Goal: Task Accomplishment & Management: Manage account settings

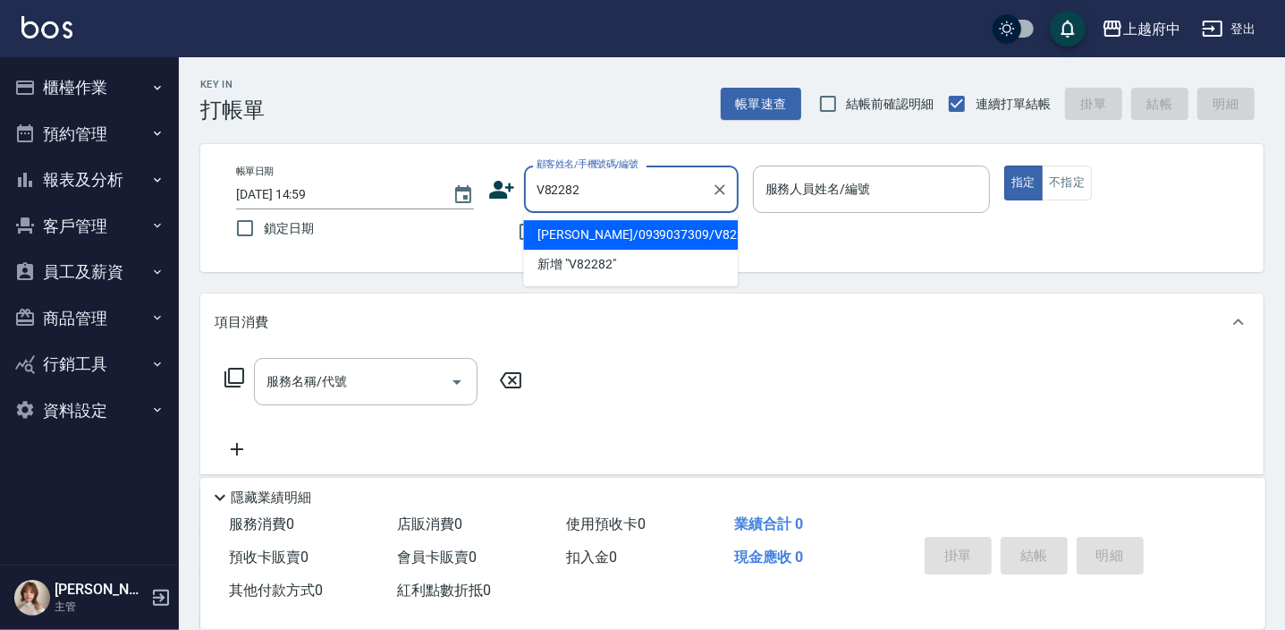
click at [597, 225] on li "[PERSON_NAME]/0939037309/V82282" at bounding box center [630, 235] width 215 height 30
type input "[PERSON_NAME]/0939037309/V82282"
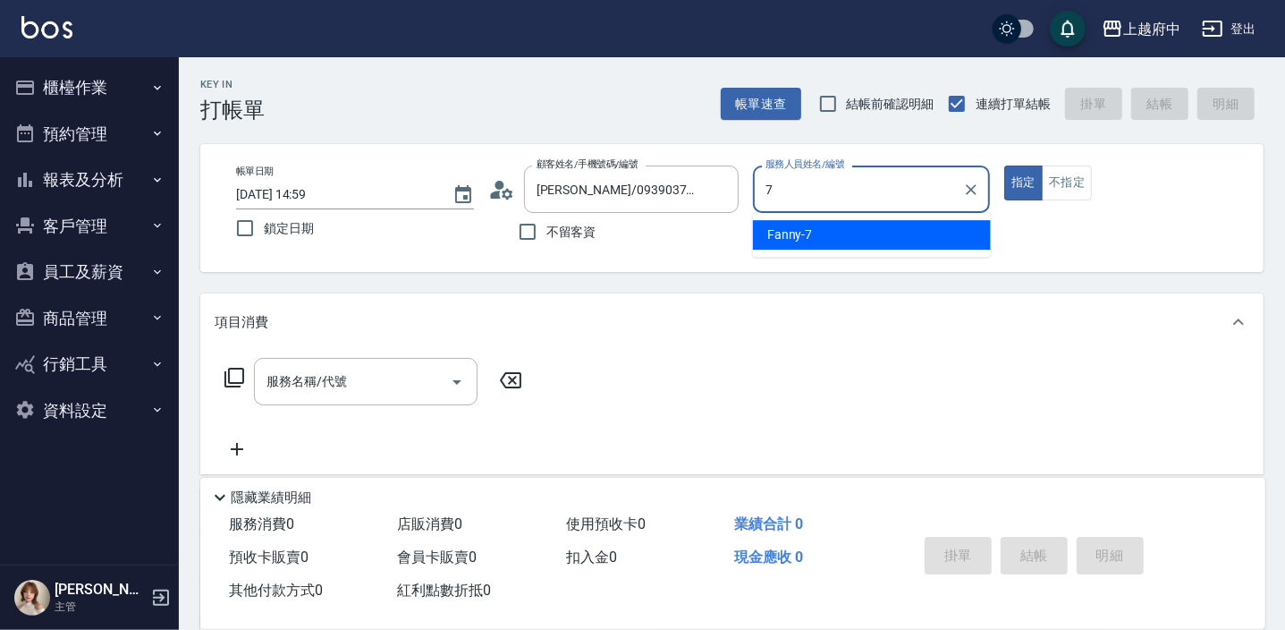
type input "7"
type button "true"
type input "Fanny-7"
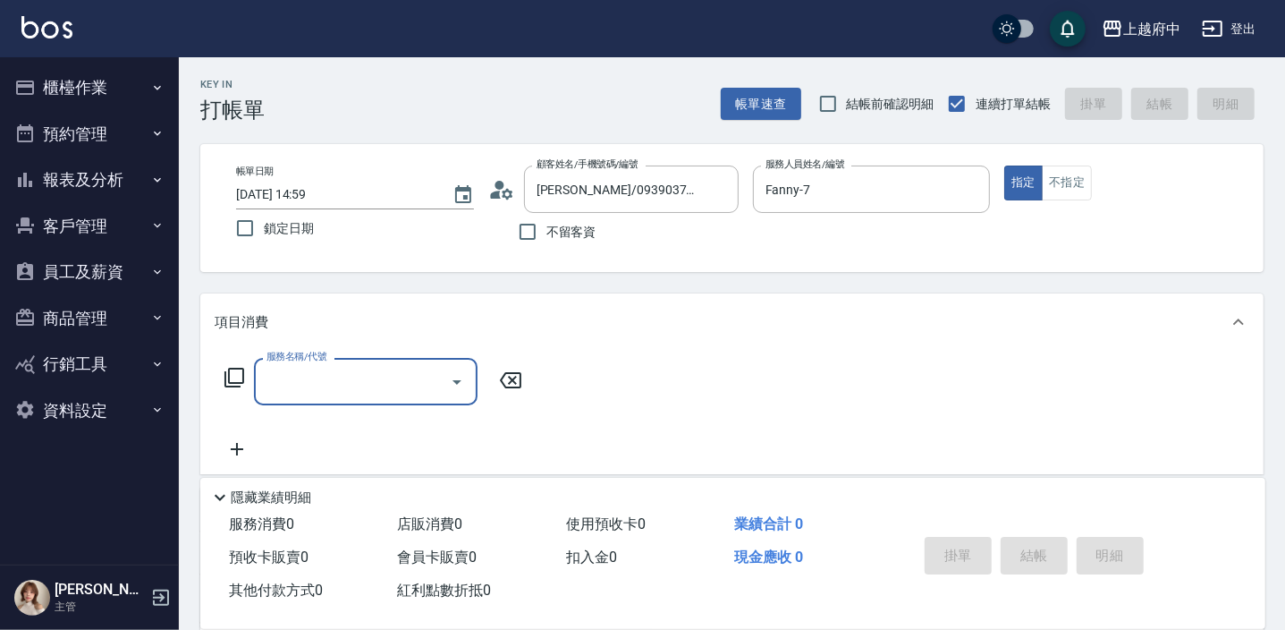
type input "3"
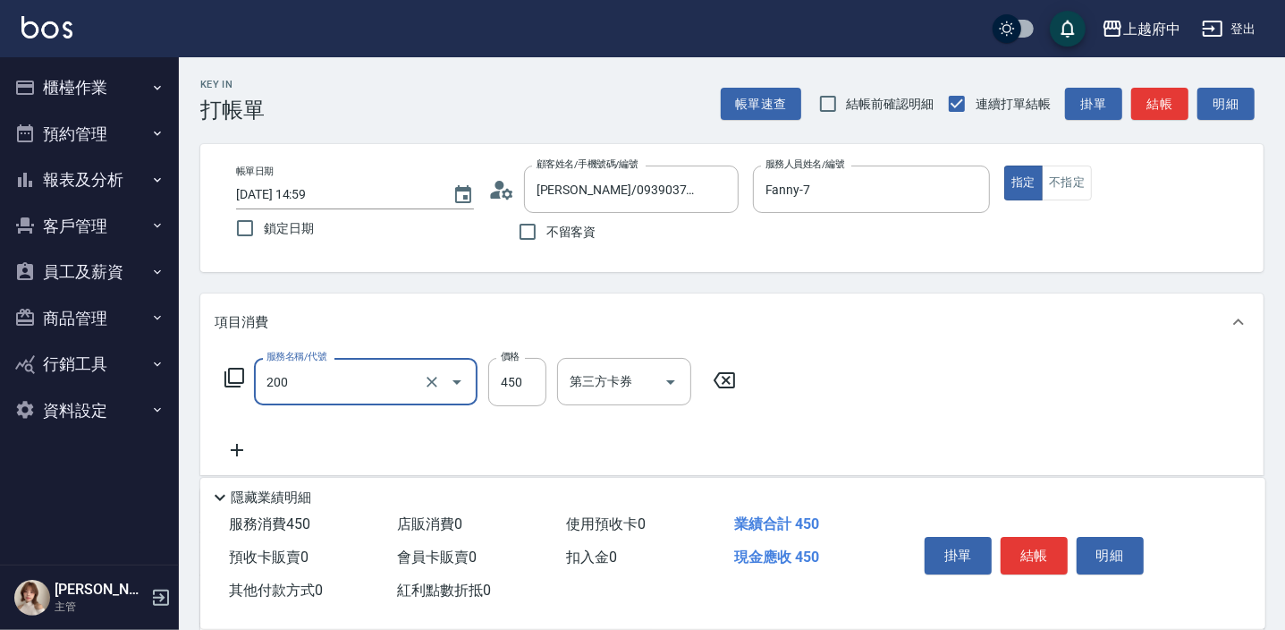
type input "有機洗髮(200)"
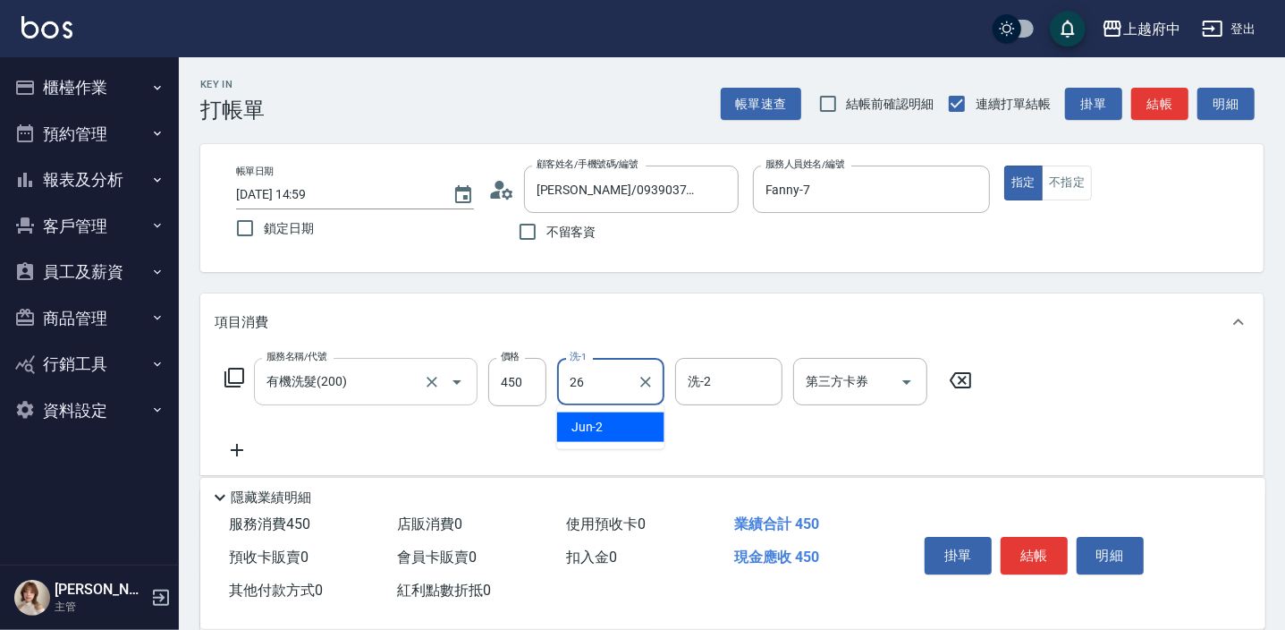
type input "[PERSON_NAME]-26"
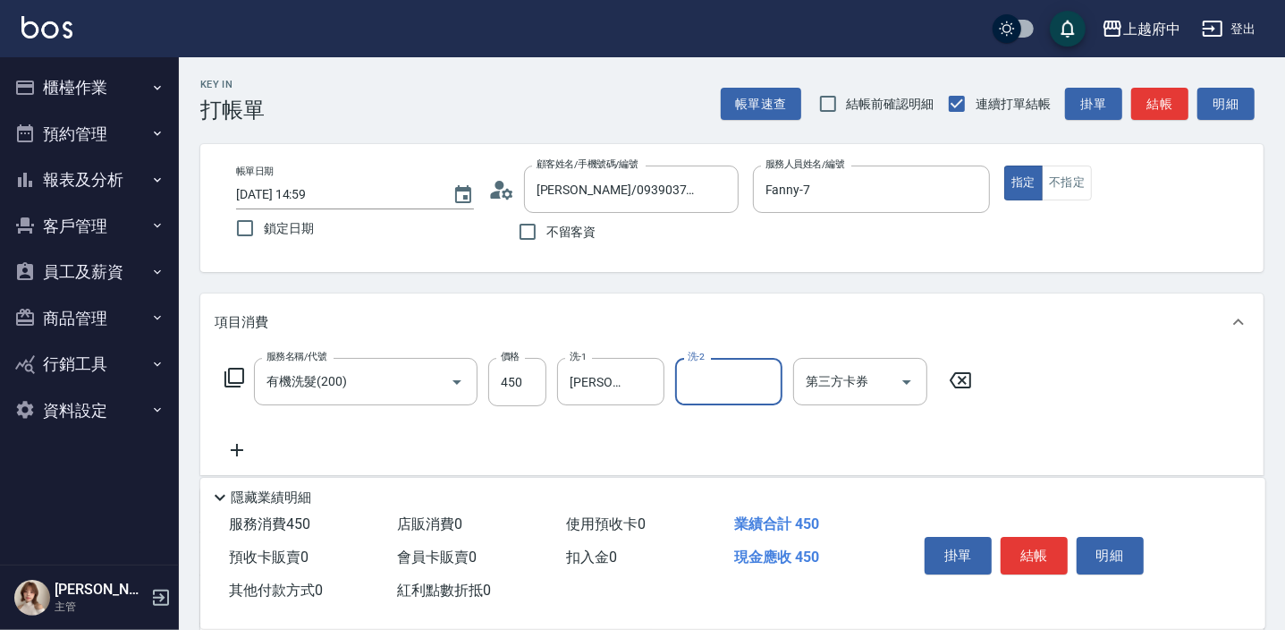
click at [615, 446] on div "服務名稱/代號 有機洗髮(200) 服務名稱/代號 價格 450 價格 洗-1 [PERSON_NAME]-26 洗-1 洗-2 洗-2 第三方卡券 第三方卡券" at bounding box center [599, 409] width 768 height 103
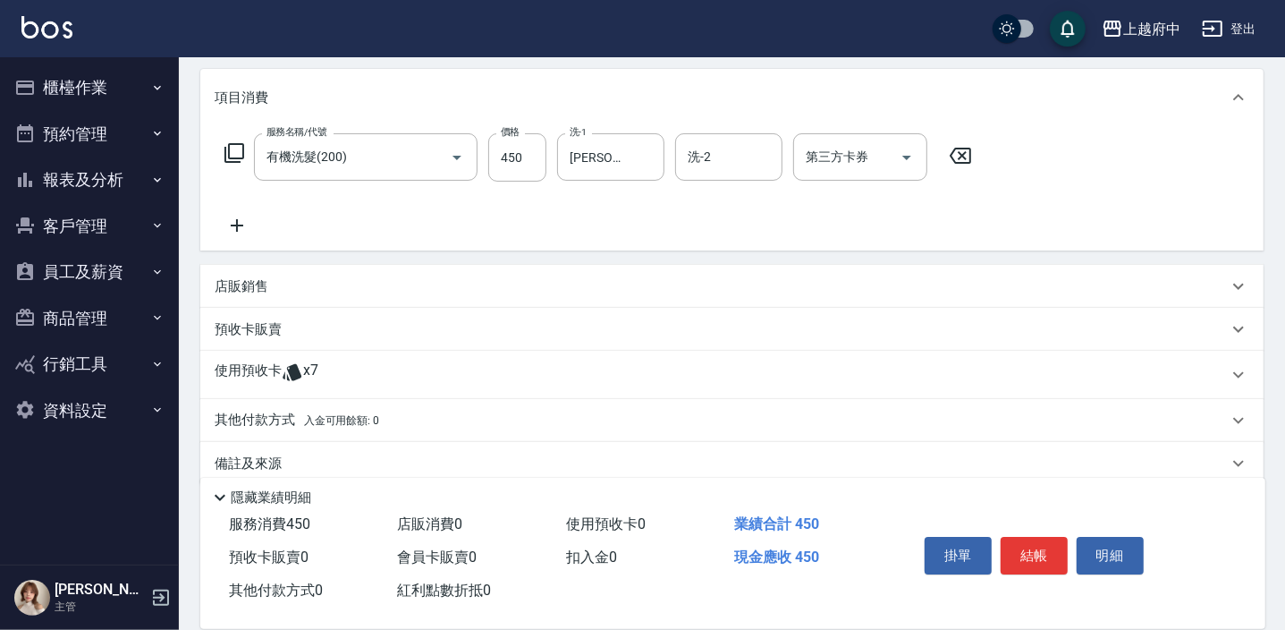
scroll to position [243, 0]
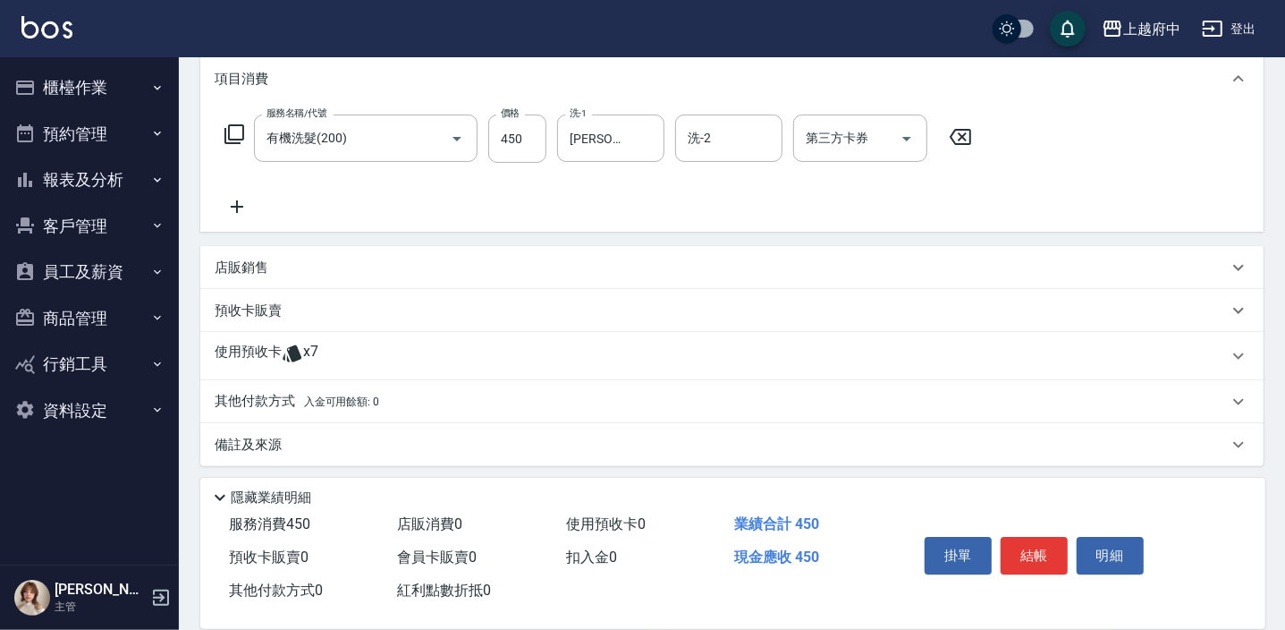
click at [301, 350] on icon at bounding box center [292, 353] width 21 height 21
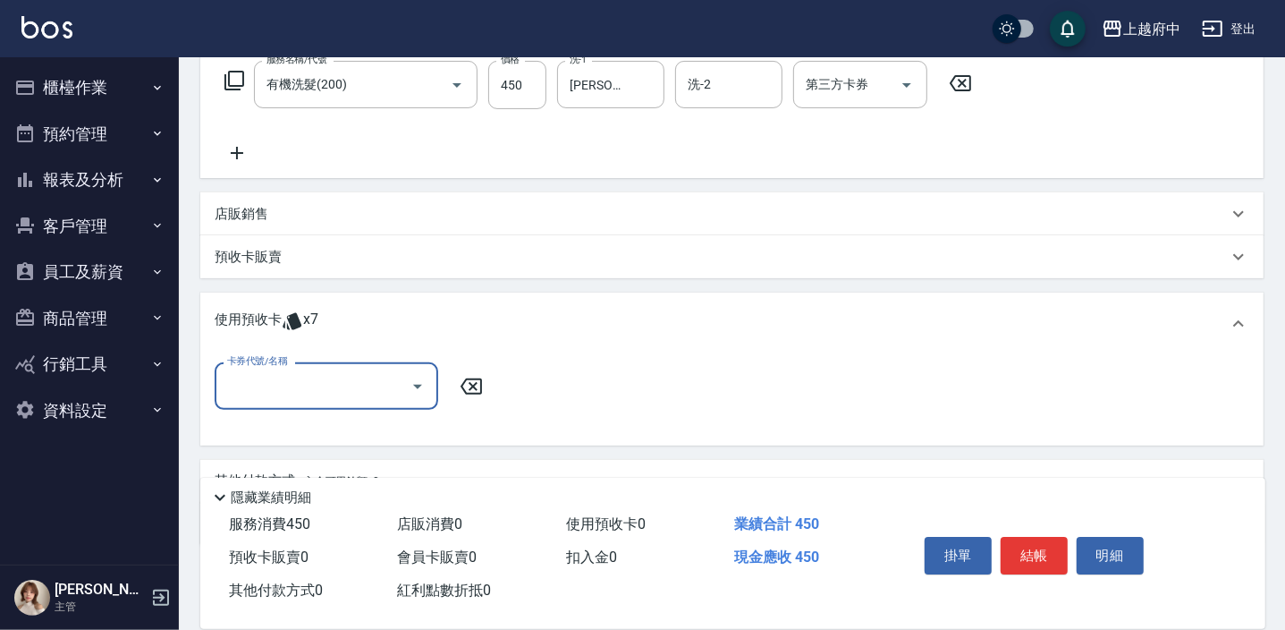
scroll to position [325, 0]
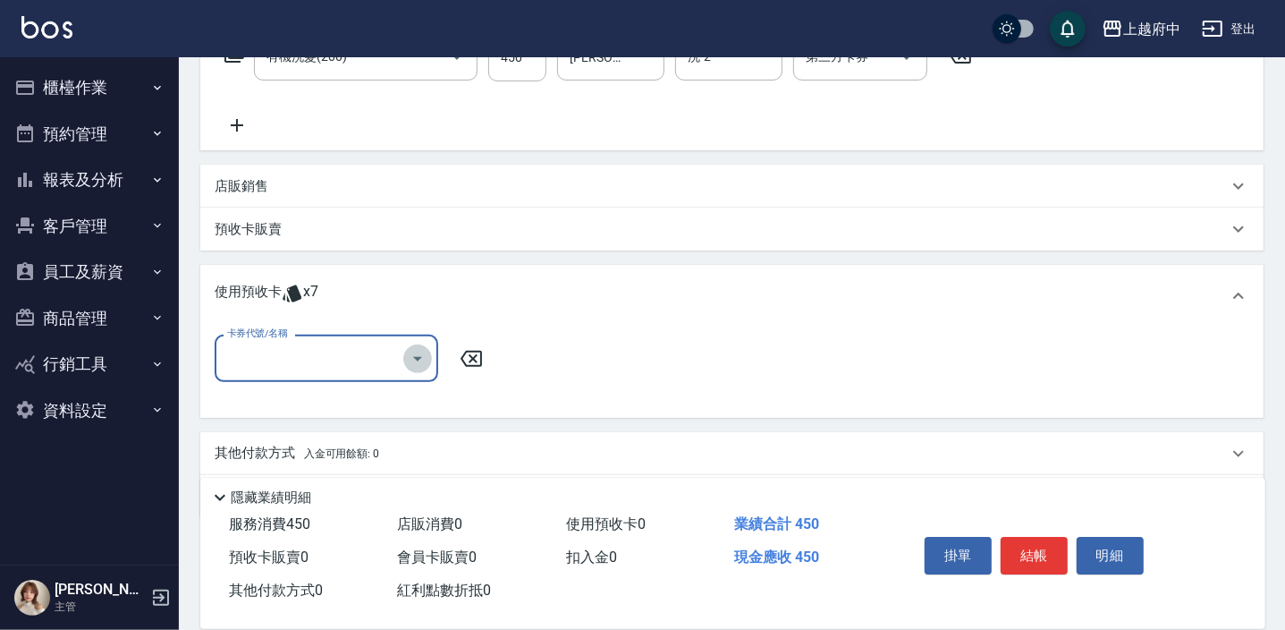
click at [414, 355] on icon "Open" at bounding box center [417, 358] width 21 height 21
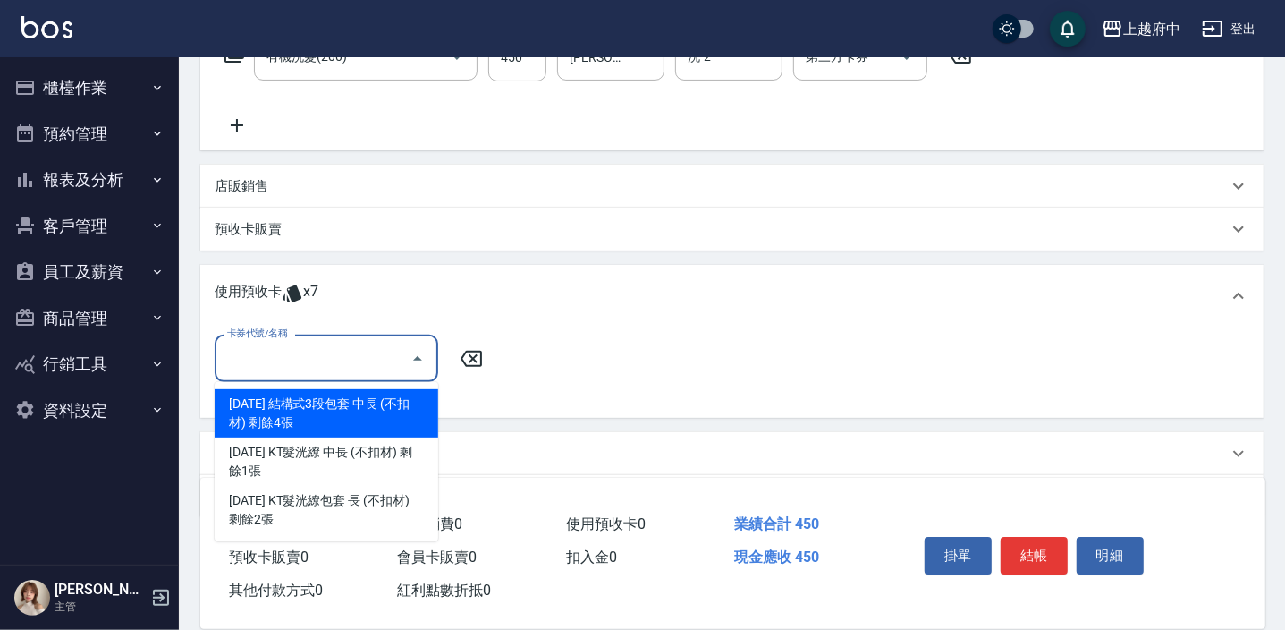
click at [397, 407] on div "[DATE] 結構式3段包套 中長 (不扣材) 剩餘4張" at bounding box center [327, 413] width 224 height 48
type input "[DATE] 結構式3段包套 中長 (不扣材)"
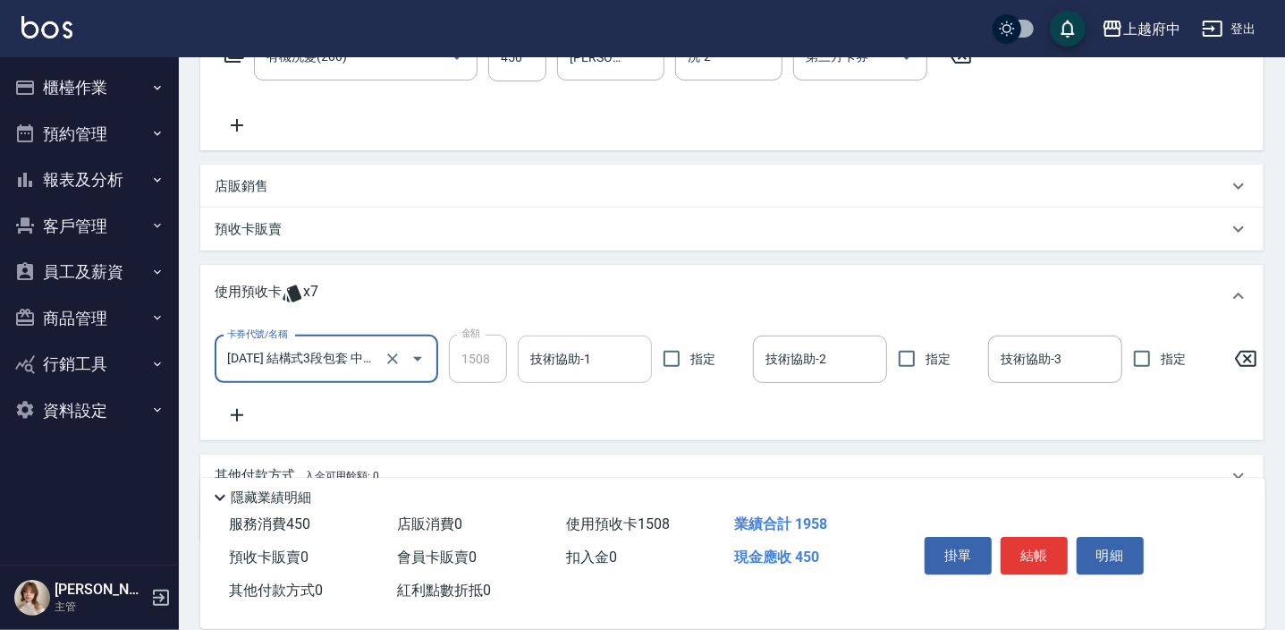
click at [564, 354] on div "技術協助-1 技術協助-1" at bounding box center [585, 358] width 134 height 47
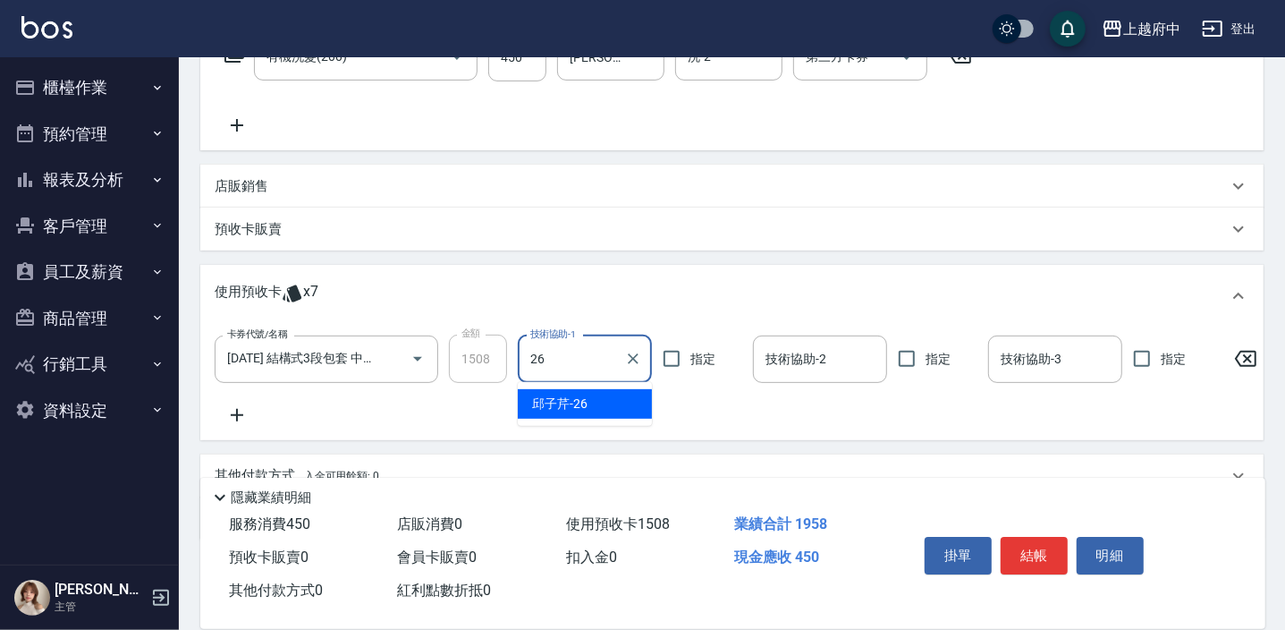
type input "[PERSON_NAME]-26"
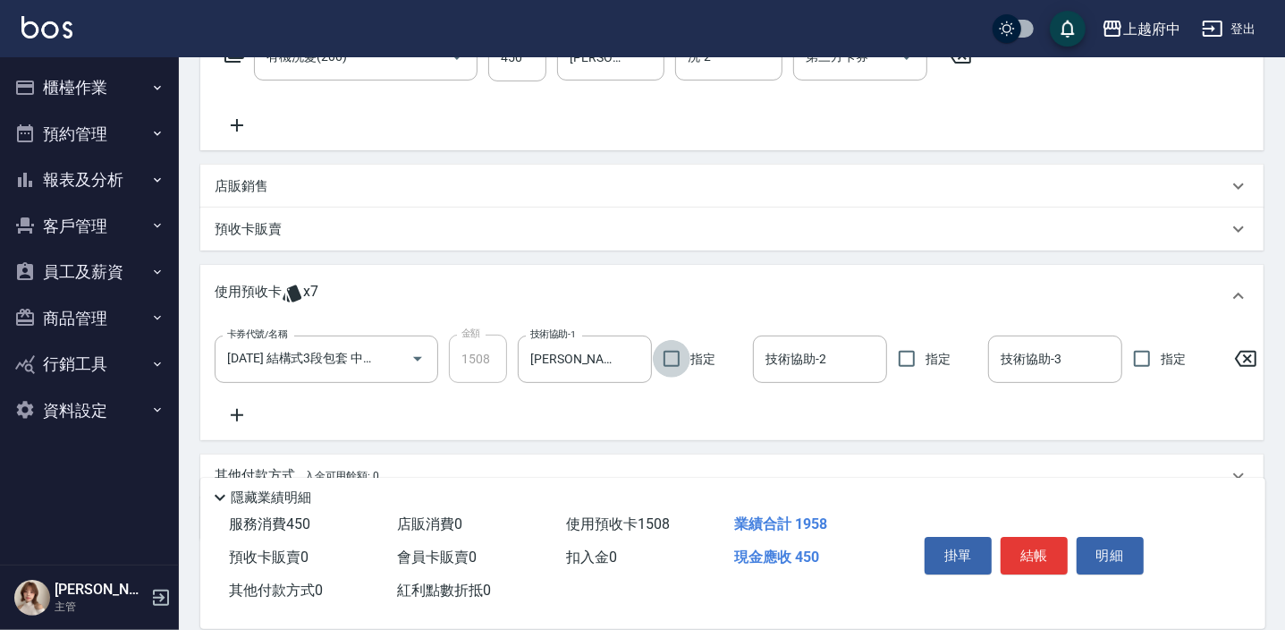
click at [245, 411] on icon at bounding box center [237, 414] width 45 height 21
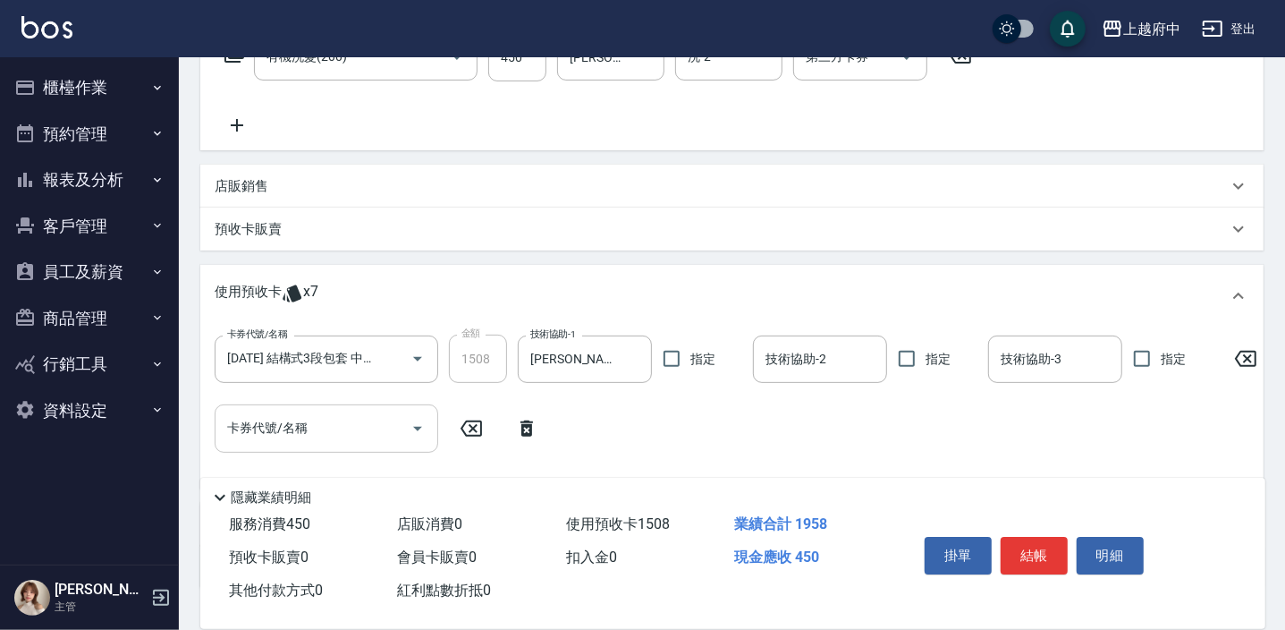
click at [291, 419] on div "卡券代號/名稱 卡券代號/名稱" at bounding box center [327, 427] width 224 height 47
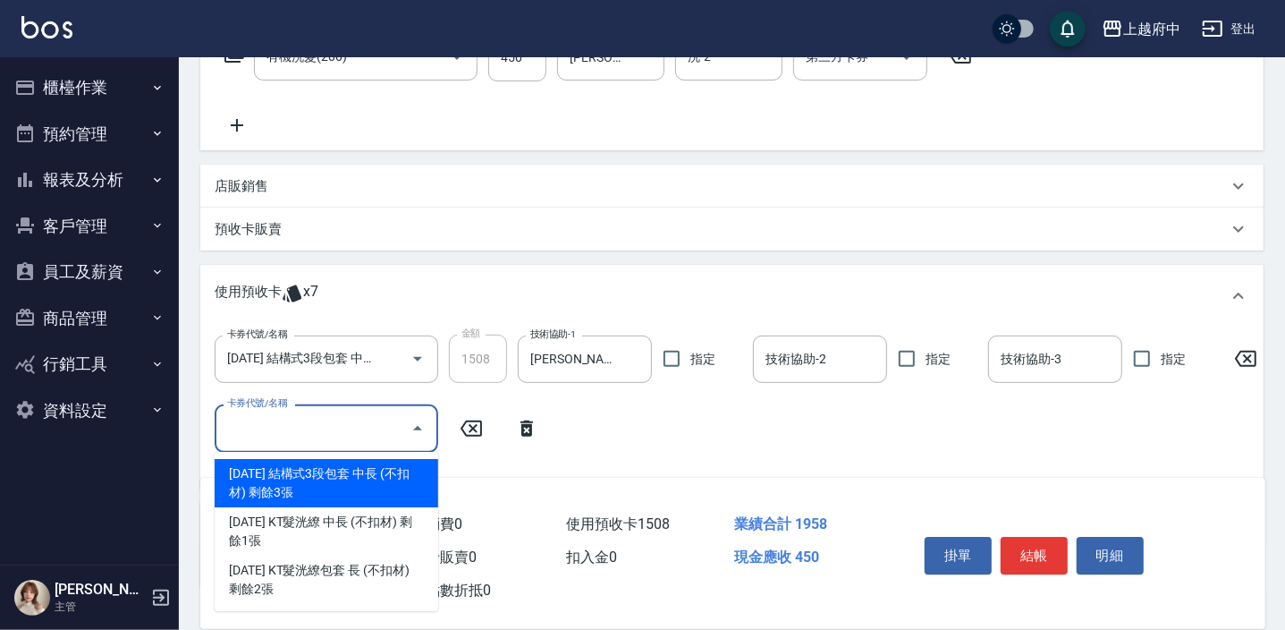
click at [334, 478] on div "2025年5月 結構式3段包套 中長 (不扣材) 剩餘3張" at bounding box center [327, 483] width 224 height 48
type input "2025年5月 結構式3段包套 中長 (不扣材)"
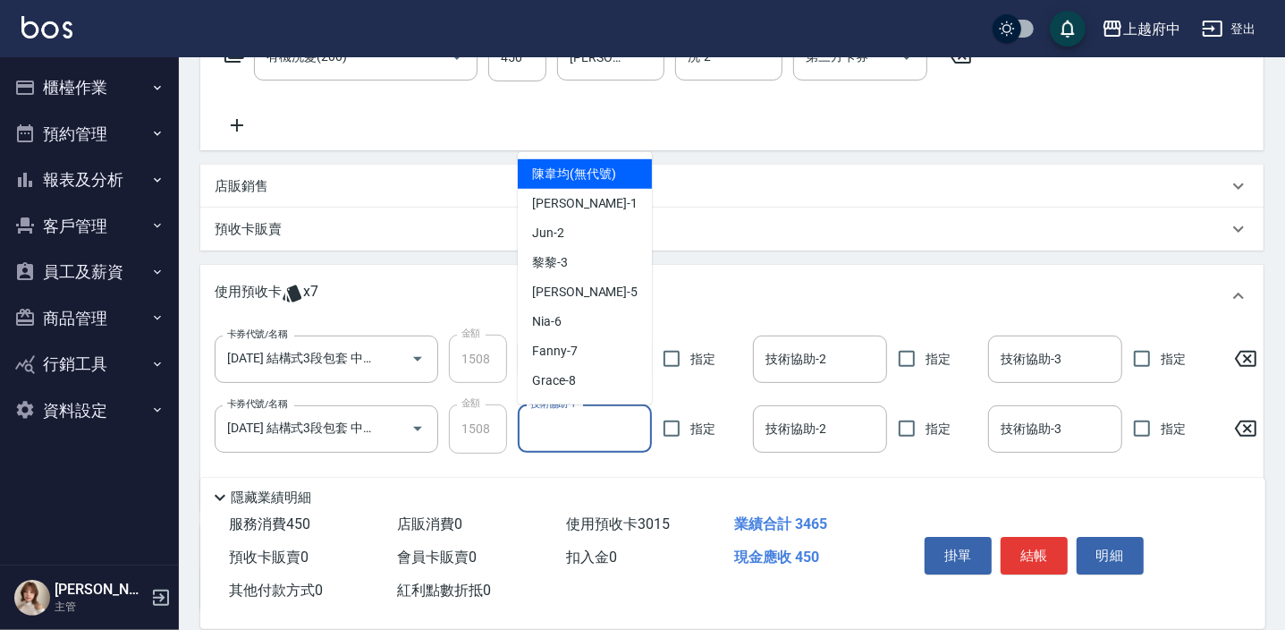
click at [569, 420] on div "技術協助-1 技術協助-1" at bounding box center [585, 428] width 134 height 47
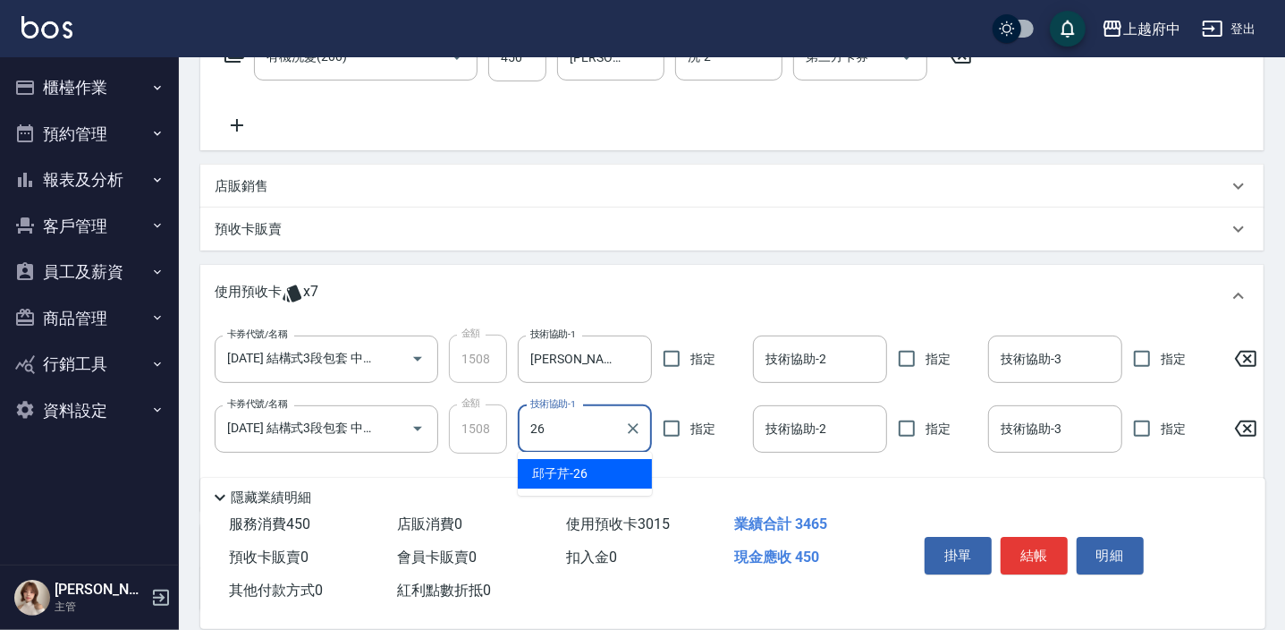
type input "邱子芹-26"
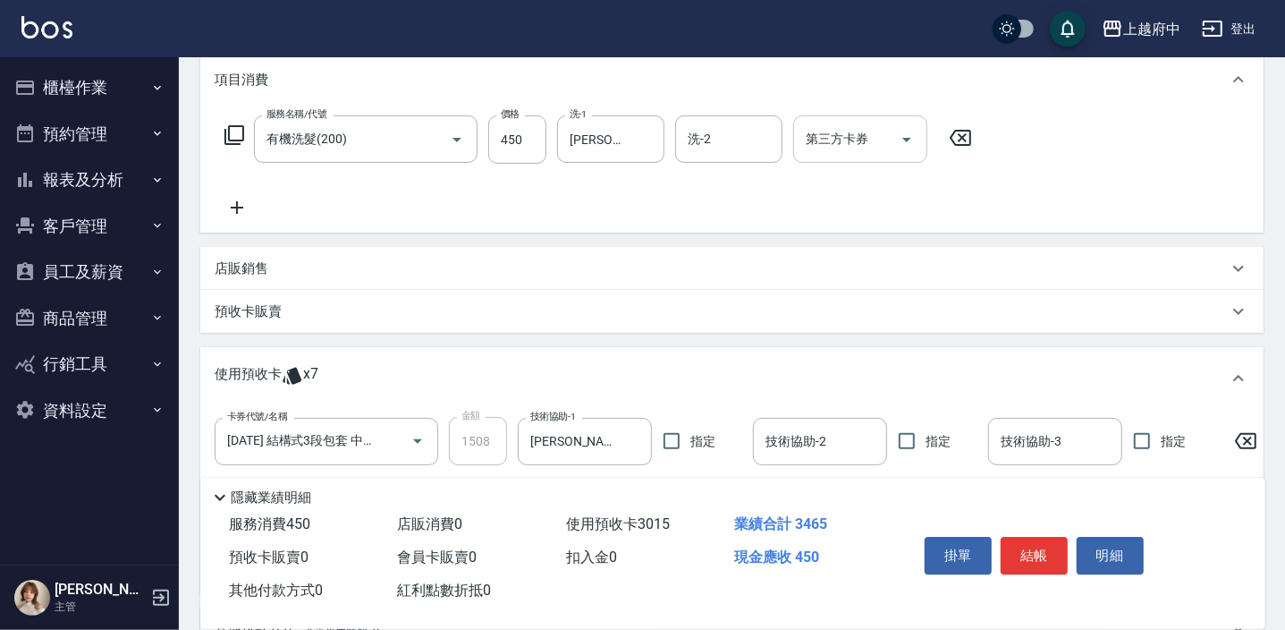
scroll to position [243, 0]
click at [1036, 555] on button "結帳" at bounding box center [1034, 556] width 67 height 38
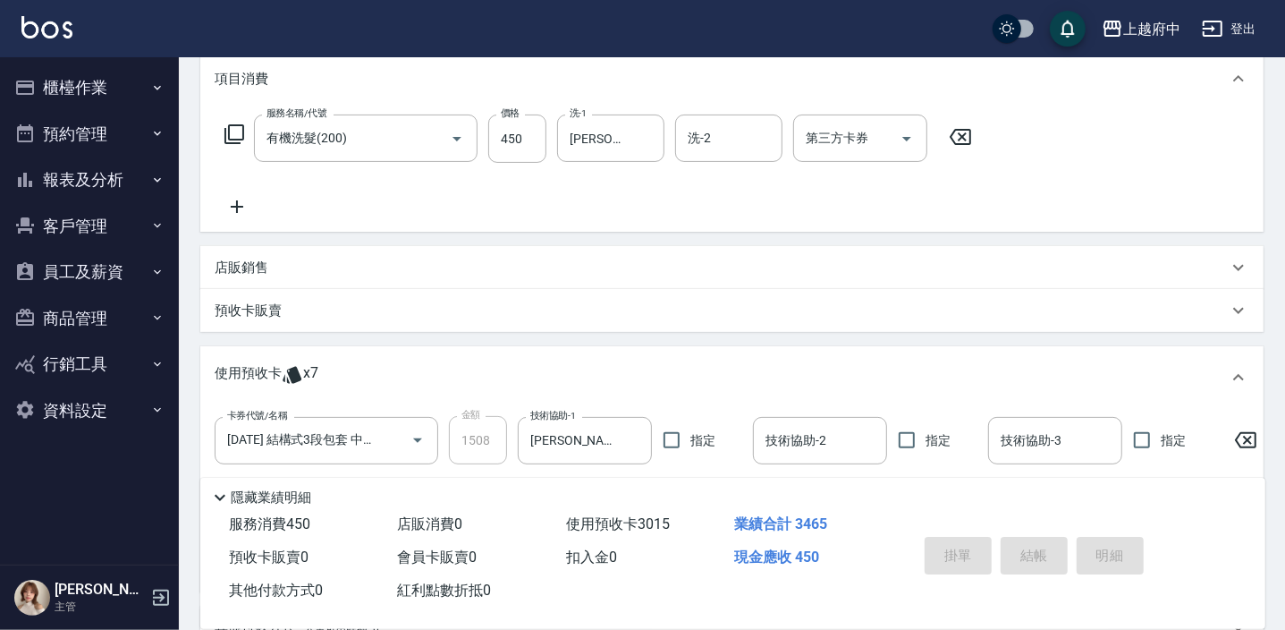
type input "2025/09/13 18:04"
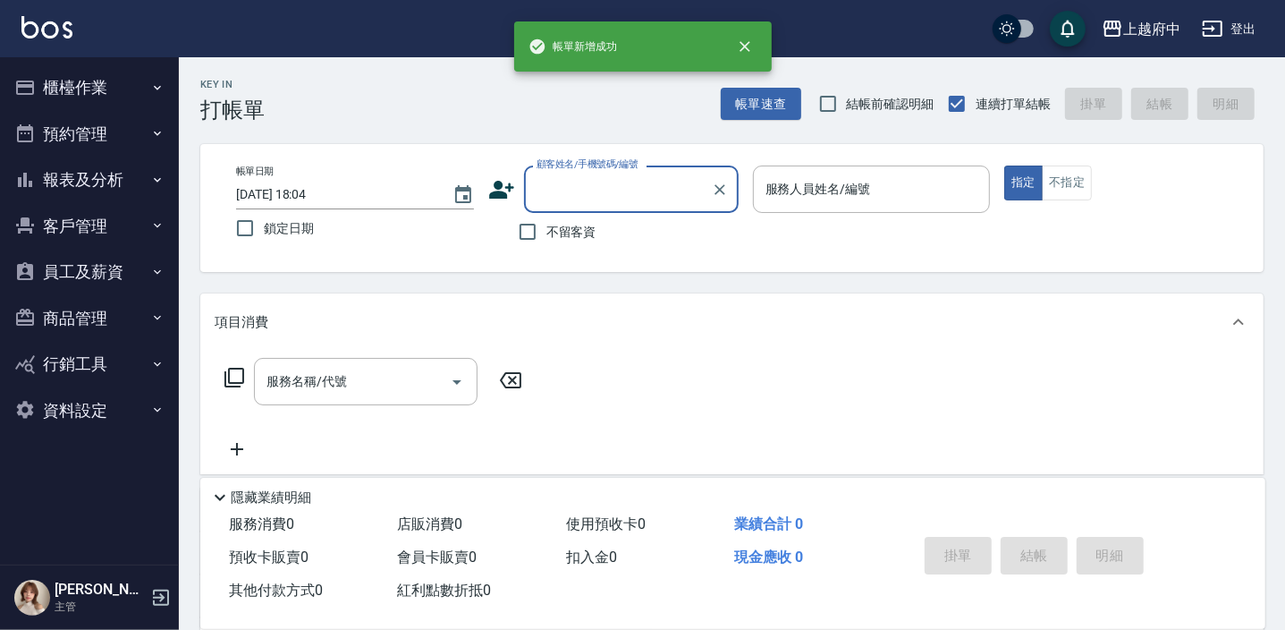
scroll to position [0, 0]
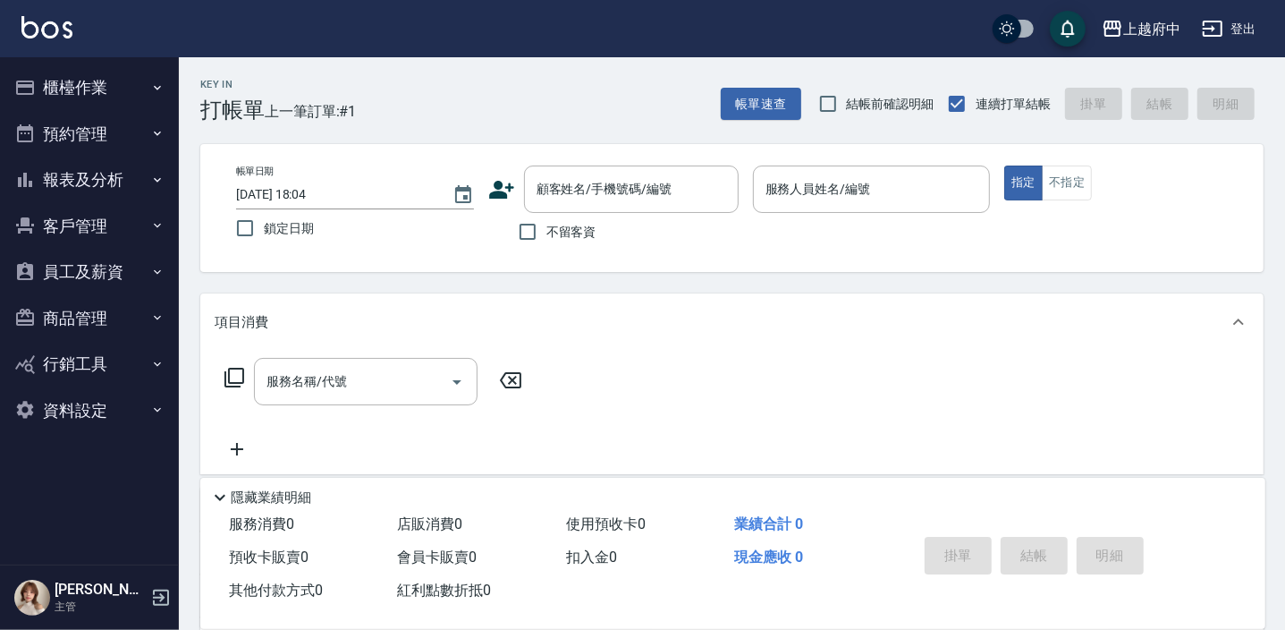
click at [506, 194] on icon at bounding box center [501, 190] width 25 height 18
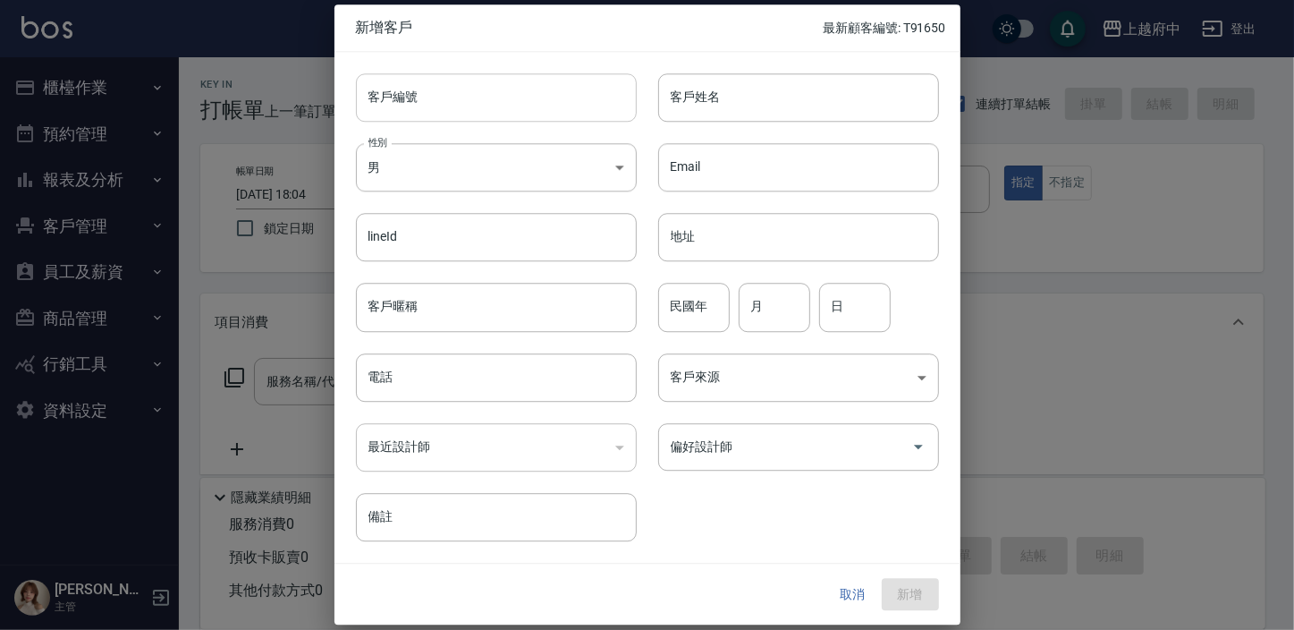
click at [428, 94] on input "客戶編號" at bounding box center [496, 97] width 281 height 48
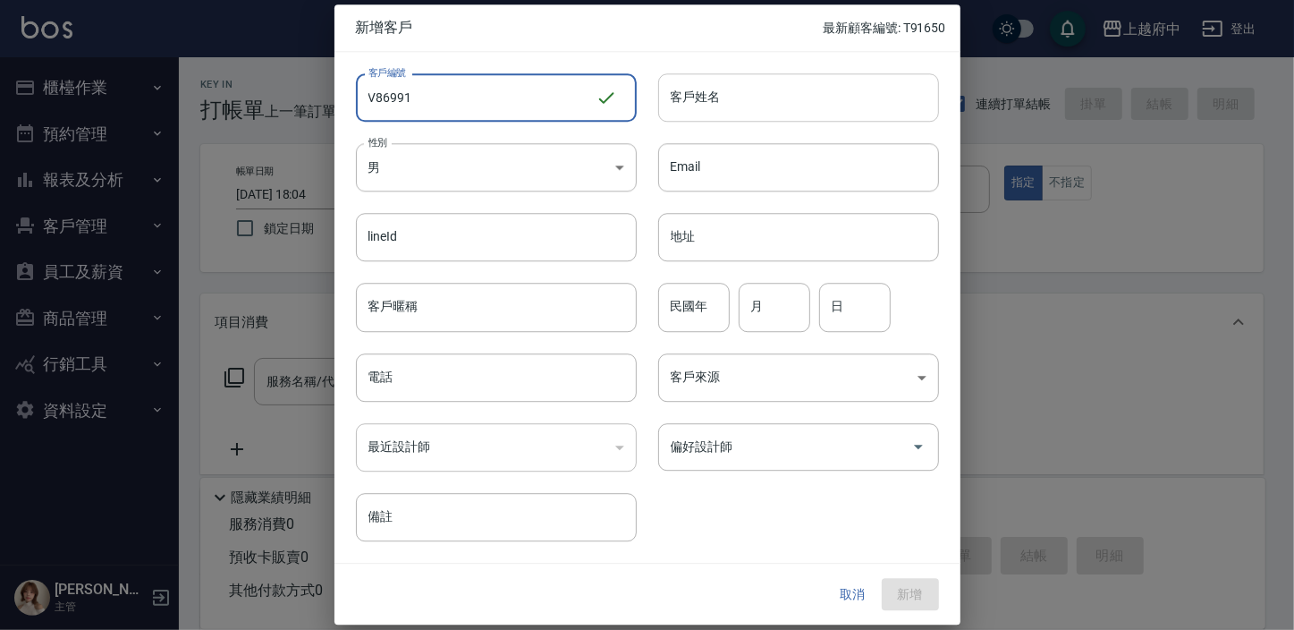
type input "V86991"
click at [709, 106] on input "客戶姓名" at bounding box center [798, 97] width 281 height 48
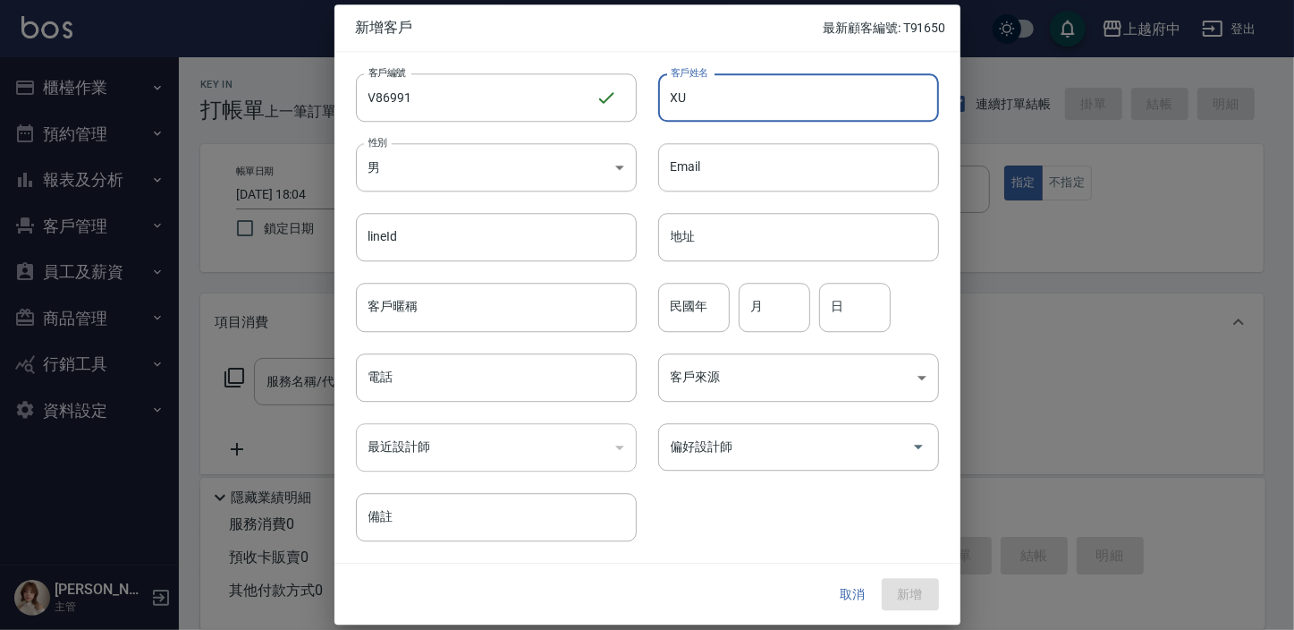
type input "X"
type input "李依秋"
click at [492, 158] on body "上越府中 登出 櫃檯作業 打帳單 帳單列表 掛單列表 營業儀表板 現金收支登錄 材料自購登錄 每日結帳 排班表 現場電腦打卡 預約管理 預約管理 單日預約紀錄…" at bounding box center [647, 435] width 1294 height 871
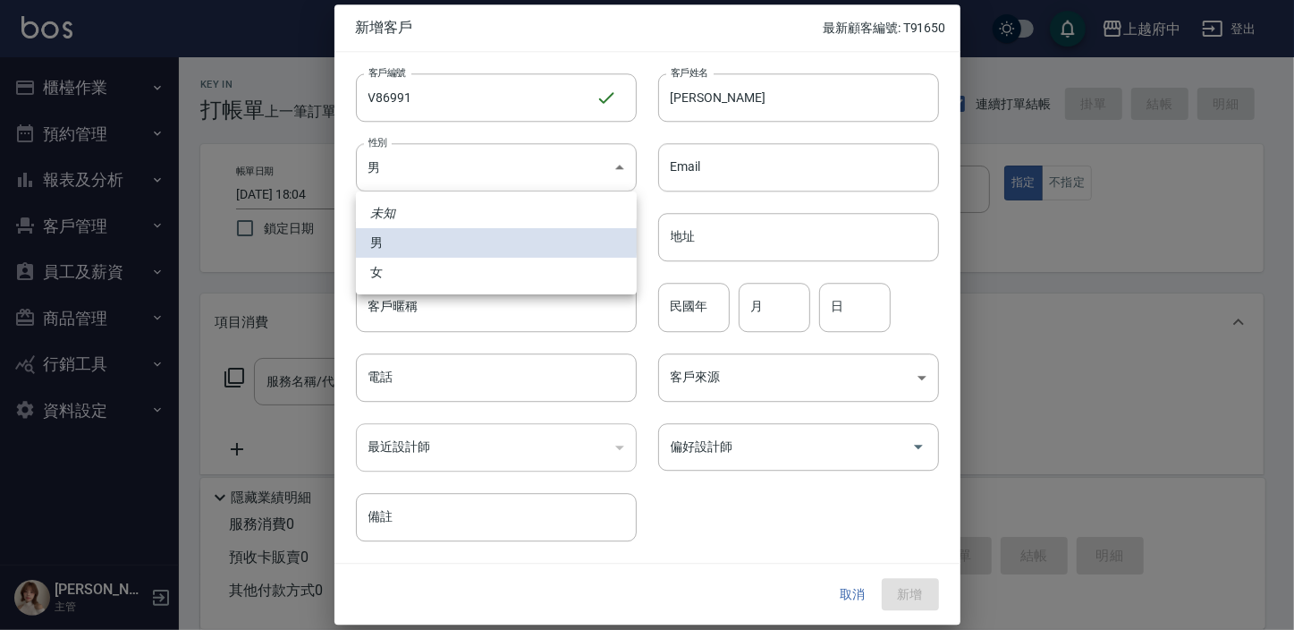
click at [393, 275] on li "女" at bounding box center [496, 273] width 281 height 30
type input "FEMALE"
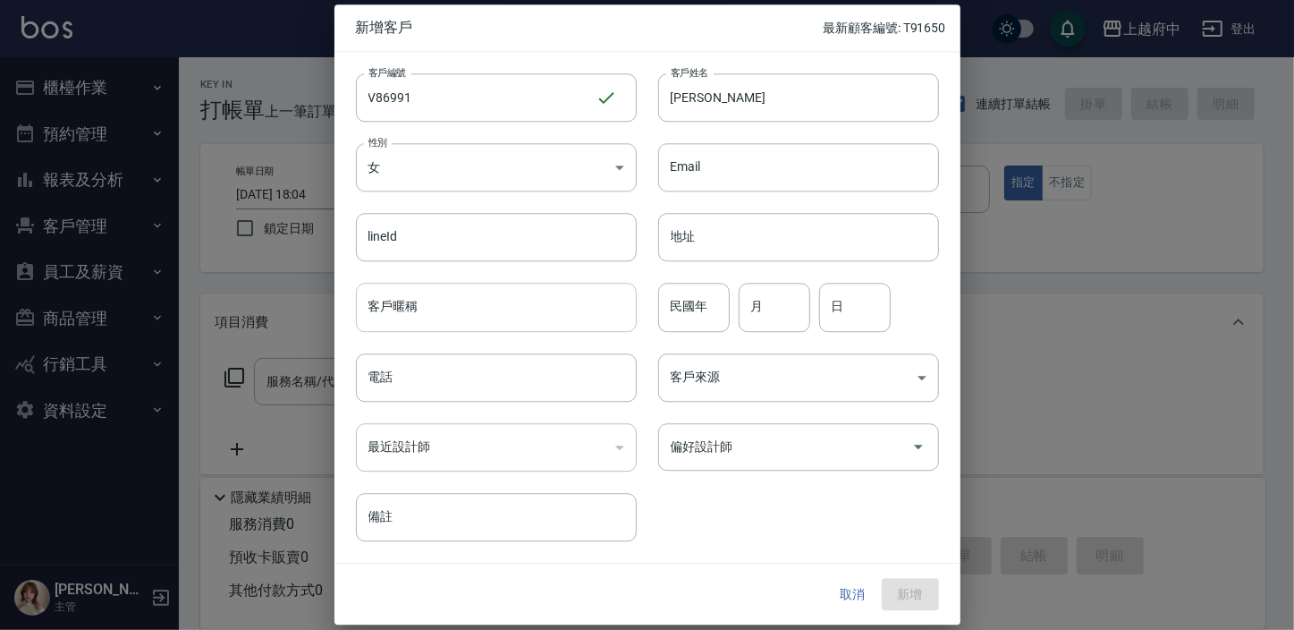
click at [435, 315] on input "客戶暱稱" at bounding box center [496, 308] width 281 height 48
type input "2027/09"
click at [714, 317] on input "民國年" at bounding box center [694, 308] width 72 height 48
type input "60"
type input "7"
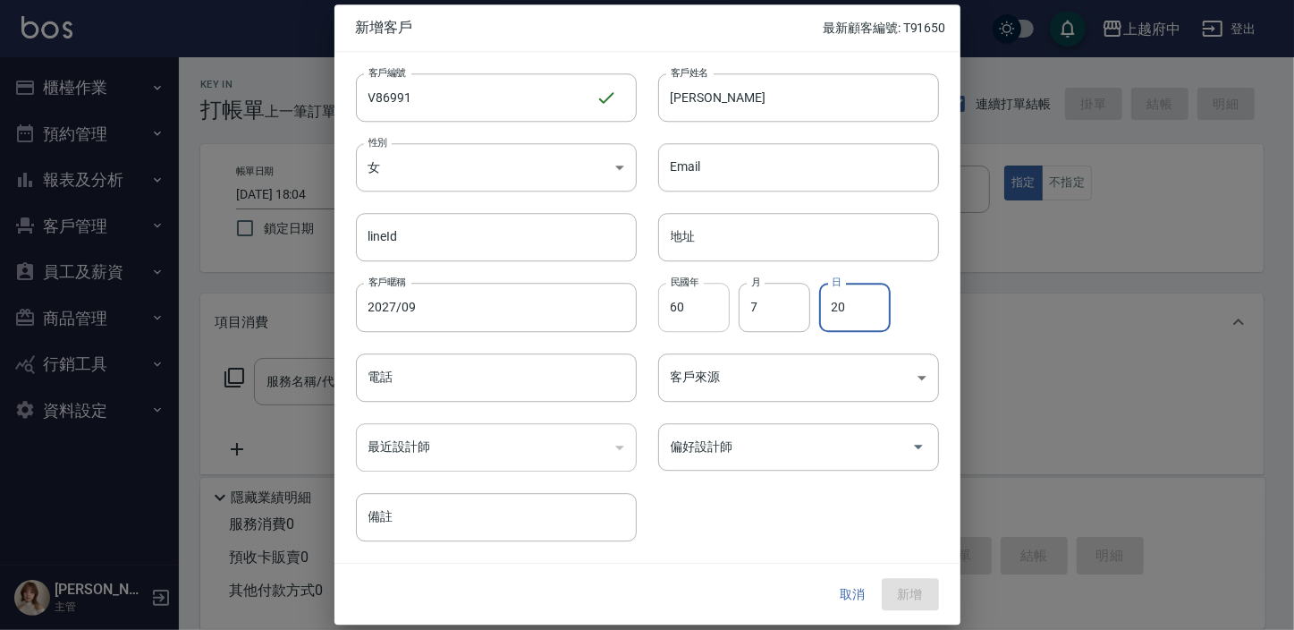
type input "20"
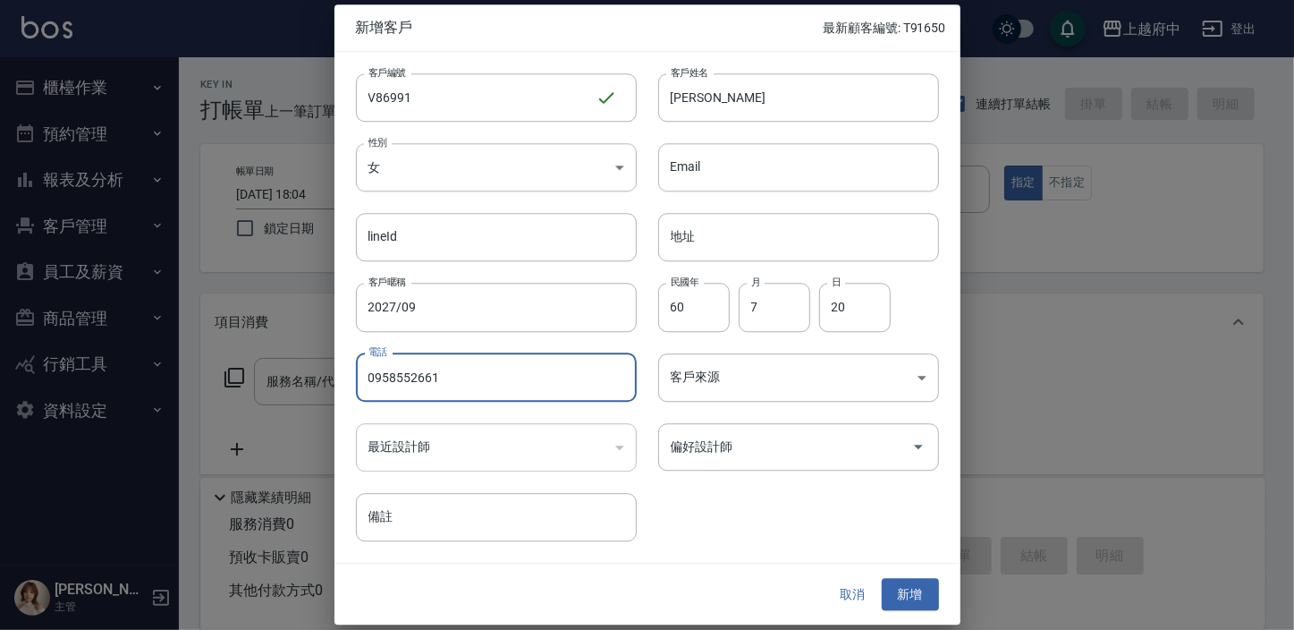
type input "0958552661"
click at [755, 496] on div "客戶編號 V86991 ​ 客戶編號 客戶姓名 李依秋 客戶姓名 性別 女 FEMALE 性別 Email Email lineId lineId 地址 地址…" at bounding box center [636, 296] width 605 height 489
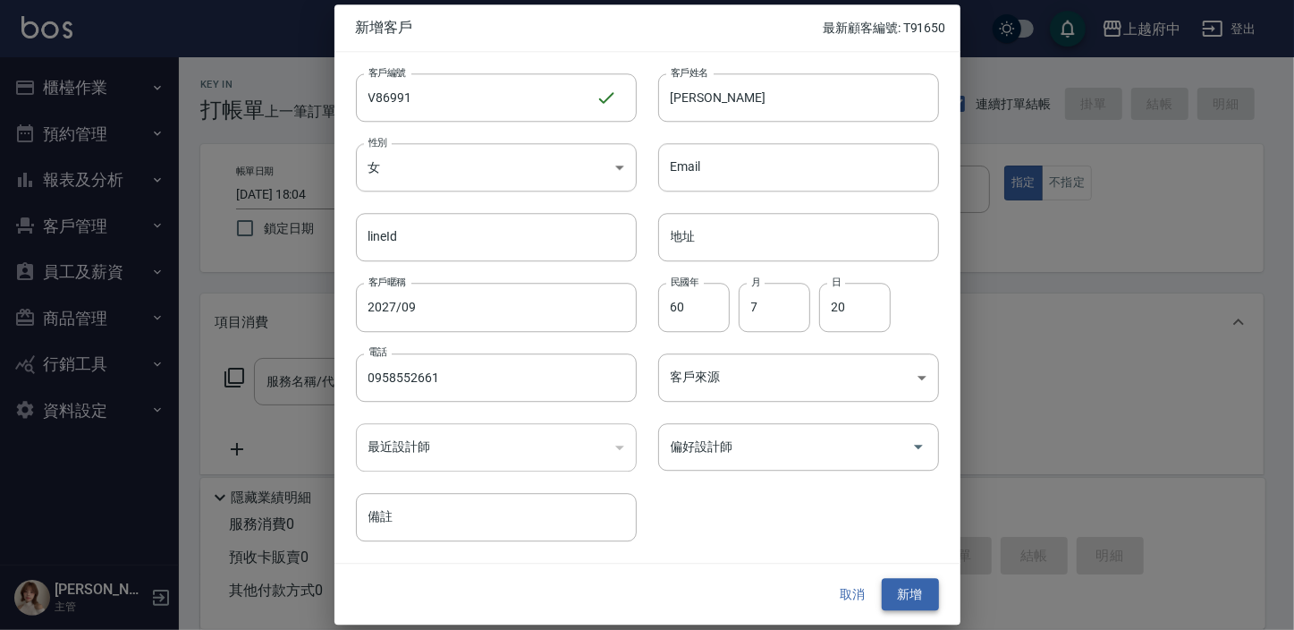
click at [901, 583] on button "新增" at bounding box center [910, 594] width 57 height 33
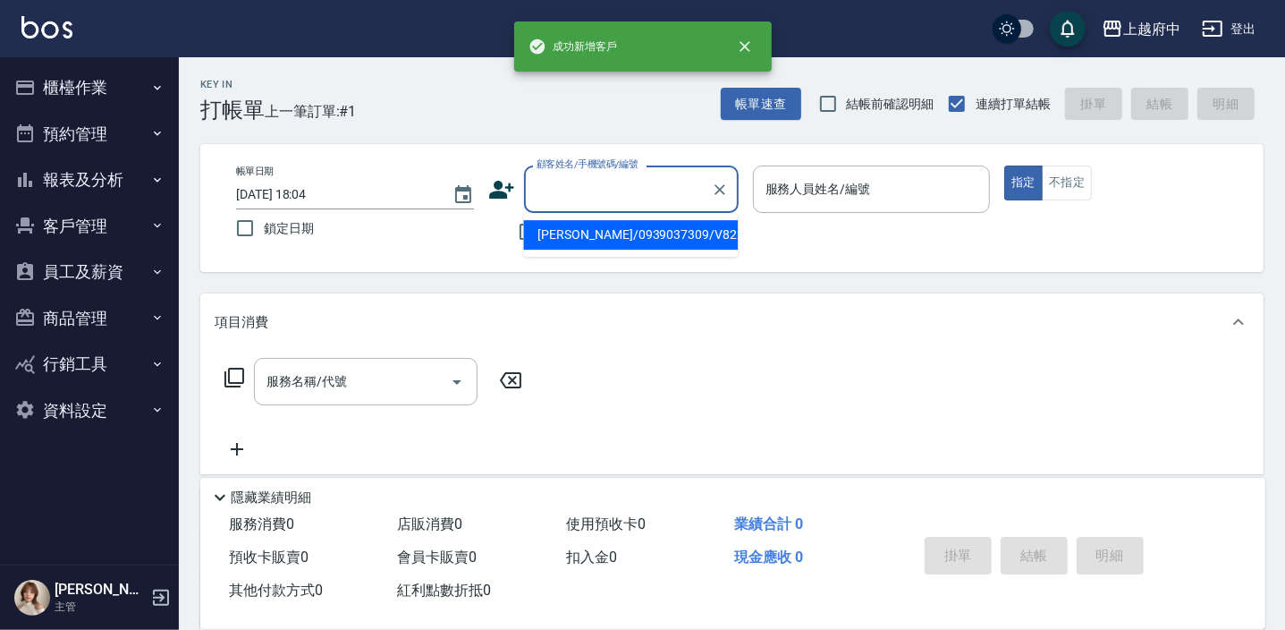
click at [570, 179] on input "顧客姓名/手機號碼/編號" at bounding box center [618, 189] width 172 height 31
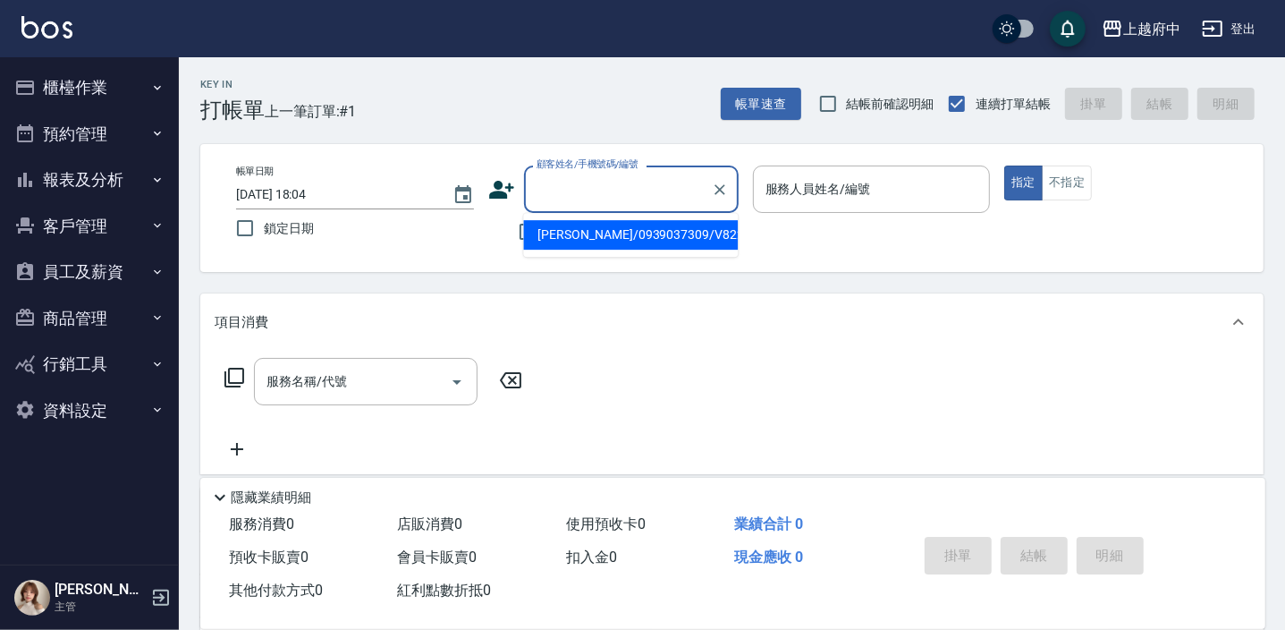
type input "ㄒ"
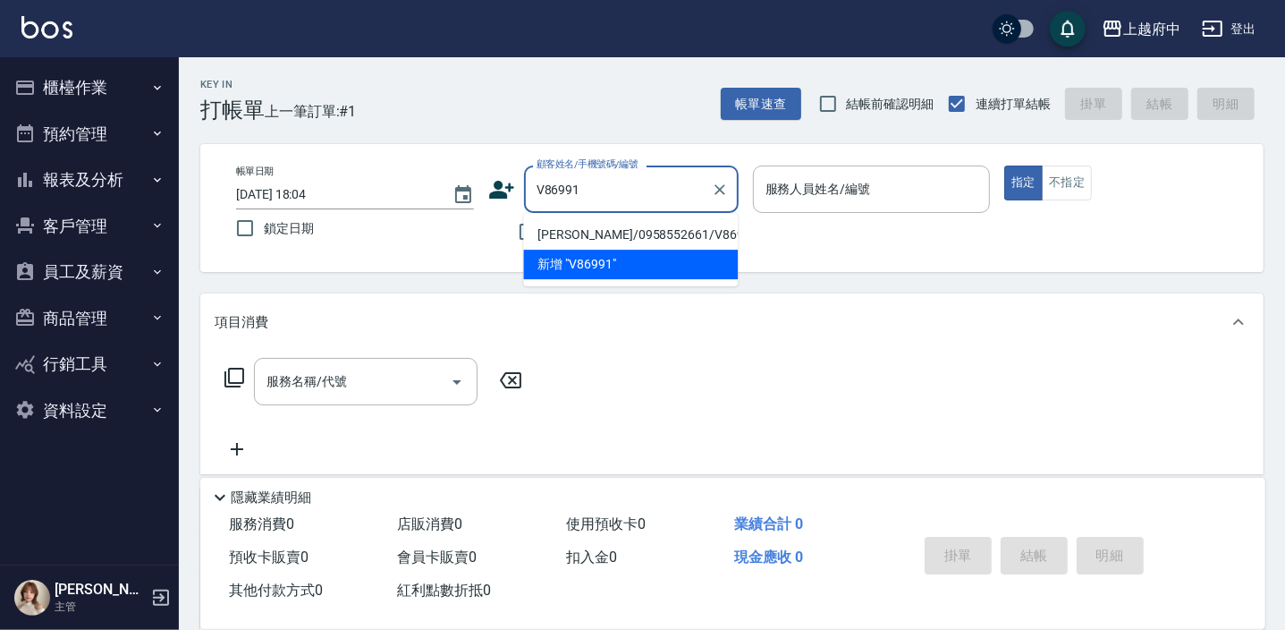
click at [591, 234] on li "李依秋/0958552661/V86991" at bounding box center [630, 235] width 215 height 30
type input "李依秋/0958552661/V86991"
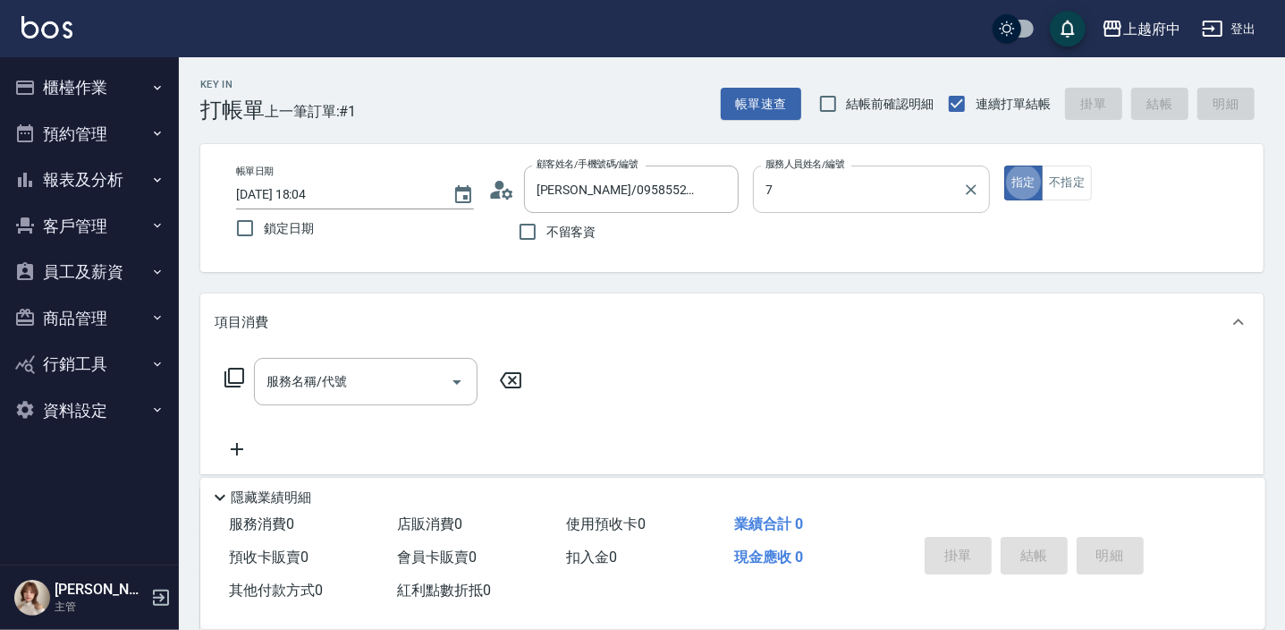
type input "Fanny-7"
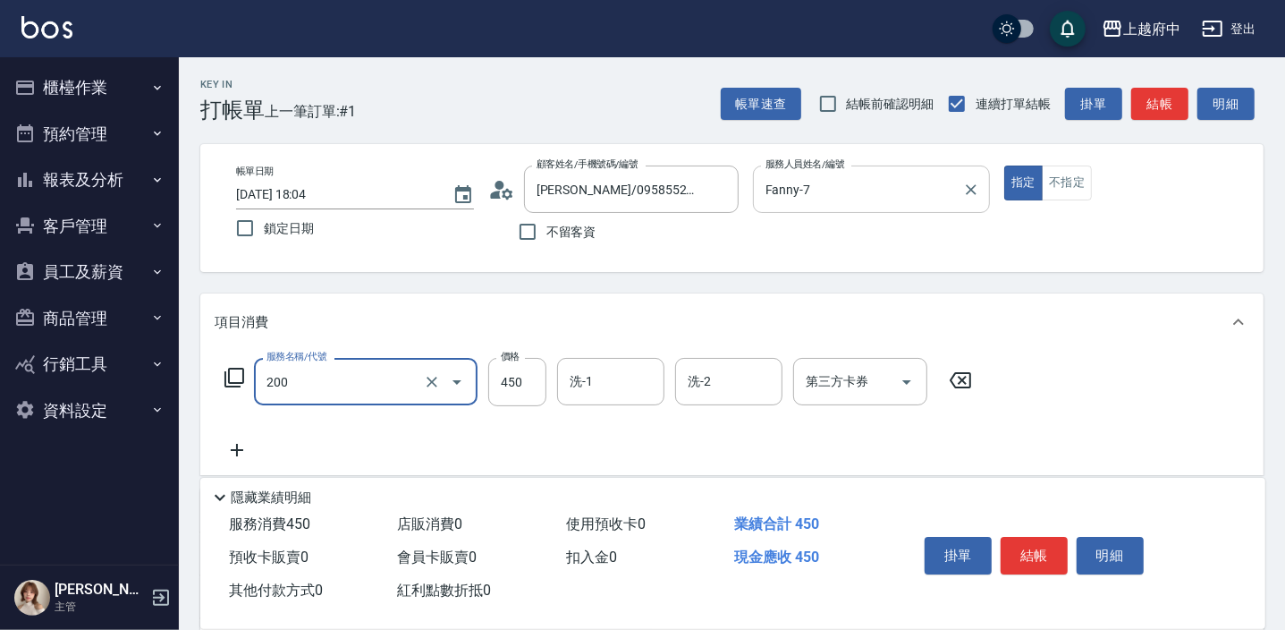
type input "有機洗髮(200)"
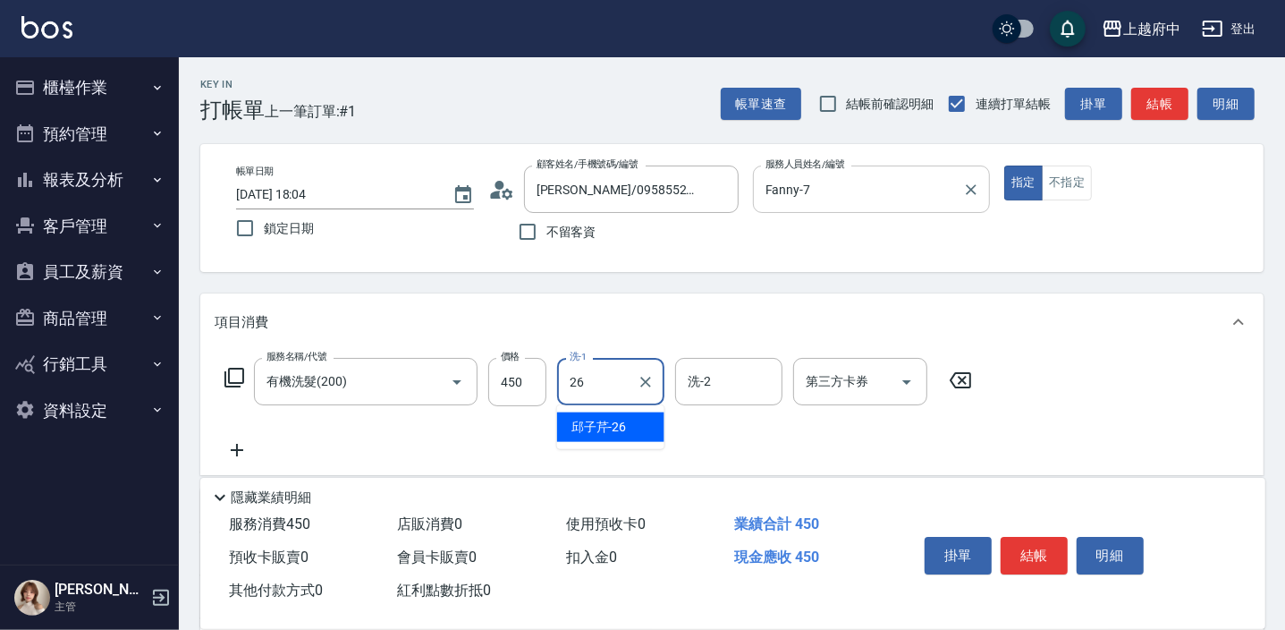
type input "邱子芹-26"
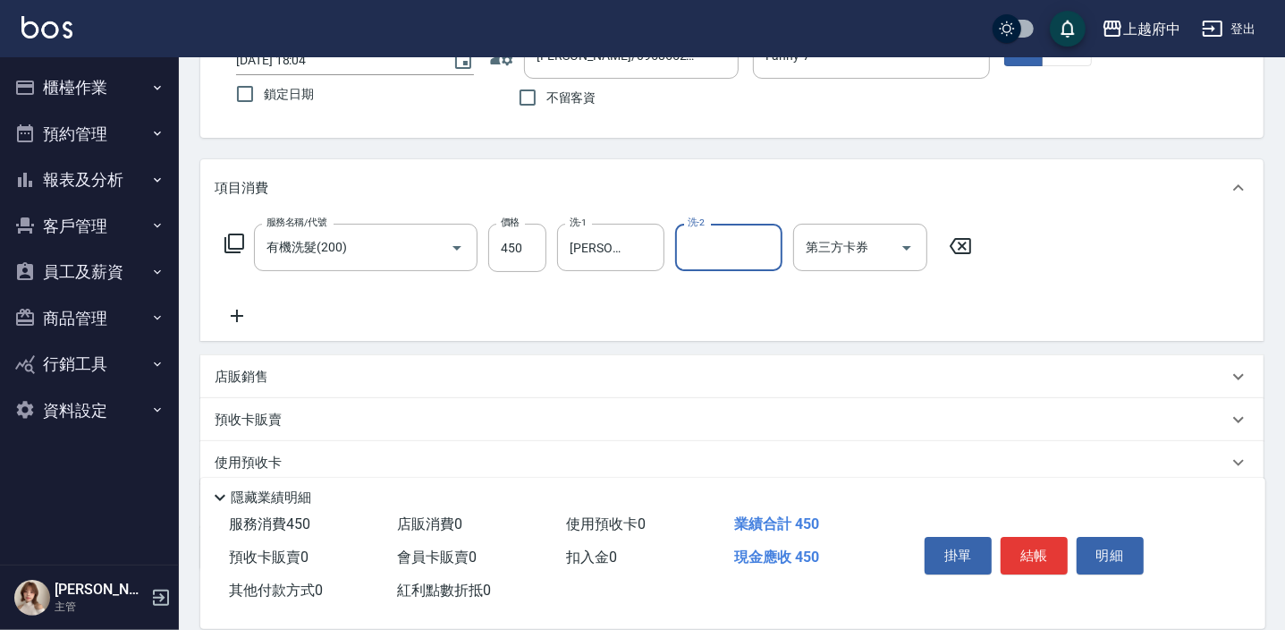
scroll to position [162, 0]
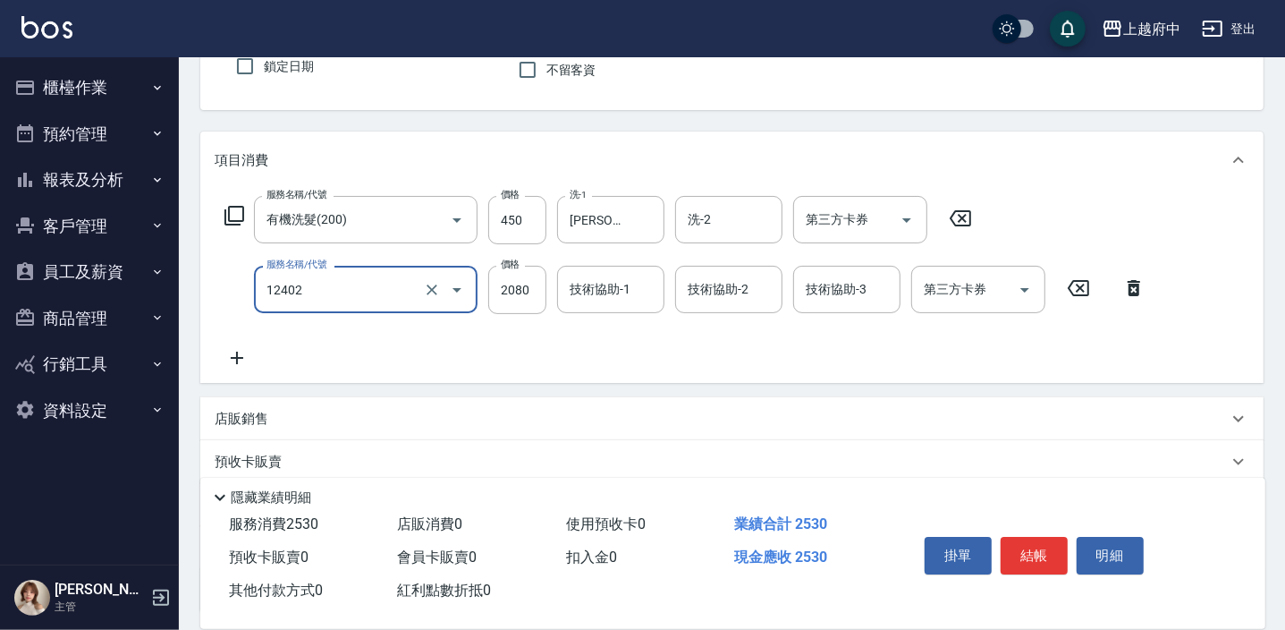
type input "染髮M(12402)"
type input "1640"
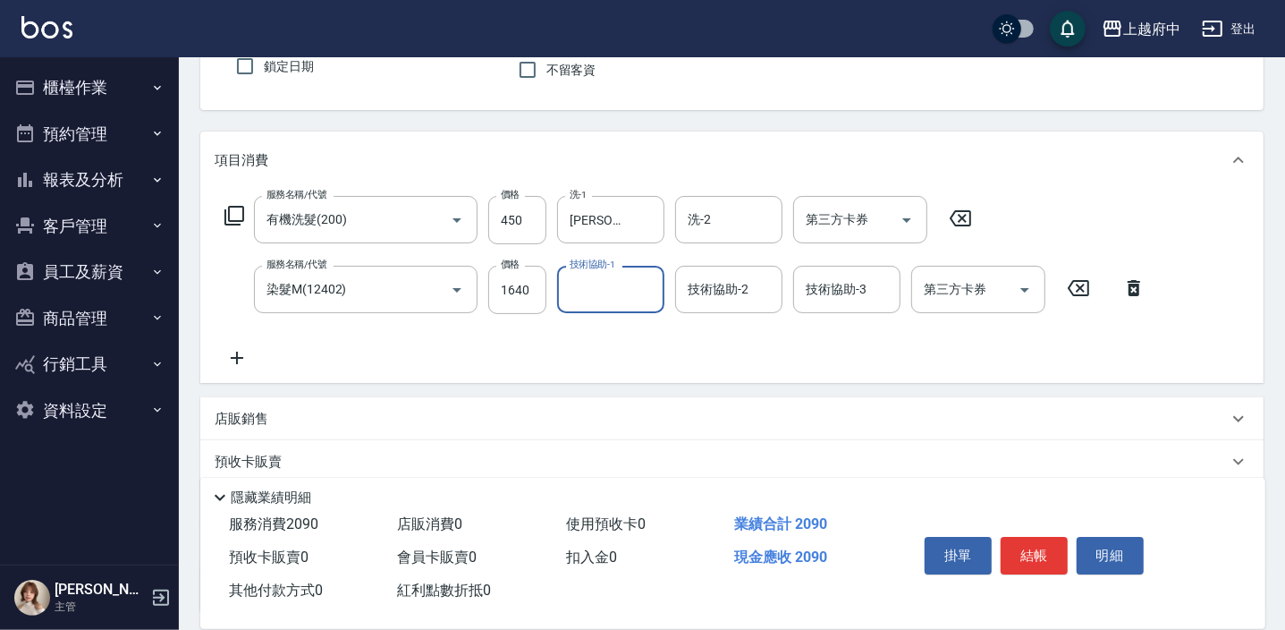
click at [635, 349] on div "服務名稱/代號 有機洗髮(200) 服務名稱/代號 價格 450 價格 洗-1 邱子芹-26 洗-1 洗-2 洗-2 第三方卡券 第三方卡券 服務名稱/代號 …" at bounding box center [686, 282] width 942 height 173
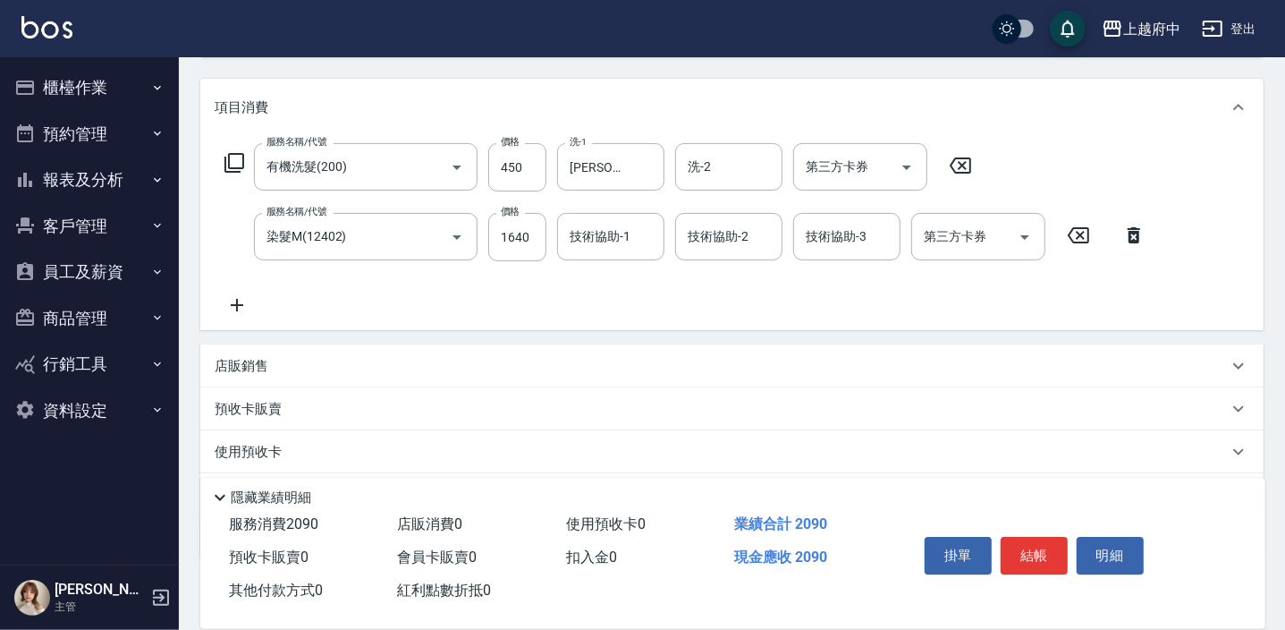
scroll to position [243, 0]
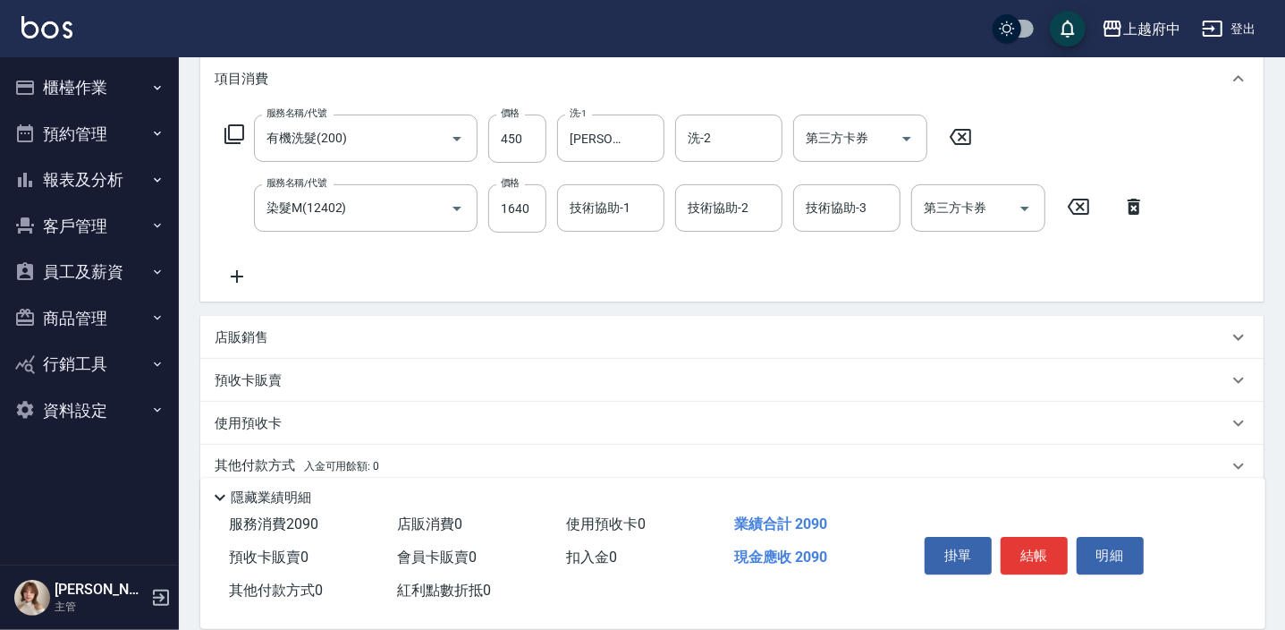
click at [259, 326] on div "店販銷售" at bounding box center [731, 337] width 1063 height 43
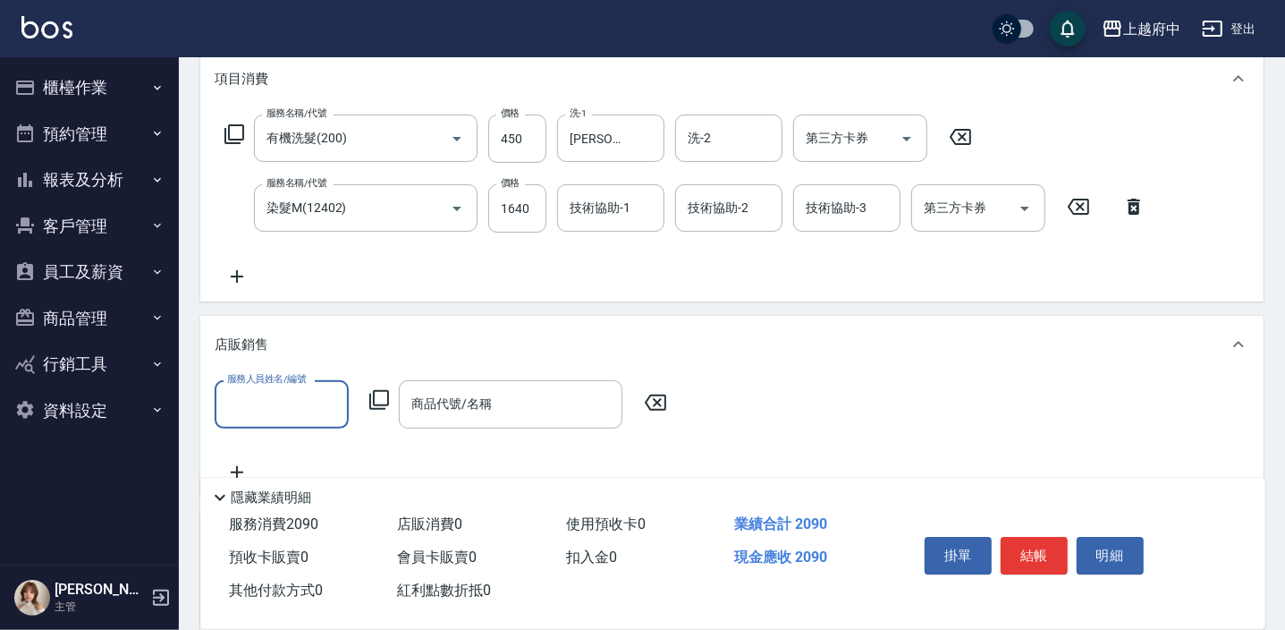
scroll to position [0, 0]
type input "Fanny-7"
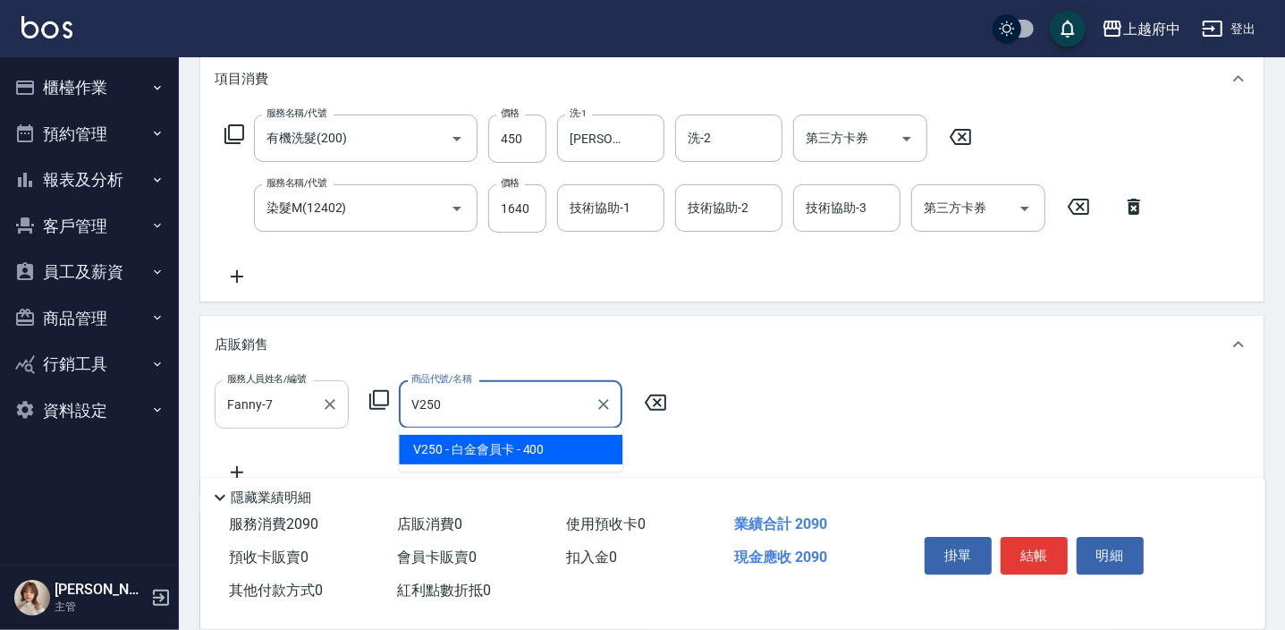
type input "白金會員卡"
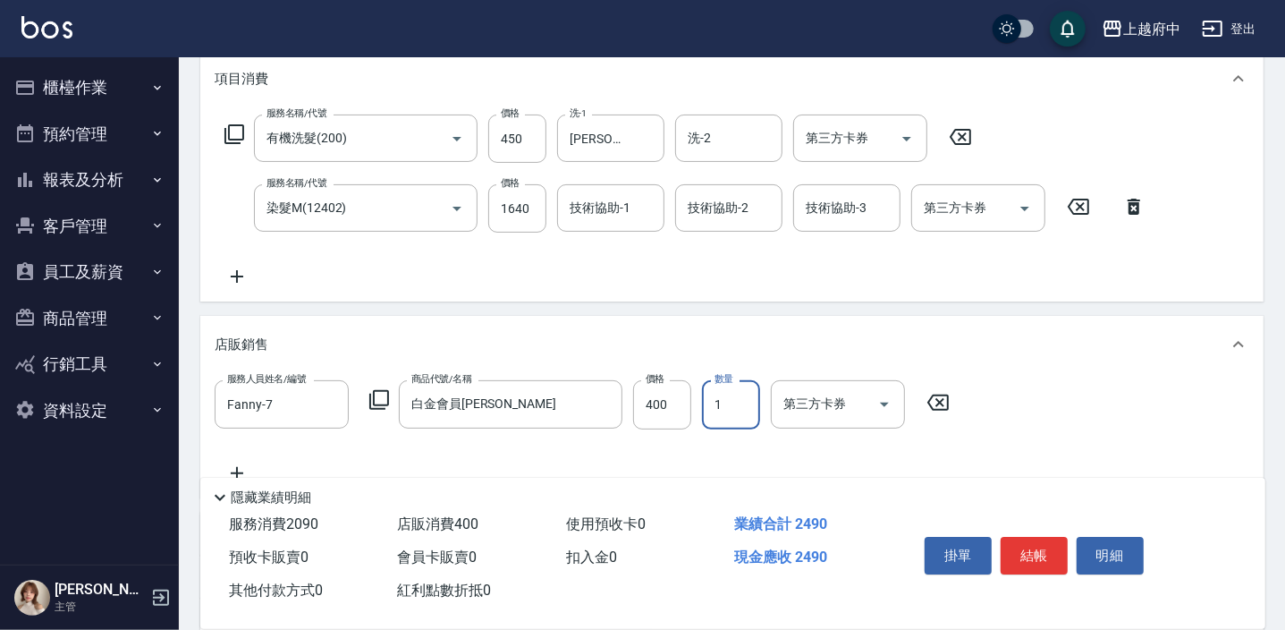
click at [1017, 423] on div "服務人員姓名/編號 Fanny-7 服務人員姓名/編號 商品代號/名稱 白金會員卡 商品代號/名稱 價格 400 價格 數量 1 數量 第三方卡券 第三方卡券" at bounding box center [732, 431] width 1035 height 103
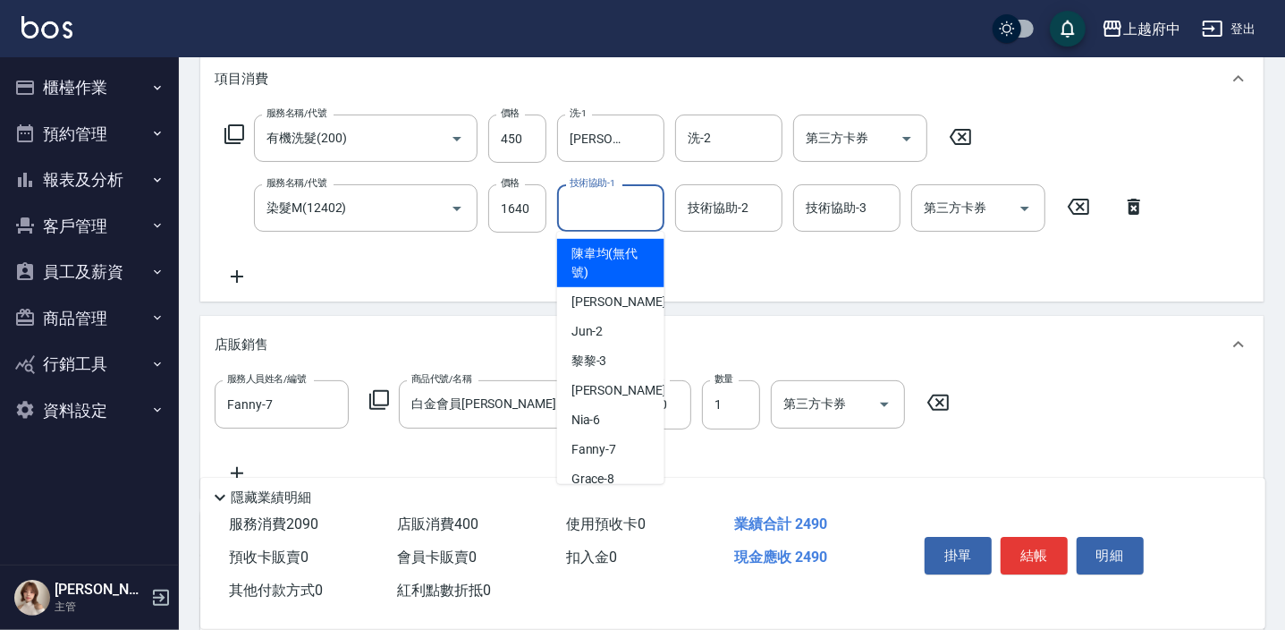
click at [583, 209] on input "技術協助-1" at bounding box center [610, 207] width 91 height 31
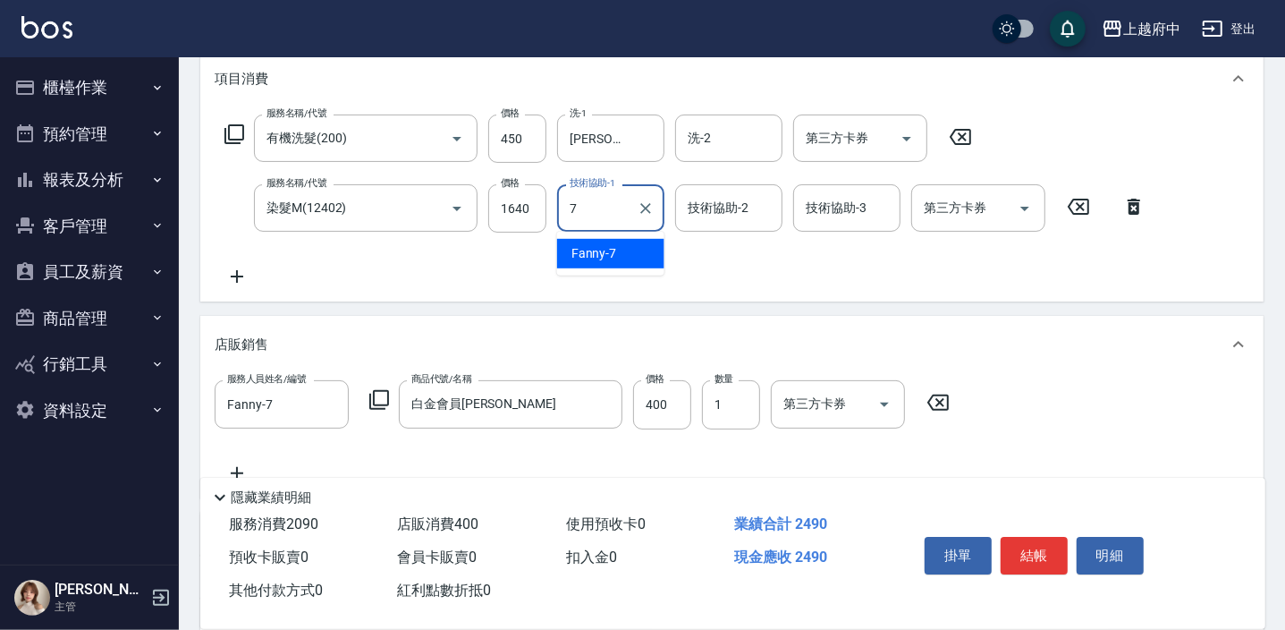
type input "Fanny-7"
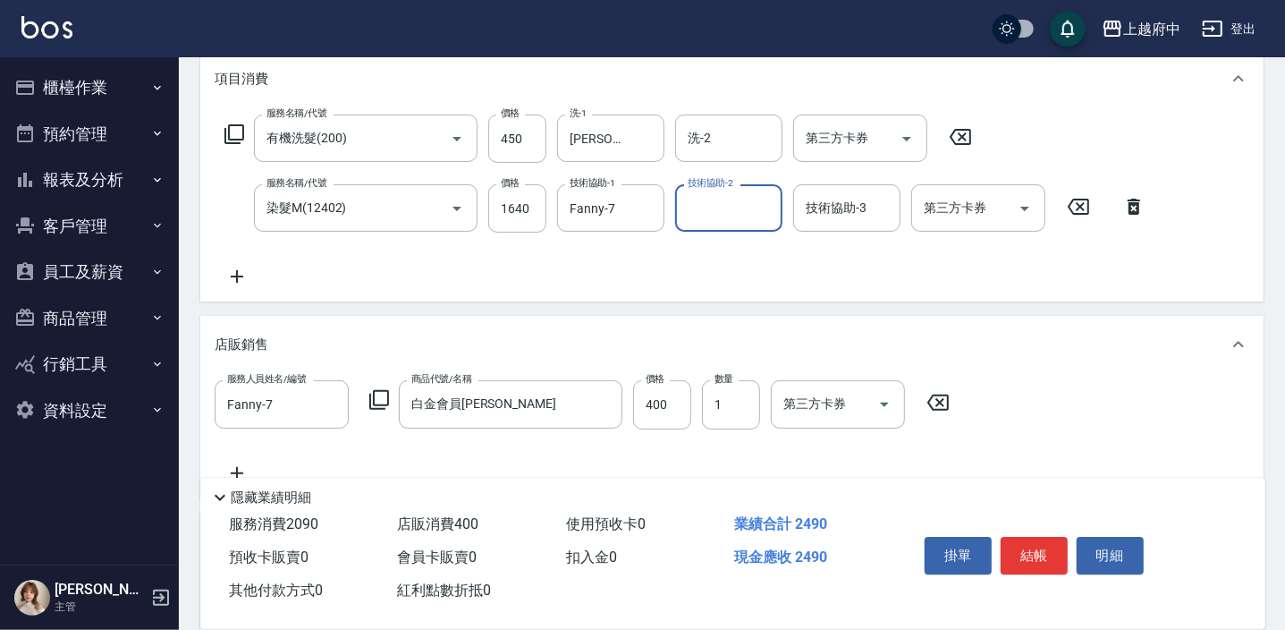
click at [635, 274] on div "服務名稱/代號 有機洗髮(200) 服務名稱/代號 價格 450 價格 洗-1 邱子芹-26 洗-1 洗-2 洗-2 第三方卡券 第三方卡券 服務名稱/代號 …" at bounding box center [686, 200] width 942 height 173
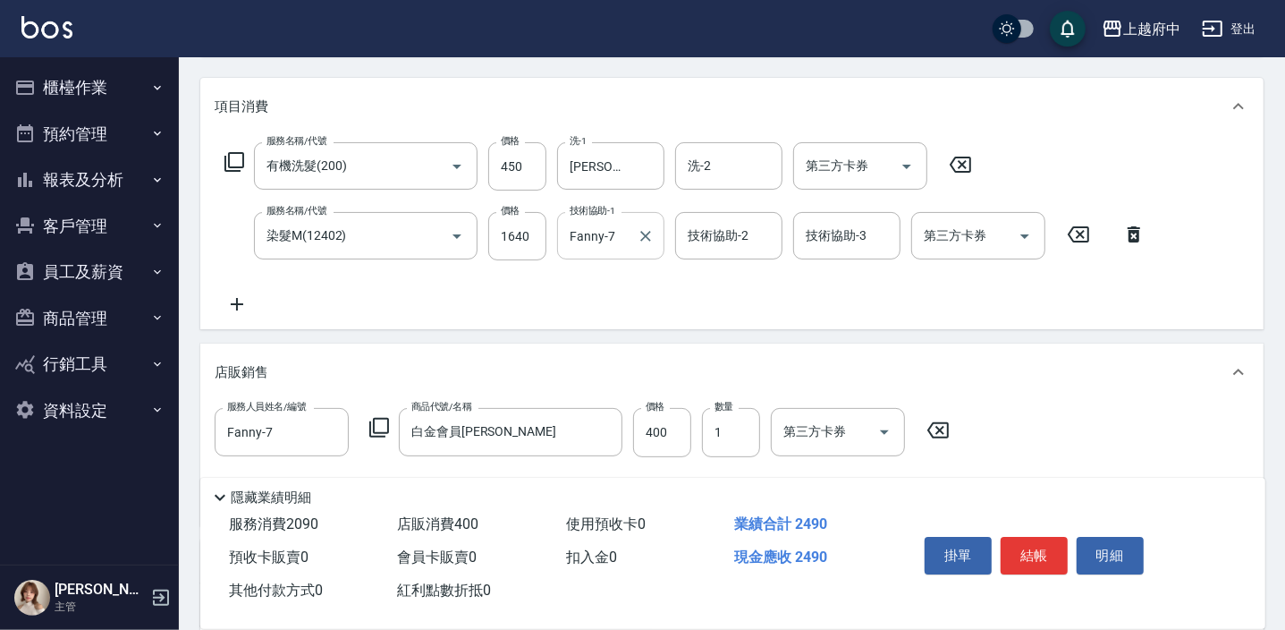
scroll to position [243, 0]
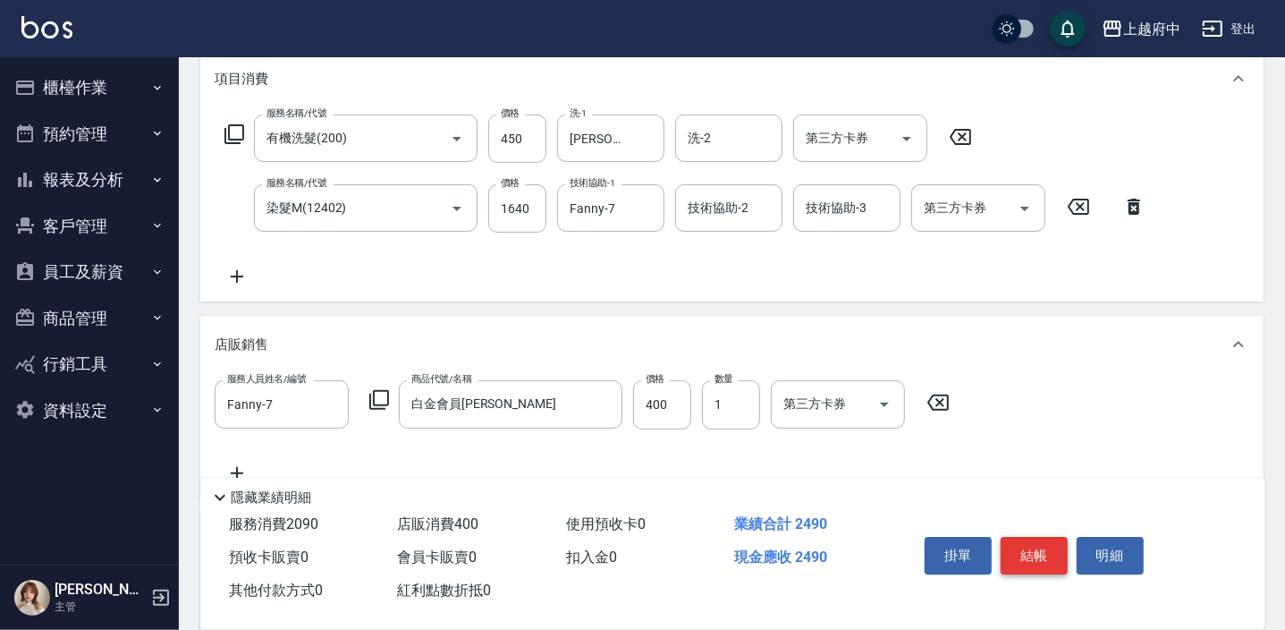
click at [1040, 554] on button "結帳" at bounding box center [1034, 556] width 67 height 38
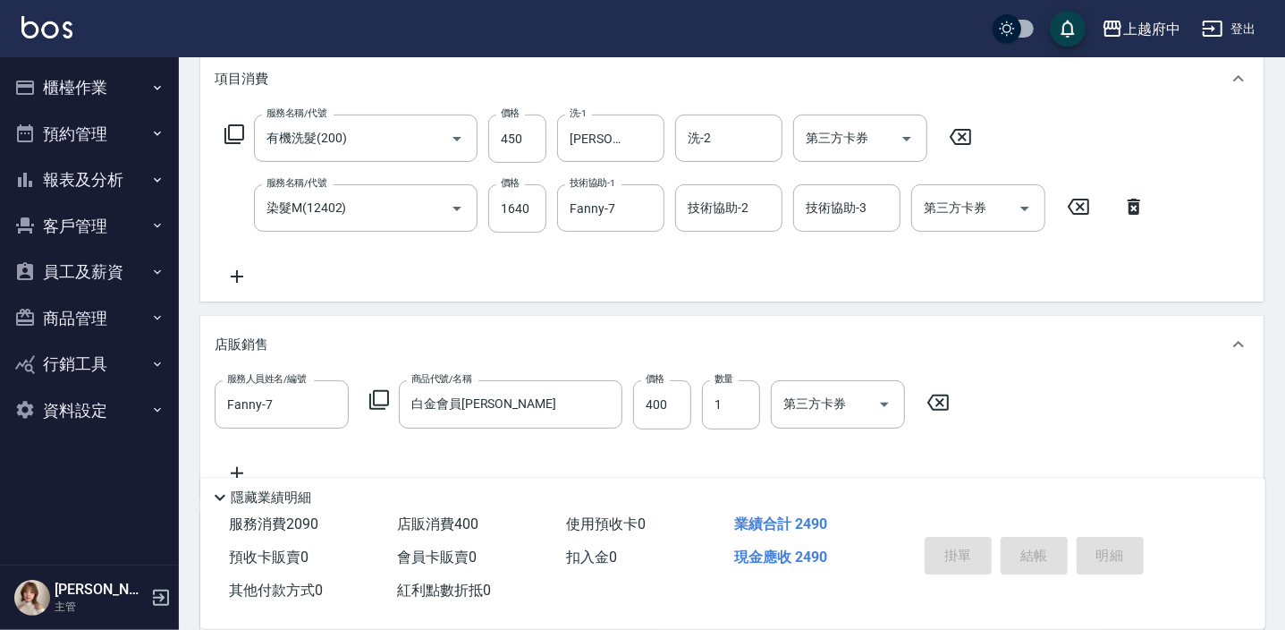
type input "2025/09/13 18:07"
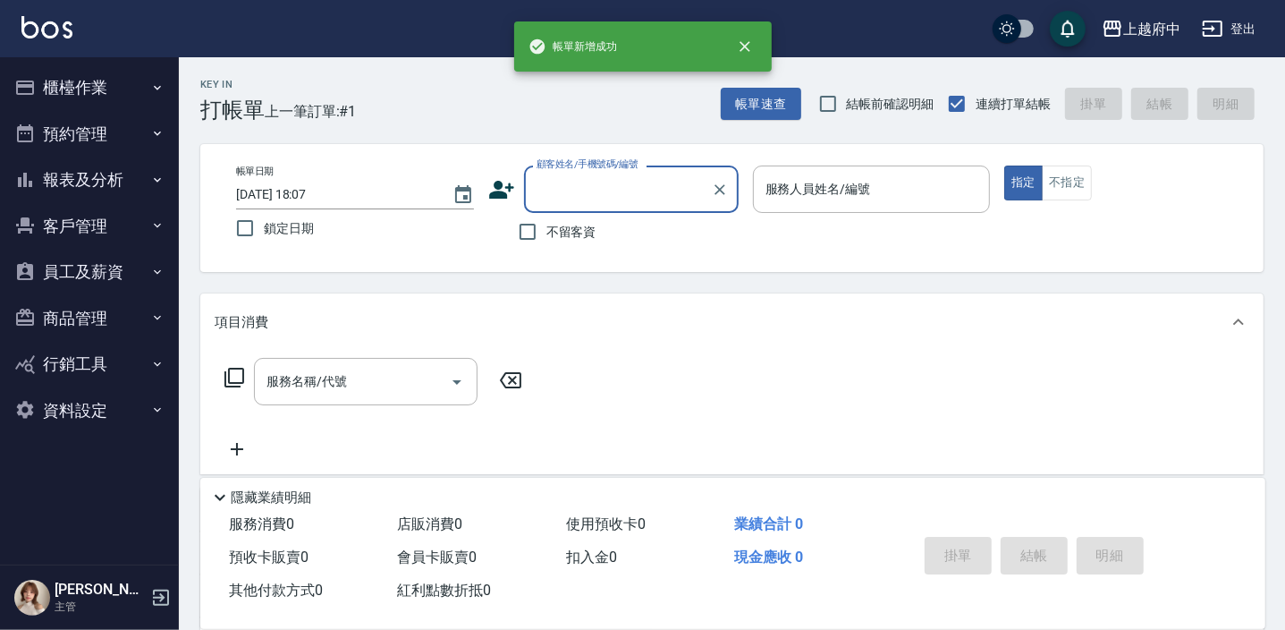
scroll to position [0, 0]
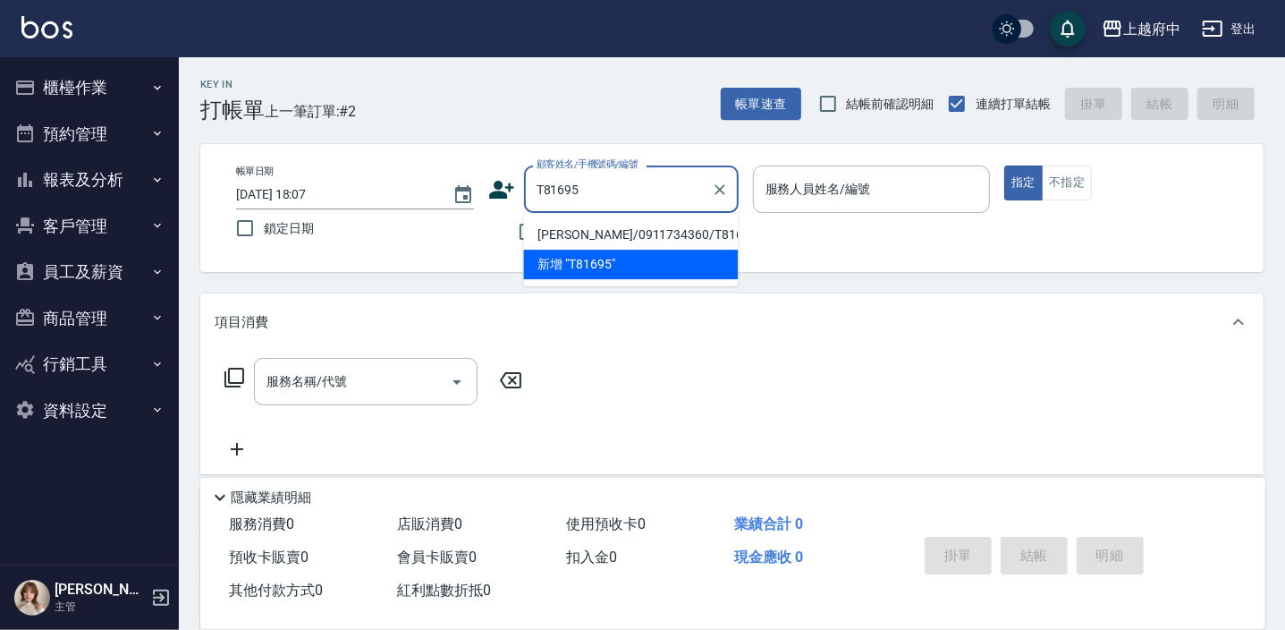
click at [611, 231] on li "姜凱仁/0911734360/T81695" at bounding box center [630, 235] width 215 height 30
type input "姜凱仁/0911734360/T81695"
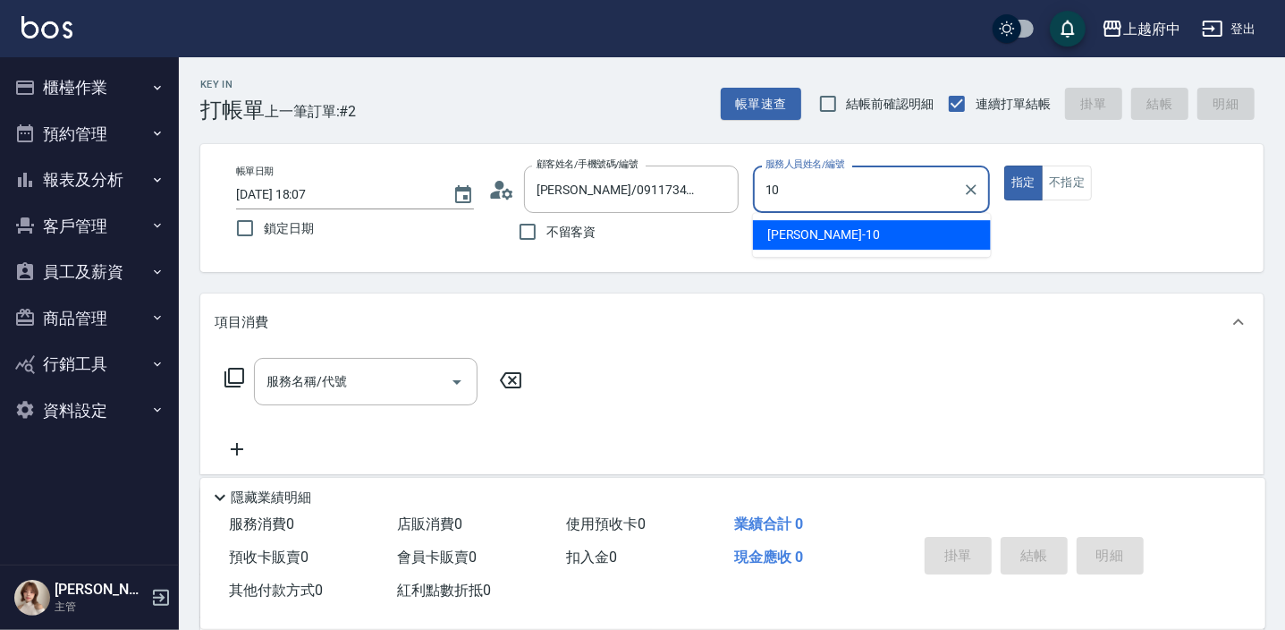
type input "Kevin-10"
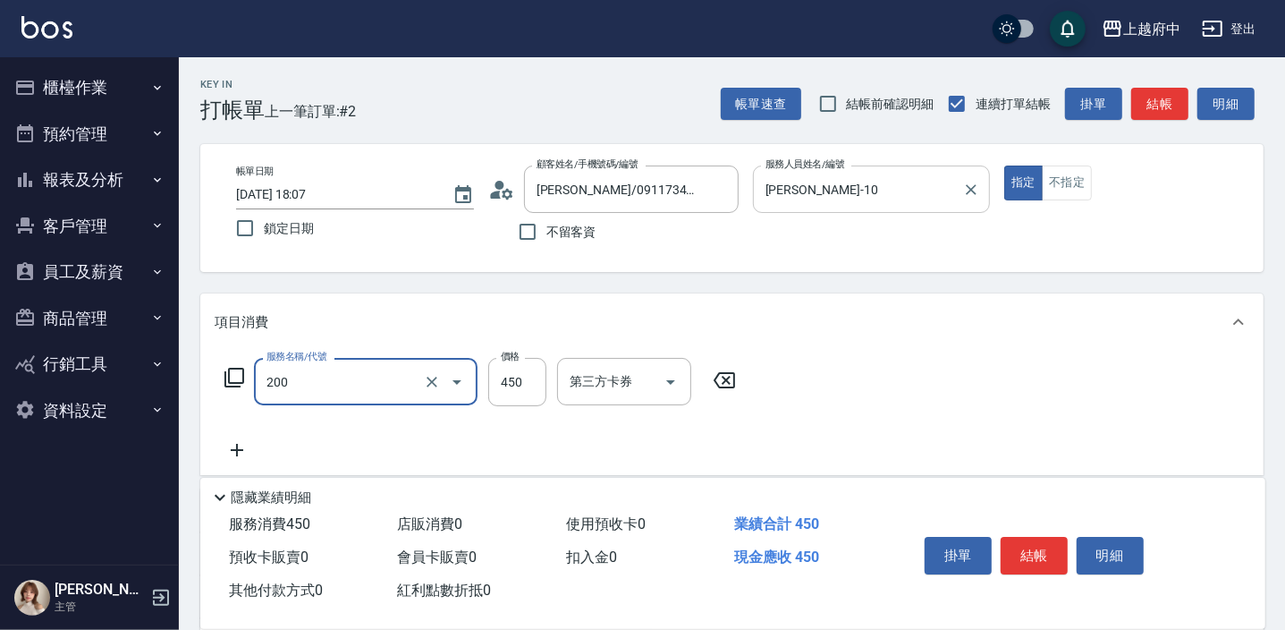
type input "有機洗髮(200)"
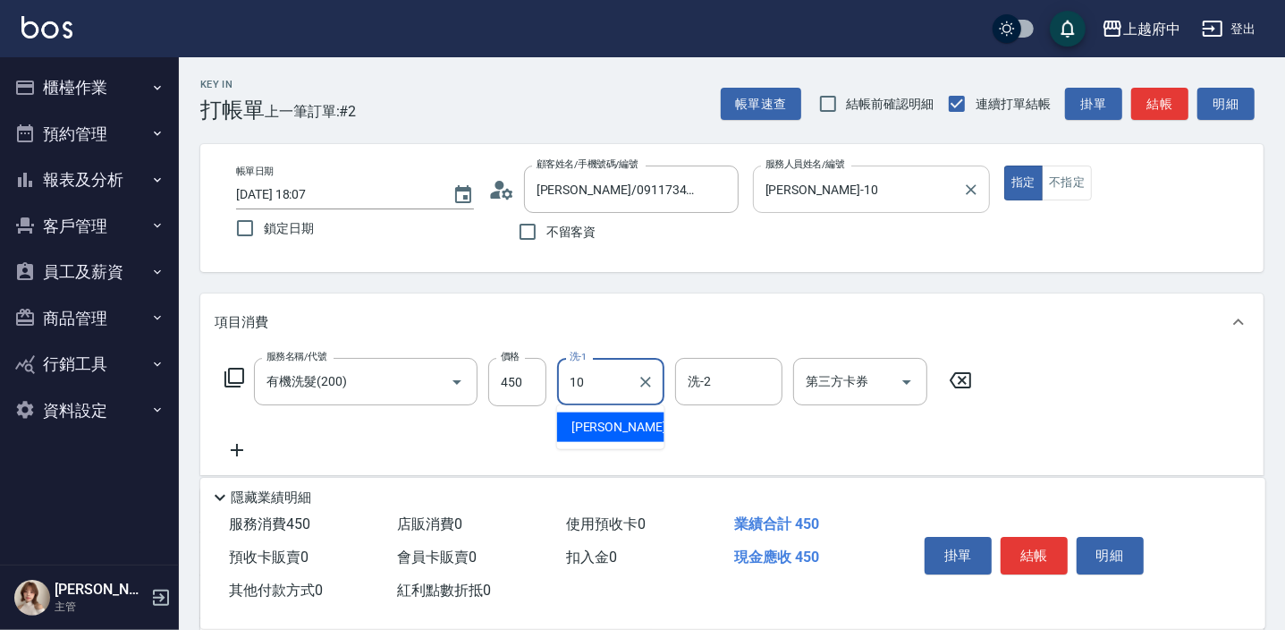
type input "Kevin-10"
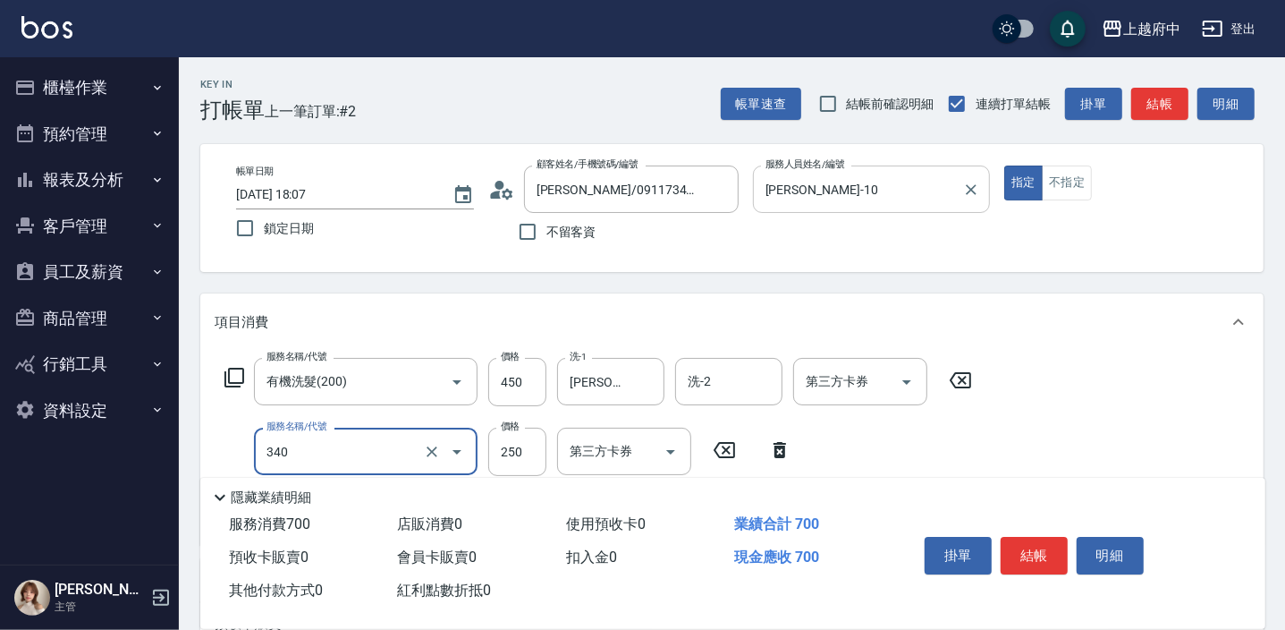
type input "剪髮(340)"
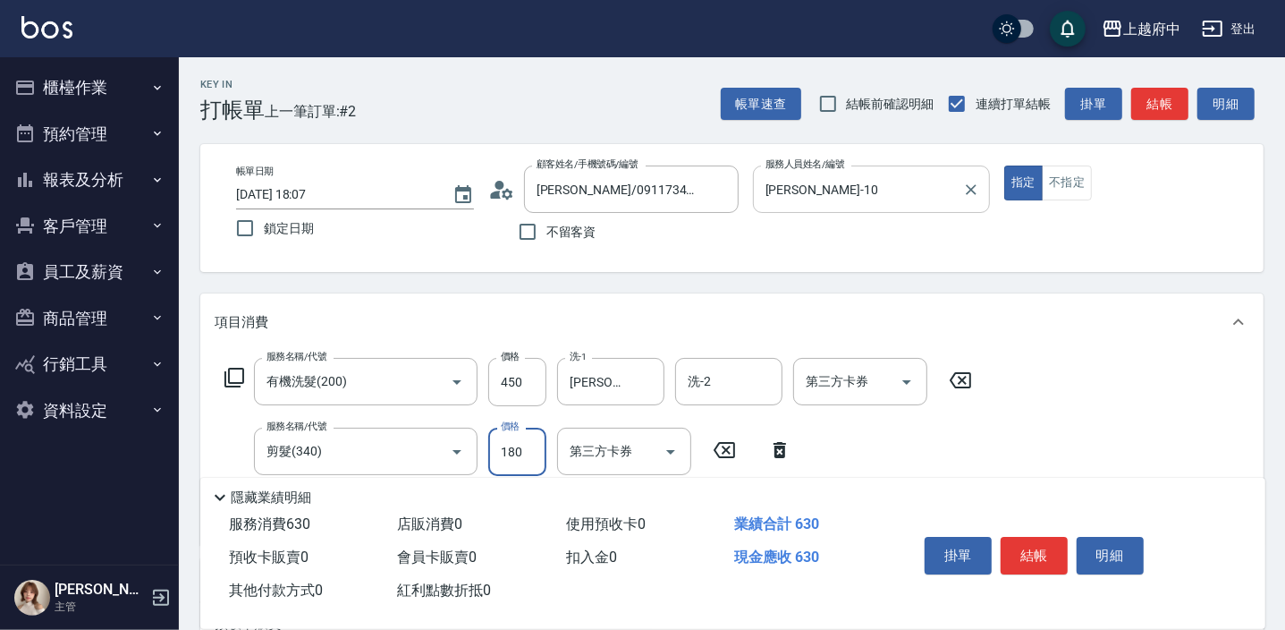
type input "180"
click at [1037, 451] on div "服務名稱/代號 有機洗髮(200) 服務名稱/代號 價格 450 價格 洗-1 Kevin-10 洗-1 洗-2 洗-2 第三方卡券 第三方卡券 服務名稱/代…" at bounding box center [731, 448] width 1063 height 194
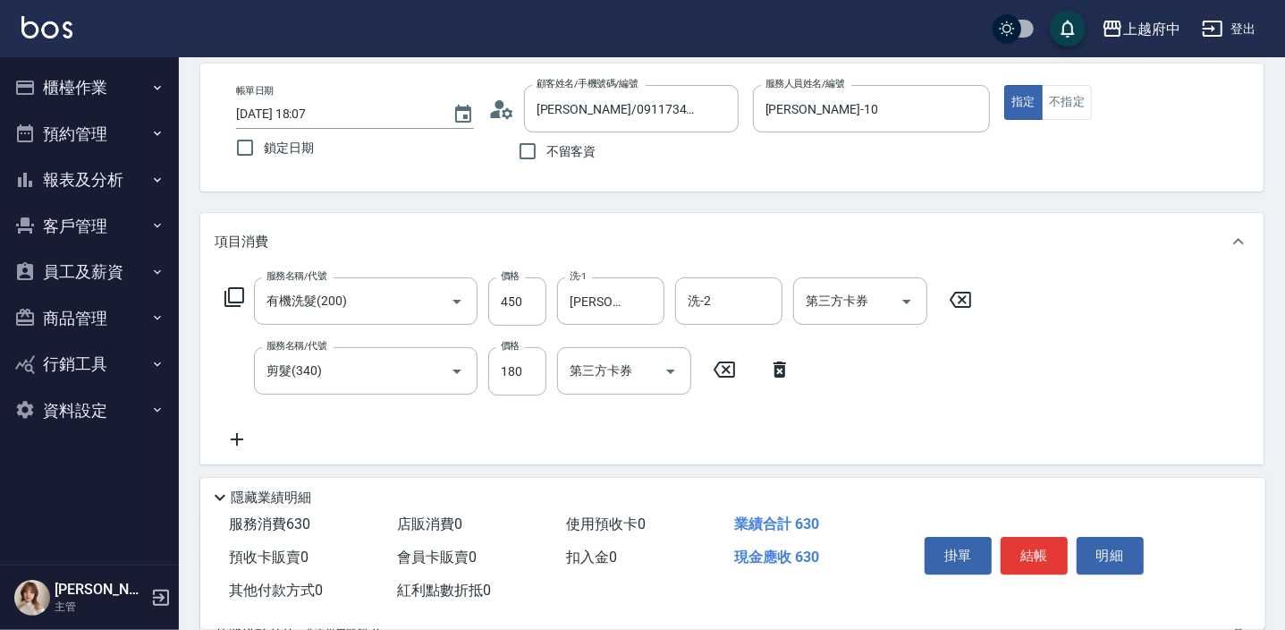
scroll to position [162, 0]
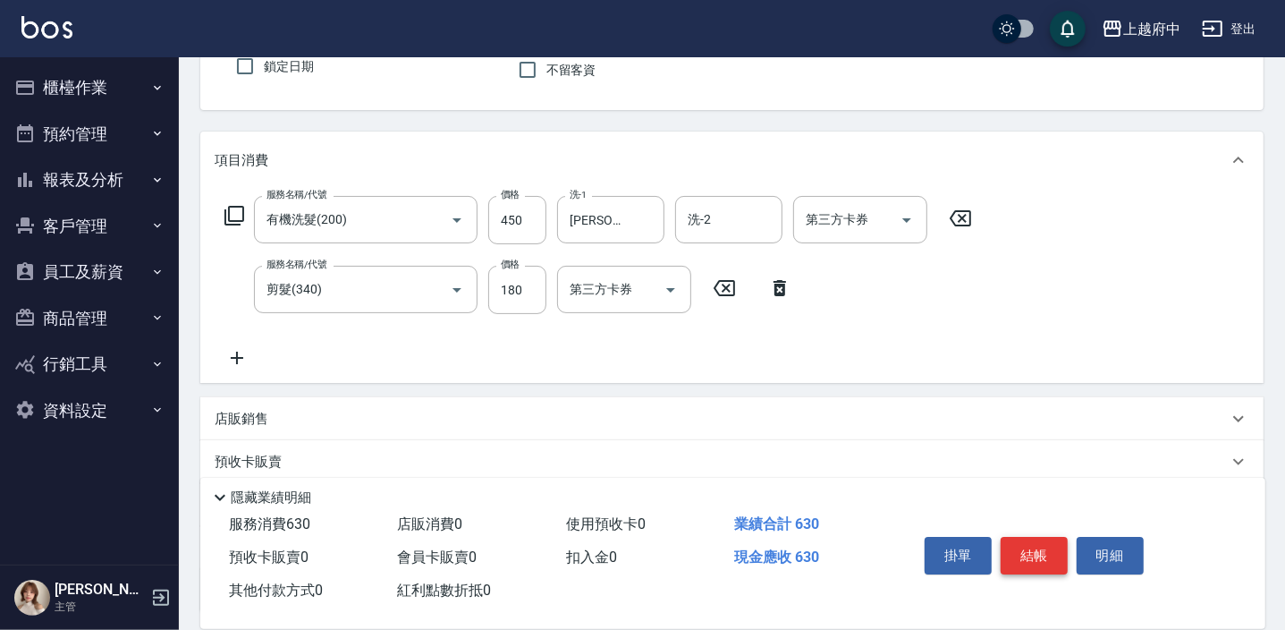
click at [1054, 557] on button "結帳" at bounding box center [1034, 556] width 67 height 38
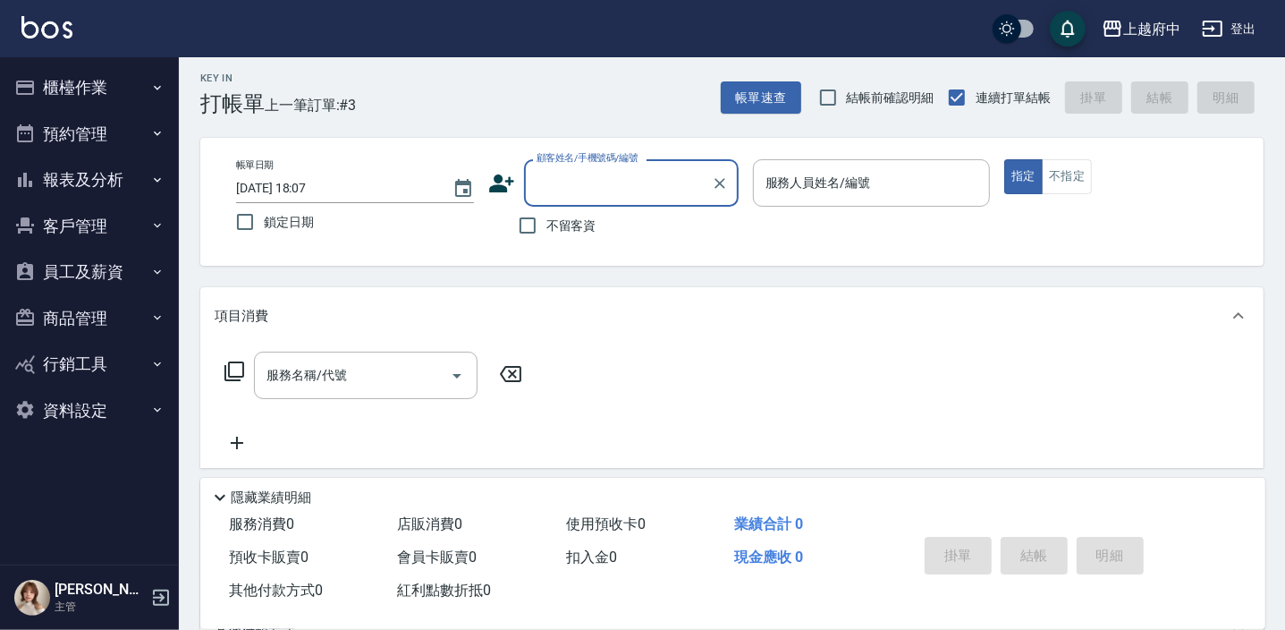
scroll to position [0, 0]
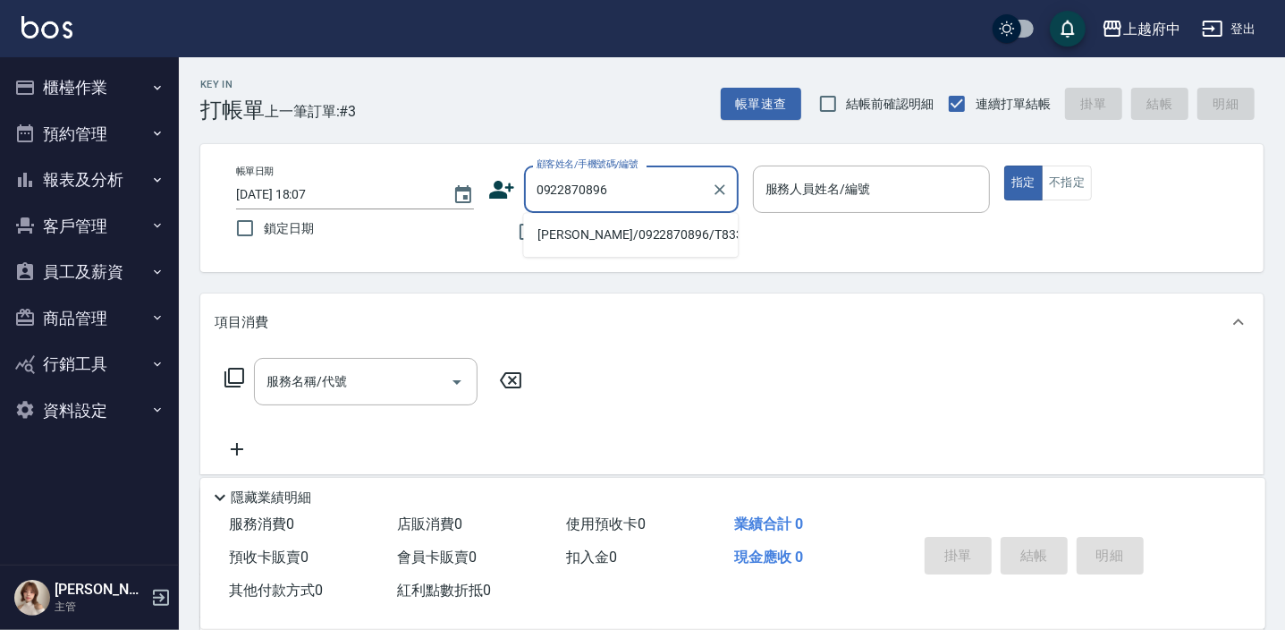
click at [619, 235] on li "李芷萱/0922870896/T83353" at bounding box center [630, 235] width 215 height 30
type input "李芷萱/0922870896/T83353"
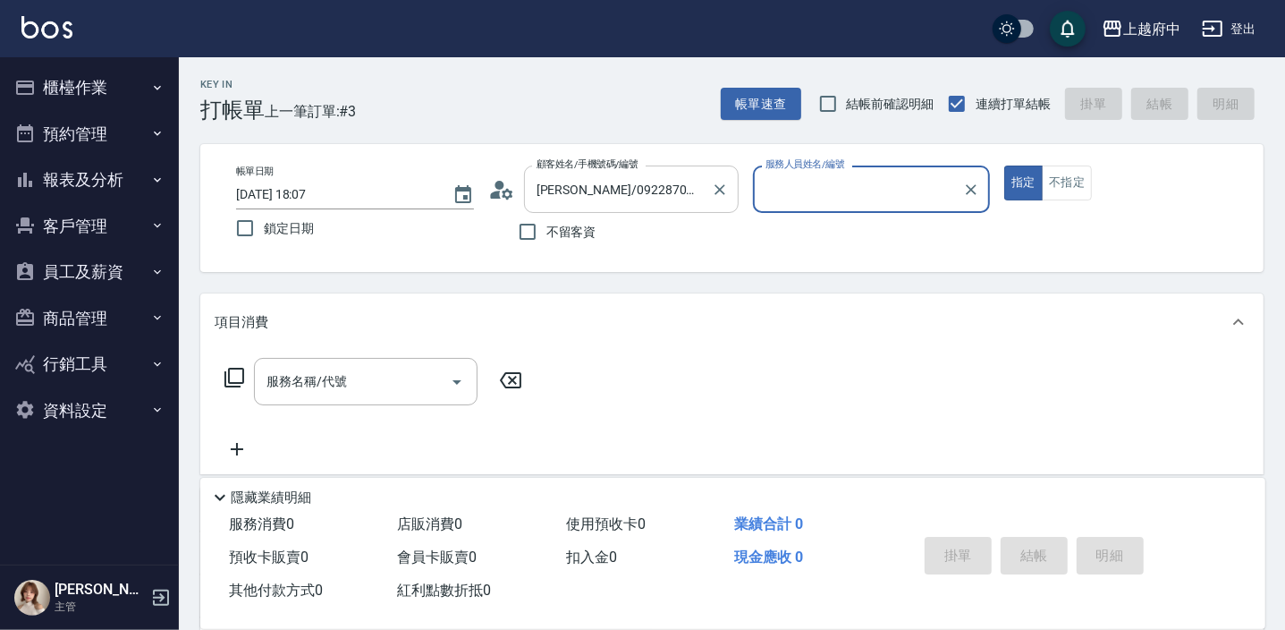
type input "黎黎-3"
click at [1004, 165] on button "指定" at bounding box center [1023, 182] width 38 height 35
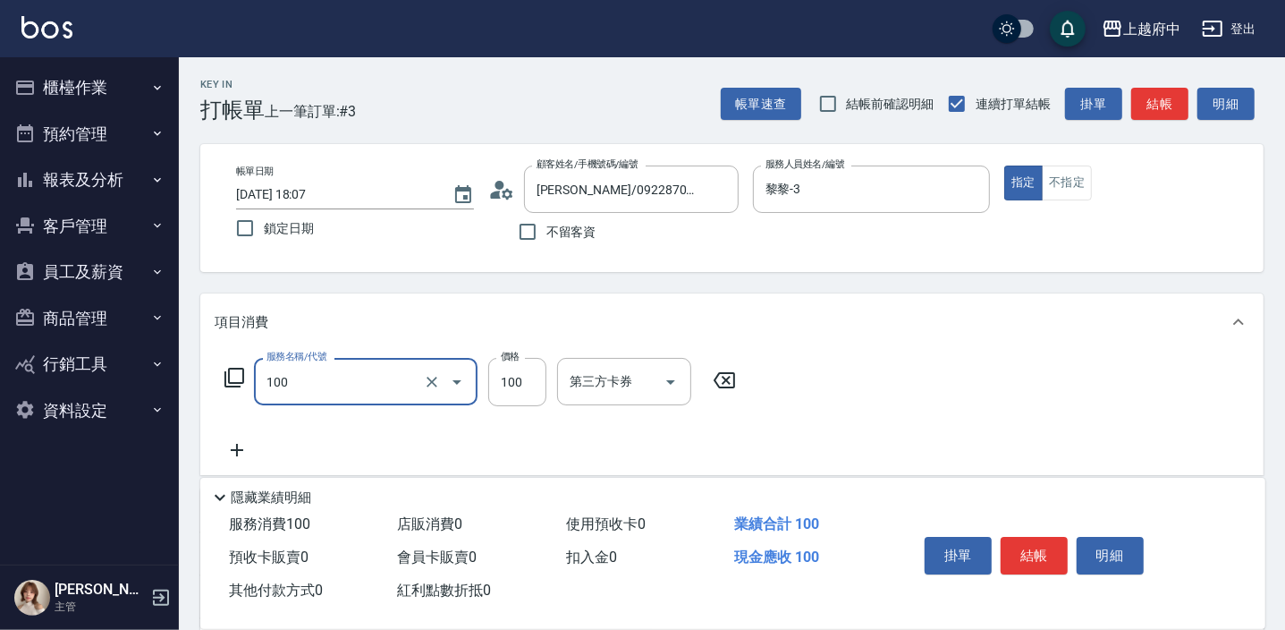
type input "造型/修劉海(100)"
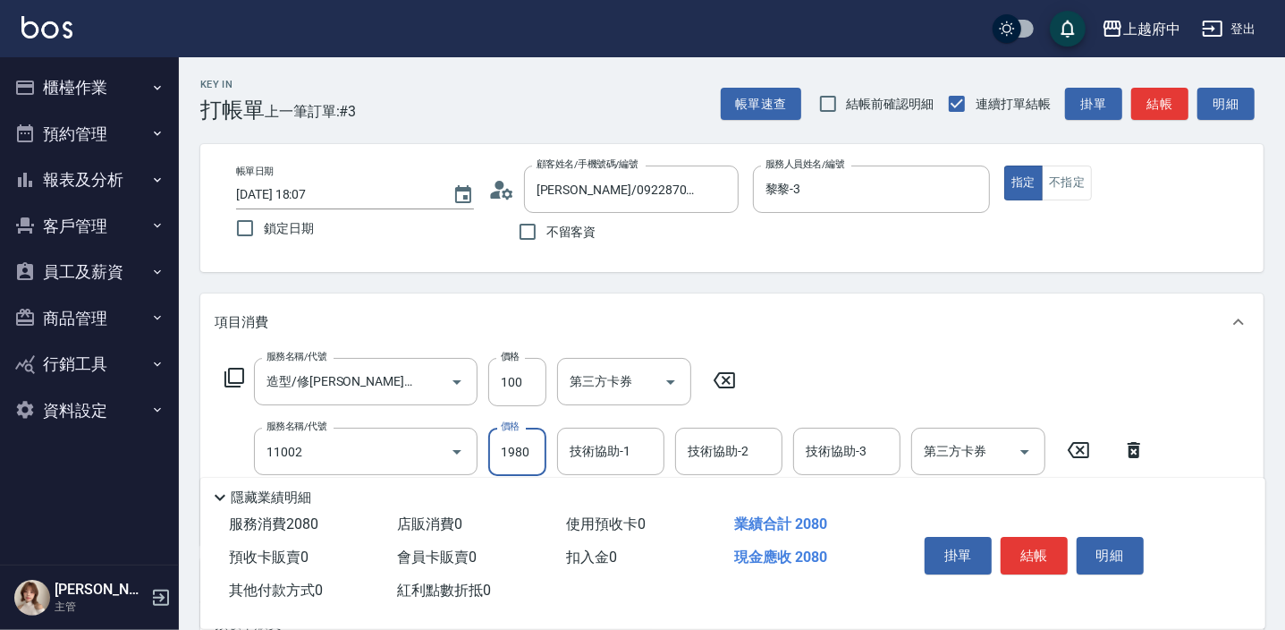
type input "染髮S(11002)"
type input "1800"
click at [722, 379] on icon at bounding box center [724, 379] width 45 height 21
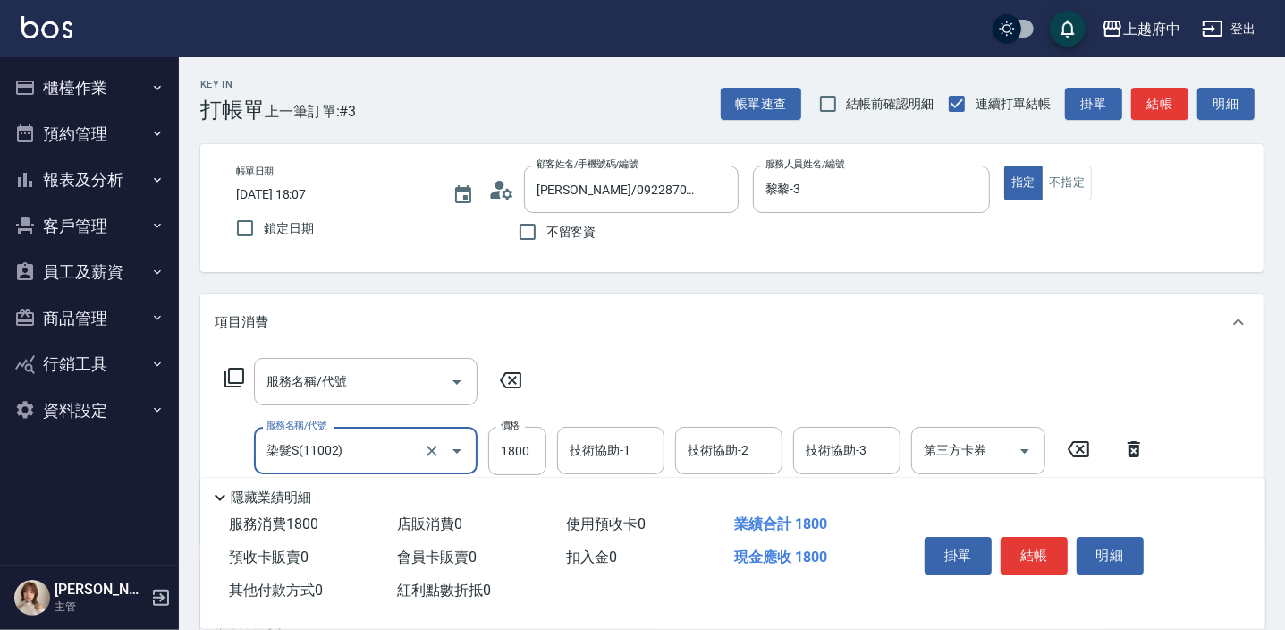
click at [311, 382] on div "服務名稱/代號 服務名稱/代號" at bounding box center [366, 381] width 224 height 47
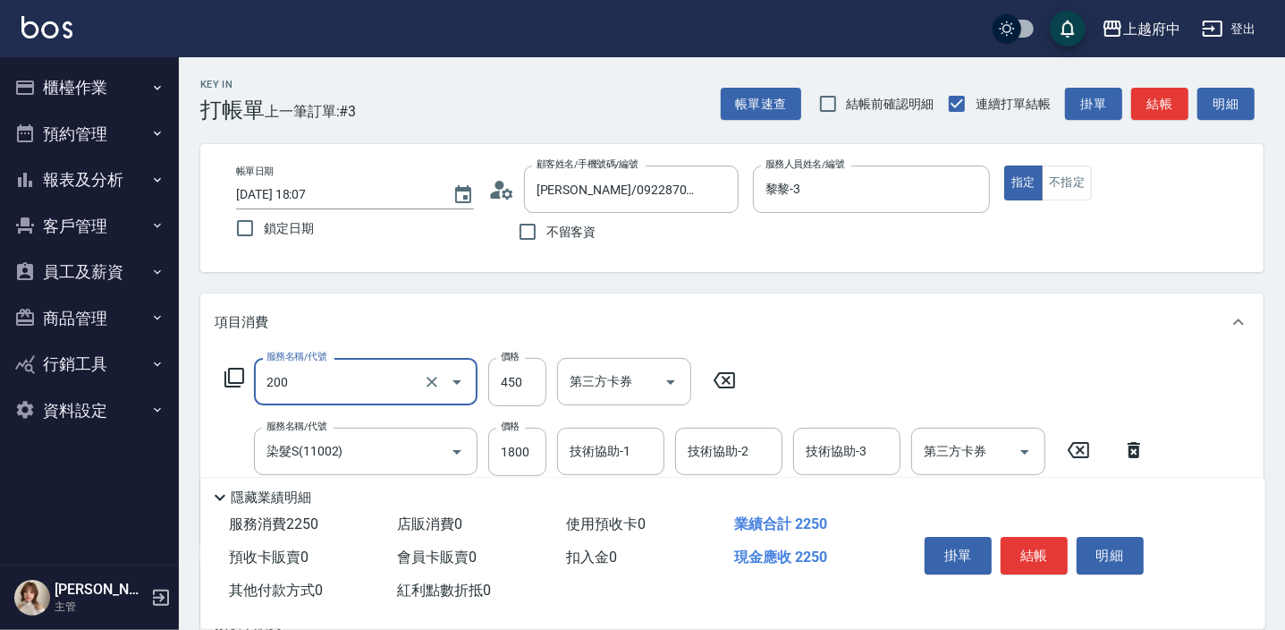
type input "有機洗髮(200)"
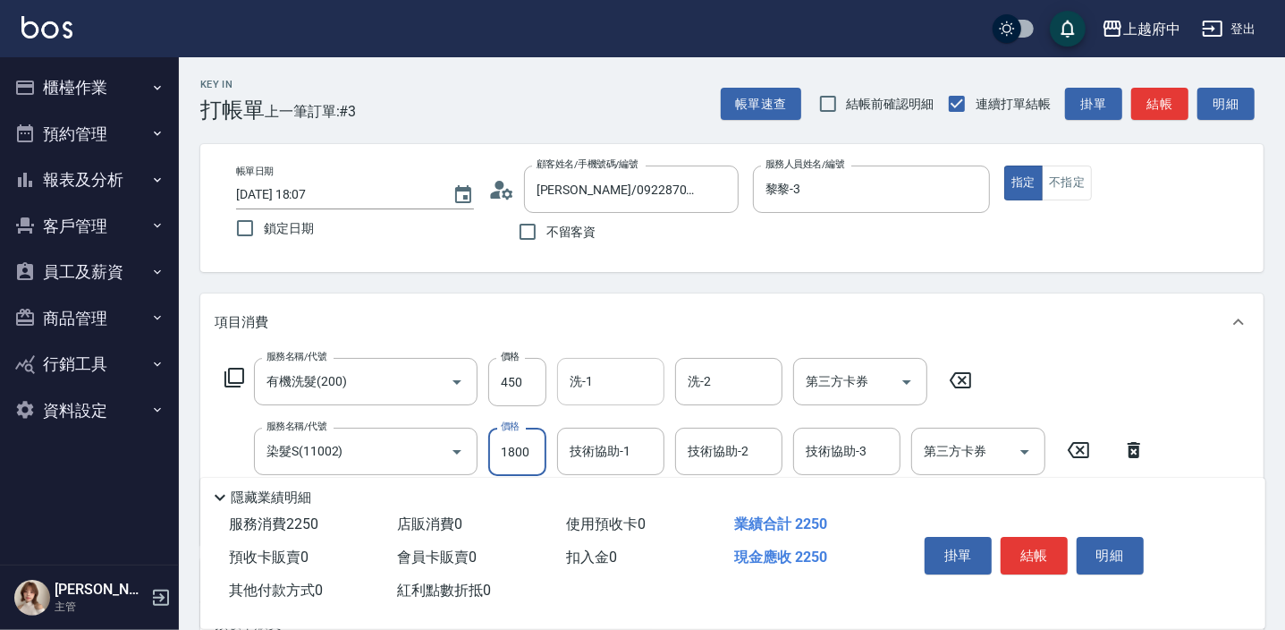
click at [644, 391] on input "洗-1" at bounding box center [610, 381] width 91 height 31
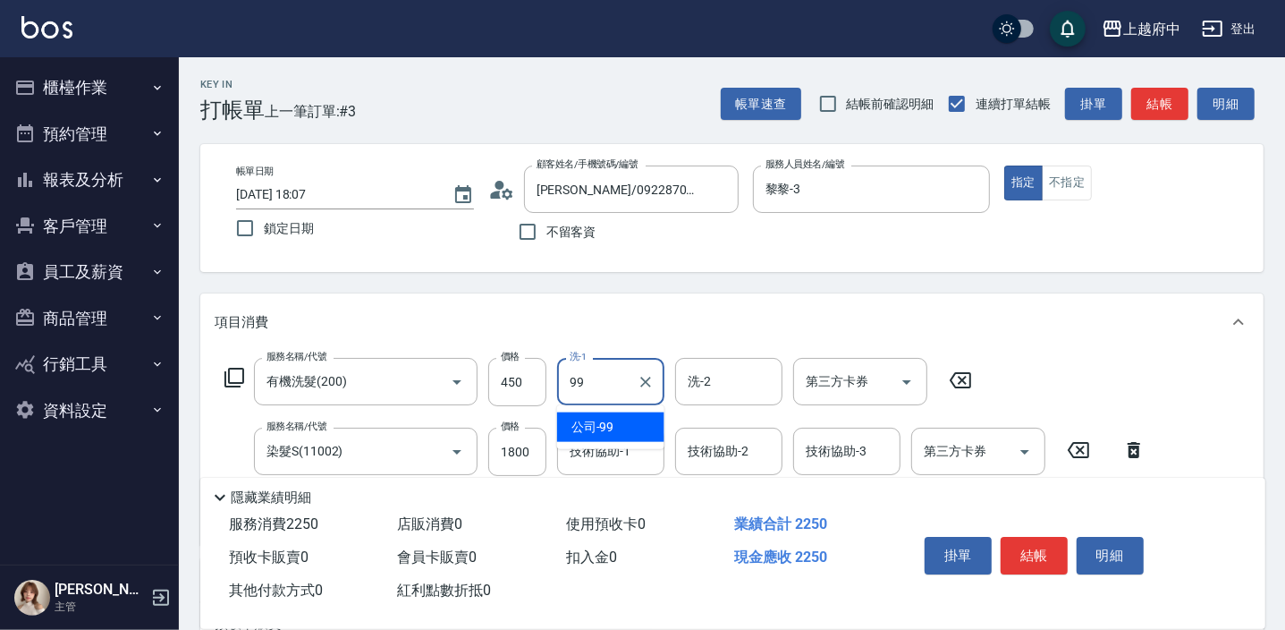
type input "公司-99"
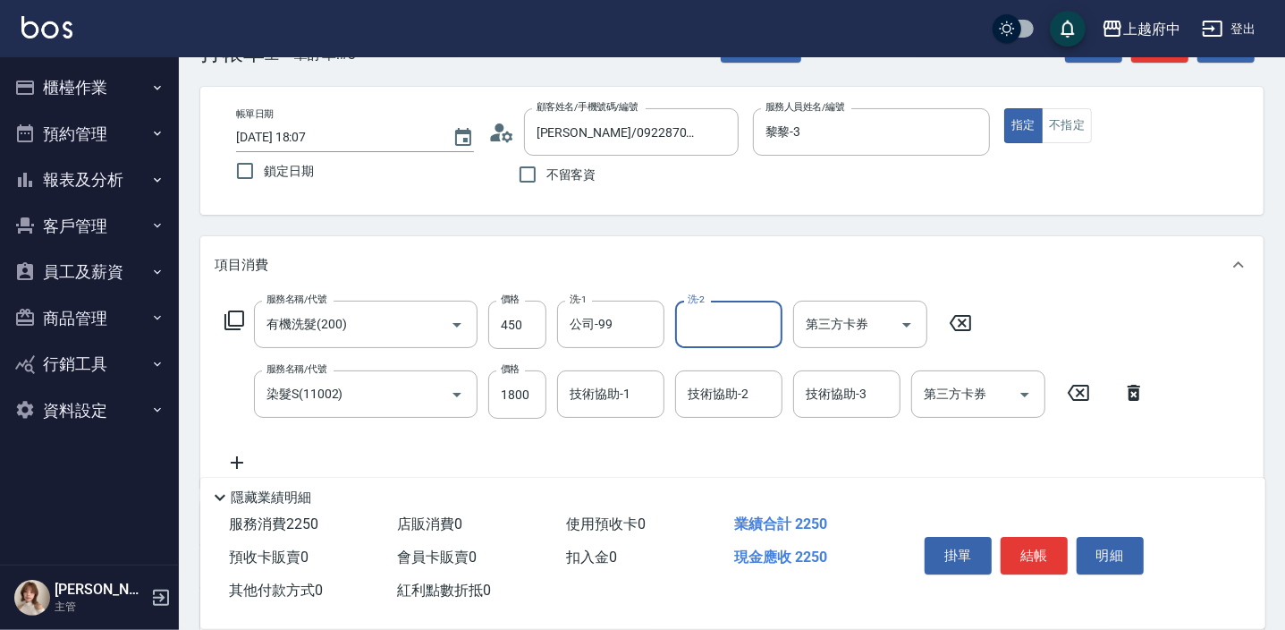
scroll to position [80, 0]
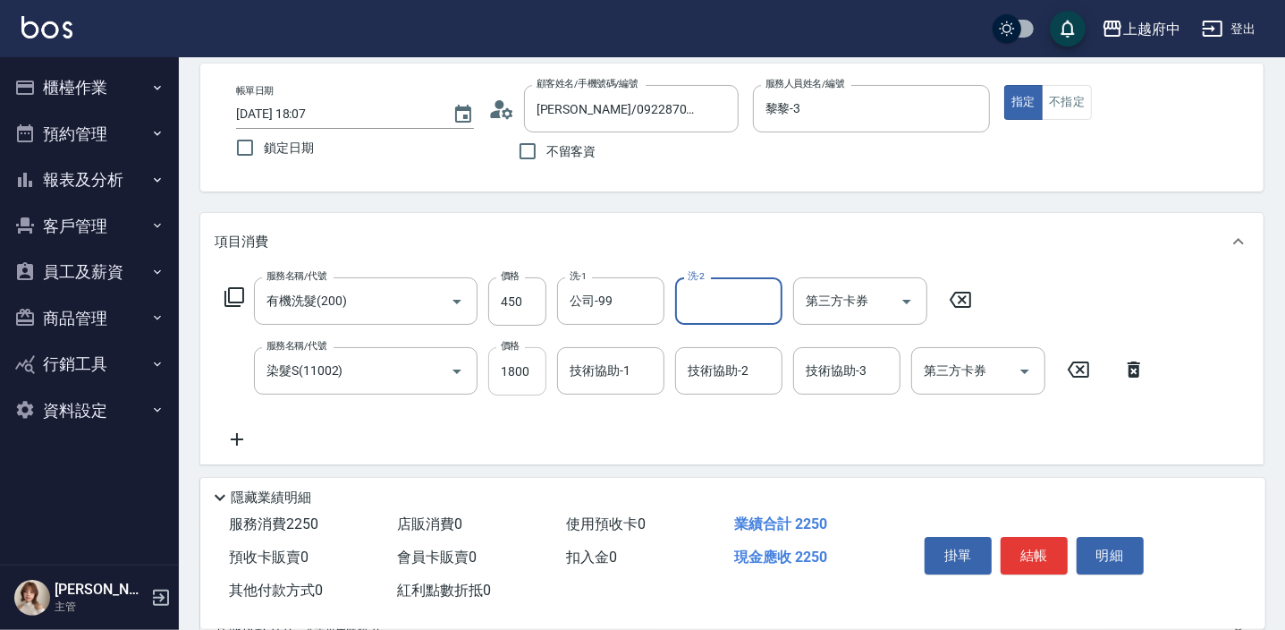
click at [511, 372] on input "1800" at bounding box center [517, 371] width 58 height 48
type input "1350"
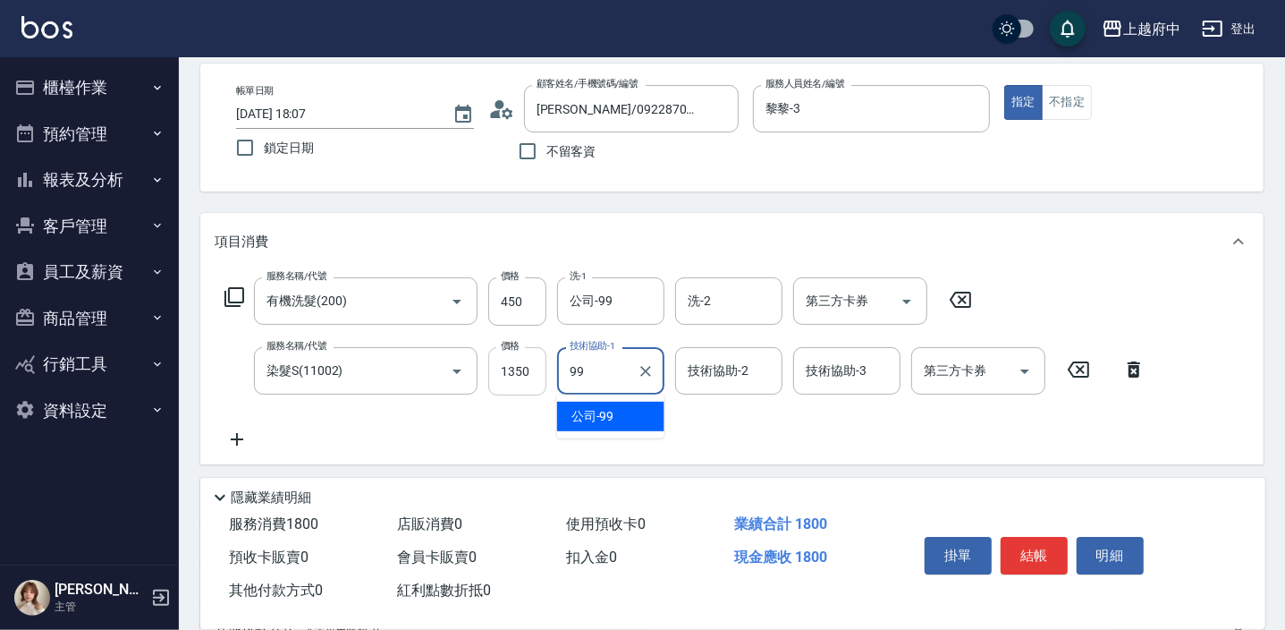
type input "公司-99"
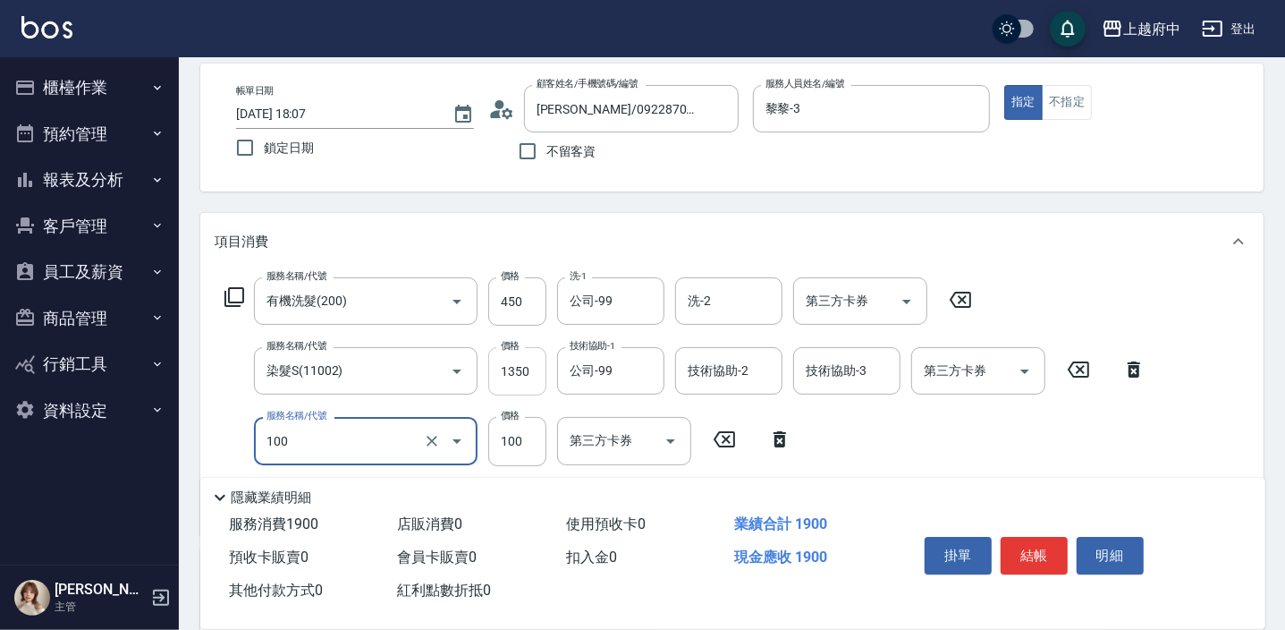
type input "造型/修劉海(100)"
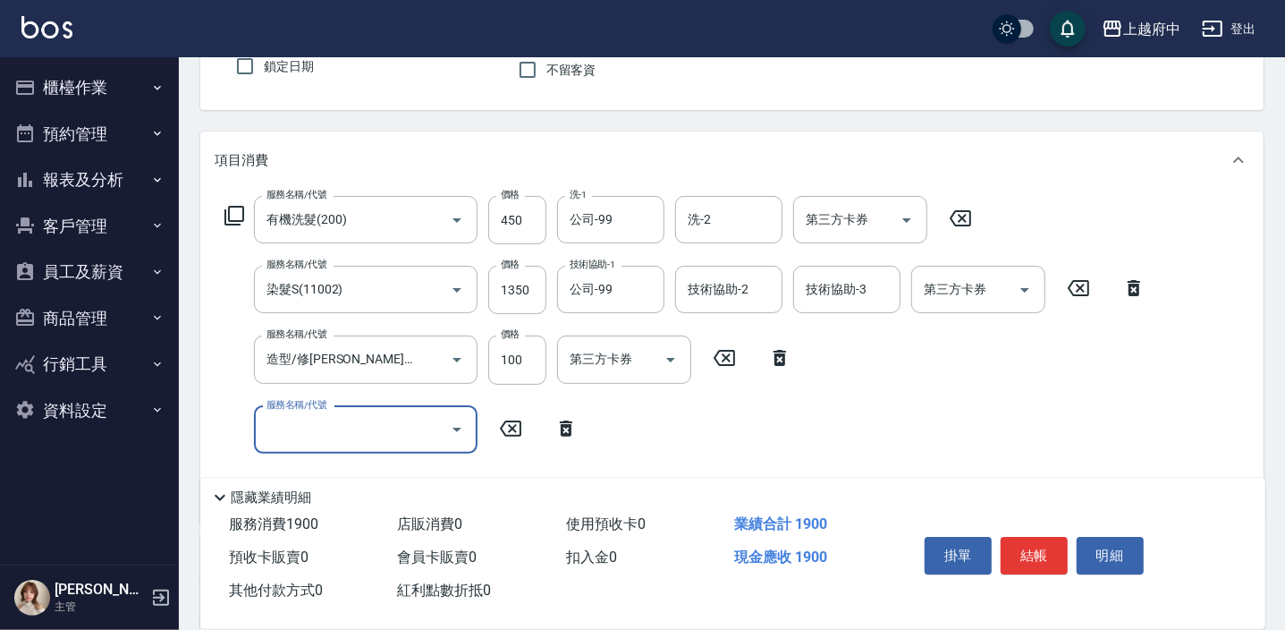
scroll to position [243, 0]
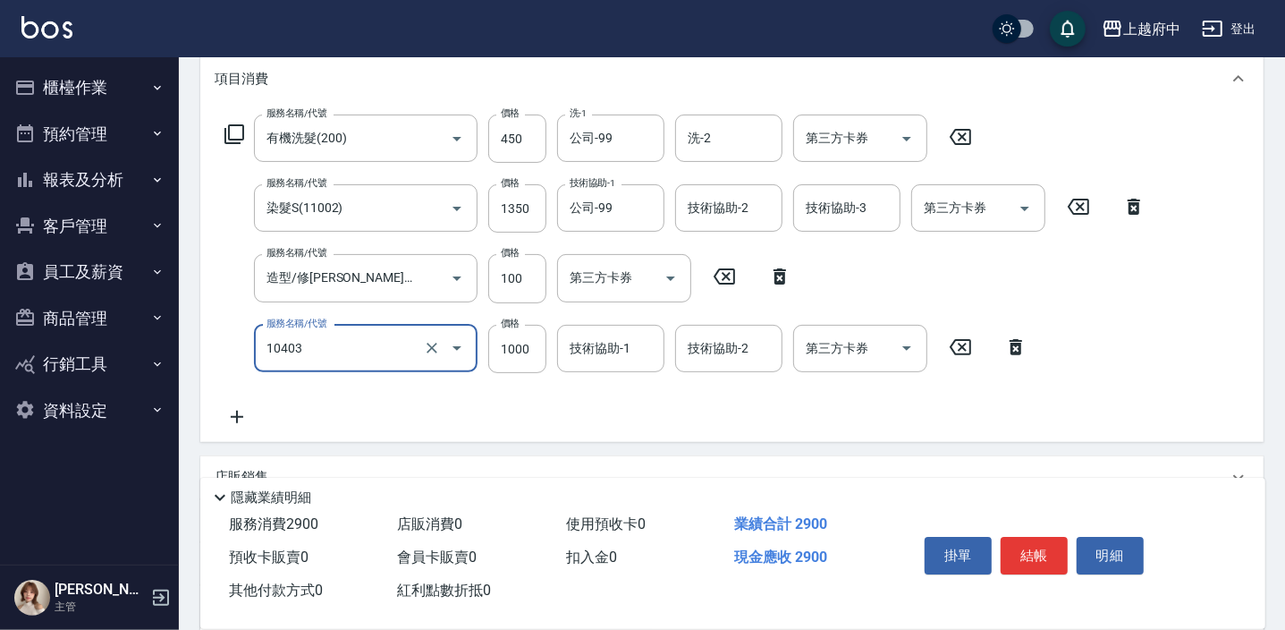
type input "晶漾深層護髮(10403)"
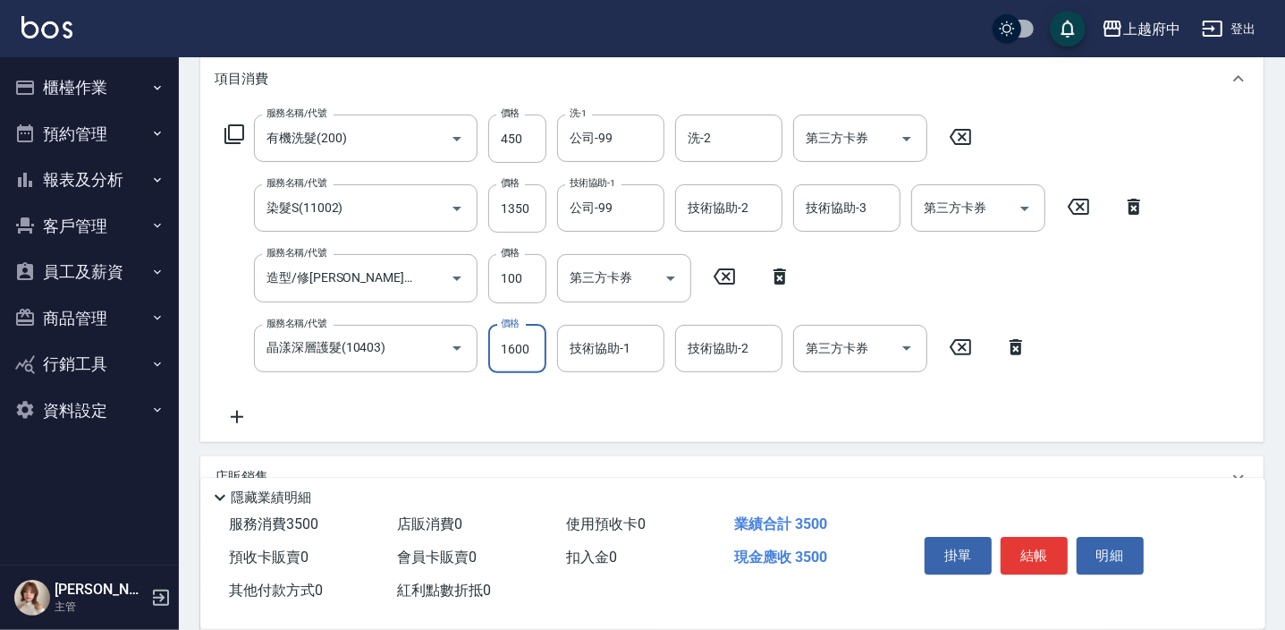
type input "1600"
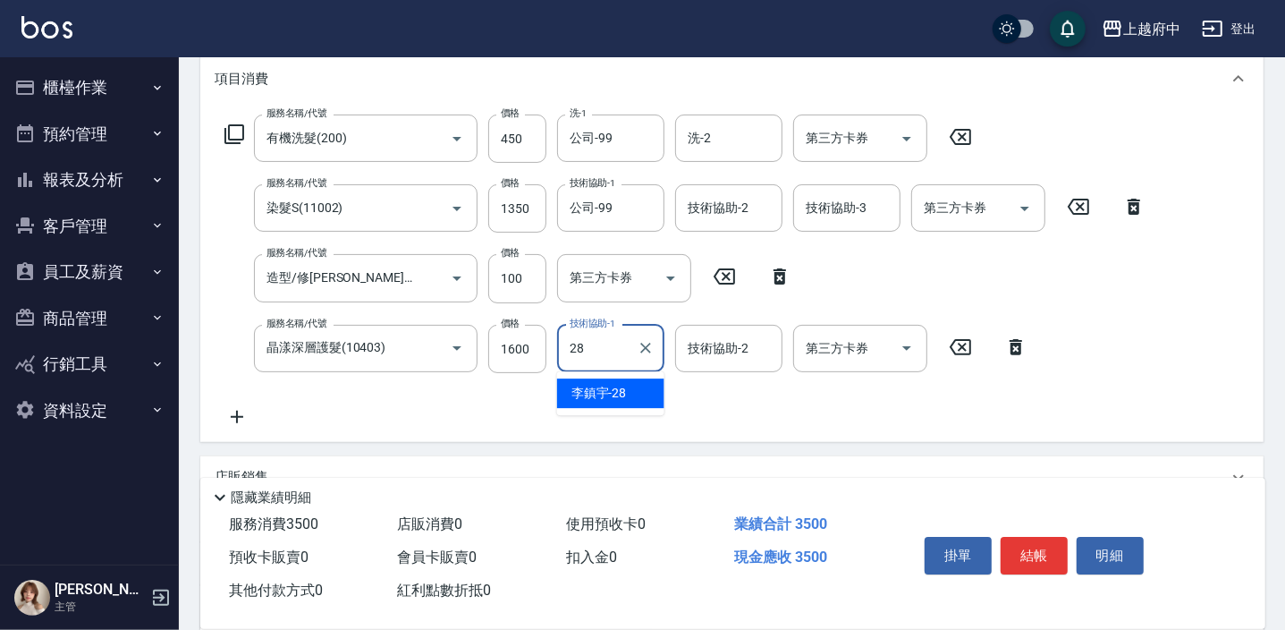
type input "李鎮宇-28"
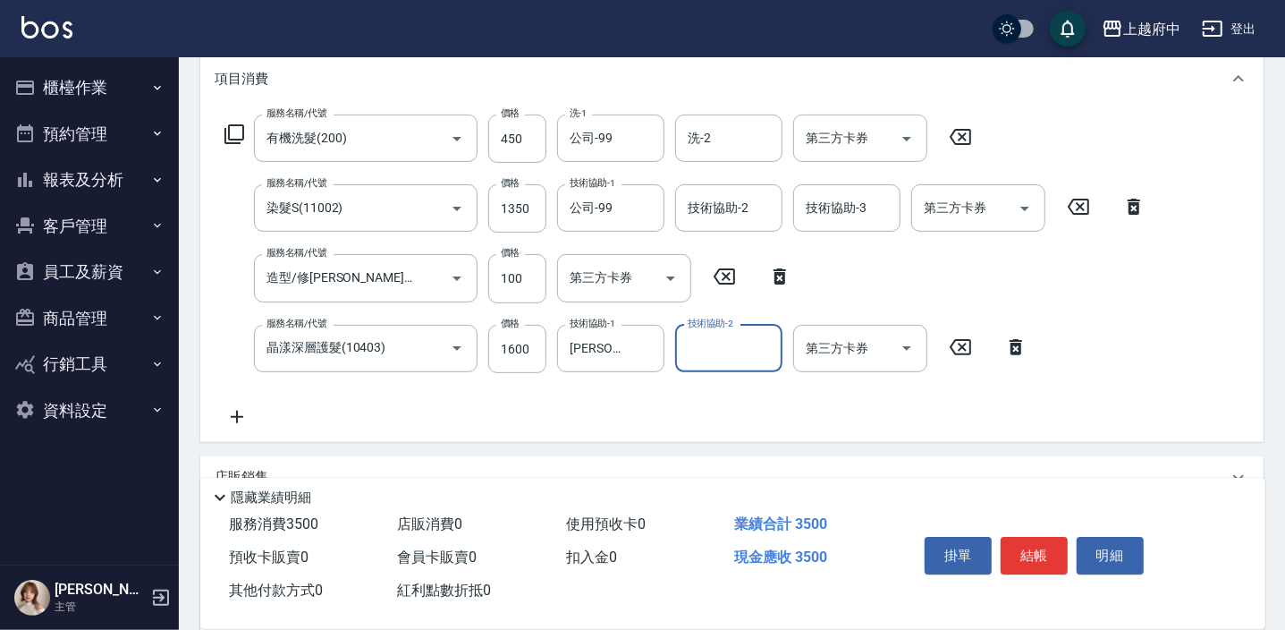
click at [535, 399] on div "服務名稱/代號 有機洗髮(200) 服務名稱/代號 價格 450 價格 洗-1 公司-99 洗-1 洗-2 洗-2 第三方卡券 第三方卡券 服務名稱/代號 染…" at bounding box center [686, 270] width 942 height 313
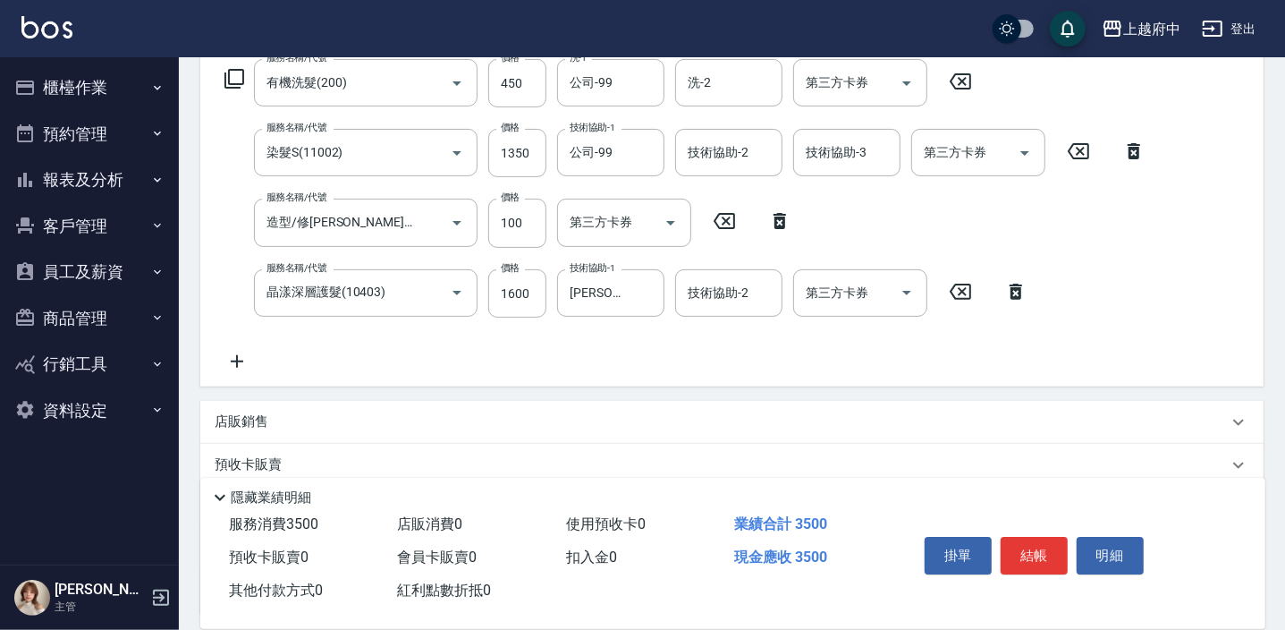
scroll to position [325, 0]
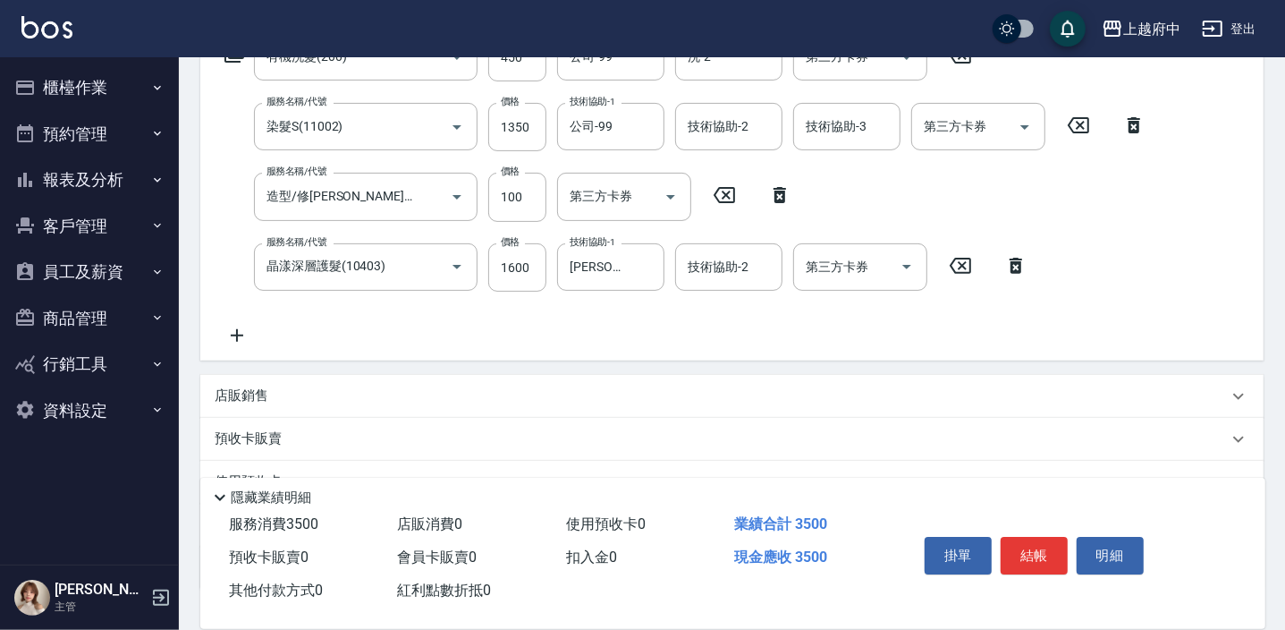
click at [251, 387] on p "店販銷售" at bounding box center [242, 395] width 54 height 19
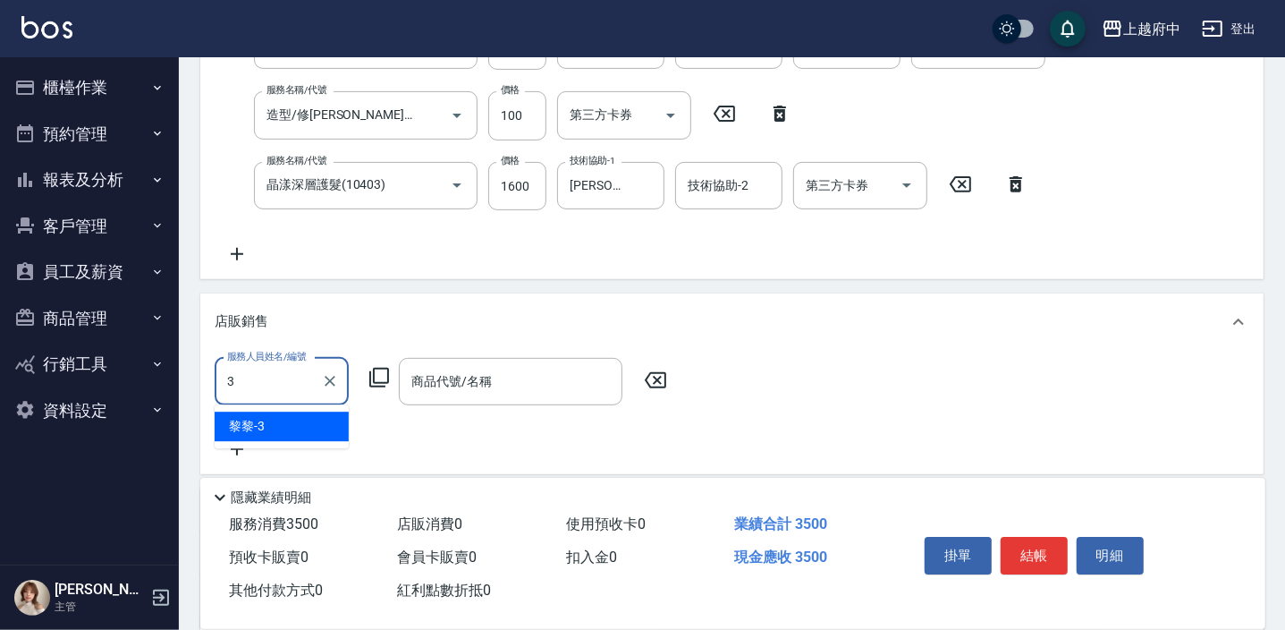
type input "黎黎-3"
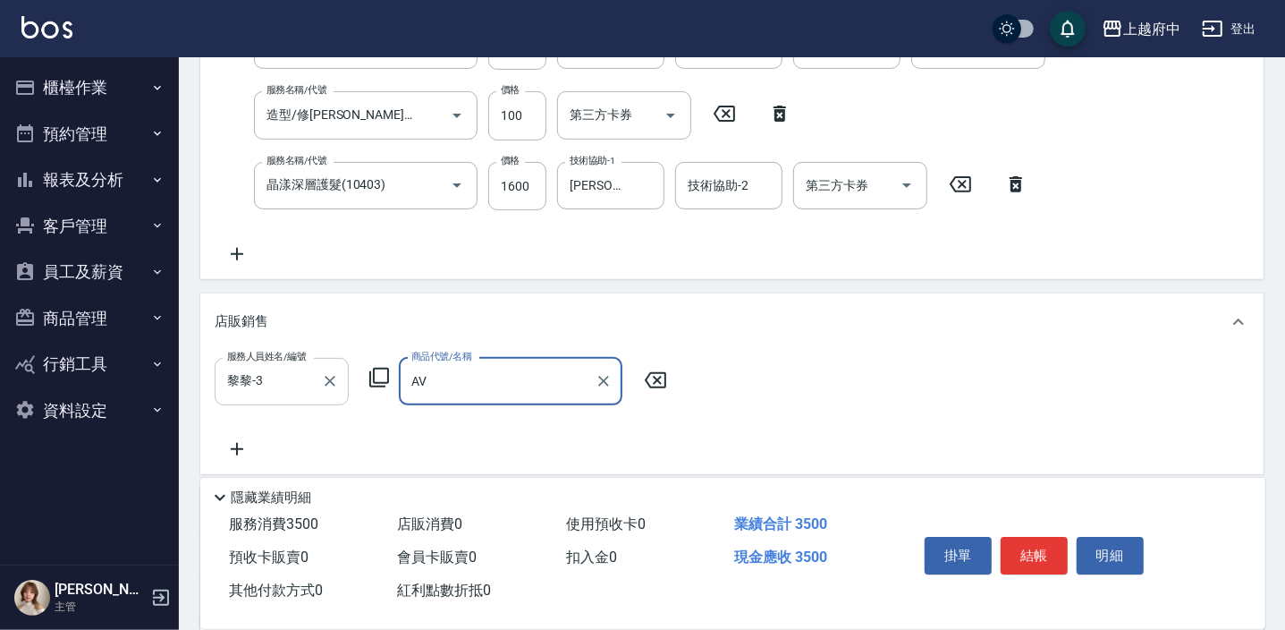
type input "A"
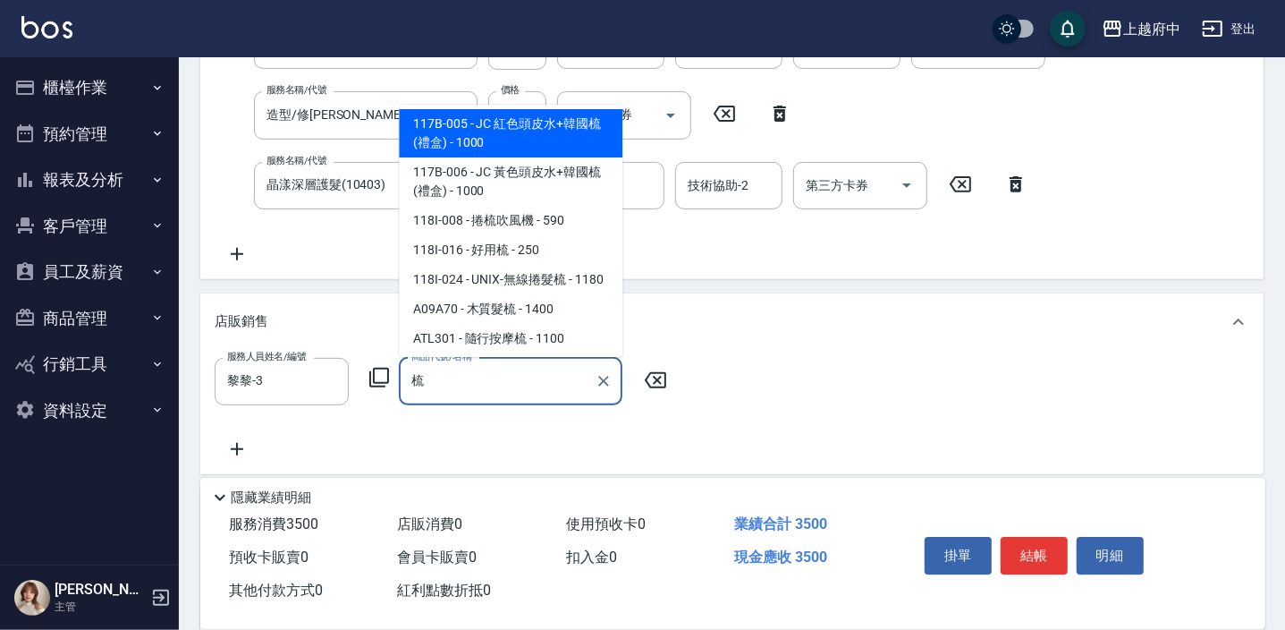
scroll to position [72, 0]
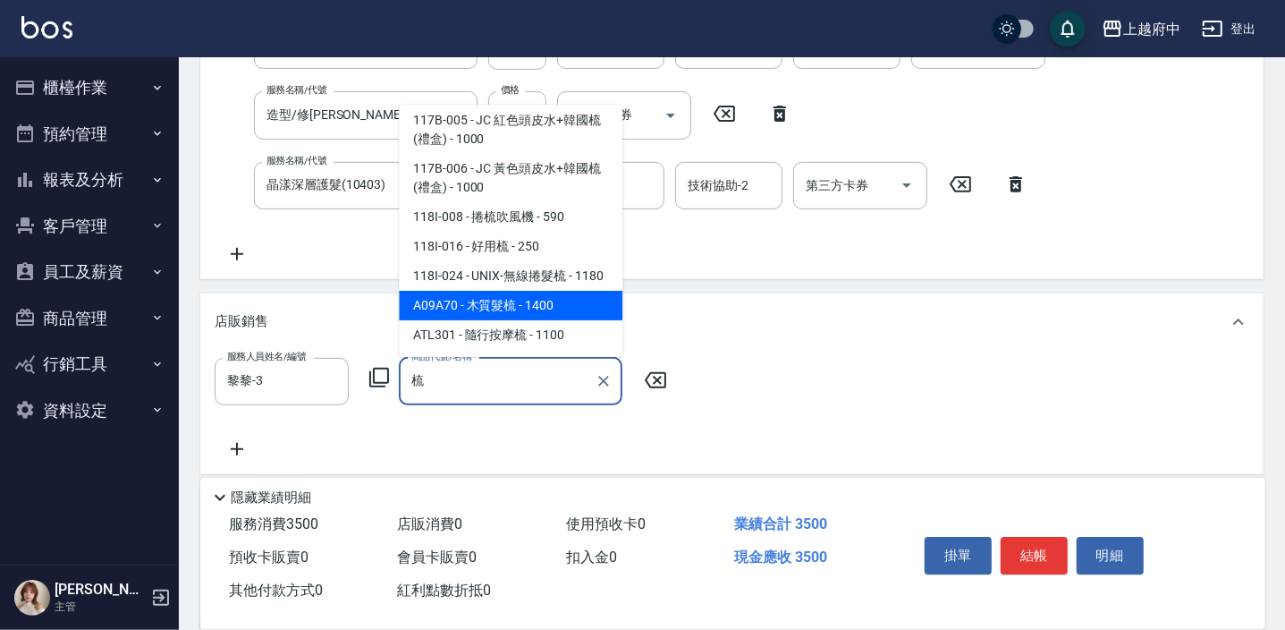
click at [517, 304] on span "A09A70 - 木質髮梳 - 1400" at bounding box center [511, 306] width 224 height 30
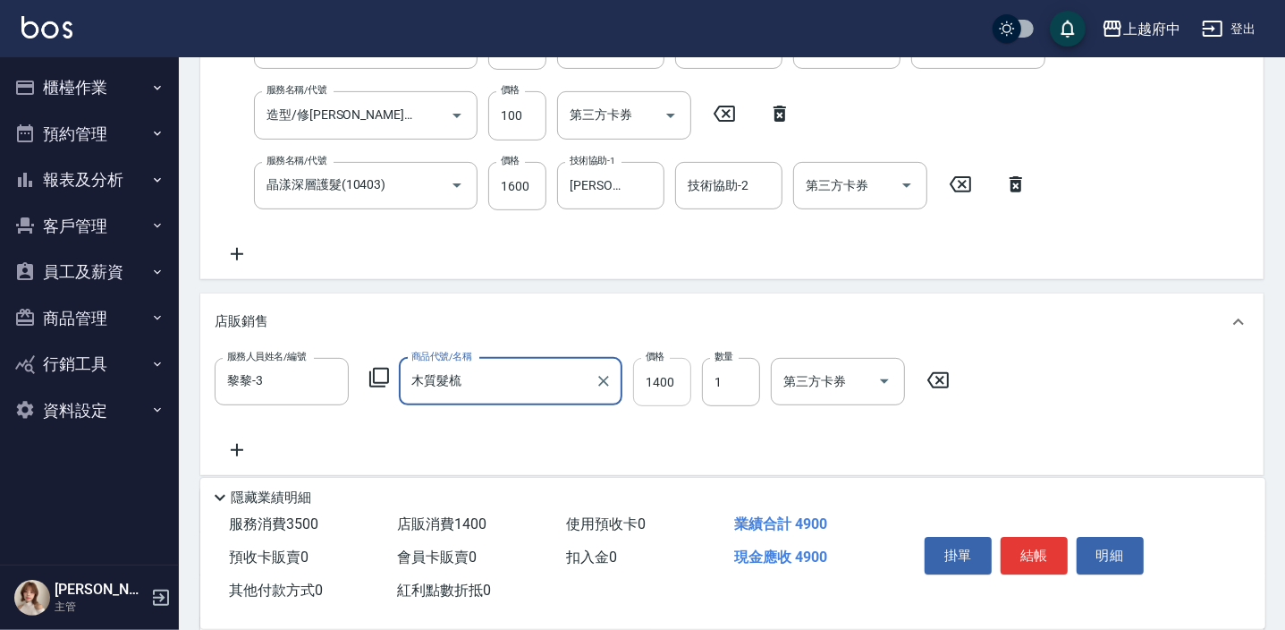
type input "木質髮梳"
type input "1260"
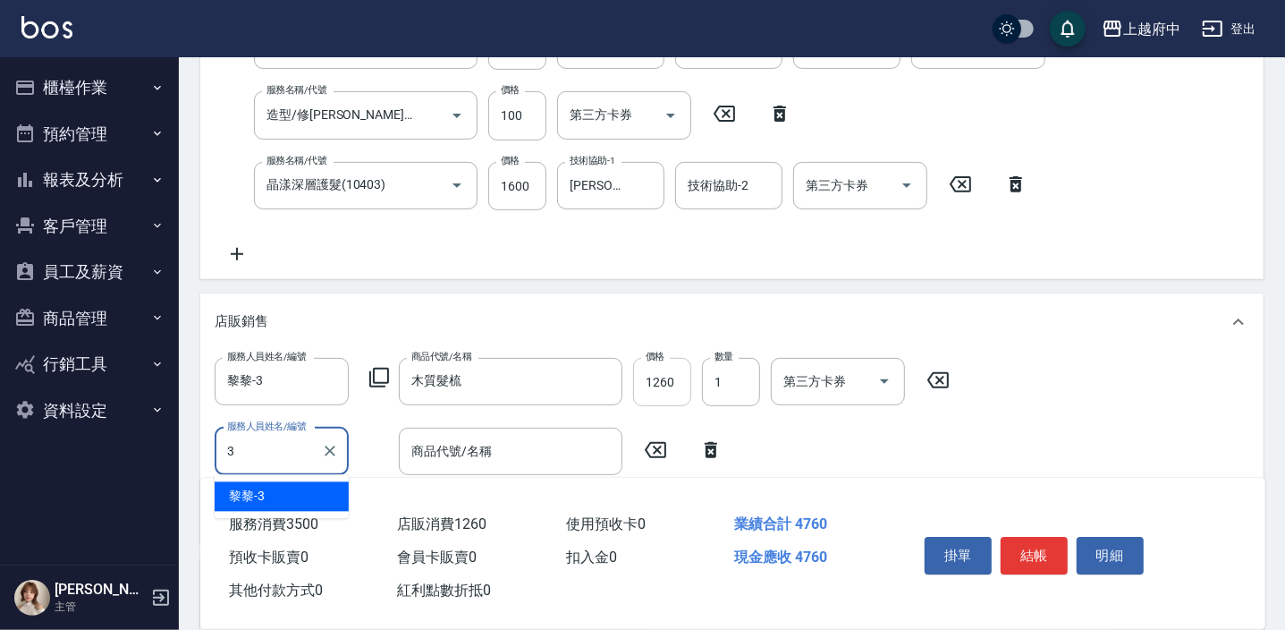
type input "黎黎-3"
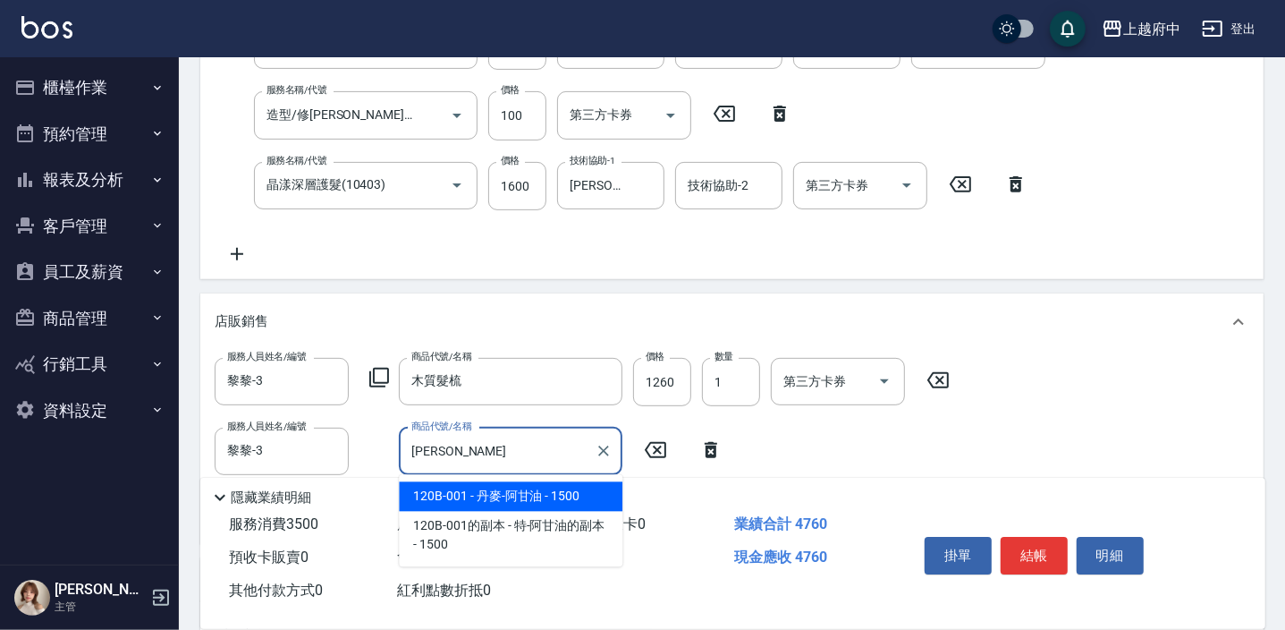
click at [546, 490] on span "120B-001 - 丹麥-阿甘油 - 1500" at bounding box center [511, 497] width 224 height 30
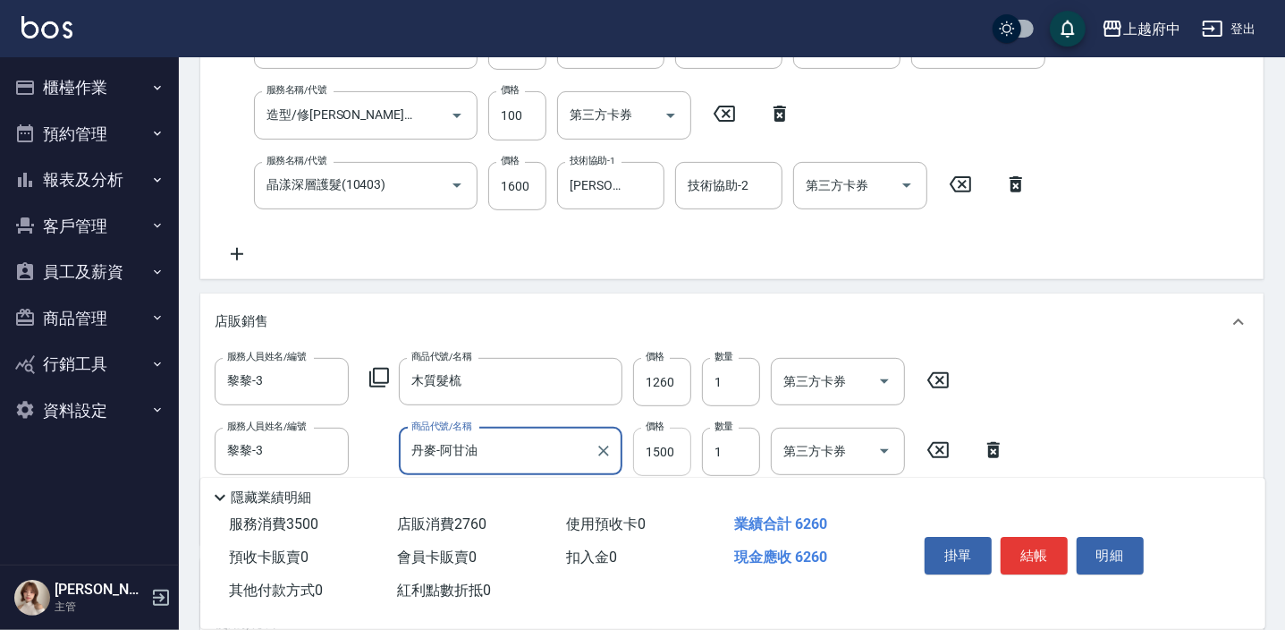
type input "丹麥-阿甘油"
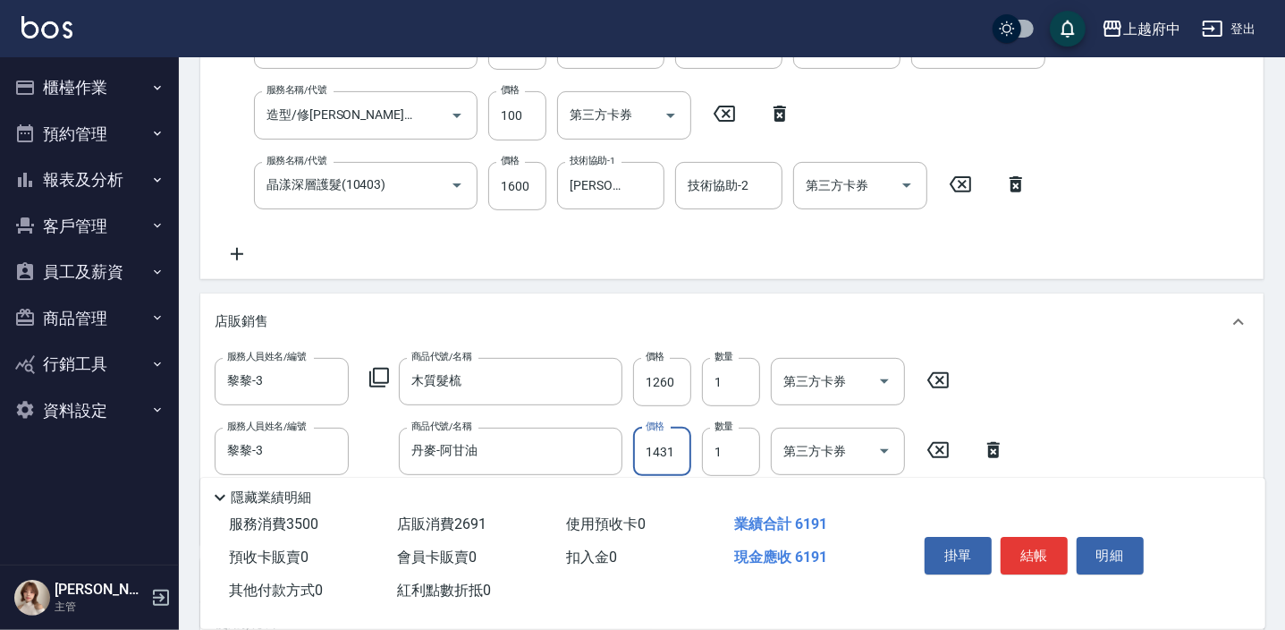
type input "1431"
click at [1099, 433] on div "服務人員姓名/編號 黎黎-3 服務人員姓名/編號 商品代號/名稱 木質髮梳 商品代號/名稱 價格 1260 價格 數量 1 數量 第三方卡券 第三方卡券 服務…" at bounding box center [732, 444] width 1035 height 173
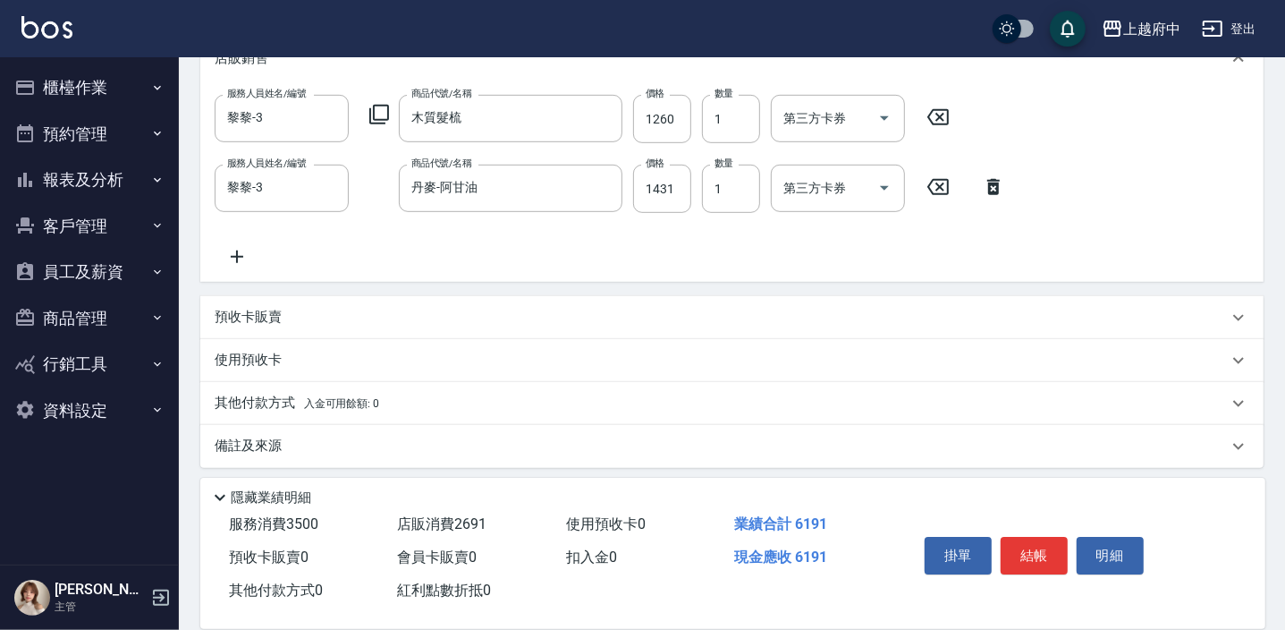
scroll to position [674, 0]
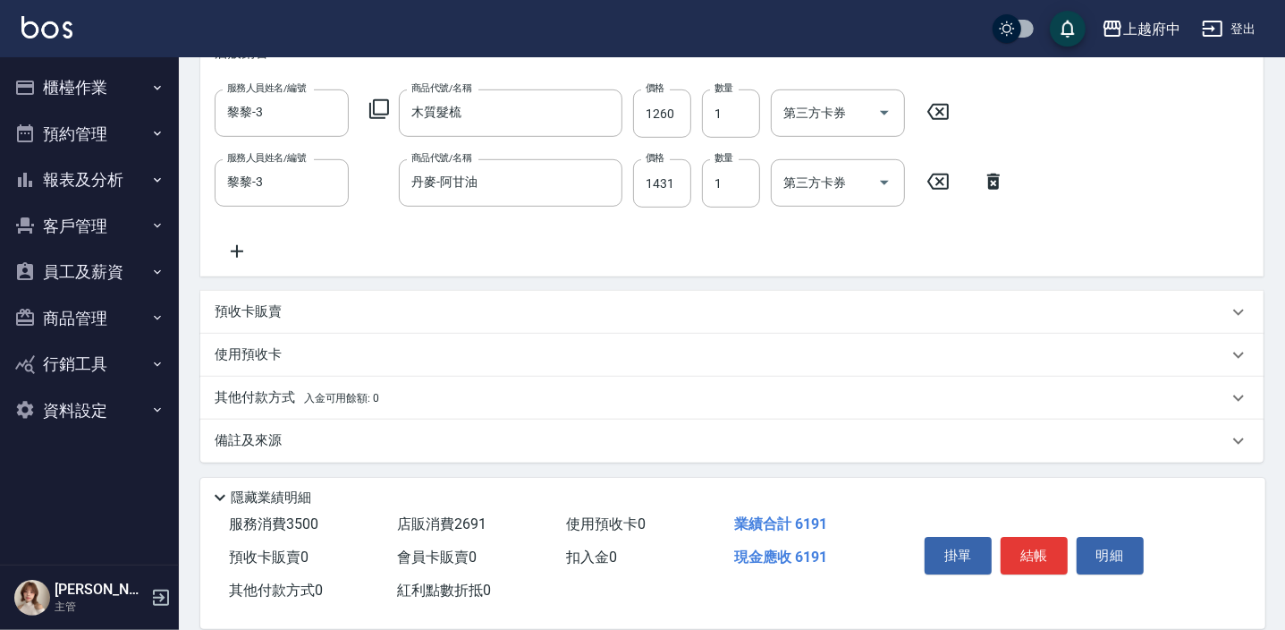
click at [266, 391] on p "其他付款方式 入金可用餘額: 0" at bounding box center [297, 398] width 165 height 20
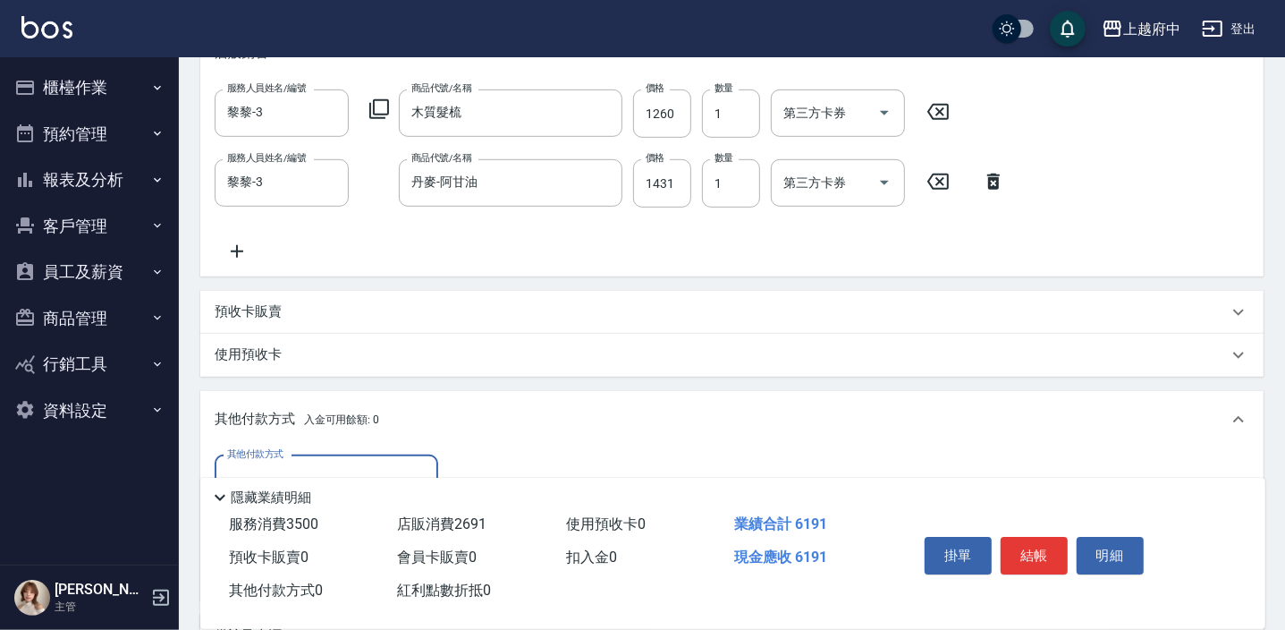
scroll to position [0, 0]
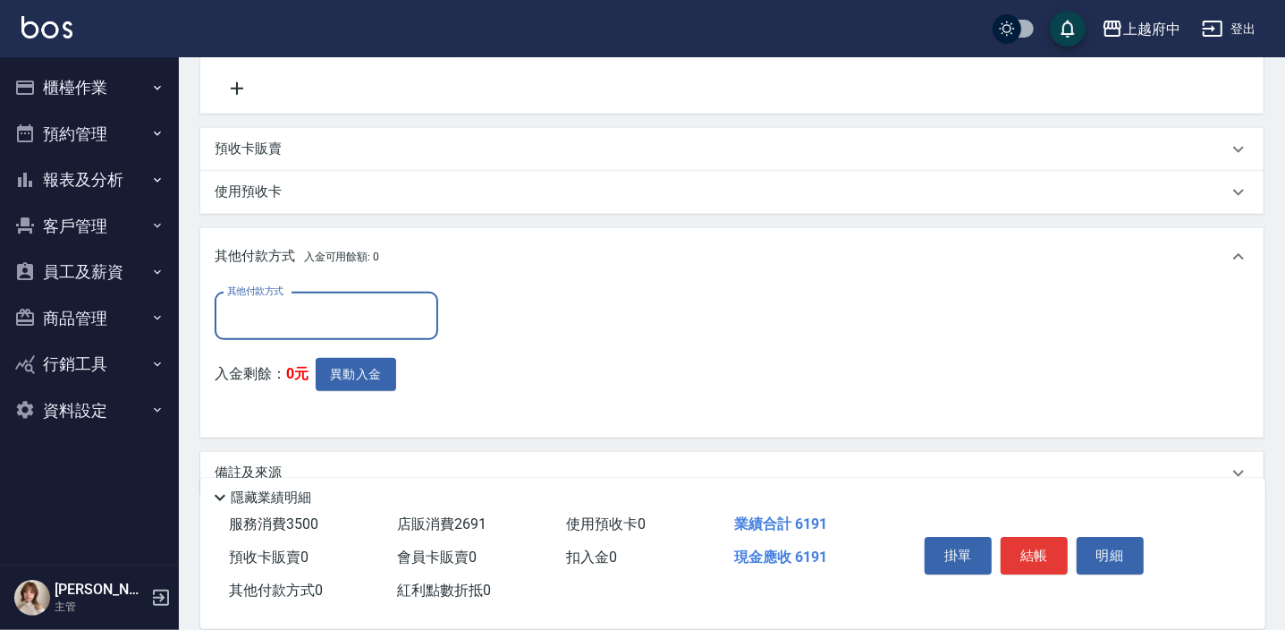
click at [275, 322] on input "其他付款方式" at bounding box center [326, 316] width 207 height 31
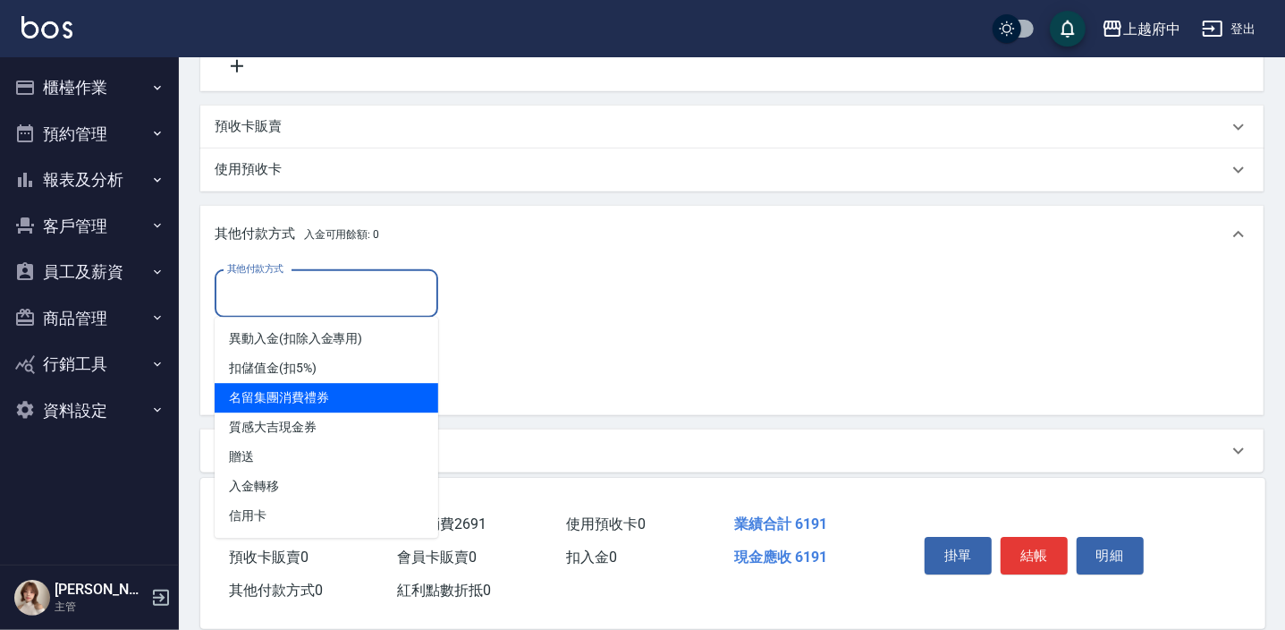
scroll to position [869, 0]
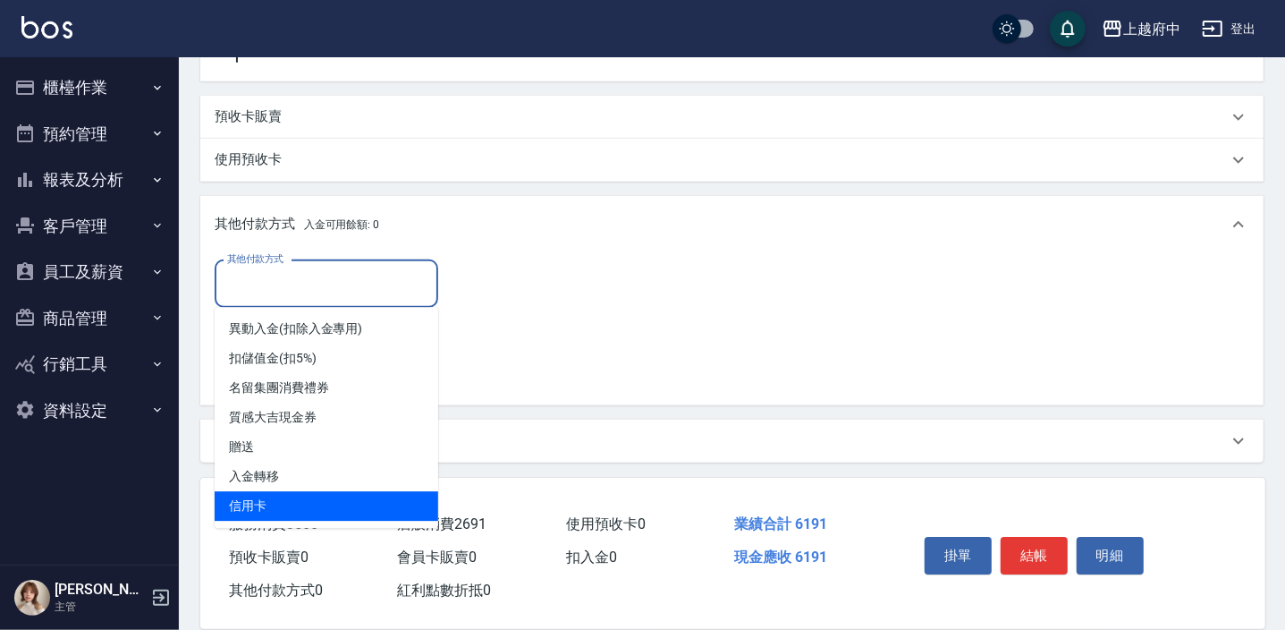
click at [272, 495] on span "信用卡" at bounding box center [327, 506] width 224 height 30
type input "信用卡"
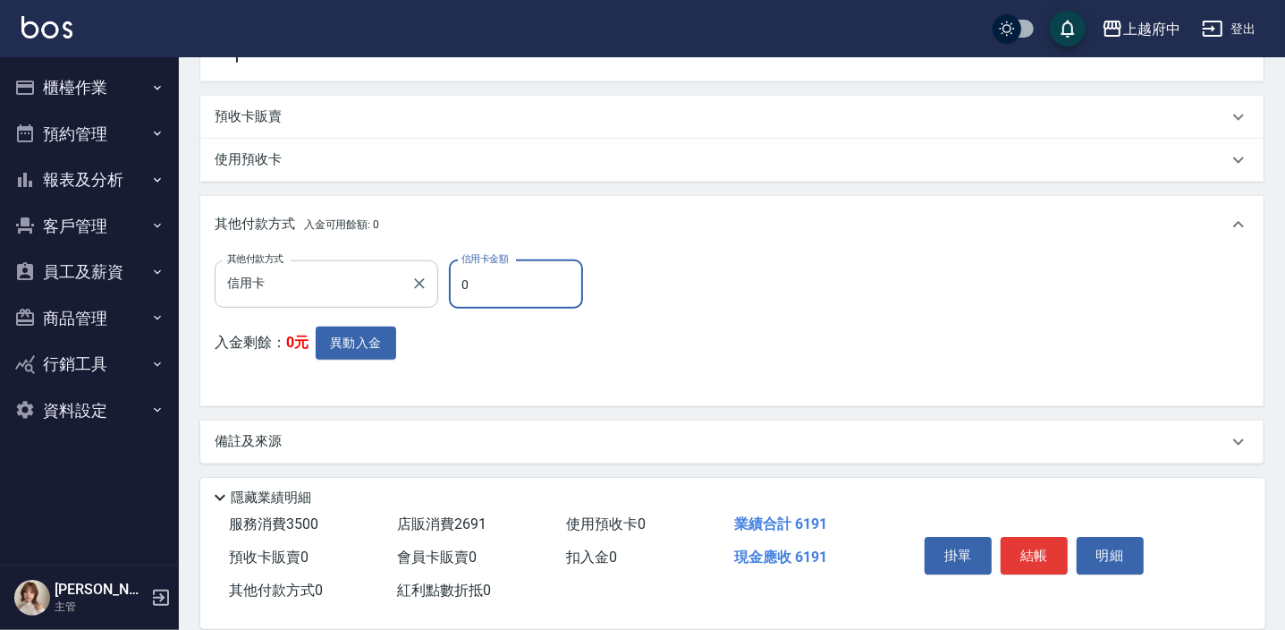
drag, startPoint x: 431, startPoint y: 279, endPoint x: 420, endPoint y: 268, distance: 15.2
click at [419, 275] on div "其他付款方式 信用卡 其他付款方式 信用卡金額 0 信用卡金額" at bounding box center [404, 284] width 379 height 48
type input "6191"
click at [643, 382] on div "其他付款方式 信用卡 其他付款方式 信用卡金額 6191 信用卡金額 入金剩餘： 0元 異動入金" at bounding box center [732, 325] width 1035 height 131
click at [1034, 554] on button "結帳" at bounding box center [1034, 556] width 67 height 38
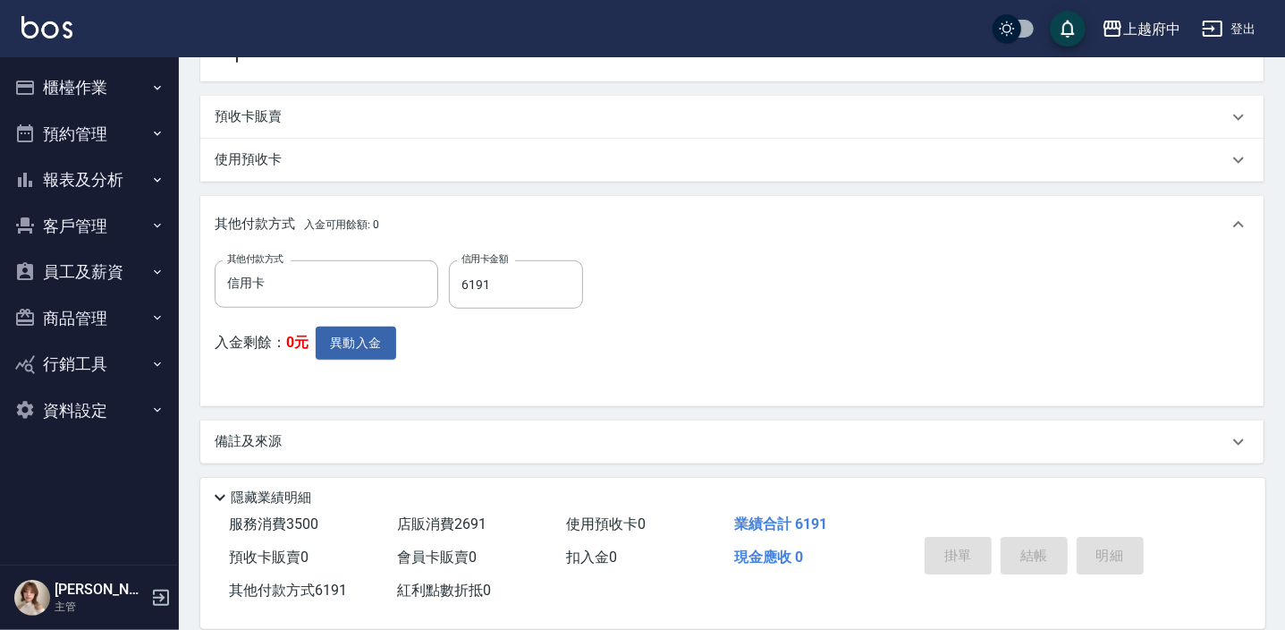
type input "2025/09/13 18:16"
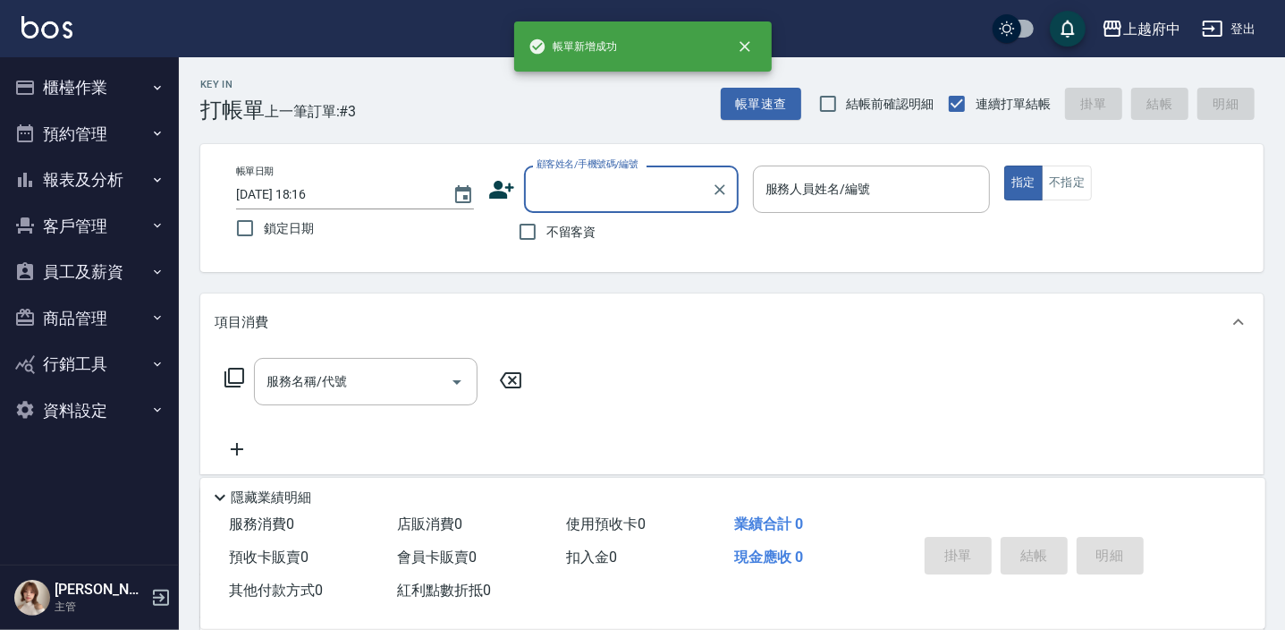
scroll to position [0, 0]
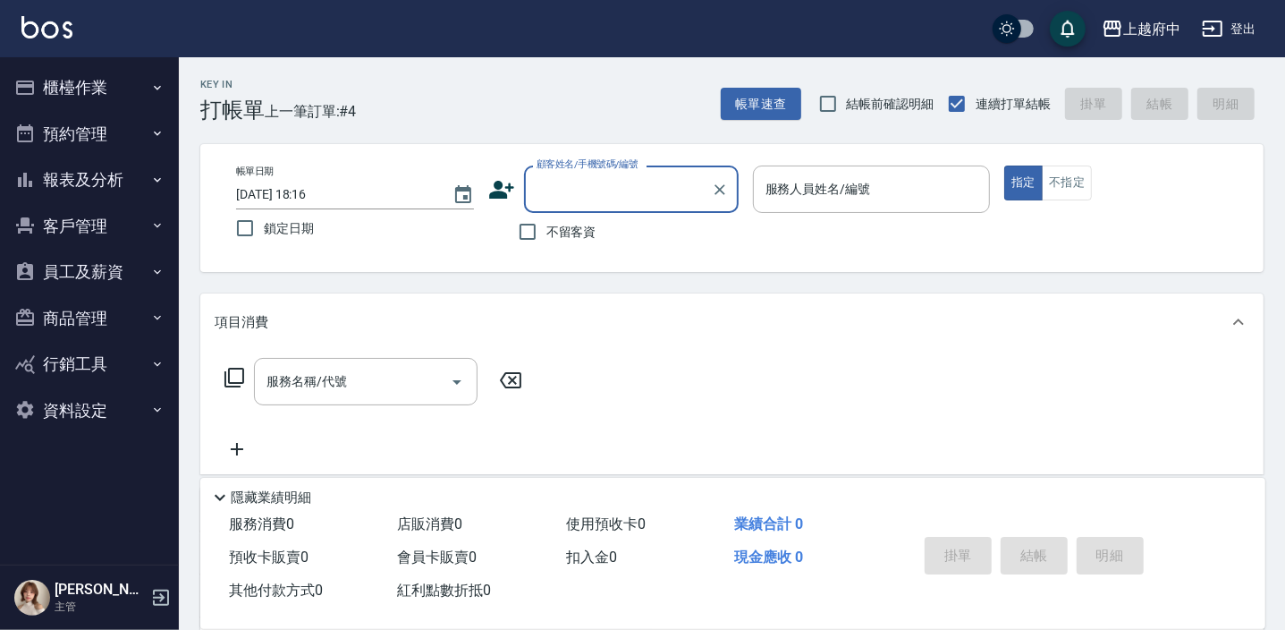
type input "ㄒ"
type input "V86030"
click at [715, 184] on icon "Clear" at bounding box center [720, 190] width 18 height 18
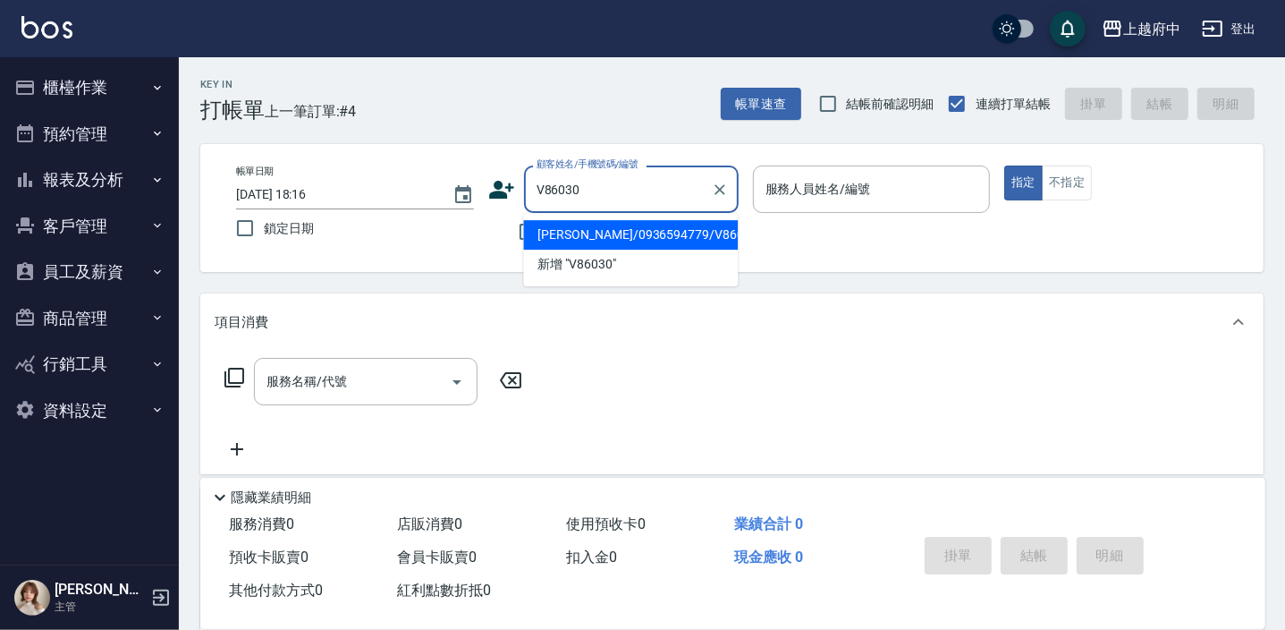
drag, startPoint x: 659, startPoint y: 236, endPoint x: 642, endPoint y: 243, distance: 18.4
click at [659, 235] on li "黃家孺/0936594779/V86030" at bounding box center [630, 235] width 215 height 30
type input "黃家孺/0936594779/V86030"
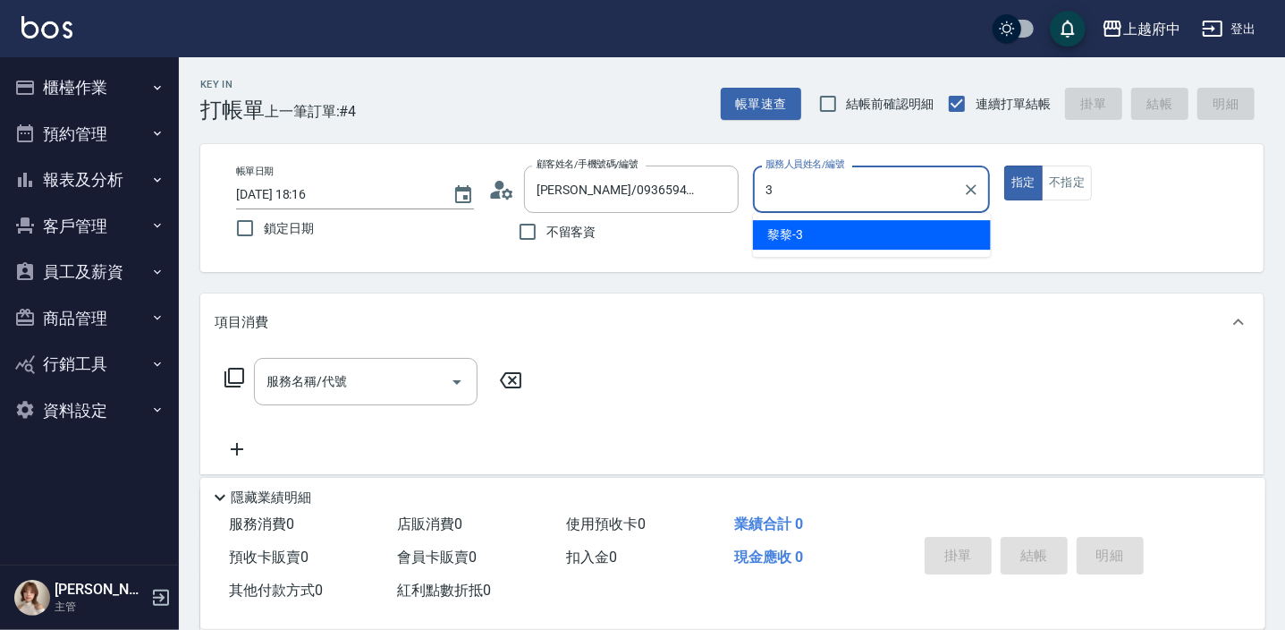
type input "黎黎-3"
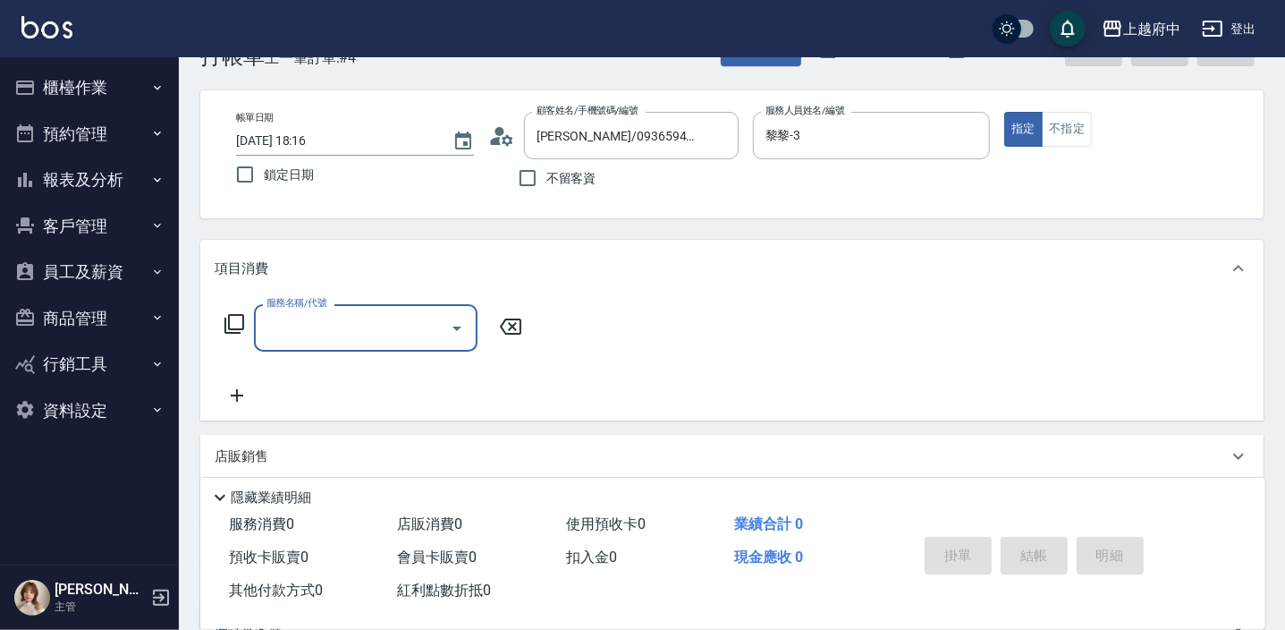
scroll to position [80, 0]
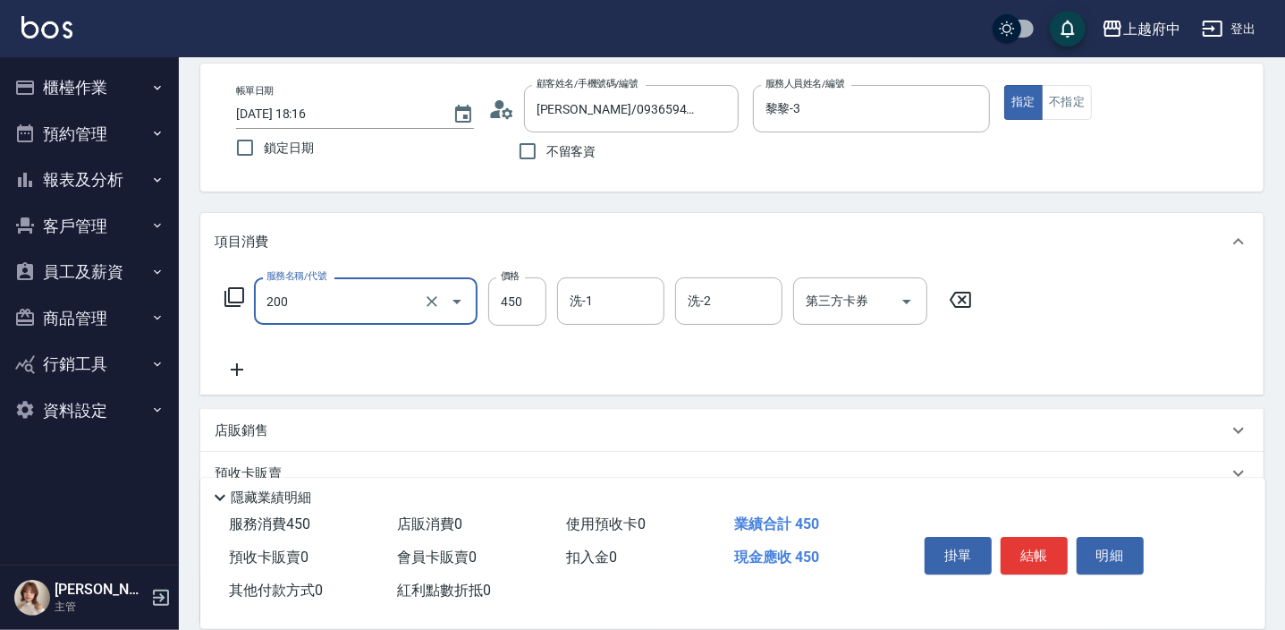
type input "有機洗髮(200)"
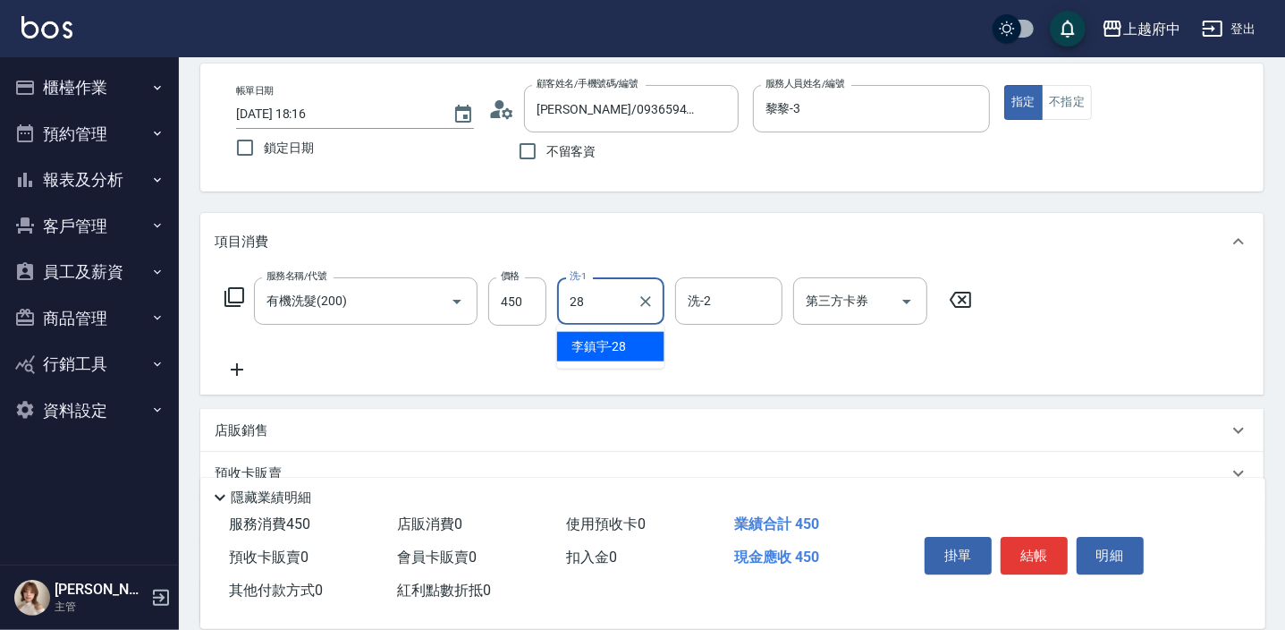
type input "李鎮宇-28"
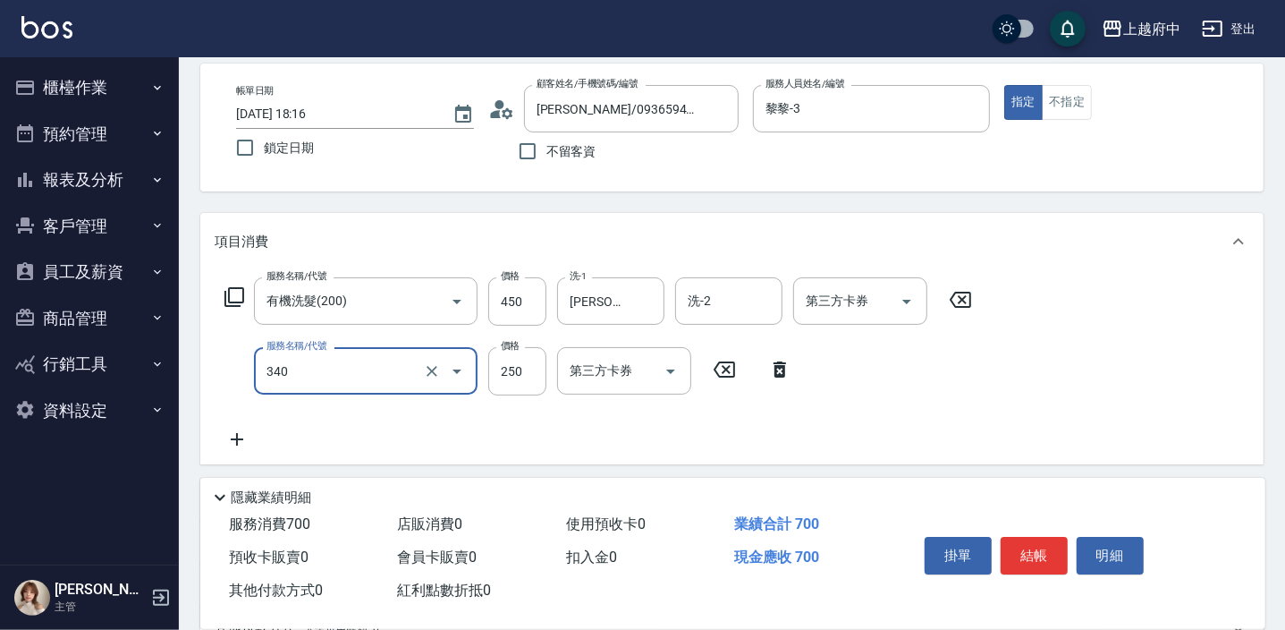
type input "剪髮(340)"
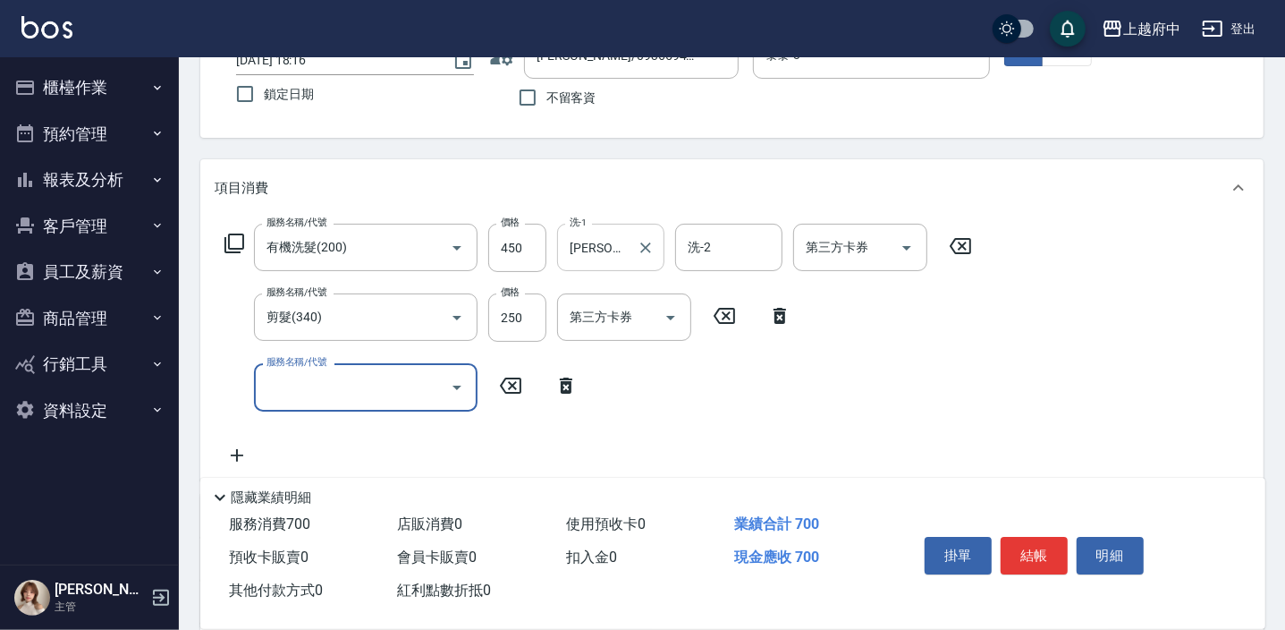
scroll to position [162, 0]
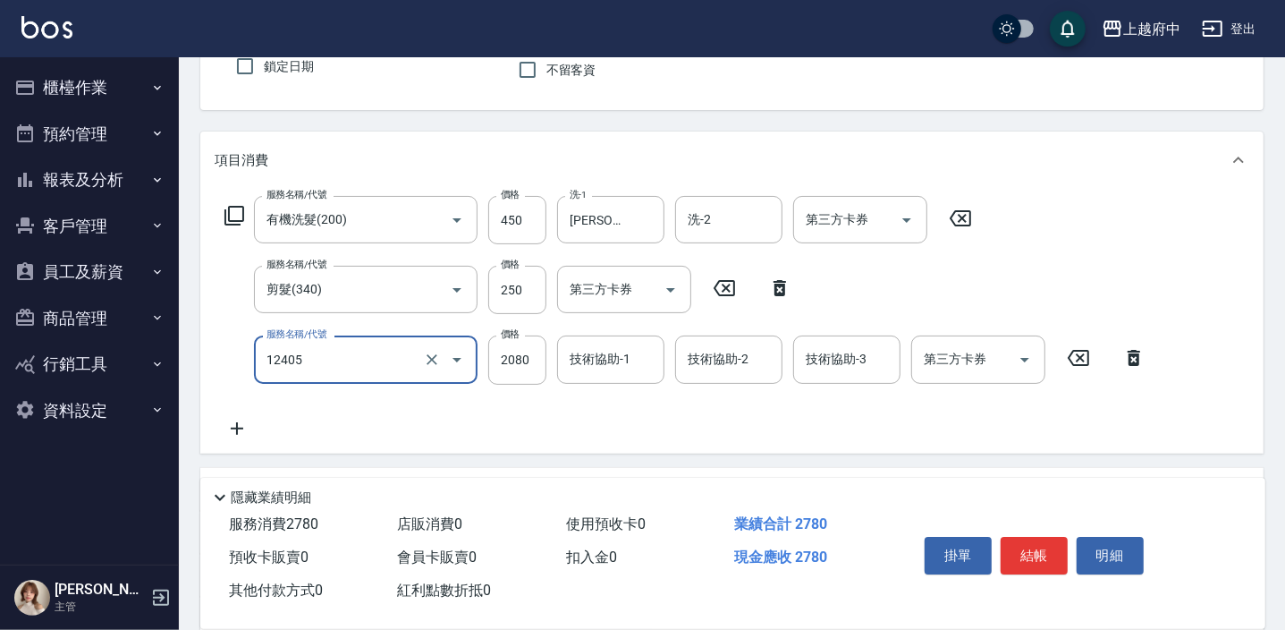
type input "染髮L(12405)"
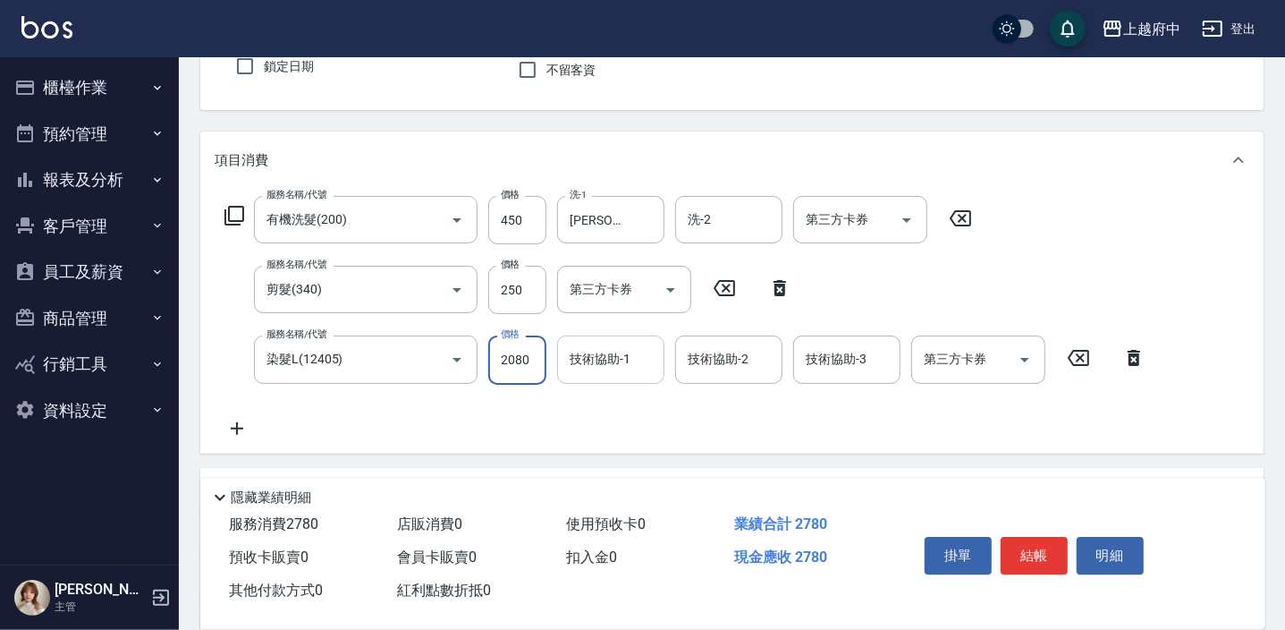
click at [604, 363] on div "技術協助-1 技術協助-1" at bounding box center [610, 358] width 107 height 47
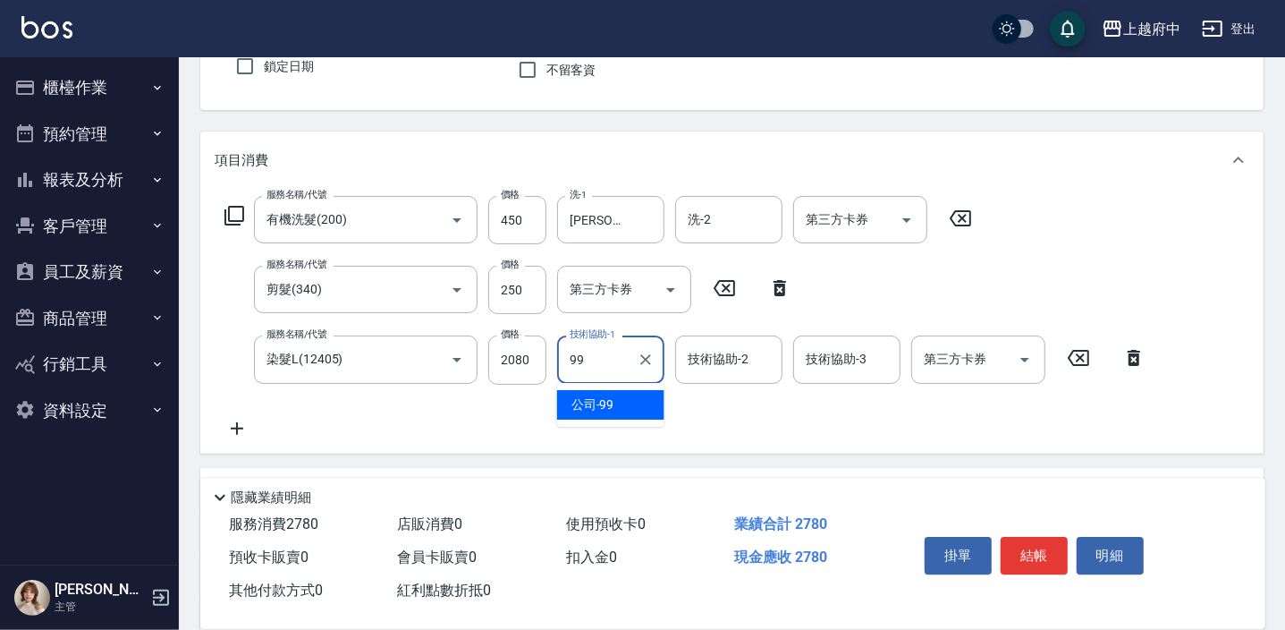
type input "公司-99"
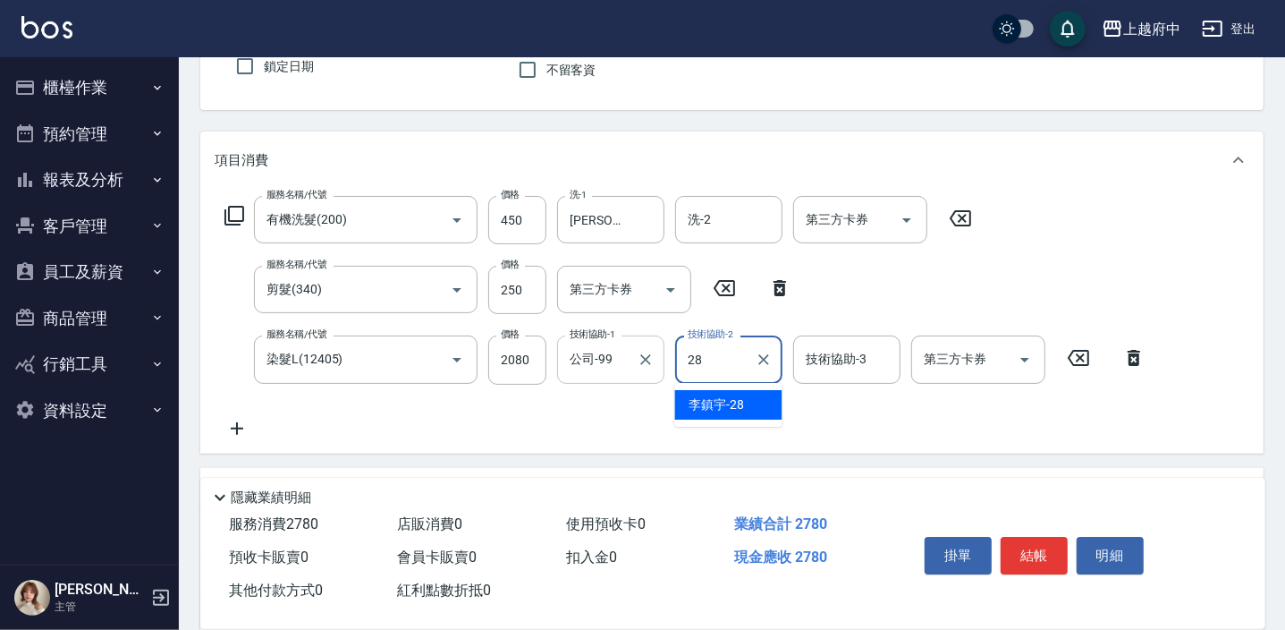
type input "李鎮宇-28"
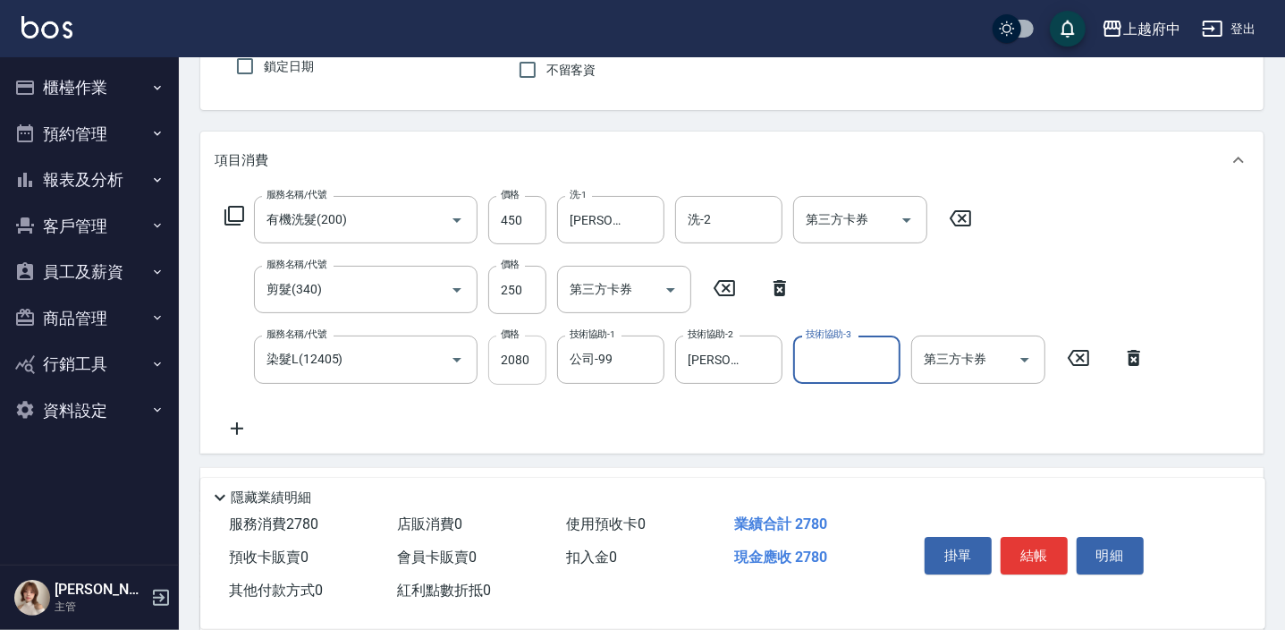
click at [530, 355] on input "2080" at bounding box center [517, 359] width 58 height 48
type input "2435"
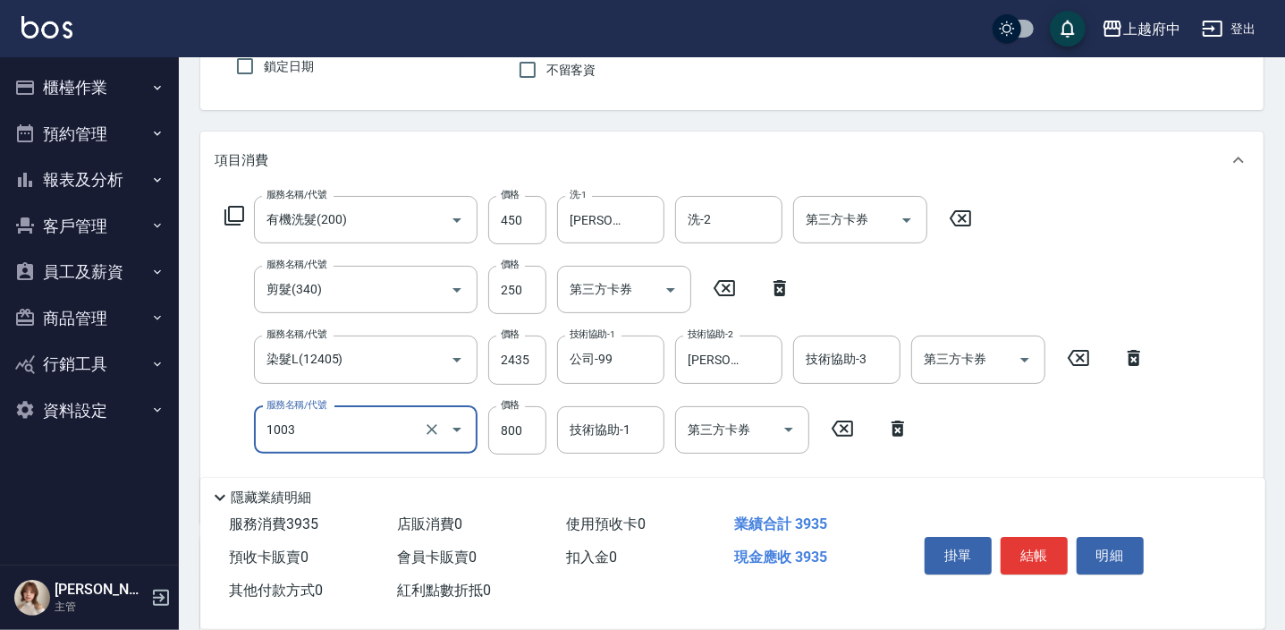
type input "+升級結構染 (含隔離)(1003)"
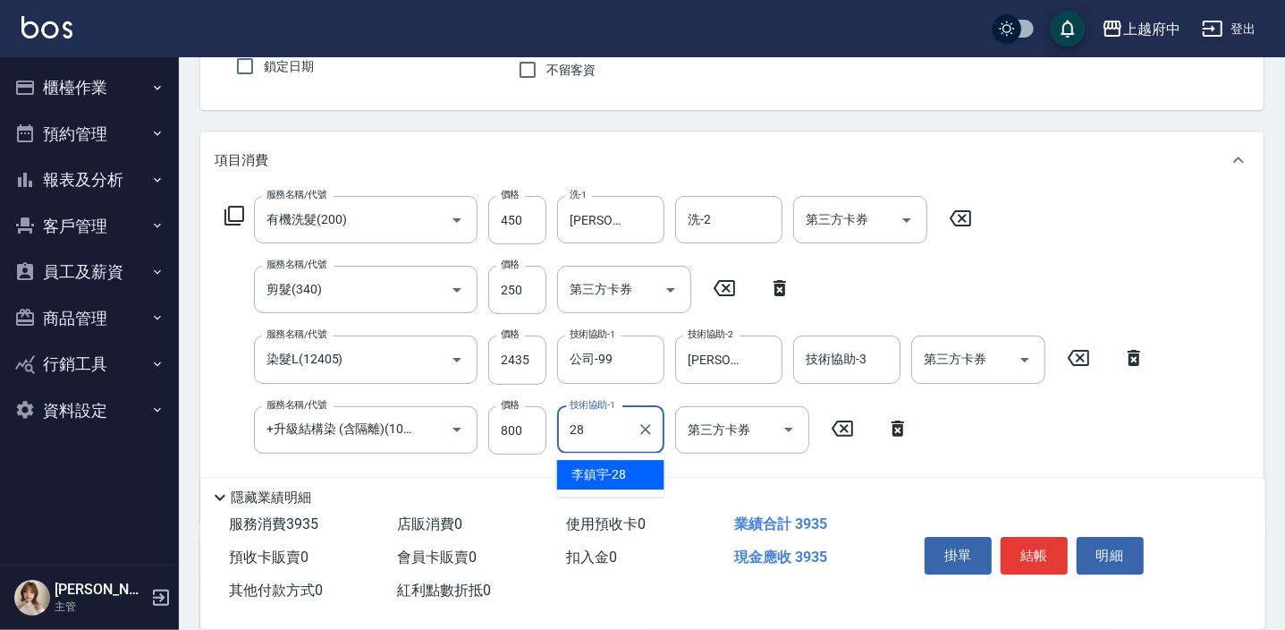
type input "李鎮宇-28"
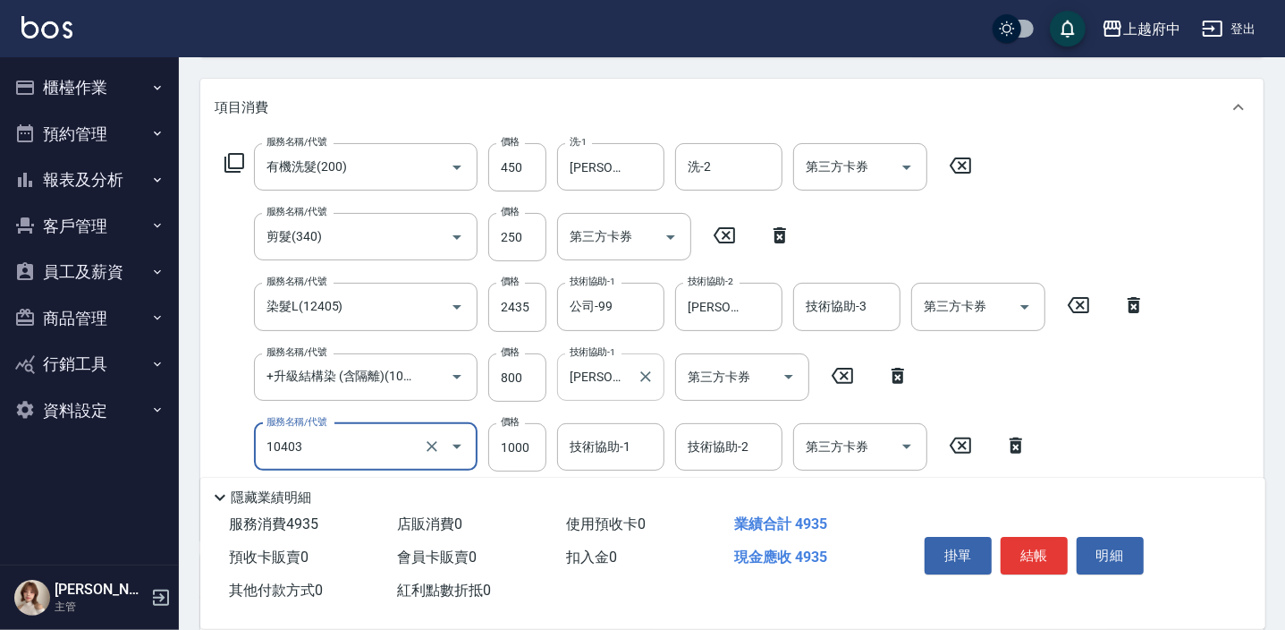
scroll to position [243, 0]
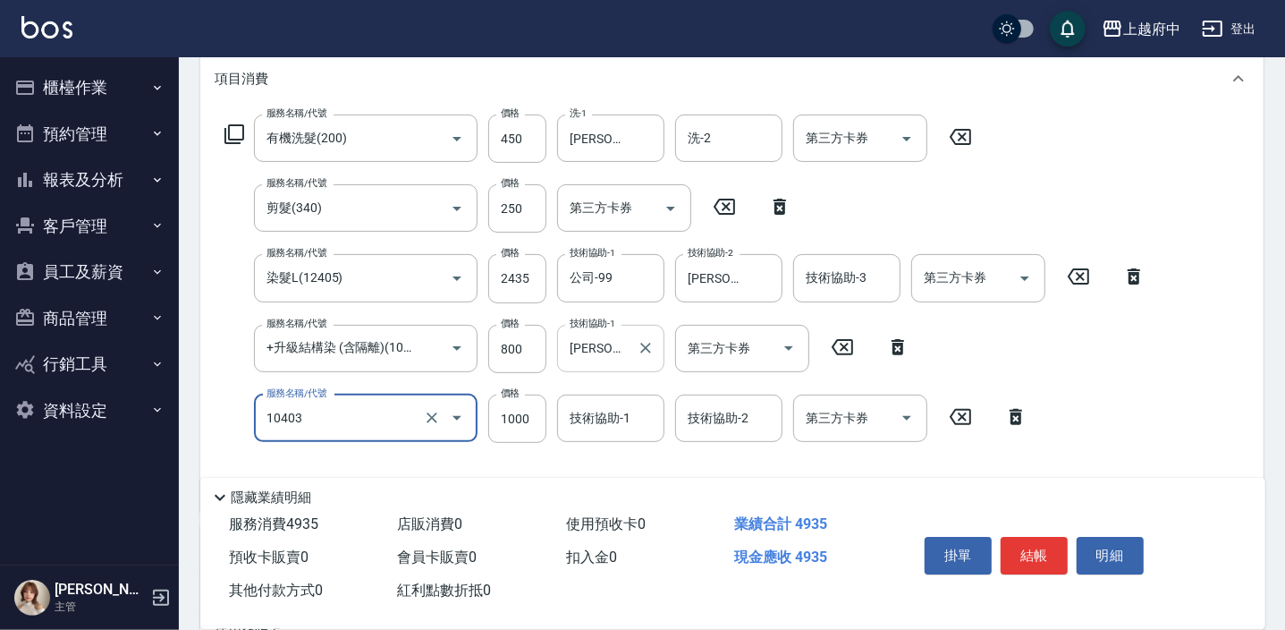
type input "晶漾深層護髮(10403)"
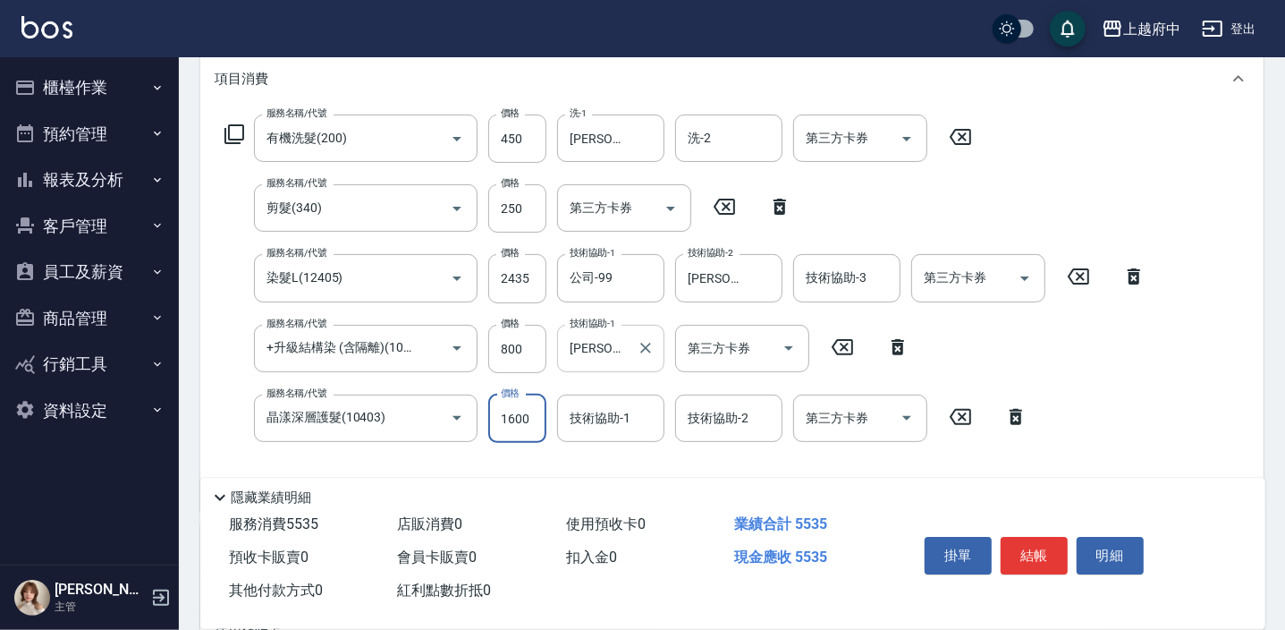
type input "1600"
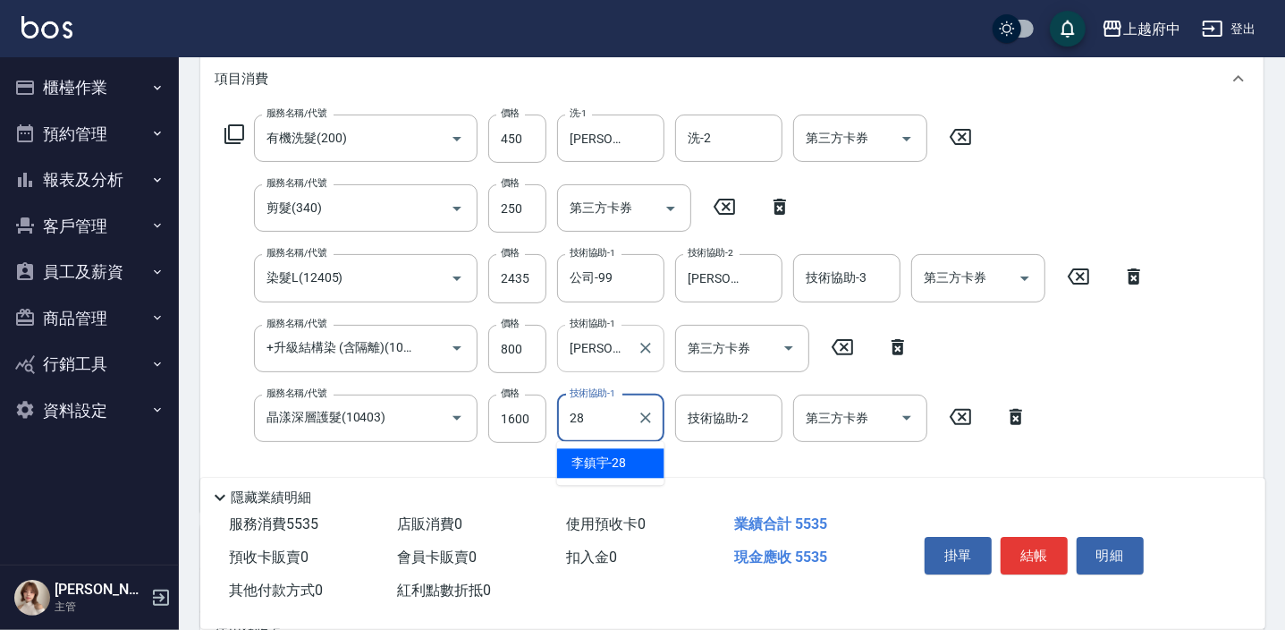
type input "李鎮宇-28"
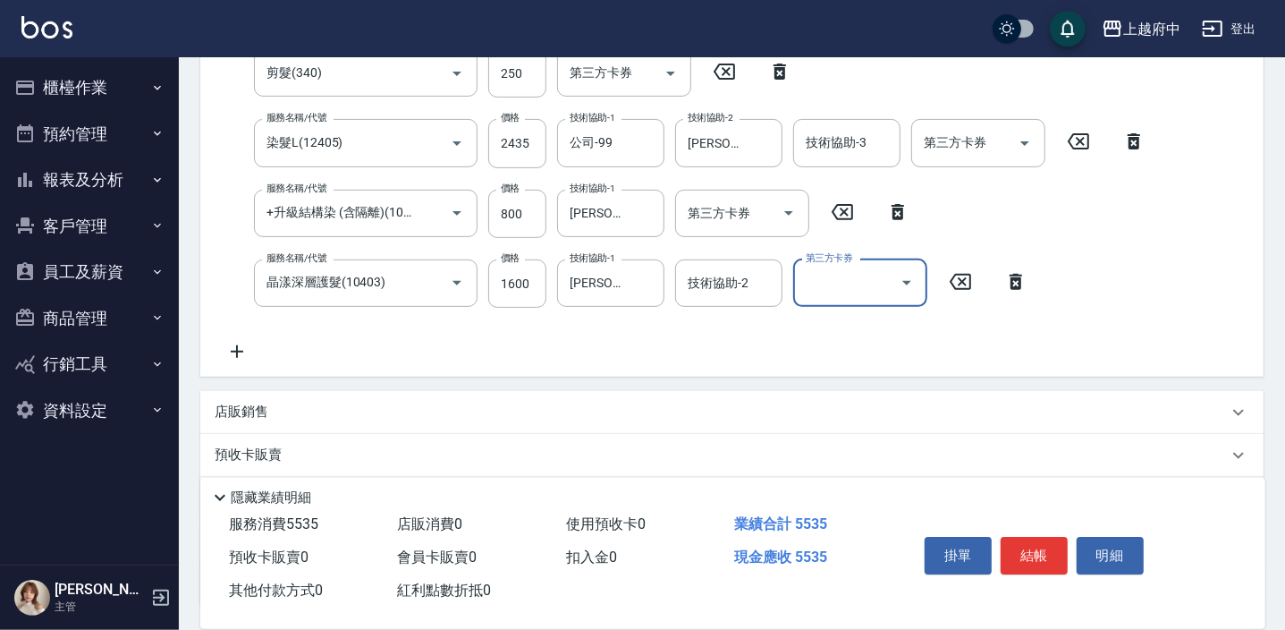
scroll to position [406, 0]
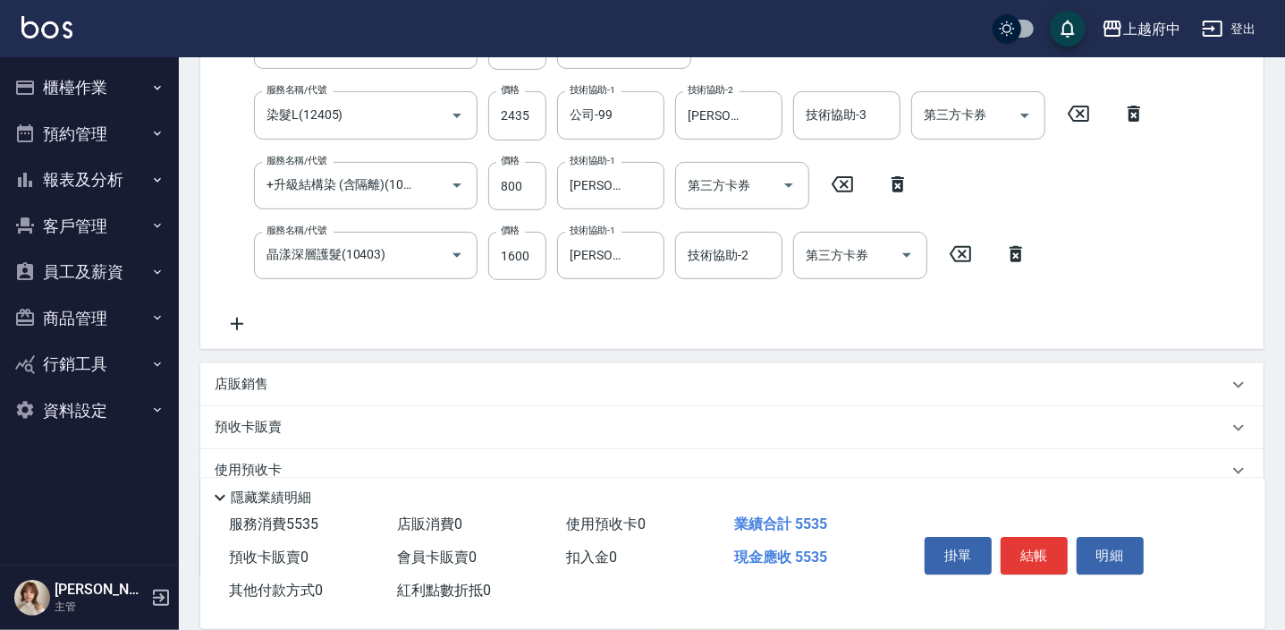
click at [258, 386] on p "店販銷售" at bounding box center [242, 384] width 54 height 19
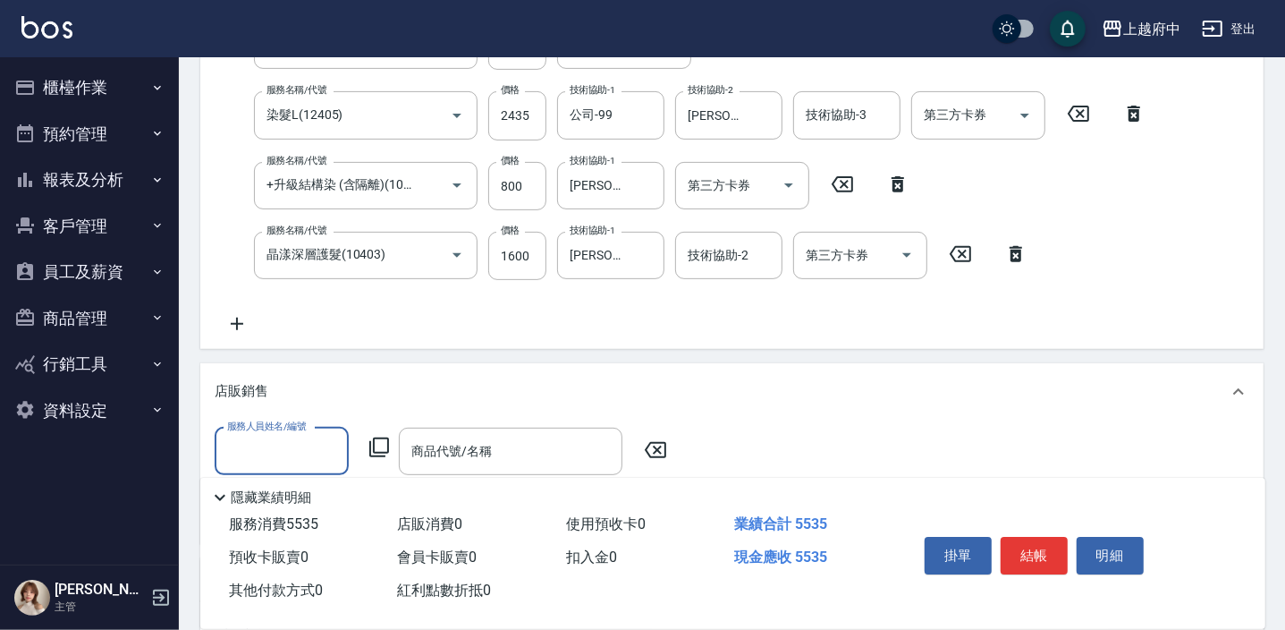
scroll to position [0, 0]
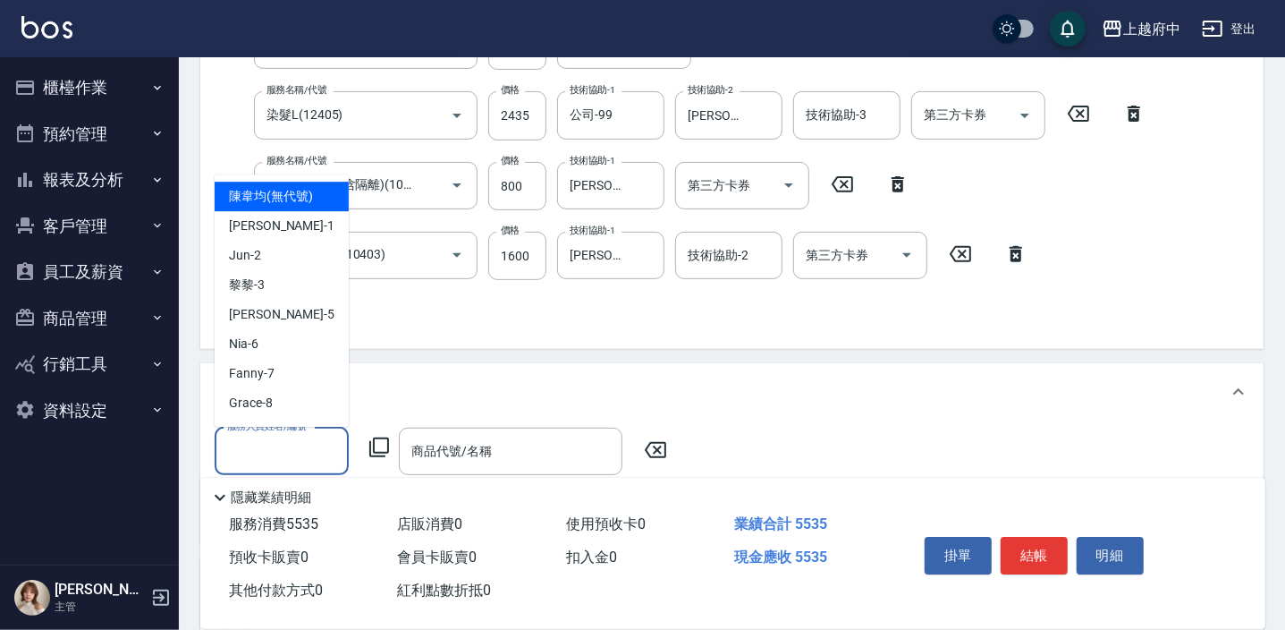
click at [295, 445] on input "服務人員姓名/編號" at bounding box center [282, 451] width 118 height 31
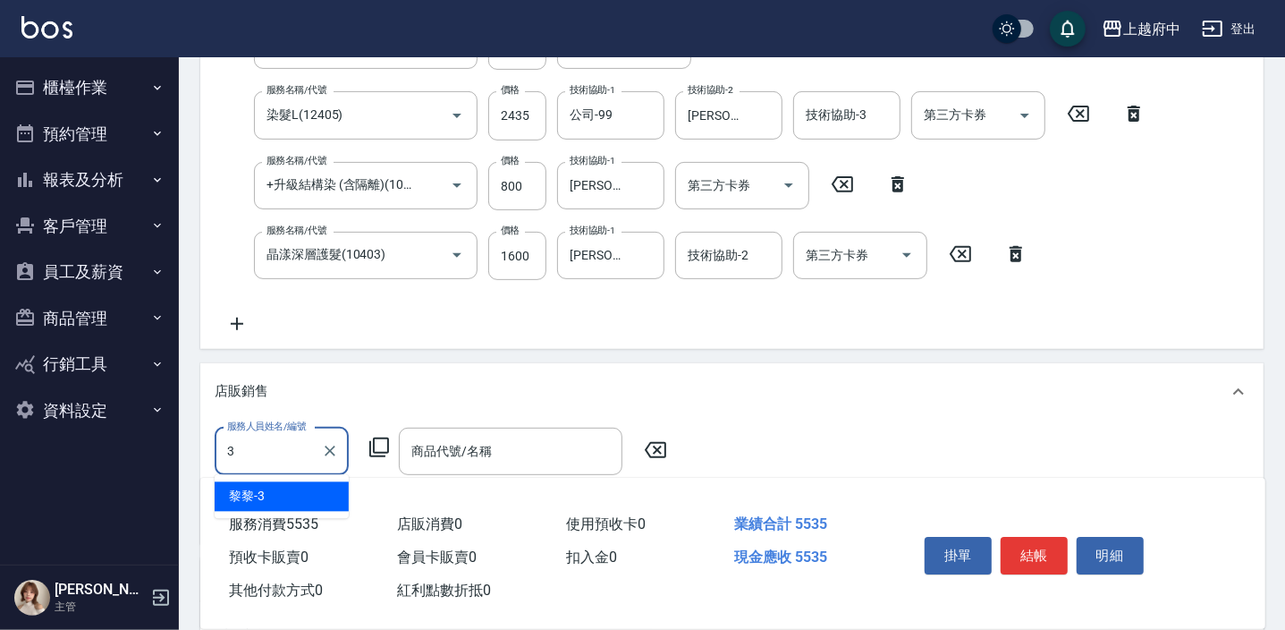
type input "黎黎-3"
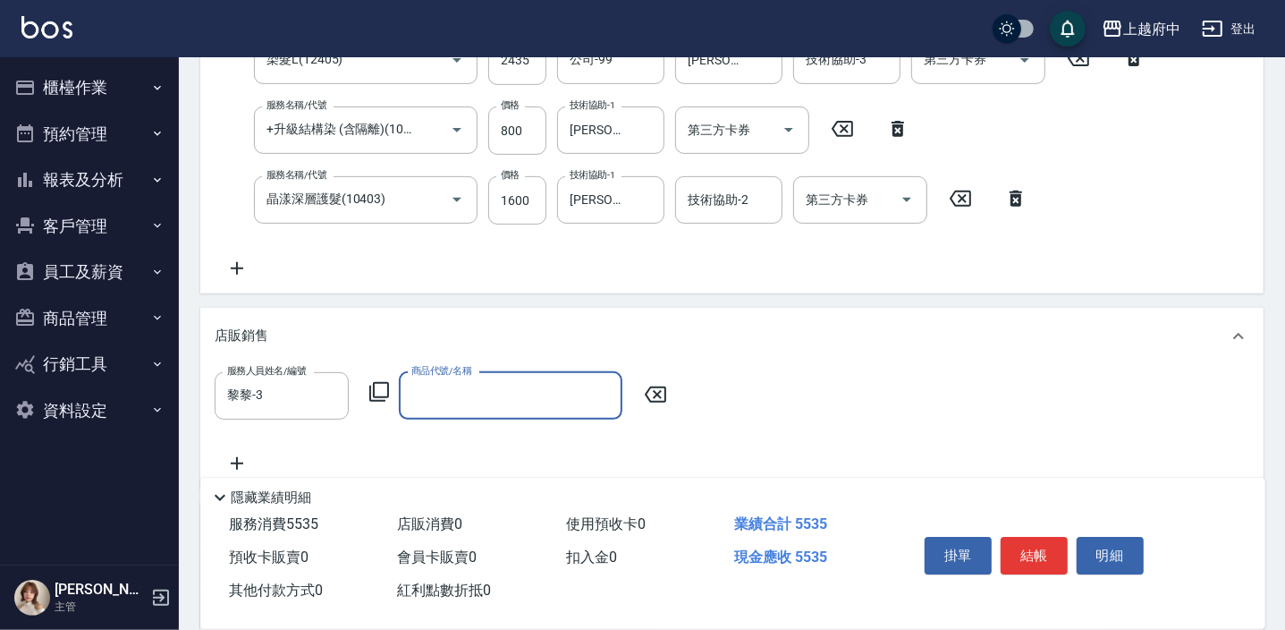
scroll to position [487, 0]
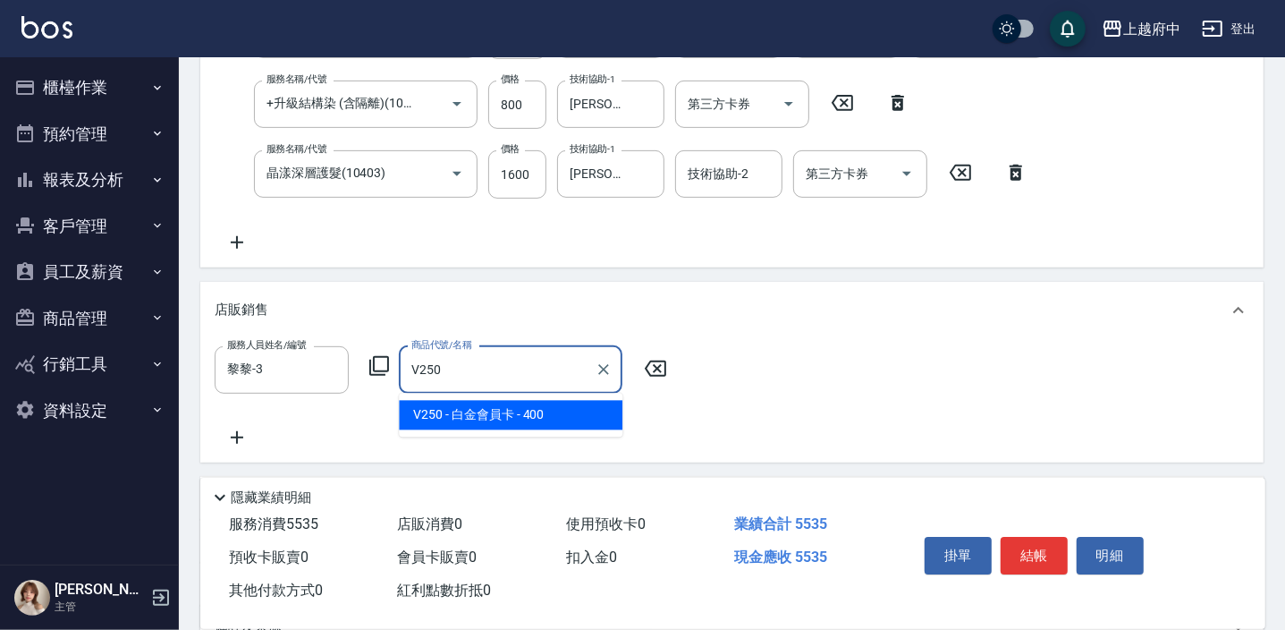
type input "白金會員卡"
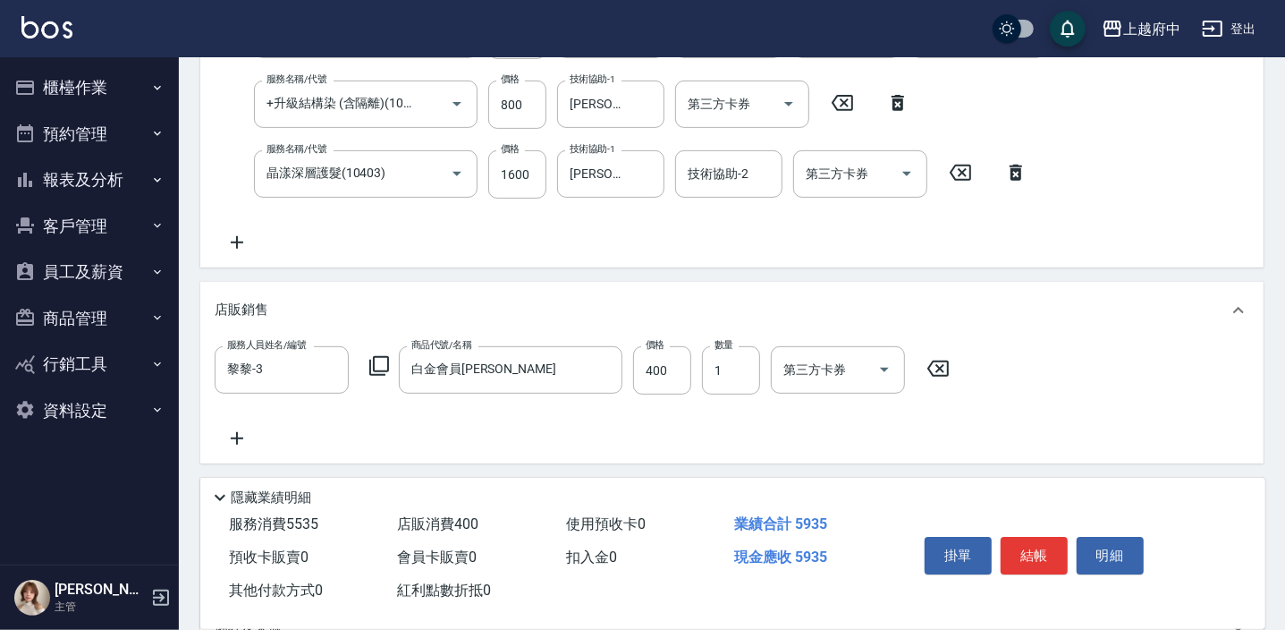
click at [640, 421] on div "服務人員姓名/編號 黎黎-3 服務人員姓名/編號 商品代號/名稱 白金會員卡 商品代號/名稱 價格 400 價格 數量 1 數量 第三方卡券 第三方卡券" at bounding box center [732, 397] width 1035 height 103
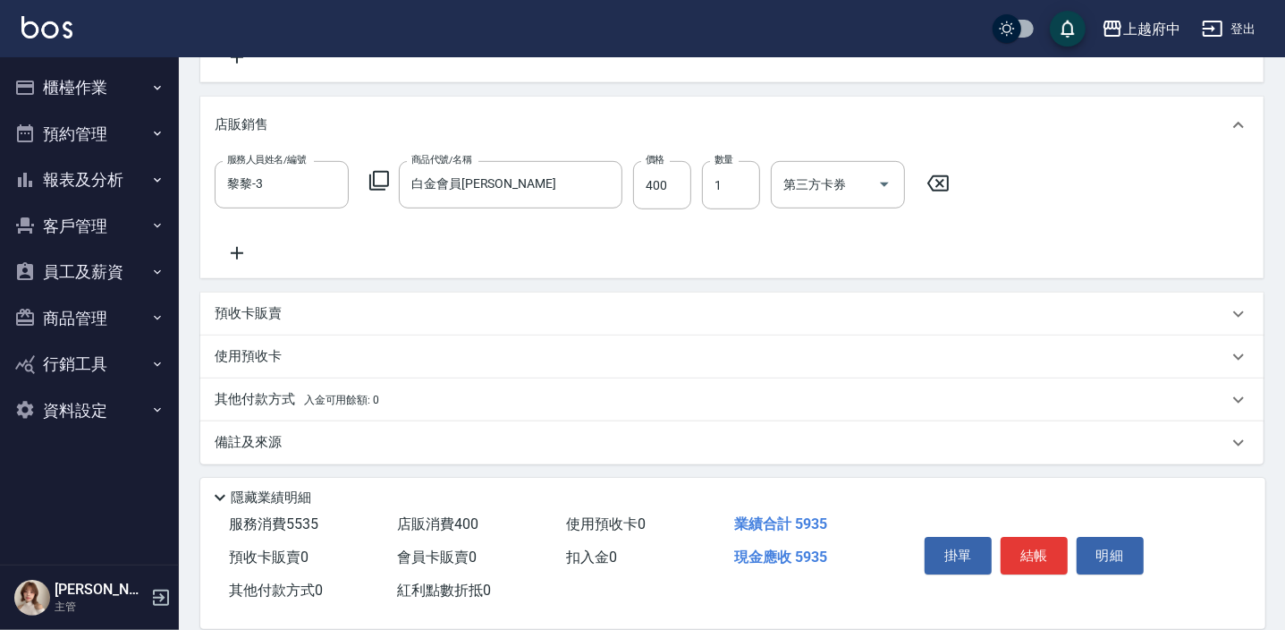
scroll to position [674, 0]
click at [257, 393] on p "其他付款方式 入金可用餘額: 0" at bounding box center [297, 398] width 165 height 20
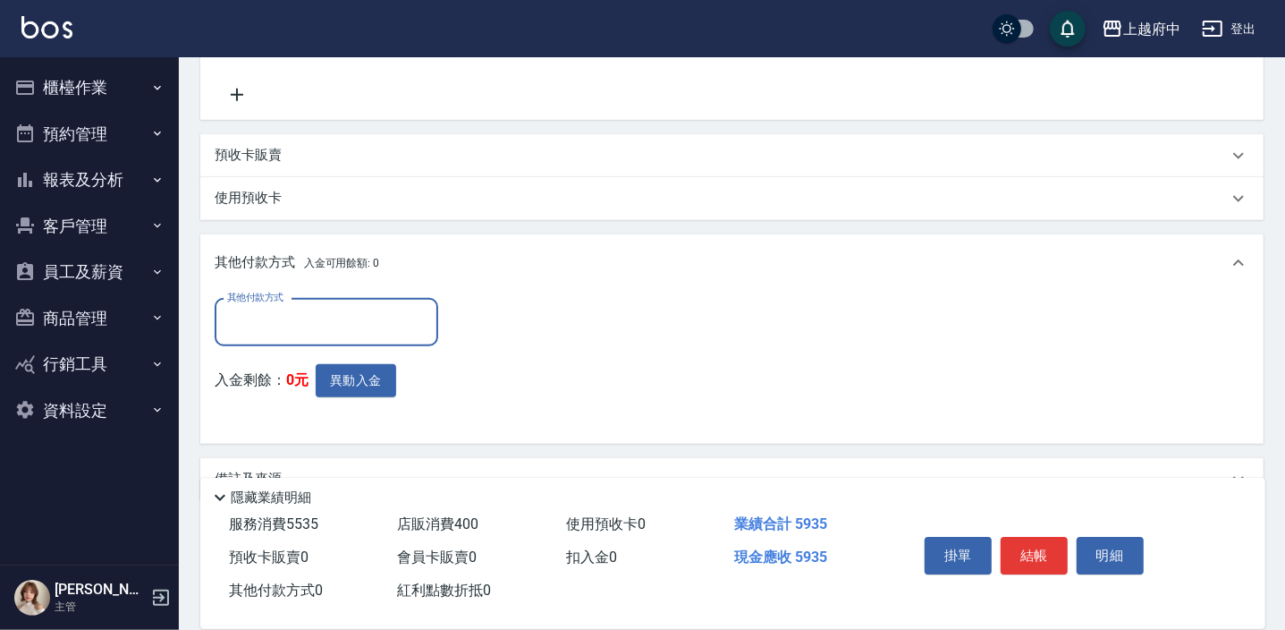
scroll to position [837, 0]
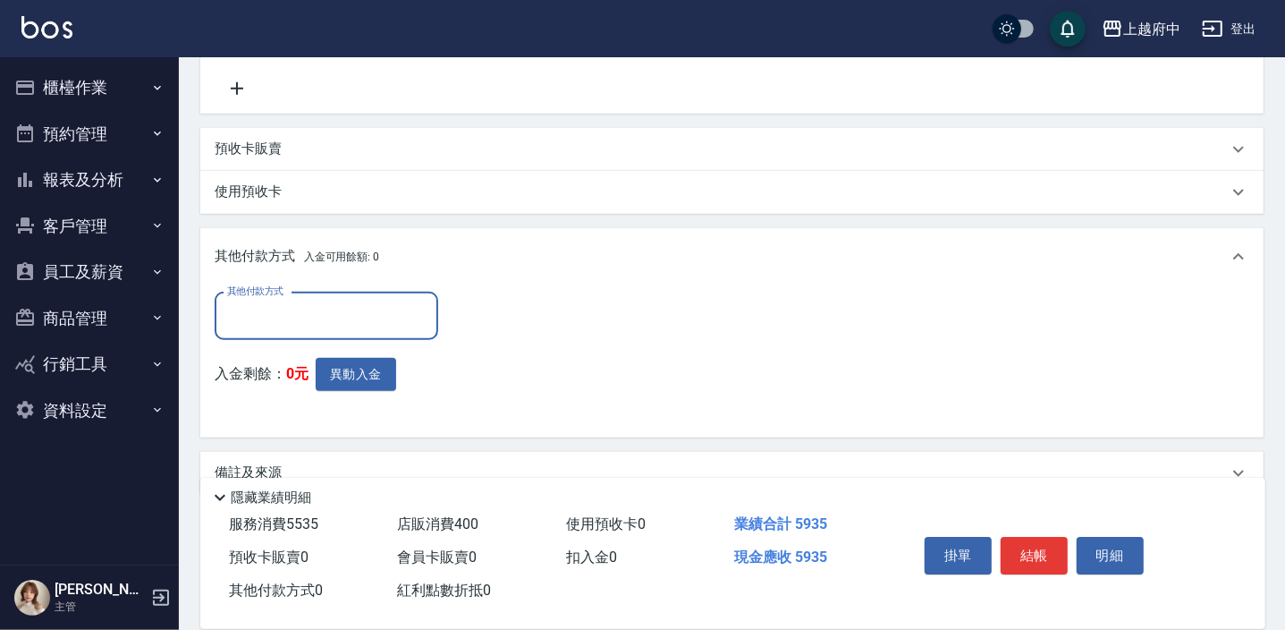
click at [345, 310] on input "其他付款方式" at bounding box center [326, 316] width 207 height 31
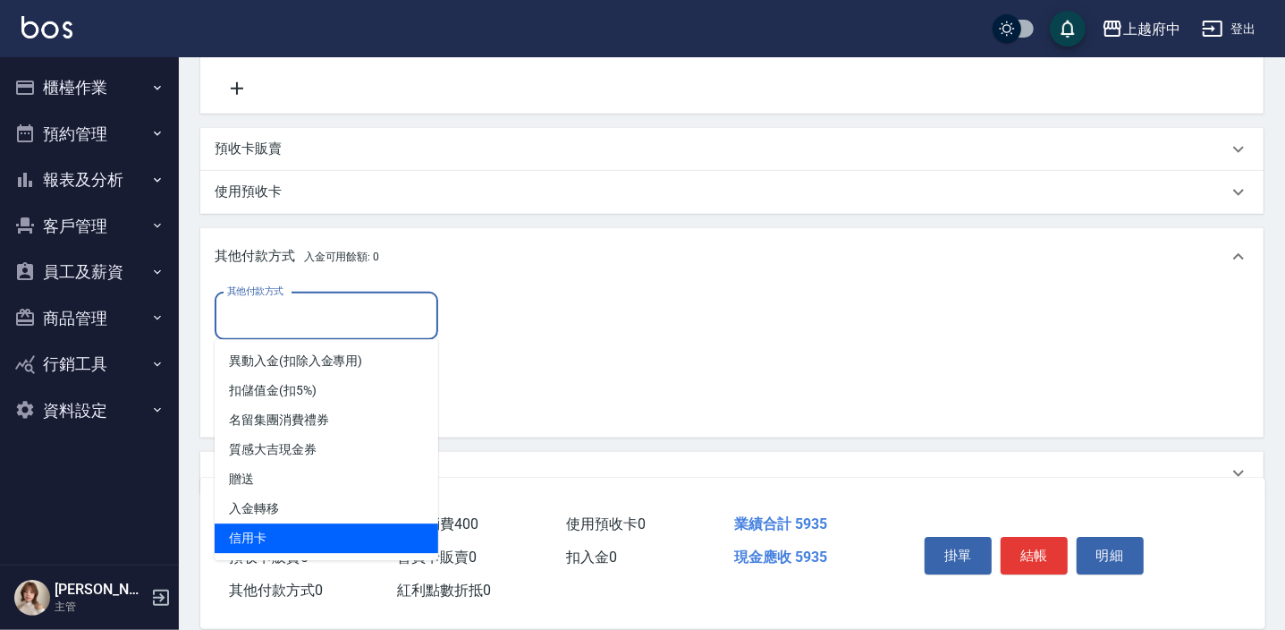
click at [241, 529] on span "信用卡" at bounding box center [327, 538] width 224 height 30
type input "信用卡"
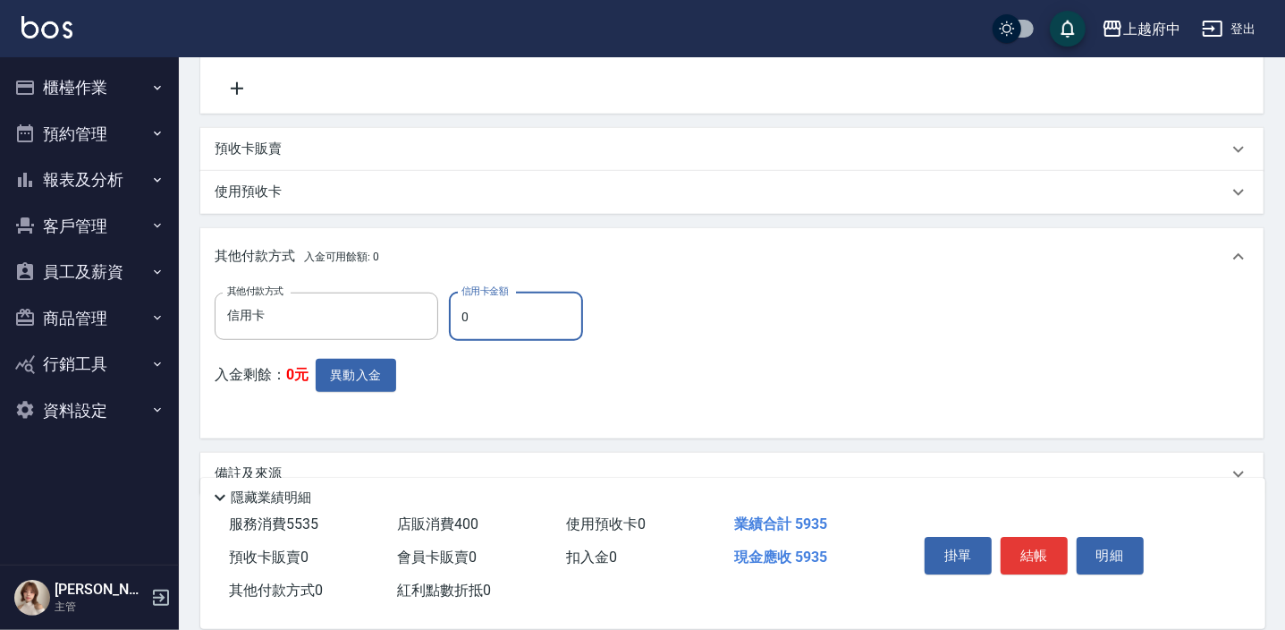
drag, startPoint x: 501, startPoint y: 323, endPoint x: 451, endPoint y: 321, distance: 50.1
click at [451, 321] on input "0" at bounding box center [516, 316] width 134 height 48
type input "5935"
click at [652, 389] on div "其他付款方式 信用卡 其他付款方式 信用卡金額 5935 信用卡金額 入金剩餘： 0元 異動入金" at bounding box center [732, 357] width 1035 height 131
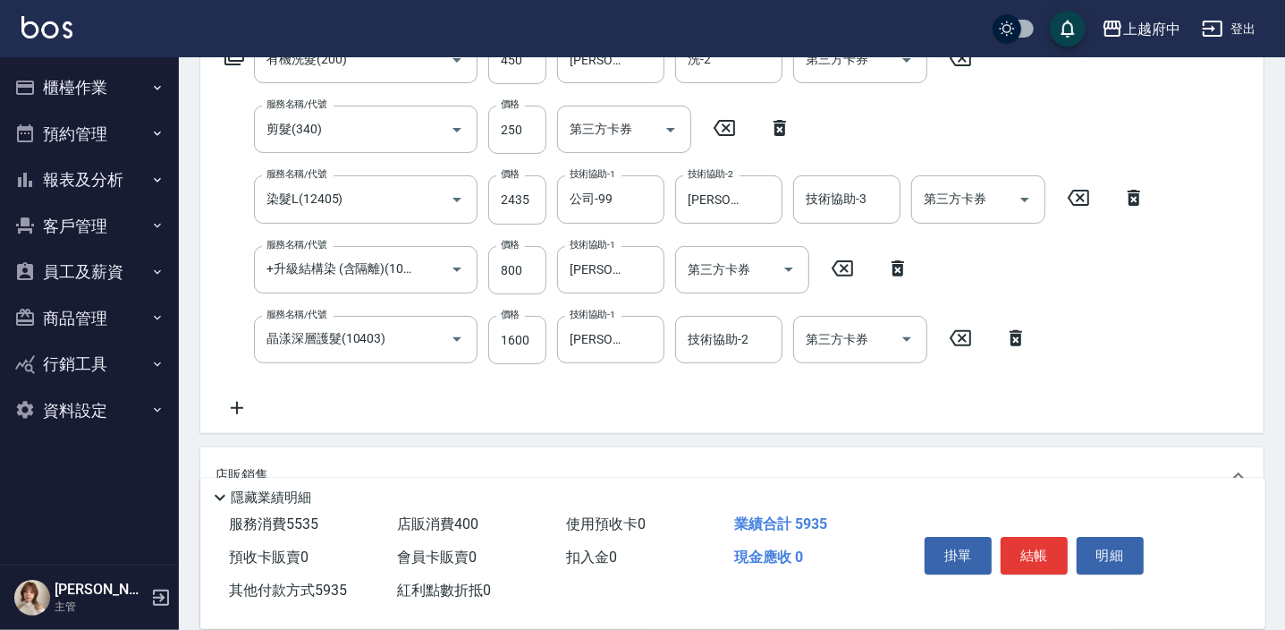
scroll to position [325, 0]
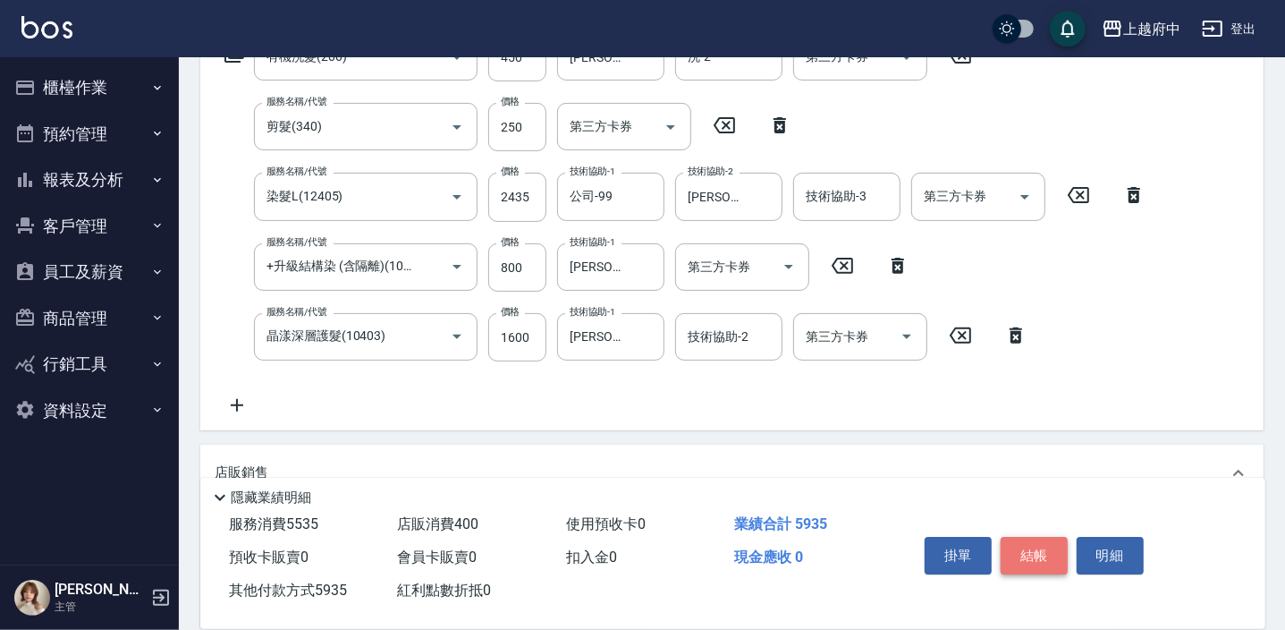
click at [1029, 555] on button "結帳" at bounding box center [1034, 556] width 67 height 38
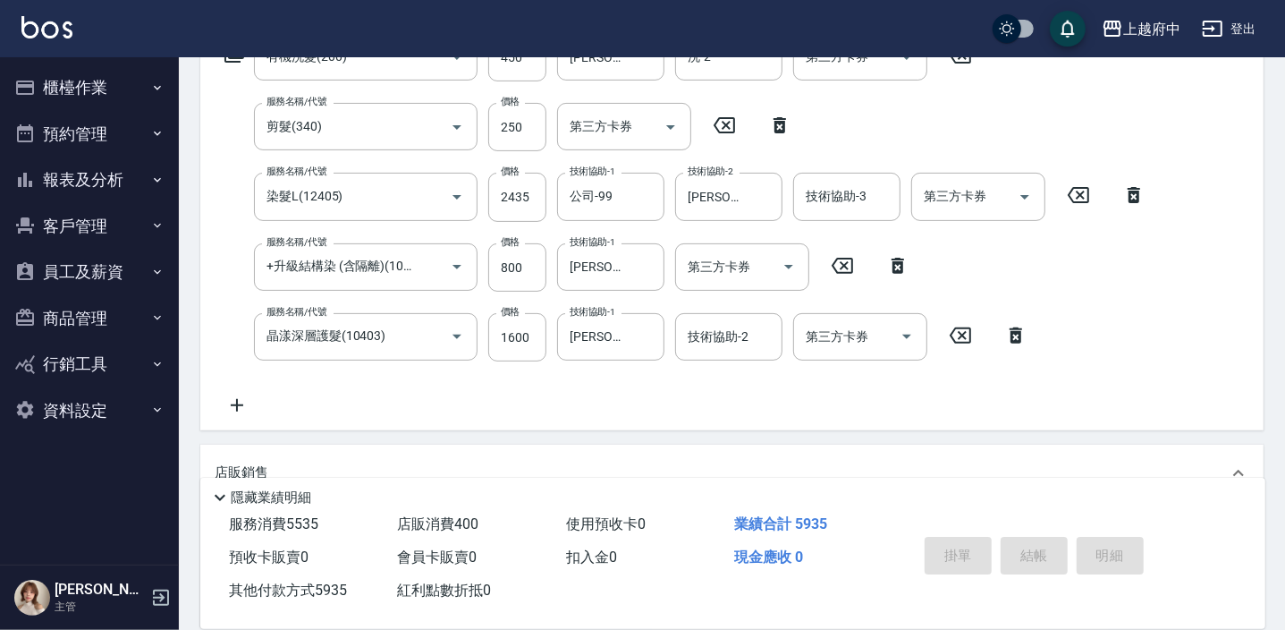
type input "2025/09/13 18:25"
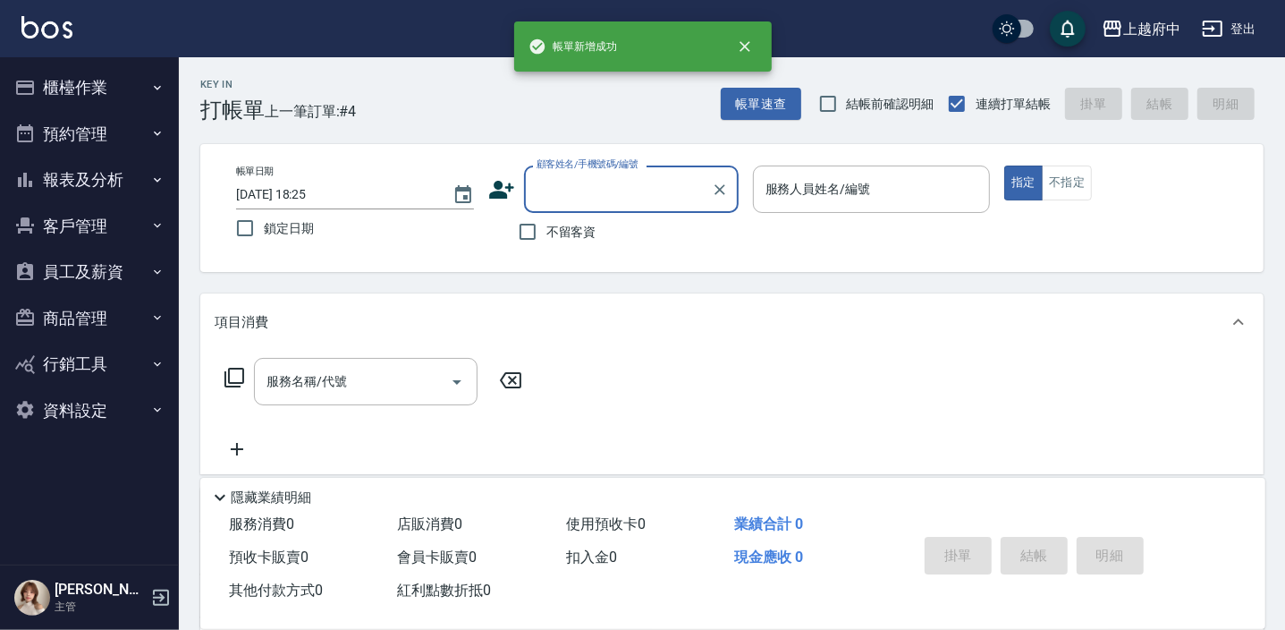
scroll to position [0, 0]
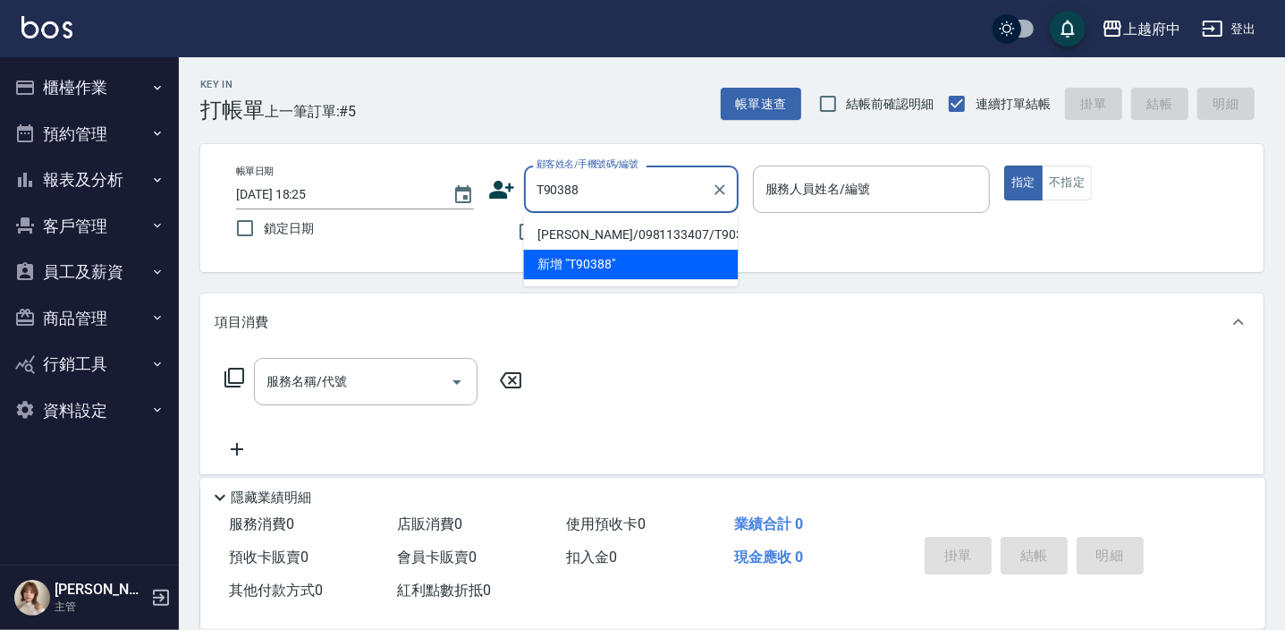
click at [617, 223] on li "林其毅/0981133407/T90388" at bounding box center [630, 235] width 215 height 30
type input "林其毅/0981133407/T90388"
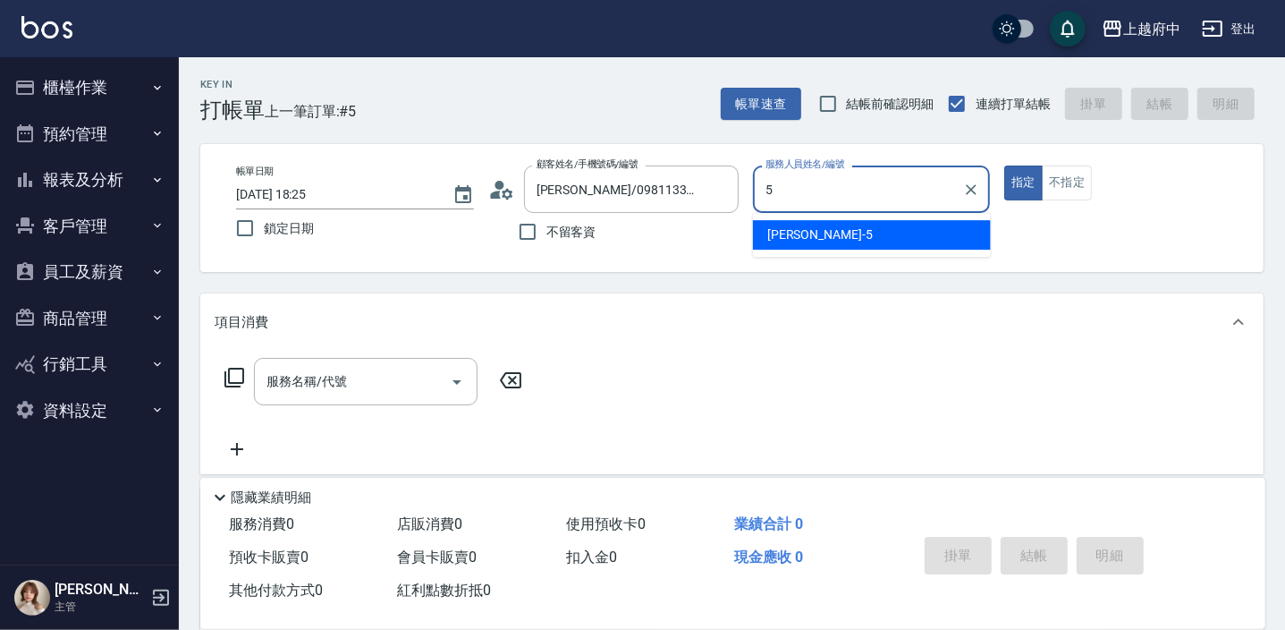
type input "Gary-5"
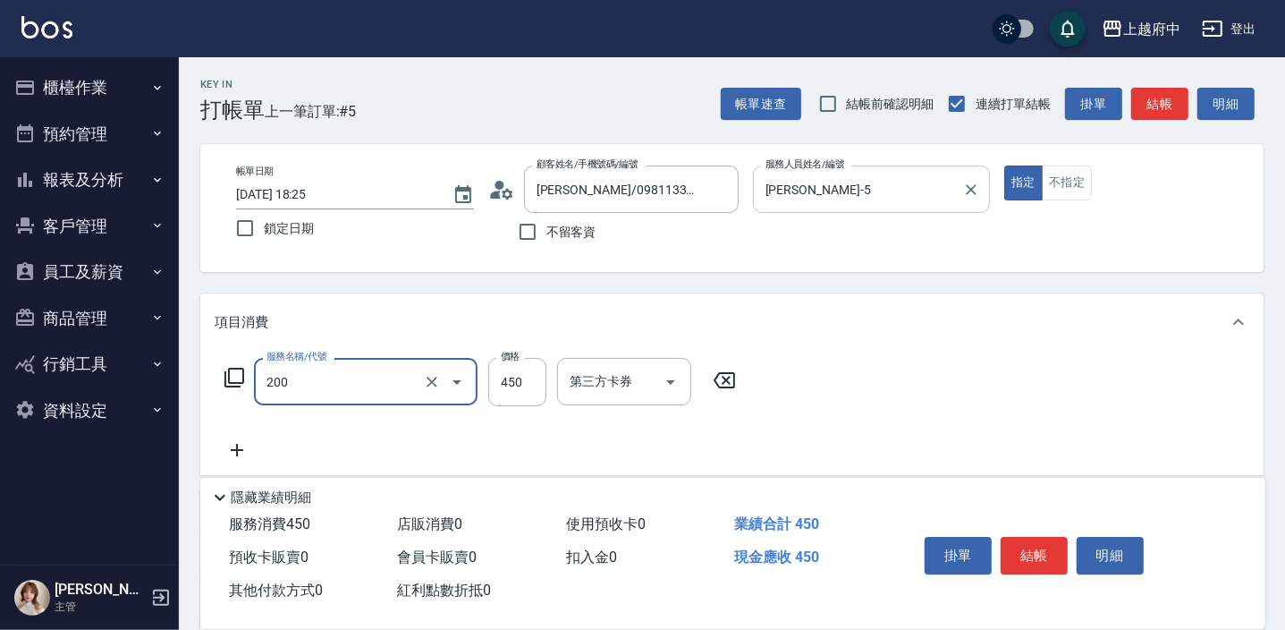
type input "有機洗髮(200)"
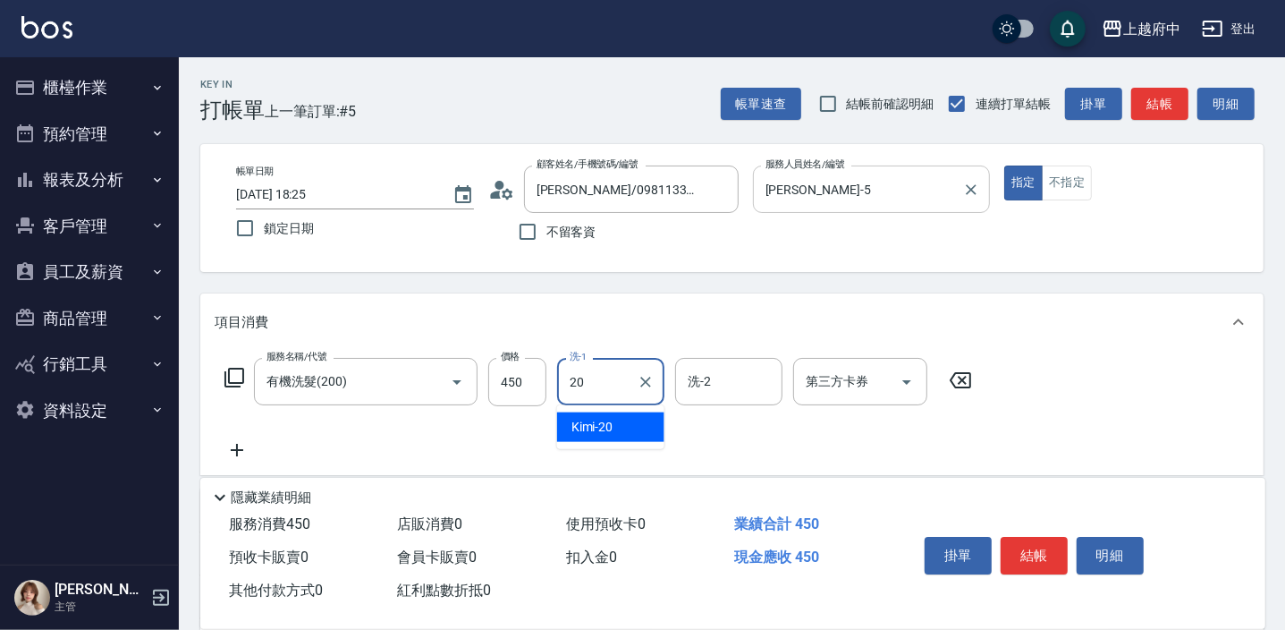
type input "Kimi-20"
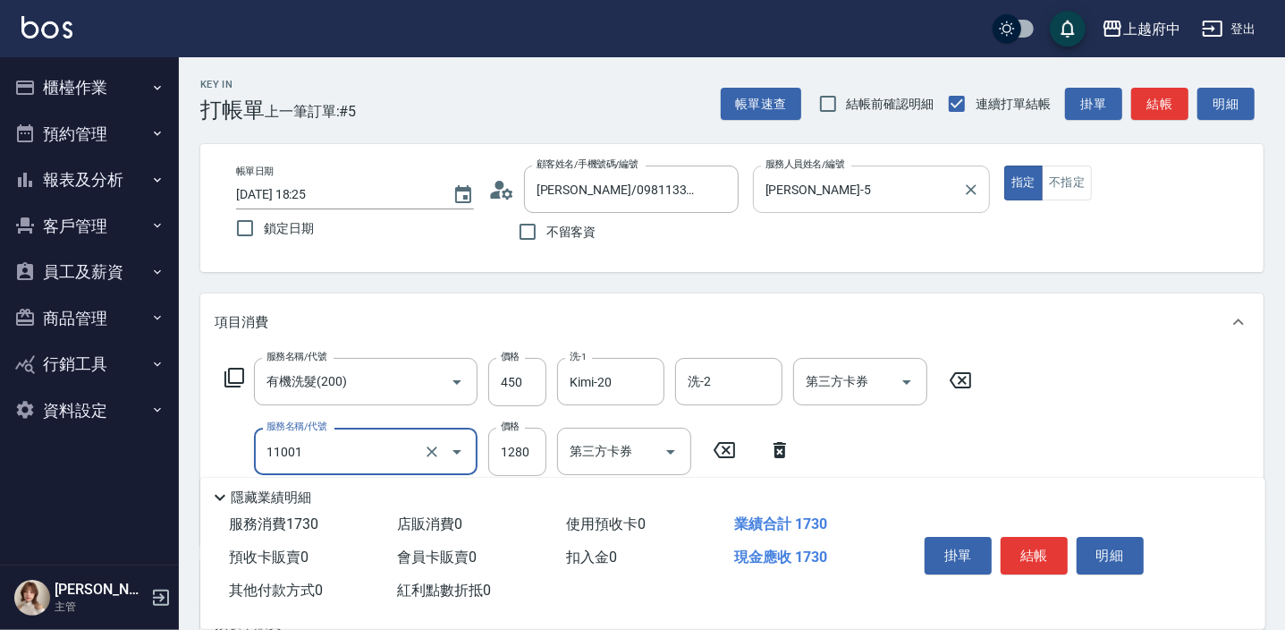
type input "燙髮S(11001)"
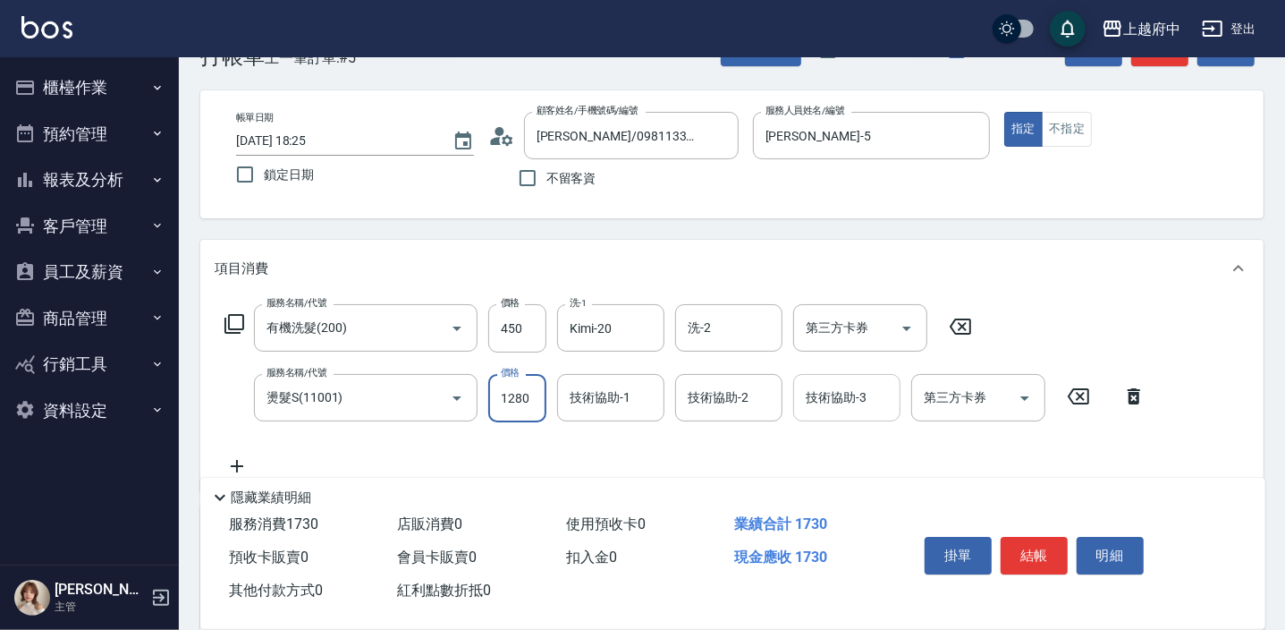
scroll to position [80, 0]
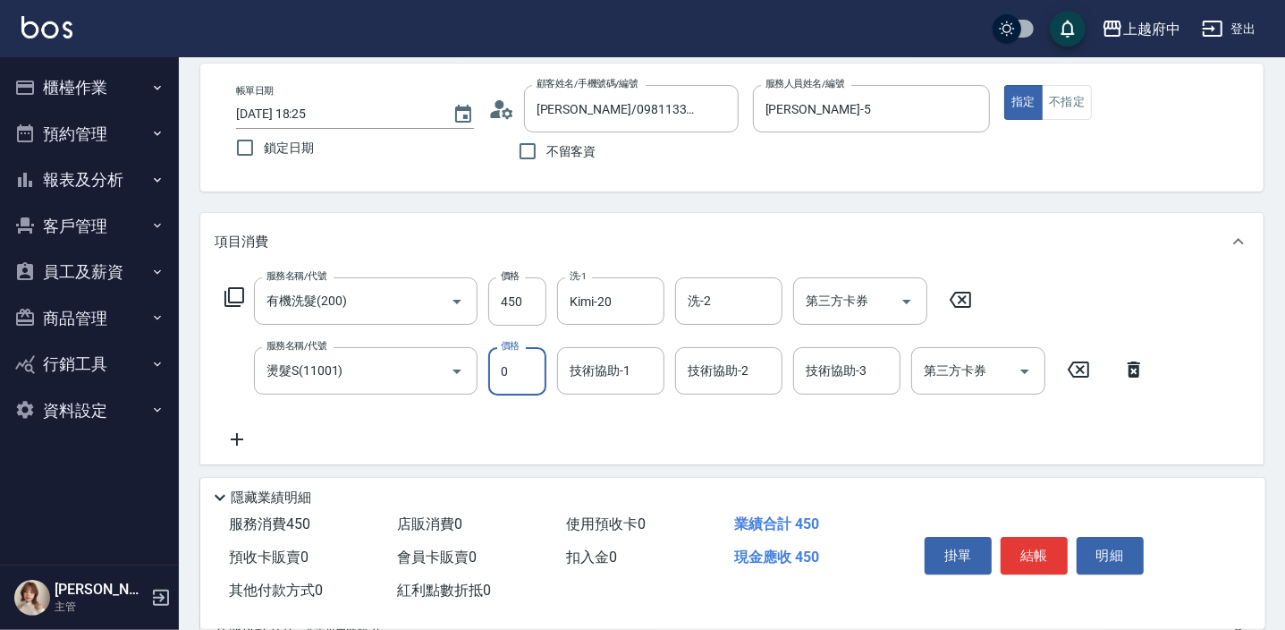
type input "0"
click at [1082, 361] on icon at bounding box center [1078, 369] width 21 height 16
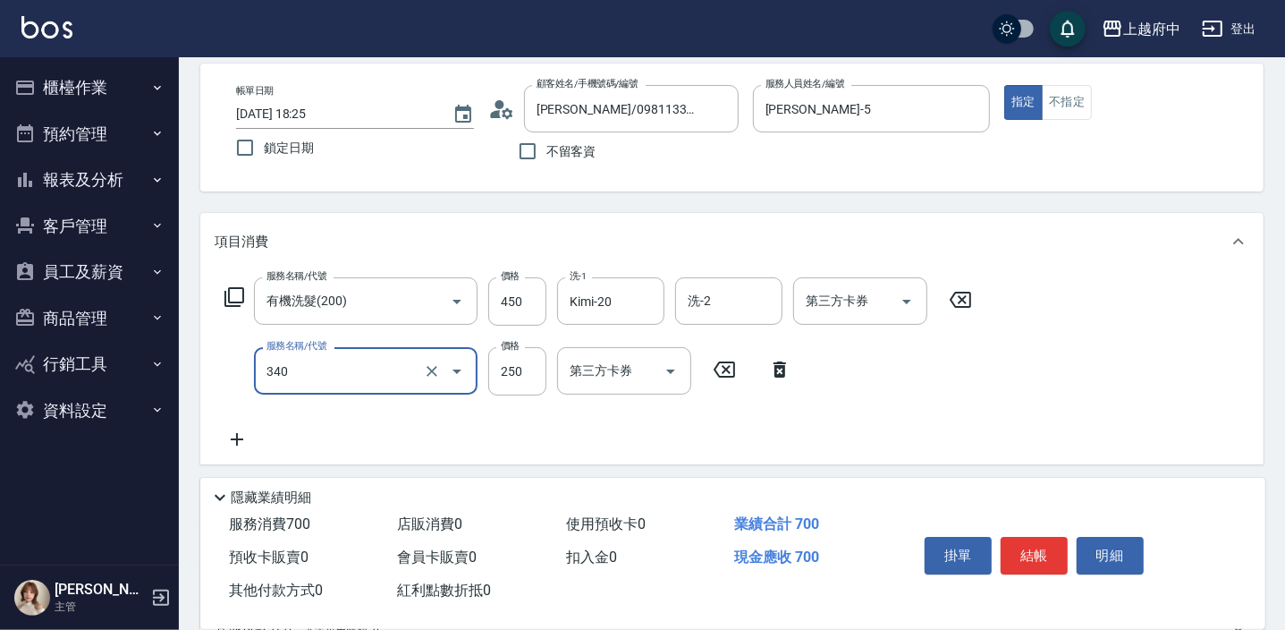
type input "剪髮(340)"
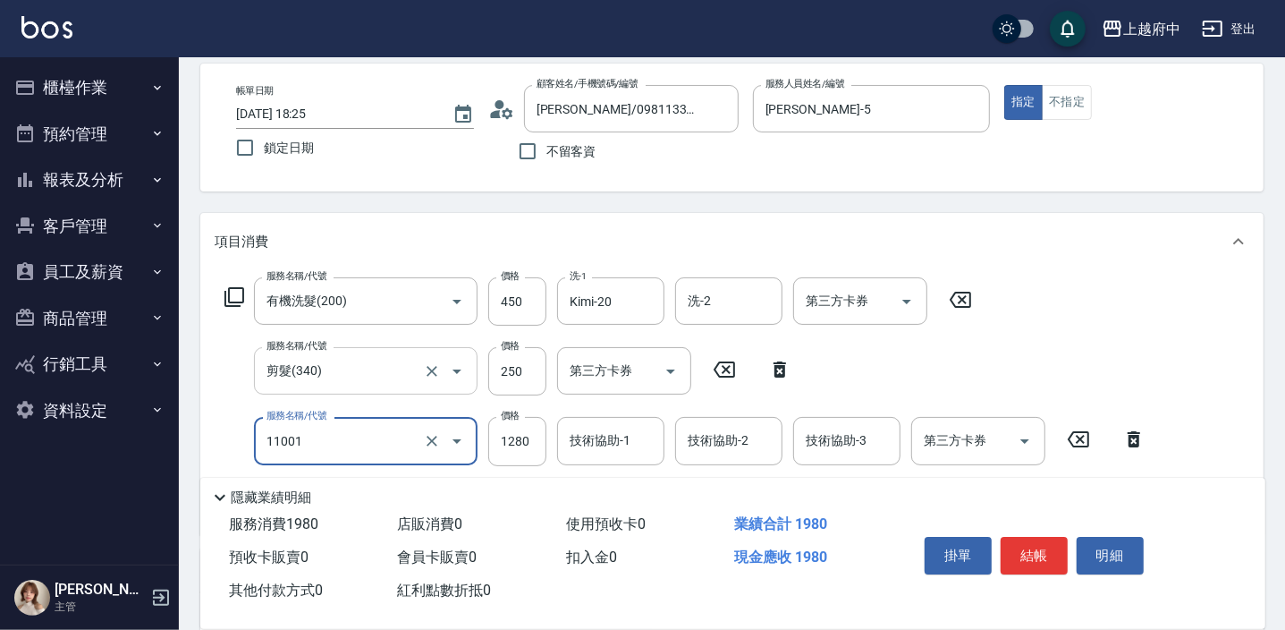
type input "燙髮S(11001)"
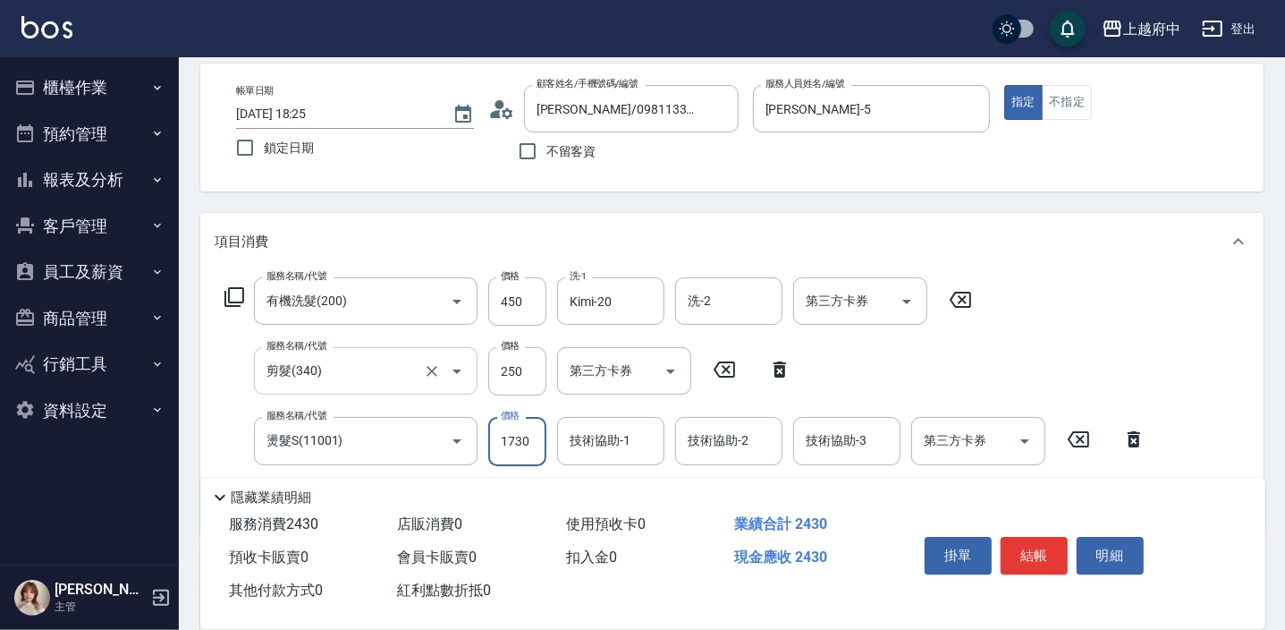
type input "1730"
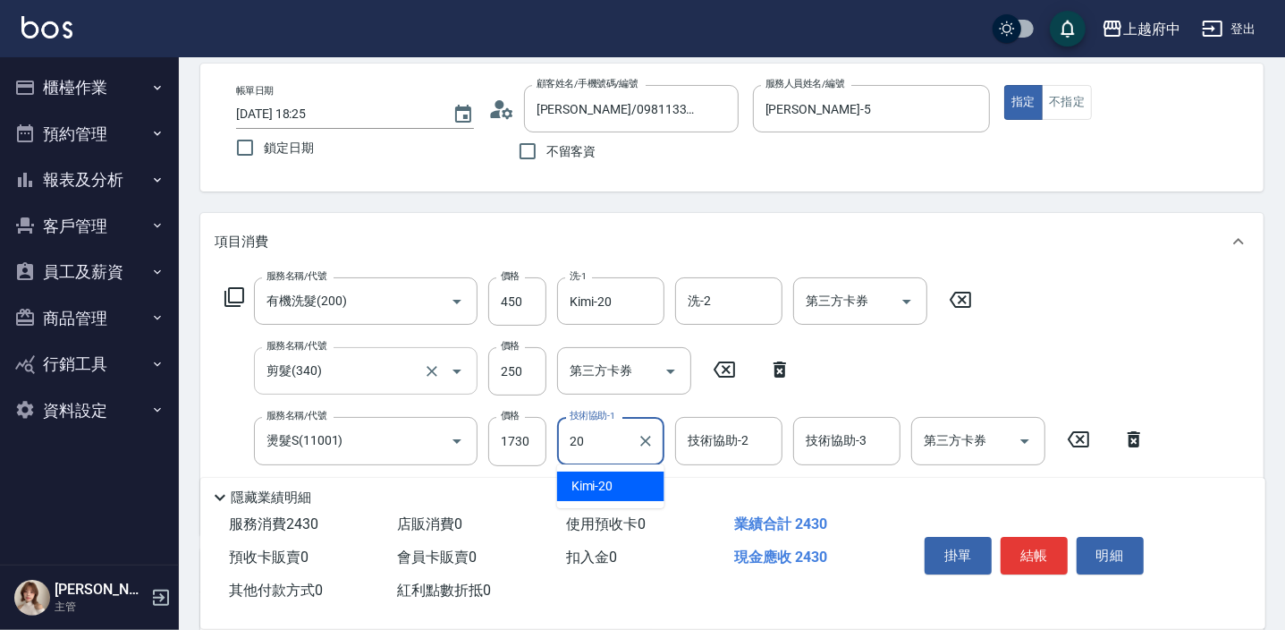
type input "Kimi-20"
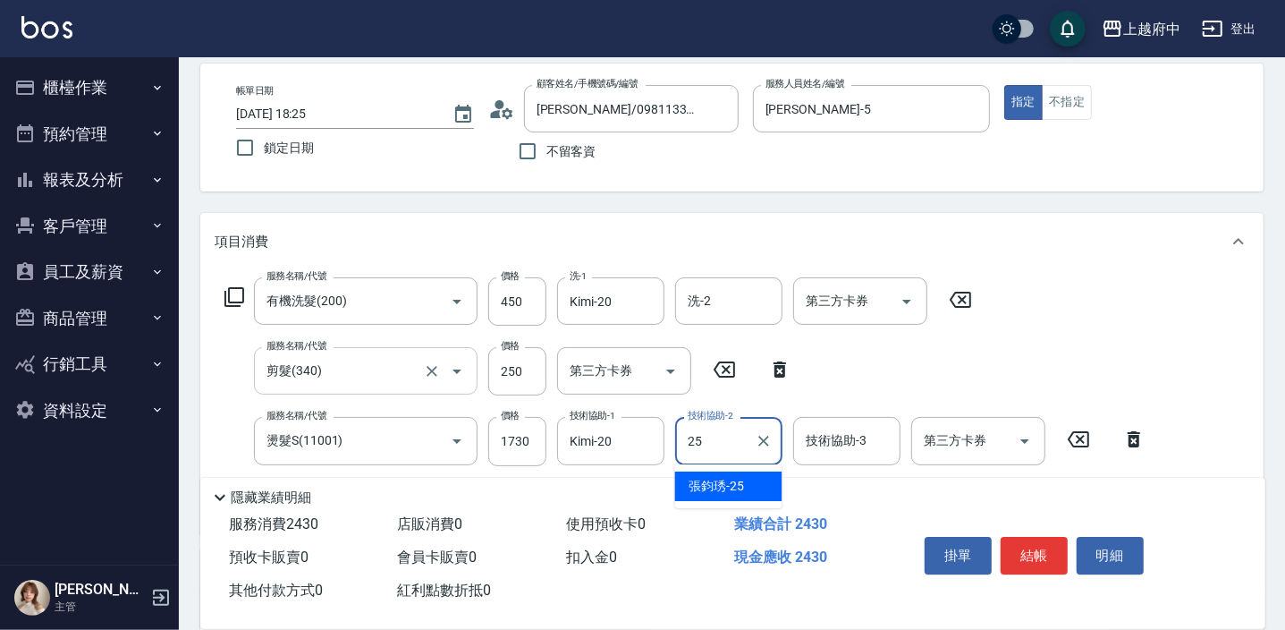
type input "張鈞琇-25"
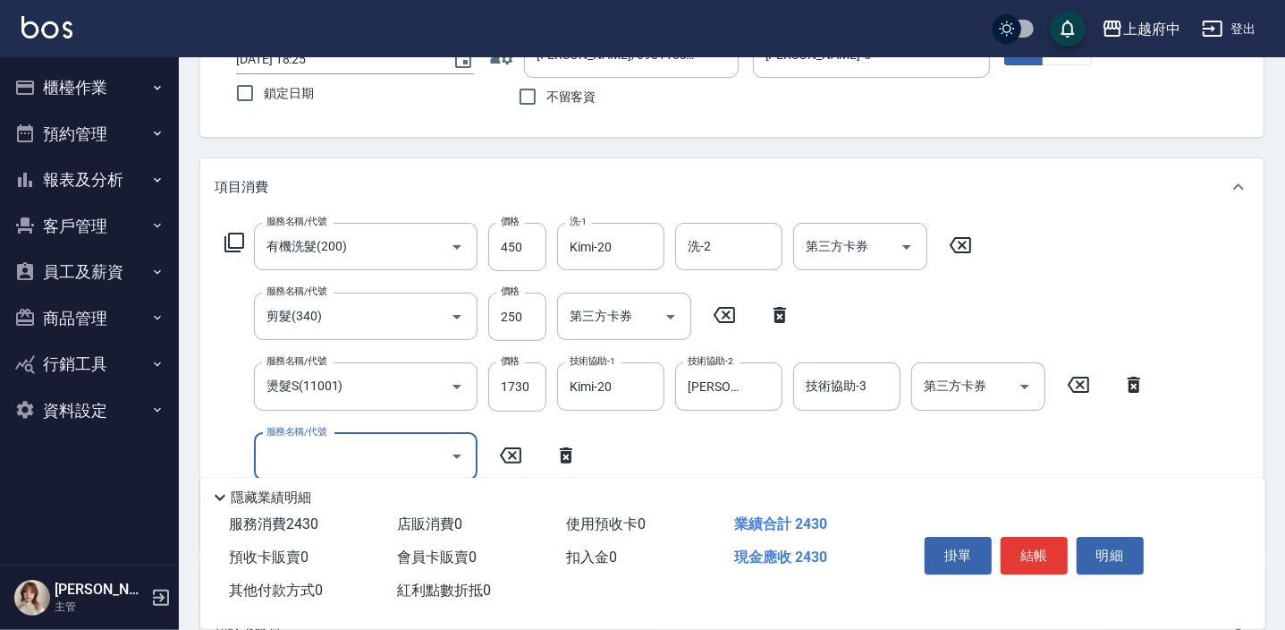
scroll to position [162, 0]
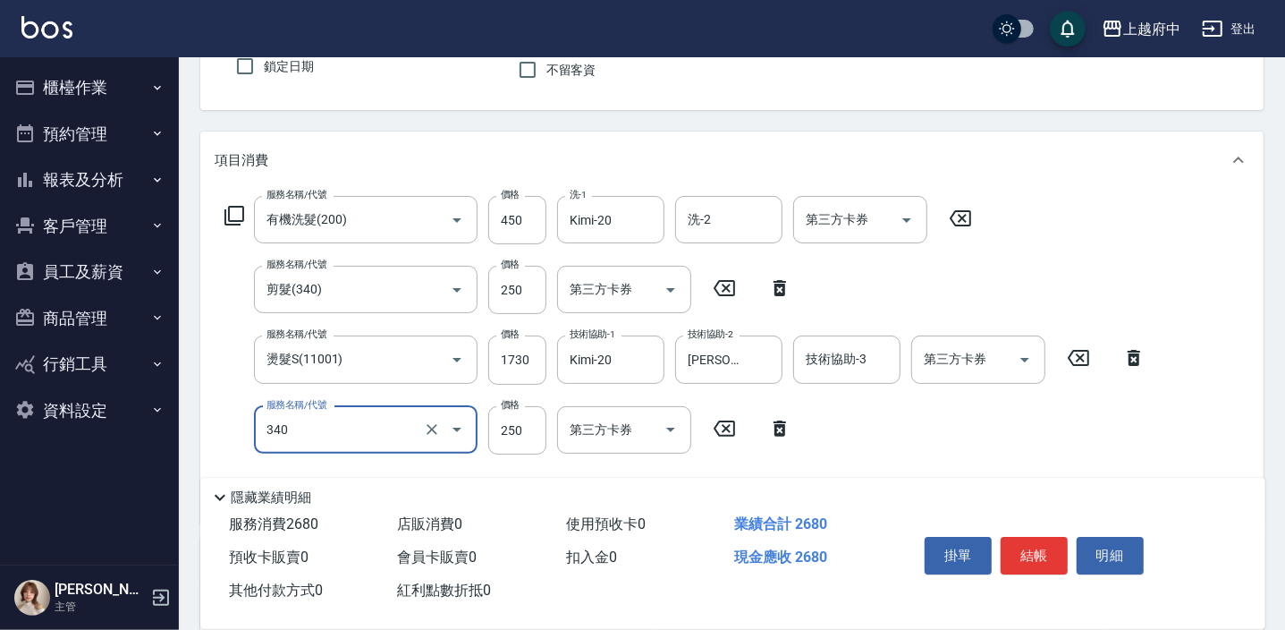
type input "剪髮(340)"
click at [787, 427] on icon at bounding box center [780, 428] width 45 height 21
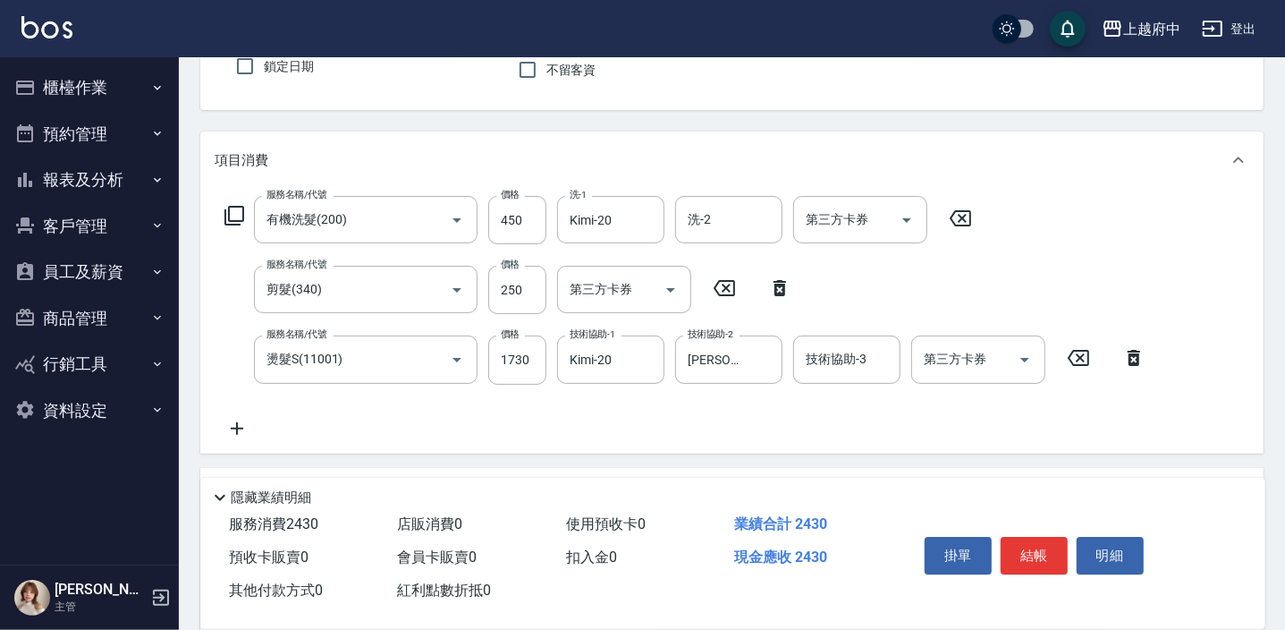
click at [237, 424] on icon at bounding box center [237, 428] width 13 height 13
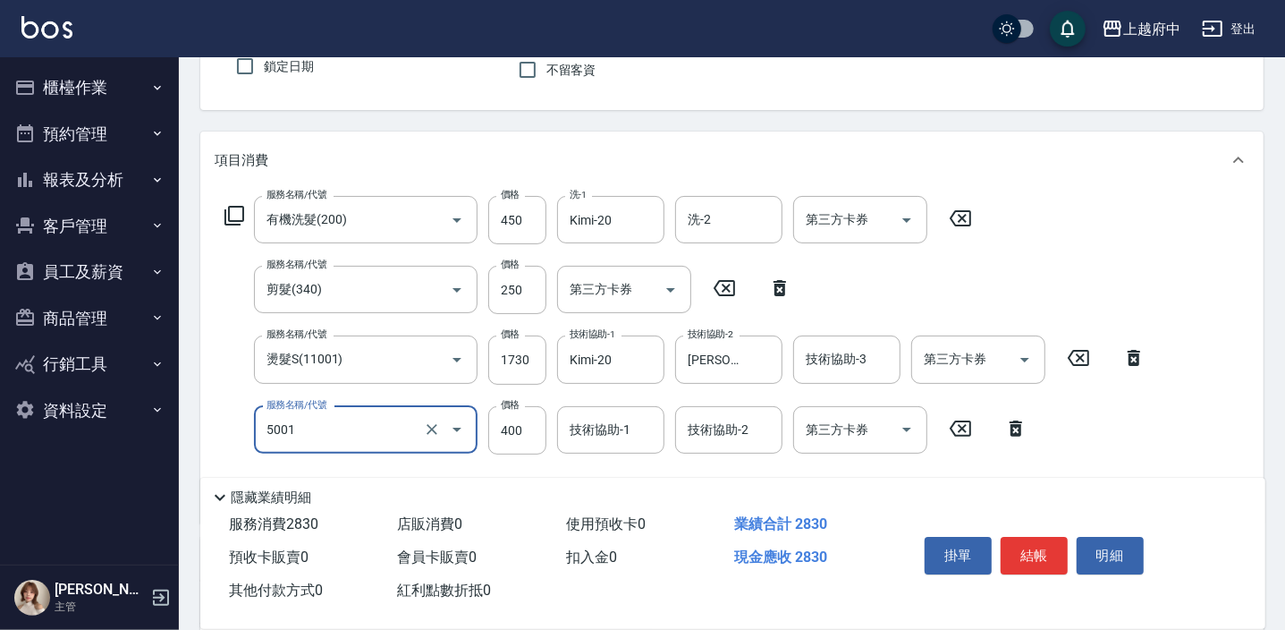
type input "側邊壓貼(5001)"
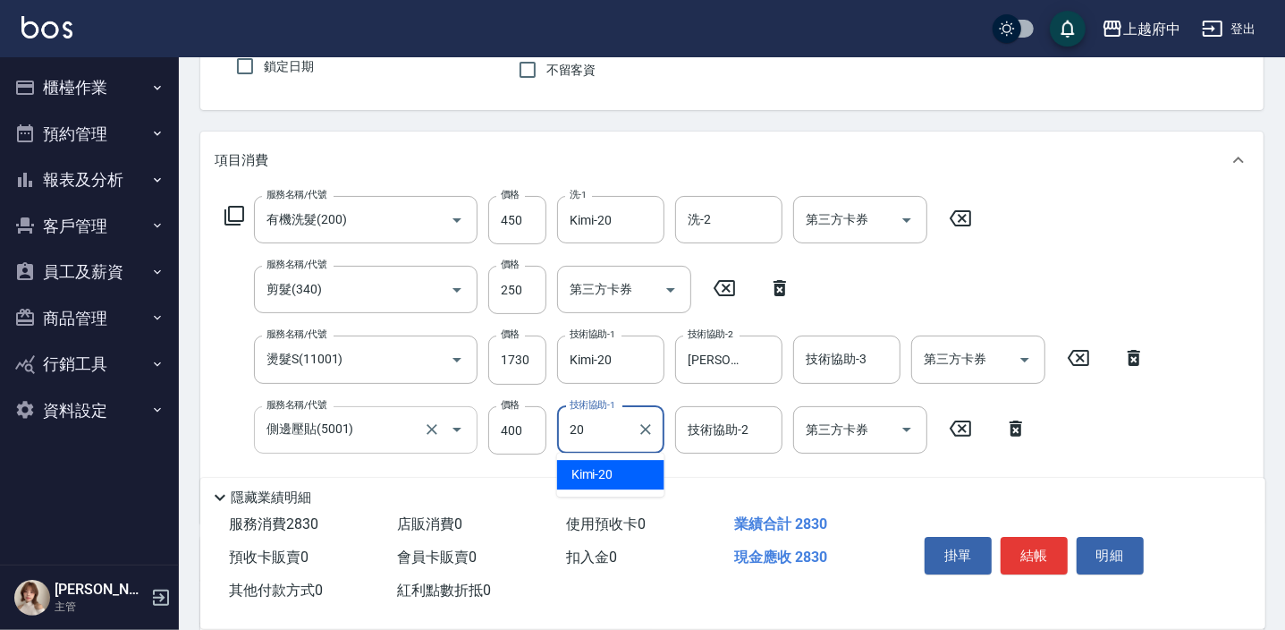
type input "Kimi-20"
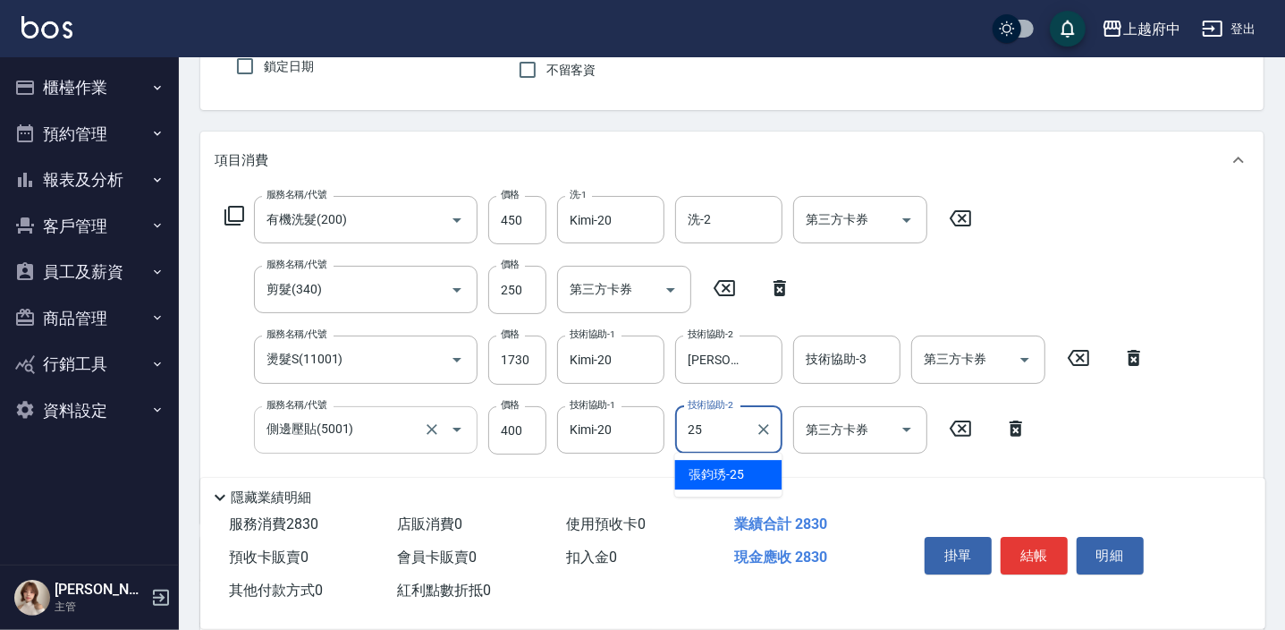
type input "張鈞琇-25"
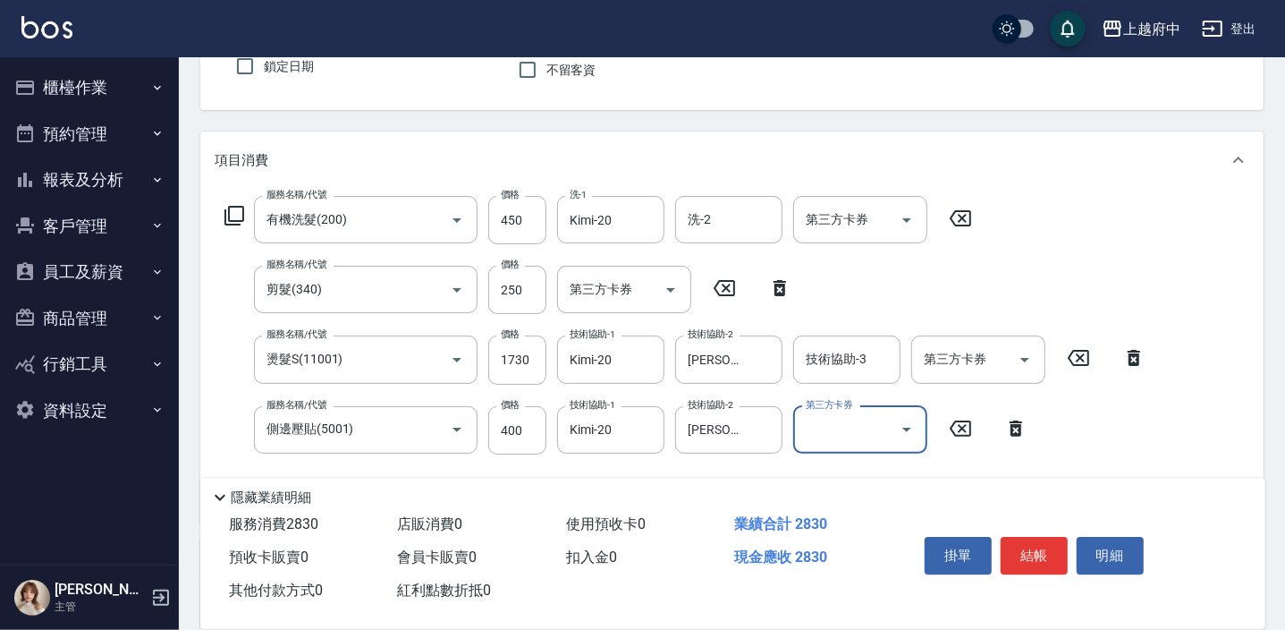
click at [1125, 449] on div "服務名稱/代號 有機洗髮(200) 服務名稱/代號 價格 450 價格 洗-1 Kimi-20 洗-1 洗-2 洗-2 第三方卡券 第三方卡券 服務名稱/代號…" at bounding box center [686, 352] width 942 height 313
click at [1029, 561] on button "結帳" at bounding box center [1034, 556] width 67 height 38
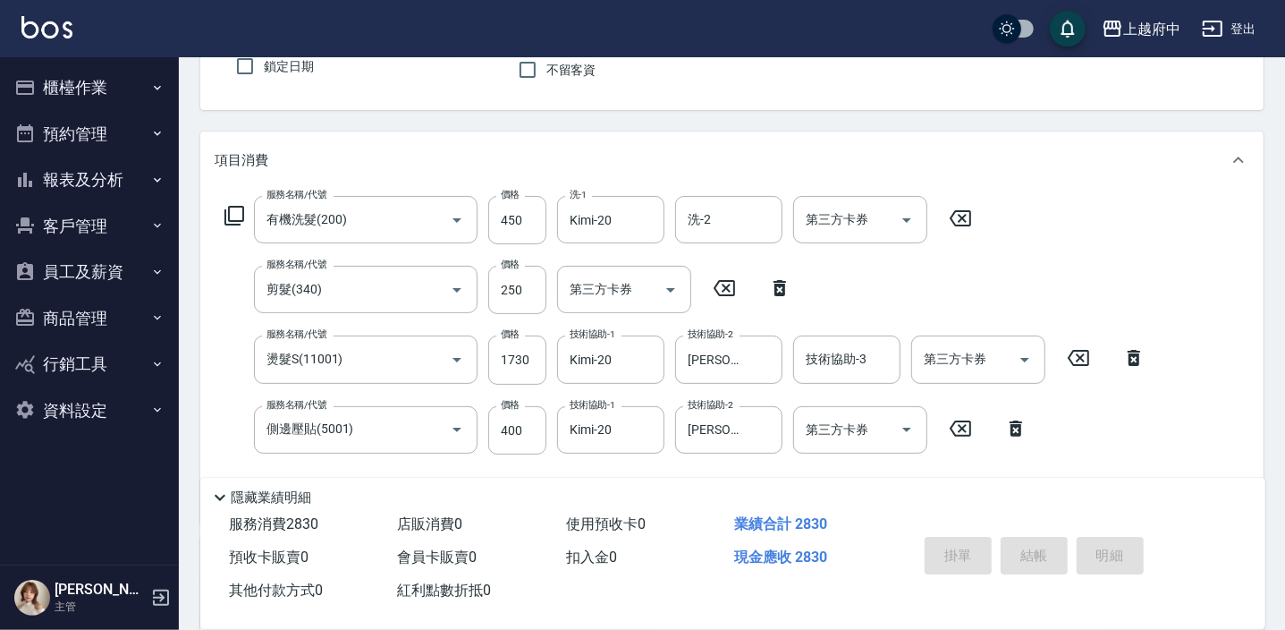
type input "2025/09/13 18:27"
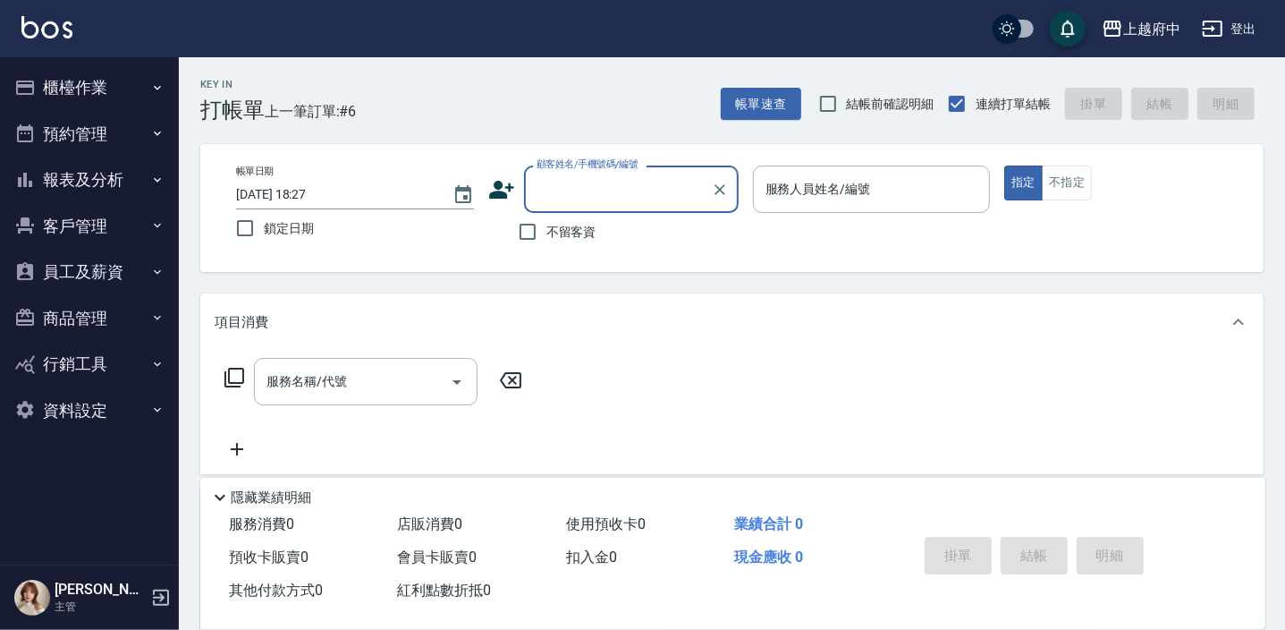
scroll to position [0, 0]
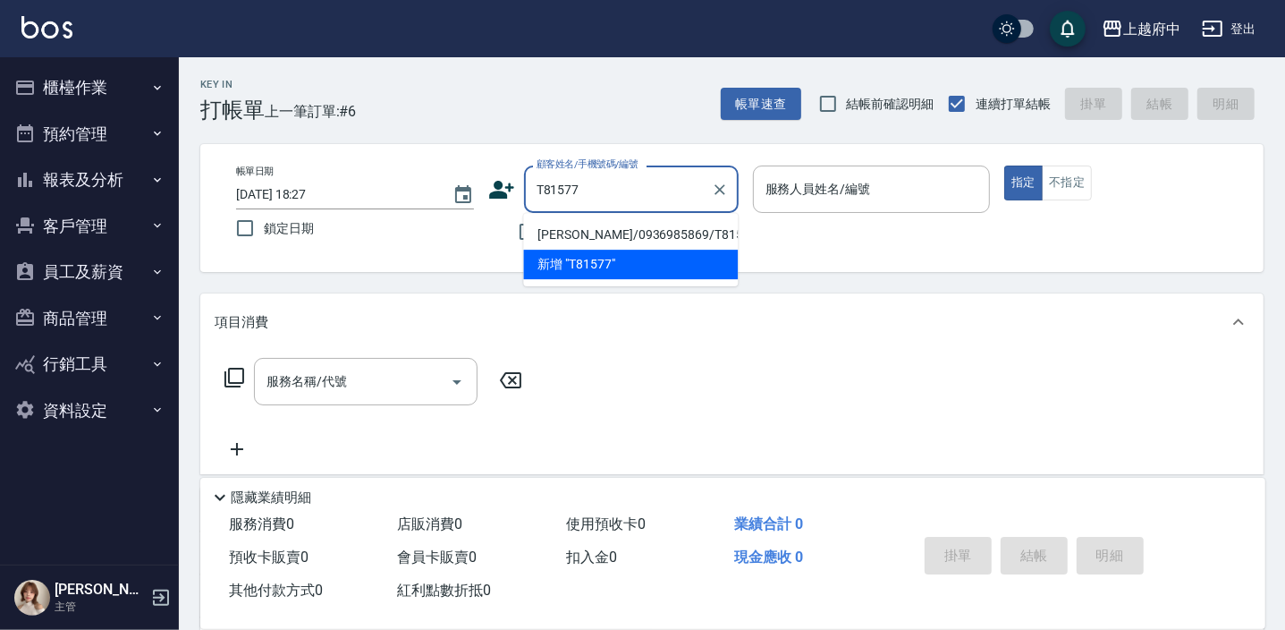
click at [644, 231] on li "陳俊佑/0936985869/T81577" at bounding box center [630, 235] width 215 height 30
type input "陳俊佑/0936985869/T81577"
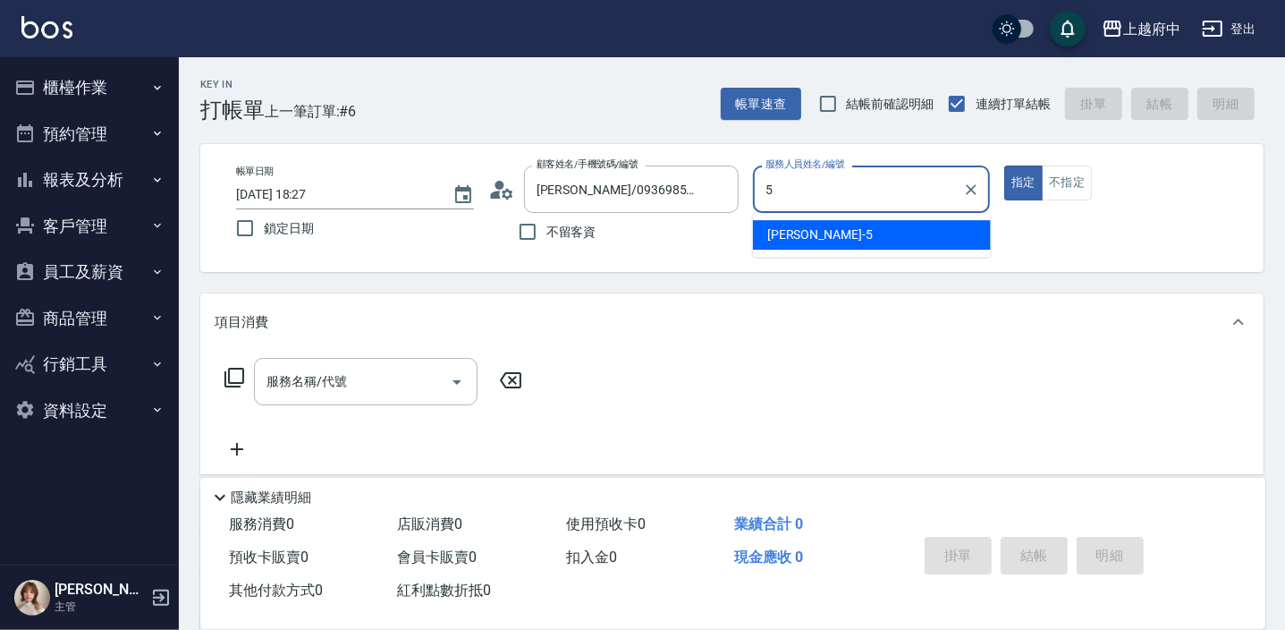
type input "Gary-5"
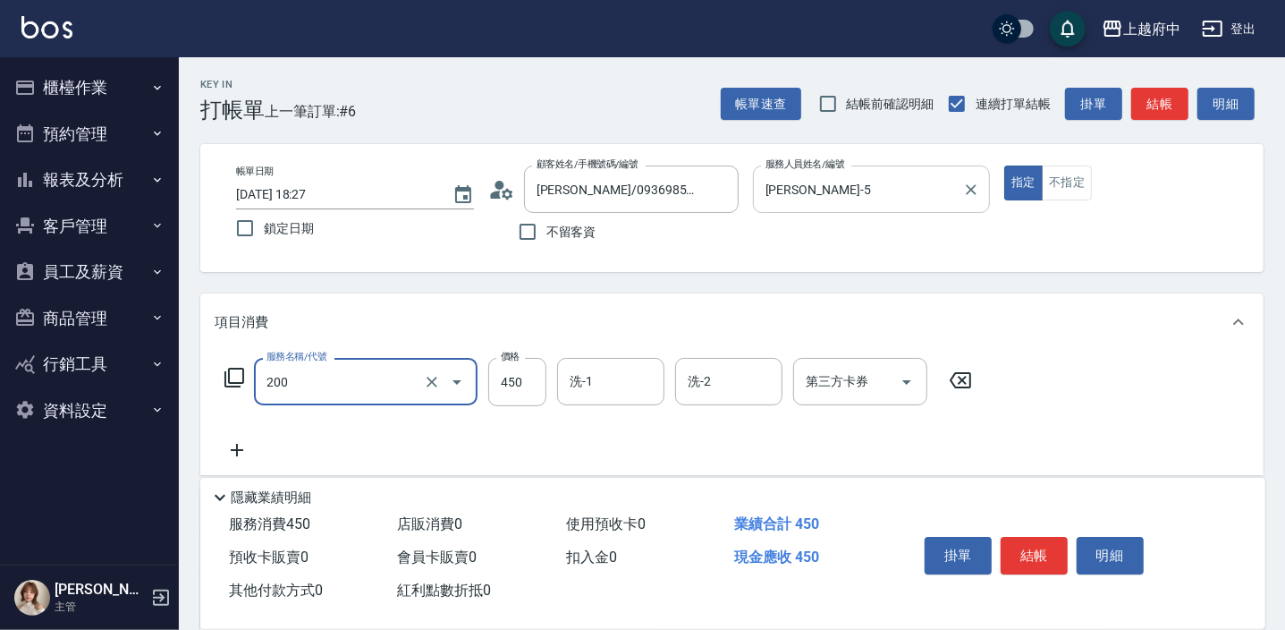
type input "有機洗髮(200)"
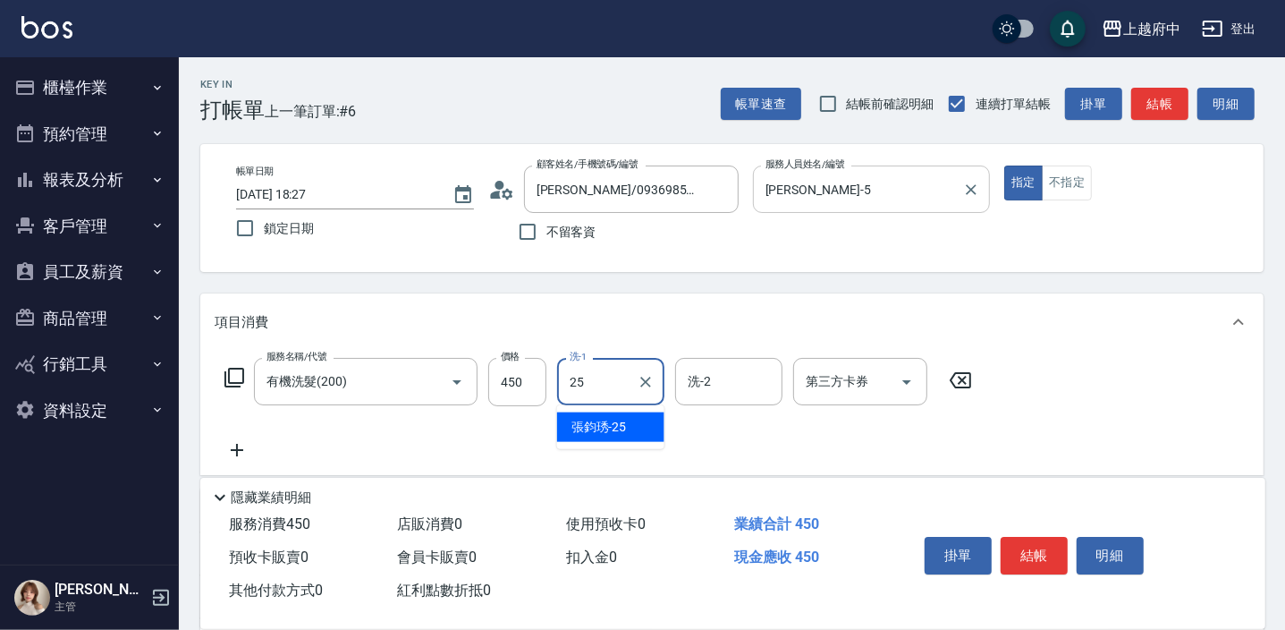
type input "張鈞琇-25"
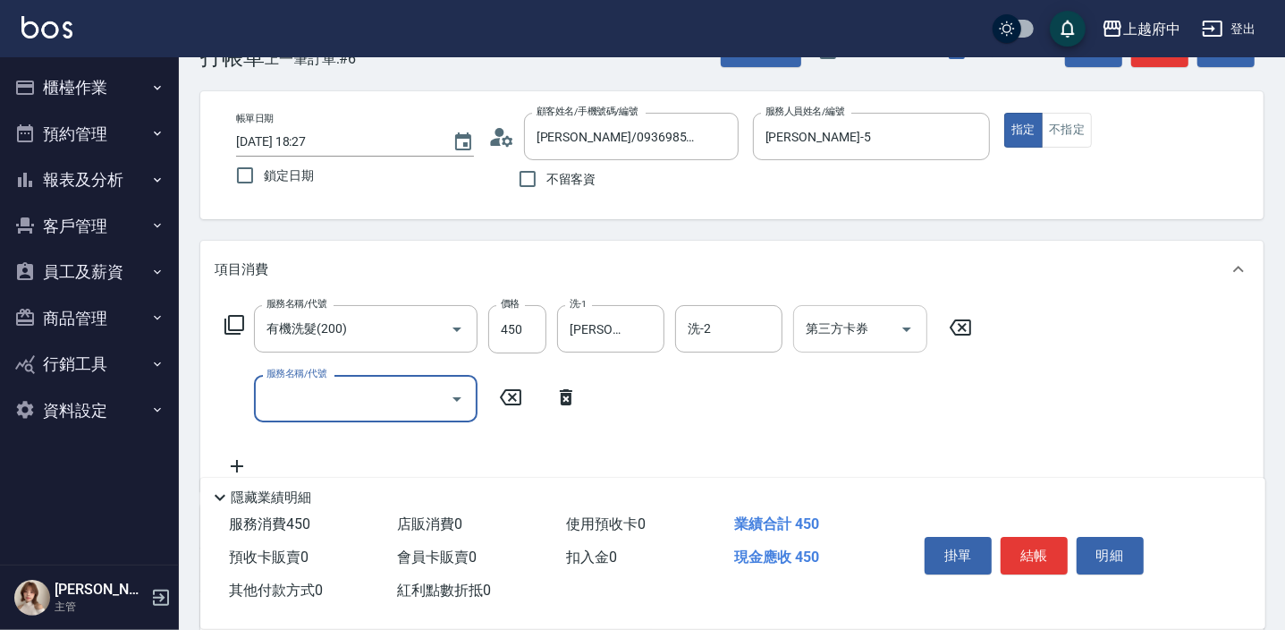
scroll to position [80, 0]
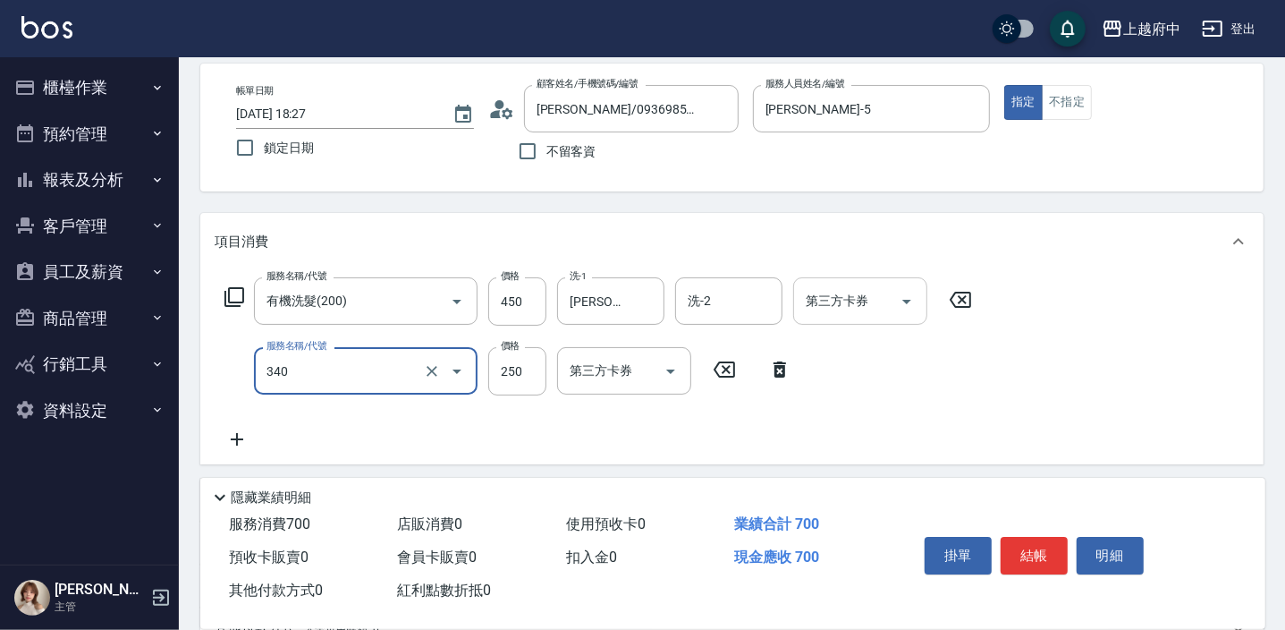
type input "剪髮(340)"
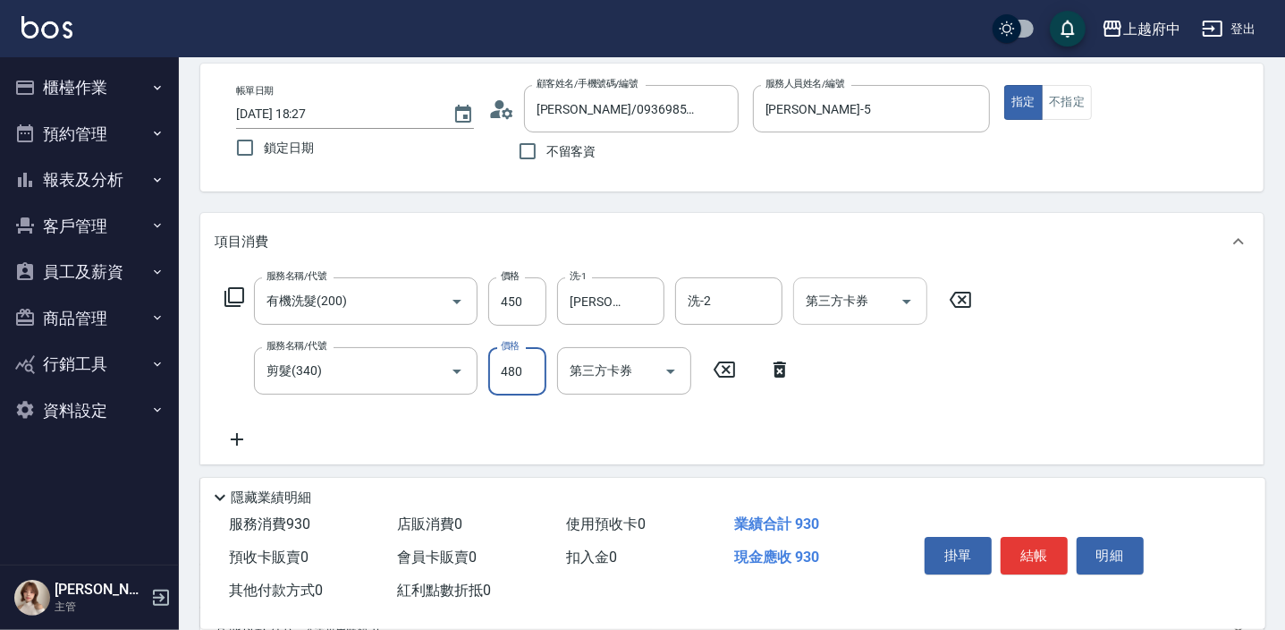
type input "480"
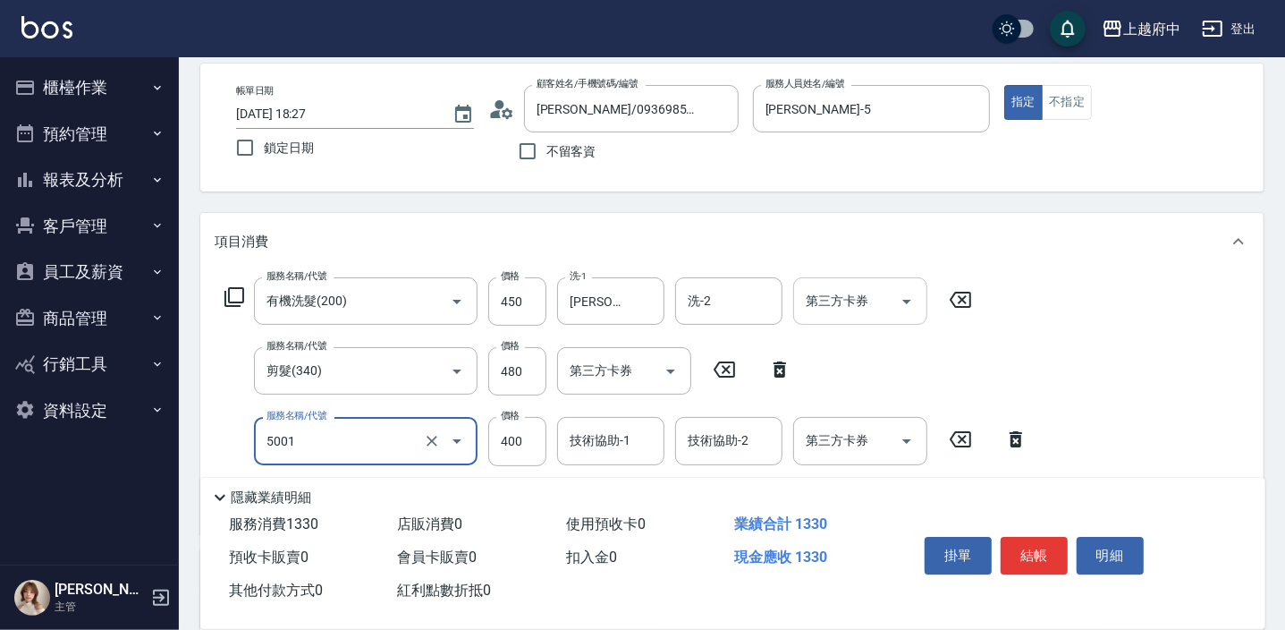
type input "側邊壓貼(5001)"
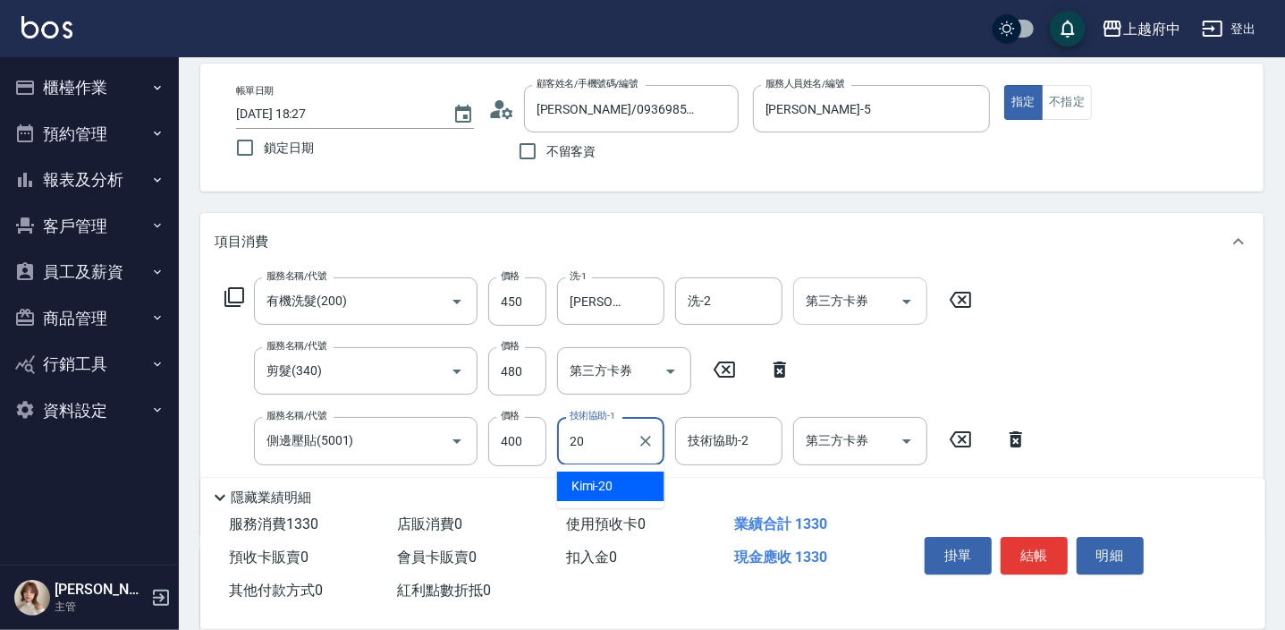
type input "Kimi-20"
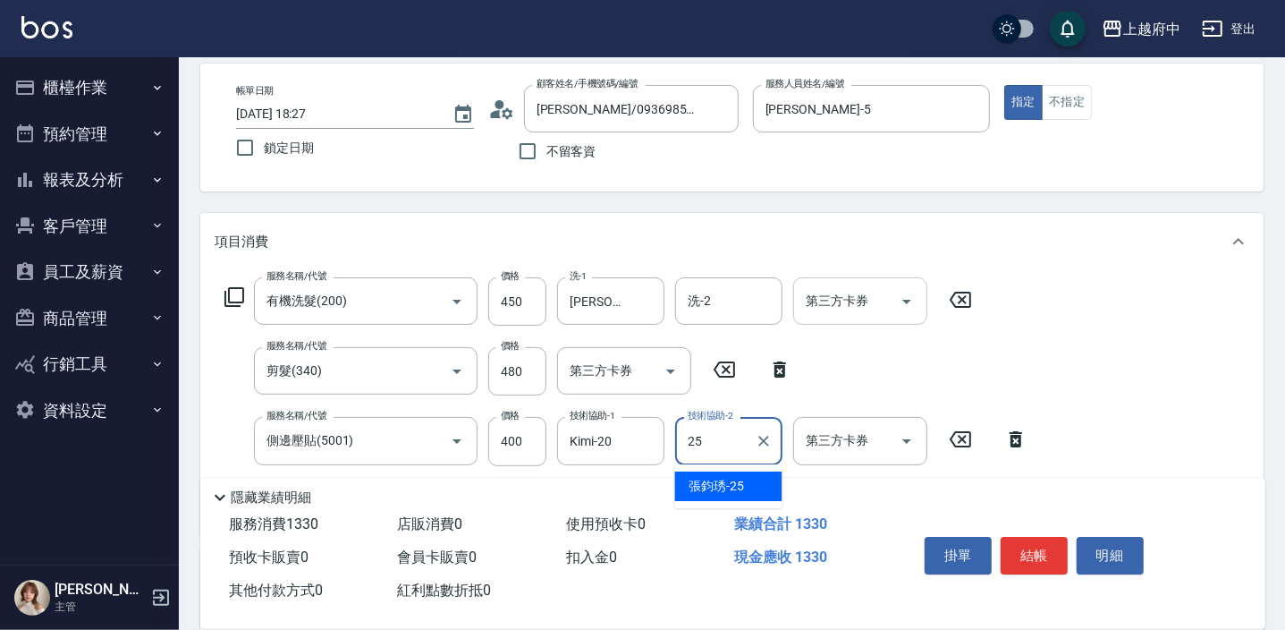
type input "張鈞琇-25"
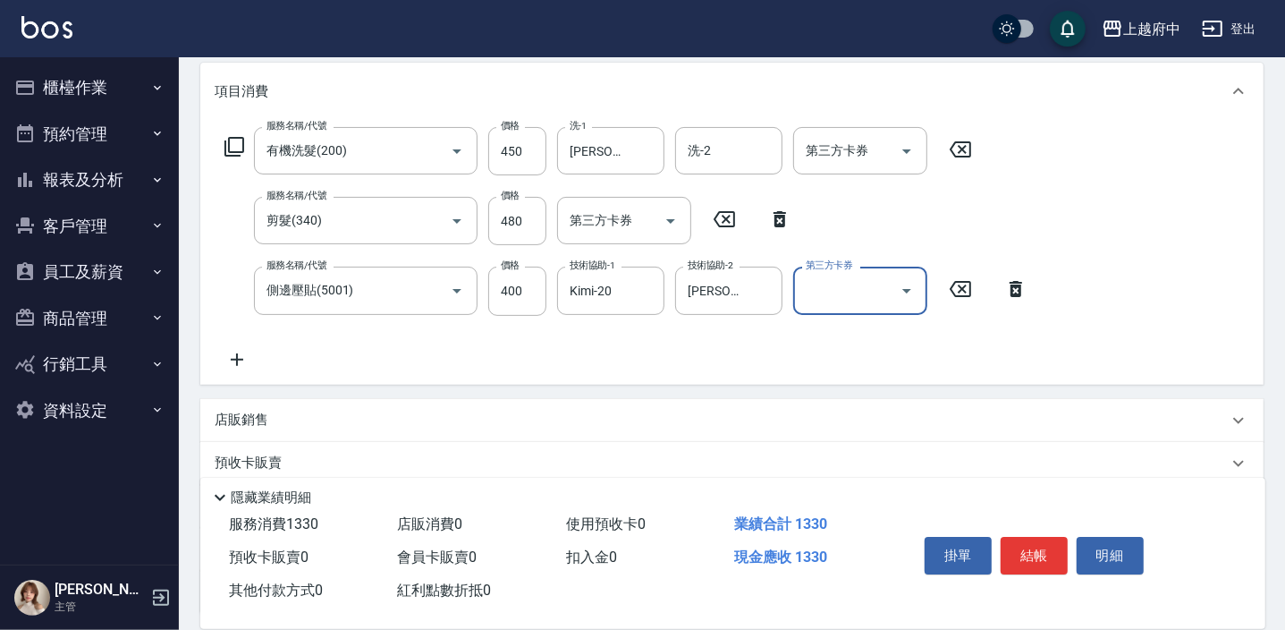
scroll to position [243, 0]
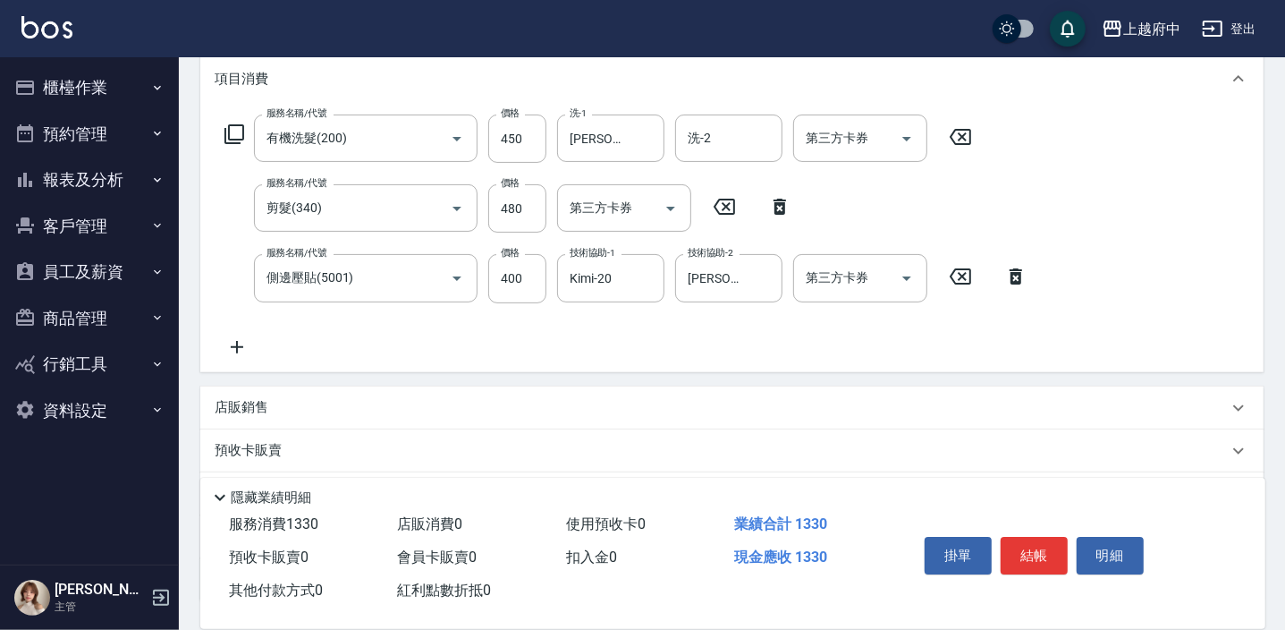
click at [1041, 345] on div "服務名稱/代號 有機洗髮(200) 服務名稱/代號 價格 450 價格 洗-1 張鈞琇-25 洗-1 洗-2 洗-2 第三方卡券 第三方卡券 服務名稱/代號 …" at bounding box center [731, 239] width 1063 height 264
click at [1021, 556] on button "結帳" at bounding box center [1034, 556] width 67 height 38
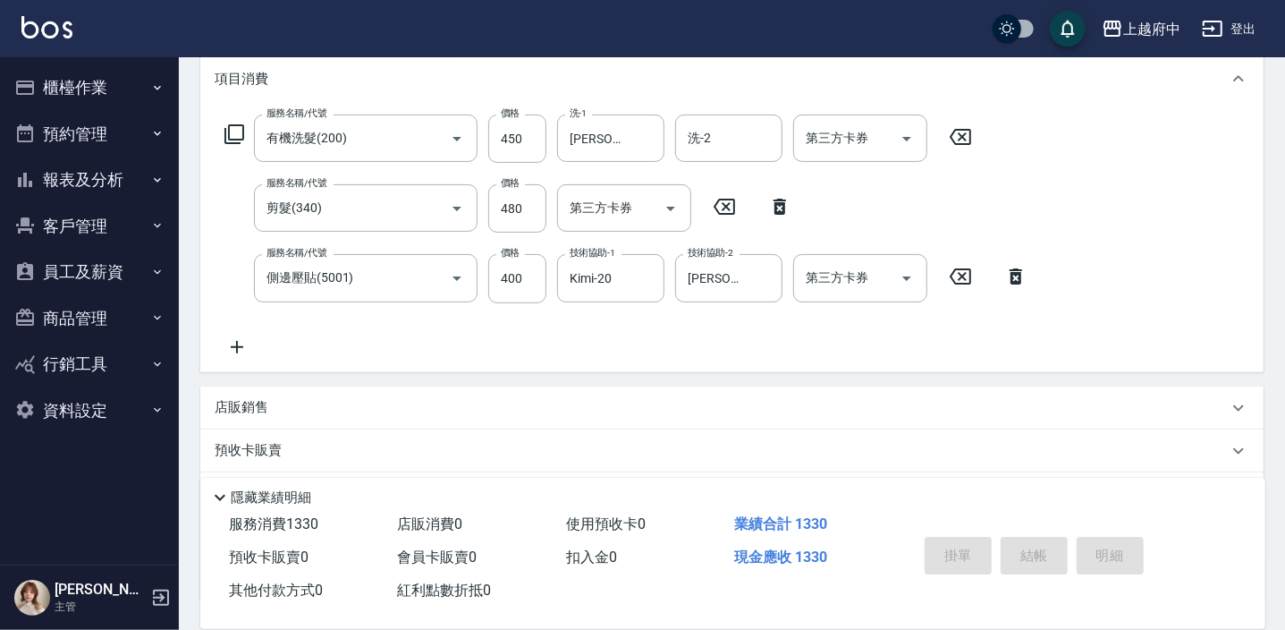
type input "2025/09/13 18:28"
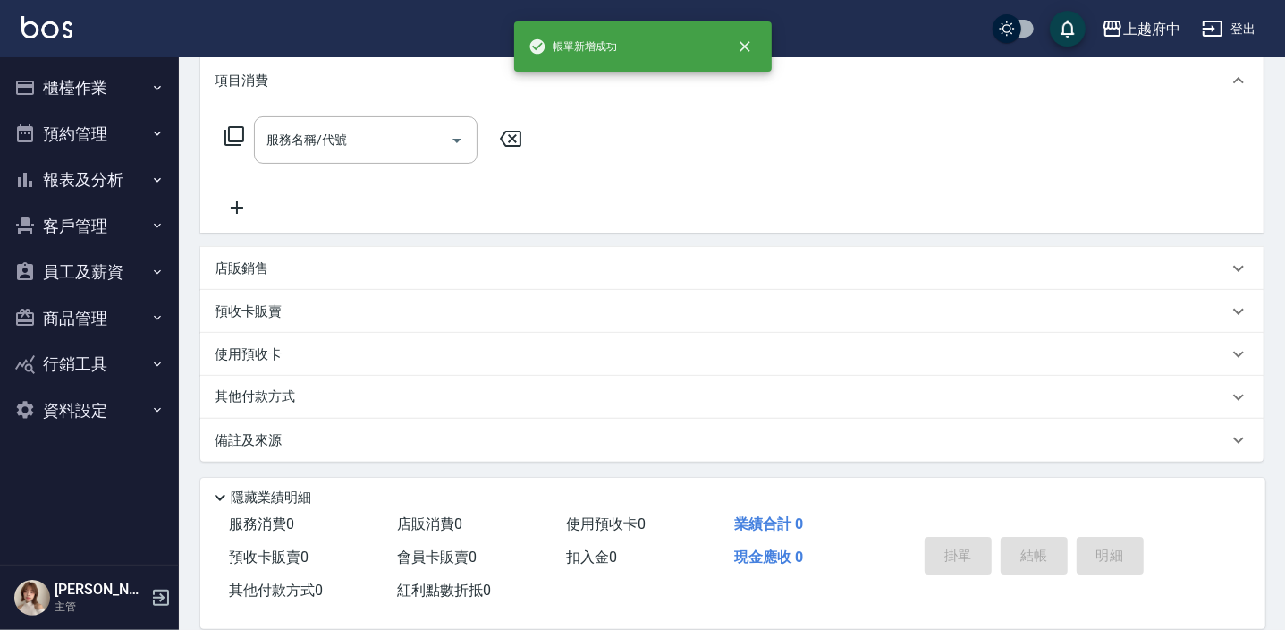
scroll to position [0, 0]
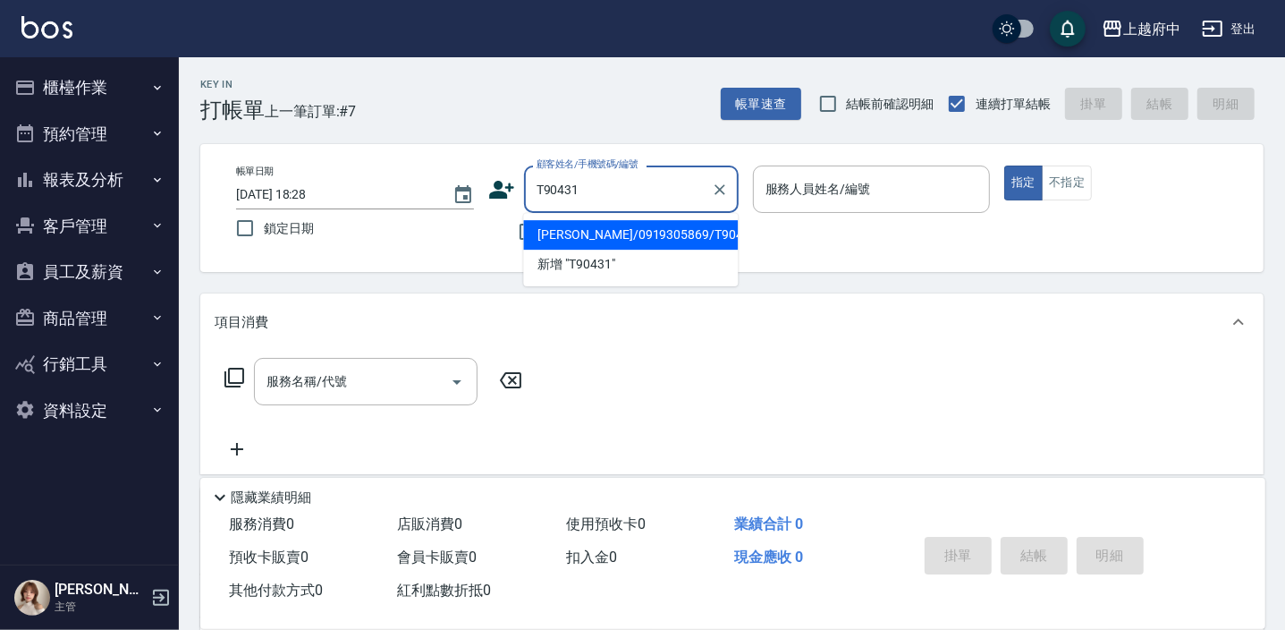
click at [671, 241] on li "胡奕安/0919305869/T90431" at bounding box center [630, 235] width 215 height 30
type input "胡奕安/0919305869/T90431"
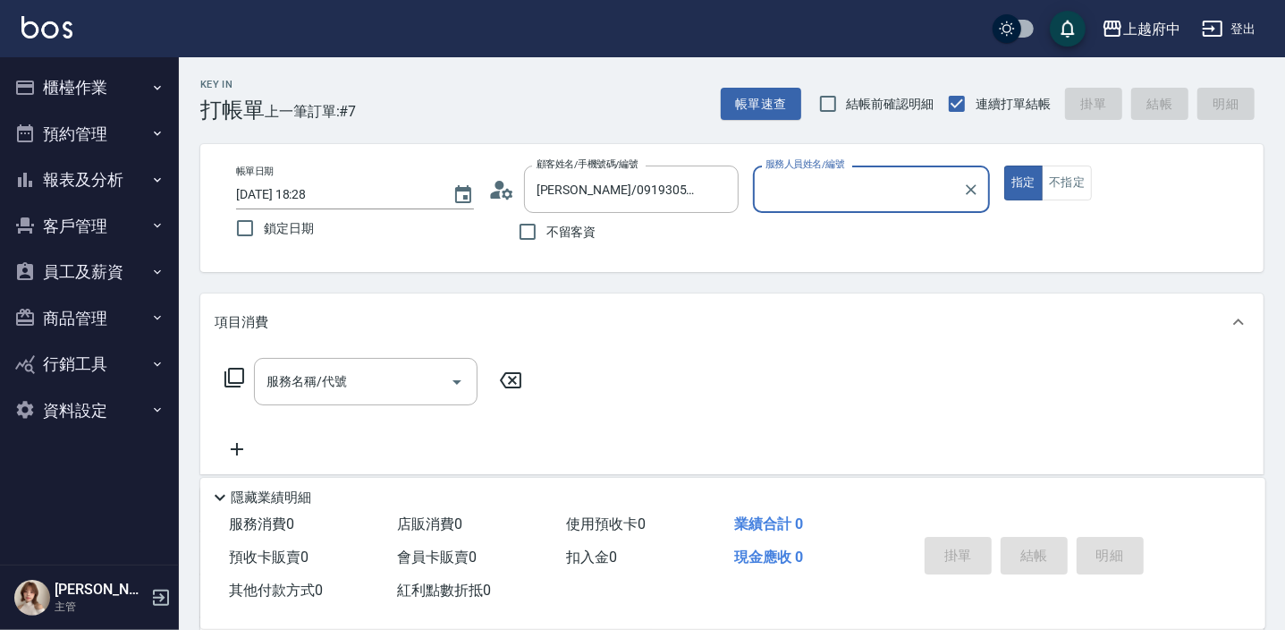
type input "Dona-18"
click at [1004, 165] on button "指定" at bounding box center [1023, 182] width 38 height 35
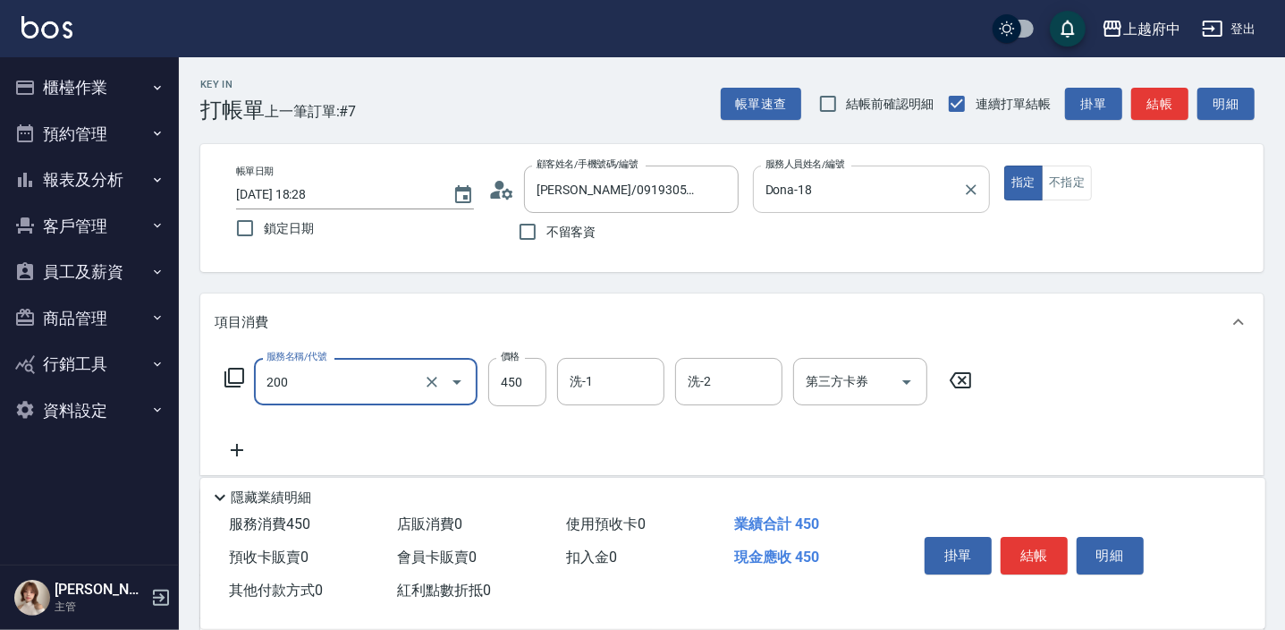
type input "有機洗髮(200)"
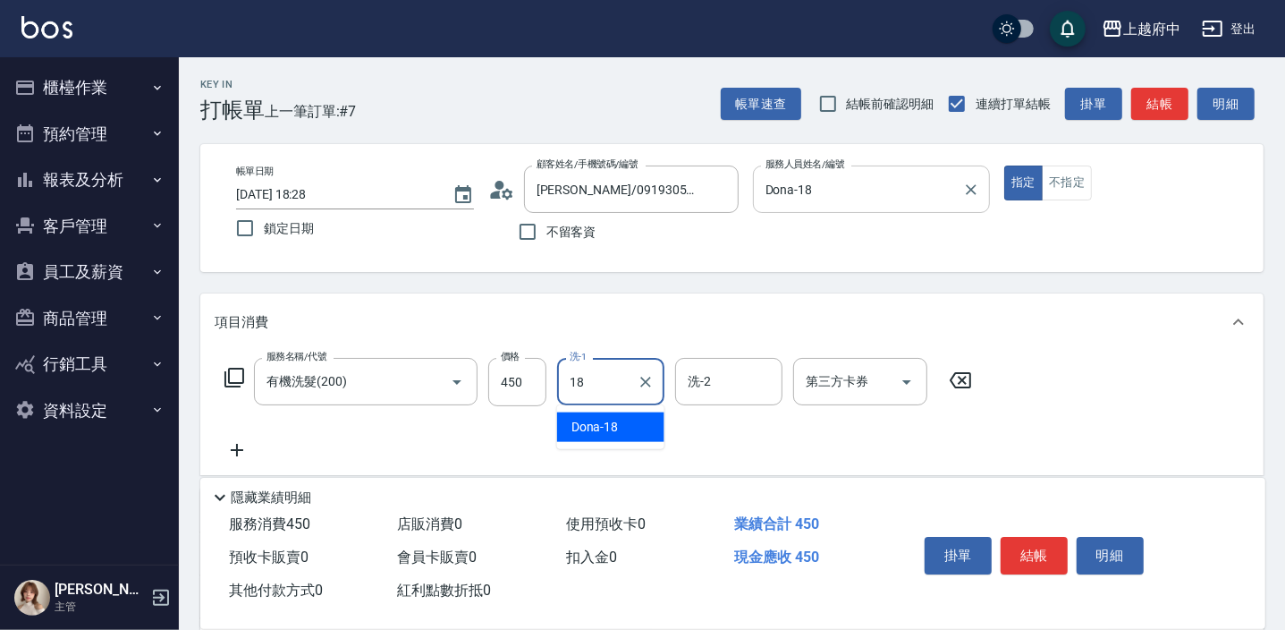
type input "Dona-18"
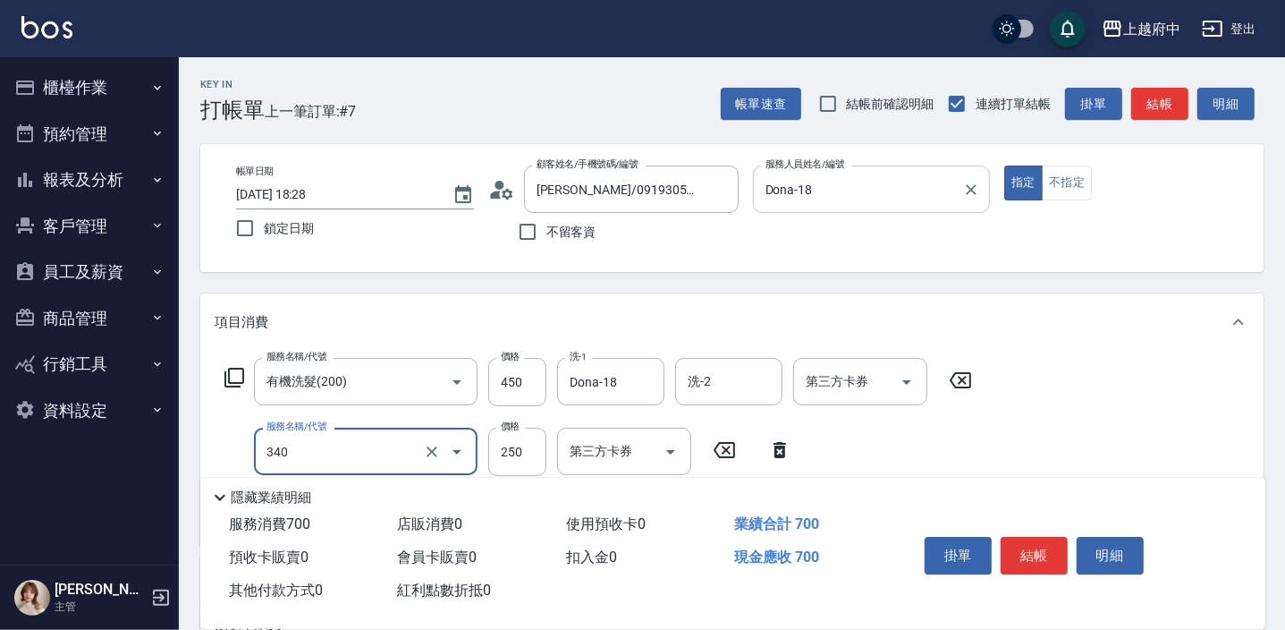
type input "剪髮(340)"
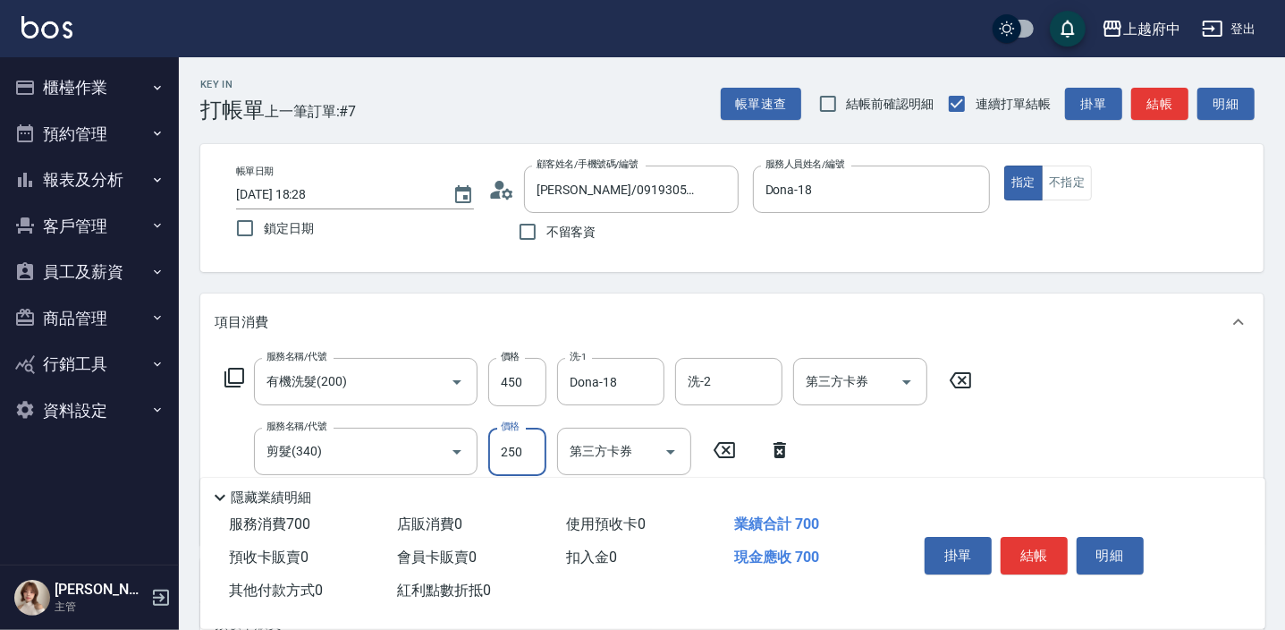
scroll to position [80, 0]
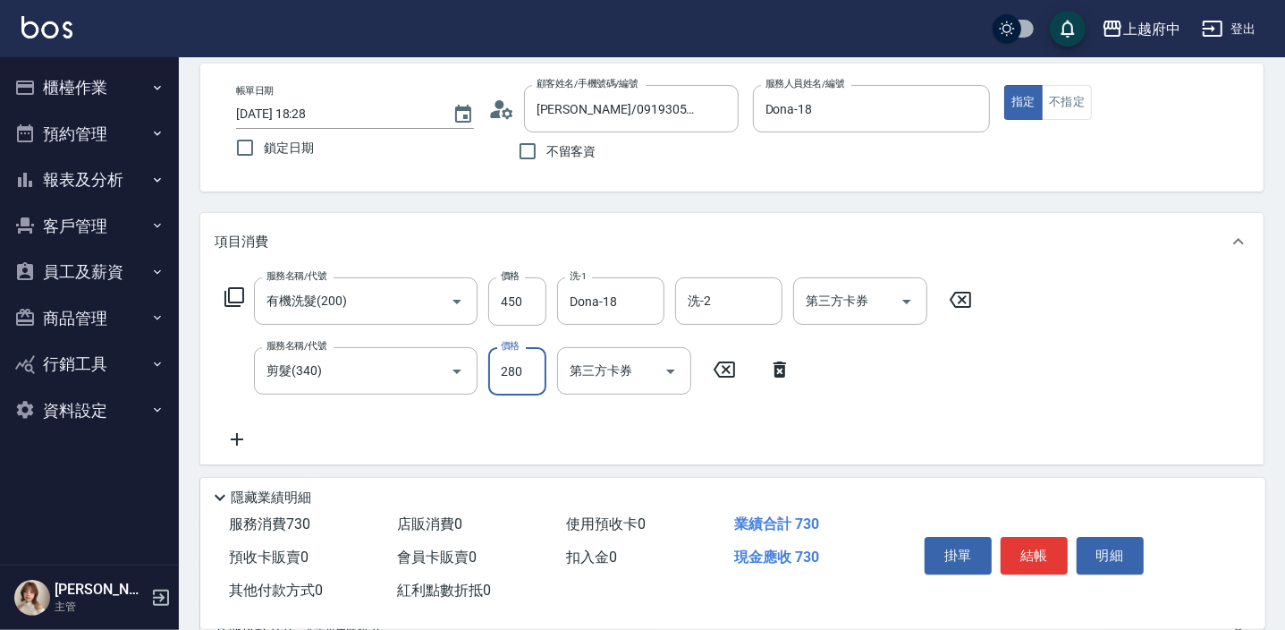
type input "280"
click at [915, 425] on div "服務名稱/代號 有機洗髮(200) 服務名稱/代號 價格 450 價格 洗-1 Dona-18 洗-1 洗-2 洗-2 第三方卡券 第三方卡券 服務名稱/代號…" at bounding box center [599, 363] width 768 height 173
click at [1018, 551] on button "結帳" at bounding box center [1034, 556] width 67 height 38
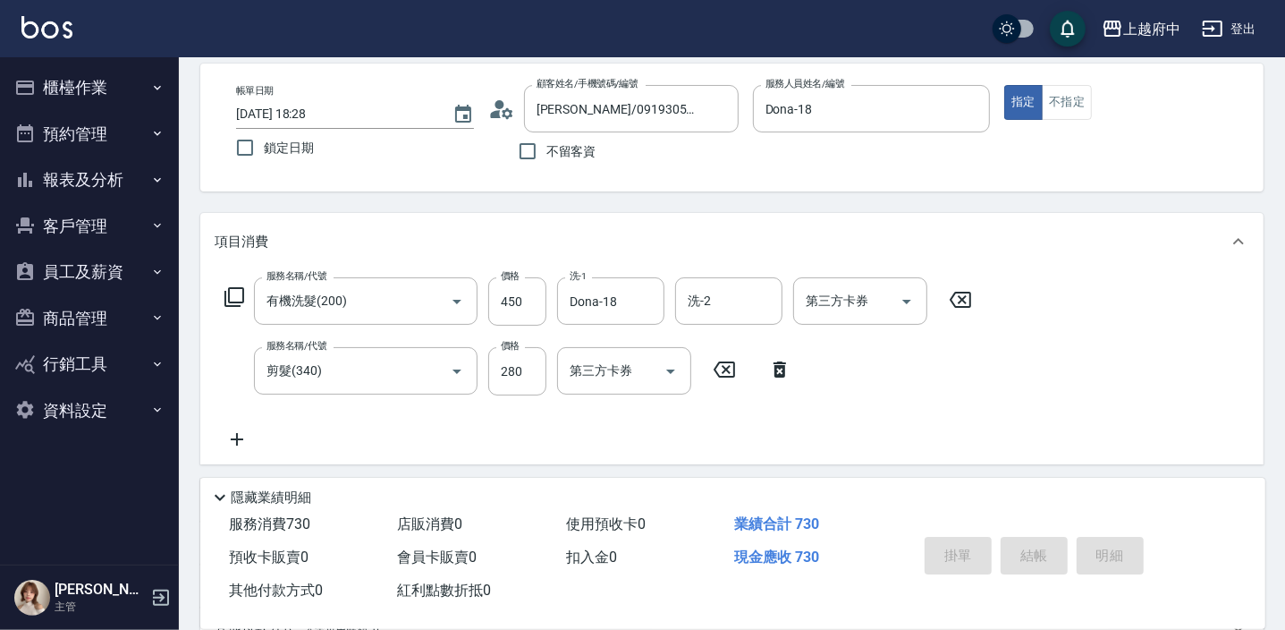
type input "2025/09/13 18:29"
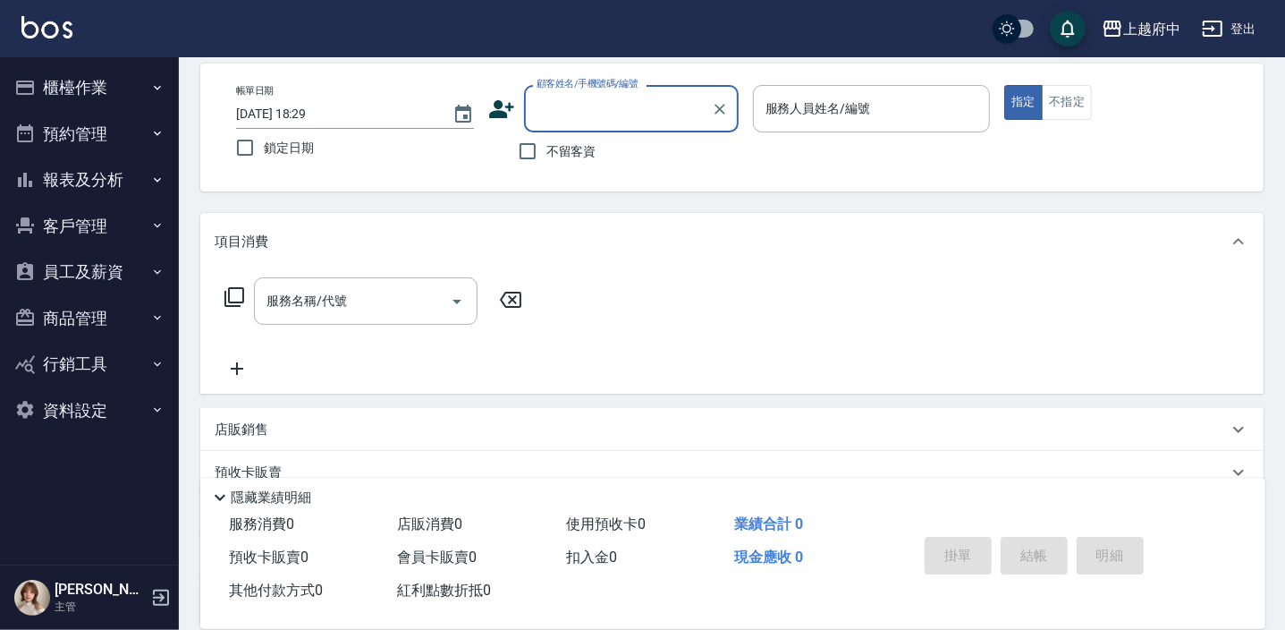
click at [505, 106] on icon at bounding box center [501, 109] width 25 height 18
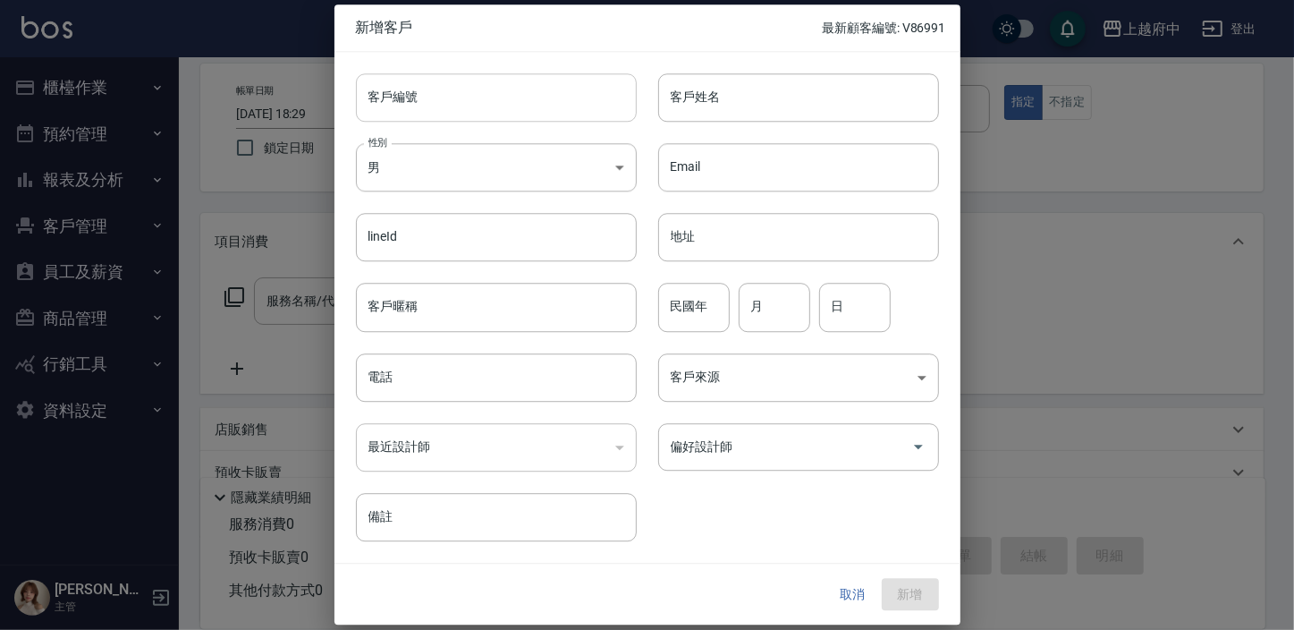
click at [475, 97] on input "客戶編號" at bounding box center [496, 97] width 281 height 48
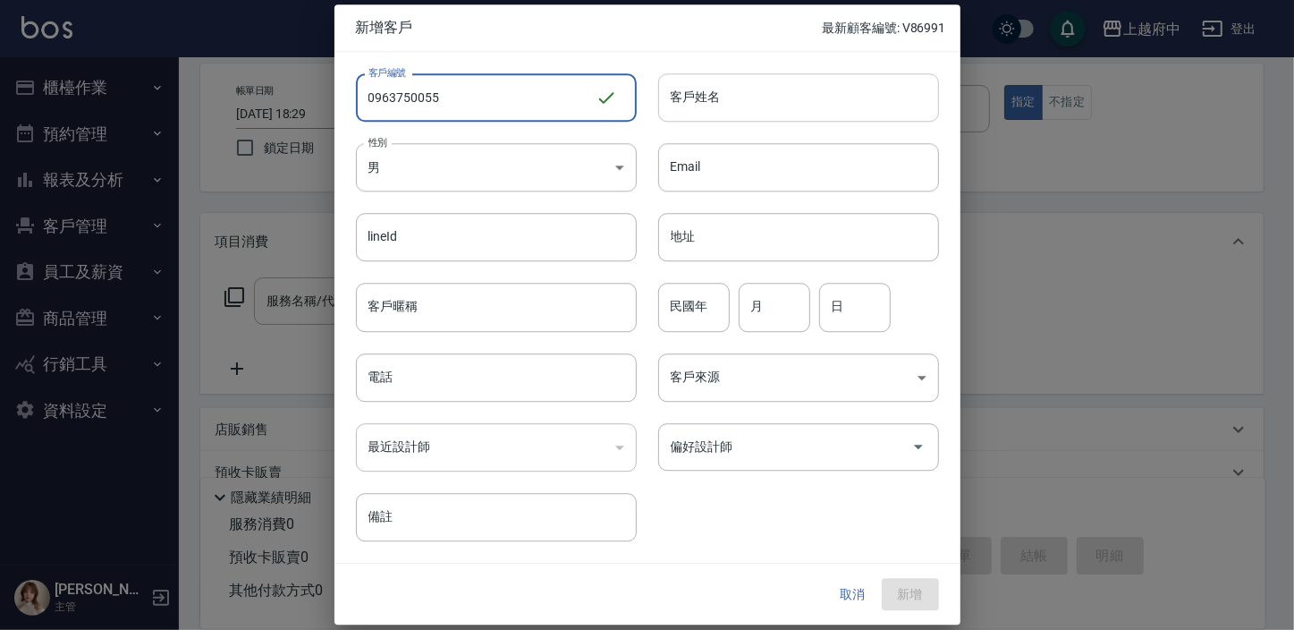
type input "0963750055"
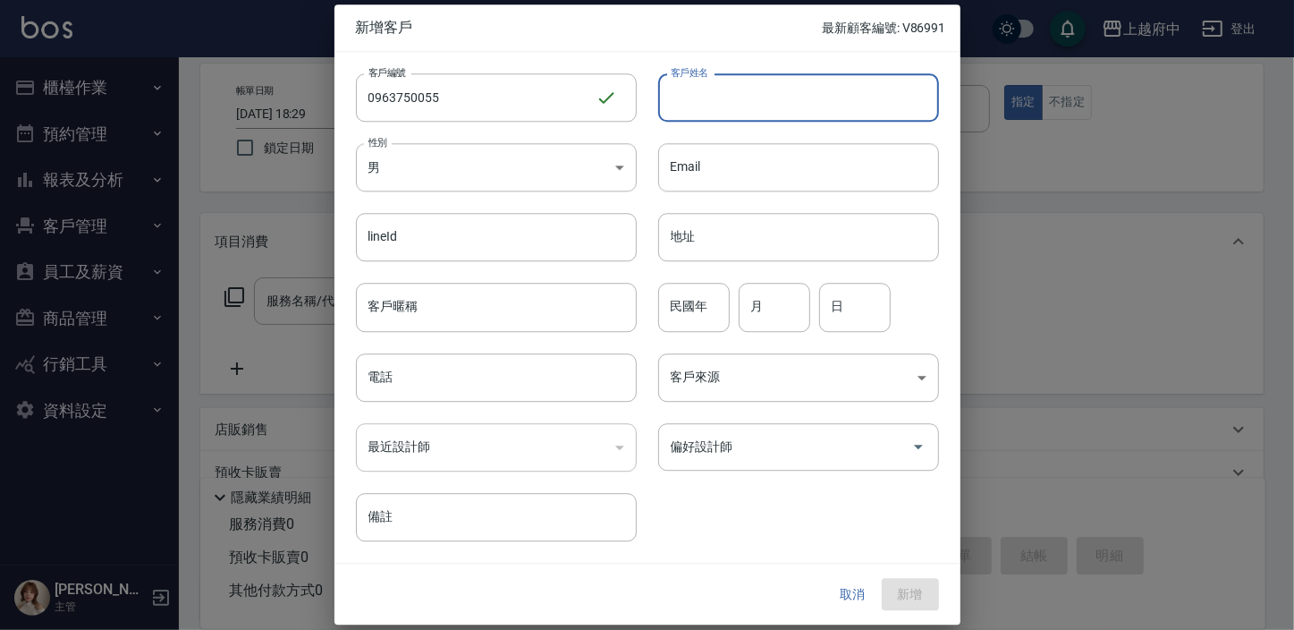
click at [714, 97] on input "客戶姓名" at bounding box center [798, 97] width 281 height 48
type input "J"
type input "王莉娸"
click at [605, 162] on body "上越府中 登出 櫃檯作業 打帳單 帳單列表 掛單列表 營業儀表板 現金收支登錄 材料自購登錄 每日結帳 排班表 現場電腦打卡 預約管理 預約管理 單日預約紀錄…" at bounding box center [647, 355] width 1294 height 871
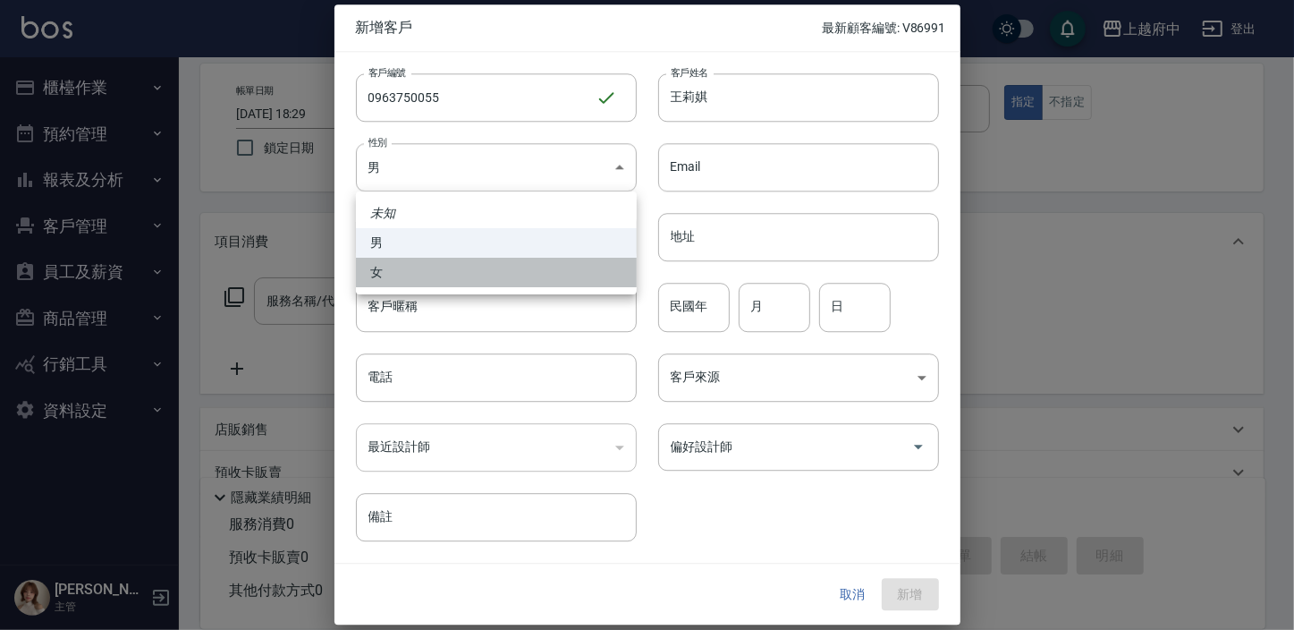
click at [468, 266] on li "女" at bounding box center [496, 273] width 281 height 30
type input "[DEMOGRAPHIC_DATA]"
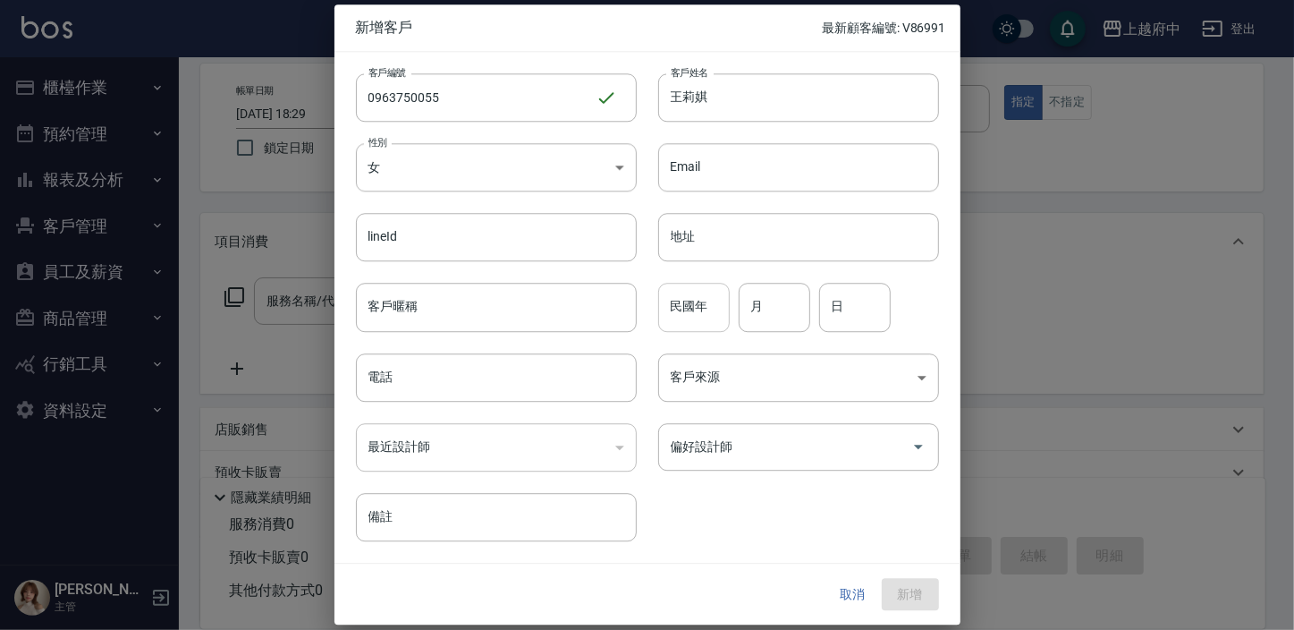
click at [680, 310] on input "民國年" at bounding box center [694, 308] width 72 height 48
type input "96"
type input "12"
type input "25"
drag, startPoint x: 444, startPoint y: 97, endPoint x: 282, endPoint y: 106, distance: 163.0
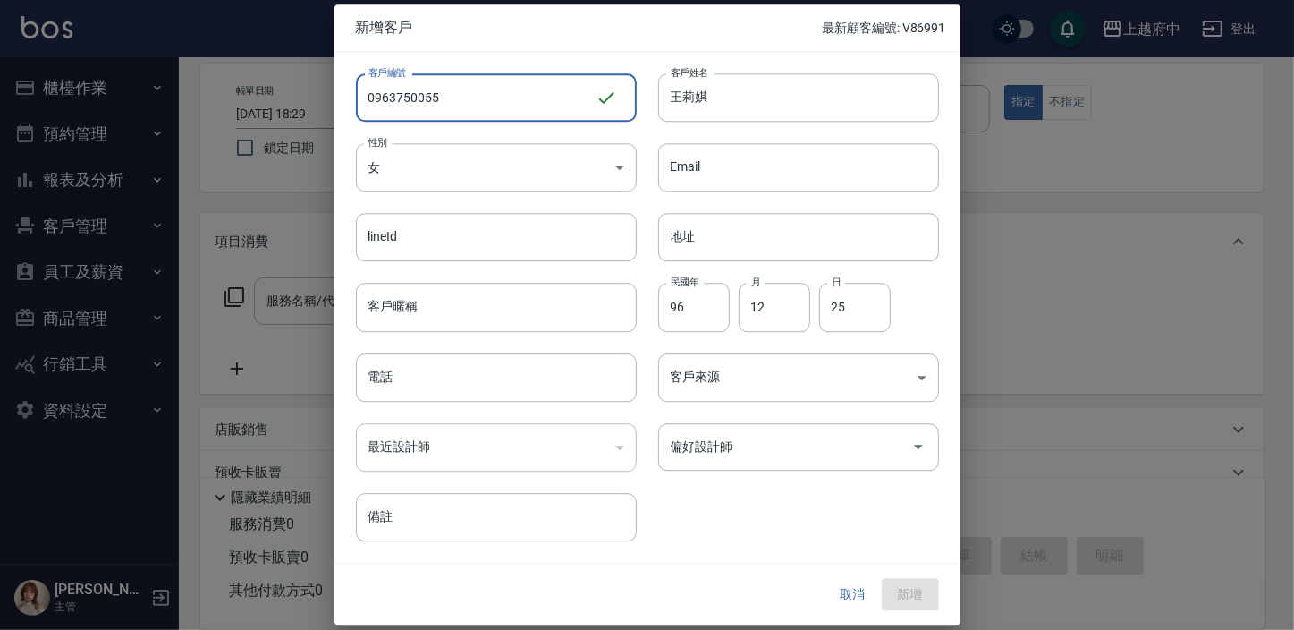
click at [282, 106] on div "新增客戶 最新顧客編號: V86991 客戶編號 0963750055 ​ 客戶編號 客戶姓名 王莉娸 客戶姓名 性別 女 FEMALE 性別 Email E…" at bounding box center [647, 315] width 1294 height 630
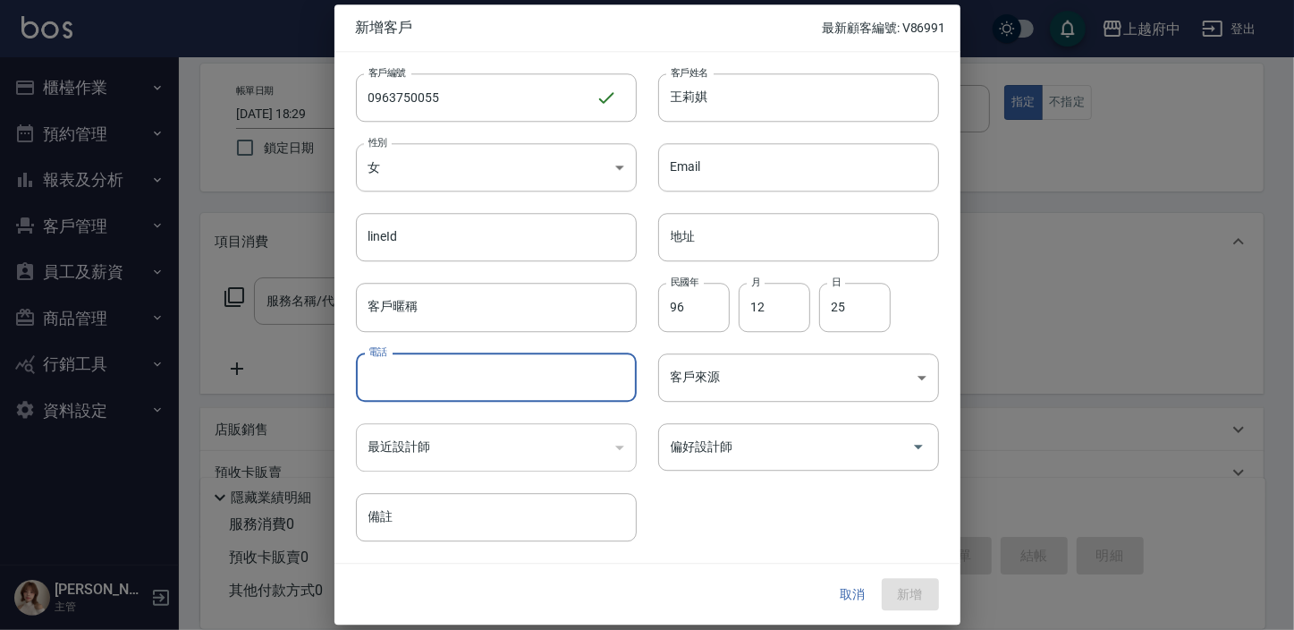
click at [408, 375] on input "電話" at bounding box center [496, 377] width 281 height 48
paste input "0963750055"
type input "0963750055"
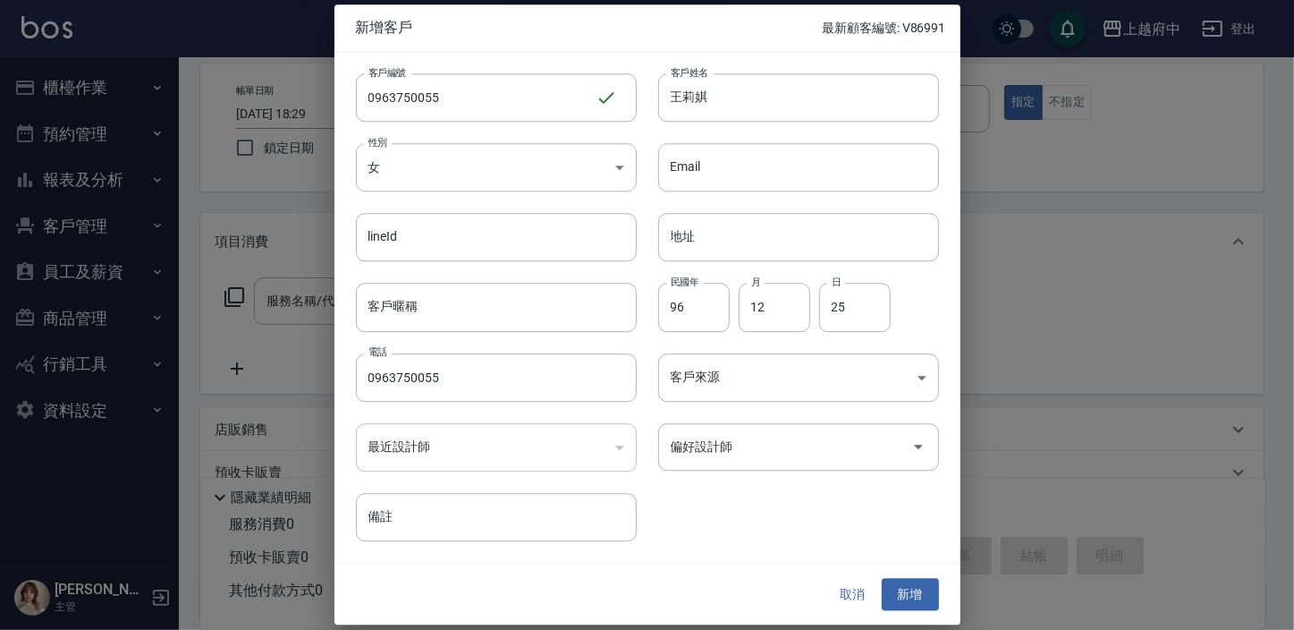
click at [686, 510] on div "客戶編號 0963750055 ​ 客戶編號 客戶姓名 王莉娸 客戶姓名 性別 女 FEMALE 性別 Email Email lineId lineId 地…" at bounding box center [636, 296] width 605 height 489
click at [908, 591] on button "新增" at bounding box center [910, 594] width 57 height 33
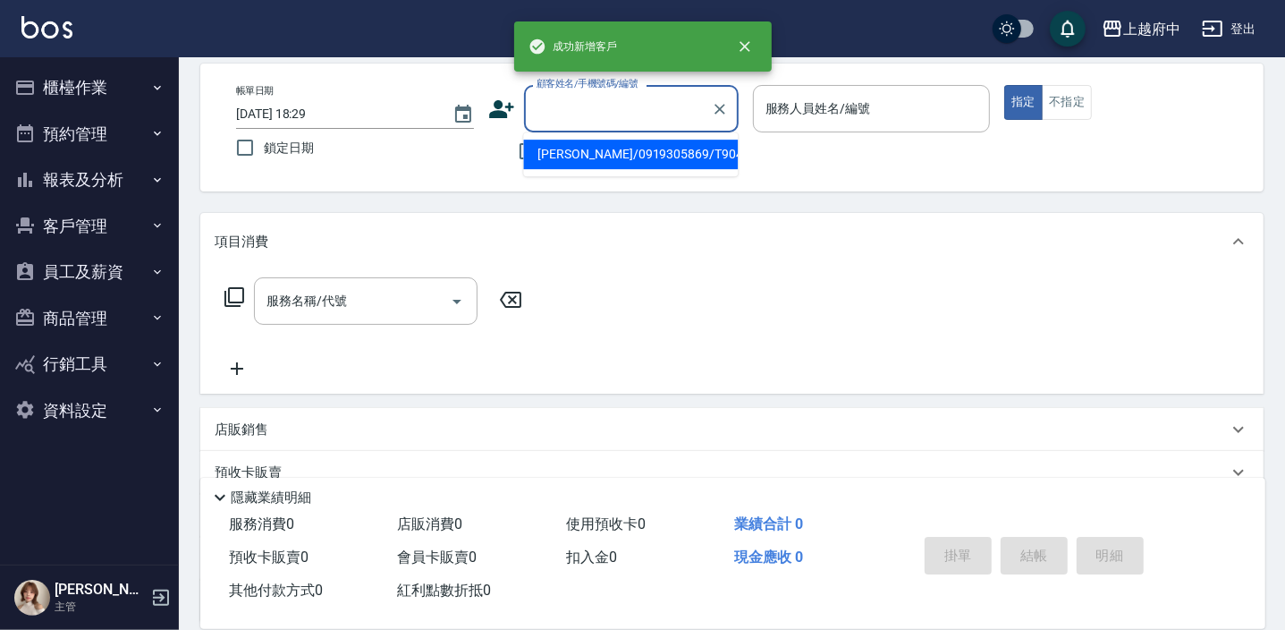
click at [577, 102] on input "顧客姓名/手機號碼/編號" at bounding box center [618, 108] width 172 height 31
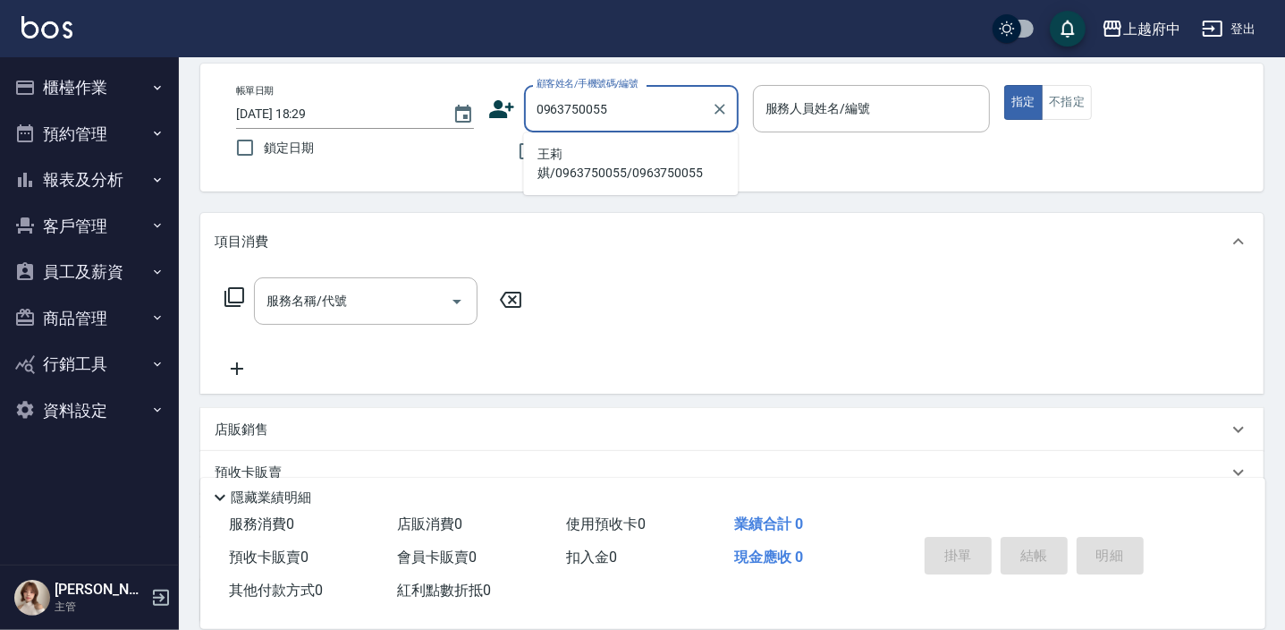
click at [605, 168] on li "王莉娸/0963750055/0963750055" at bounding box center [630, 164] width 215 height 48
type input "王莉娸/0963750055/0963750055"
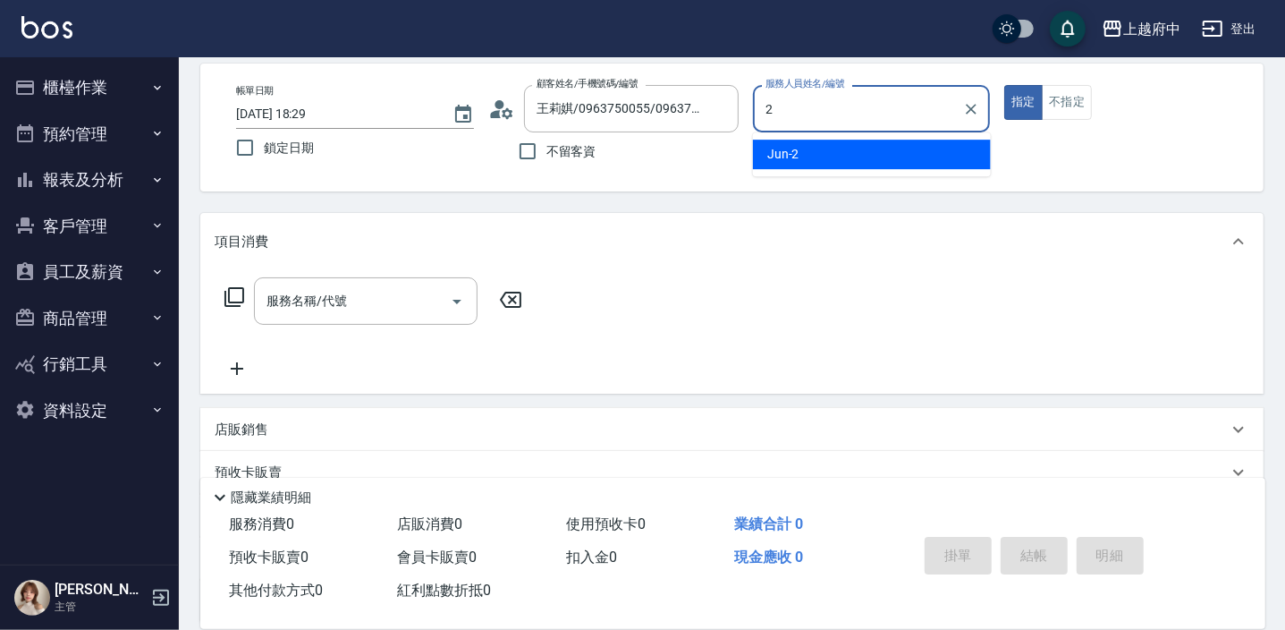
type input "Jun-2"
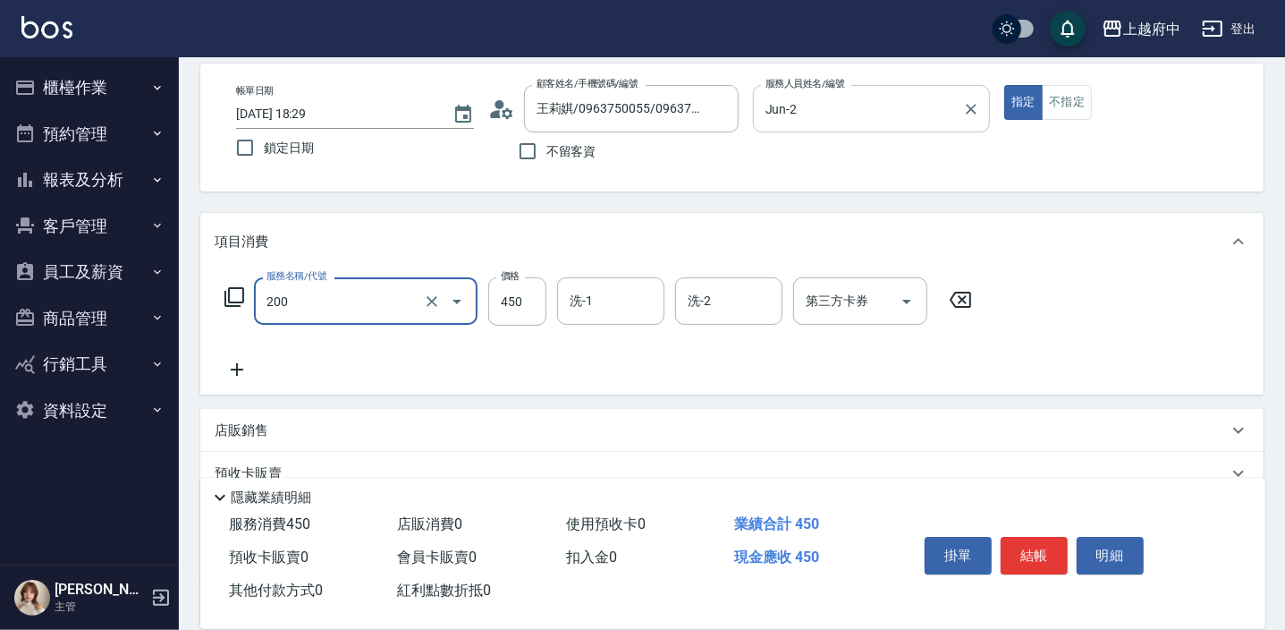
type input "有機洗髮(200)"
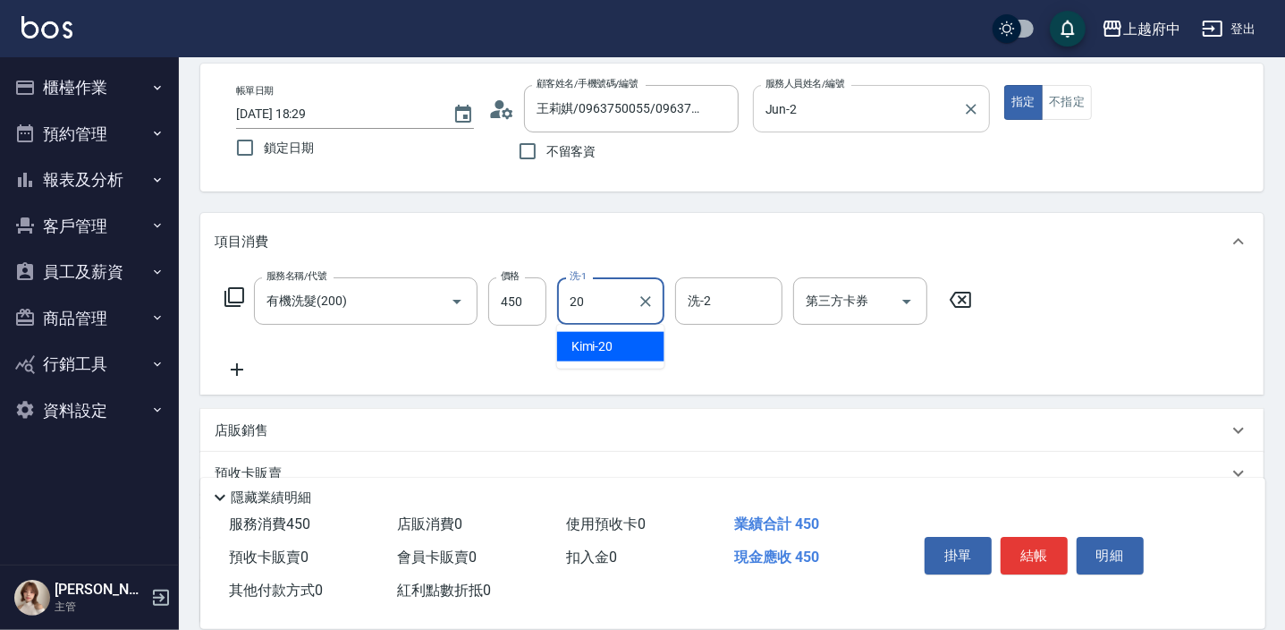
type input "Kimi-20"
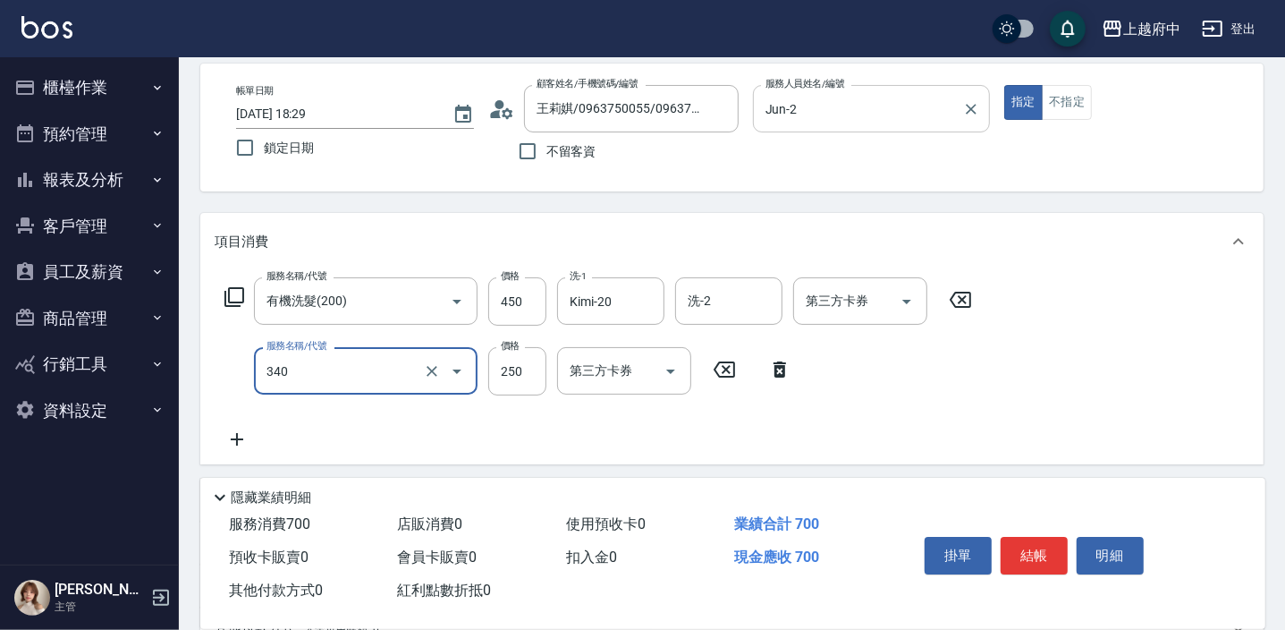
type input "剪髮(340)"
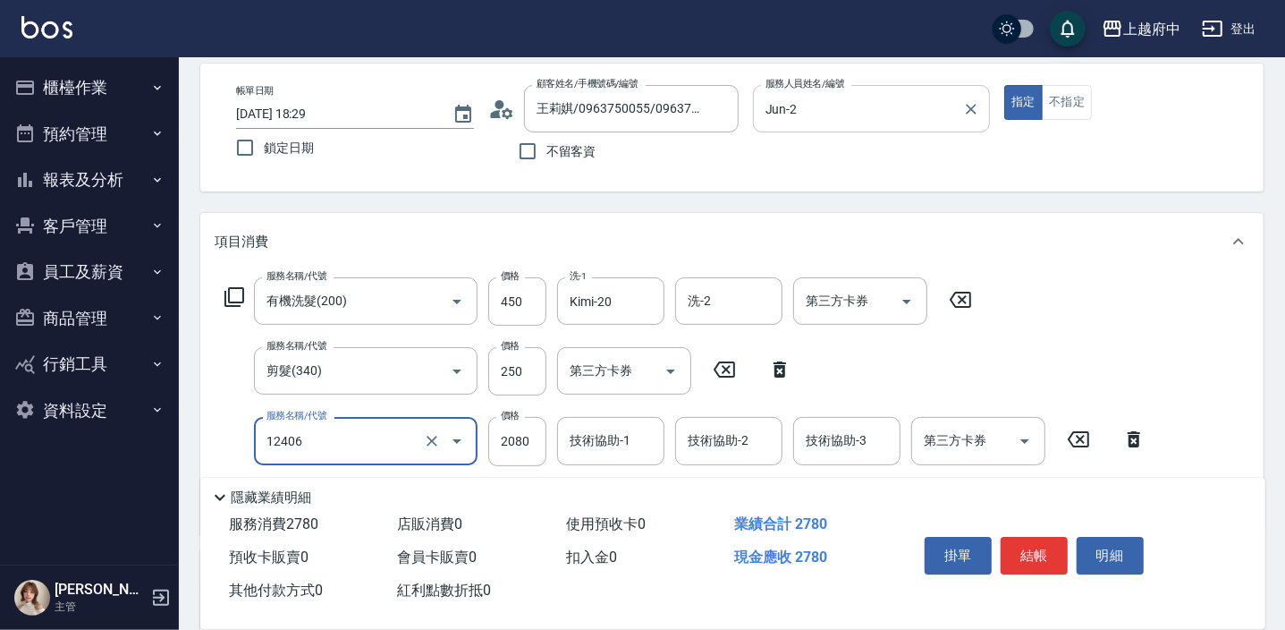
type input "染髮XL(12406)"
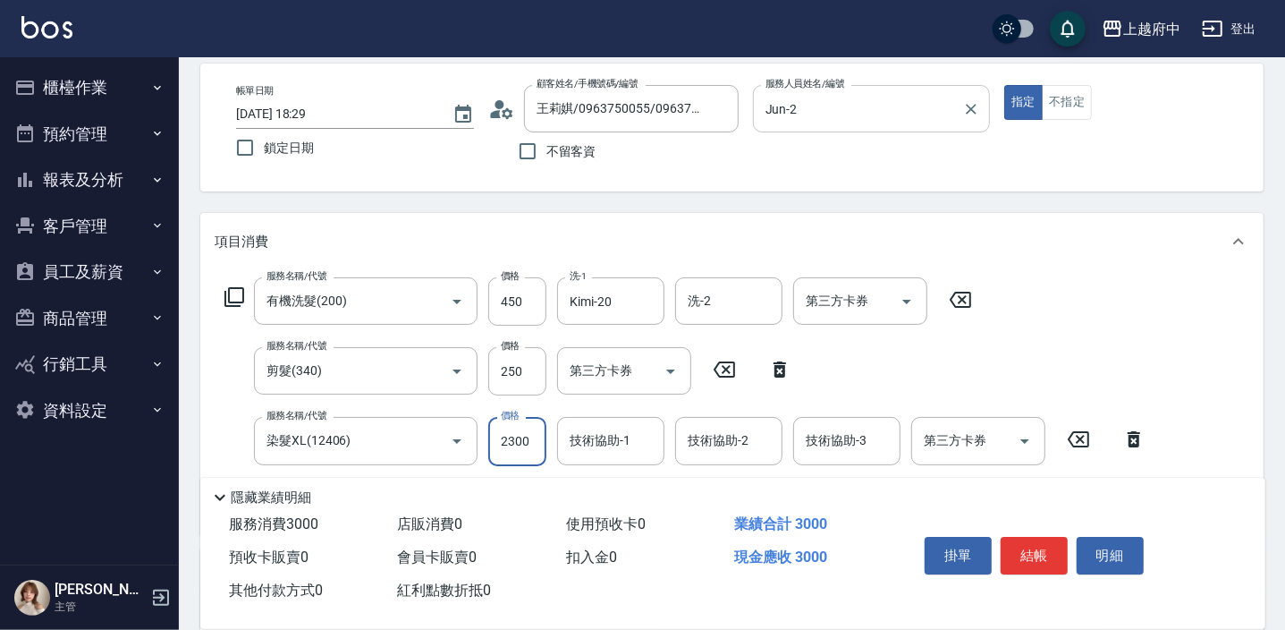
type input "2300"
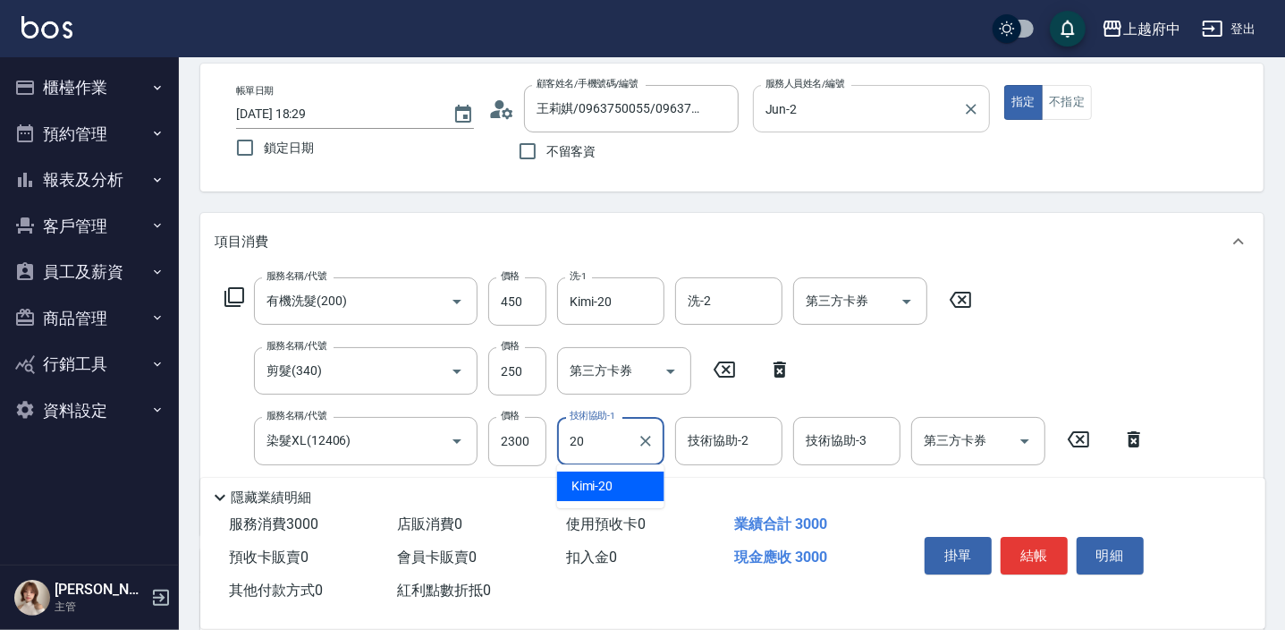
type input "Kimi-20"
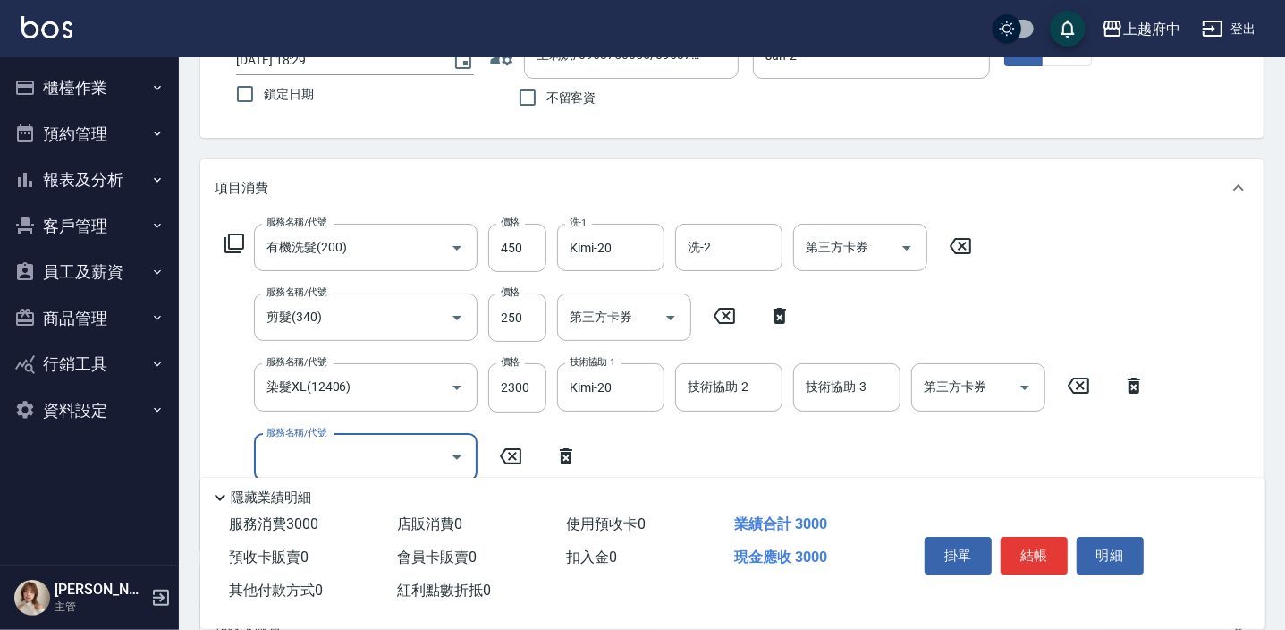
scroll to position [162, 0]
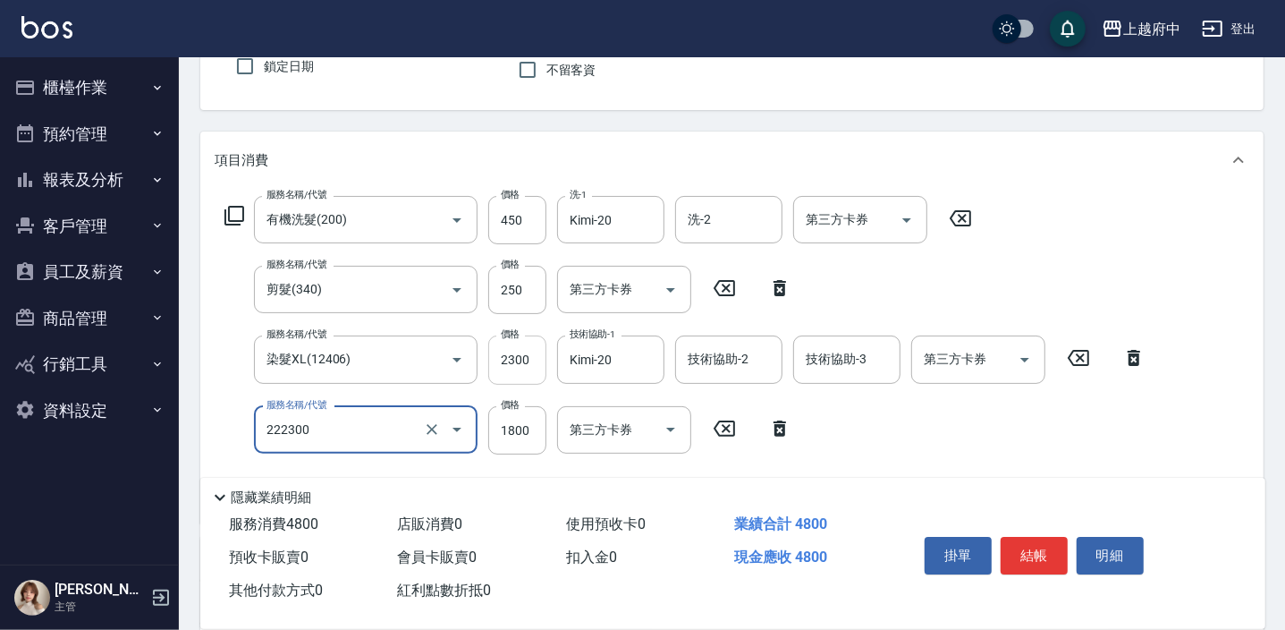
type input "結構三段式(222300)"
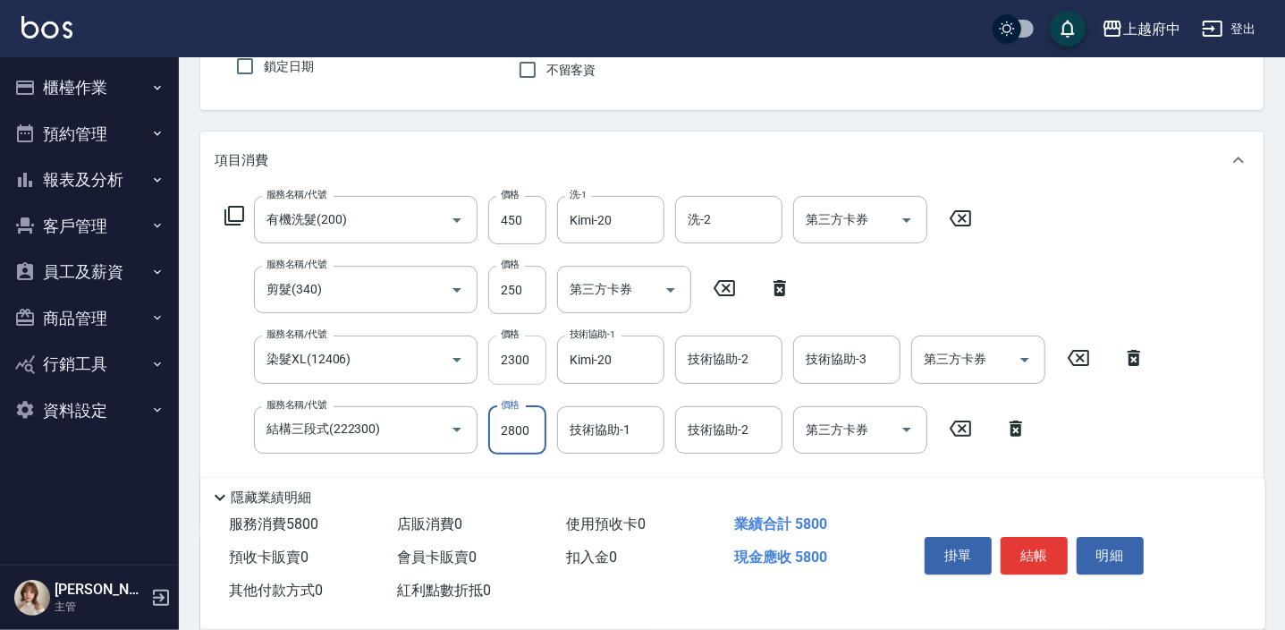
type input "2800"
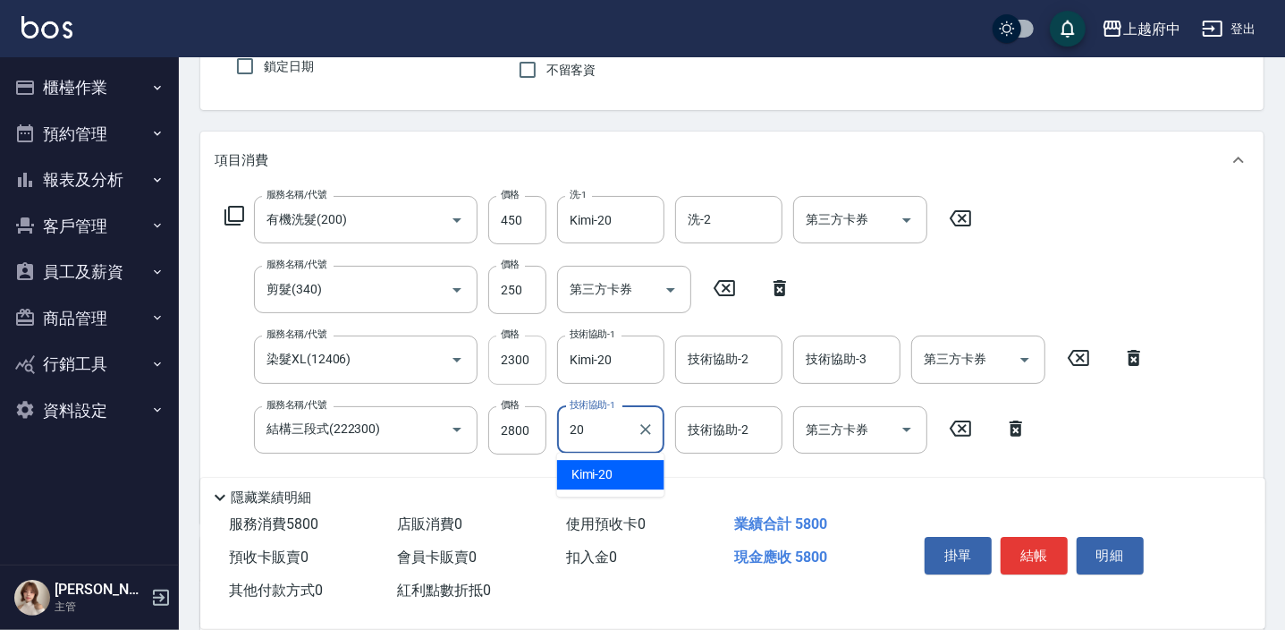
type input "Kimi-20"
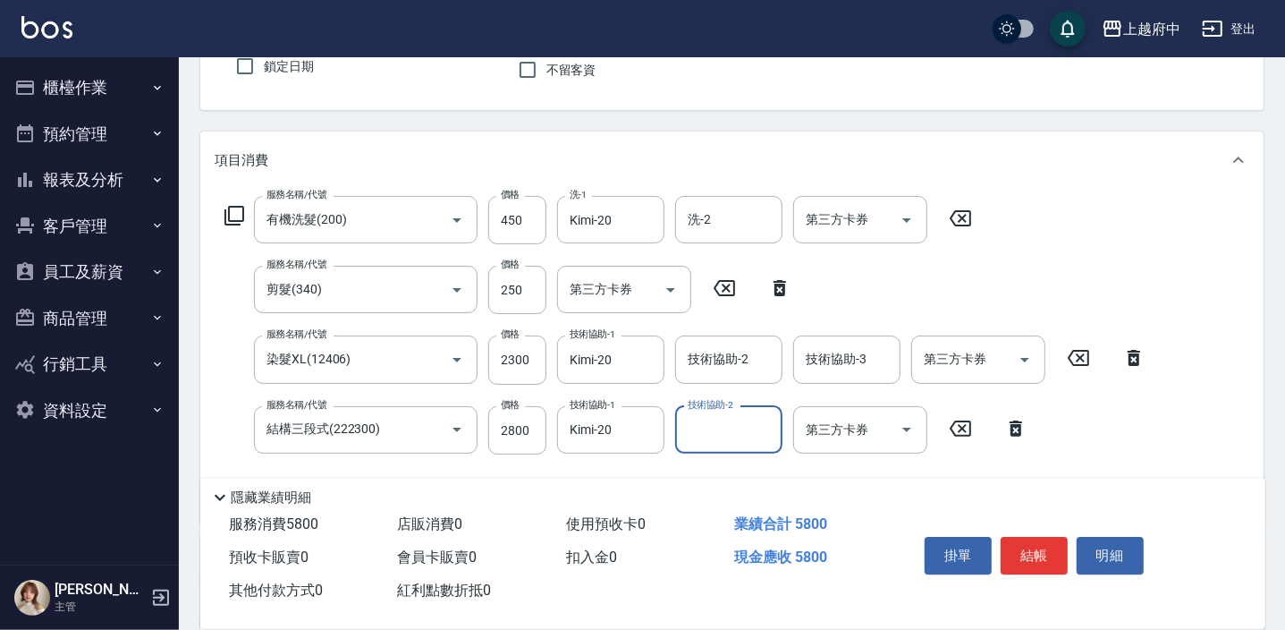
click at [1092, 444] on div "服務名稱/代號 有機洗髮(200) 服務名稱/代號 價格 450 價格 洗-1 Kimi-20 洗-1 洗-2 洗-2 第三方卡券 第三方卡券 服務名稱/代號…" at bounding box center [686, 352] width 942 height 313
click at [1037, 543] on button "結帳" at bounding box center [1034, 556] width 67 height 38
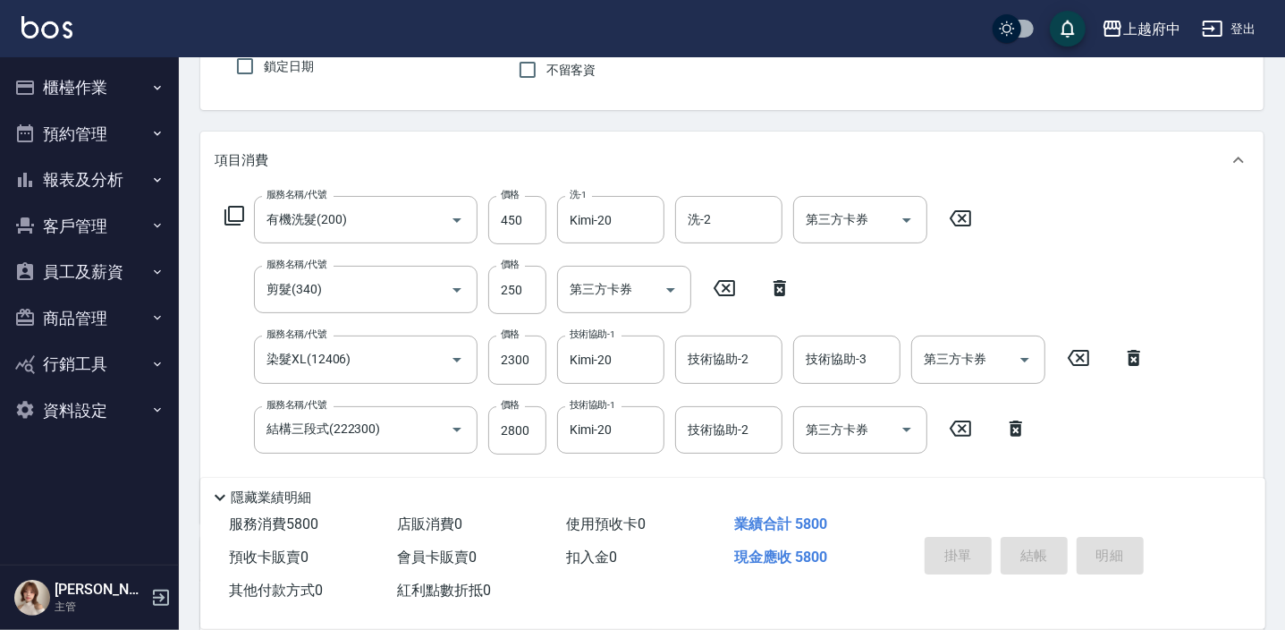
type input "2025/09/13 18:31"
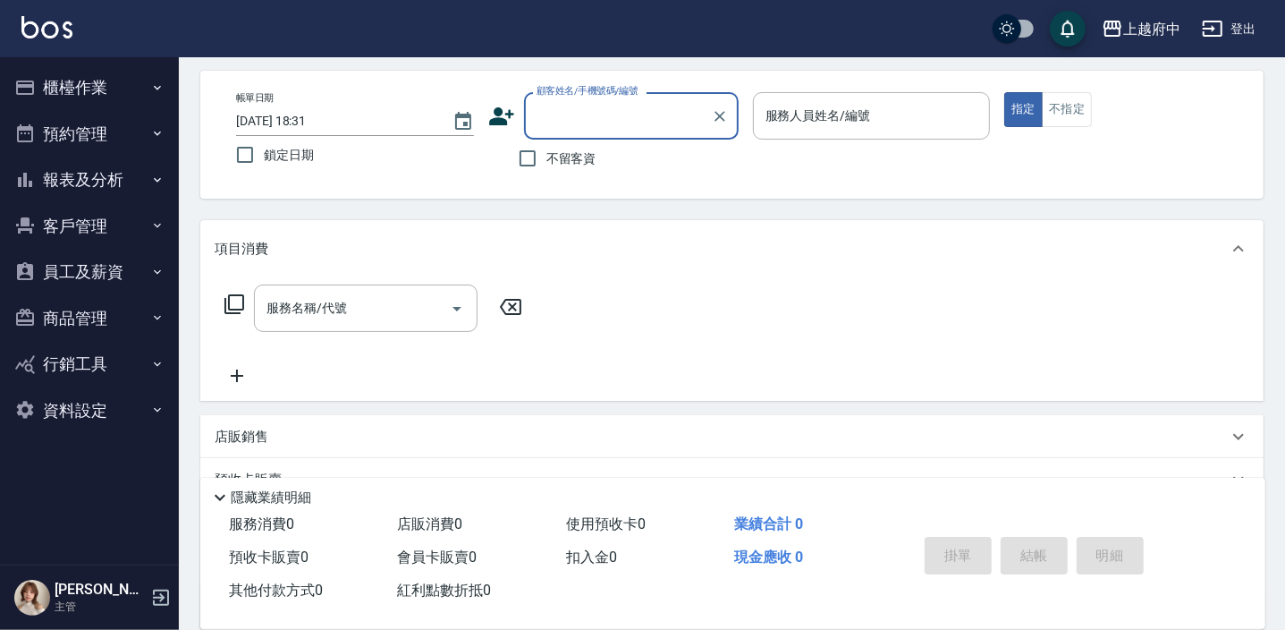
scroll to position [0, 0]
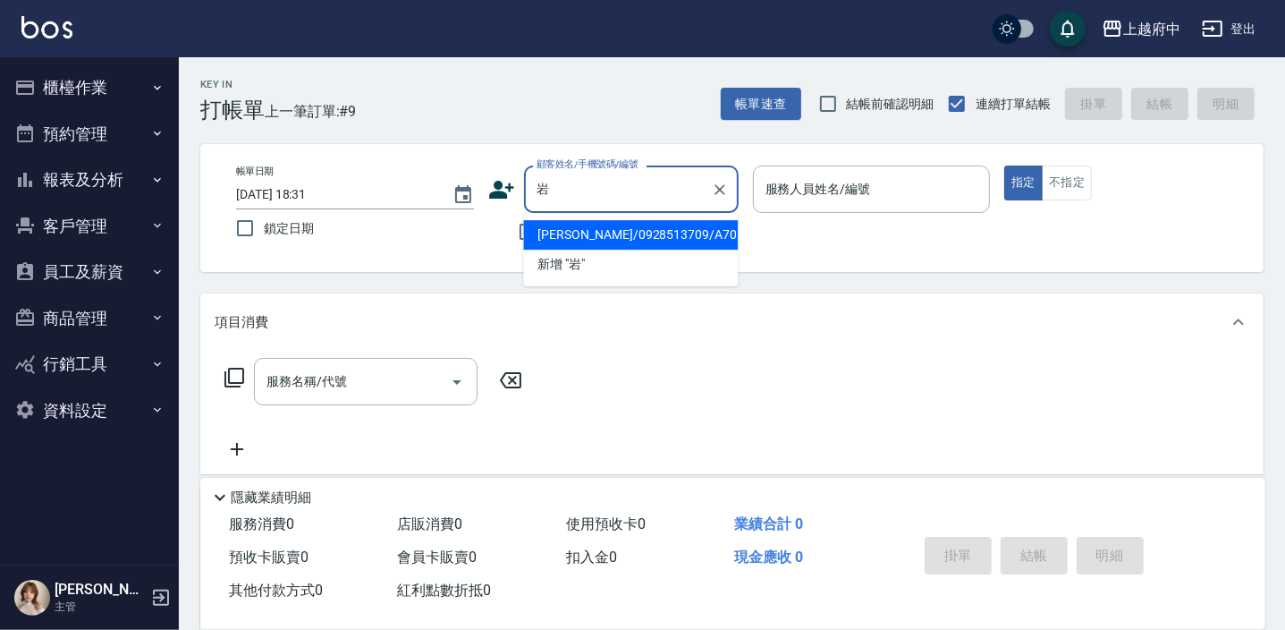
click at [635, 234] on li "岩明寬/0928513709/A70162" at bounding box center [630, 235] width 215 height 30
type input "岩明寬/0928513709/A70162"
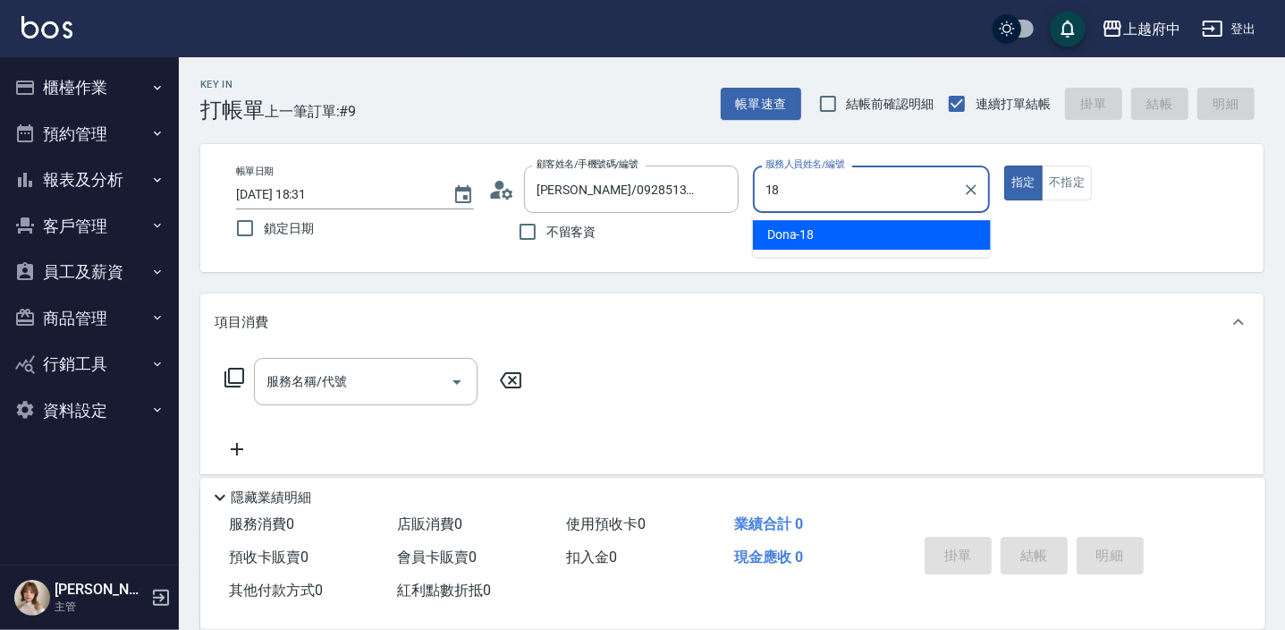
type input "Dona-18"
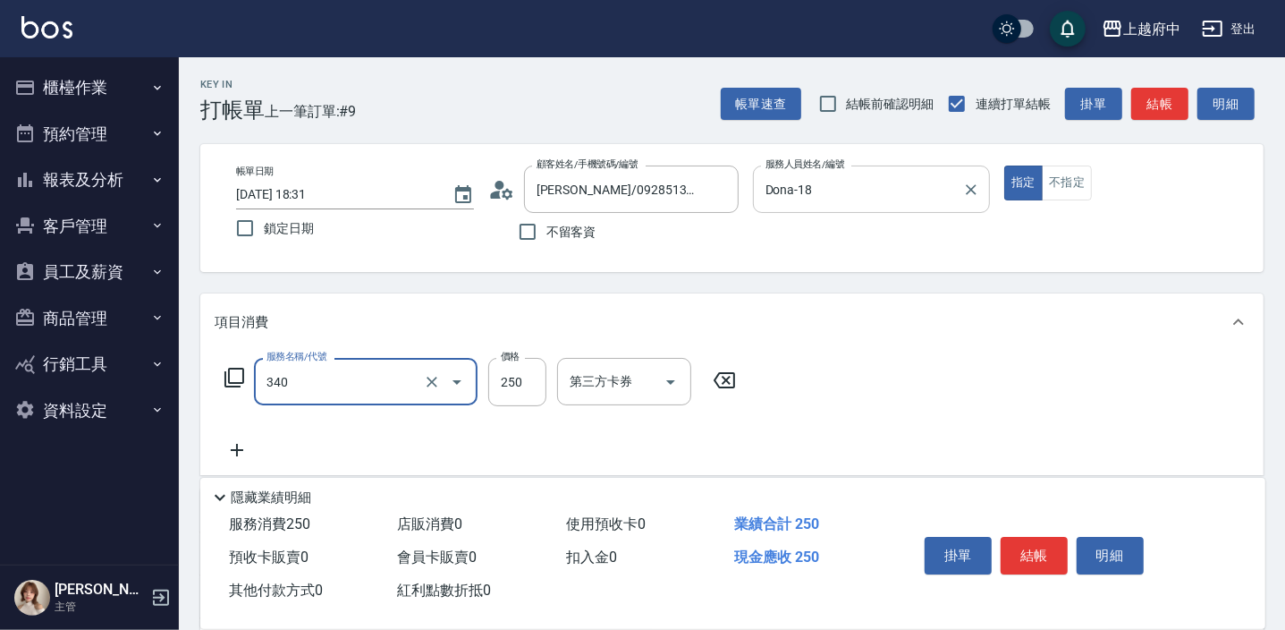
type input "剪髮(340)"
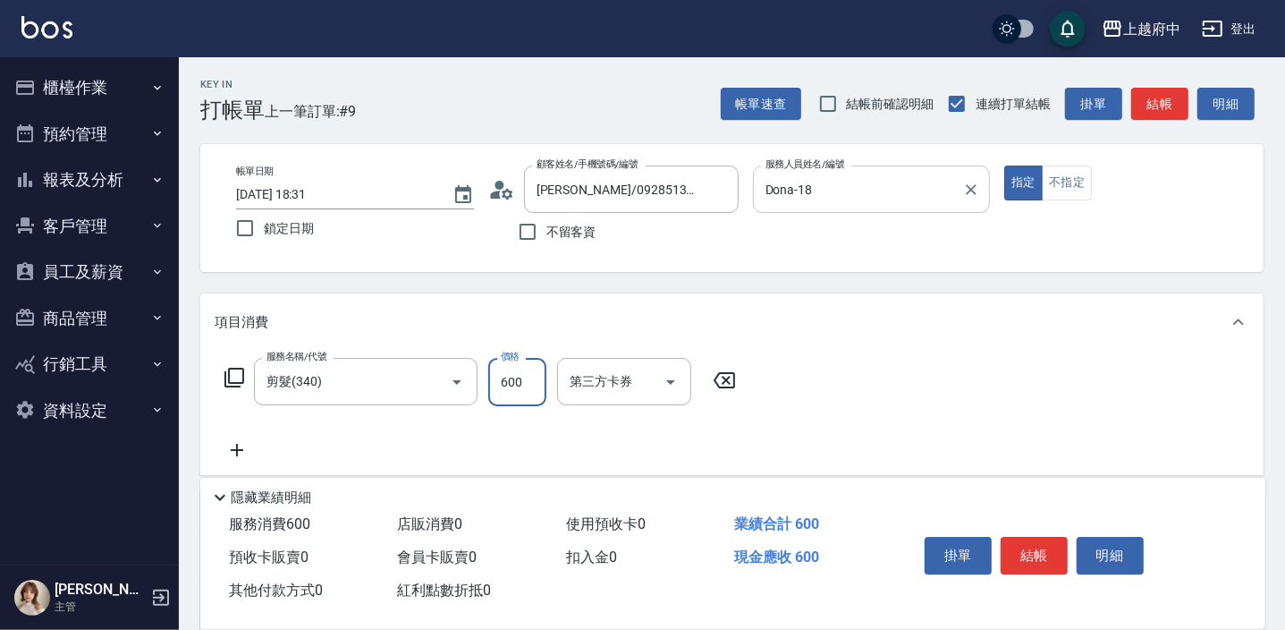
type input "600"
click at [856, 430] on div "服務名稱/代號 剪髮(340) 服務名稱/代號 價格 600 價格 第三方卡券 第三方卡券" at bounding box center [731, 413] width 1063 height 124
click at [1029, 562] on button "結帳" at bounding box center [1034, 556] width 67 height 38
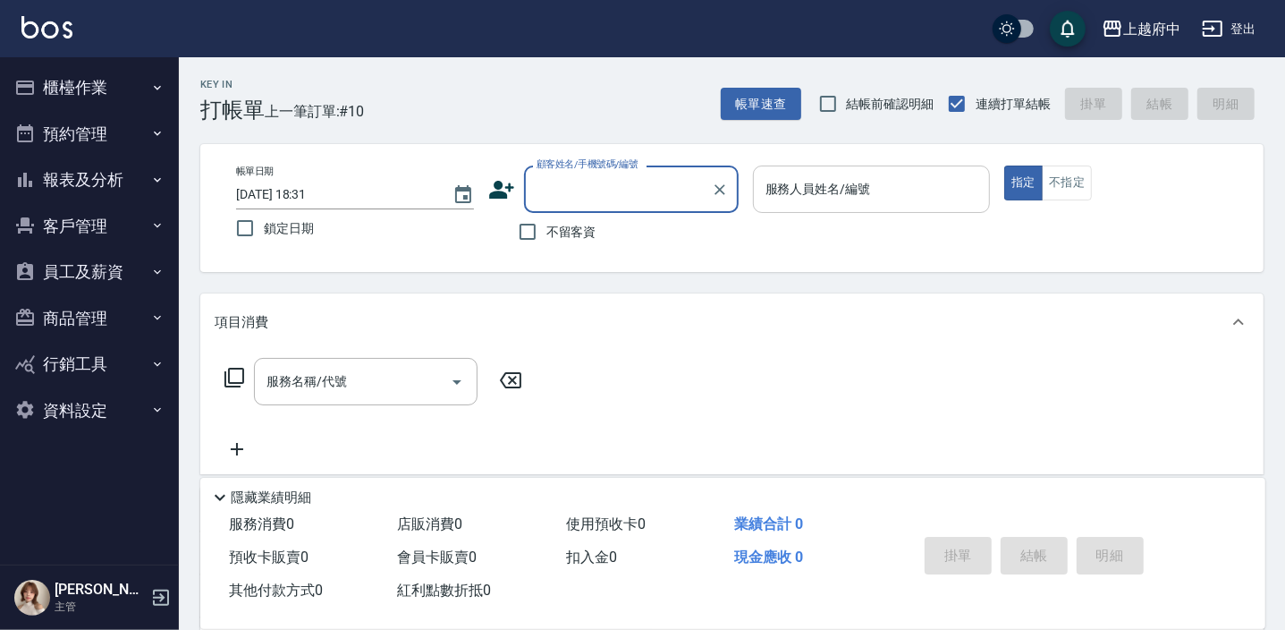
drag, startPoint x: 529, startPoint y: 233, endPoint x: 902, endPoint y: 172, distance: 377.9
click at [528, 233] on input "不留客資" at bounding box center [528, 232] width 38 height 38
checkbox input "true"
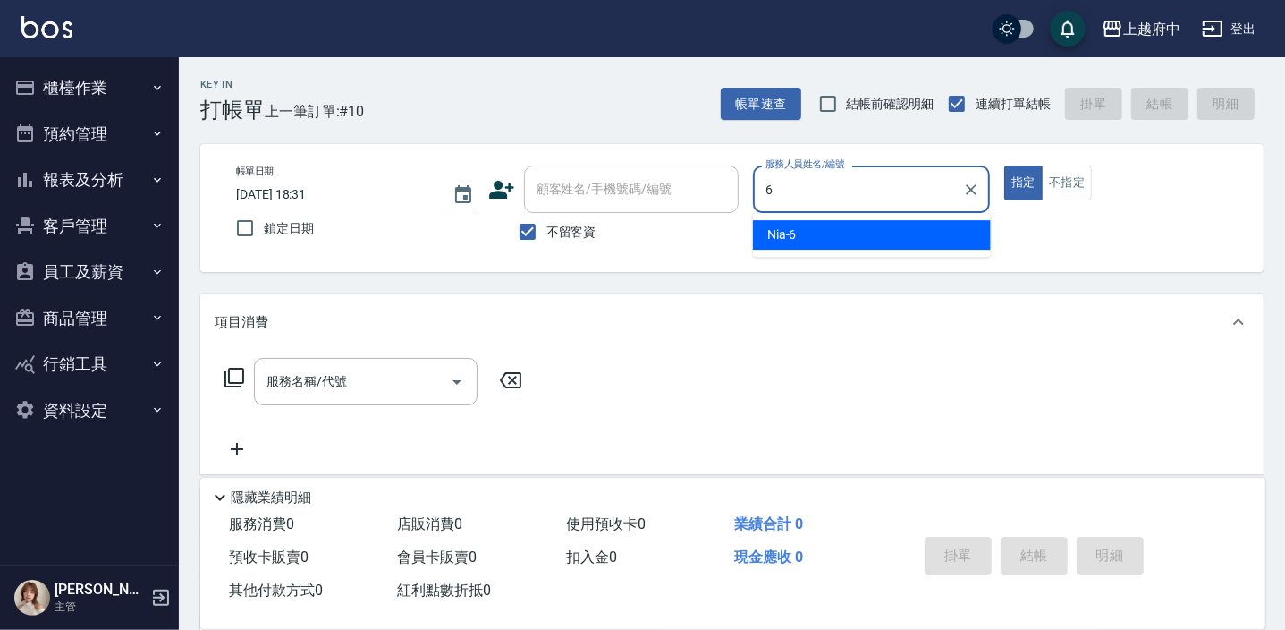
type input "Nia-6"
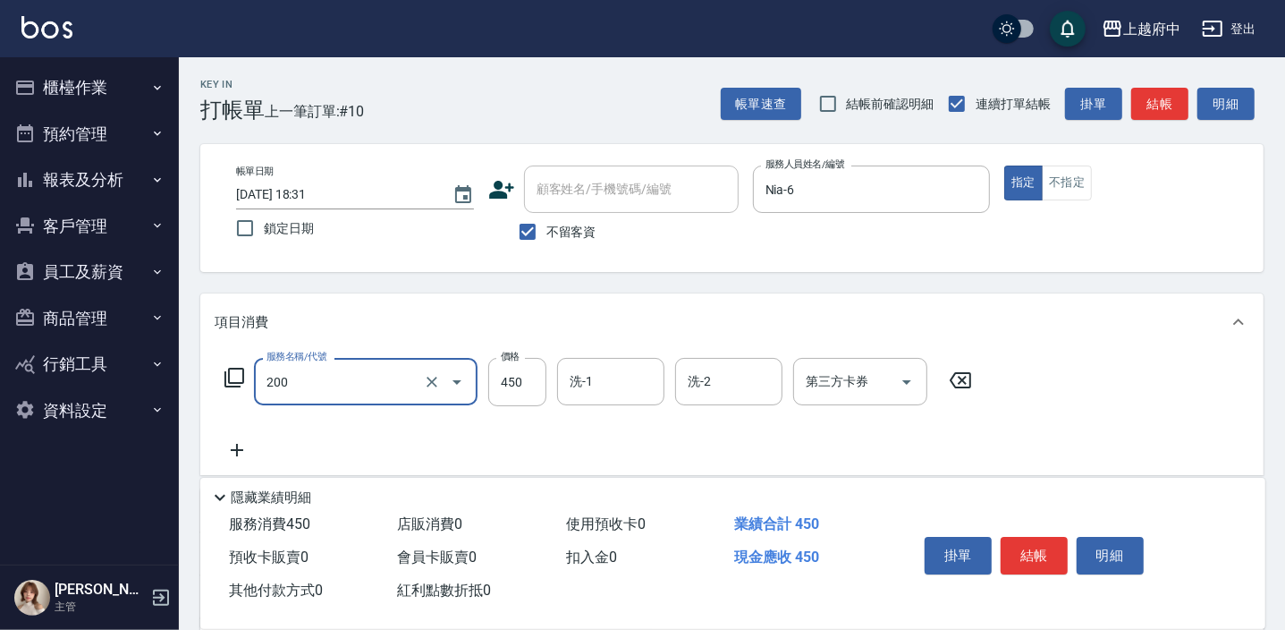
type input "有機洗髮(200)"
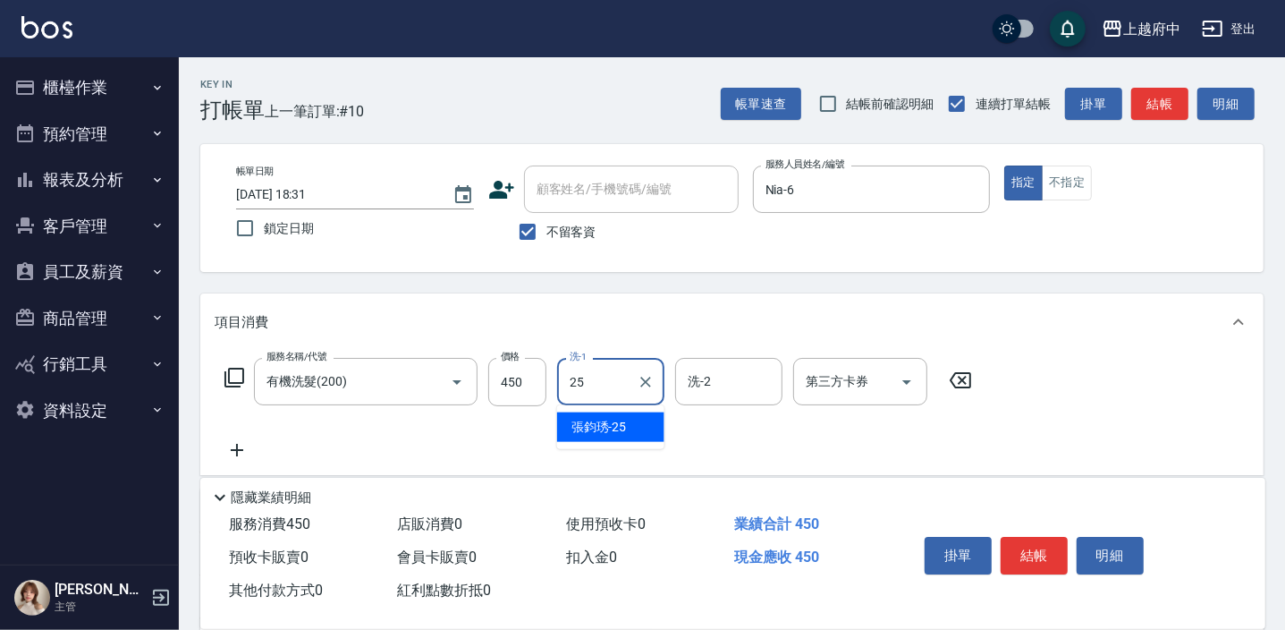
type input "張鈞琇-25"
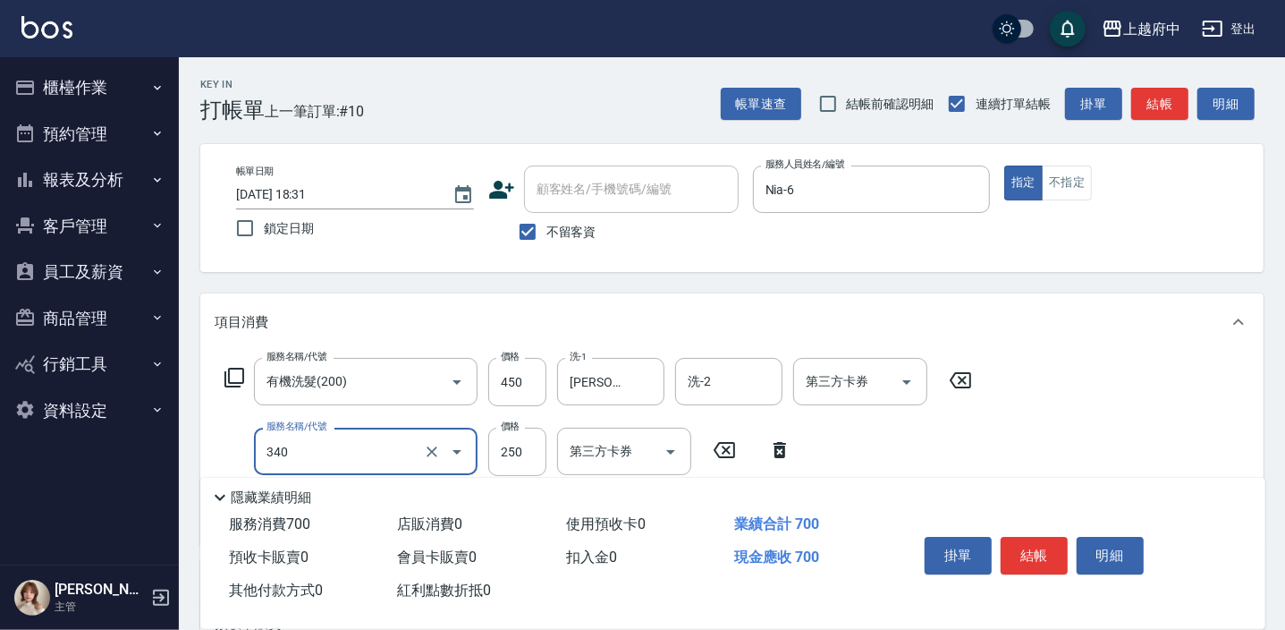
type input "剪髮(340)"
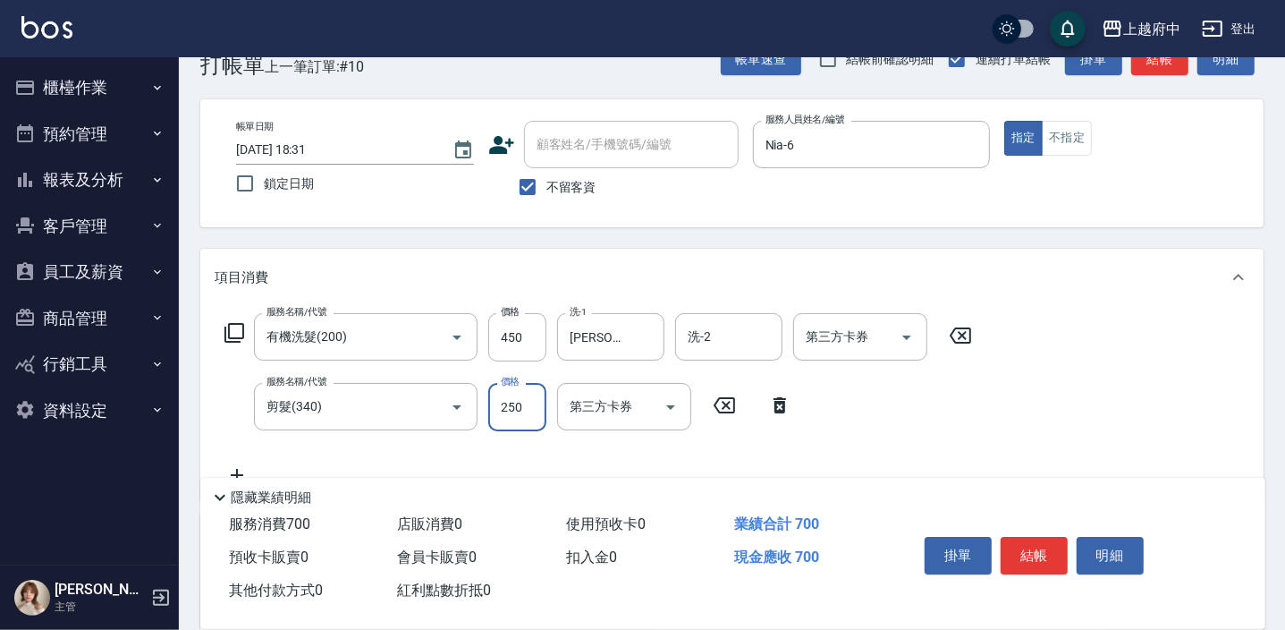
scroll to position [80, 0]
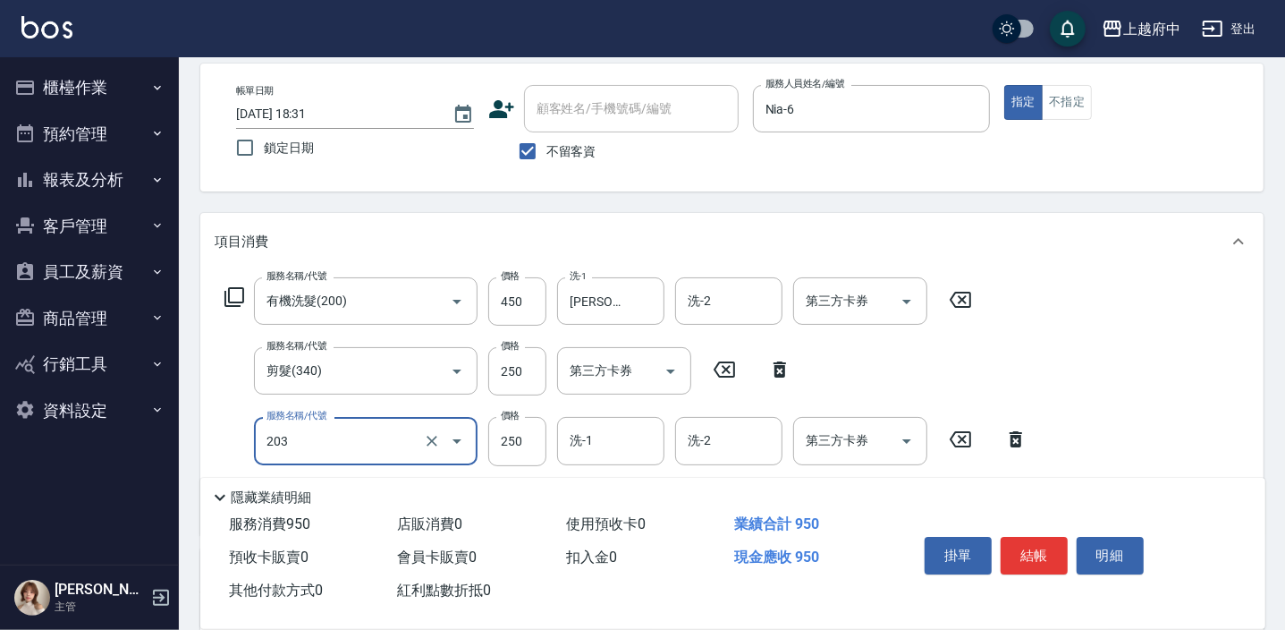
type input "升級滋養護髮(203)"
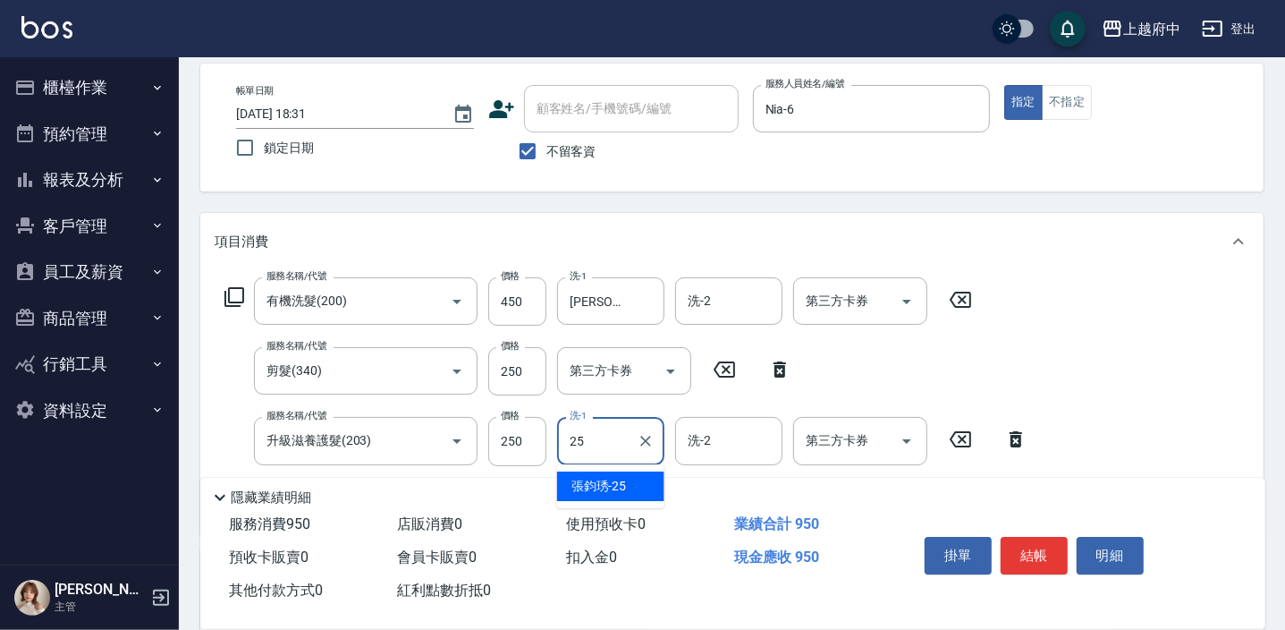
type input "張鈞琇-25"
click at [1096, 439] on div "服務名稱/代號 有機洗髮(200) 服務名稱/代號 價格 450 價格 洗-1 張鈞琇-25 洗-1 洗-2 洗-2 第三方卡券 第三方卡券 服務名稱/代號 …" at bounding box center [731, 402] width 1063 height 264
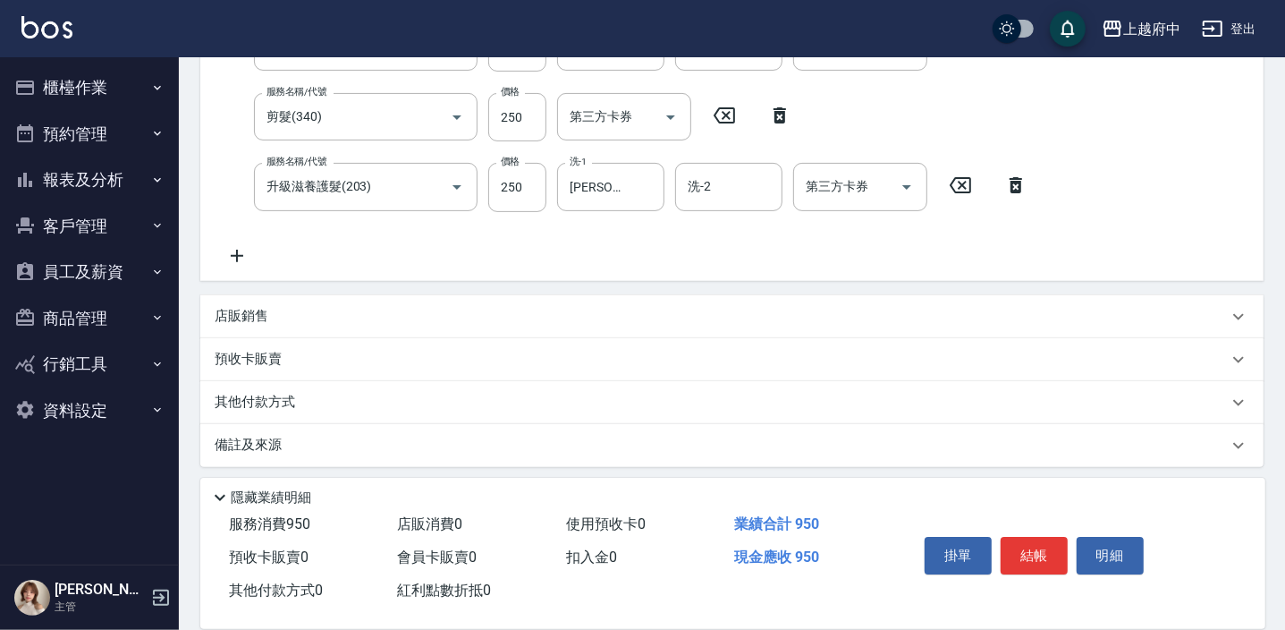
scroll to position [340, 0]
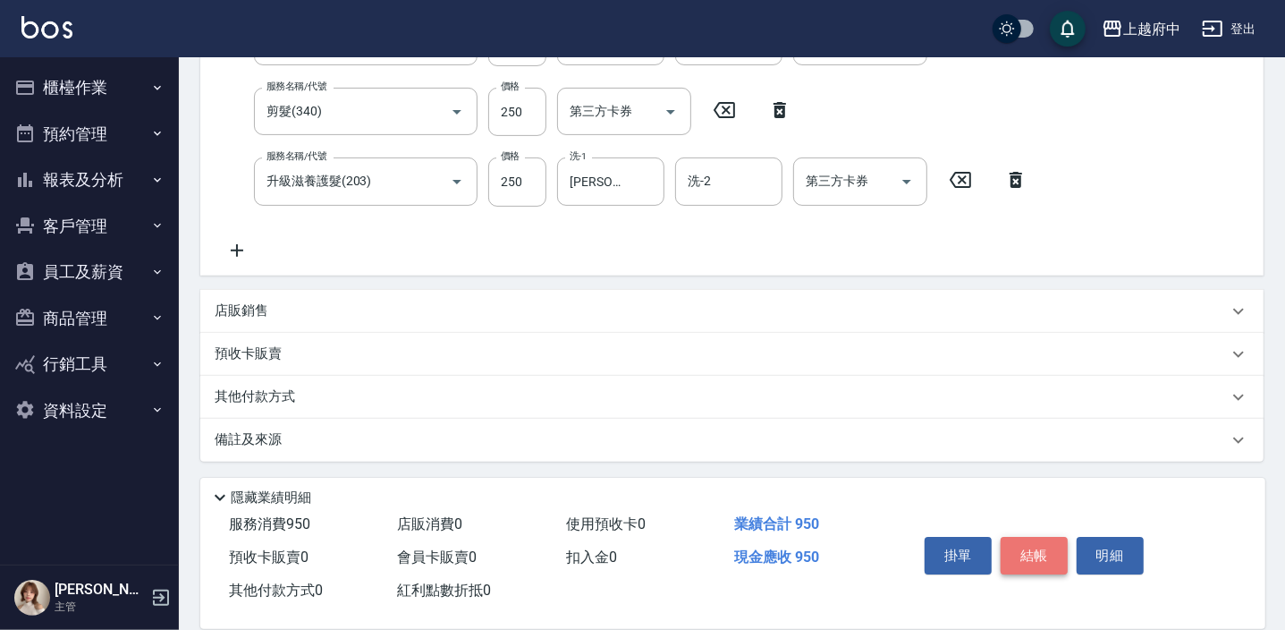
click at [1035, 551] on button "結帳" at bounding box center [1034, 556] width 67 height 38
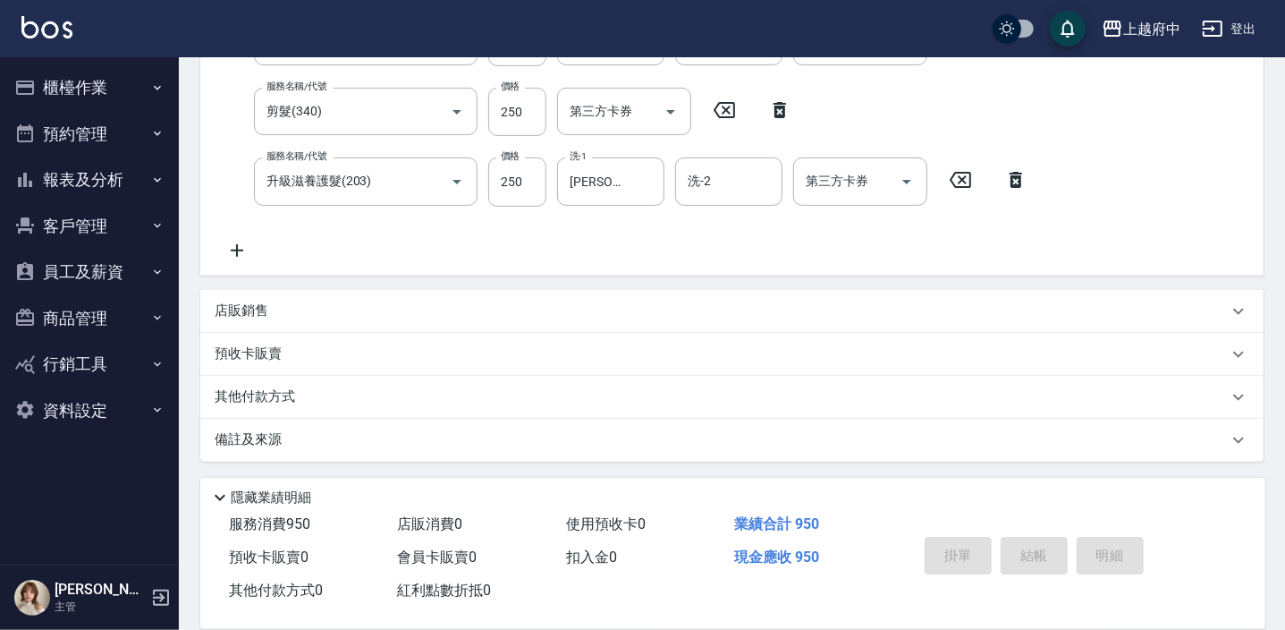
type input "2025/09/13 18:42"
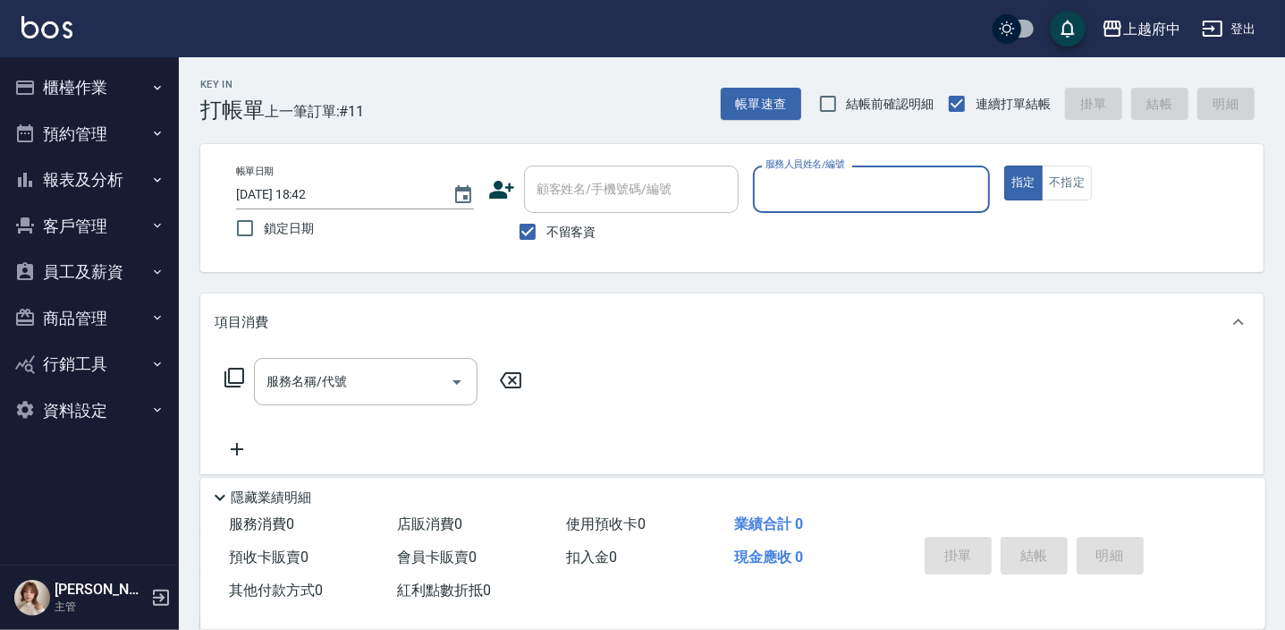
scroll to position [0, 0]
type input "ㄔ"
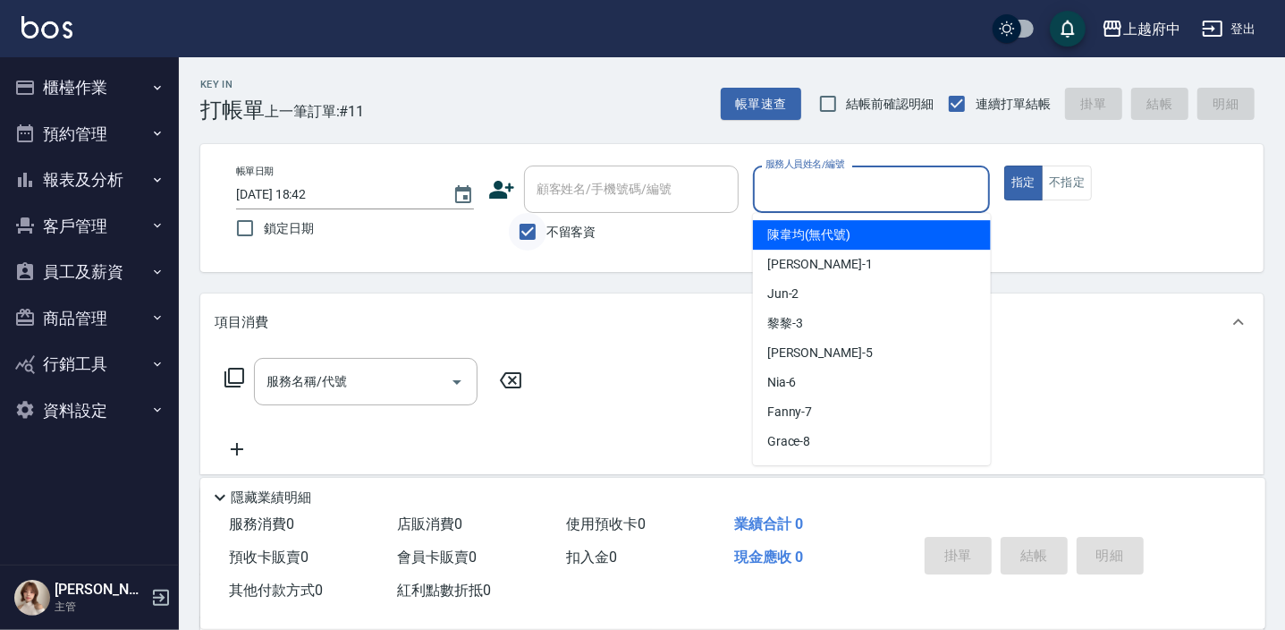
click at [529, 233] on input "不留客資" at bounding box center [528, 232] width 38 height 38
checkbox input "false"
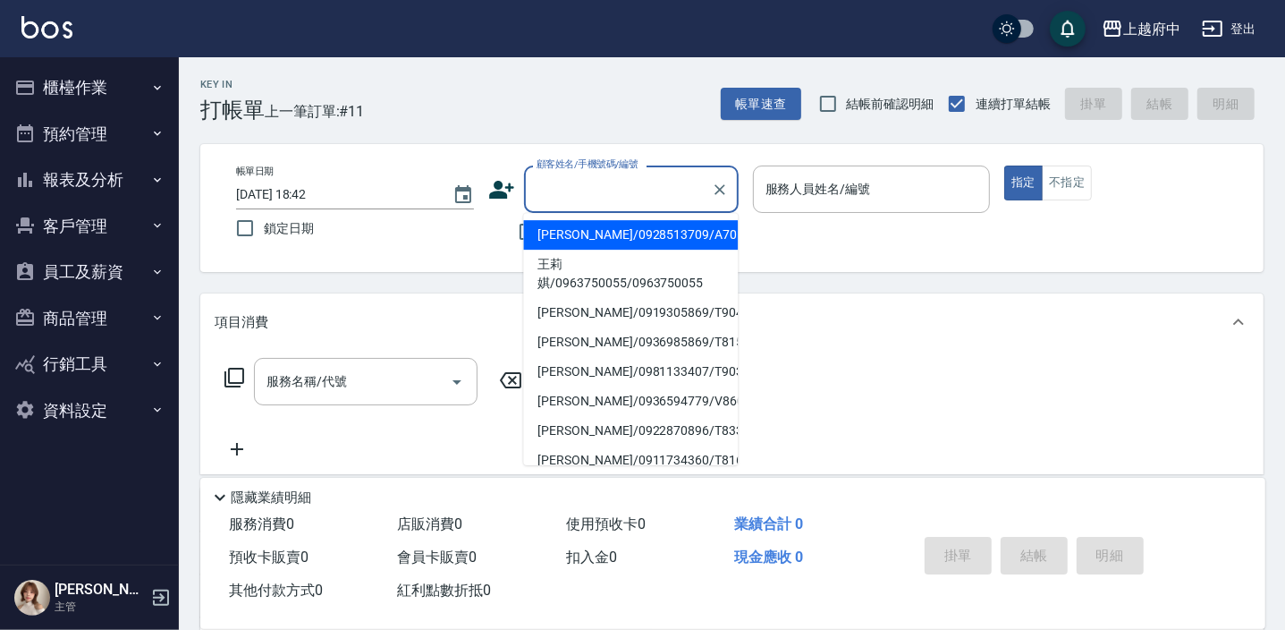
click at [563, 195] on div "顧客姓名/手機號碼/編號 顧客姓名/手機號碼/編號" at bounding box center [631, 188] width 215 height 47
type input "ㄔ"
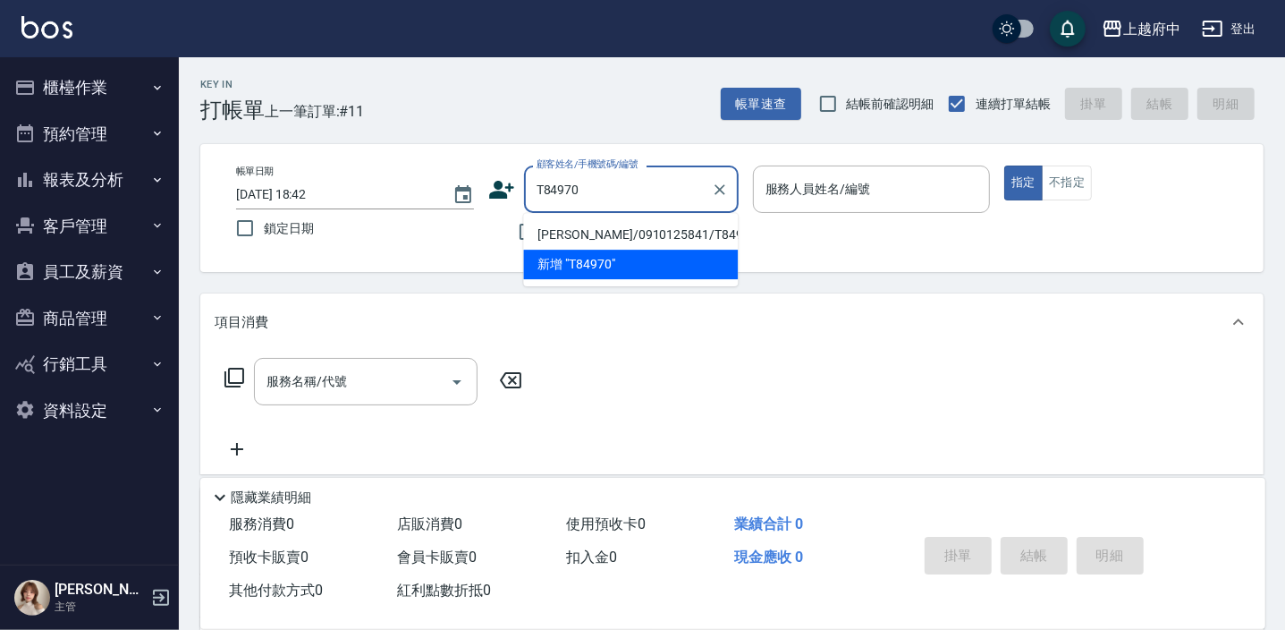
click at [622, 227] on li "許語宸/0910125841/T84970" at bounding box center [630, 235] width 215 height 30
type input "許語宸/0910125841/T84970"
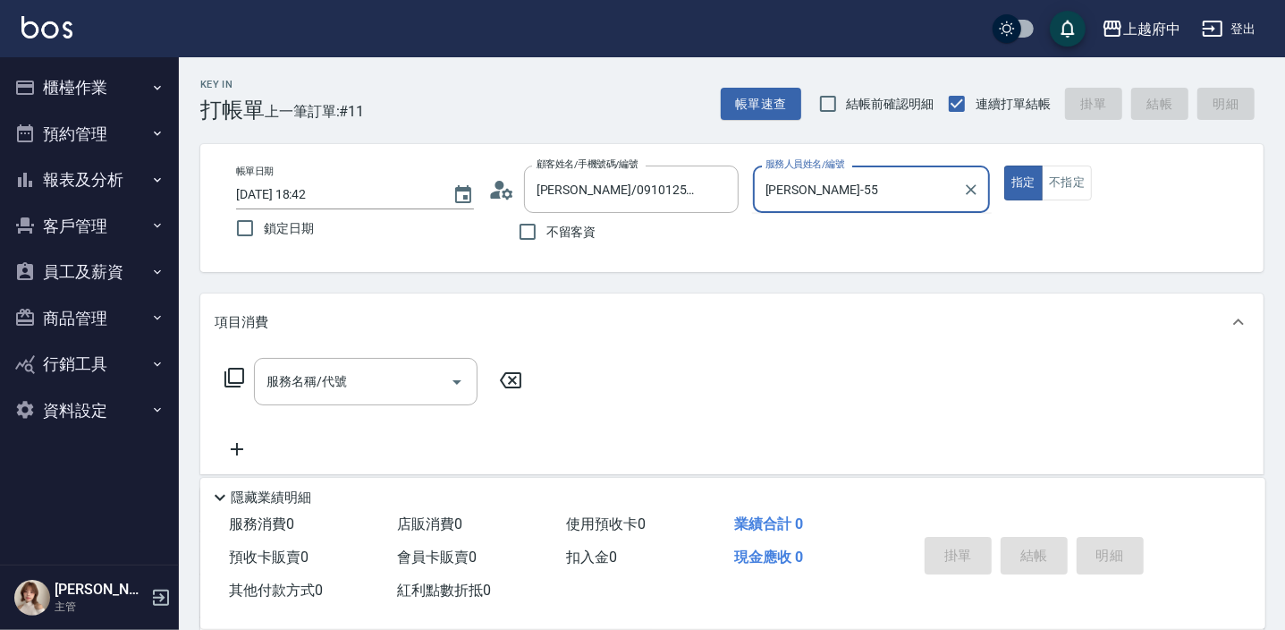
type input "Gary-5"
click at [1004, 165] on button "指定" at bounding box center [1023, 182] width 38 height 35
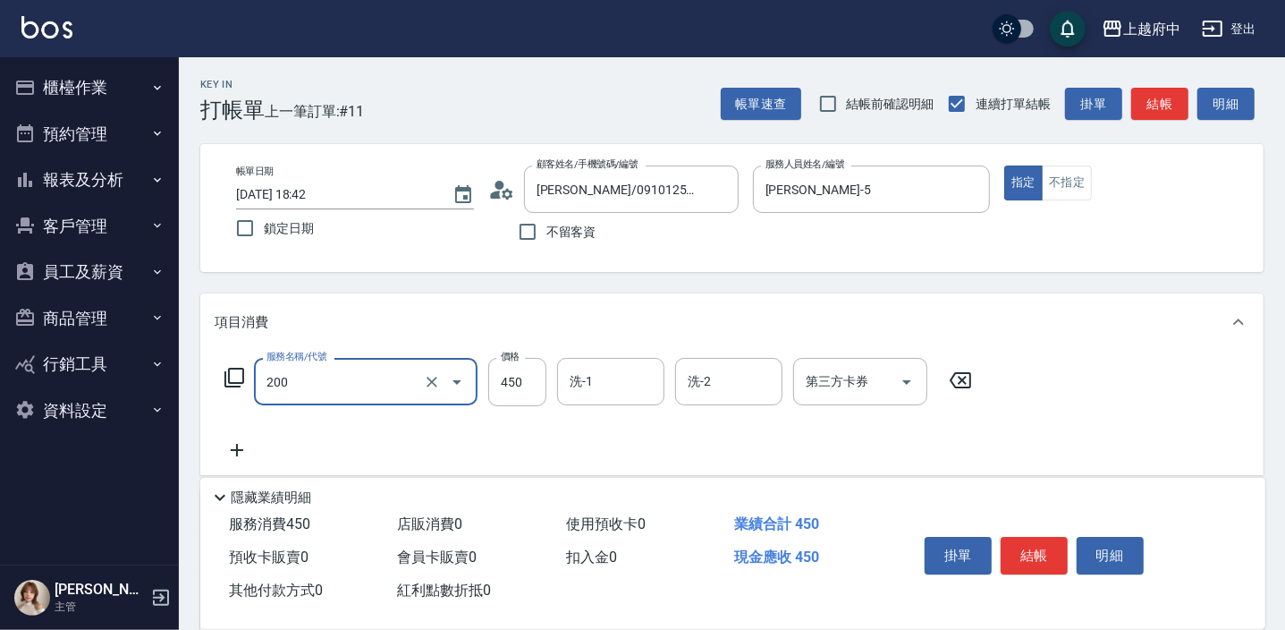
type input "有機洗髮(200)"
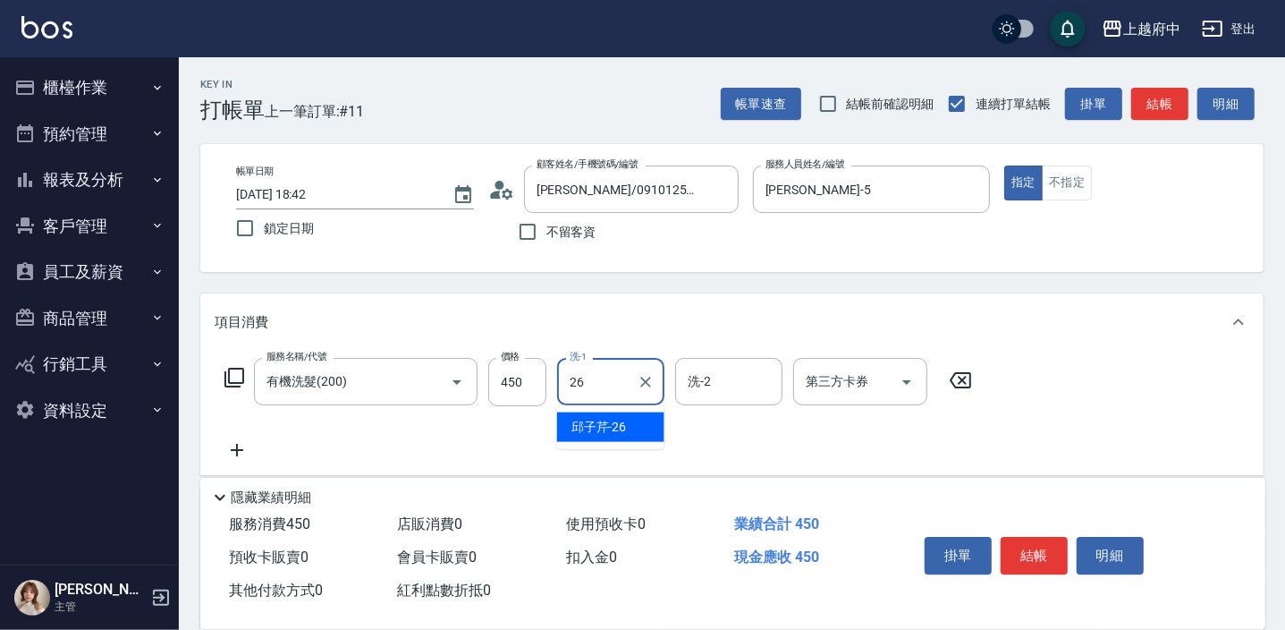
type input "邱子芹-26"
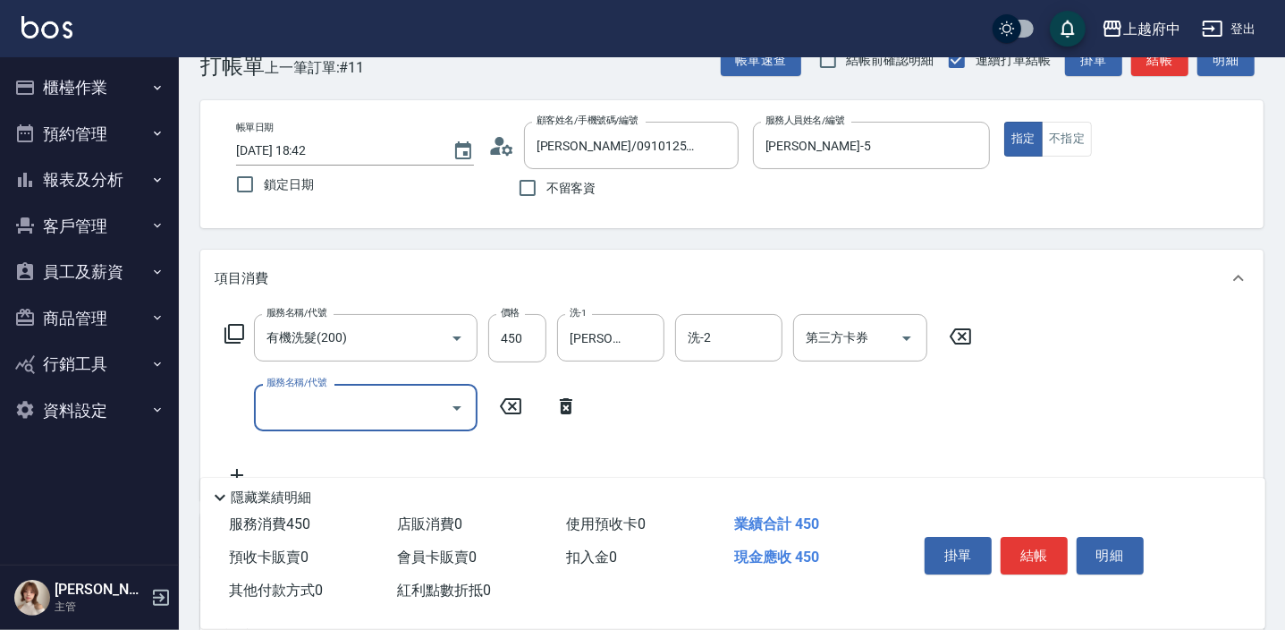
scroll to position [80, 0]
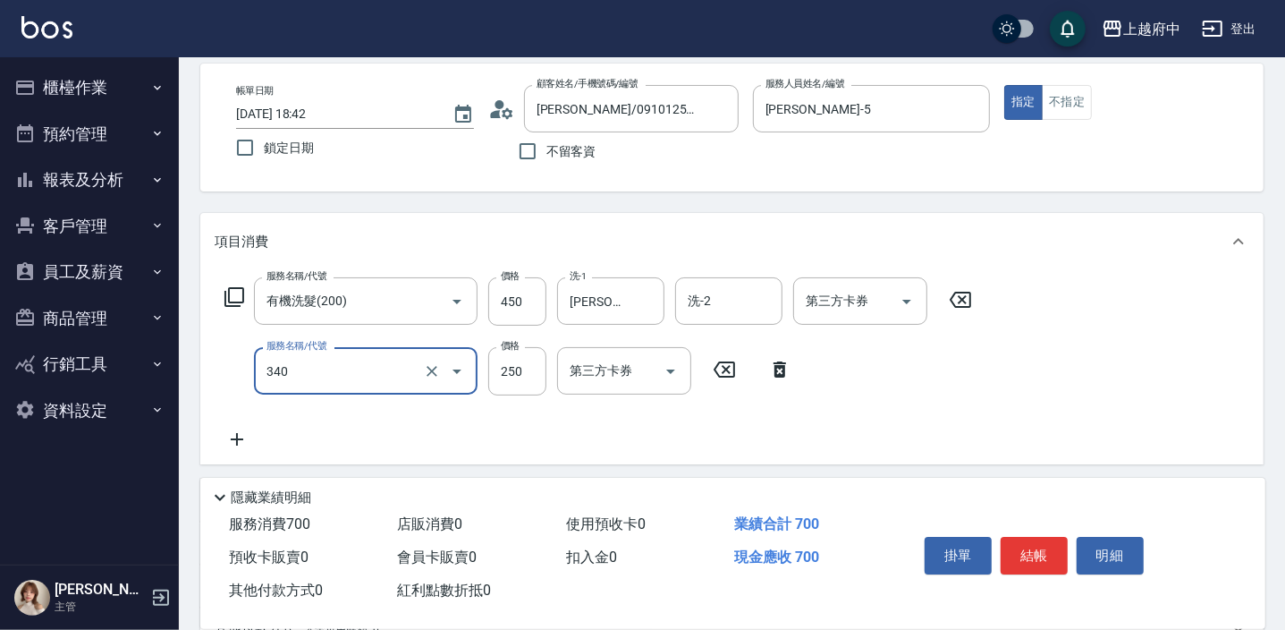
type input "剪髮(340)"
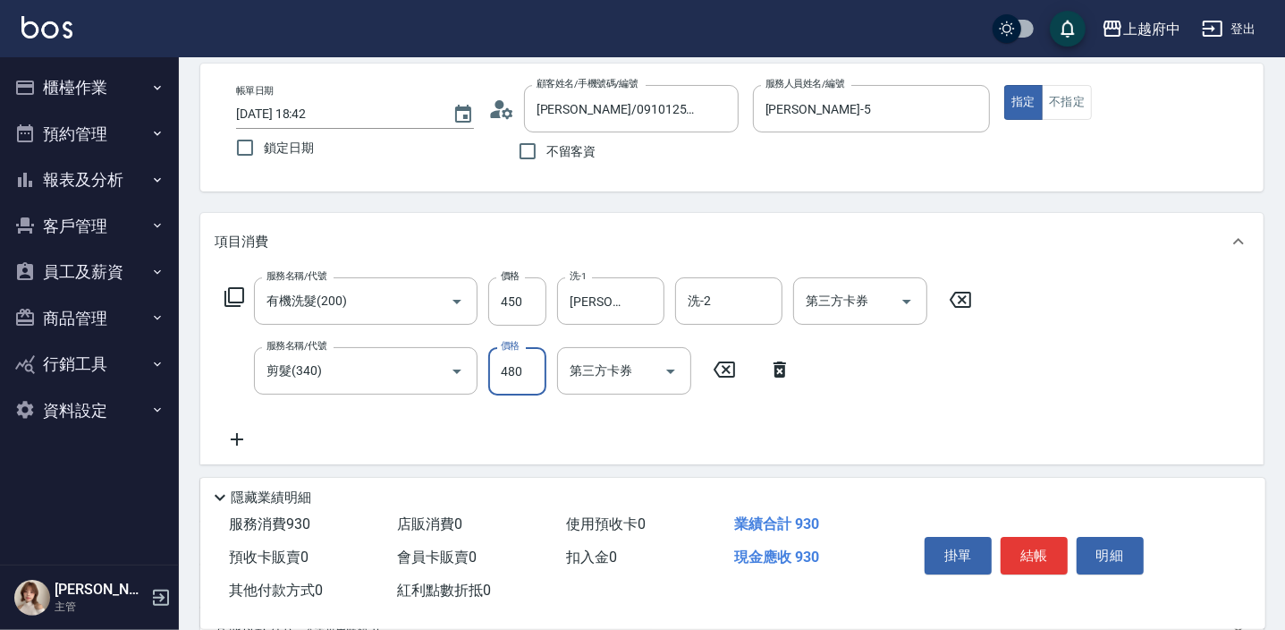
type input "480"
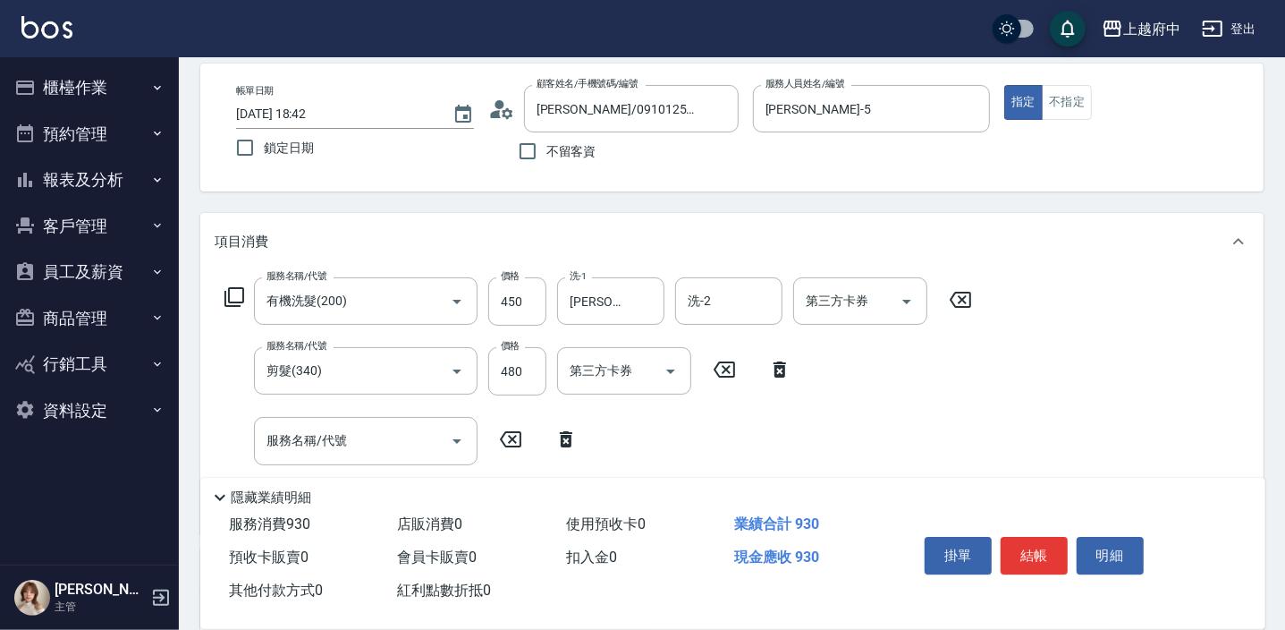
click at [563, 432] on icon at bounding box center [566, 439] width 13 height 16
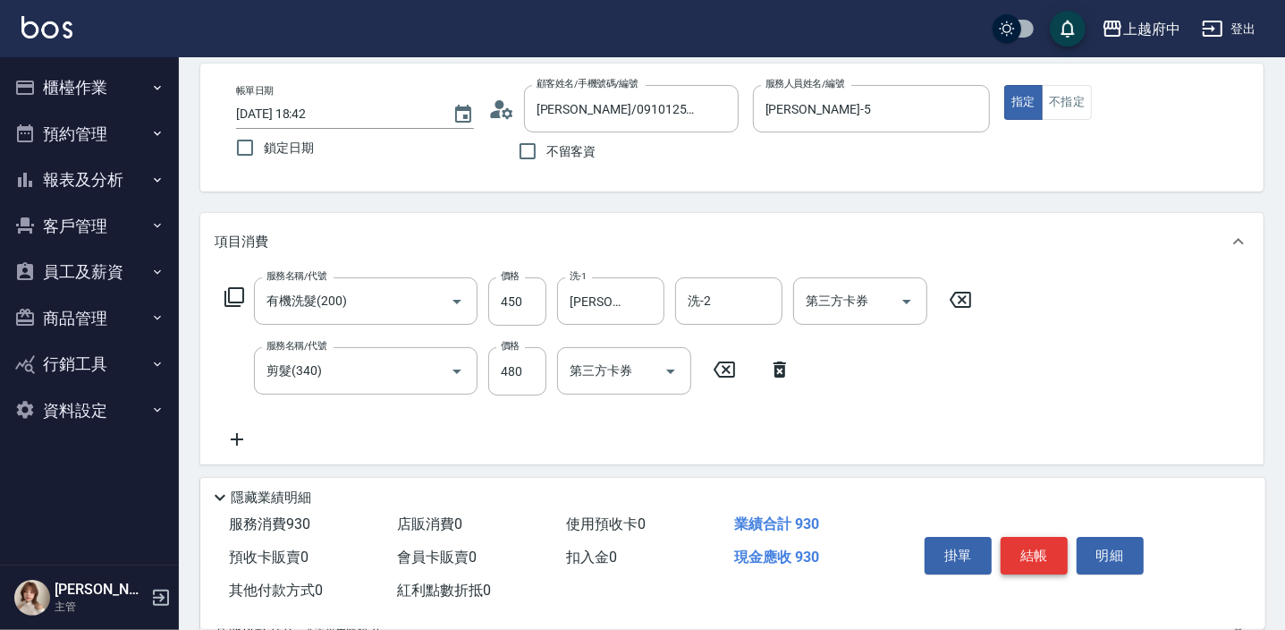
click at [1042, 554] on button "結帳" at bounding box center [1034, 556] width 67 height 38
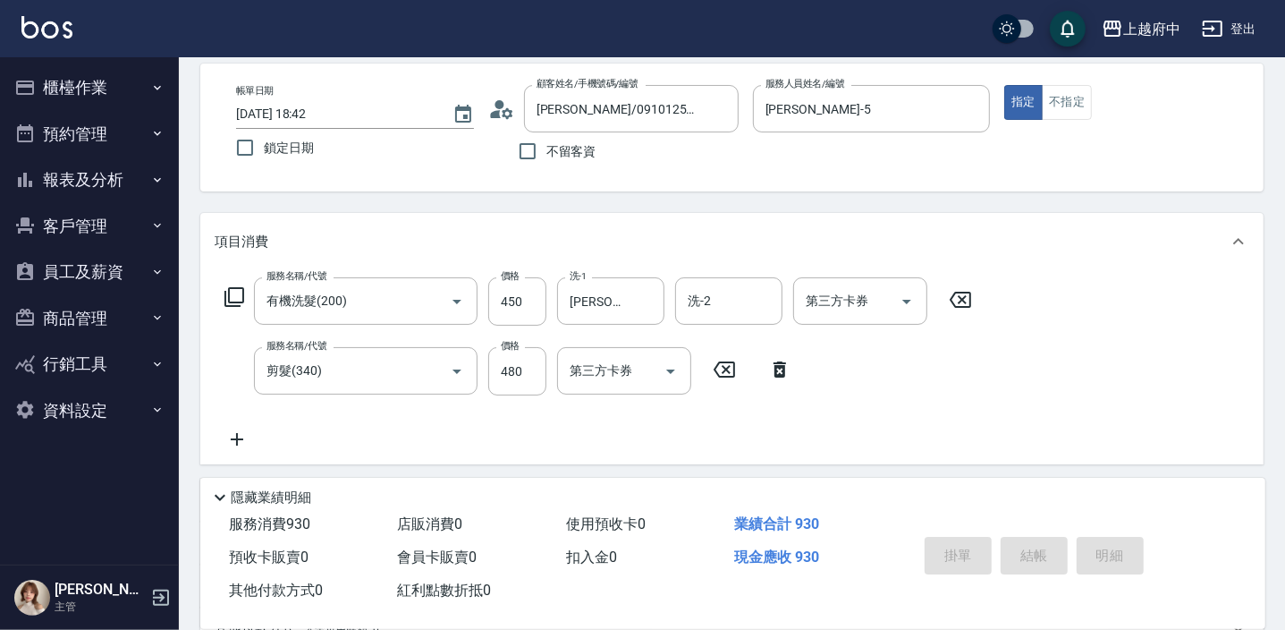
type input "2025/09/13 18:43"
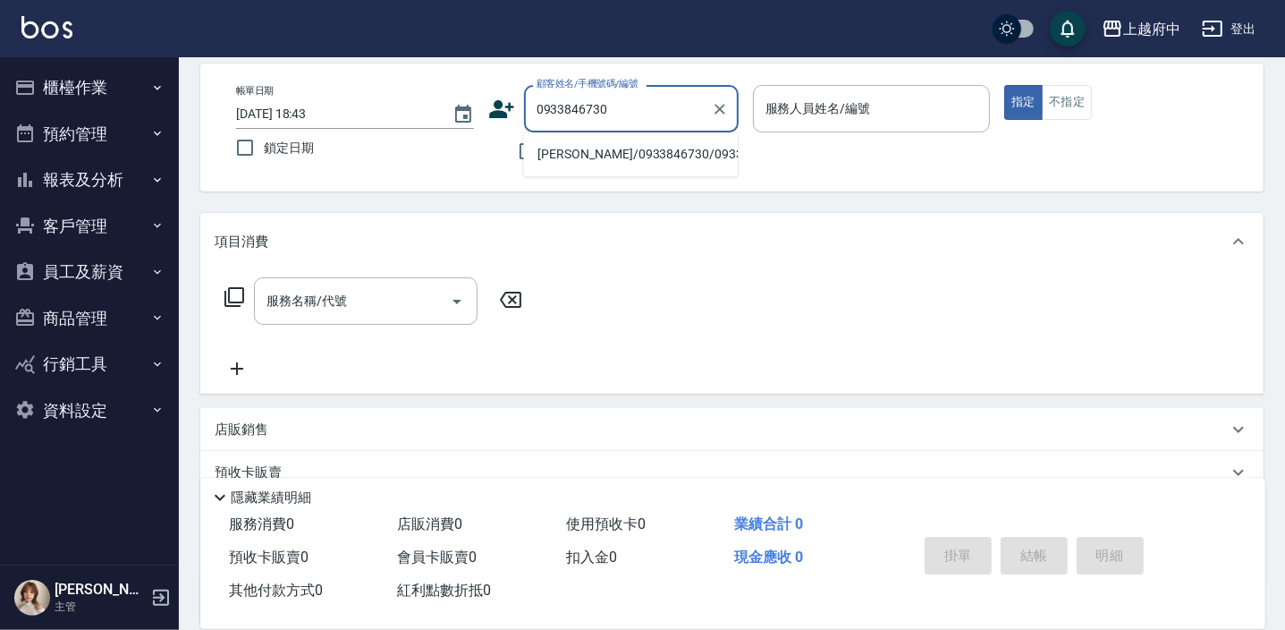
click at [599, 156] on li "高文豐/0933846730/0933846730" at bounding box center [630, 155] width 215 height 30
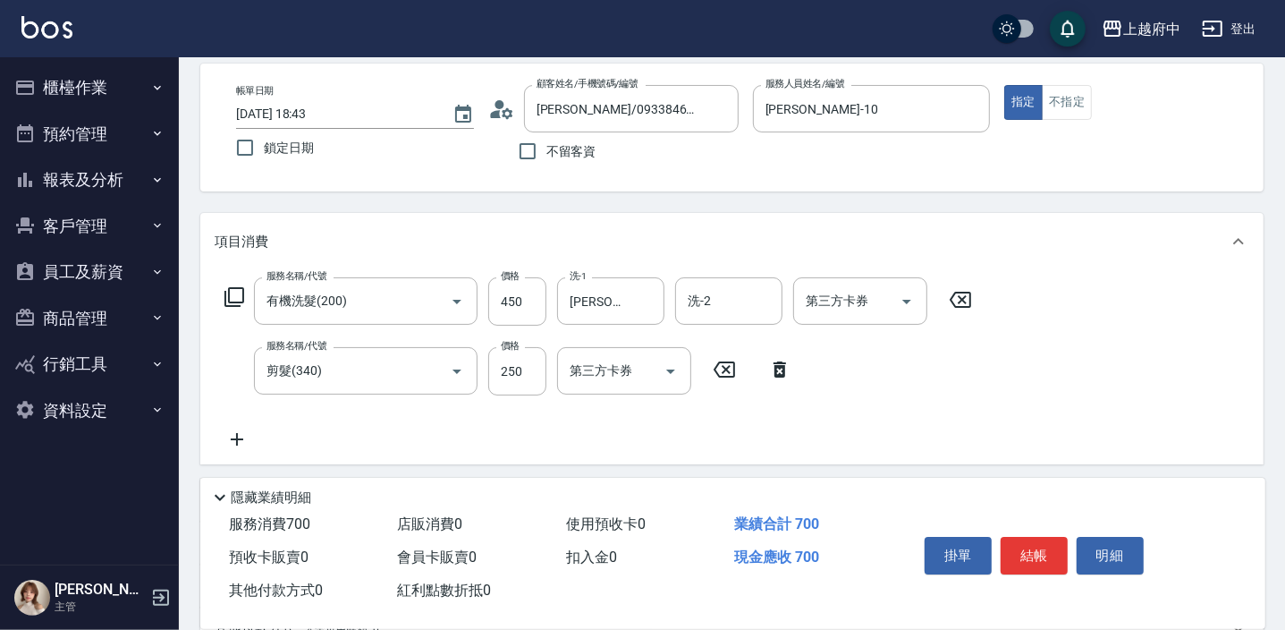
click at [860, 437] on div "服務名稱/代號 有機洗髮(200) 服務名稱/代號 價格 450 價格 洗-1 張鈞琇-25 洗-1 洗-2 洗-2 第三方卡券 第三方卡券 服務名稱/代號 …" at bounding box center [599, 363] width 768 height 173
click at [1030, 552] on button "結帳" at bounding box center [1034, 556] width 67 height 38
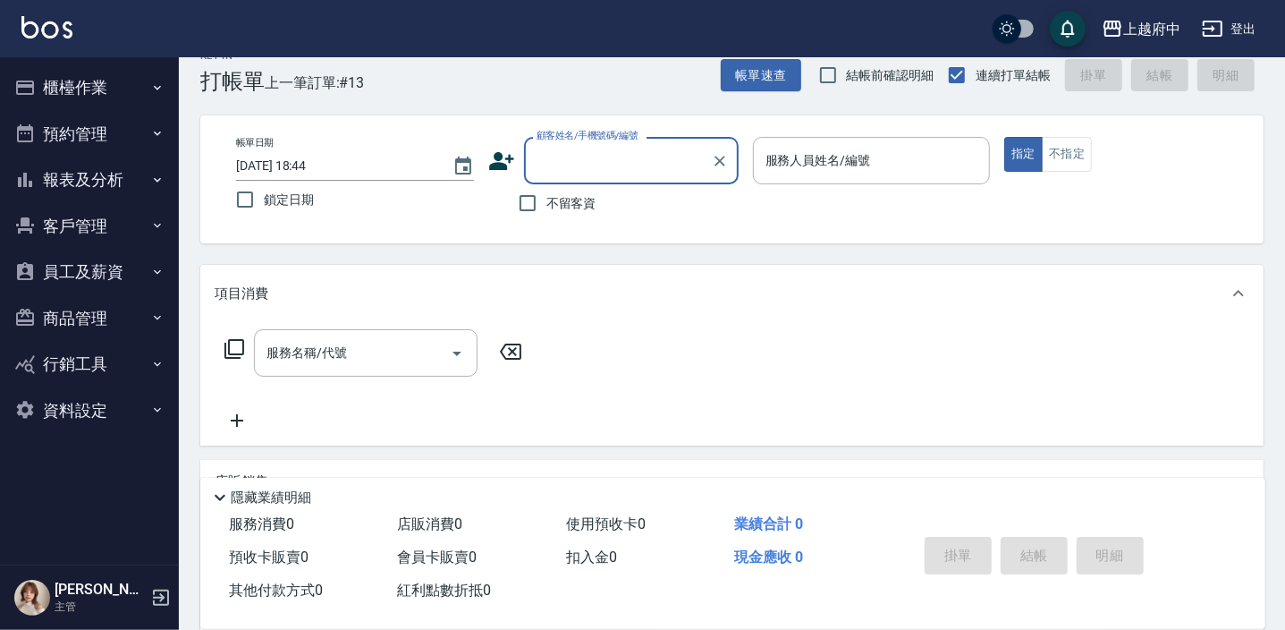
scroll to position [0, 0]
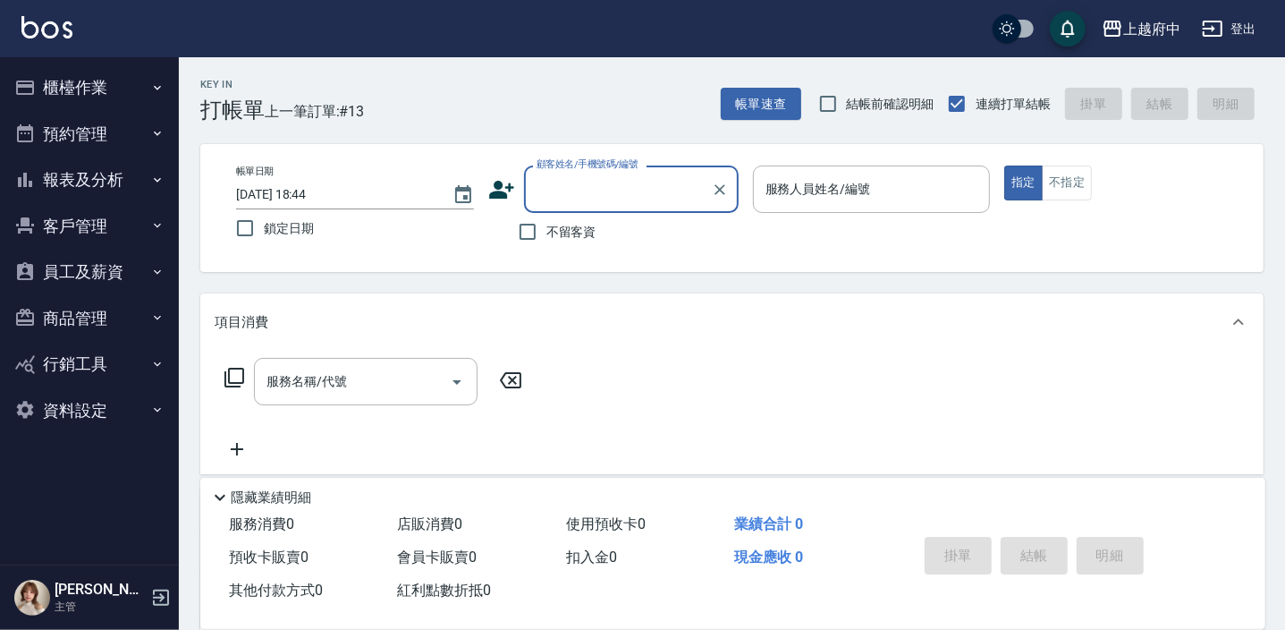
click at [510, 181] on icon at bounding box center [501, 189] width 27 height 27
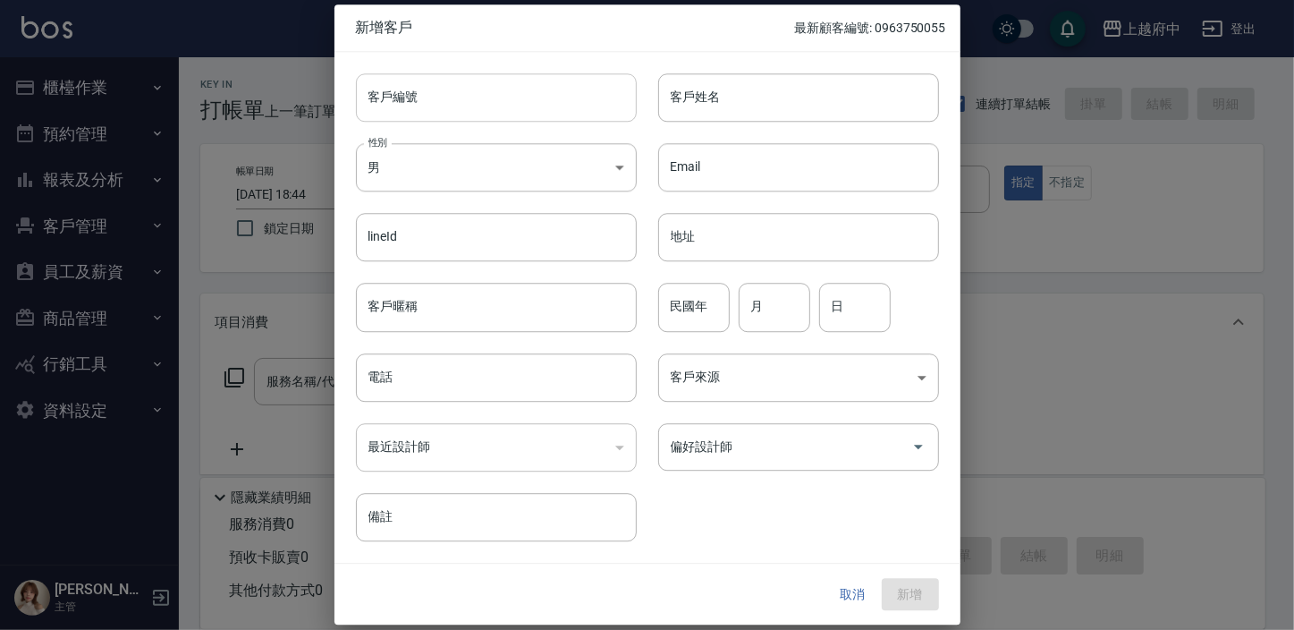
click at [415, 91] on input "客戶編號" at bounding box center [496, 97] width 281 height 48
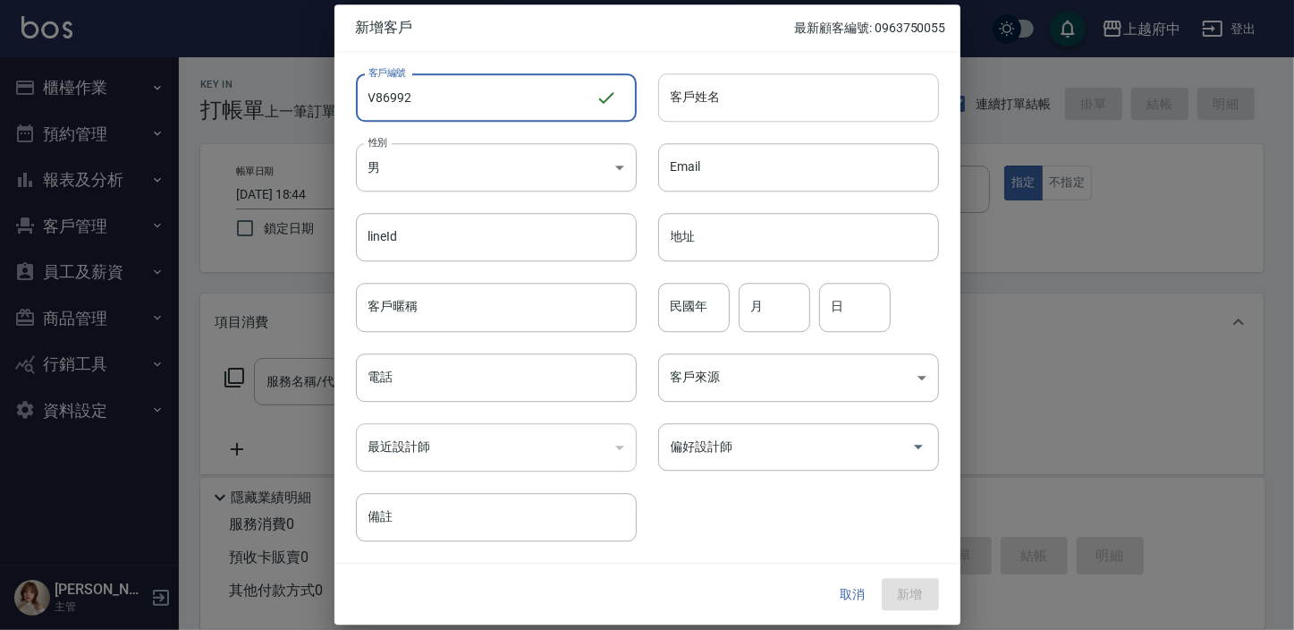
click at [694, 103] on input "客戶姓名" at bounding box center [798, 97] width 281 height 48
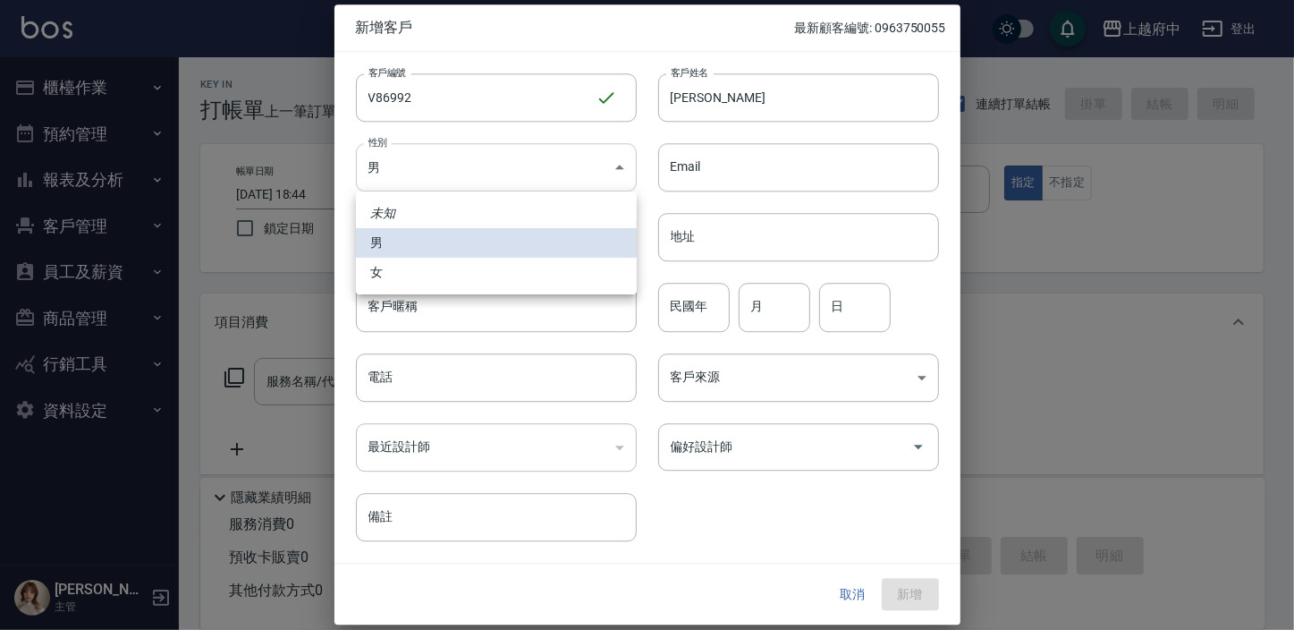
click at [587, 171] on body "上越府中 登出 櫃檯作業 打帳單 帳單列表 掛單列表 營業儀表板 現金收支登錄 材料自購登錄 每日結帳 排班表 現場電腦打卡 預約管理 預約管理 單日預約紀錄…" at bounding box center [647, 435] width 1294 height 871
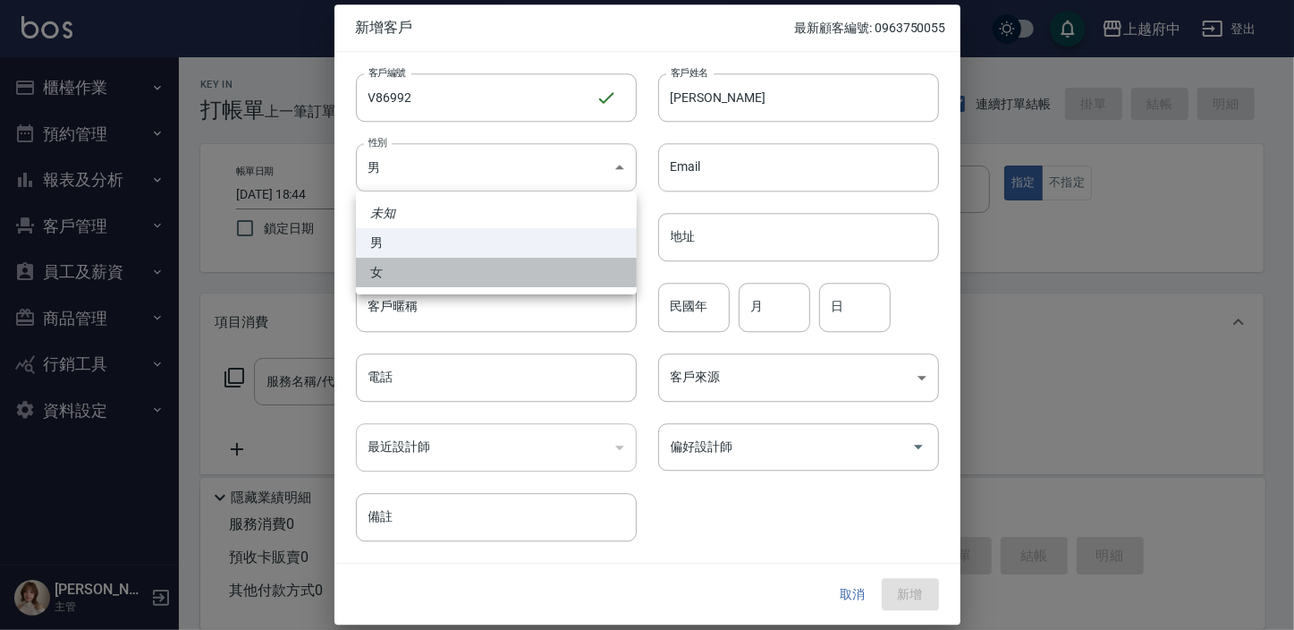
click at [433, 276] on li "女" at bounding box center [496, 273] width 281 height 30
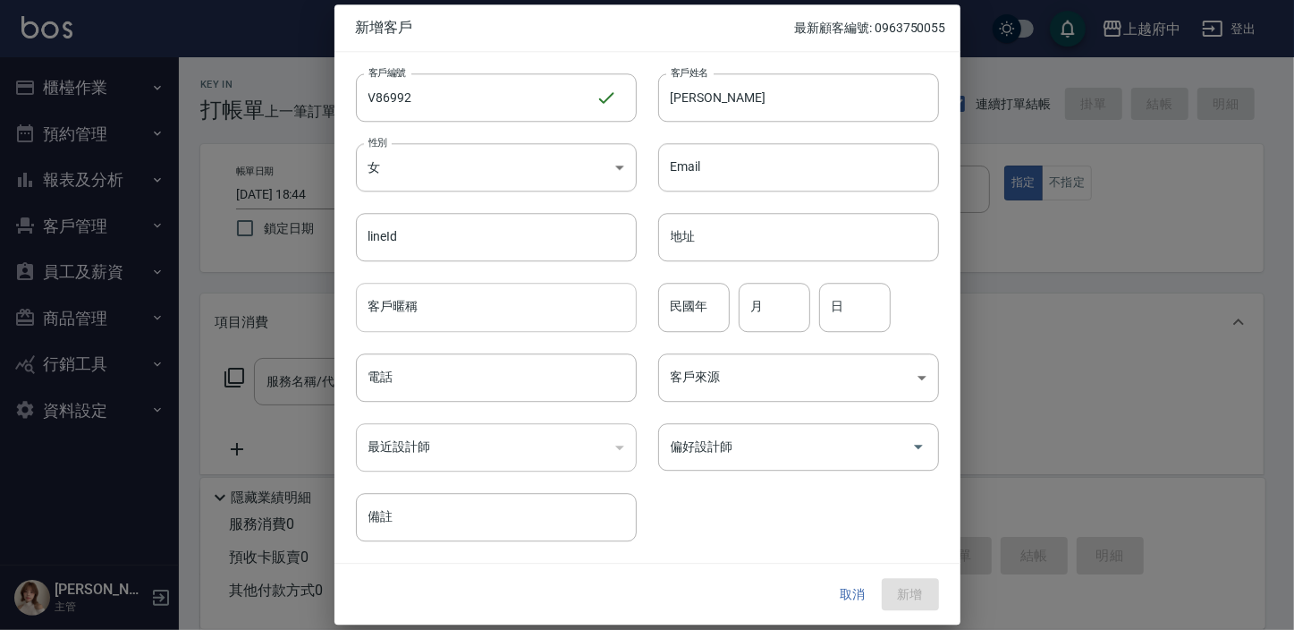
click at [454, 313] on input "客戶暱稱" at bounding box center [496, 308] width 281 height 48
click at [684, 303] on input "民國年" at bounding box center [694, 308] width 72 height 48
click at [763, 295] on input "月" at bounding box center [775, 308] width 72 height 48
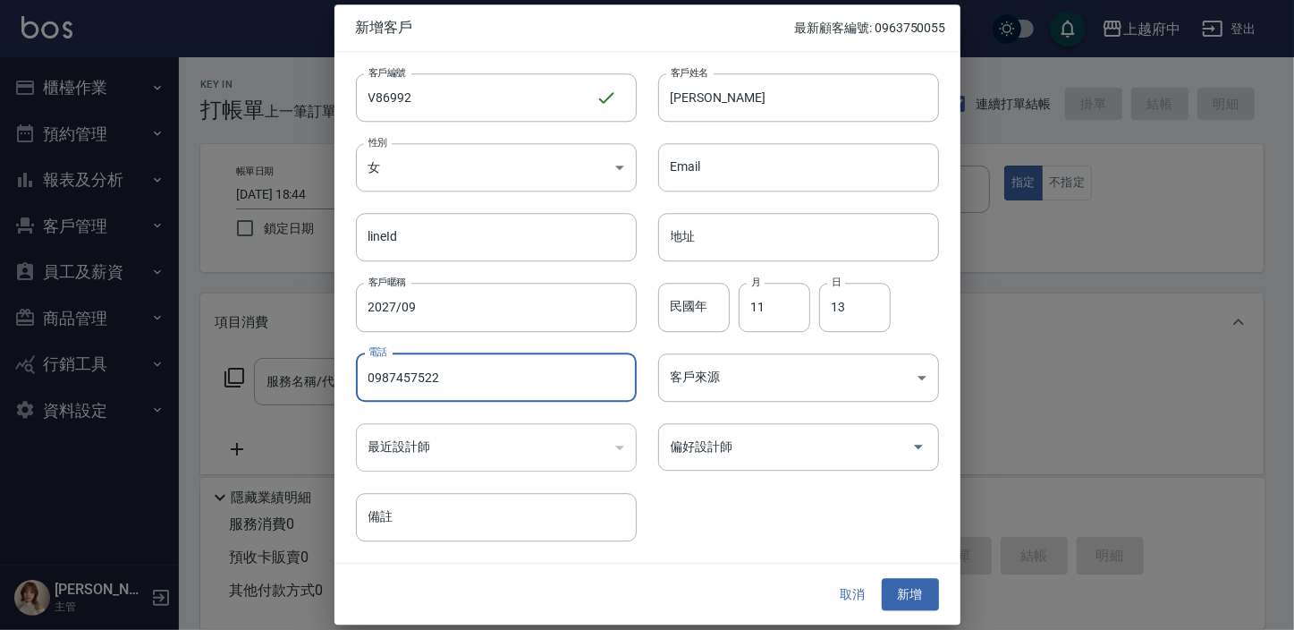
click at [749, 503] on div "客戶編號 V86992 ​ 客戶編號 客戶姓名 吳依欣 客戶姓名 性別 女 FEMALE 性別 Email Email lineId lineId 地址 地址…" at bounding box center [636, 296] width 605 height 489
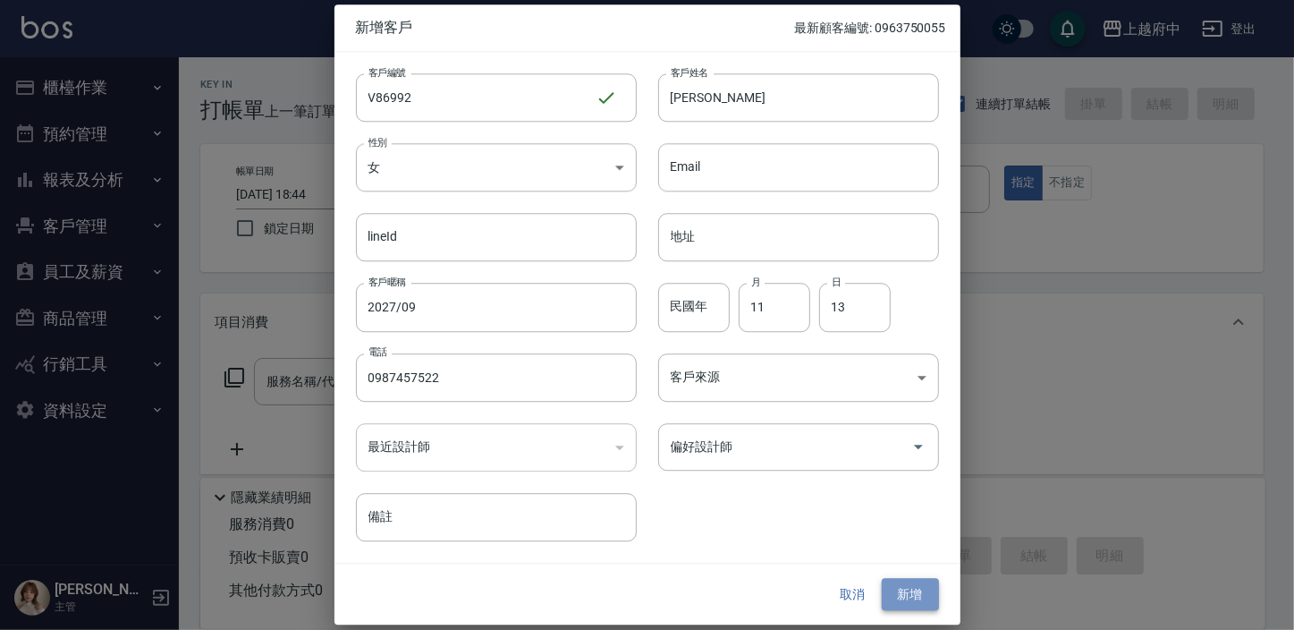
click at [919, 581] on button "新增" at bounding box center [910, 594] width 57 height 33
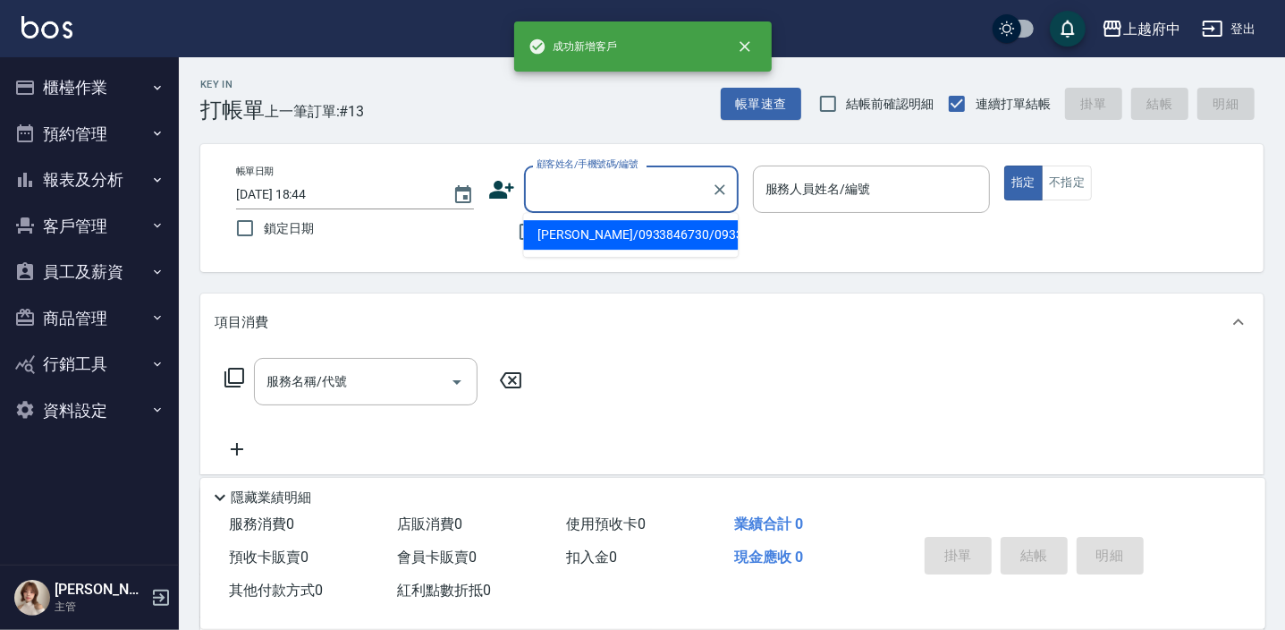
click at [554, 195] on input "顧客姓名/手機號碼/編號" at bounding box center [618, 189] width 172 height 31
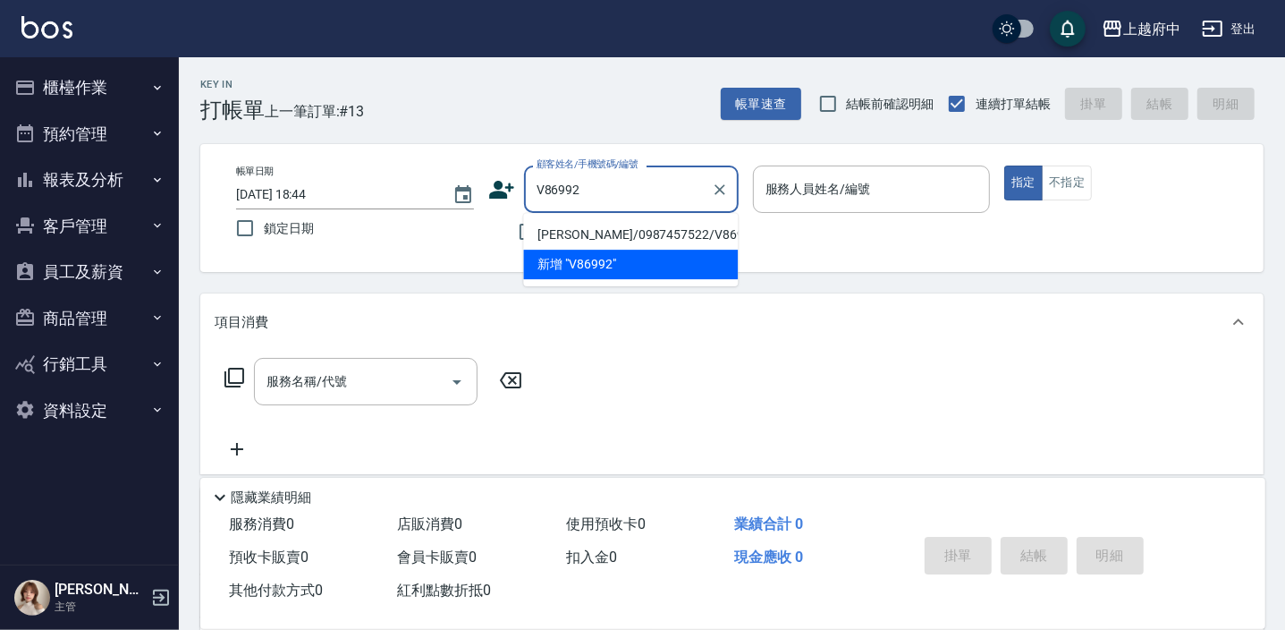
click at [648, 233] on li "吳依欣/0987457522/V86992" at bounding box center [630, 235] width 215 height 30
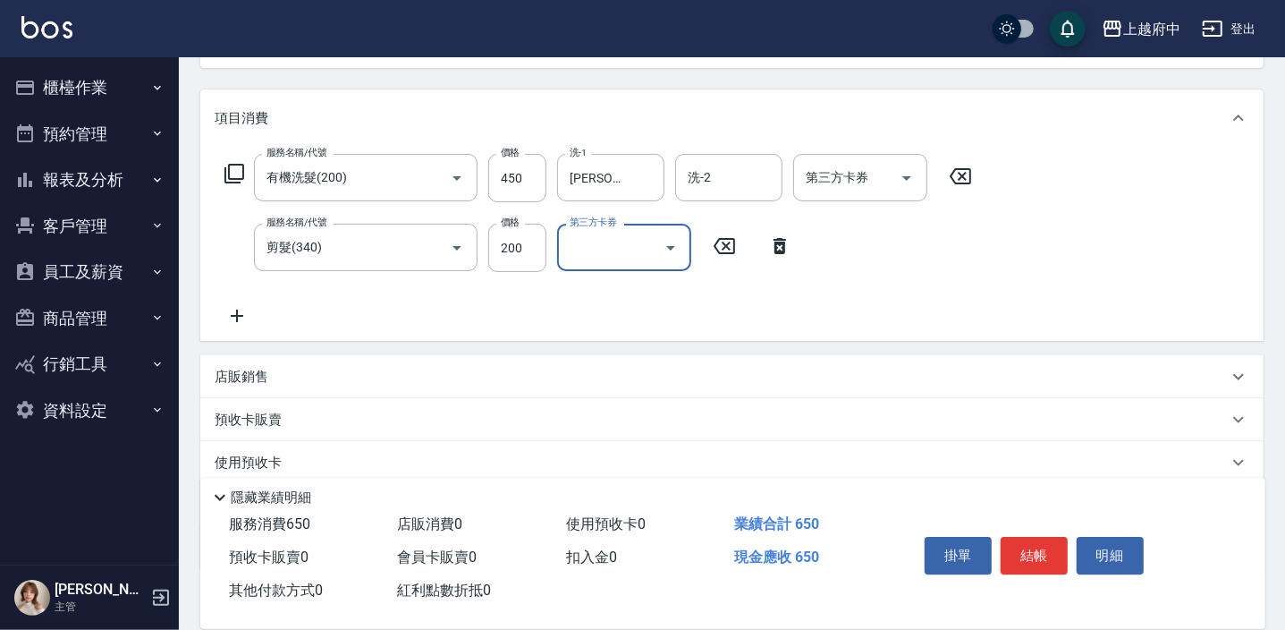
scroll to position [243, 0]
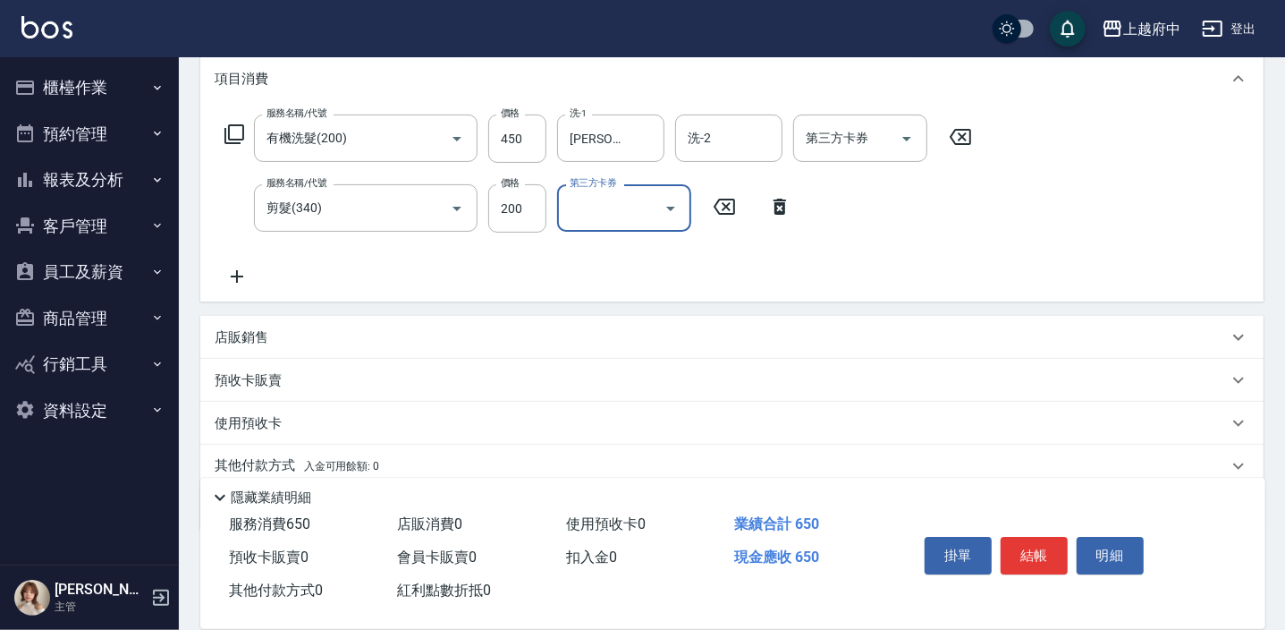
click at [244, 342] on p "店販銷售" at bounding box center [242, 337] width 54 height 19
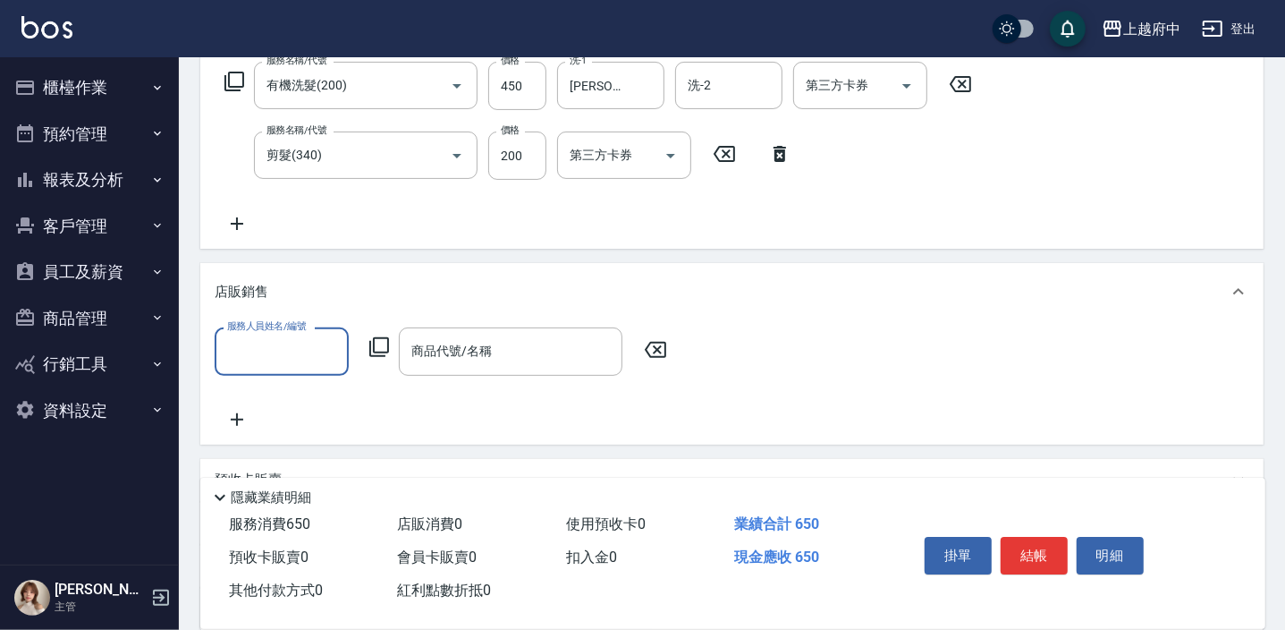
scroll to position [325, 0]
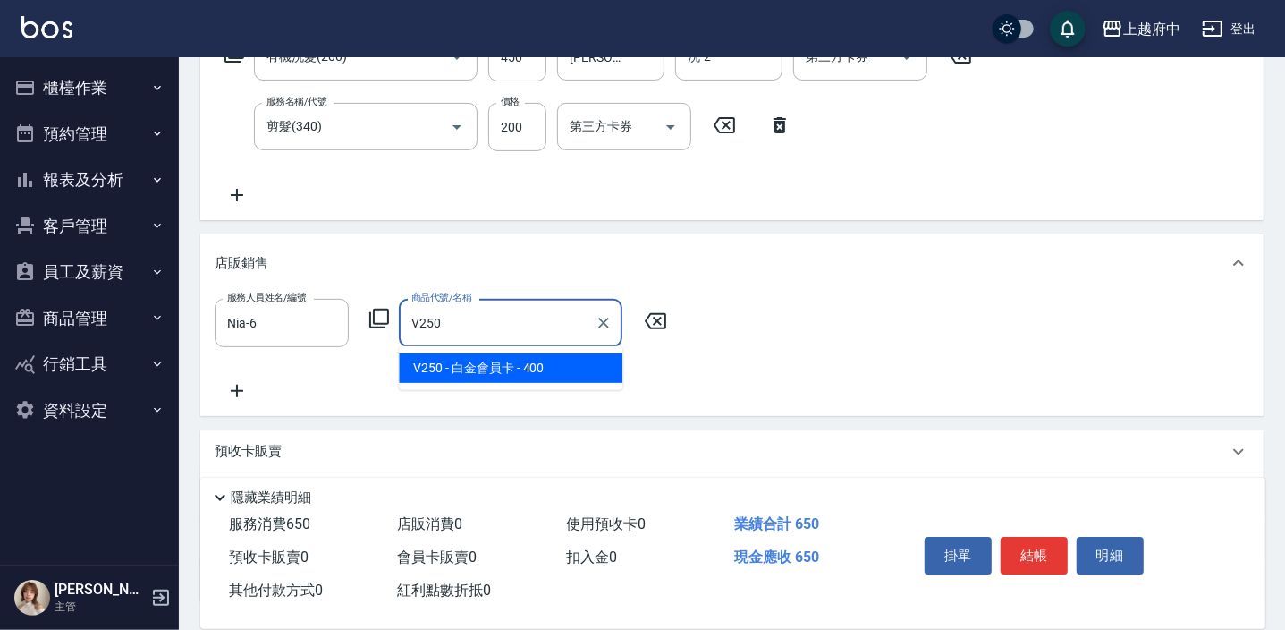
click at [472, 365] on span "V250 - 白金會員卡 - 400" at bounding box center [511, 368] width 224 height 30
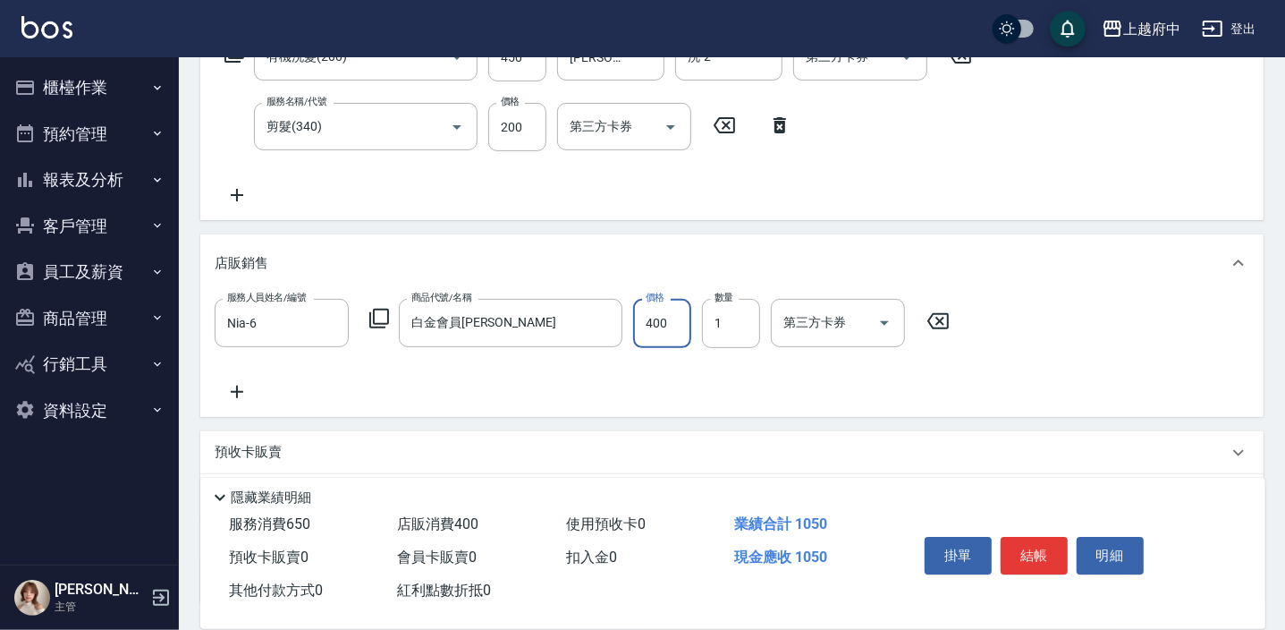
click at [641, 389] on div "服務人員姓名/編號 Nia-6 服務人員姓名/編號 商品代號/名稱 白金會員卡 商品代號/名稱 價格 400 價格 數量 1 數量 第三方卡券 第三方卡券" at bounding box center [732, 350] width 1035 height 103
click at [1039, 550] on button "結帳" at bounding box center [1034, 556] width 67 height 38
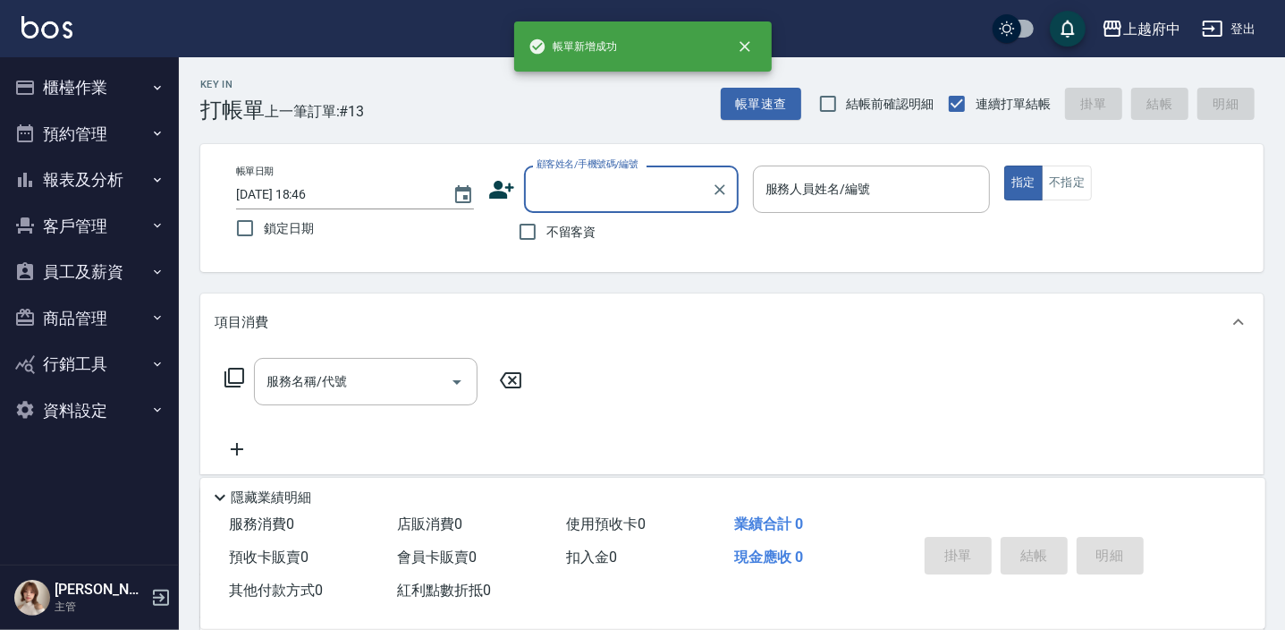
scroll to position [0, 0]
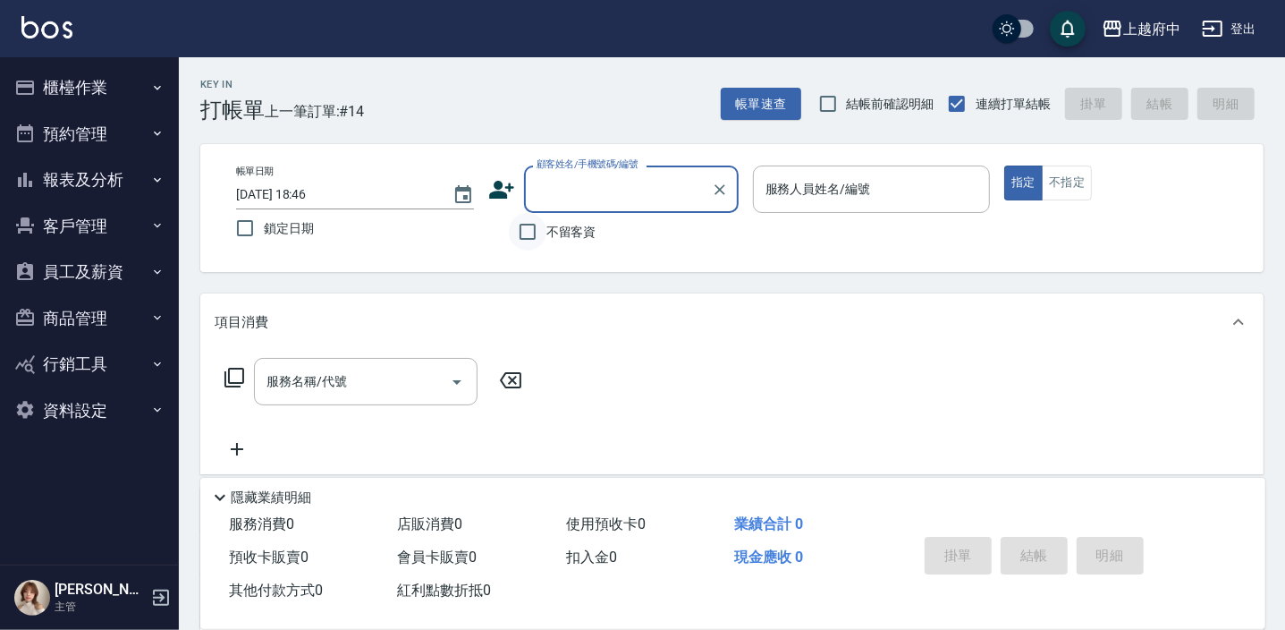
click at [524, 230] on input "不留客資" at bounding box center [528, 232] width 38 height 38
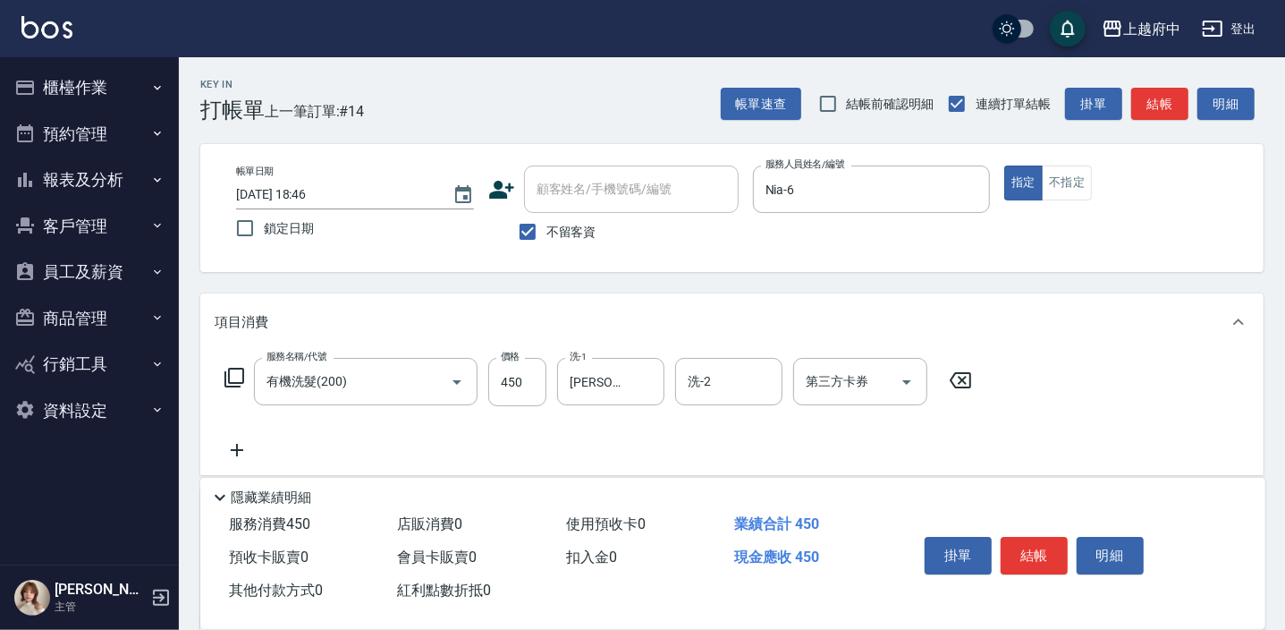
click at [963, 383] on icon at bounding box center [960, 379] width 45 height 21
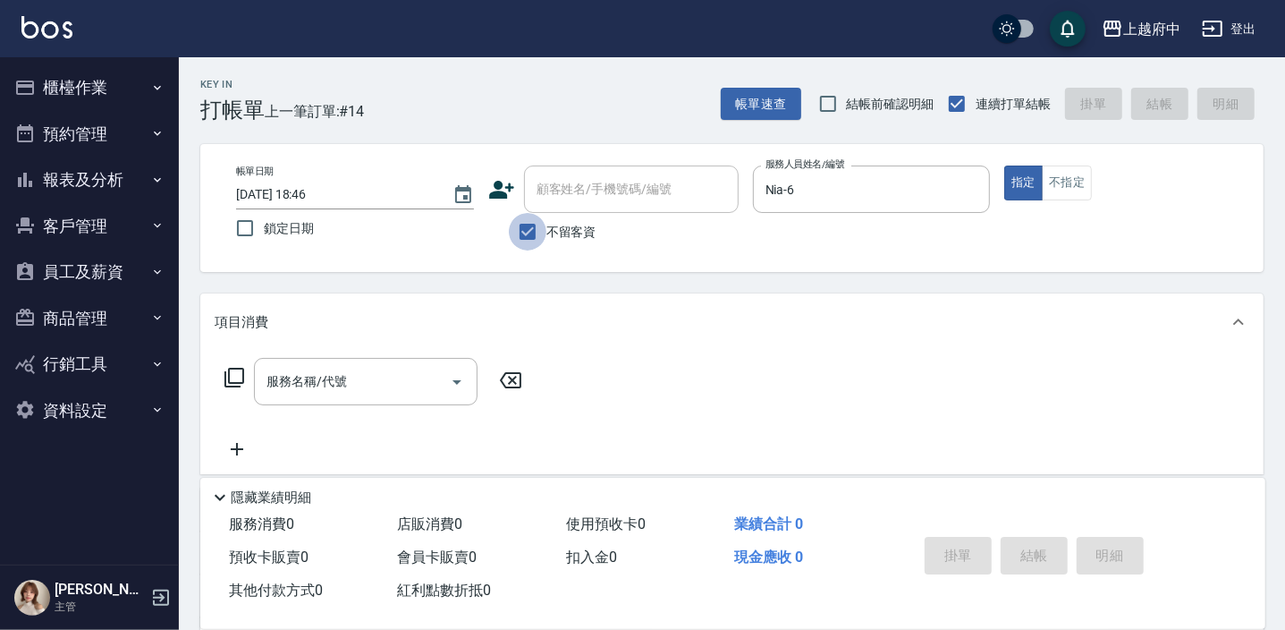
click at [522, 230] on input "不留客資" at bounding box center [528, 232] width 38 height 38
click at [554, 199] on input "顧客姓名/手機號碼/編號" at bounding box center [618, 189] width 172 height 31
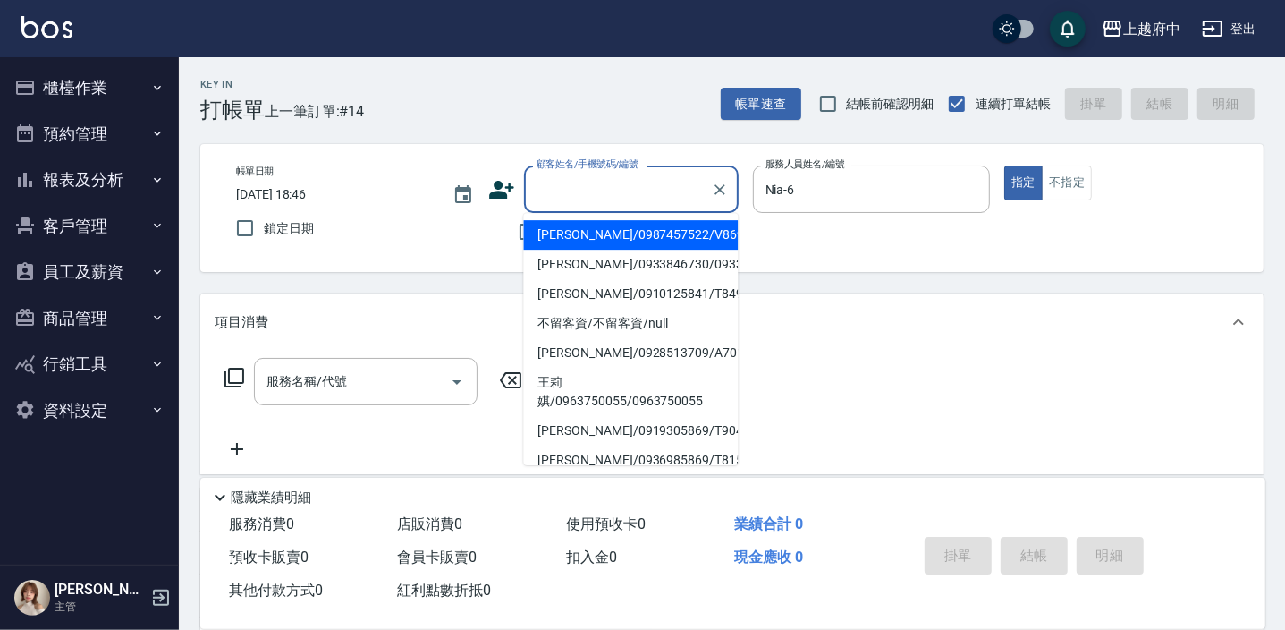
click at [599, 229] on li "吳依欣/0987457522/V86992" at bounding box center [630, 235] width 215 height 30
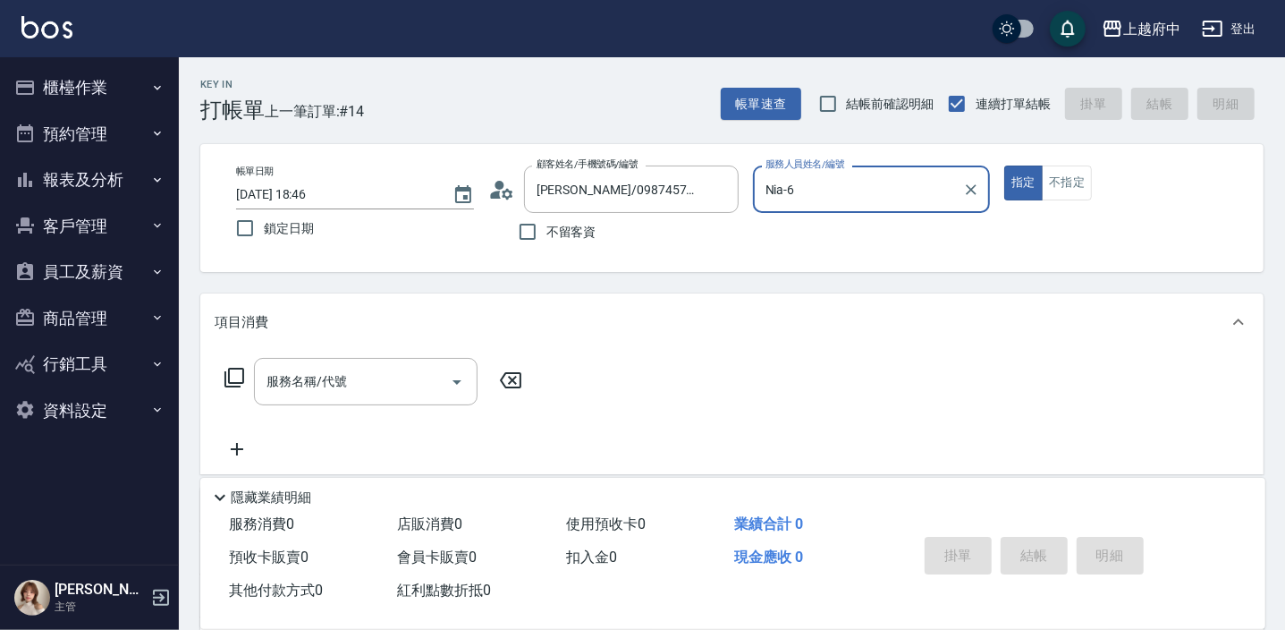
click at [1004, 165] on button "指定" at bounding box center [1023, 182] width 38 height 35
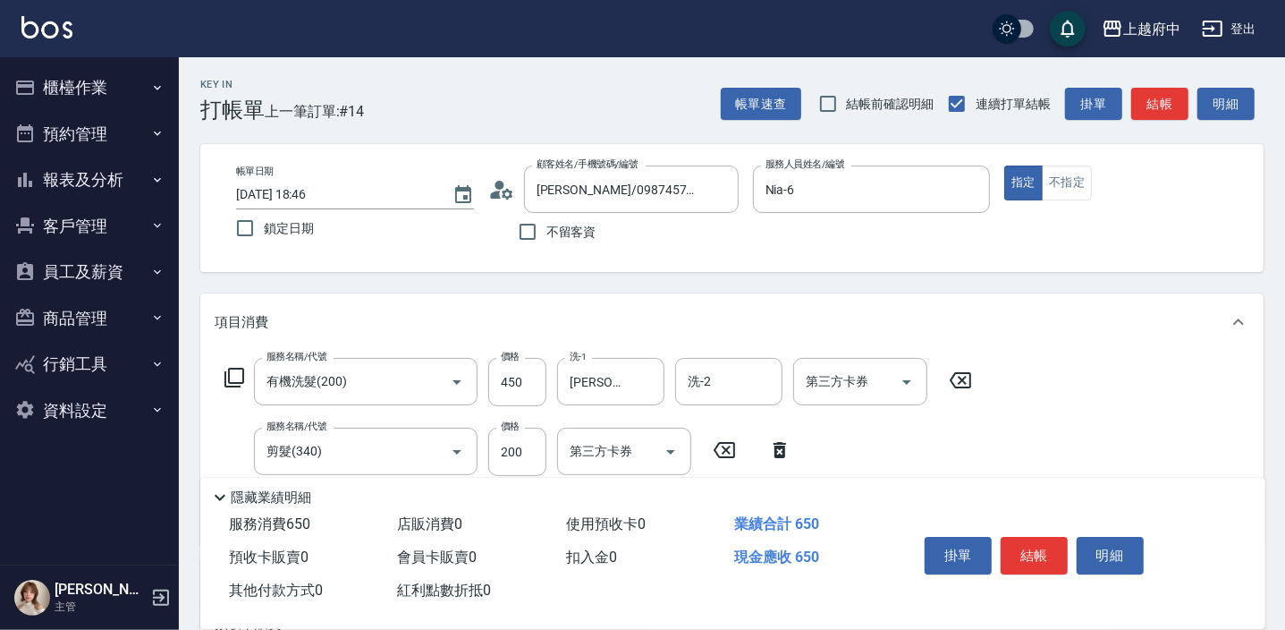
click at [976, 444] on div "服務名稱/代號 有機洗髮(200) 服務名稱/代號 價格 450 價格 洗-1 張鈞琇-25 洗-1 洗-2 洗-2 第三方卡券 第三方卡券 服務名稱/代號 …" at bounding box center [599, 444] width 768 height 173
click at [1045, 542] on button "結帳" at bounding box center [1034, 556] width 67 height 38
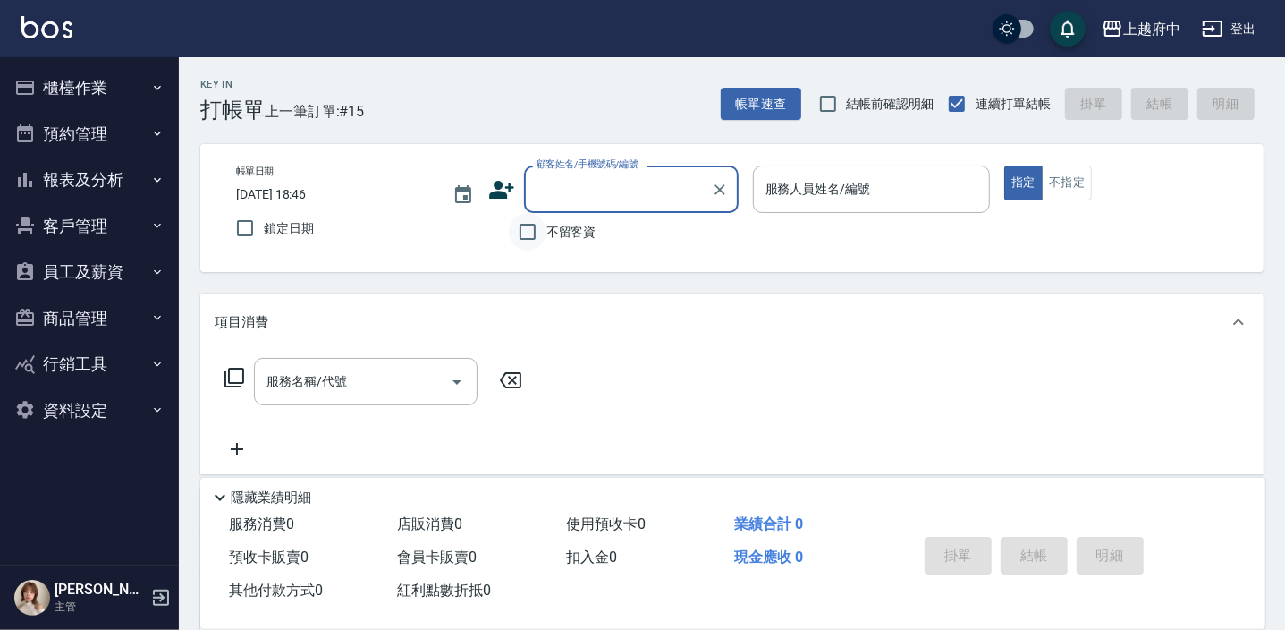
click at [522, 228] on input "不留客資" at bounding box center [528, 232] width 38 height 38
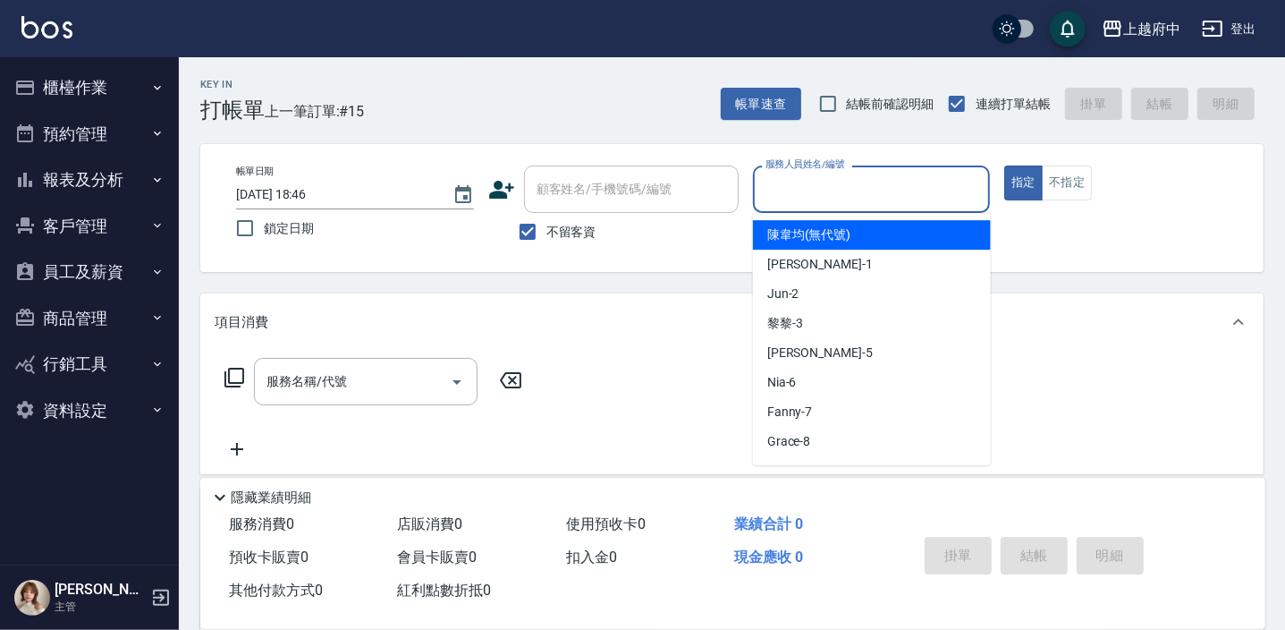
click at [838, 195] on input "服務人員姓名/編號" at bounding box center [872, 189] width 222 height 31
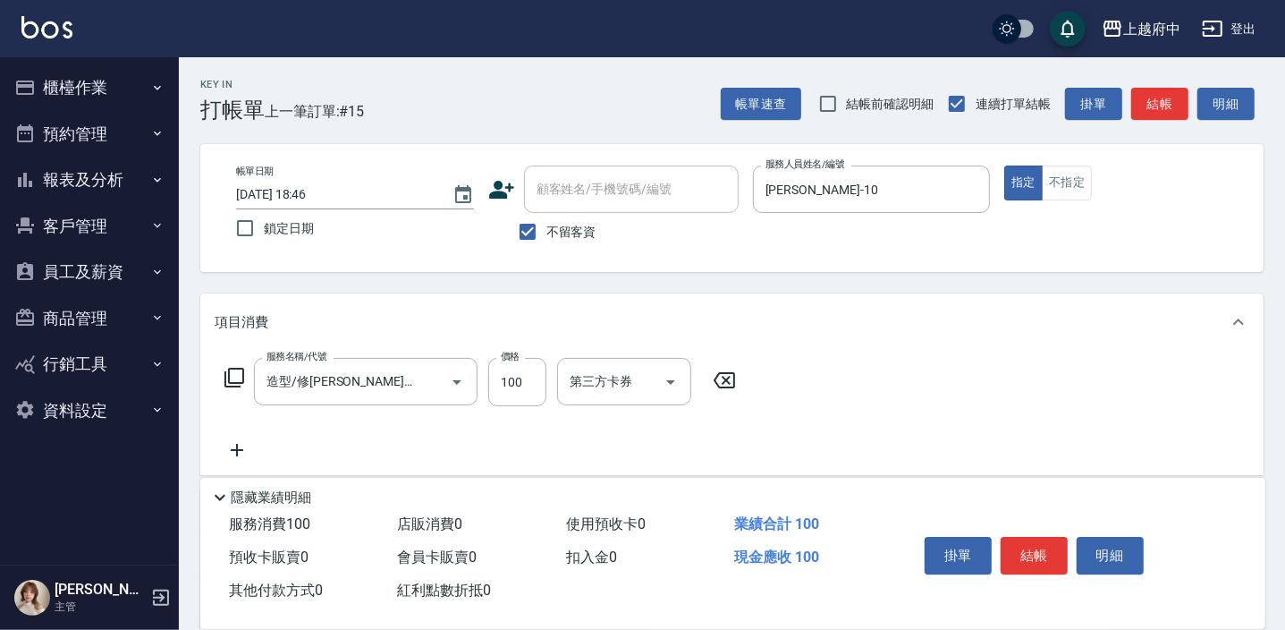
click at [898, 384] on div "服務名稱/代號 造型/修劉海(100) 服務名稱/代號 價格 100 價格 第三方卡券 第三方卡券" at bounding box center [731, 413] width 1063 height 124
click at [1035, 556] on button "結帳" at bounding box center [1034, 556] width 67 height 38
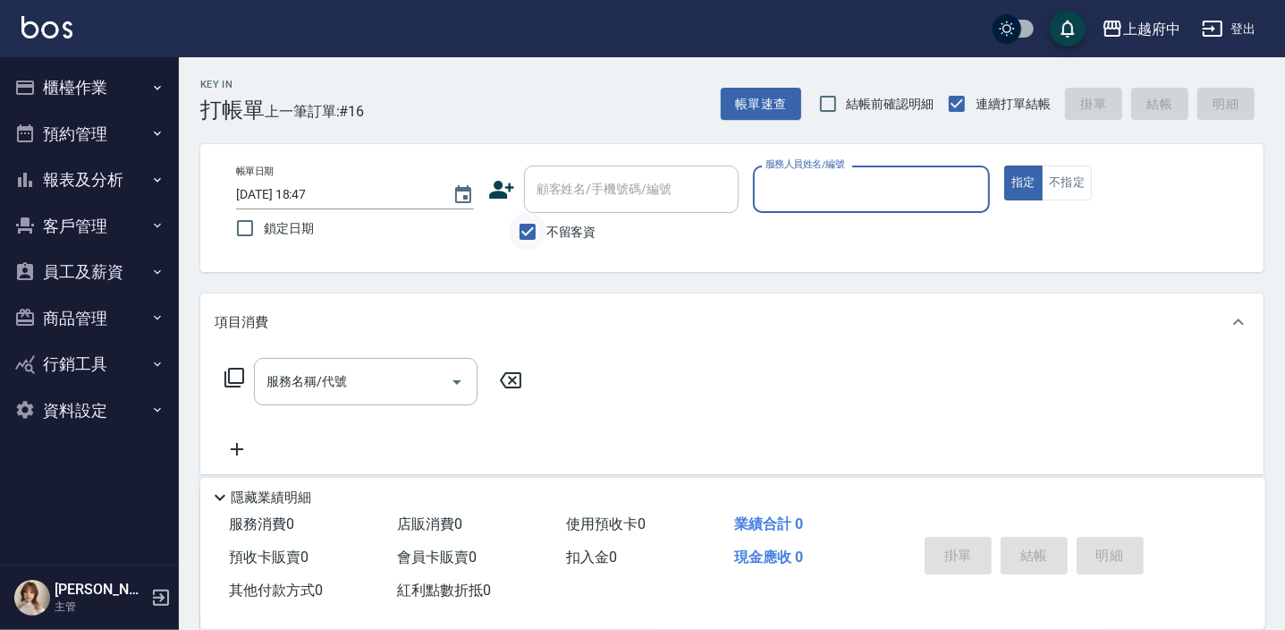
click at [523, 235] on input "不留客資" at bounding box center [528, 232] width 38 height 38
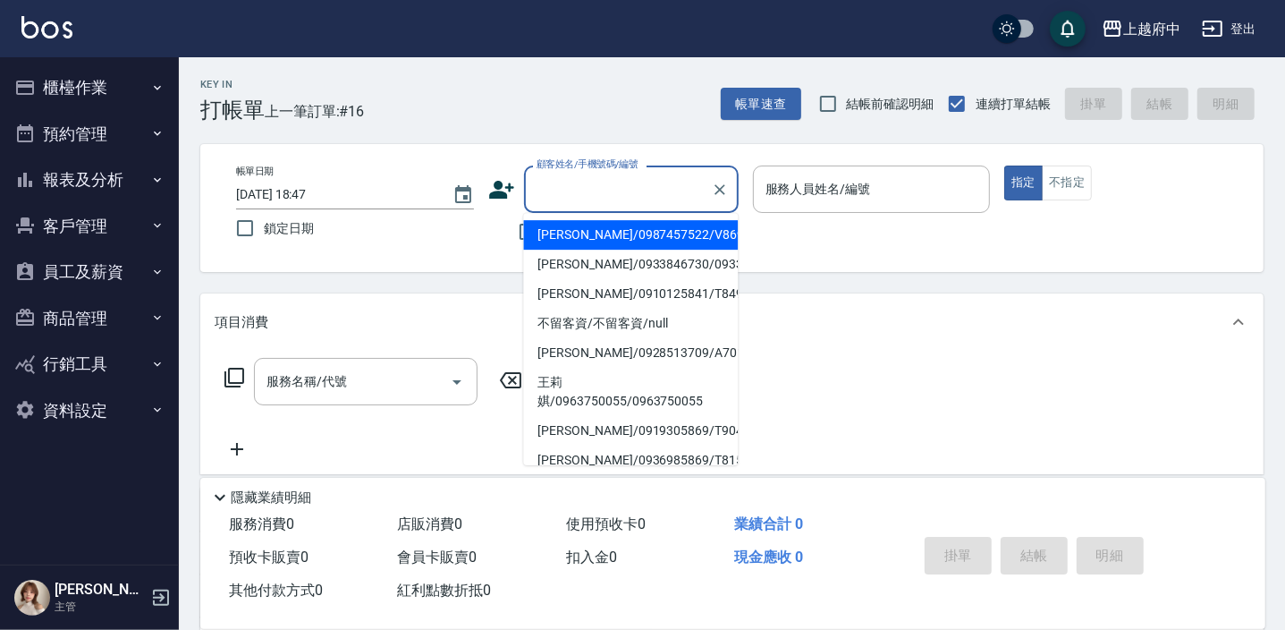
click at [585, 200] on input "顧客姓名/手機號碼/編號" at bounding box center [618, 189] width 172 height 31
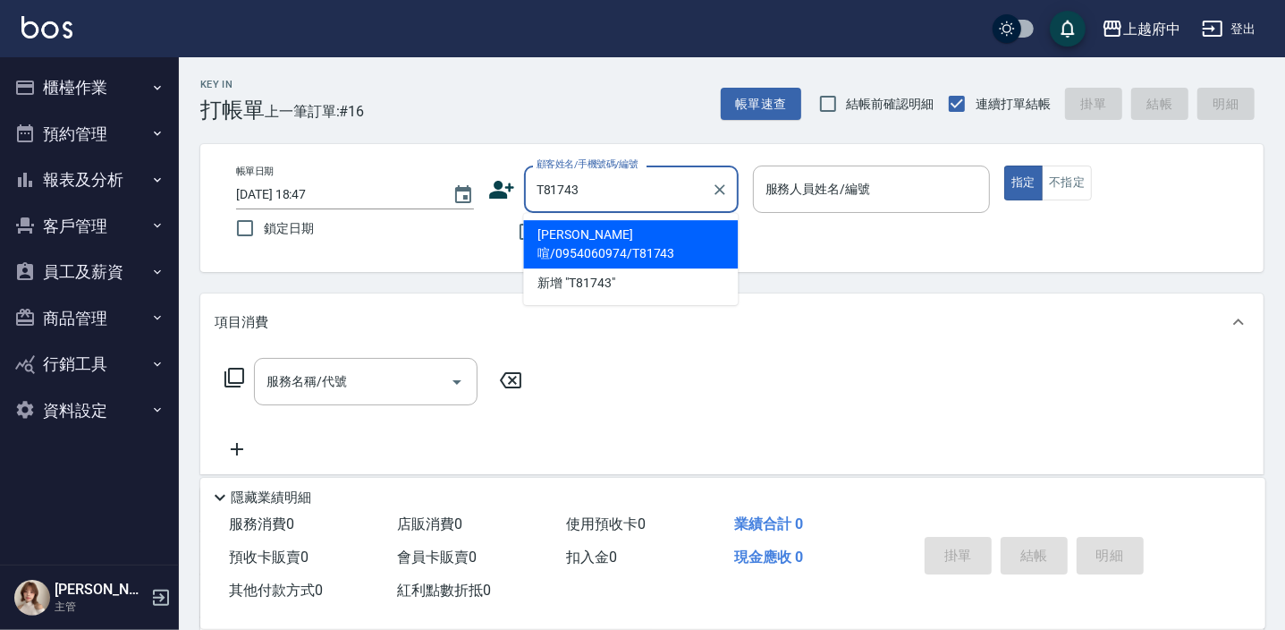
click at [579, 234] on li "林瑋喧/0954060974/T81743" at bounding box center [630, 244] width 215 height 48
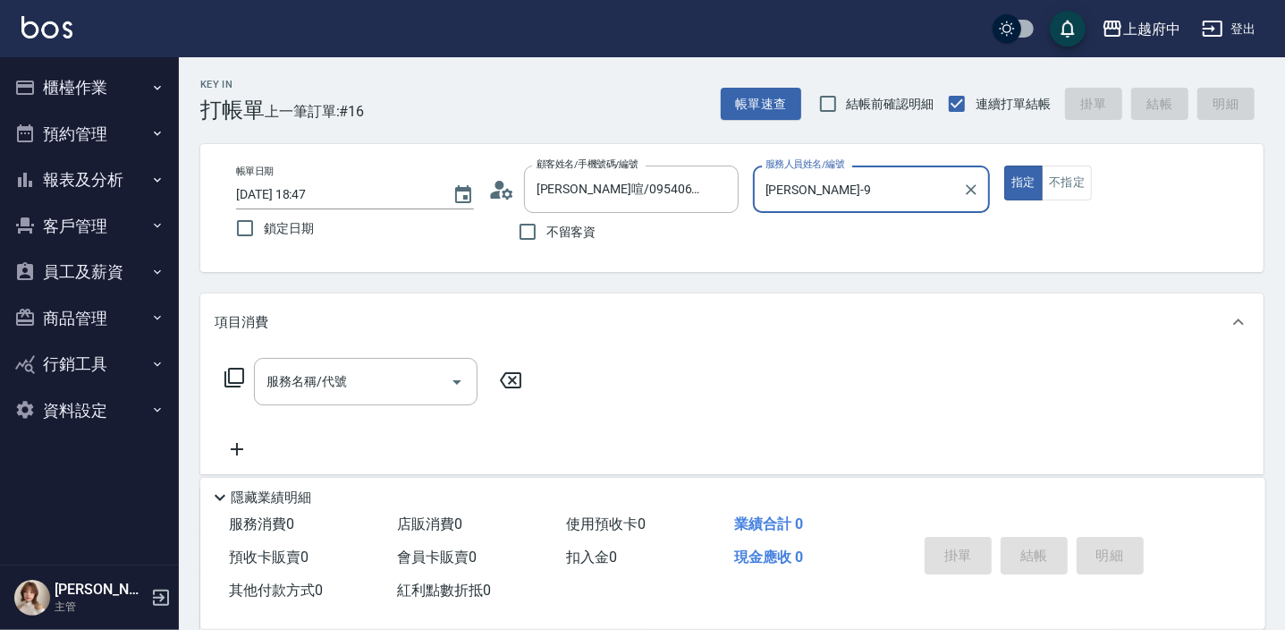
click at [1004, 165] on button "指定" at bounding box center [1023, 182] width 38 height 35
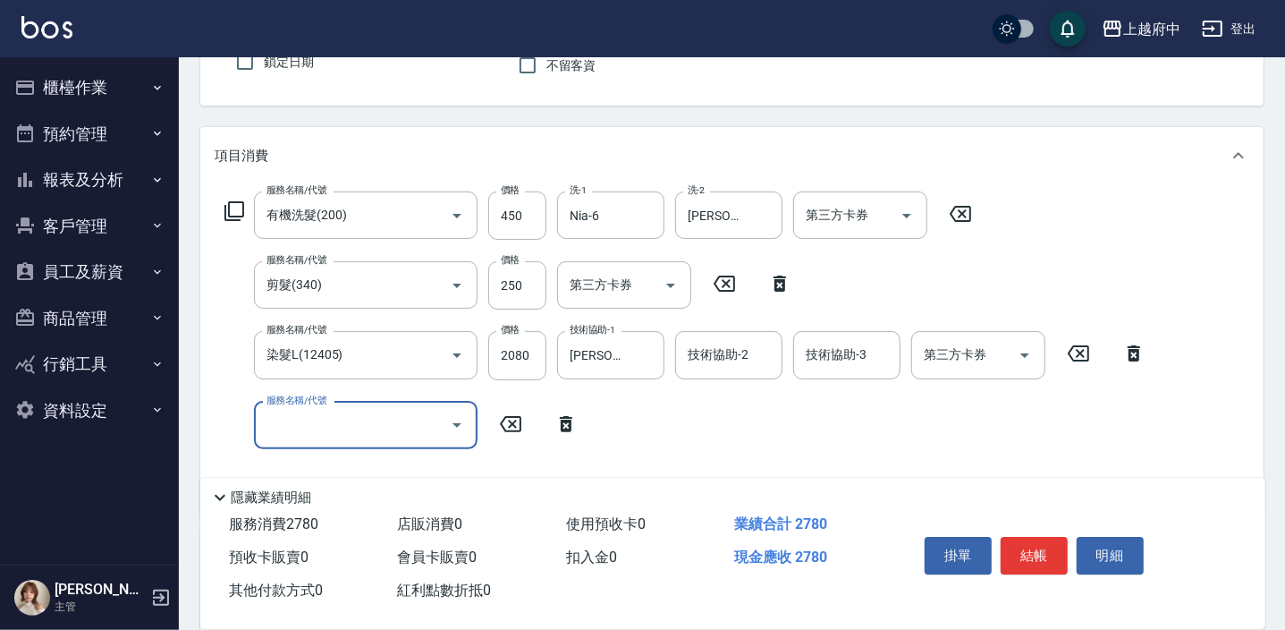
scroll to position [243, 0]
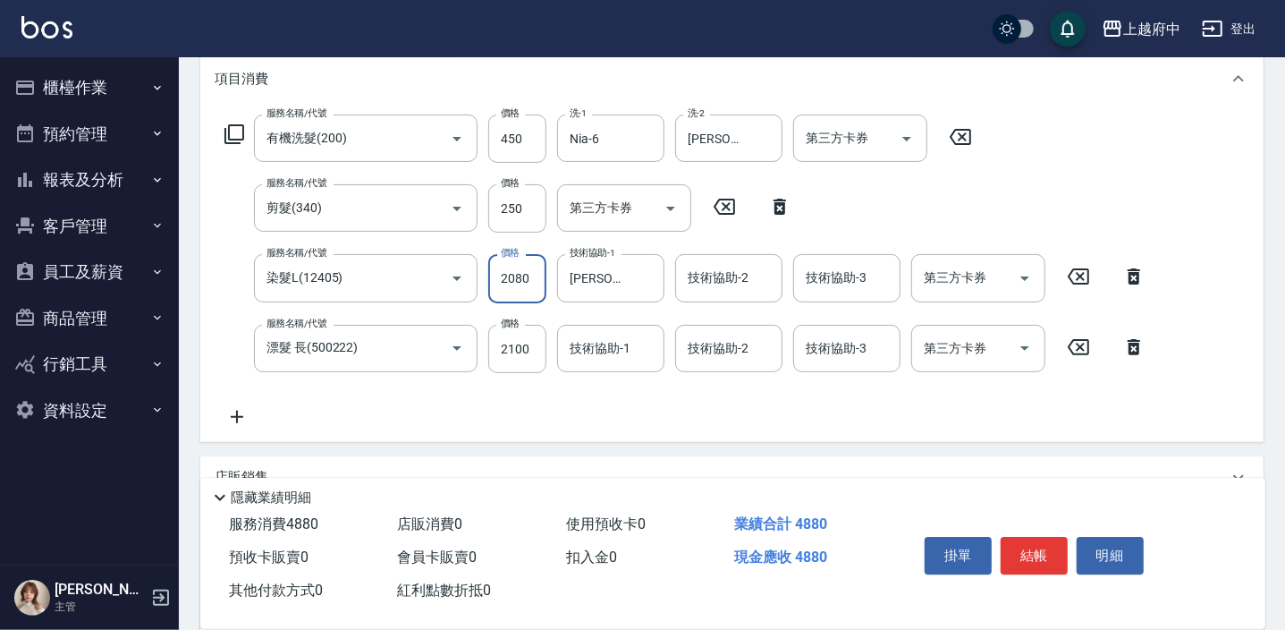
click at [515, 290] on input "2080" at bounding box center [517, 278] width 58 height 48
click at [527, 346] on input "2100" at bounding box center [517, 349] width 58 height 48
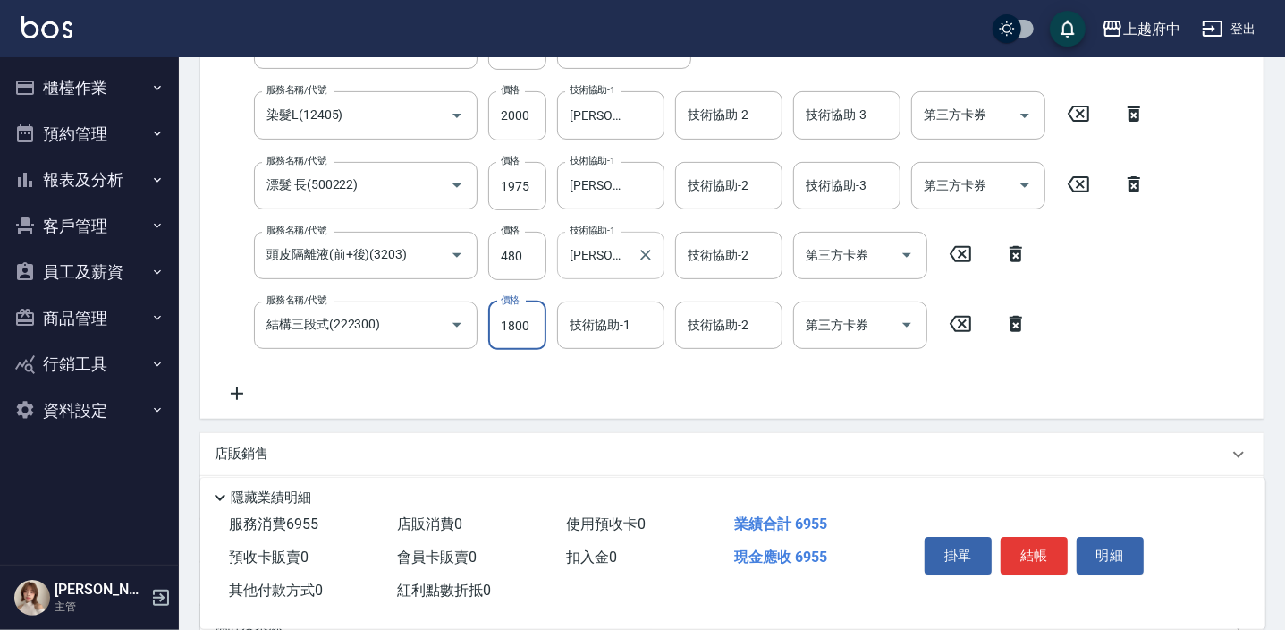
scroll to position [416, 0]
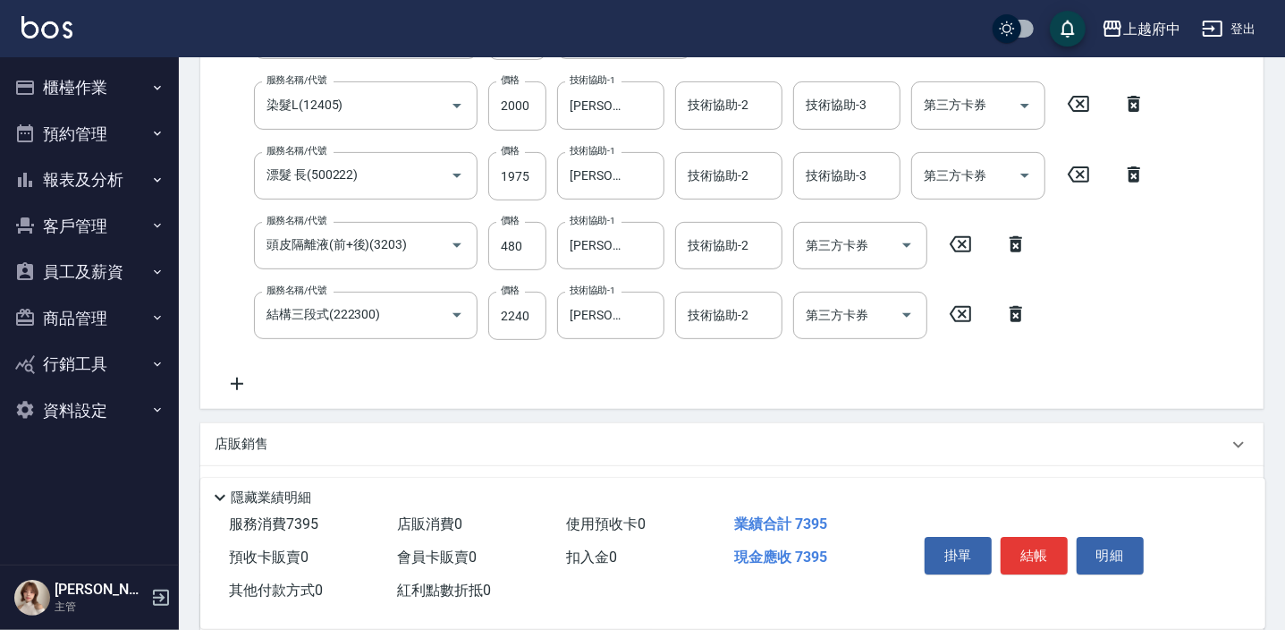
click at [662, 372] on div "服務名稱/代號 有機洗髮(200) 服務名稱/代號 價格 450 價格 洗-1 Nia-6 洗-1 洗-2 David-9 洗-2 第三方卡券 第三方卡券 服…" at bounding box center [686, 168] width 942 height 453
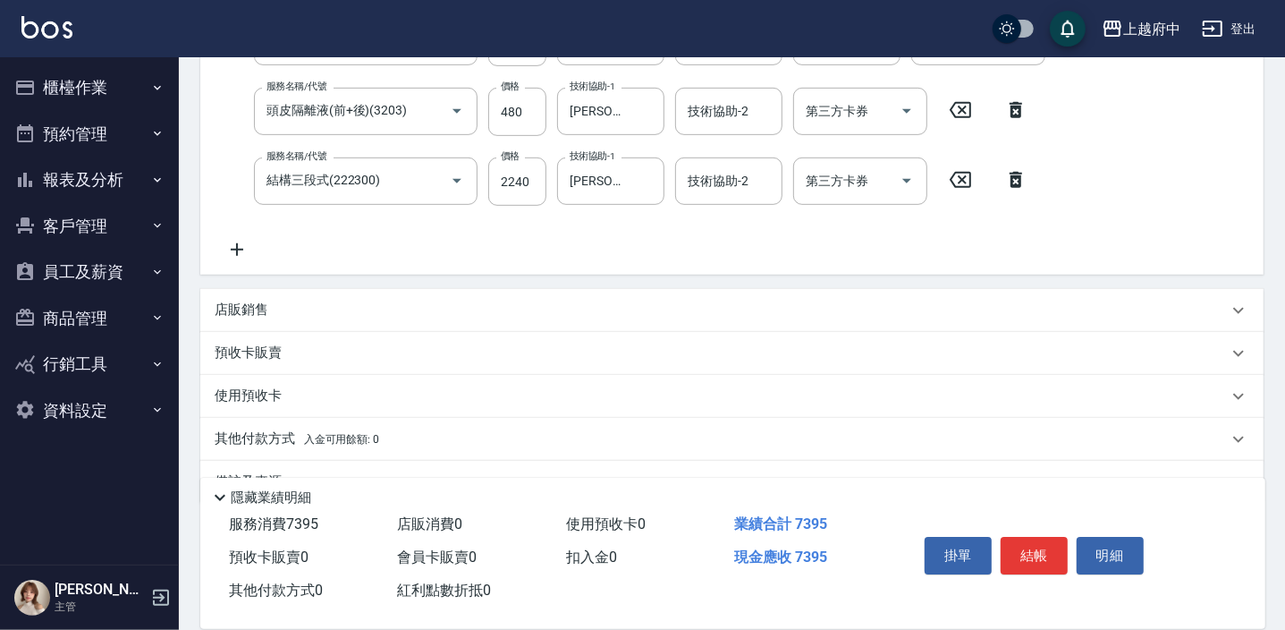
scroll to position [579, 0]
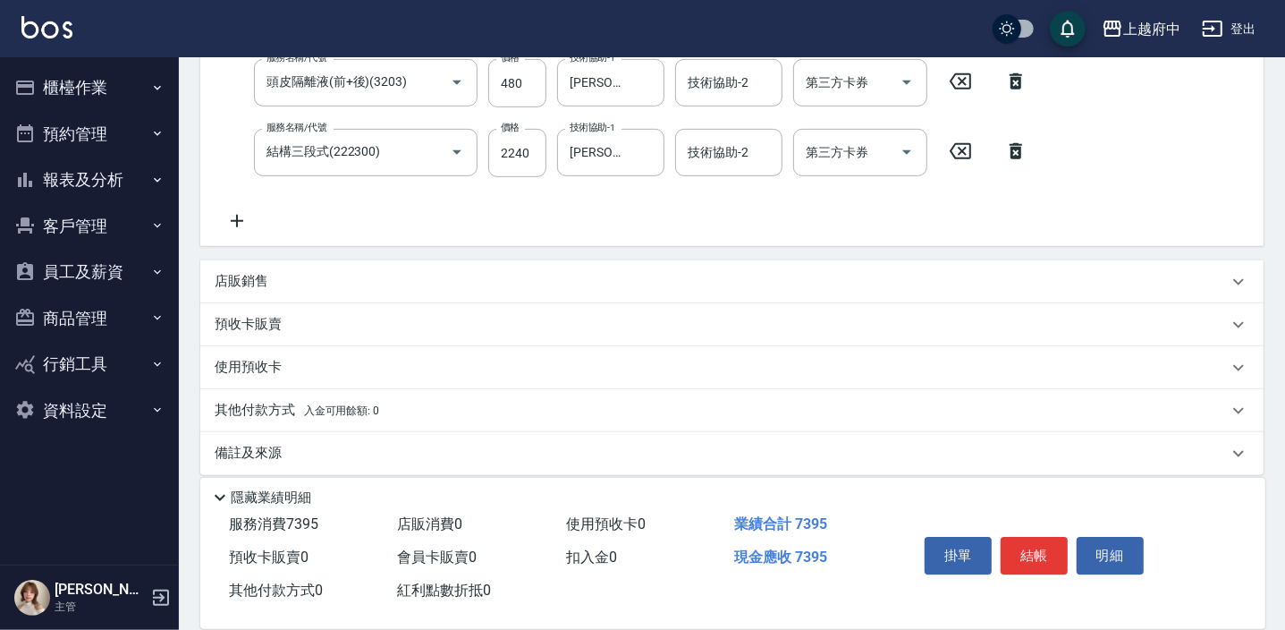
click at [304, 412] on span "入金可用餘額: 0" at bounding box center [342, 410] width 76 height 13
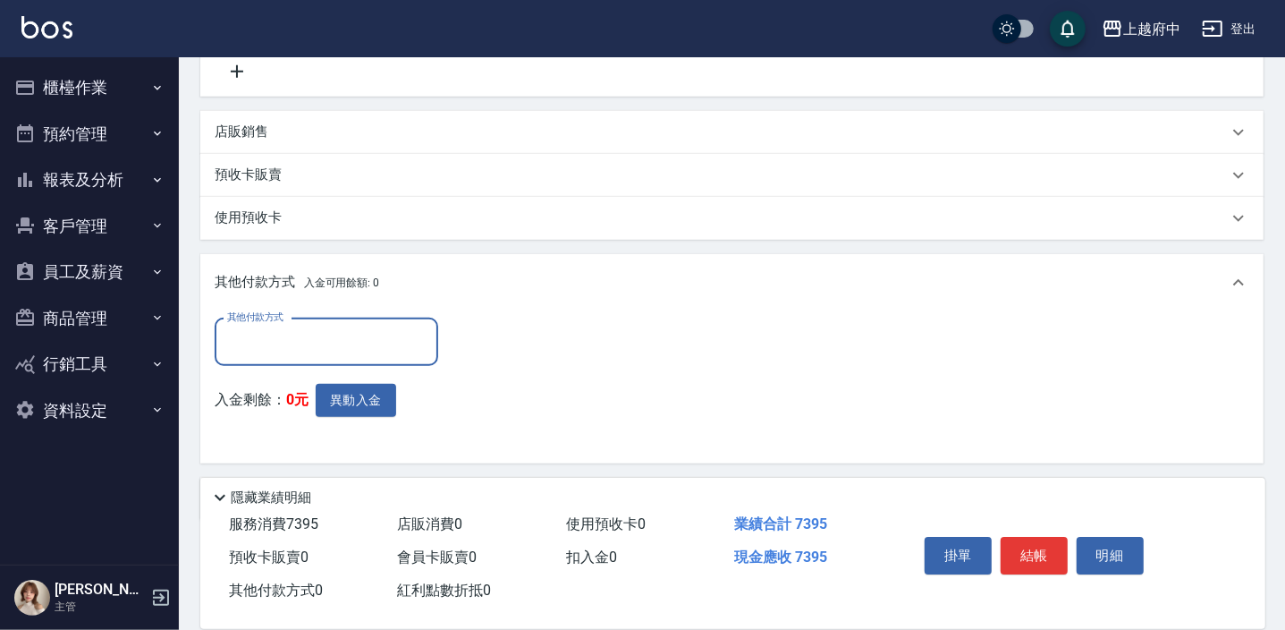
scroll to position [741, 0]
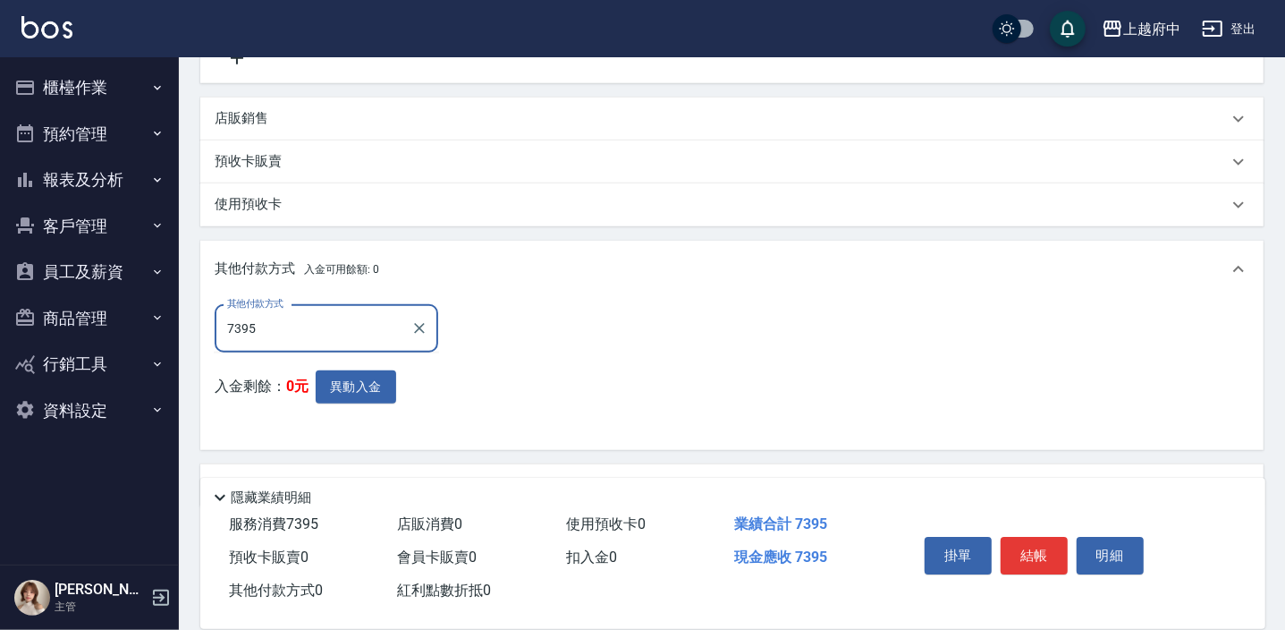
drag, startPoint x: 310, startPoint y: 330, endPoint x: 206, endPoint y: 340, distance: 105.1
click at [206, 340] on div "其他付款方式 7395 其他付款方式 入金剩餘： 0元 異動入金" at bounding box center [731, 374] width 1063 height 152
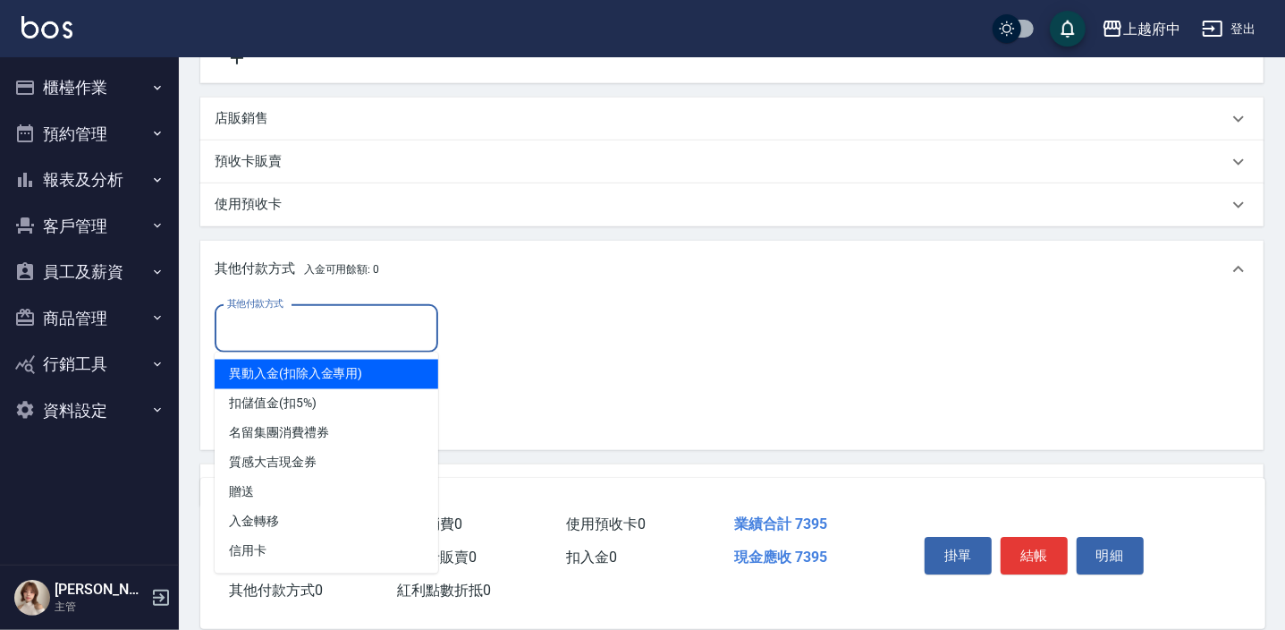
click at [289, 341] on input "其他付款方式" at bounding box center [326, 328] width 207 height 31
drag, startPoint x: 292, startPoint y: 341, endPoint x: 313, endPoint y: 331, distance: 22.8
click at [293, 341] on input "其他付款方式" at bounding box center [326, 328] width 207 height 31
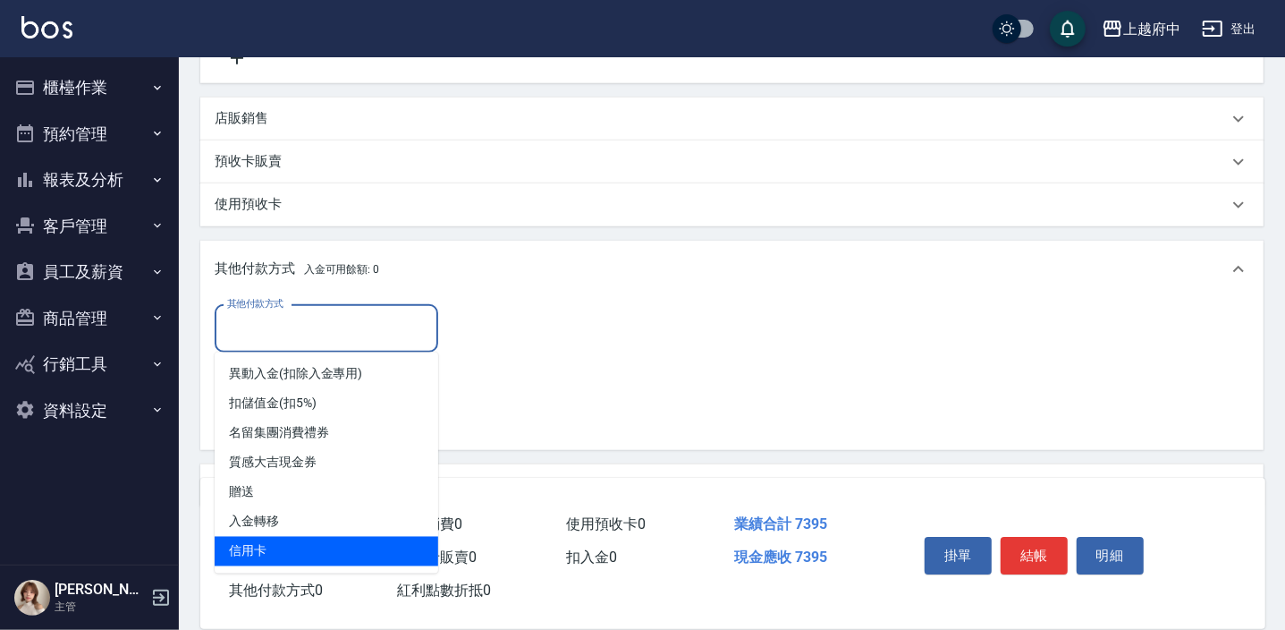
click at [253, 546] on span "信用卡" at bounding box center [327, 552] width 224 height 30
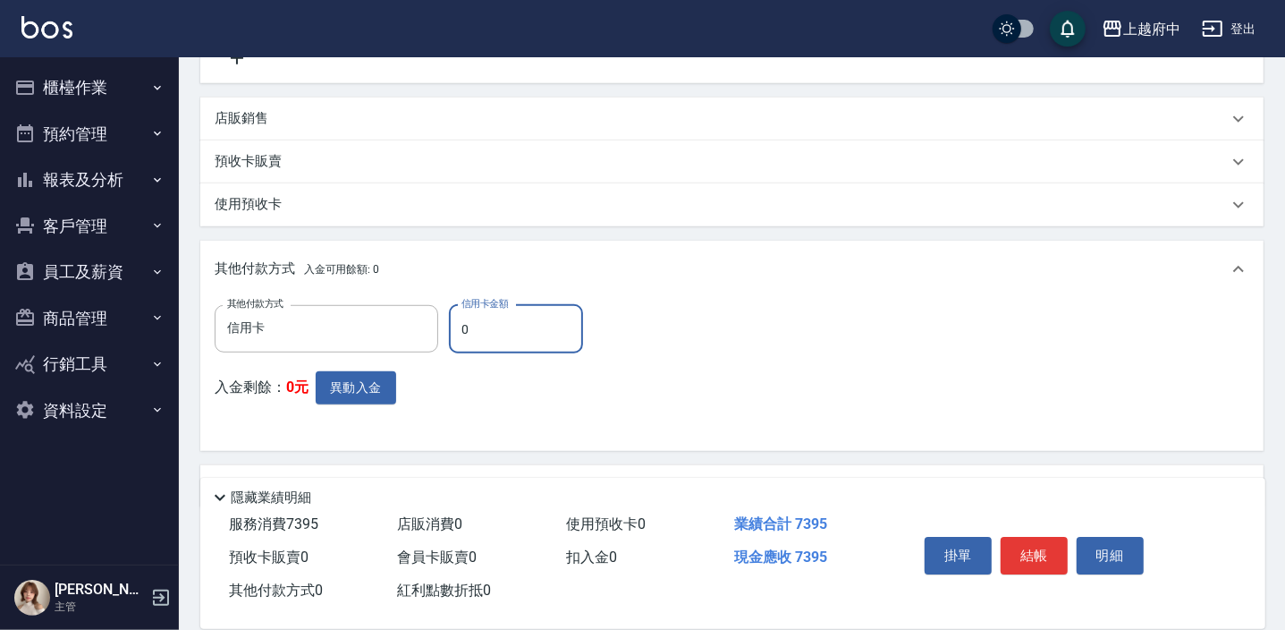
drag, startPoint x: 503, startPoint y: 320, endPoint x: 477, endPoint y: 317, distance: 26.2
click at [490, 317] on input "0" at bounding box center [516, 329] width 134 height 48
click at [470, 319] on input "0" at bounding box center [516, 329] width 134 height 48
drag, startPoint x: 480, startPoint y: 329, endPoint x: 452, endPoint y: 330, distance: 28.6
click at [452, 330] on input "0" at bounding box center [516, 329] width 134 height 48
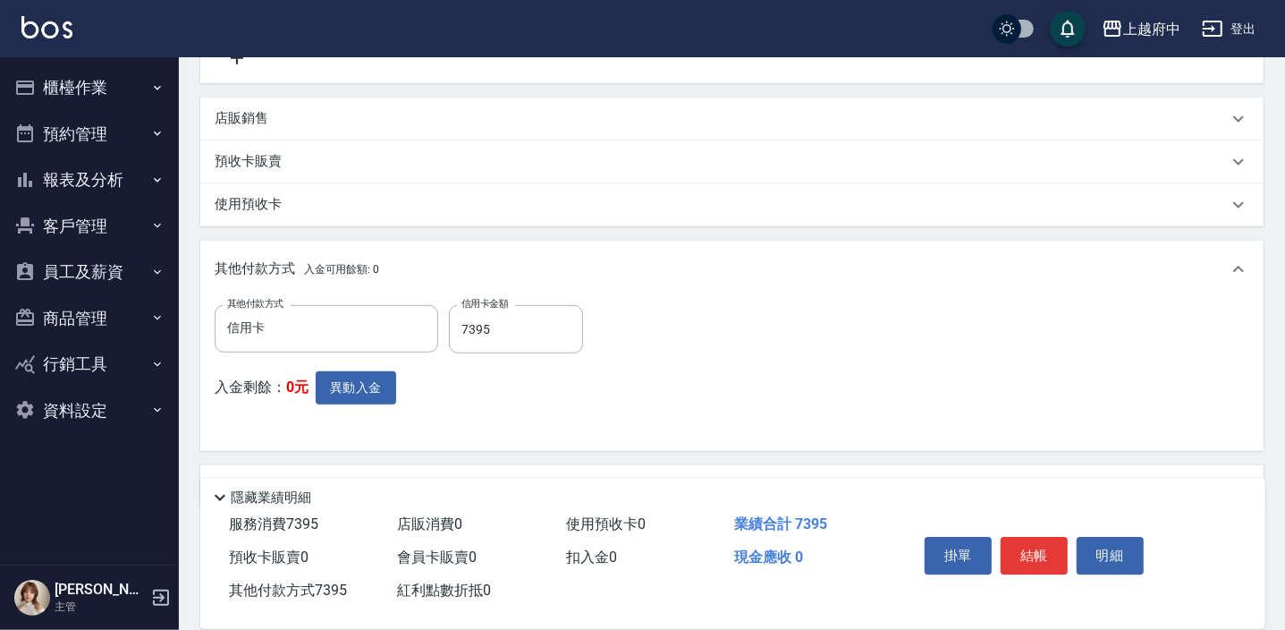
click at [740, 405] on div "其他付款方式 信用卡 其他付款方式 信用卡金額 7395 信用卡金額 入金剩餘： 0元 異動入金" at bounding box center [732, 370] width 1035 height 131
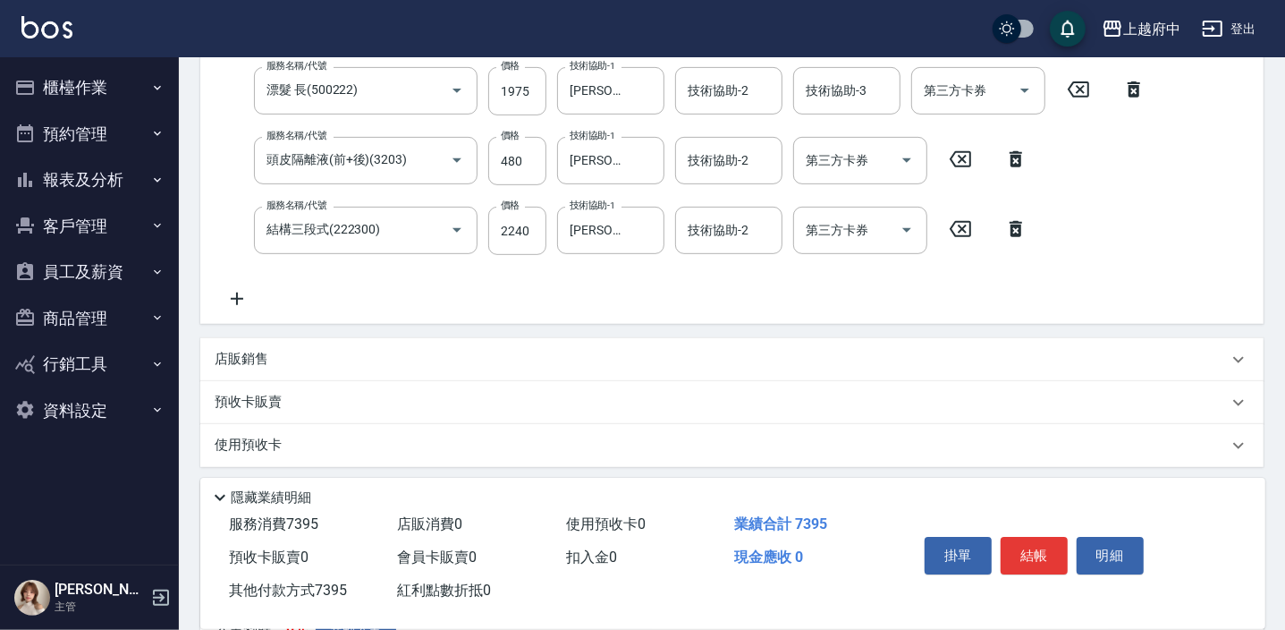
scroll to position [660, 0]
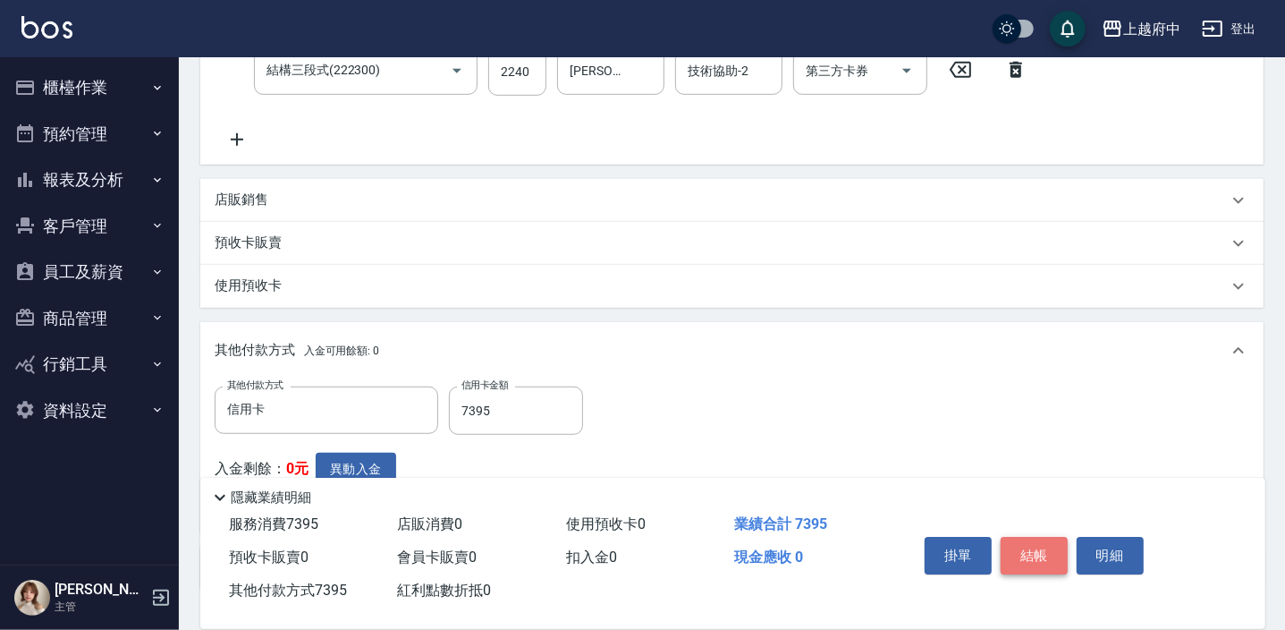
click at [1019, 546] on button "結帳" at bounding box center [1034, 556] width 67 height 38
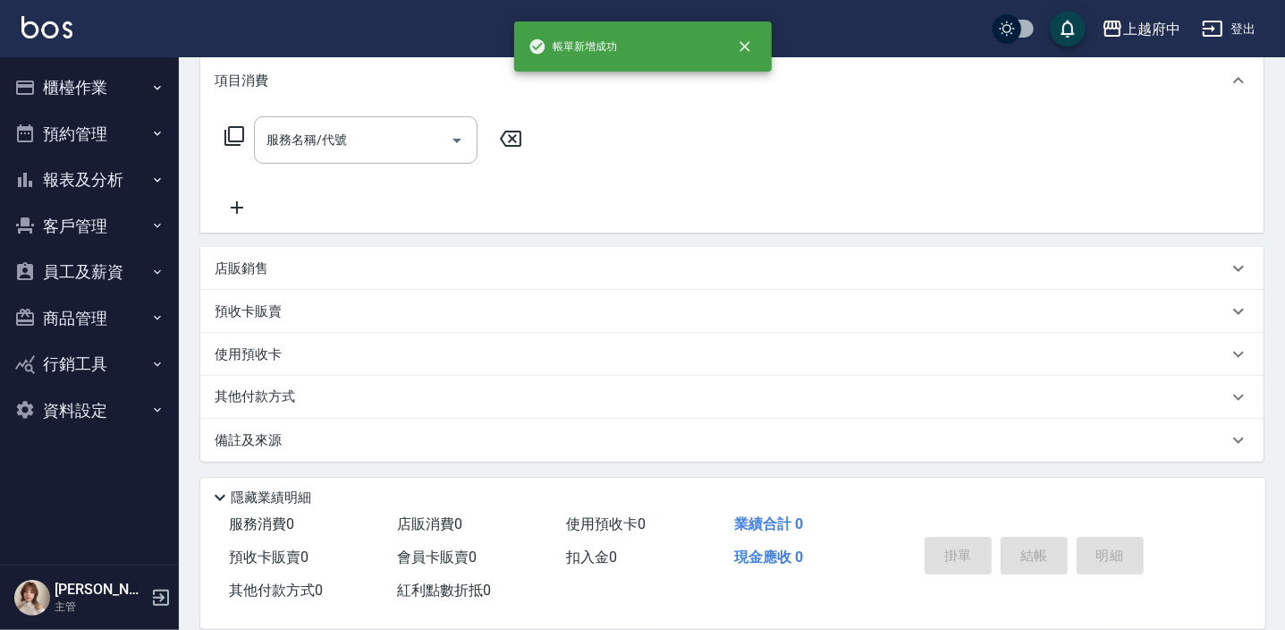
scroll to position [0, 0]
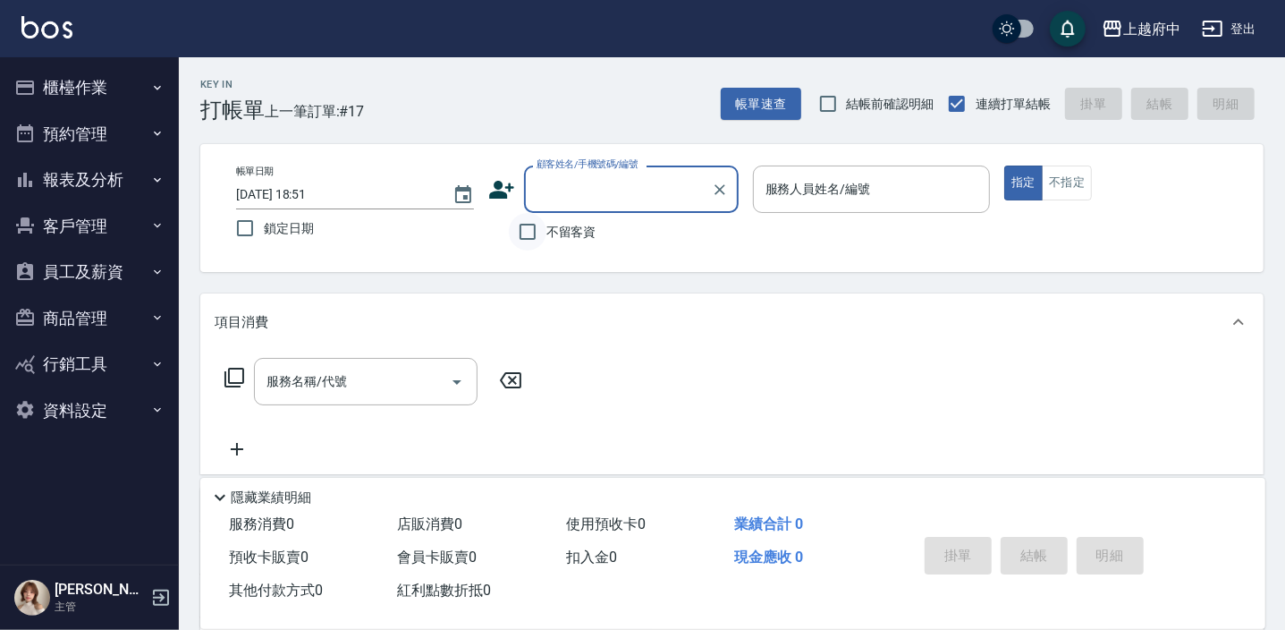
click at [529, 232] on input "不留客資" at bounding box center [528, 232] width 38 height 38
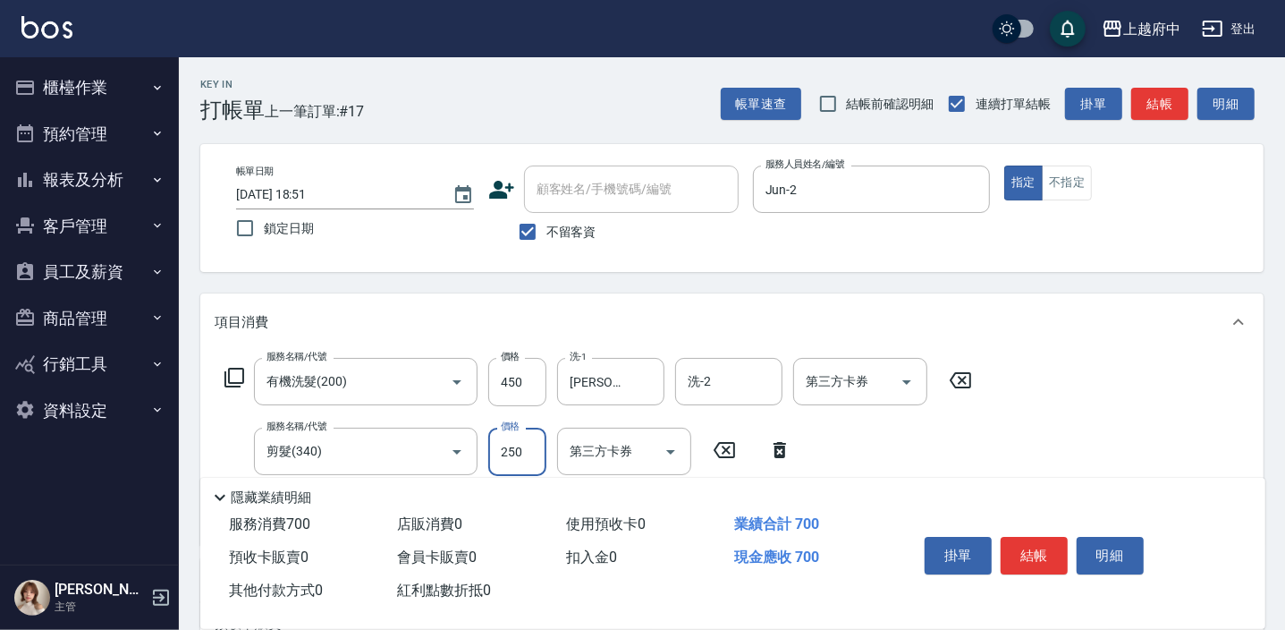
click at [911, 458] on div "服務名稱/代號 有機洗髮(200) 服務名稱/代號 價格 450 價格 洗-1 邱子芹-26 洗-1 洗-2 洗-2 第三方卡券 第三方卡券 服務名稱/代號 …" at bounding box center [599, 444] width 768 height 173
click at [1034, 540] on button "結帳" at bounding box center [1034, 556] width 67 height 38
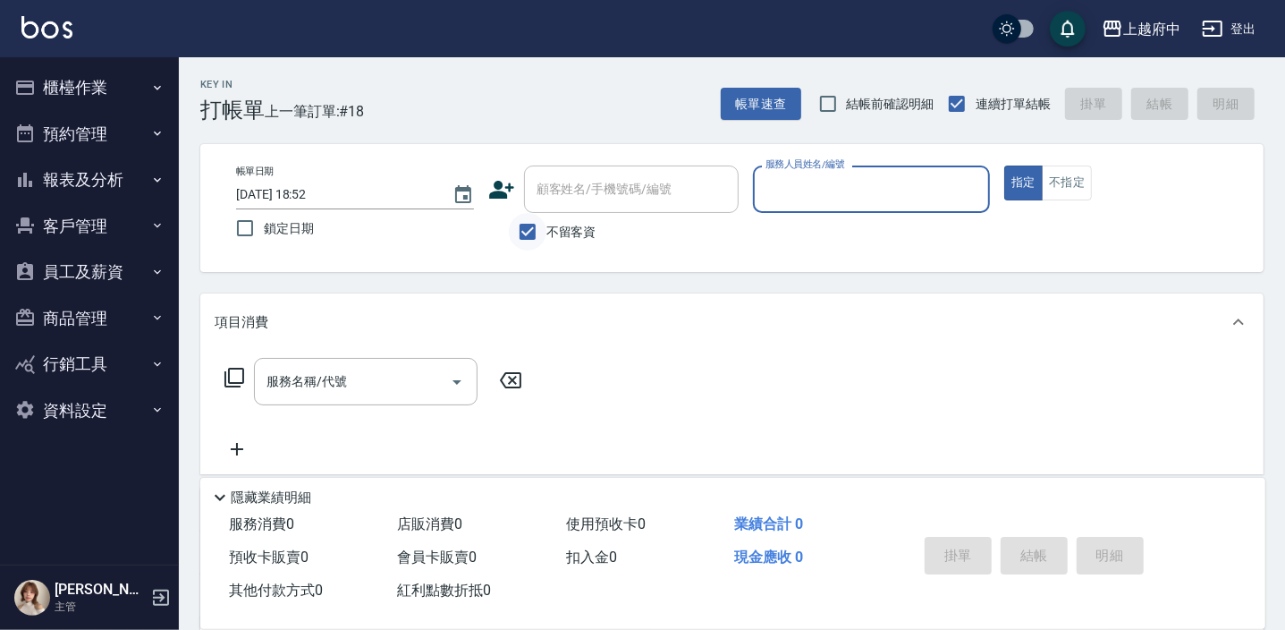
click at [528, 226] on input "不留客資" at bounding box center [528, 232] width 38 height 38
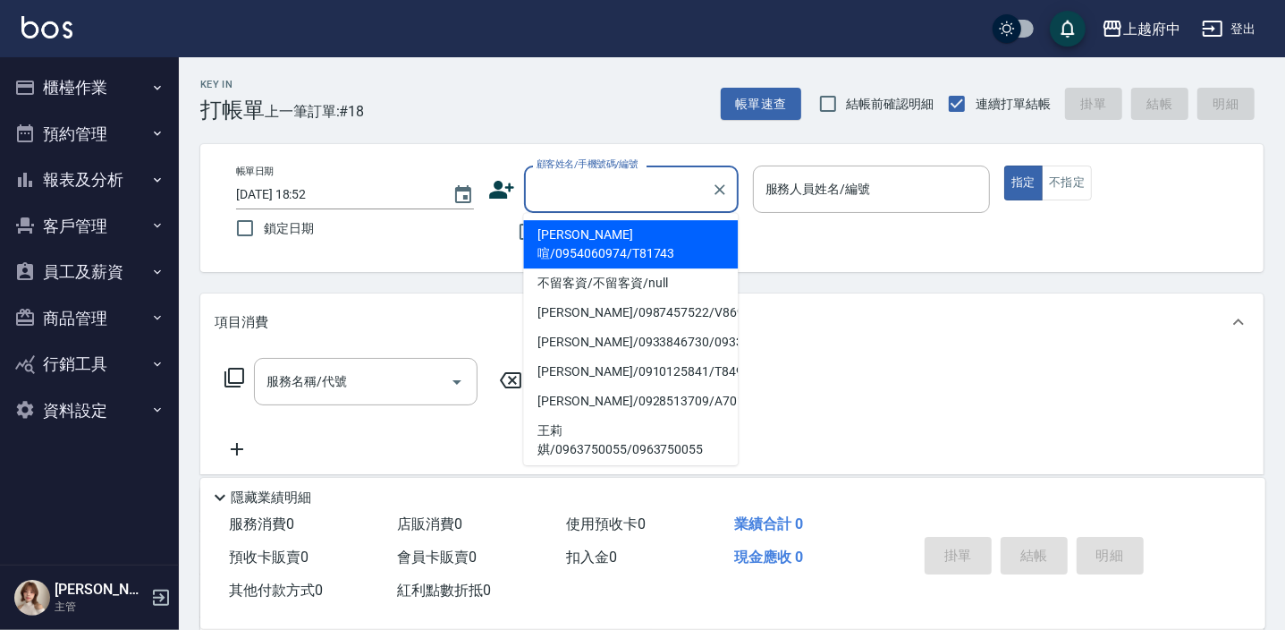
click at [551, 194] on input "顧客姓名/手機號碼/編號" at bounding box center [618, 189] width 172 height 31
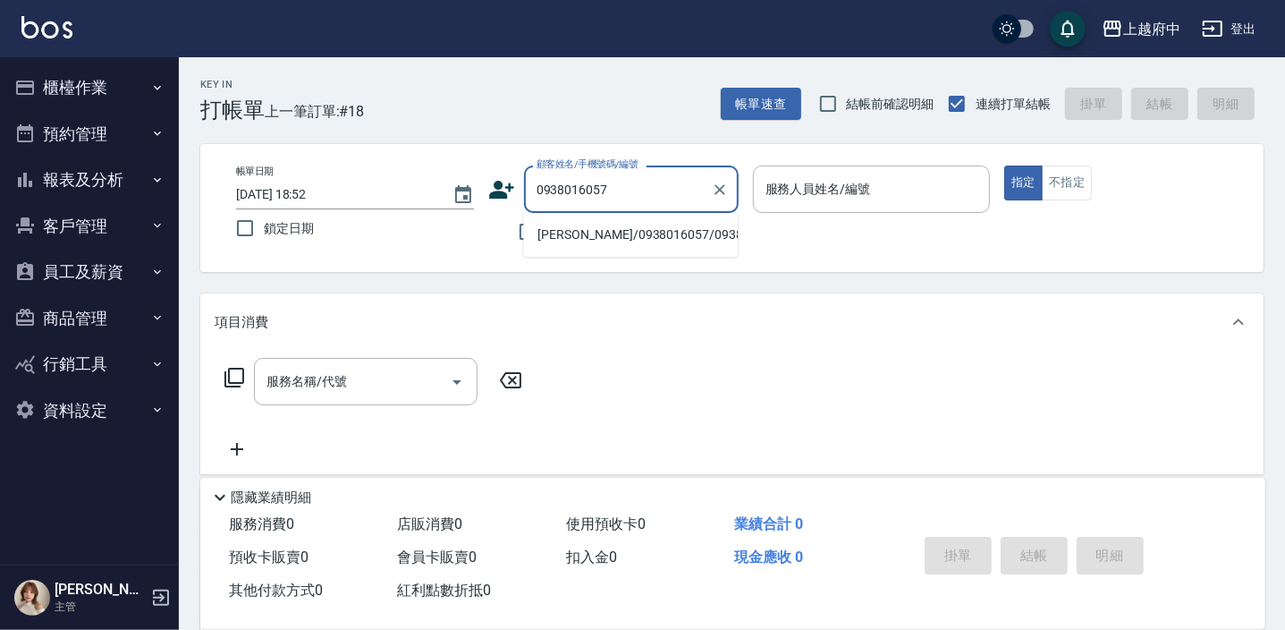
click at [614, 230] on li "黃建男/0938016057/0938016057" at bounding box center [630, 235] width 215 height 30
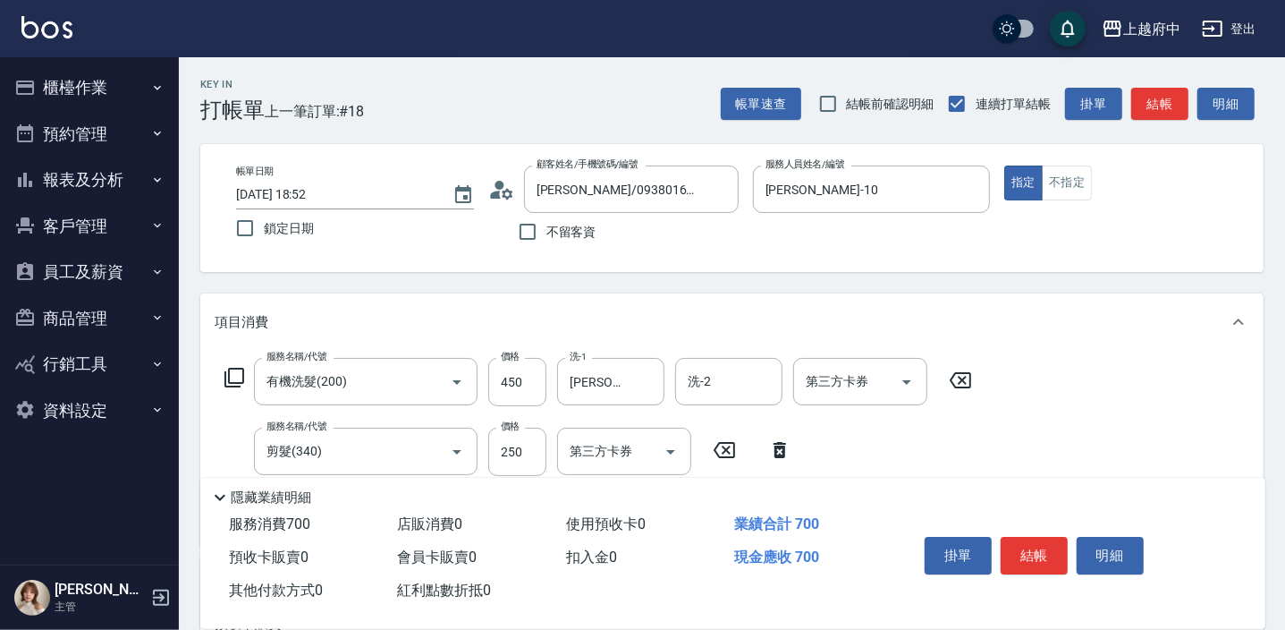
click at [889, 455] on div "服務名稱/代號 有機洗髮(200) 服務名稱/代號 價格 450 價格 洗-1 Kevin-10 洗-1 洗-2 洗-2 第三方卡券 第三方卡券 服務名稱/代…" at bounding box center [599, 444] width 768 height 173
click at [1026, 555] on button "結帳" at bounding box center [1034, 556] width 67 height 38
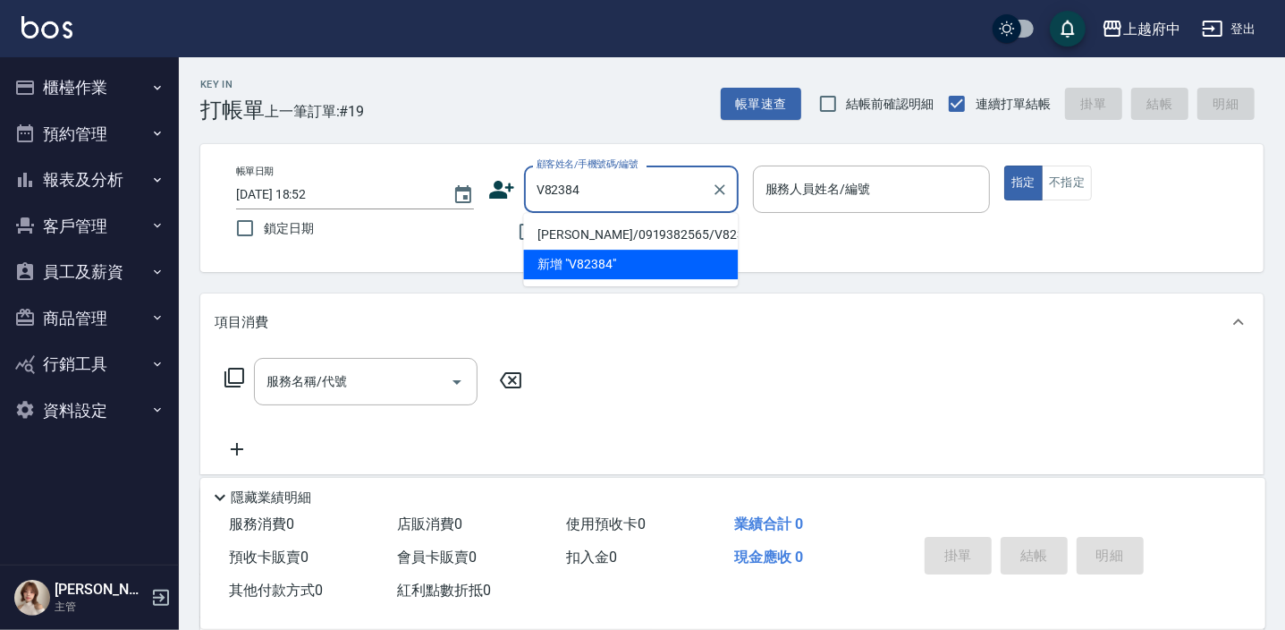
click at [626, 235] on li "盧柏宏/0919382565/V82384" at bounding box center [630, 235] width 215 height 30
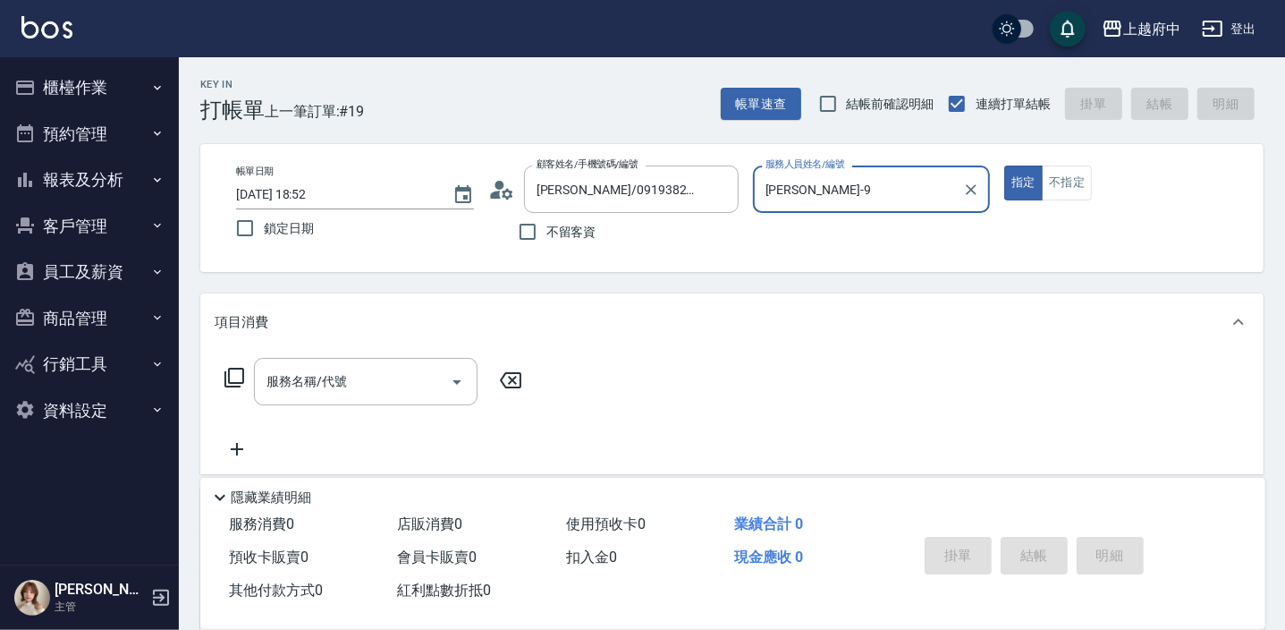
click at [1004, 165] on button "指定" at bounding box center [1023, 182] width 38 height 35
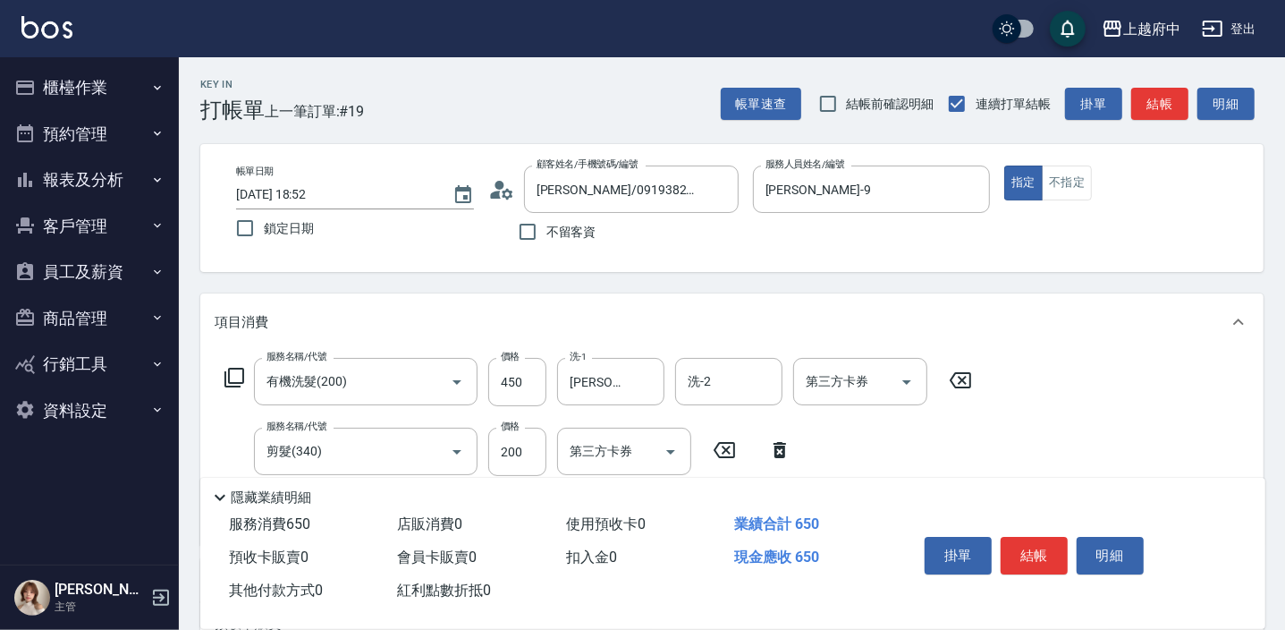
click at [1010, 431] on div "服務名稱/代號 有機洗髮(200) 服務名稱/代號 價格 450 價格 洗-1 邱子芹-26 洗-1 洗-2 洗-2 第三方卡券 第三方卡券 服務名稱/代號 …" at bounding box center [731, 448] width 1063 height 194
click at [1037, 554] on button "結帳" at bounding box center [1034, 556] width 67 height 38
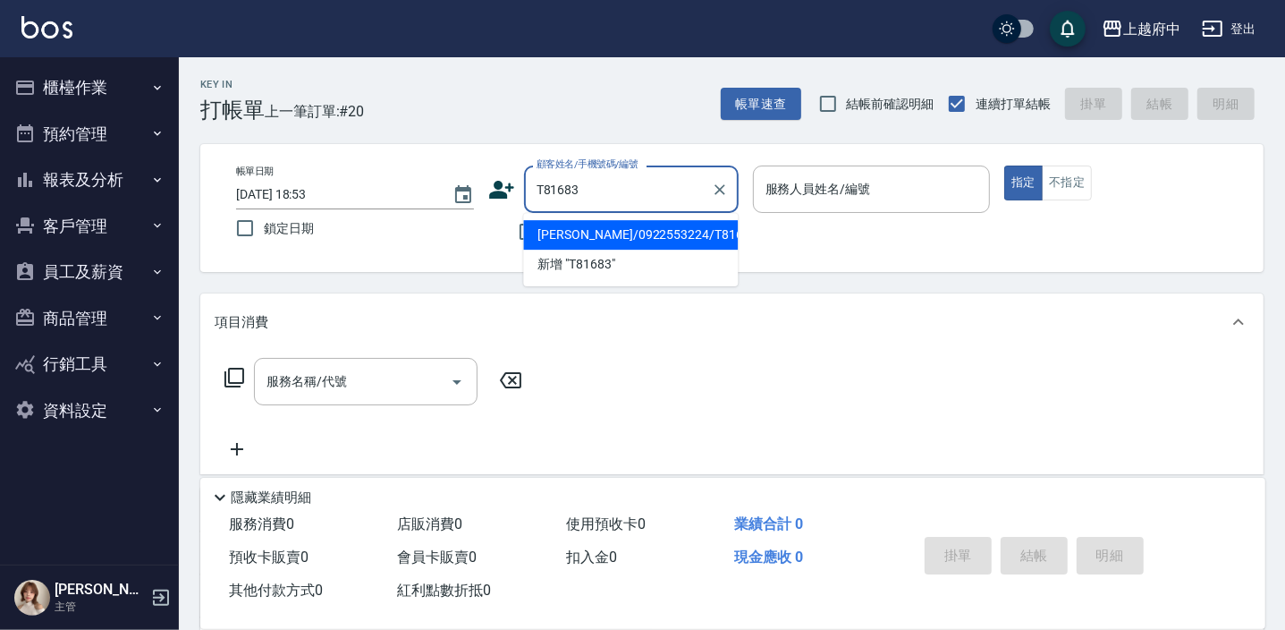
drag, startPoint x: 589, startPoint y: 236, endPoint x: 638, endPoint y: 233, distance: 48.4
click at [589, 235] on li "陳雅恆/0922553224/T81683" at bounding box center [630, 235] width 215 height 30
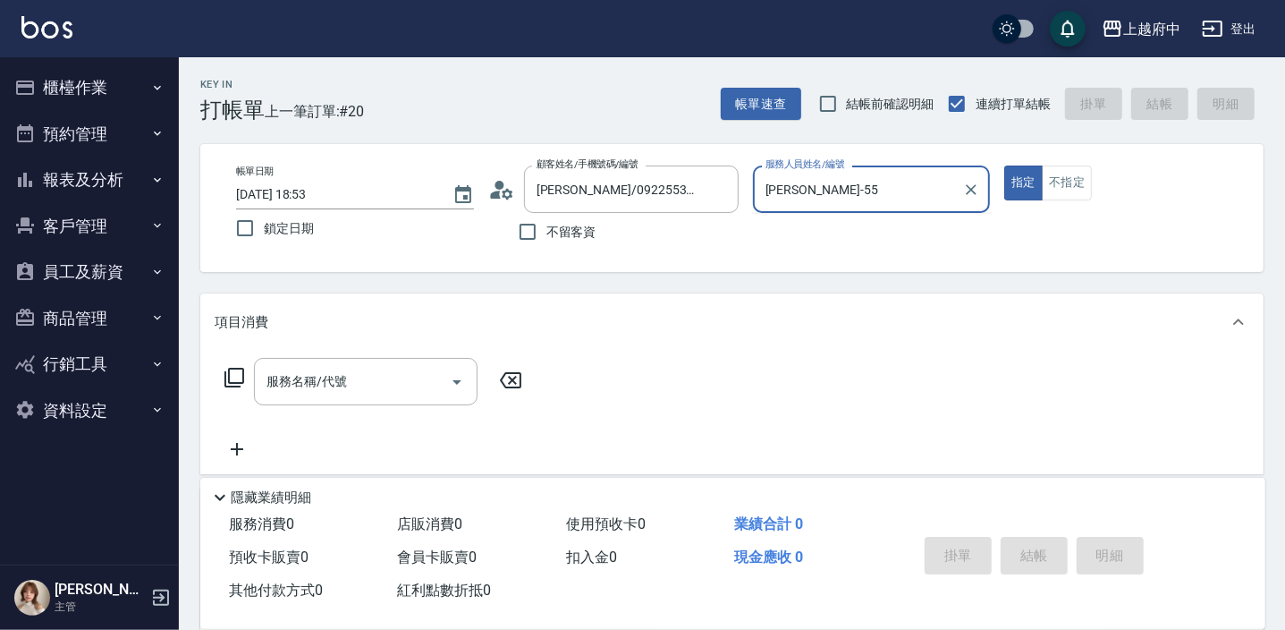
click at [1004, 165] on button "指定" at bounding box center [1023, 182] width 38 height 35
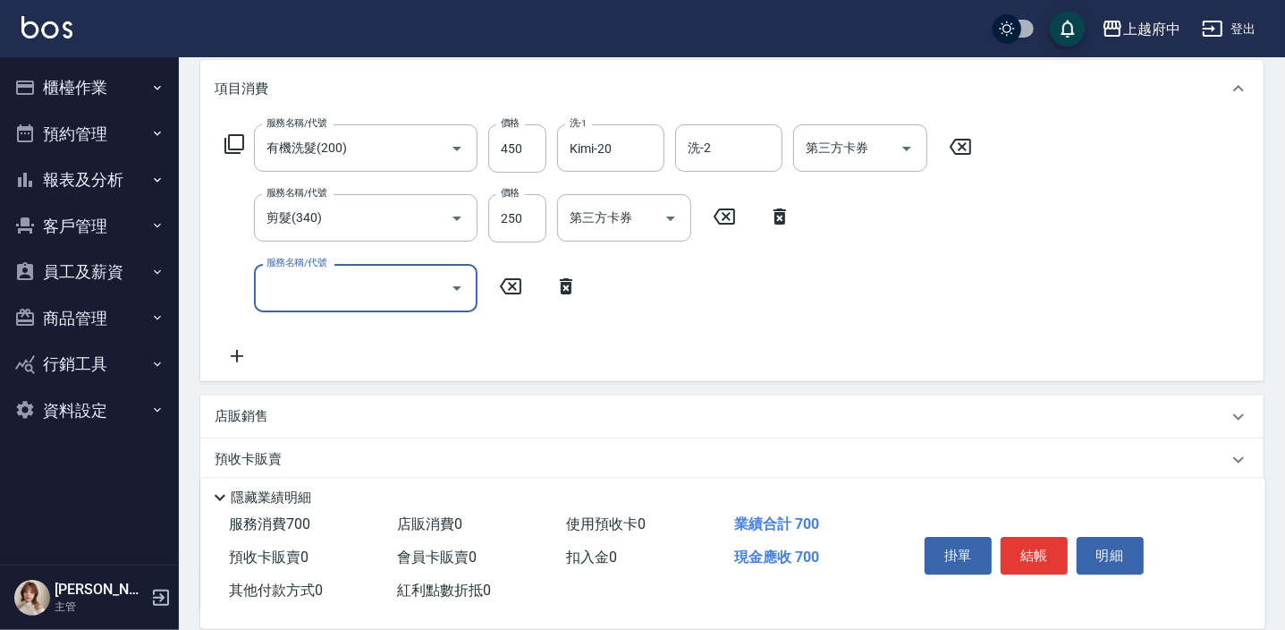
scroll to position [243, 0]
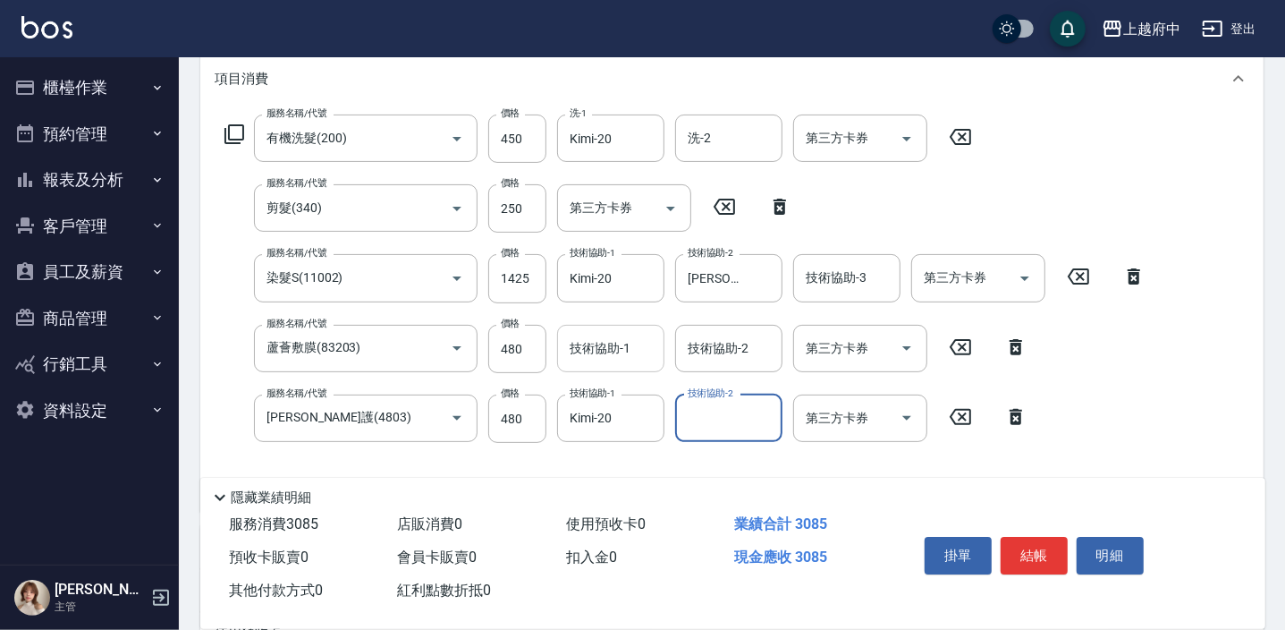
click at [593, 336] on input "技術協助-1" at bounding box center [610, 348] width 91 height 31
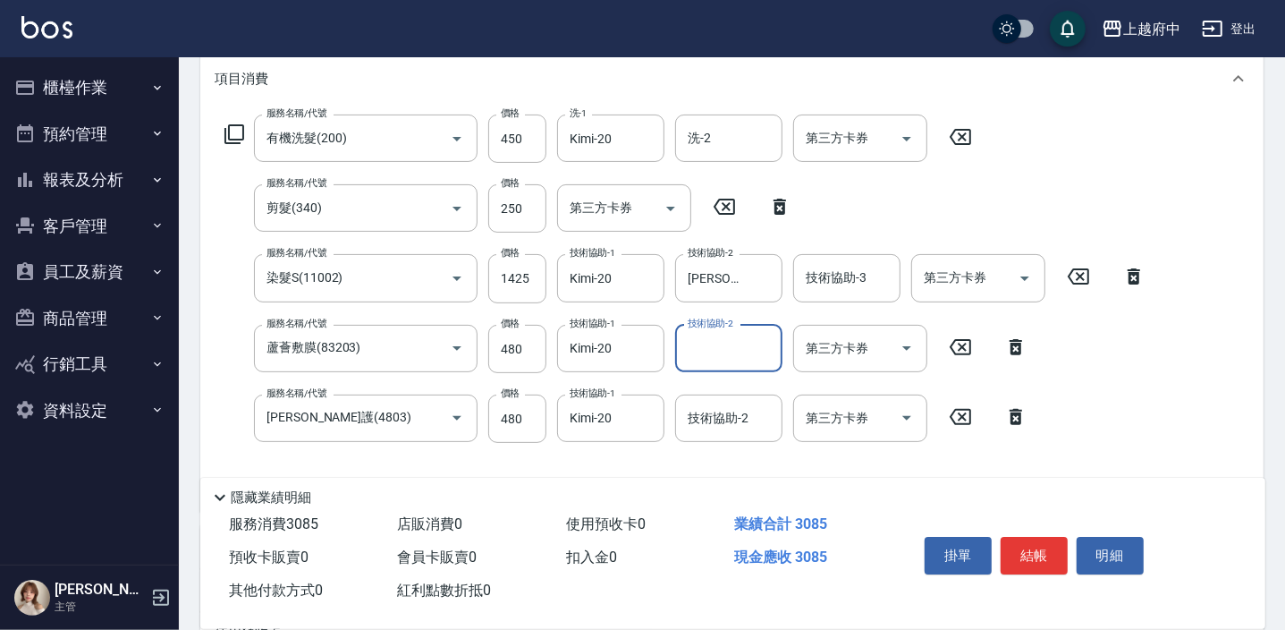
click at [1172, 413] on div "服務名稱/代號 有機洗髮(200) 服務名稱/代號 價格 450 價格 洗-1 Kimi-20 洗-1 洗-2 洗-2 第三方卡券 第三方卡券 服務名稱/代號…" at bounding box center [731, 309] width 1063 height 404
click at [1044, 546] on button "結帳" at bounding box center [1034, 556] width 67 height 38
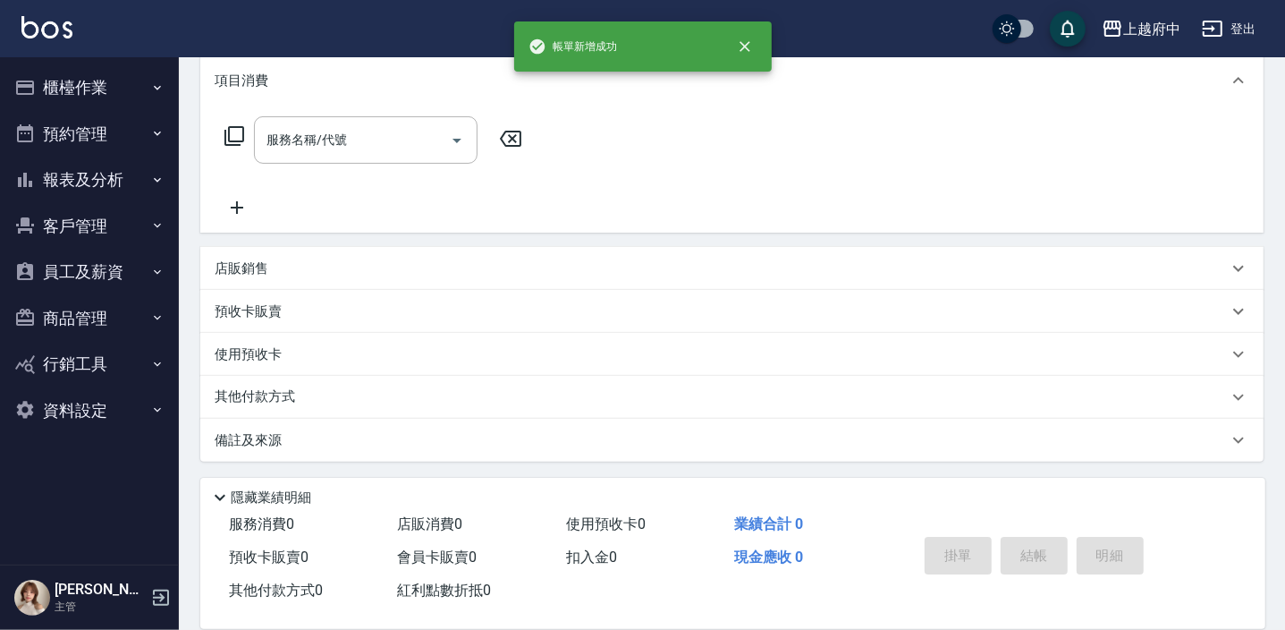
scroll to position [0, 0]
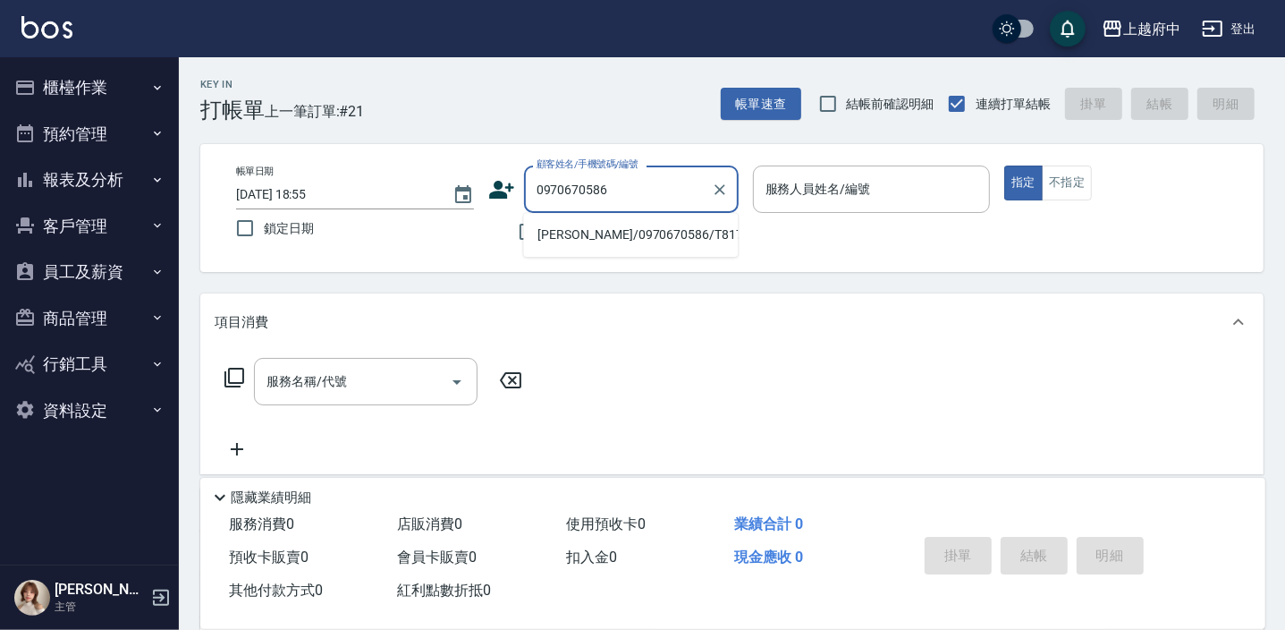
click at [626, 234] on li "莊斐婷/0970670586/T81730" at bounding box center [630, 235] width 215 height 30
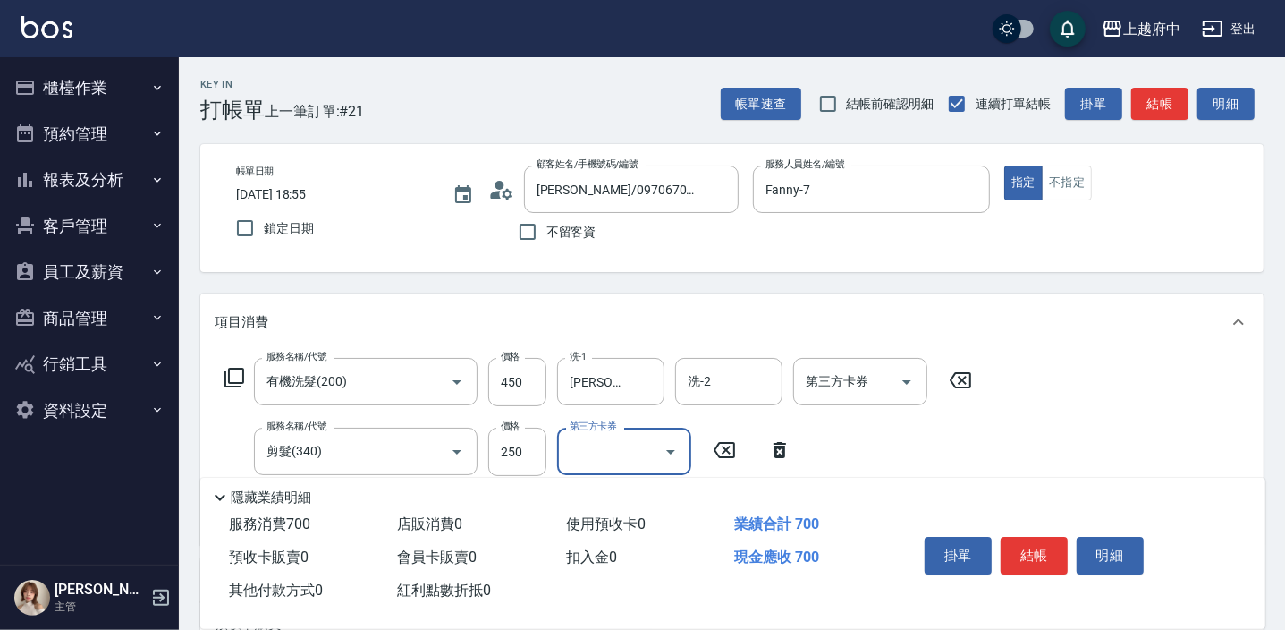
click at [893, 445] on div "服務名稱/代號 有機洗髮(200) 服務名稱/代號 價格 450 價格 洗-1 邱子芹-26 洗-1 洗-2 洗-2 第三方卡券 第三方卡券 服務名稱/代號 …" at bounding box center [599, 444] width 768 height 173
click at [1019, 537] on button "結帳" at bounding box center [1034, 556] width 67 height 38
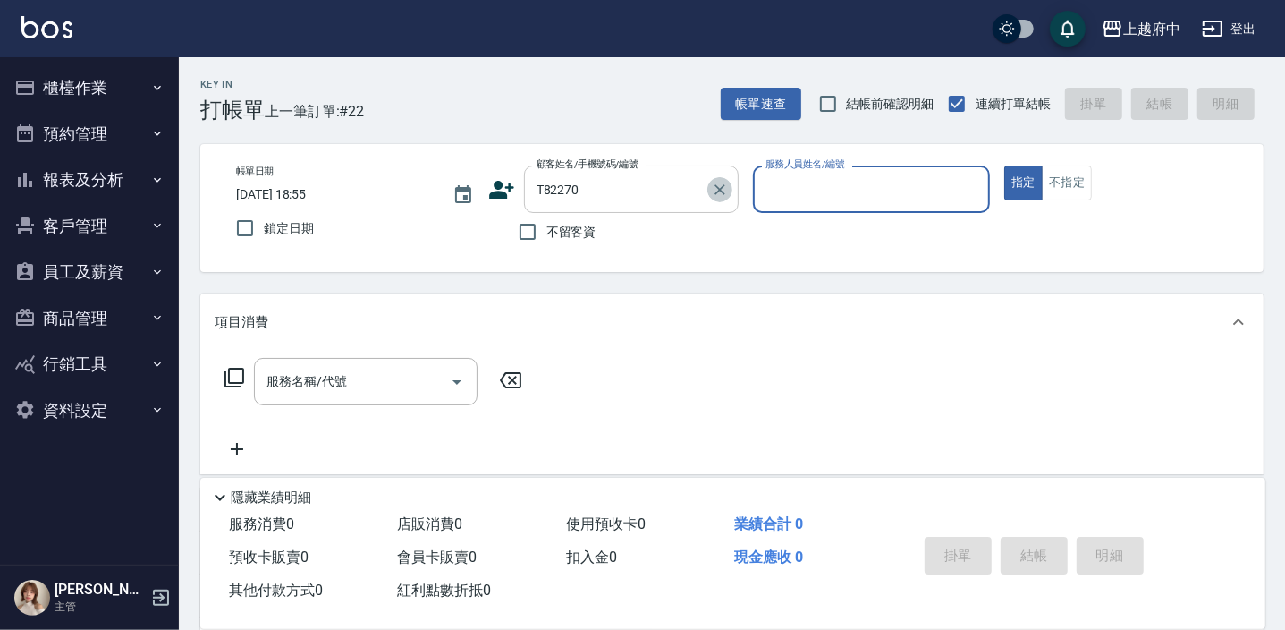
click at [716, 191] on icon "Clear" at bounding box center [720, 189] width 11 height 11
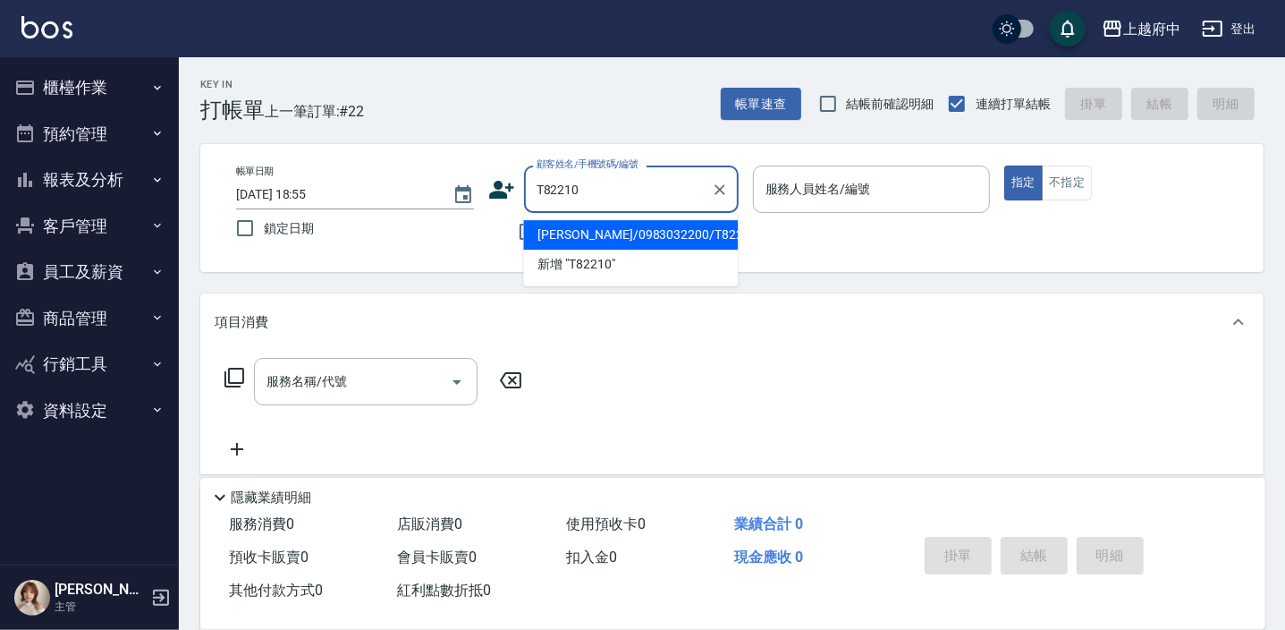
click at [608, 241] on li "彭建華/0983032200/T82210" at bounding box center [630, 235] width 215 height 30
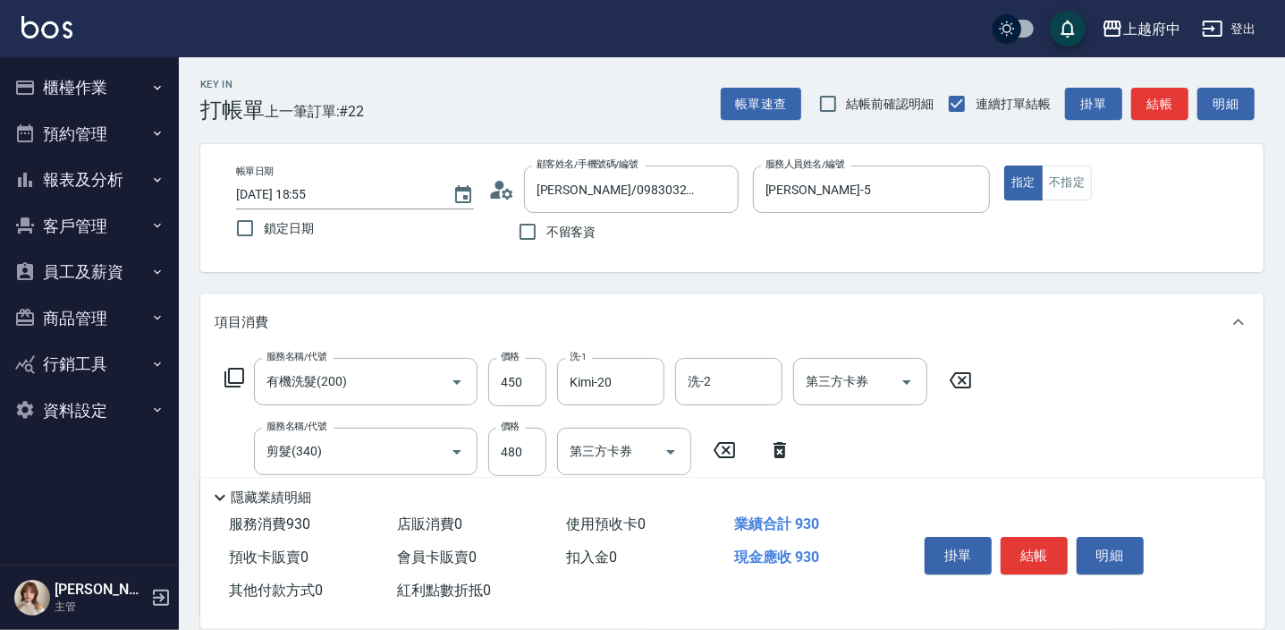
scroll to position [80, 0]
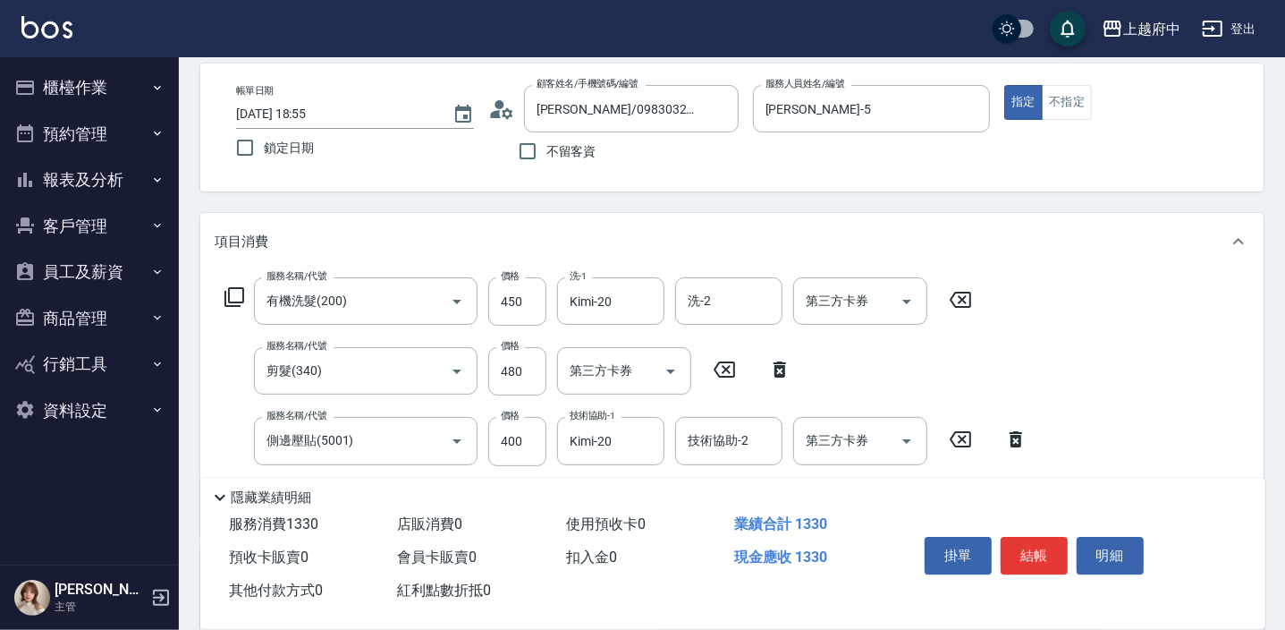
click at [1112, 442] on div "服務名稱/代號 有機洗髮(200) 服務名稱/代號 價格 450 價格 洗-1 Kimi-20 洗-1 洗-2 洗-2 第三方卡券 第三方卡券 服務名稱/代號…" at bounding box center [731, 402] width 1063 height 264
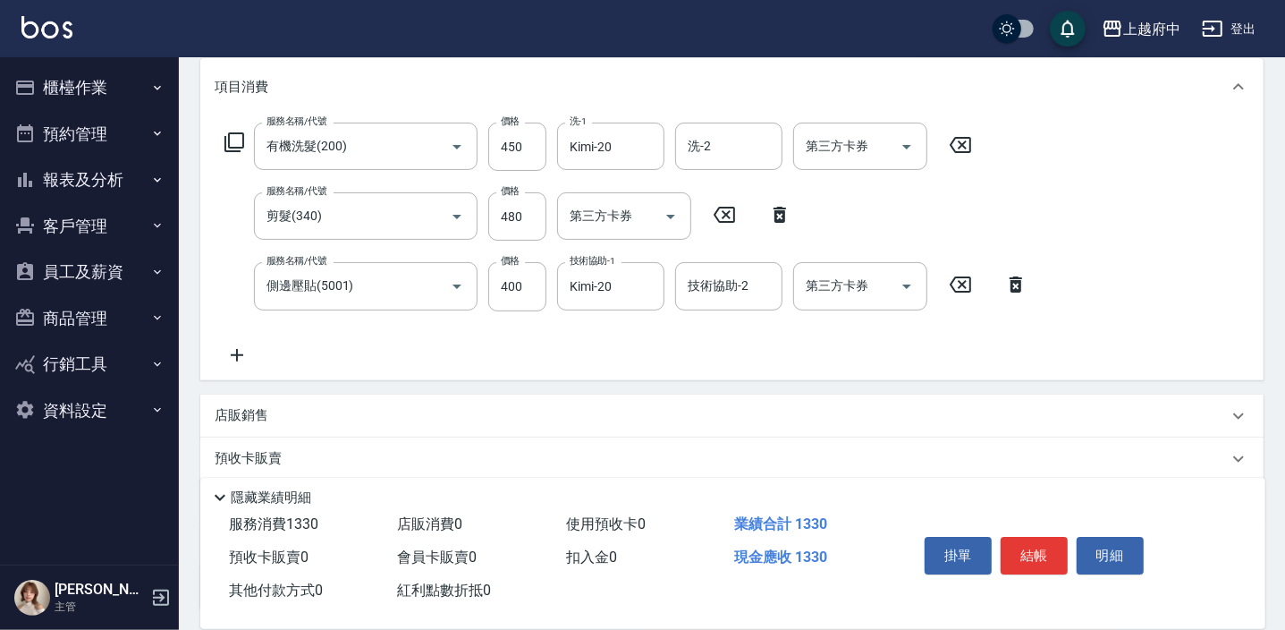
scroll to position [243, 0]
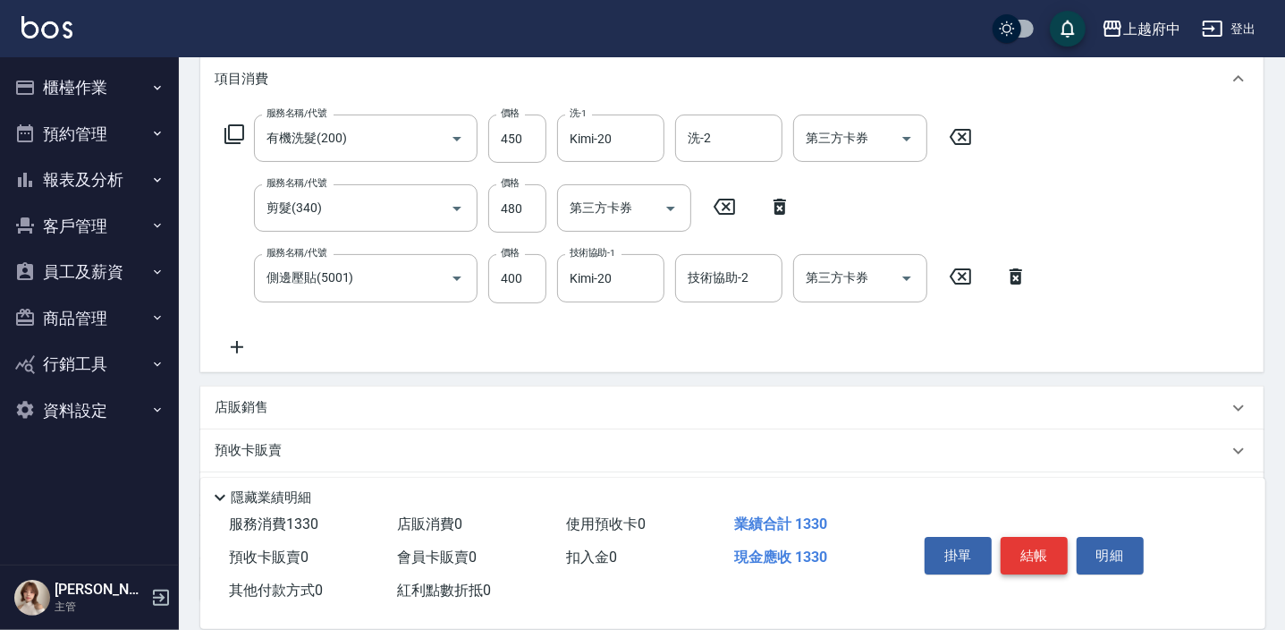
click at [1035, 553] on button "結帳" at bounding box center [1034, 556] width 67 height 38
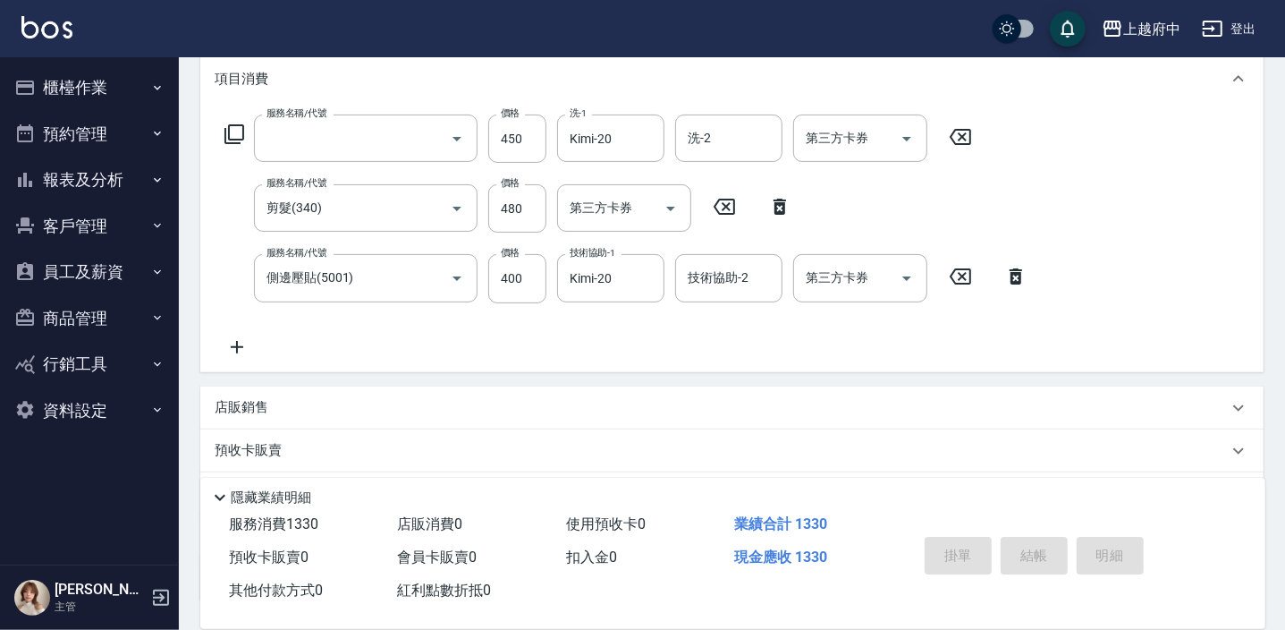
scroll to position [0, 0]
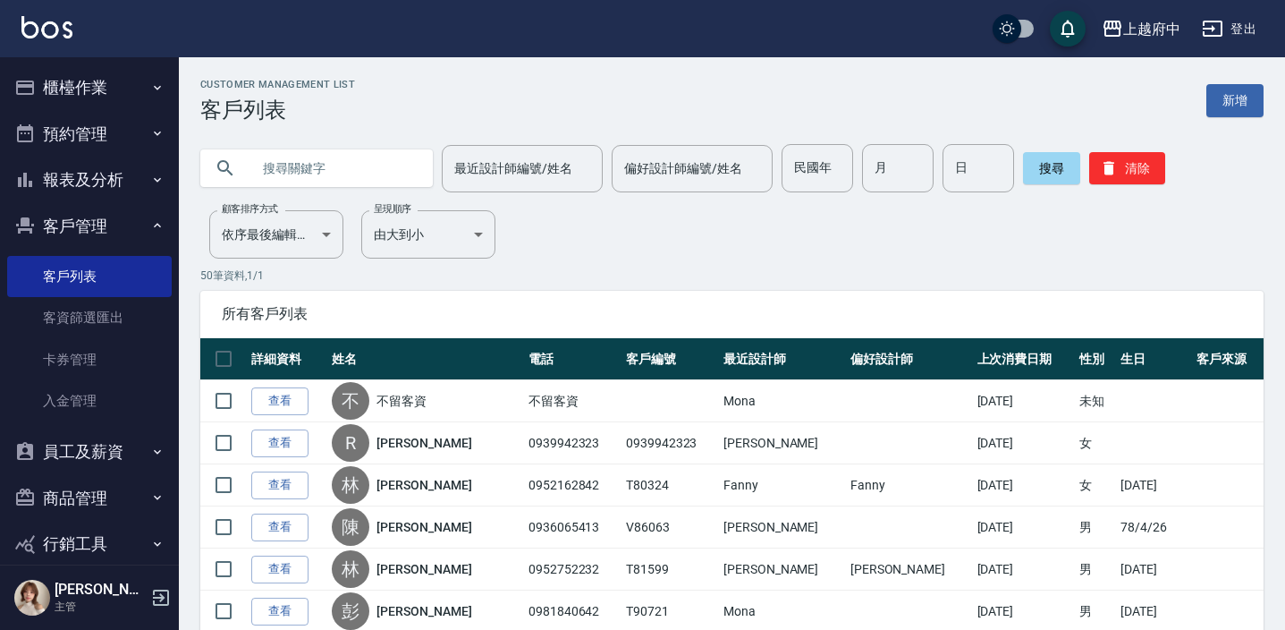
click at [338, 156] on input "text" at bounding box center [334, 168] width 168 height 48
type input "0936594779"
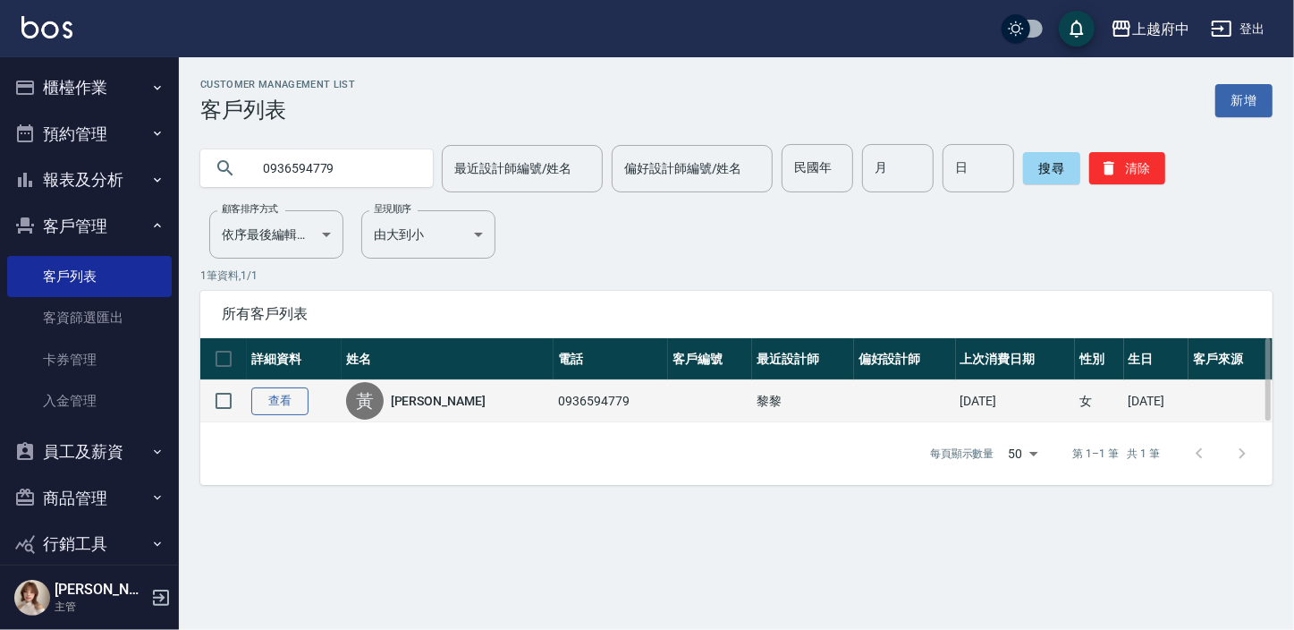
click at [289, 392] on link "查看" at bounding box center [279, 401] width 57 height 28
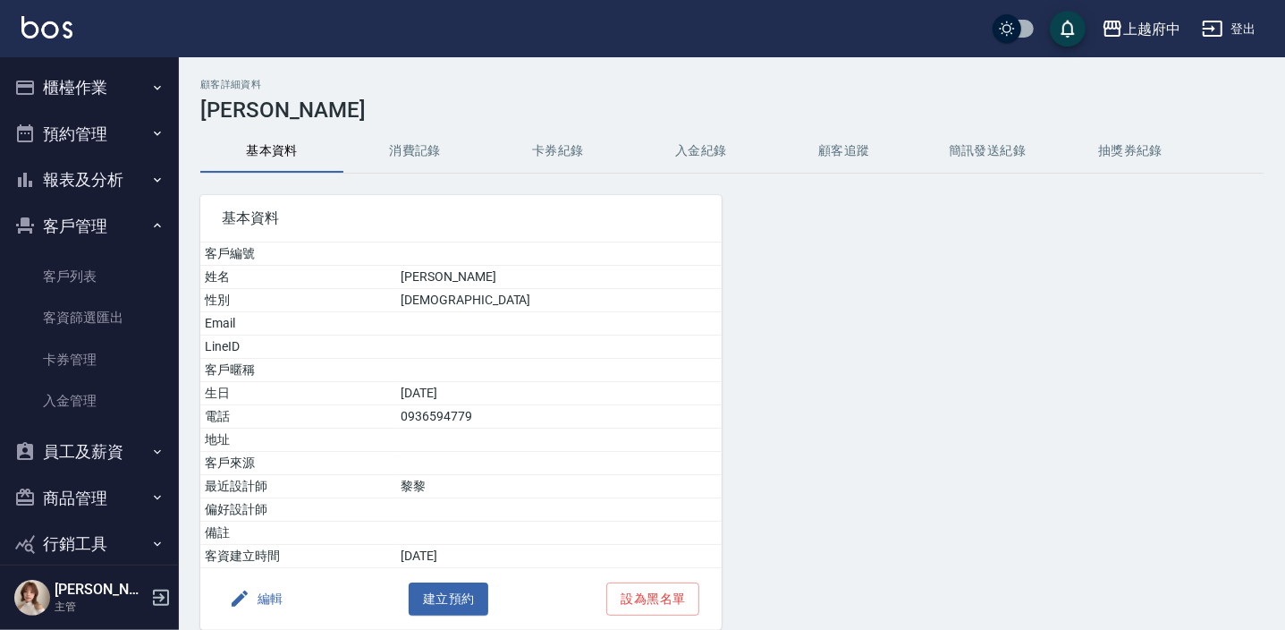
click at [274, 590] on button "編輯" at bounding box center [256, 598] width 69 height 33
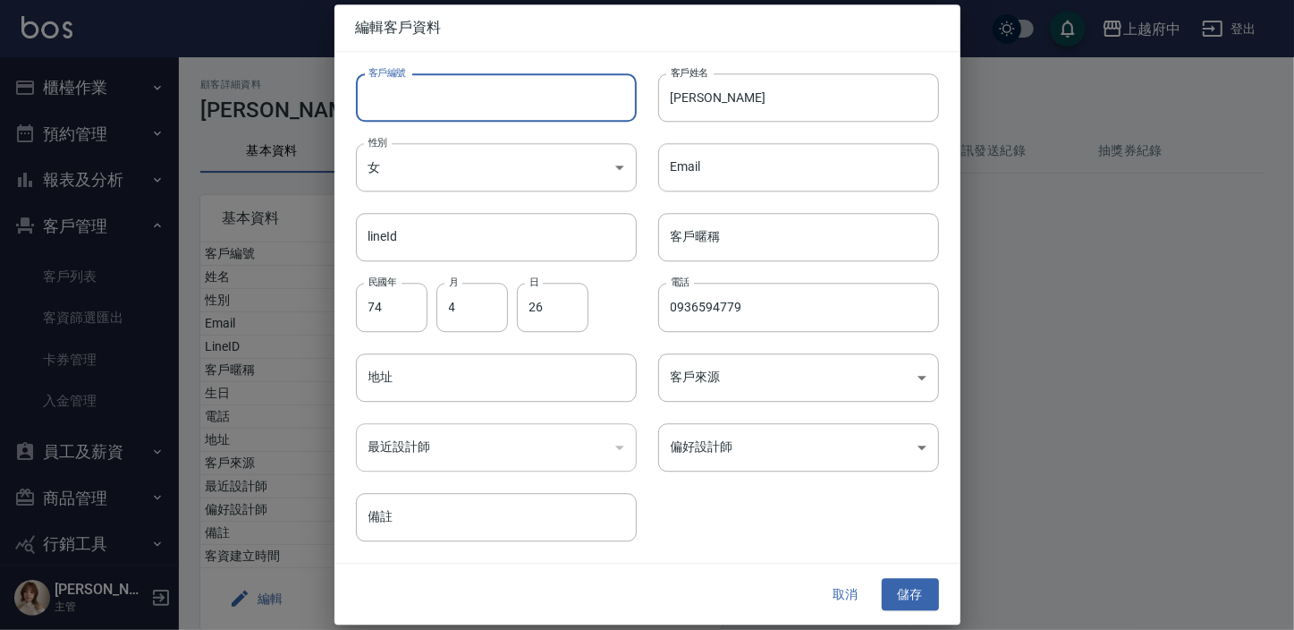
click at [467, 98] on input "客戶編號" at bounding box center [496, 97] width 281 height 48
type input "V86030"
click at [736, 243] on input "客戶暱稱" at bounding box center [798, 238] width 281 height 48
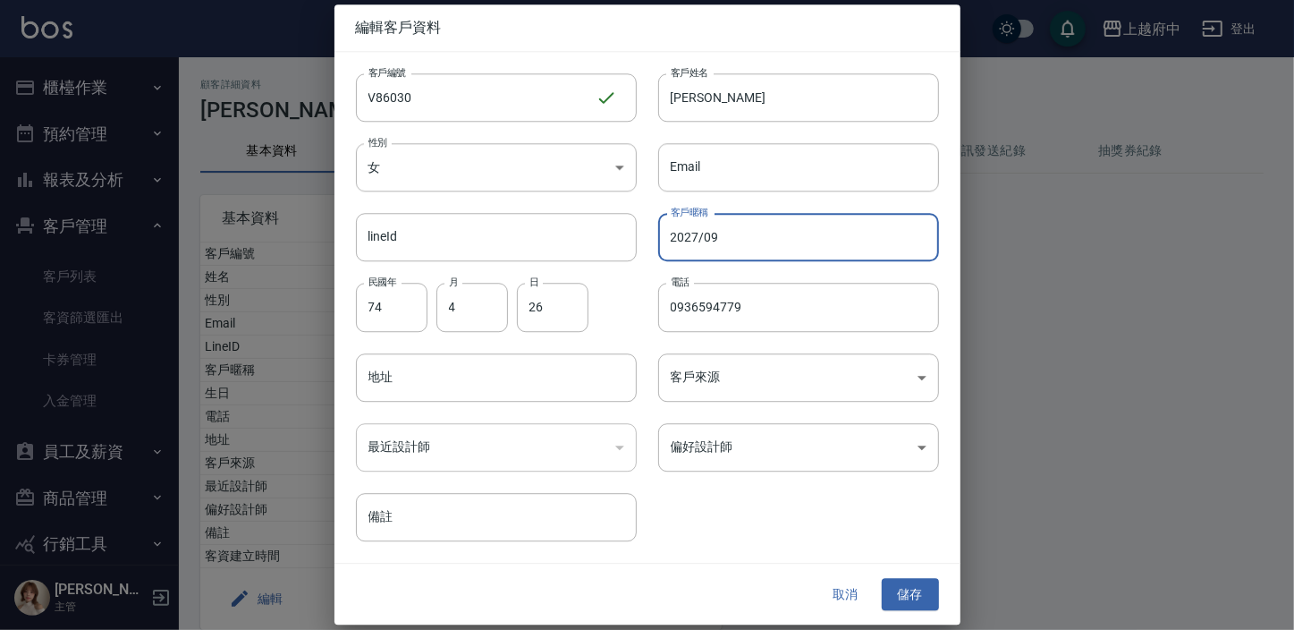
type input "2027/09"
click at [770, 496] on div "客戶編號 V86030 ​ 客戶編號 客戶姓名 黃家孺 客戶姓名 性別 女 FEMALE 性別 Email Email lineId lineId 客戶暱稱 …" at bounding box center [636, 296] width 605 height 489
click at [909, 597] on button "儲存" at bounding box center [910, 594] width 57 height 33
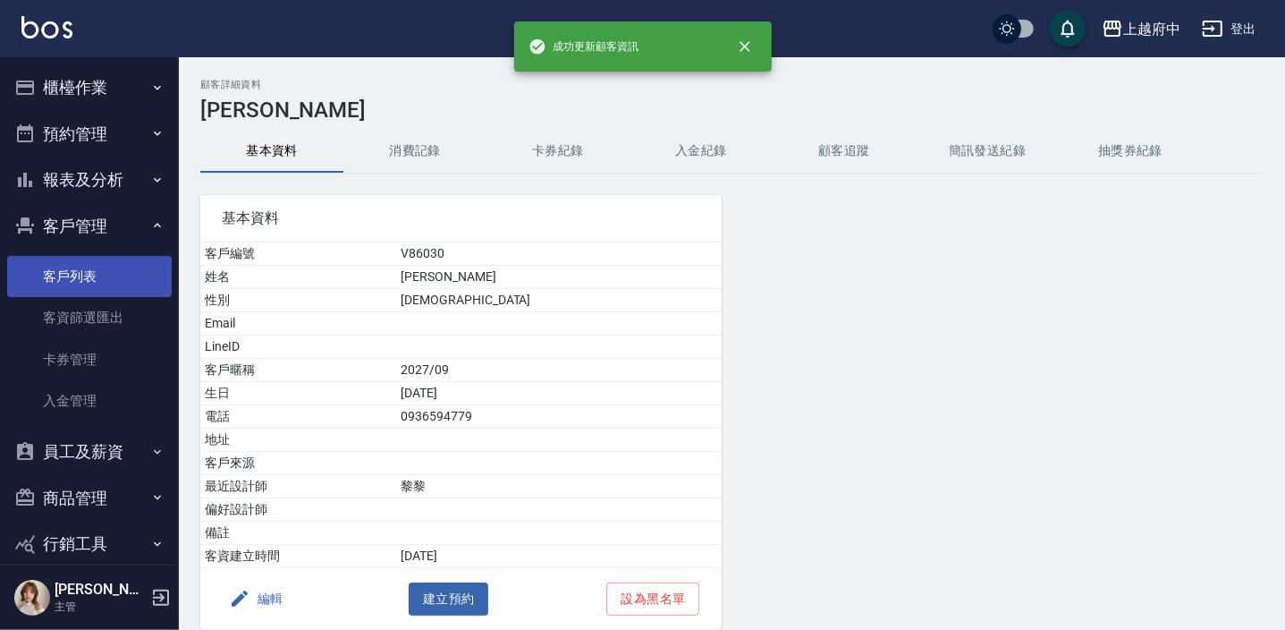
click at [79, 284] on link "客戶列表" at bounding box center [89, 276] width 165 height 41
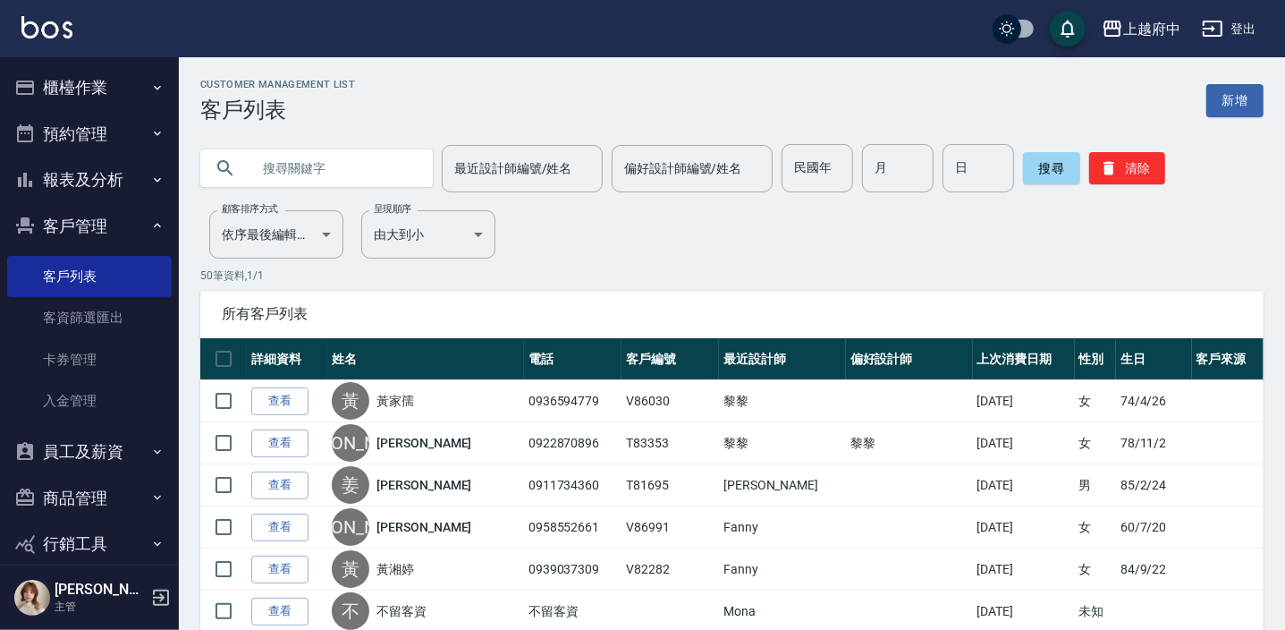
click at [326, 164] on input "text" at bounding box center [334, 168] width 168 height 48
paste input "0983032200"
type input "0983032200"
click at [1042, 170] on button "搜尋" at bounding box center [1051, 168] width 57 height 32
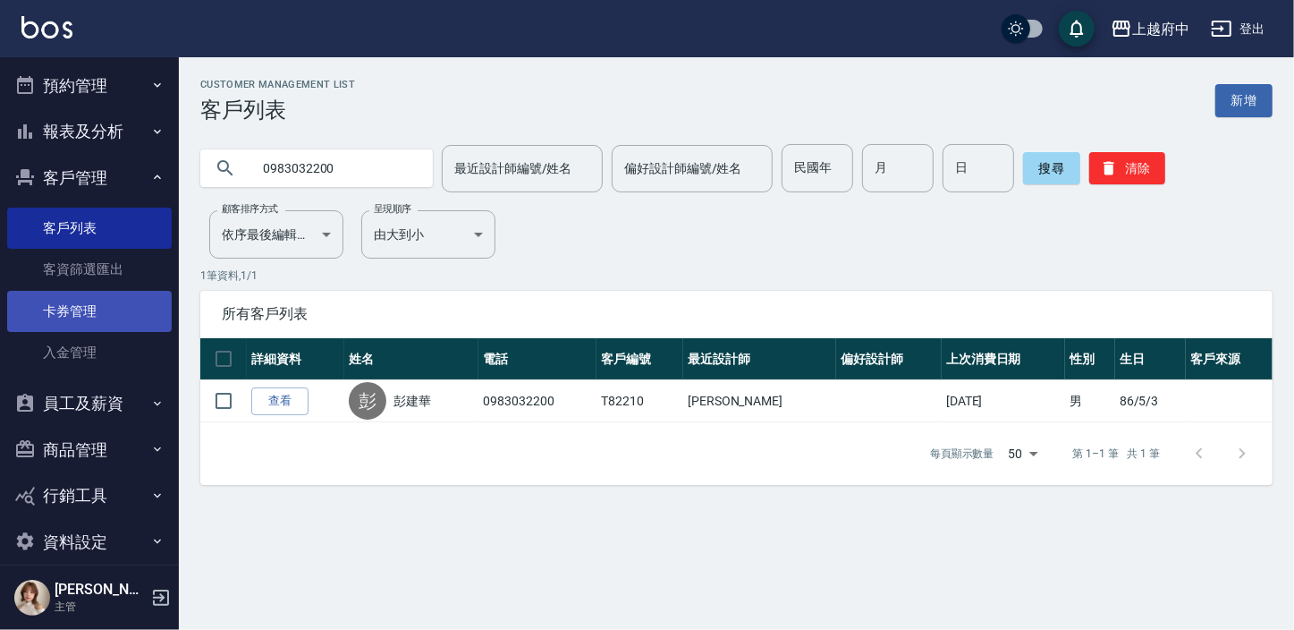
scroll to position [70, 0]
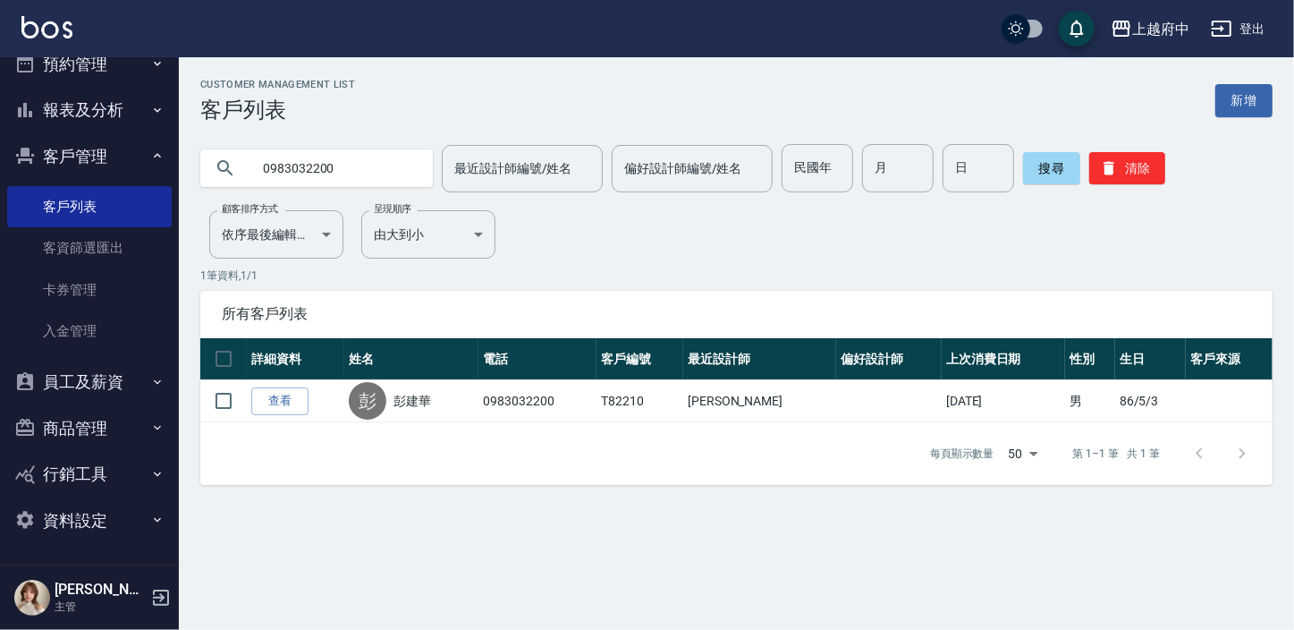
click at [86, 102] on button "報表及分析" at bounding box center [89, 110] width 165 height 47
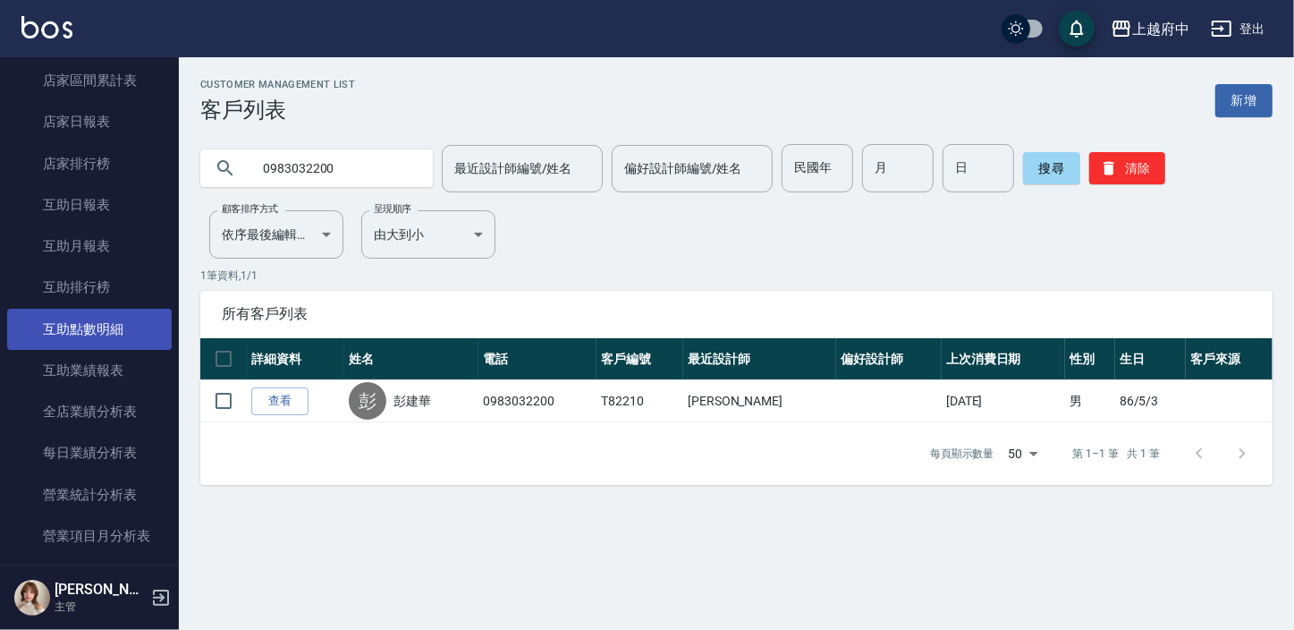
scroll to position [639, 0]
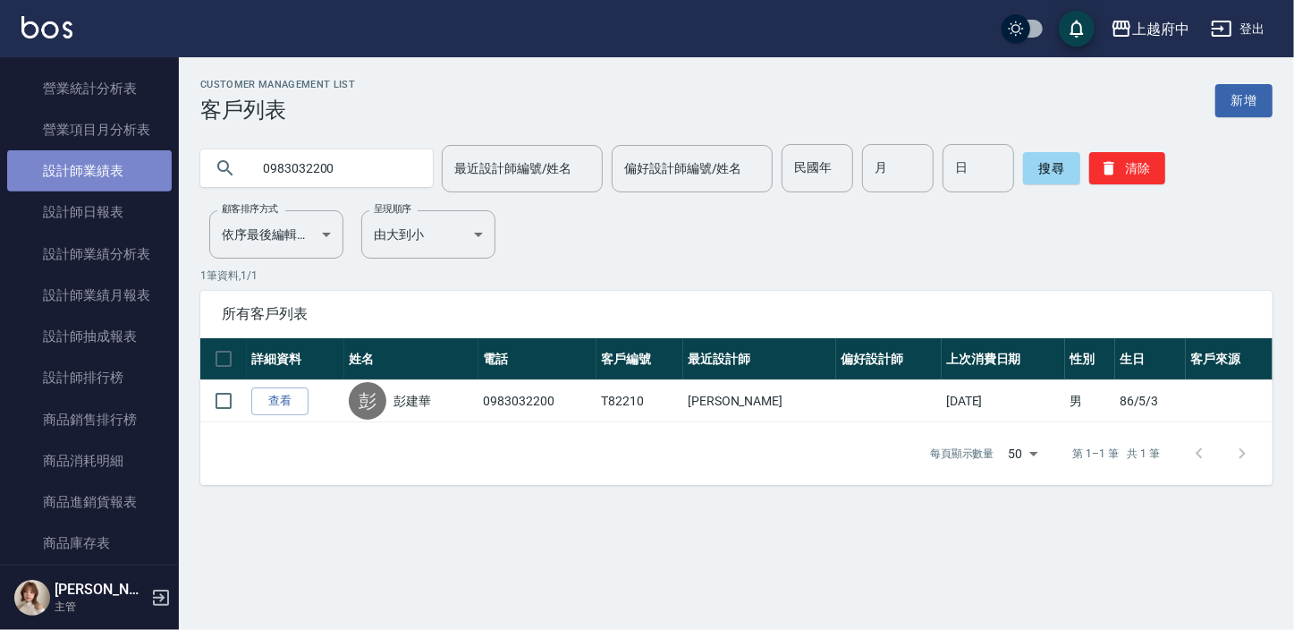
click at [138, 184] on link "設計師業績表" at bounding box center [89, 170] width 165 height 41
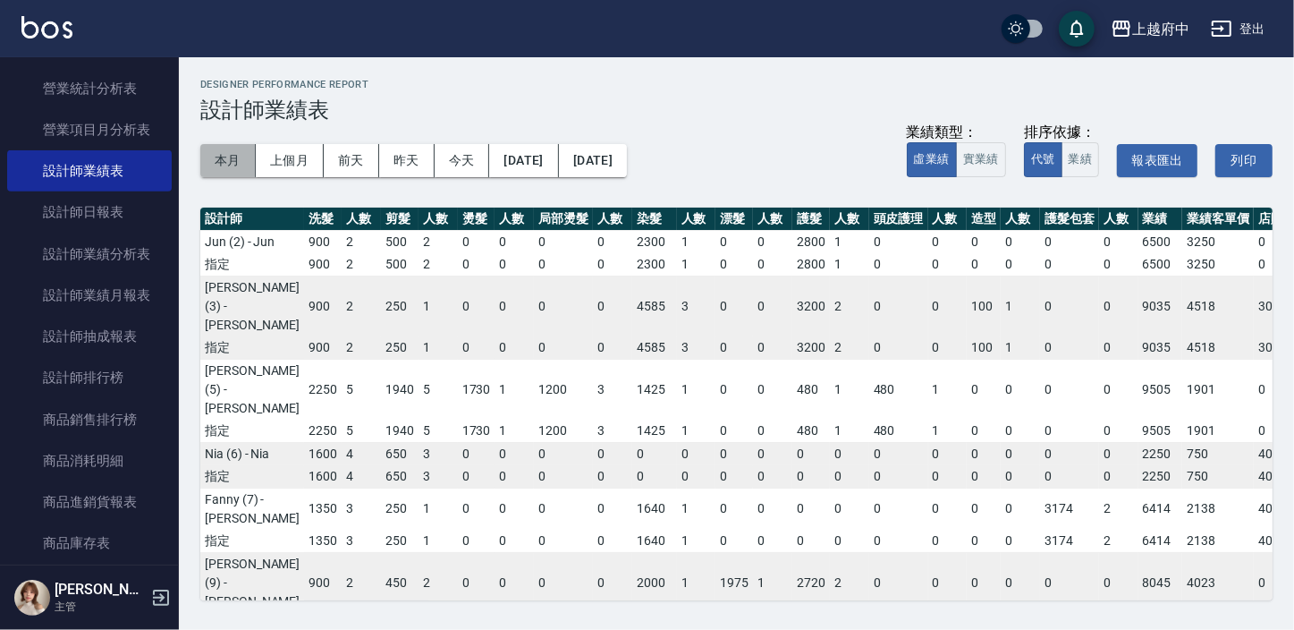
click at [239, 165] on button "本月" at bounding box center [227, 160] width 55 height 33
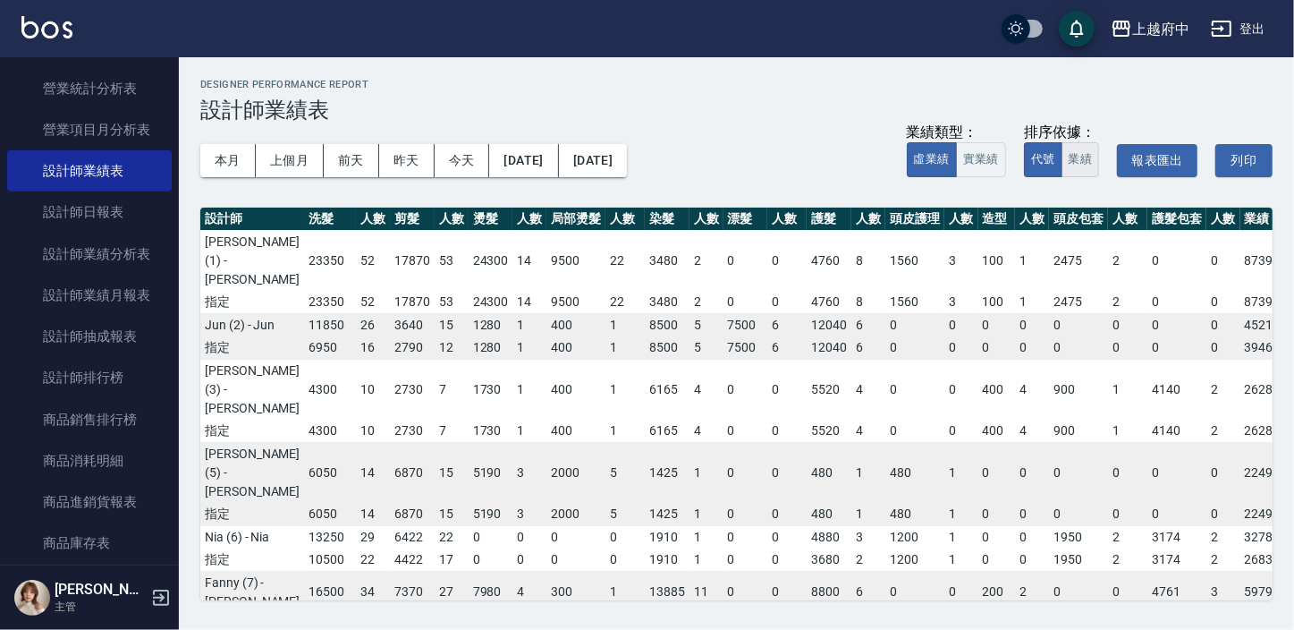
click at [1071, 155] on button "業績" at bounding box center [1081, 159] width 38 height 35
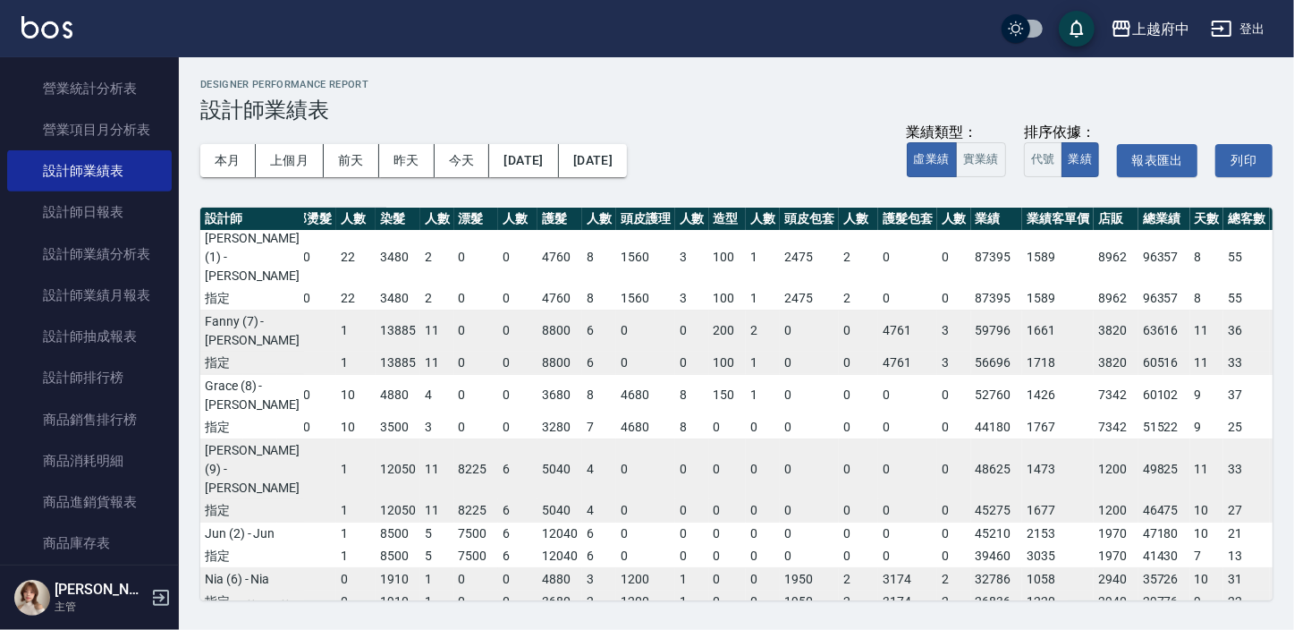
scroll to position [0, 269]
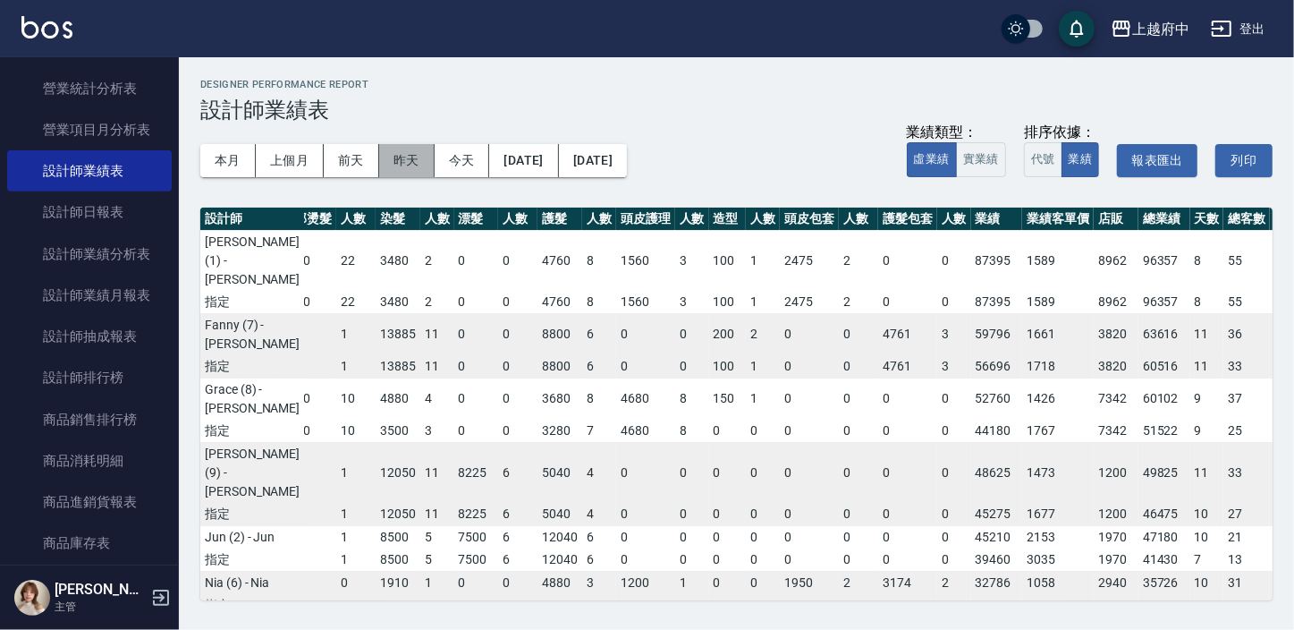
click at [408, 151] on button "昨天" at bounding box center [406, 160] width 55 height 33
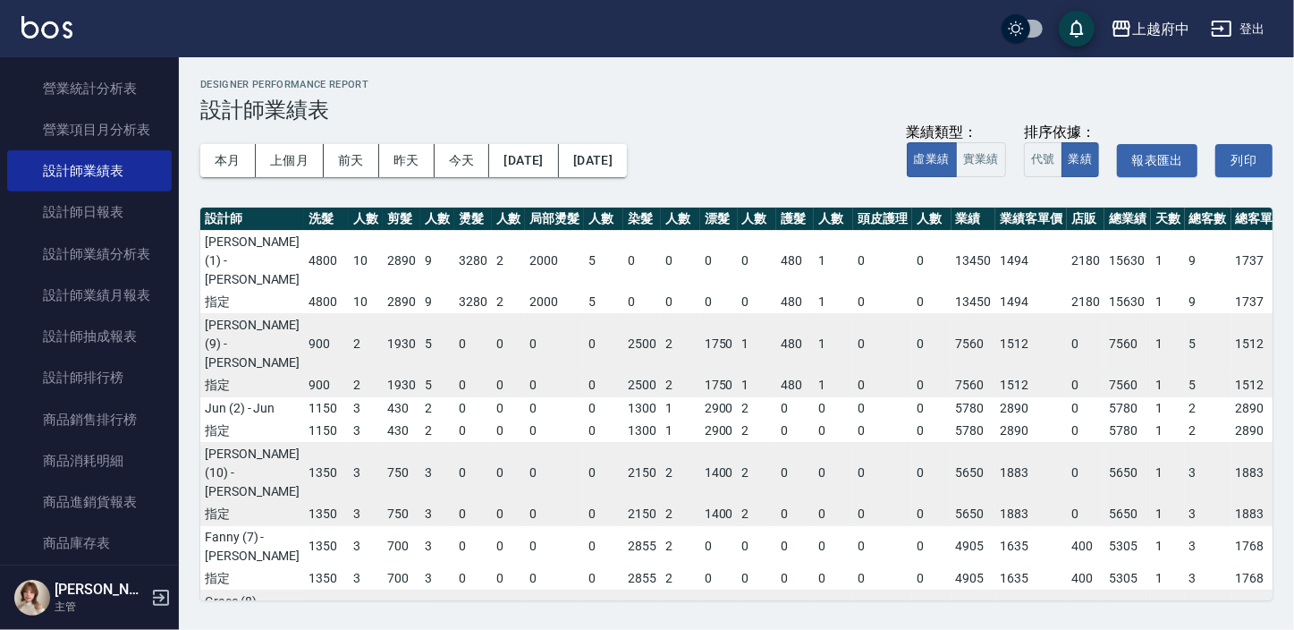
scroll to position [1, 0]
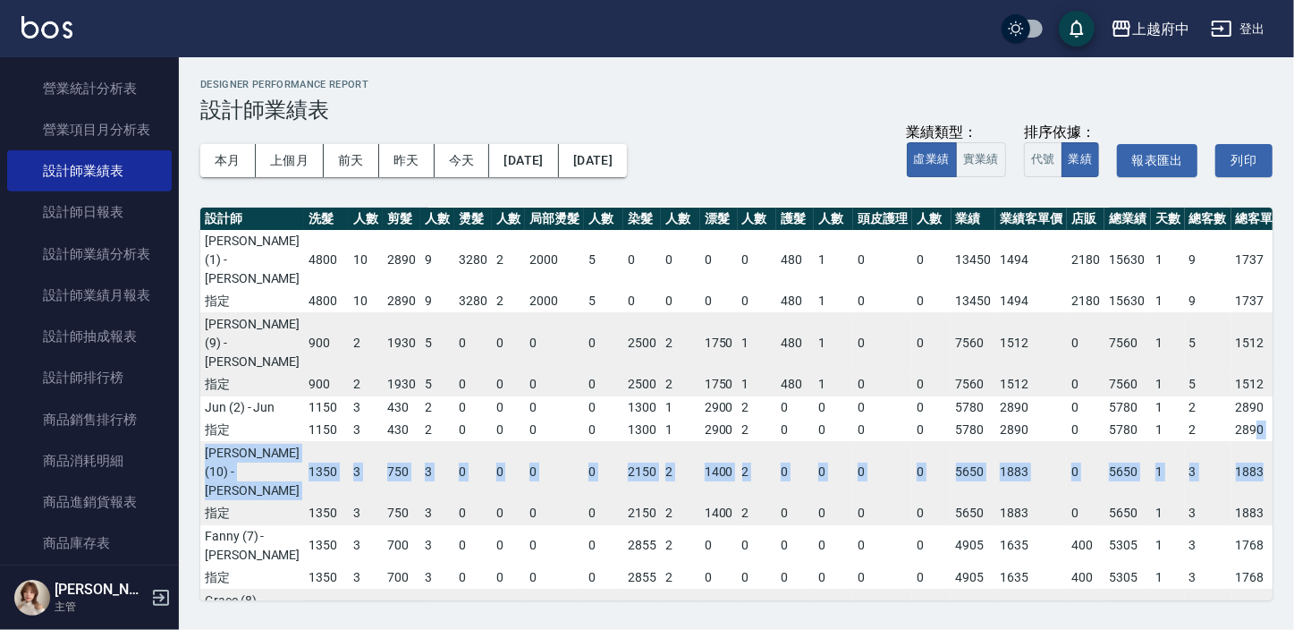
drag, startPoint x: 1188, startPoint y: 394, endPoint x: 1222, endPoint y: 372, distance: 40.7
click at [1236, 419] on td "2890" at bounding box center [1261, 430] width 59 height 23
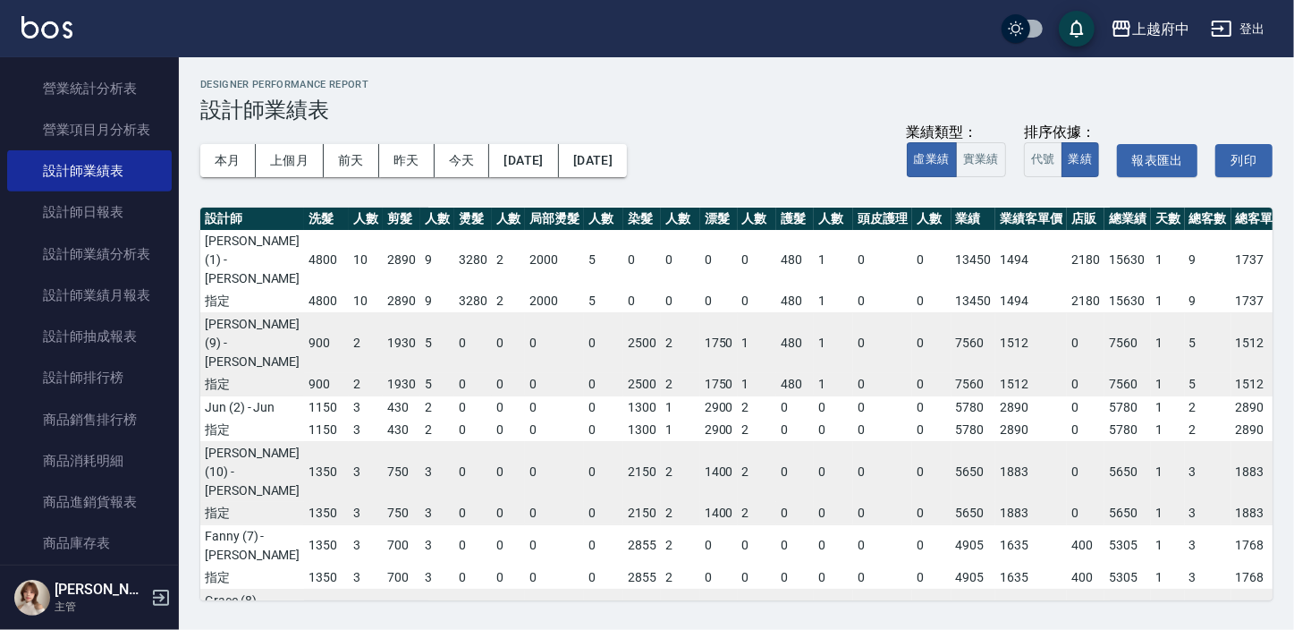
drag, startPoint x: 1222, startPoint y: 372, endPoint x: 1238, endPoint y: 187, distance: 185.8
click at [1238, 187] on div "本月 上個月 前天 昨天 今天 2025/09/12 2025/09/12 業績類型： 虛業績 實業績 排序依據： 代號 業績 報表匯出 列印" at bounding box center [736, 161] width 1072 height 76
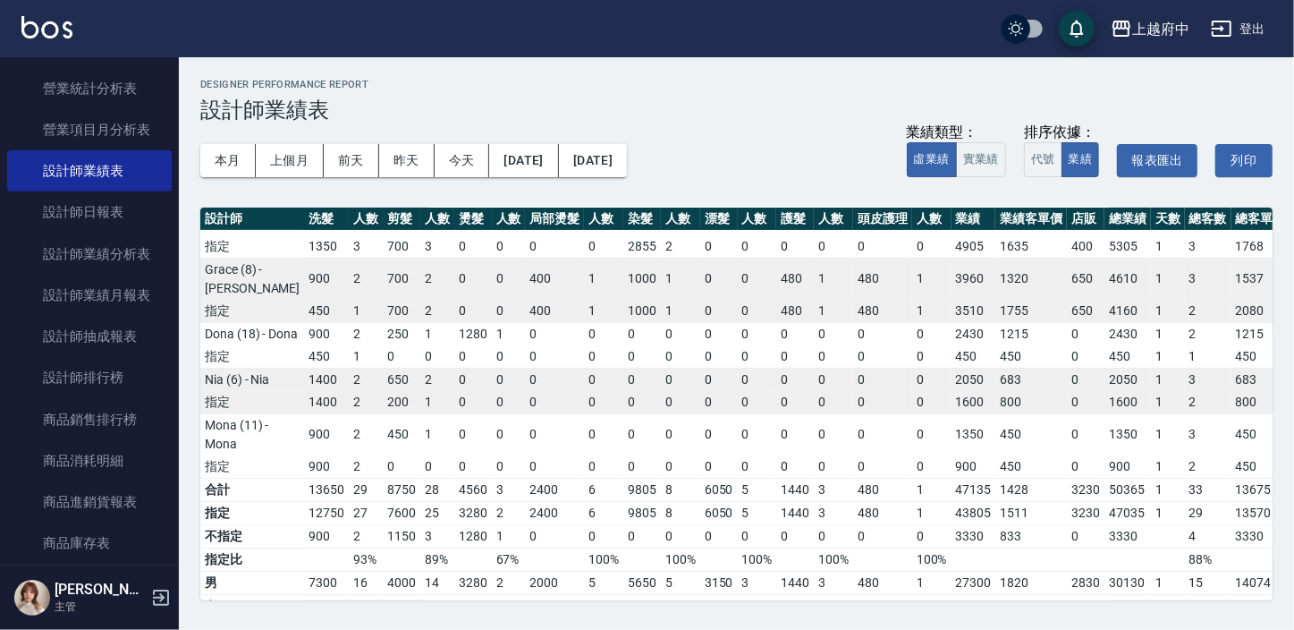
scroll to position [333, 0]
click at [1284, 372] on html "上越府中 登出 櫃檯作業 打帳單 帳單列表 掛單列表 營業儀表板 現金收支登錄 材料自購登錄 每日結帳 排班表 現場電腦打卡 預約管理 預約管理 單日預約紀錄…" at bounding box center [647, 315] width 1294 height 630
click at [1284, 372] on div "上越府中 2025-09 設計師業績表 列印時間： 2025-09-13-19:15 Designer Performance Report 設計師業績表 本…" at bounding box center [736, 339] width 1115 height 564
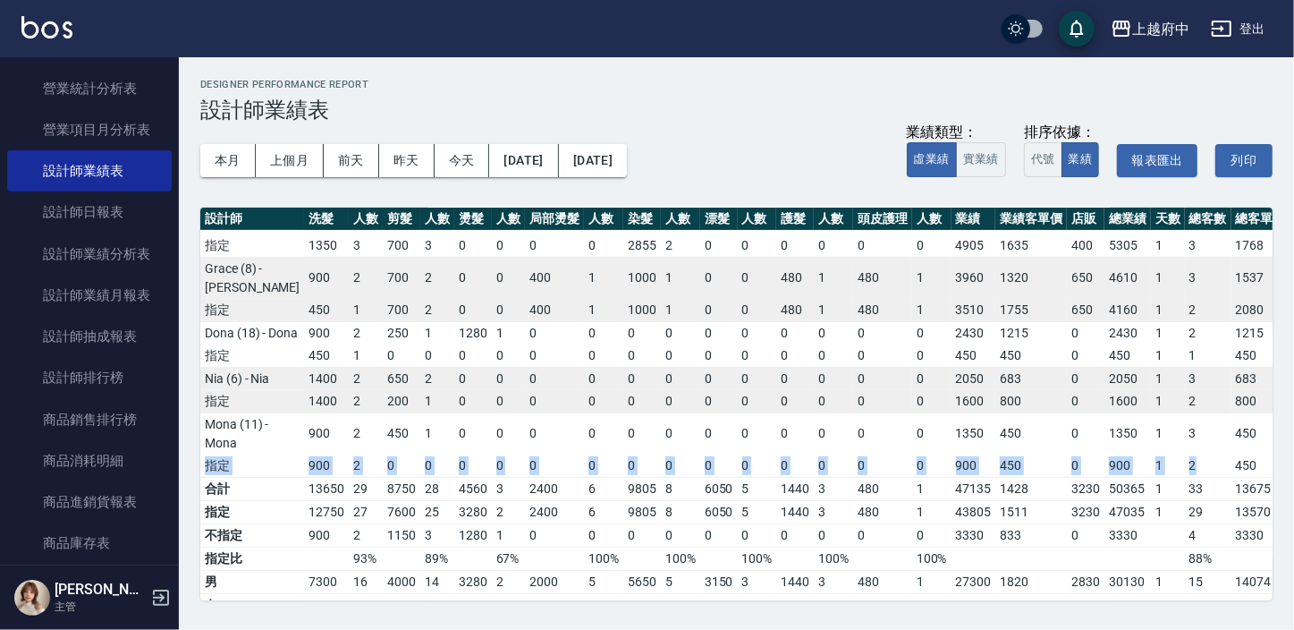
drag, startPoint x: 1251, startPoint y: 400, endPoint x: 1170, endPoint y: 419, distance: 83.5
click at [1170, 419] on tbody "Annie (1) - Annie 4800 10 2890 9 3280 2 2000 5 0 0 0 0 480 1 0 0 13450 1494 218…" at bounding box center [744, 187] width 1089 height 580
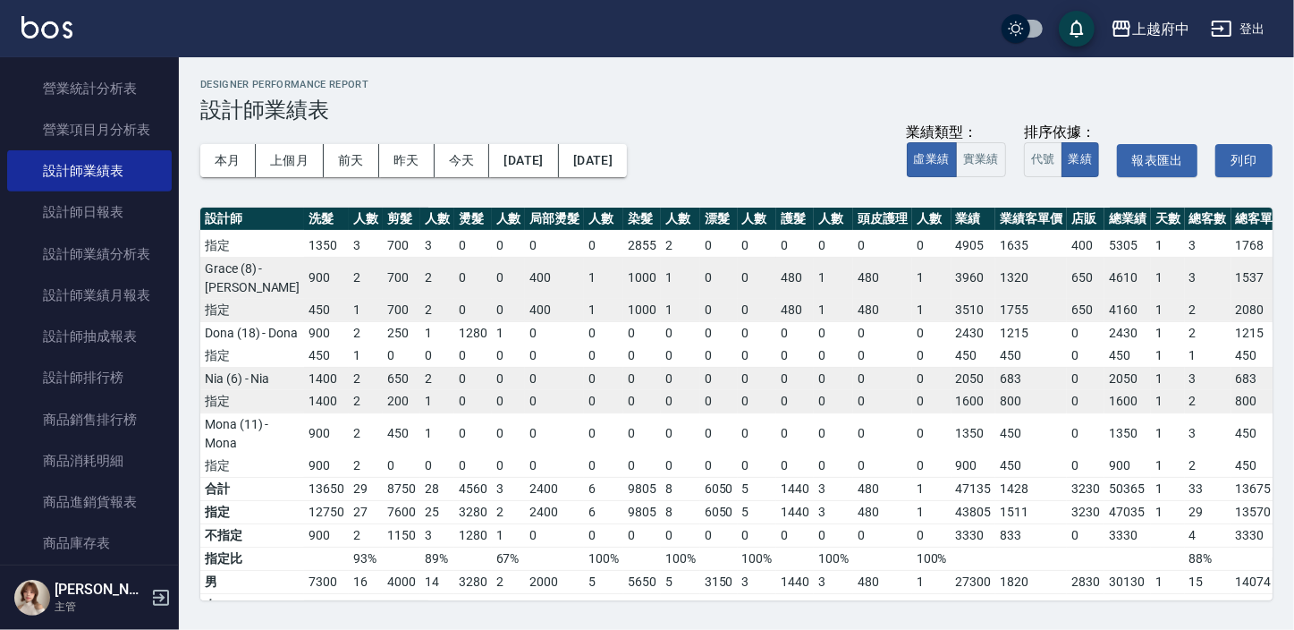
drag, startPoint x: 1170, startPoint y: 419, endPoint x: 1275, endPoint y: 202, distance: 240.8
click at [1275, 202] on div "上越府中 2025-09 設計師業績表 列印時間： 2025-09-13-19:15 Designer Performance Report 設計師業績表 本…" at bounding box center [736, 339] width 1115 height 564
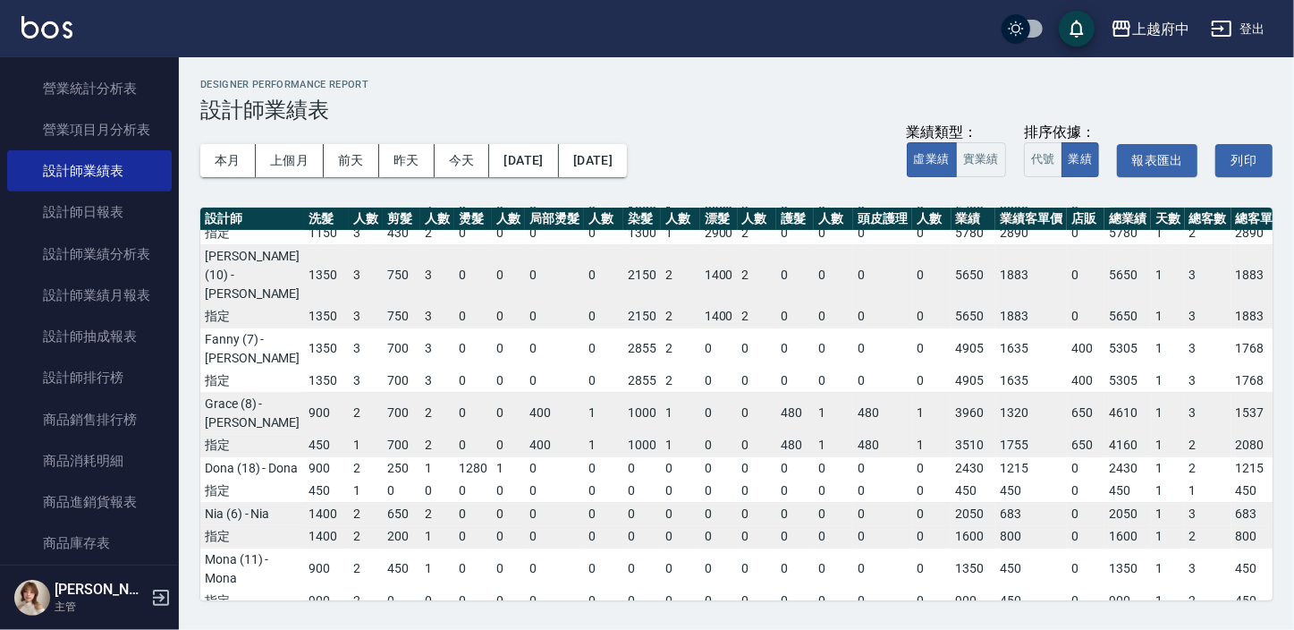
scroll to position [170, 0]
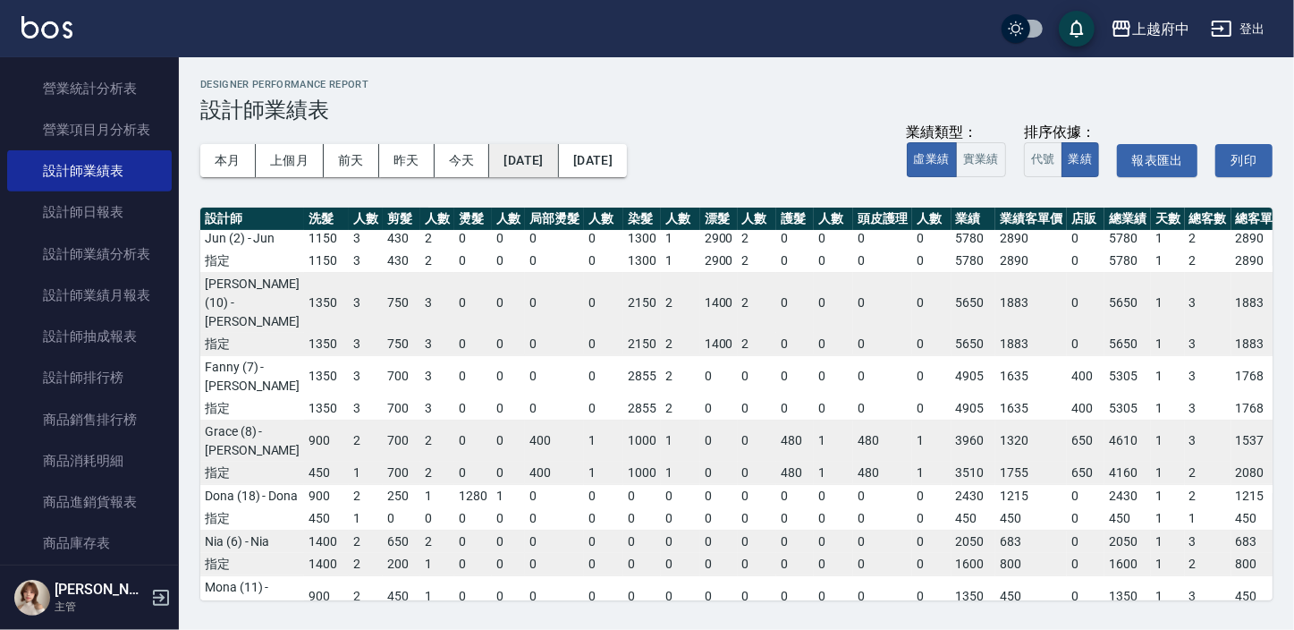
click at [558, 160] on button "2025/09/12" at bounding box center [523, 160] width 69 height 33
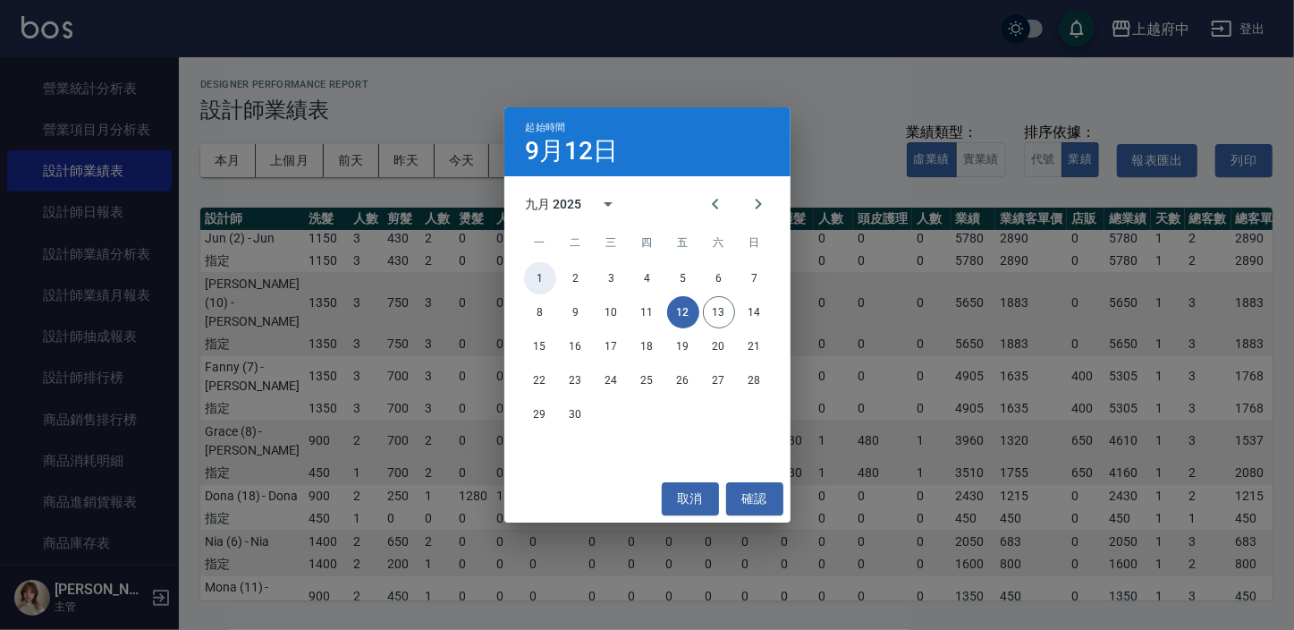
click at [541, 270] on button "1" at bounding box center [540, 278] width 32 height 32
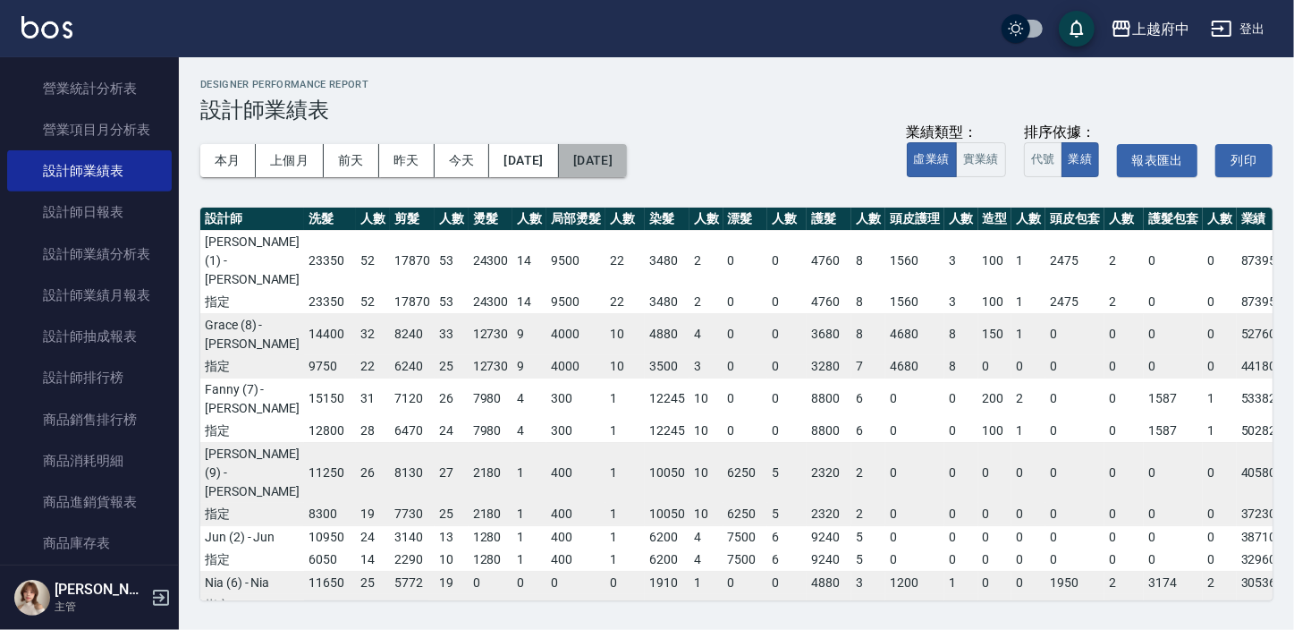
click at [627, 154] on button "2025/09/12" at bounding box center [593, 160] width 68 height 33
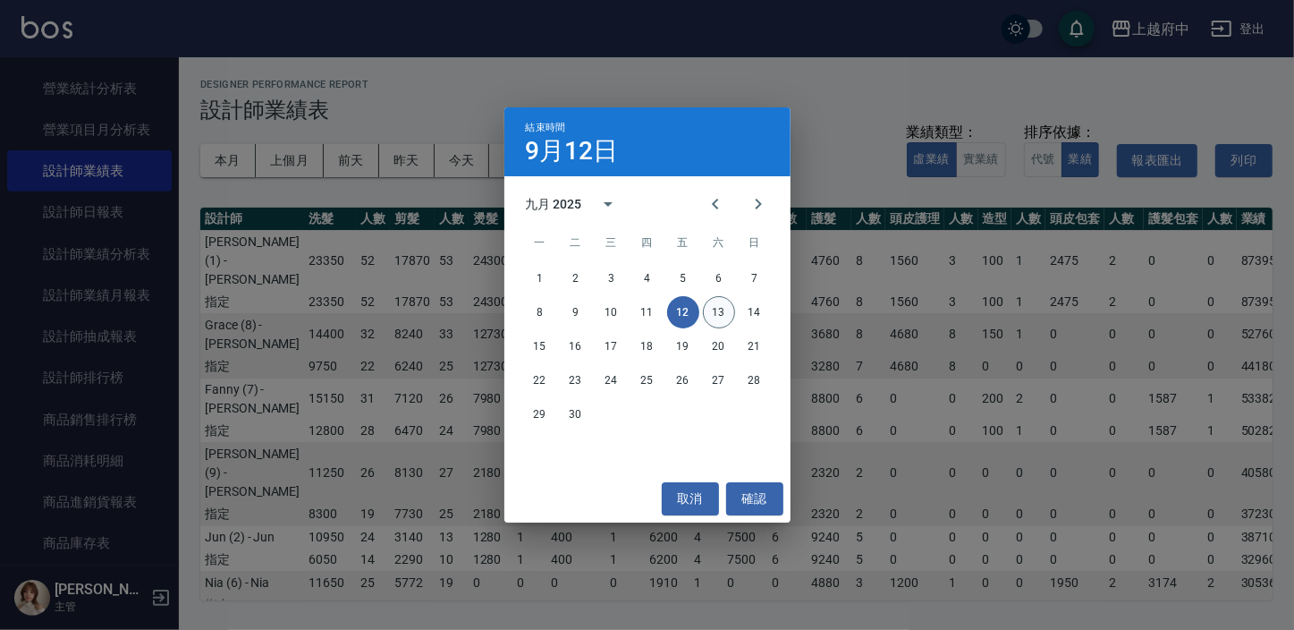
click at [722, 319] on button "13" at bounding box center [719, 312] width 32 height 32
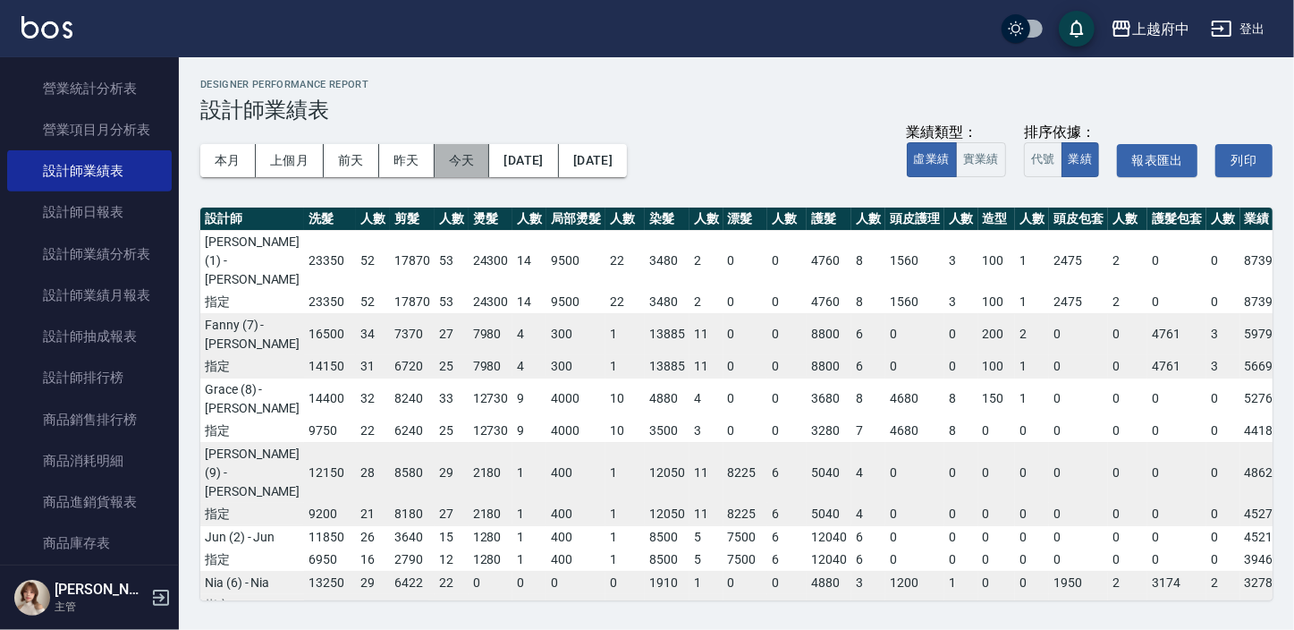
click at [477, 151] on button "今天" at bounding box center [462, 160] width 55 height 33
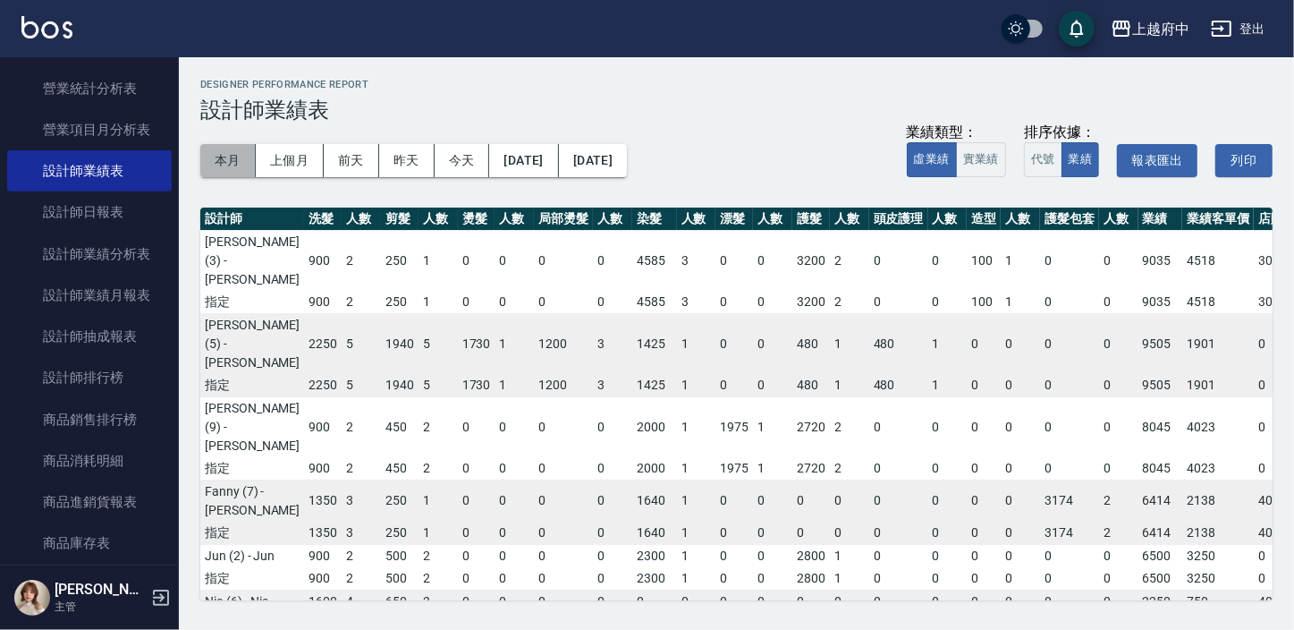
click at [233, 170] on button "本月" at bounding box center [227, 160] width 55 height 33
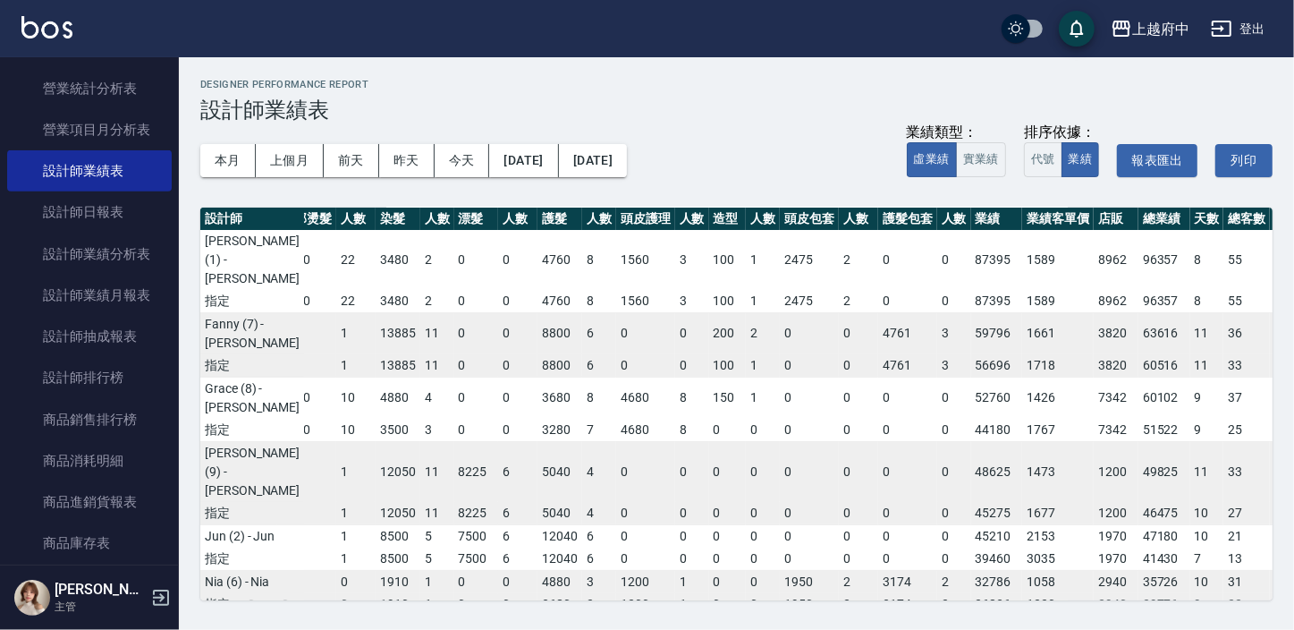
scroll to position [0, 269]
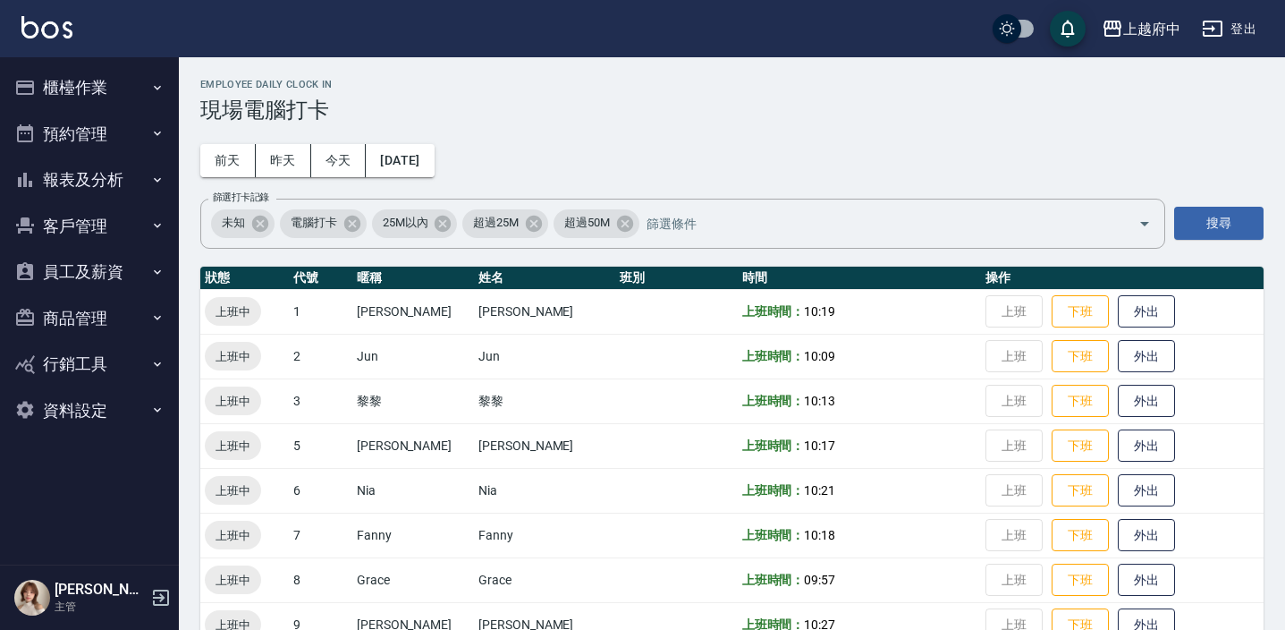
scroll to position [575, 0]
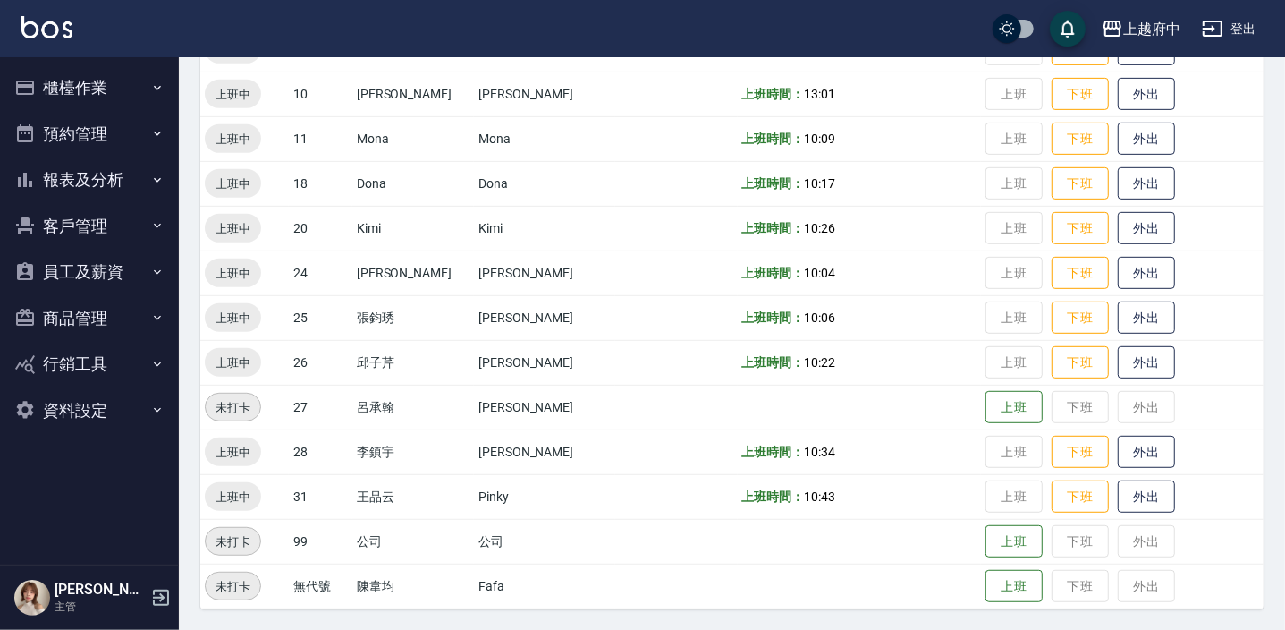
click at [773, 351] on td "上班時間： 10:22" at bounding box center [859, 362] width 243 height 45
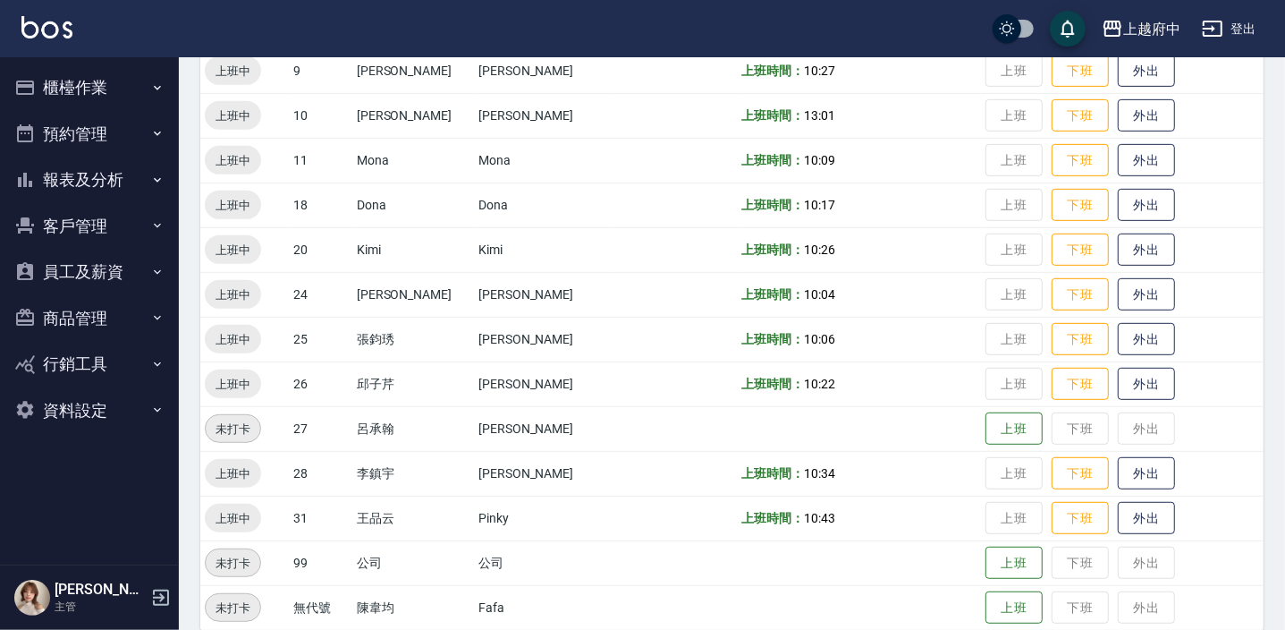
scroll to position [549, 0]
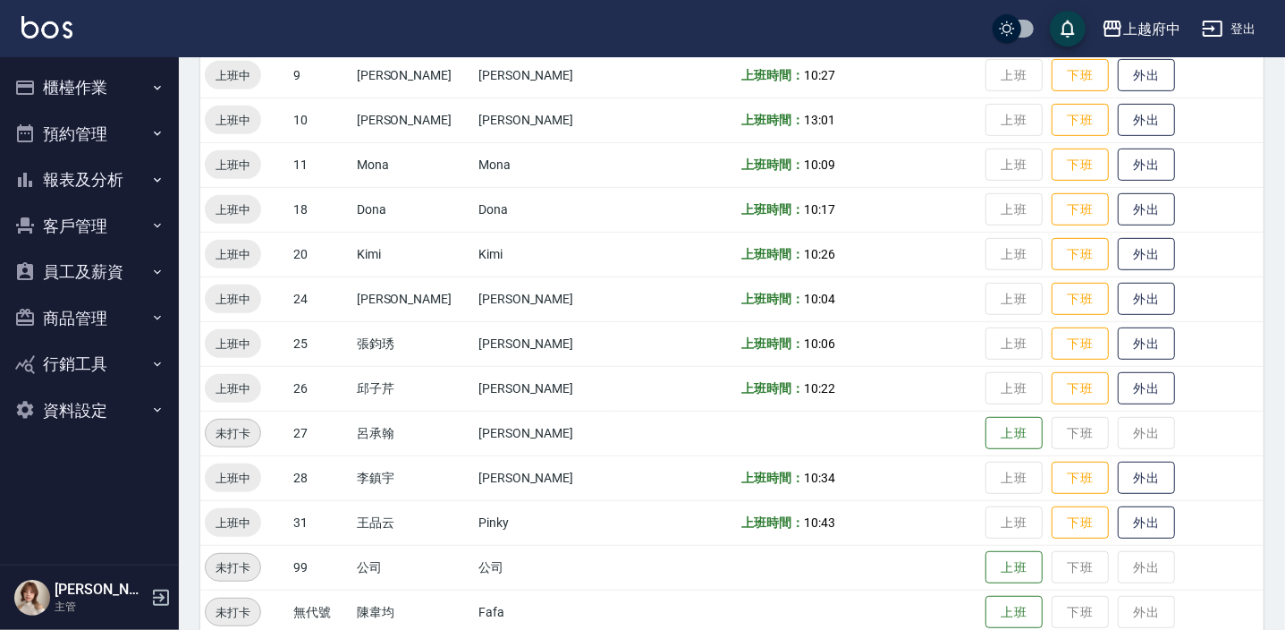
click at [738, 406] on td "上班時間： 10:22" at bounding box center [859, 388] width 243 height 45
click at [738, 411] on td at bounding box center [859, 433] width 243 height 45
click at [738, 420] on td at bounding box center [859, 433] width 243 height 45
click at [675, 392] on td at bounding box center [676, 388] width 122 height 45
click at [615, 545] on td at bounding box center [676, 567] width 122 height 45
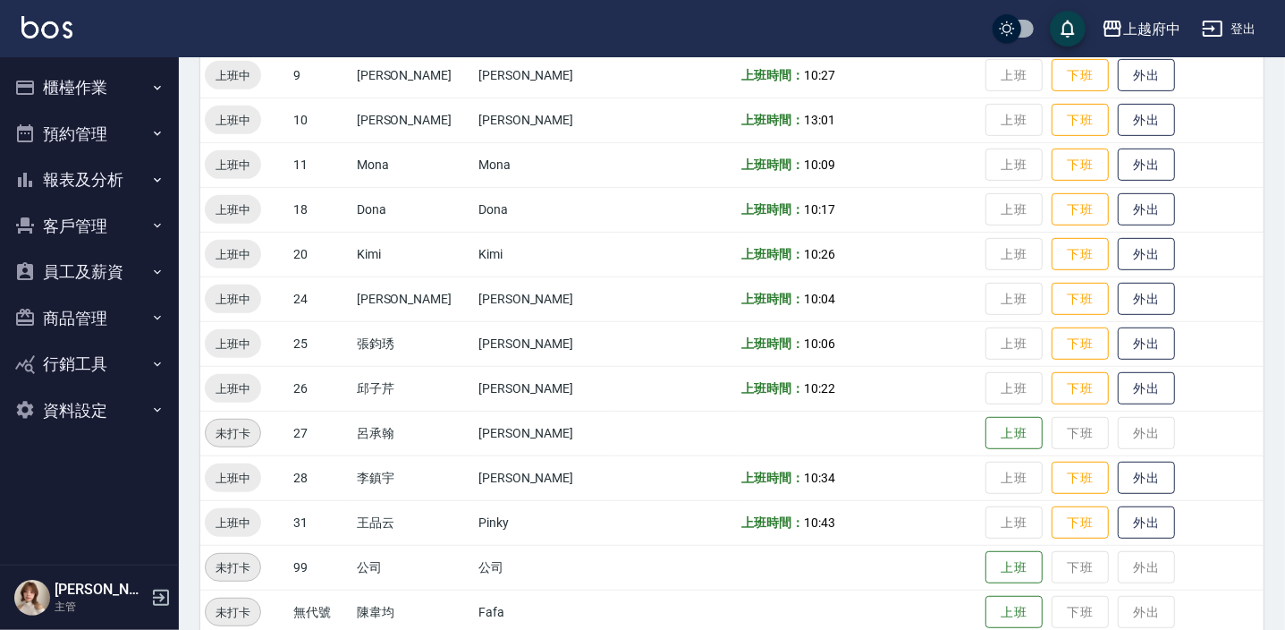
scroll to position [575, 0]
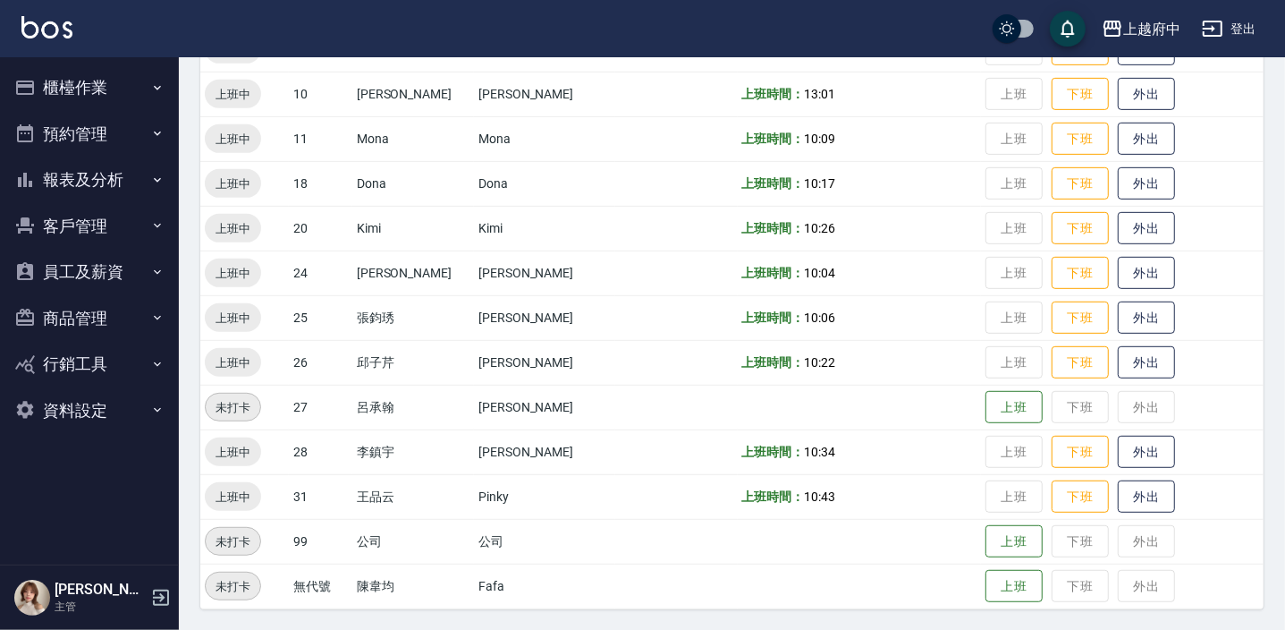
click at [626, 465] on td at bounding box center [676, 451] width 122 height 45
click at [622, 470] on td at bounding box center [676, 451] width 122 height 45
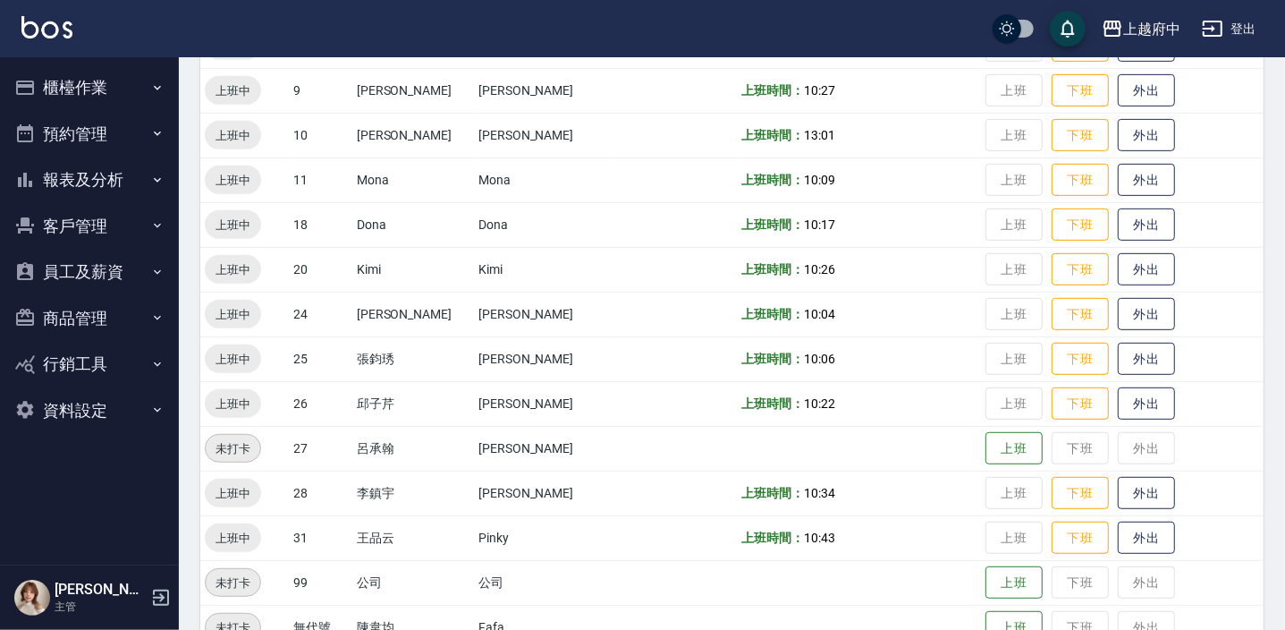
scroll to position [532, 0]
click at [615, 470] on td at bounding box center [676, 449] width 122 height 45
click at [626, 508] on td at bounding box center [676, 494] width 122 height 45
click at [654, 449] on td at bounding box center [676, 449] width 122 height 45
click at [639, 453] on td at bounding box center [676, 449] width 122 height 45
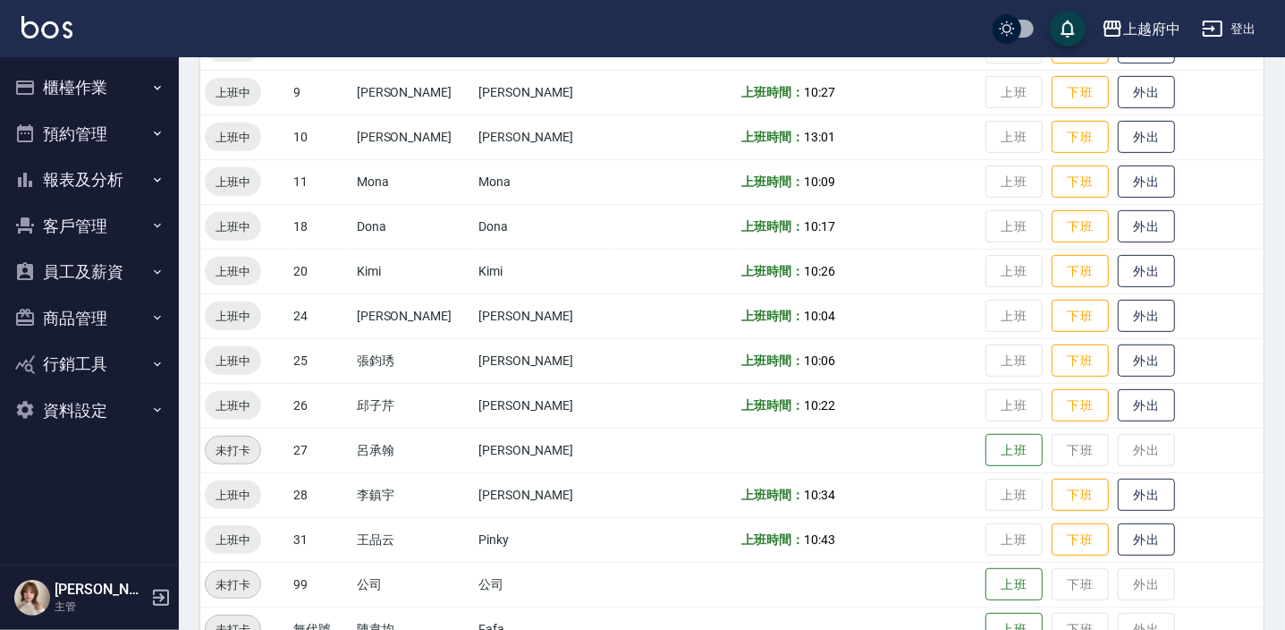
click at [649, 464] on td at bounding box center [676, 449] width 122 height 45
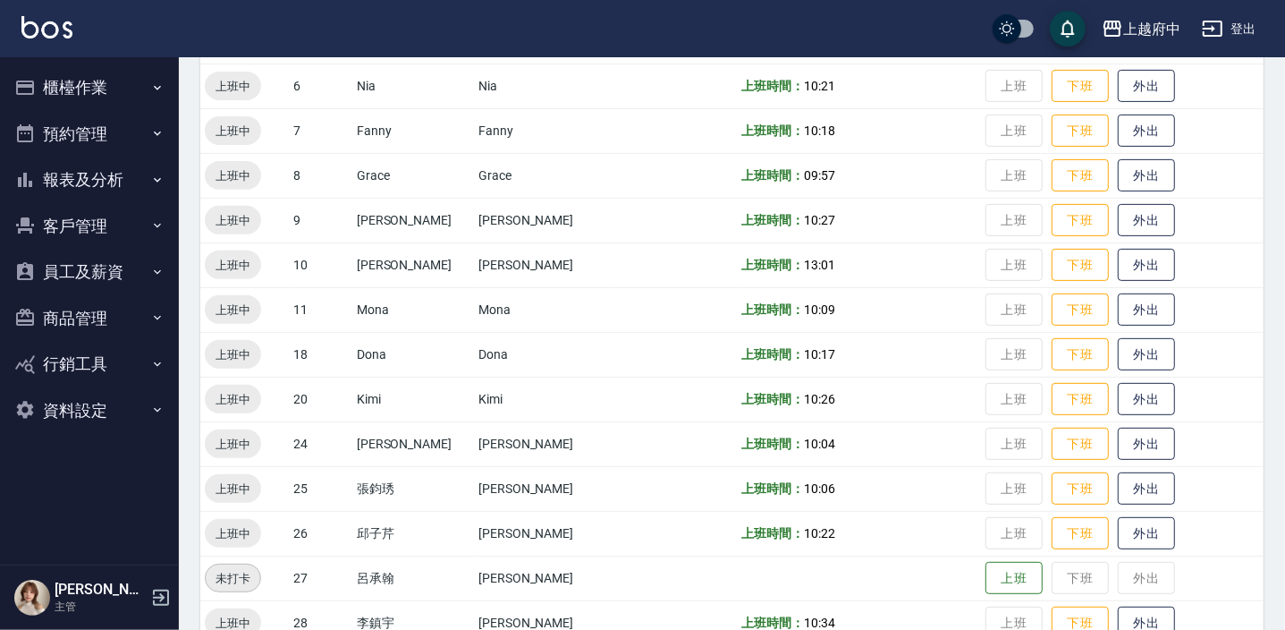
scroll to position [390, 0]
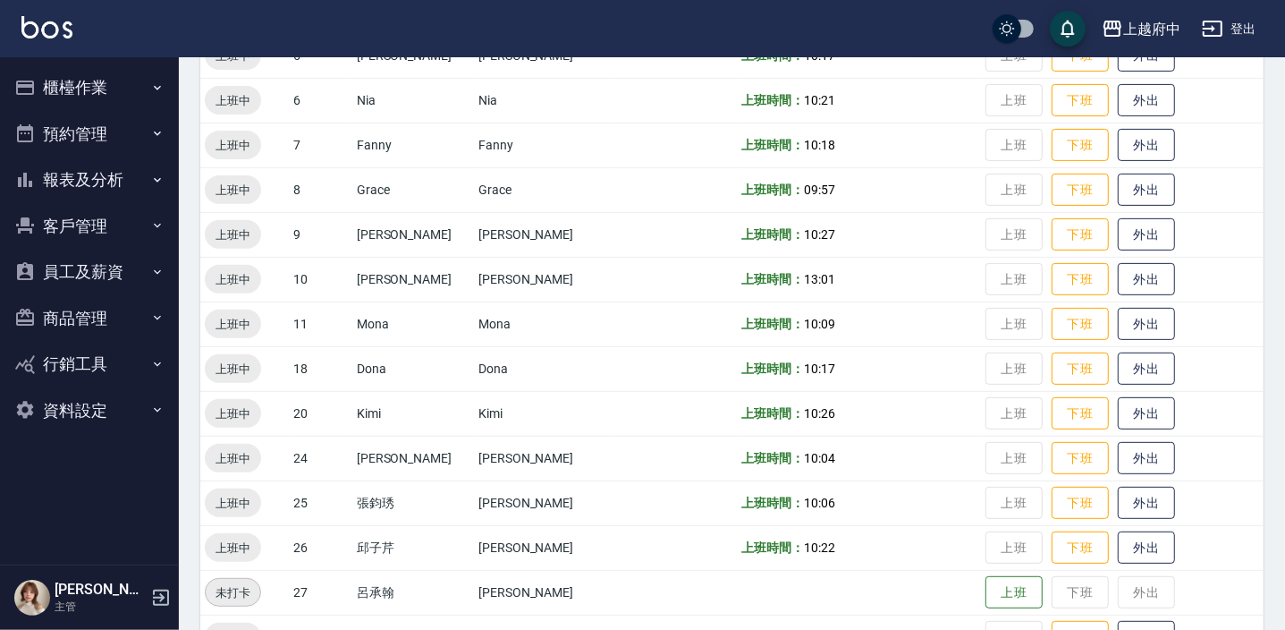
click at [617, 437] on td at bounding box center [676, 458] width 122 height 45
click at [617, 446] on td at bounding box center [676, 458] width 122 height 45
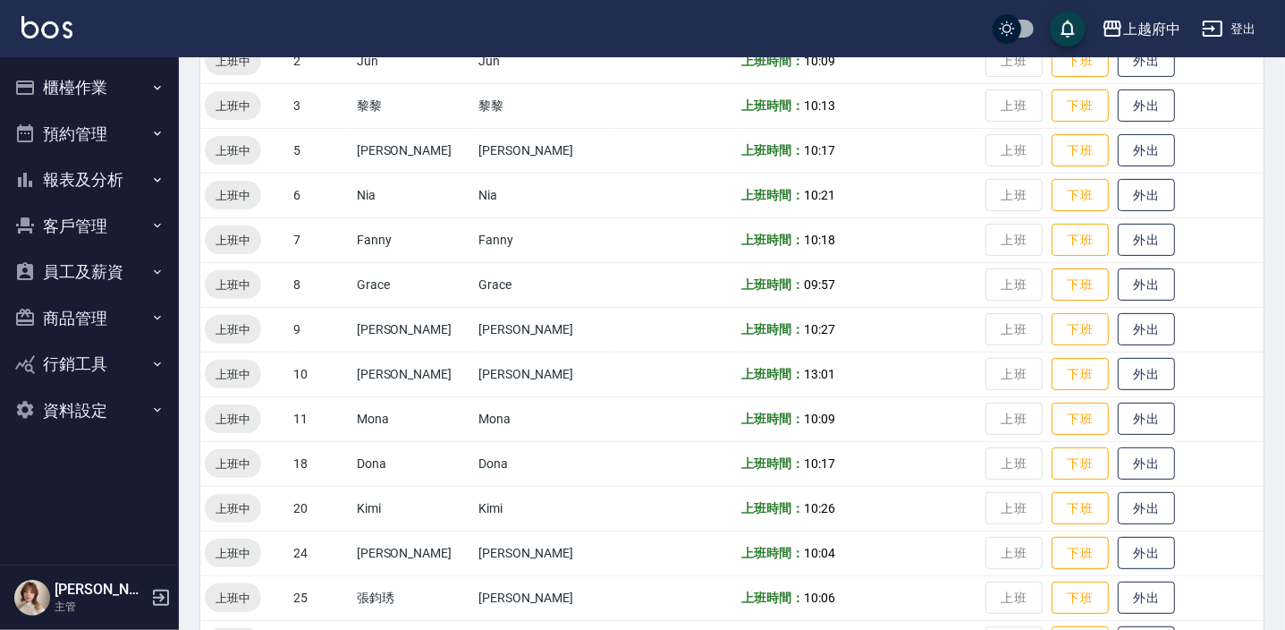
scroll to position [295, 0]
click at [615, 486] on td at bounding box center [676, 508] width 122 height 45
click at [615, 492] on td at bounding box center [676, 508] width 122 height 45
click at [615, 504] on td at bounding box center [676, 508] width 122 height 45
click at [615, 552] on td at bounding box center [676, 552] width 122 height 45
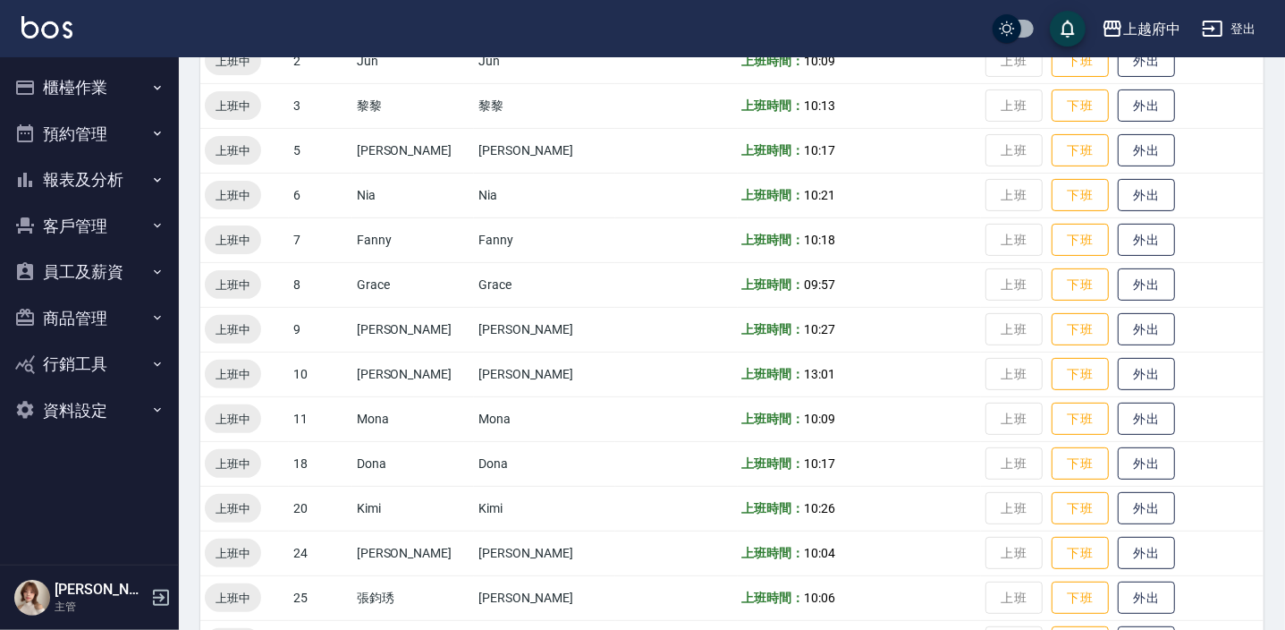
click at [615, 461] on td at bounding box center [676, 463] width 122 height 45
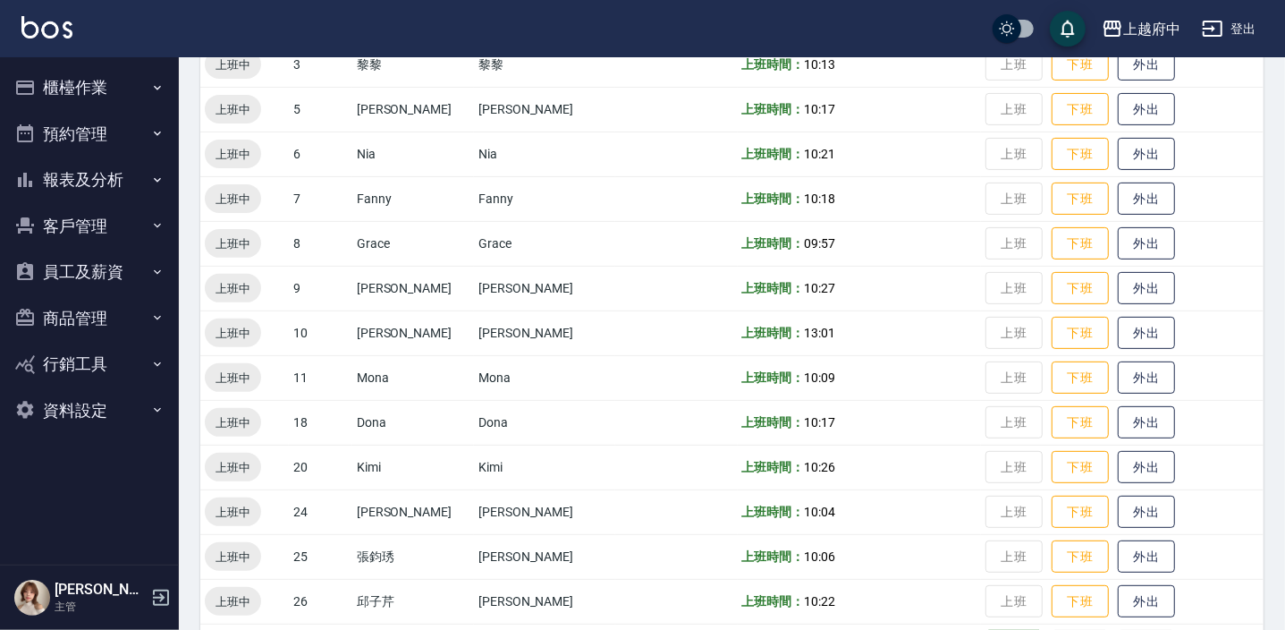
click at [656, 381] on td at bounding box center [676, 377] width 122 height 45
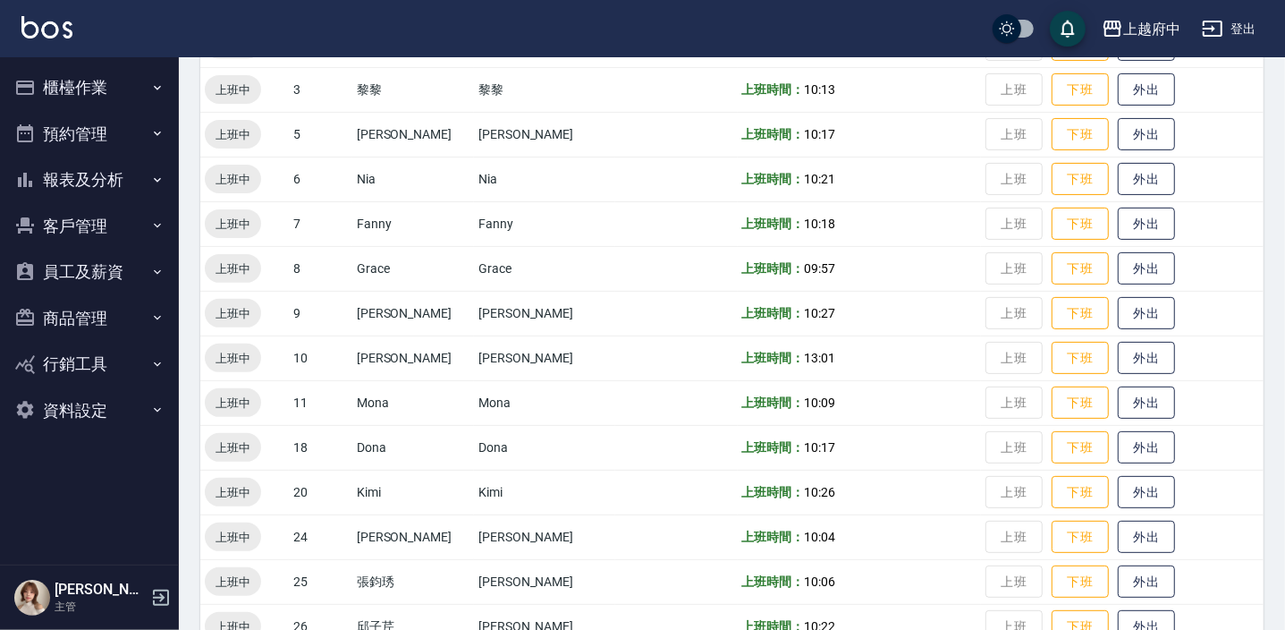
scroll to position [301, 0]
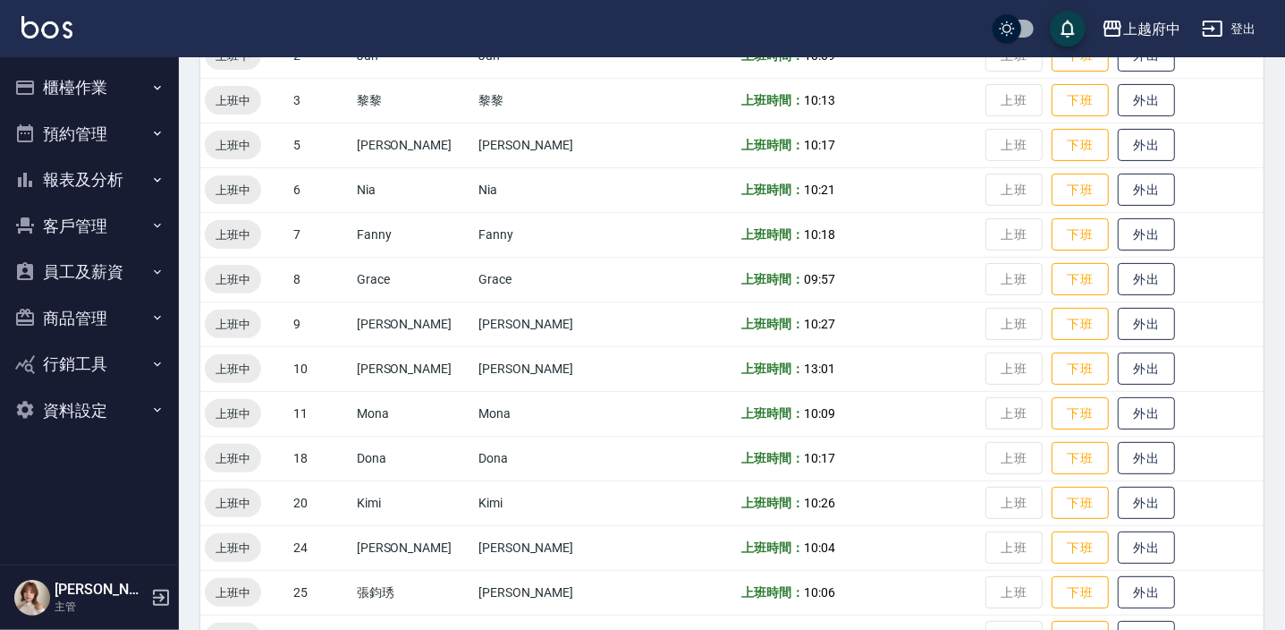
click at [622, 465] on td at bounding box center [676, 458] width 122 height 45
click at [633, 471] on td at bounding box center [676, 458] width 122 height 45
click at [622, 474] on td at bounding box center [676, 458] width 122 height 45
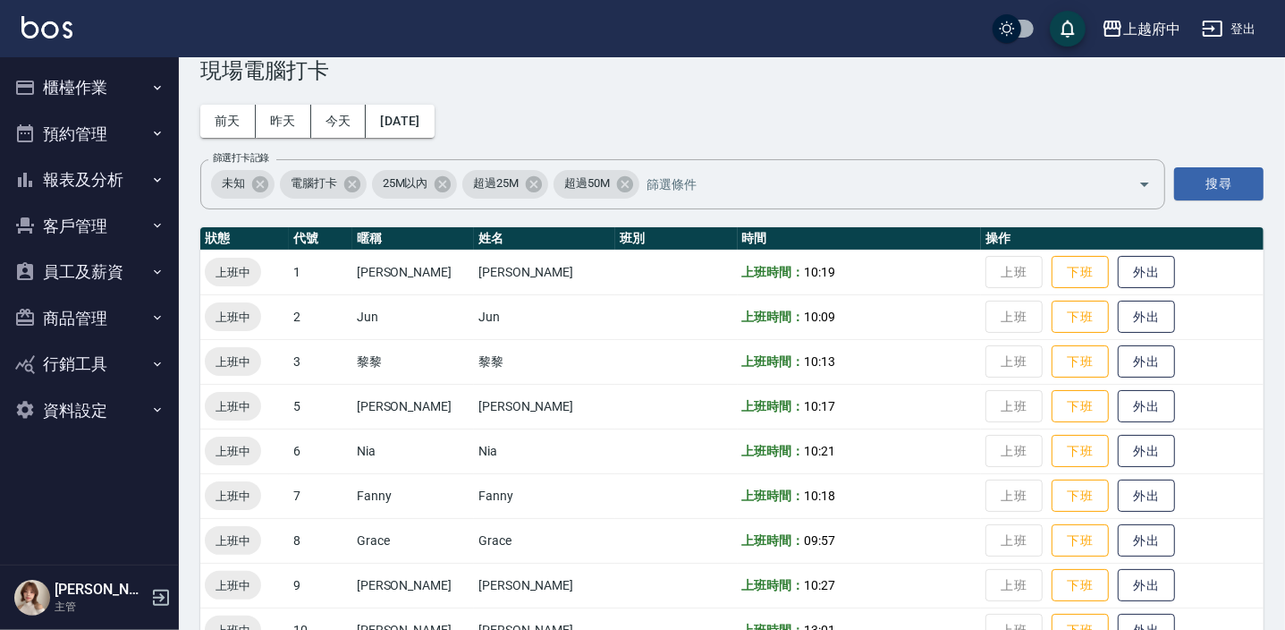
scroll to position [0, 0]
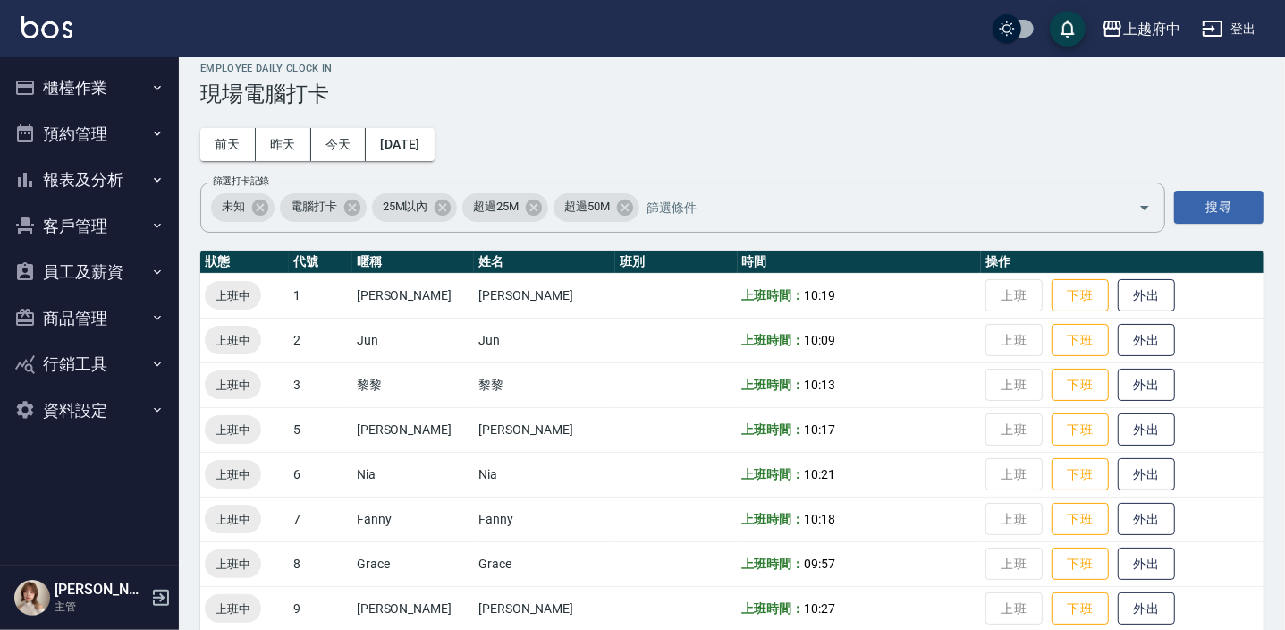
click at [557, 541] on td "Grace" at bounding box center [544, 563] width 141 height 45
click at [615, 525] on td at bounding box center [676, 518] width 122 height 45
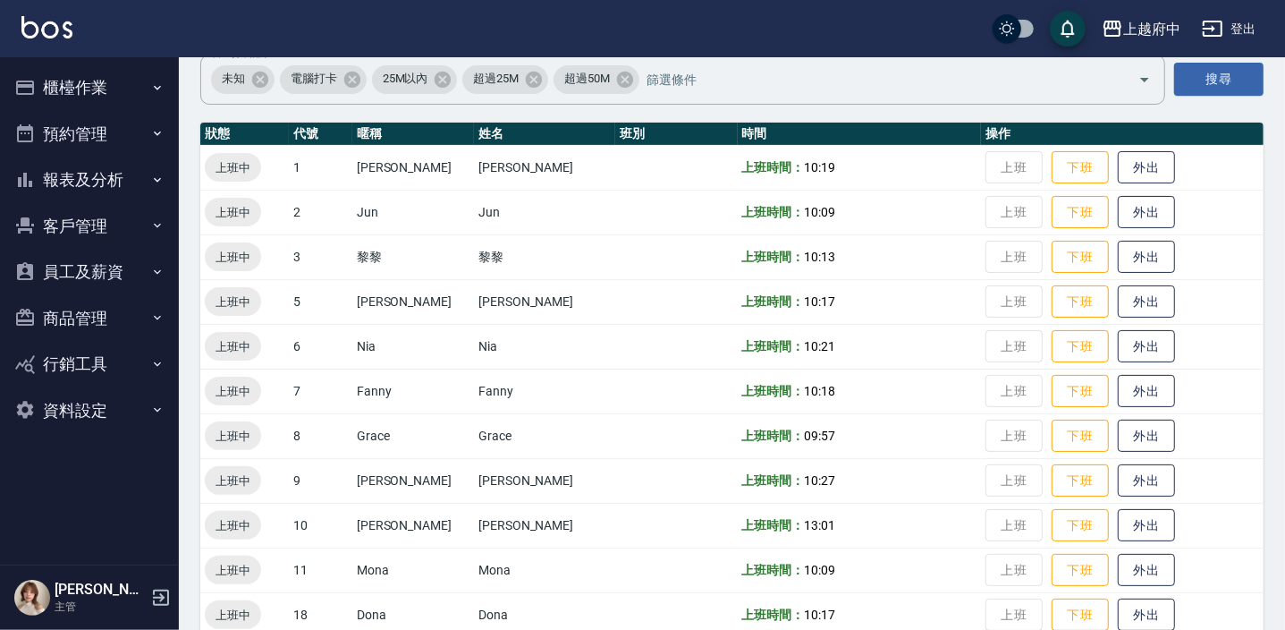
scroll to position [122, 0]
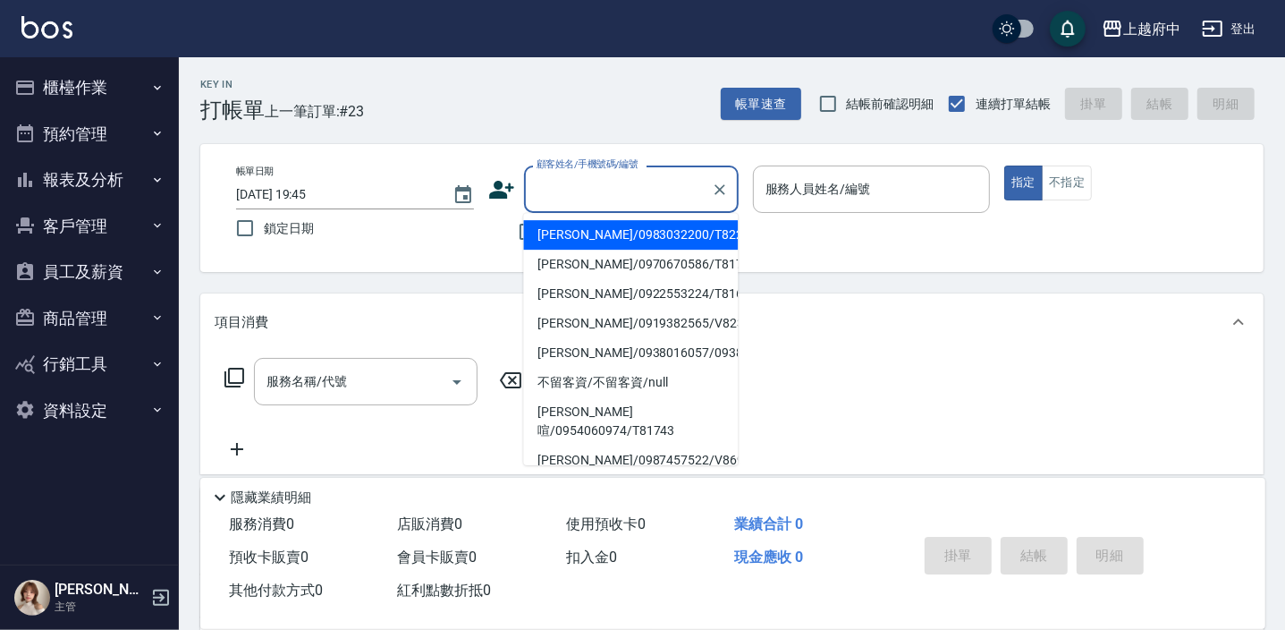
click at [581, 196] on input "顧客姓名/手機號碼/編號" at bounding box center [618, 189] width 172 height 31
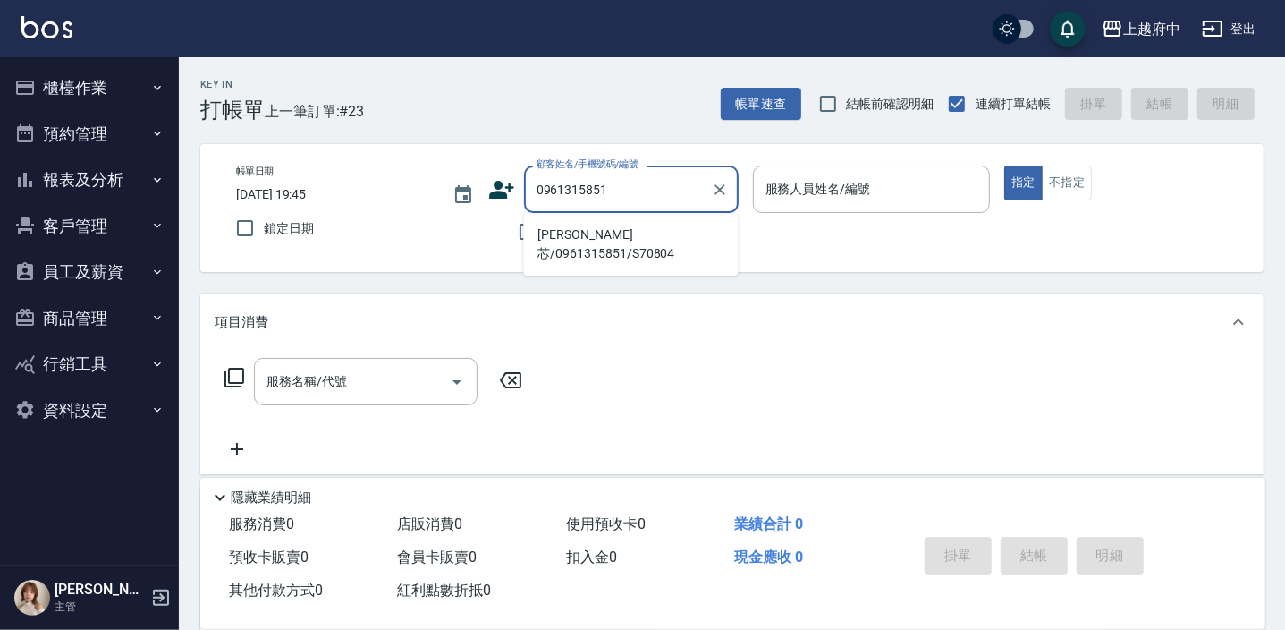
click at [626, 241] on li "[PERSON_NAME]芯/0961315851/S70804" at bounding box center [630, 244] width 215 height 48
type input "[PERSON_NAME]芯/0961315851/S70804"
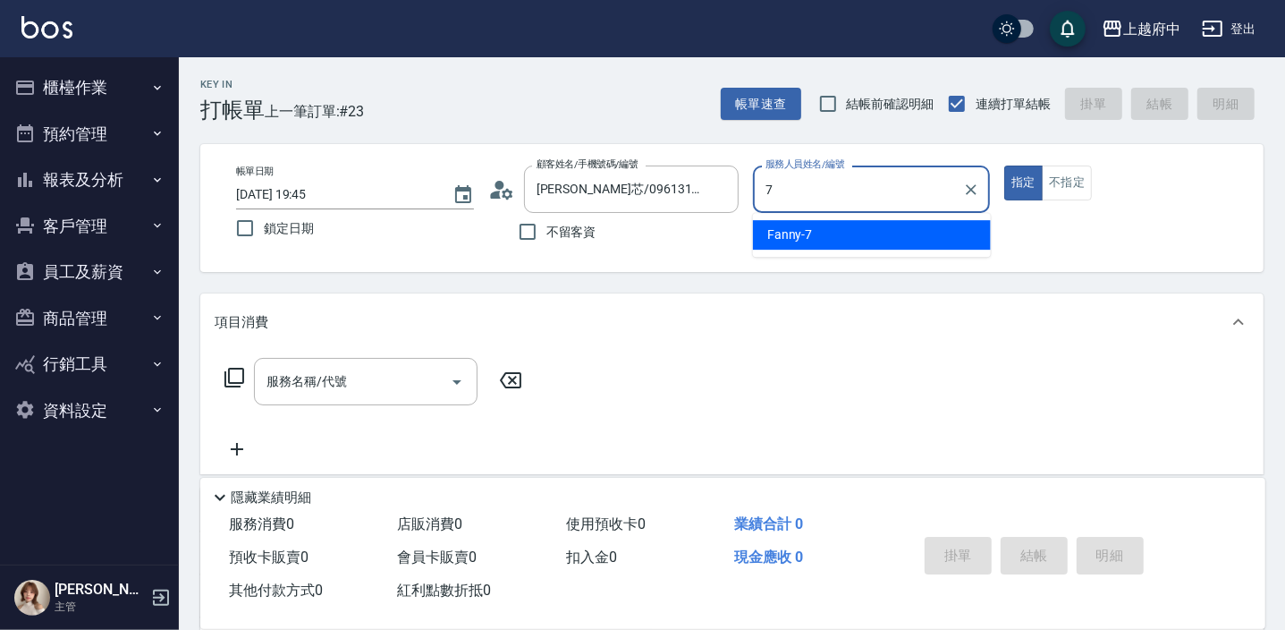
type input "7"
type button "true"
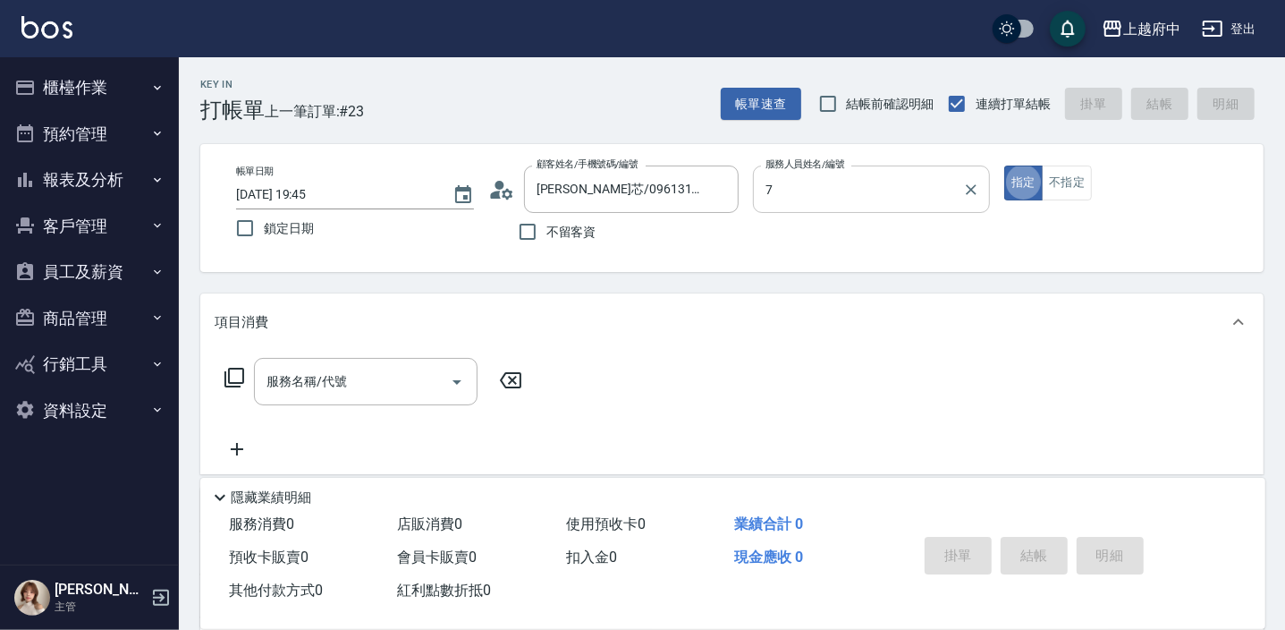
type input "Fanny-7"
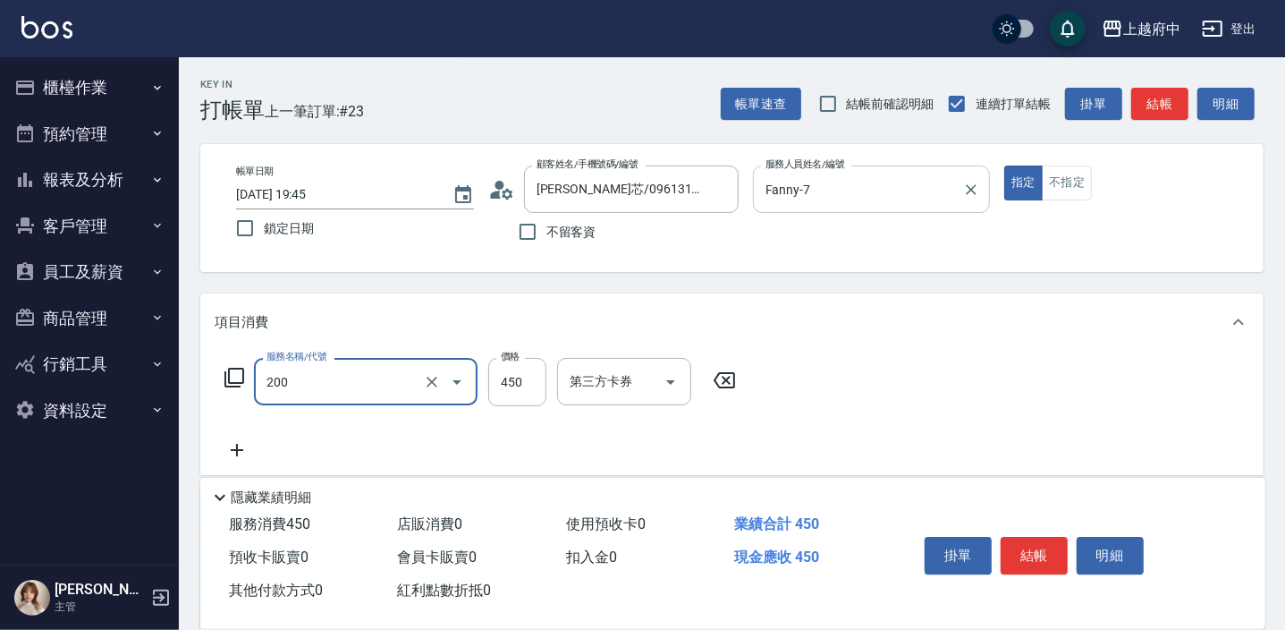
type input "有機洗髮(200)"
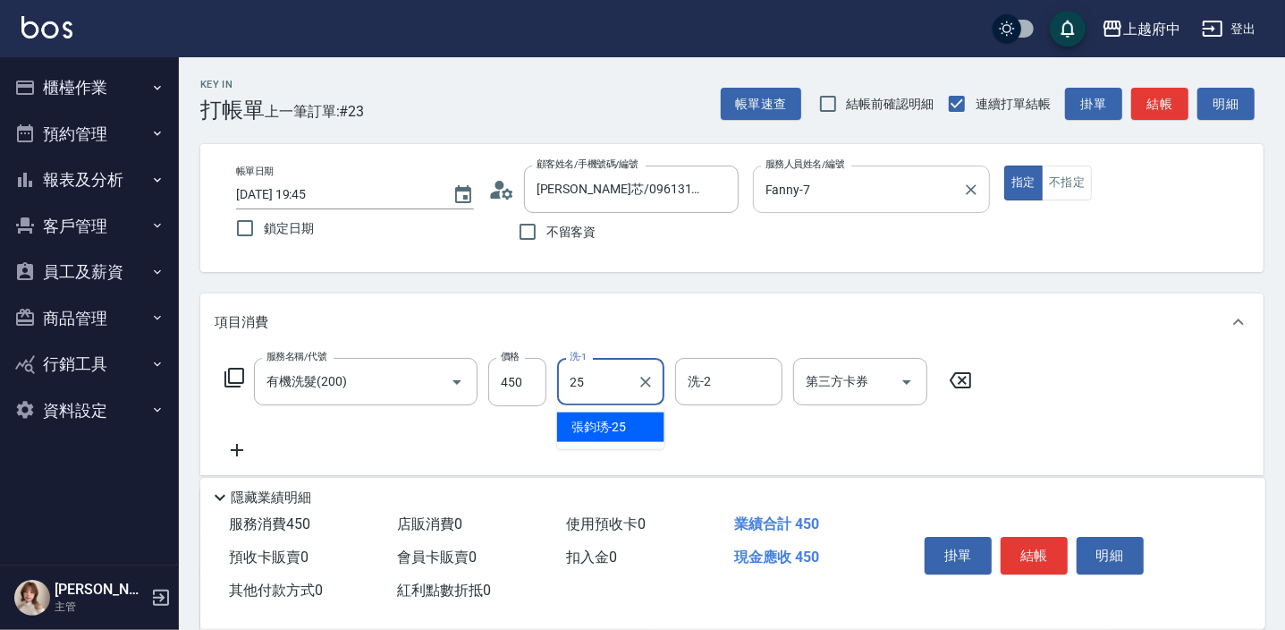
type input "張鈞琇-25"
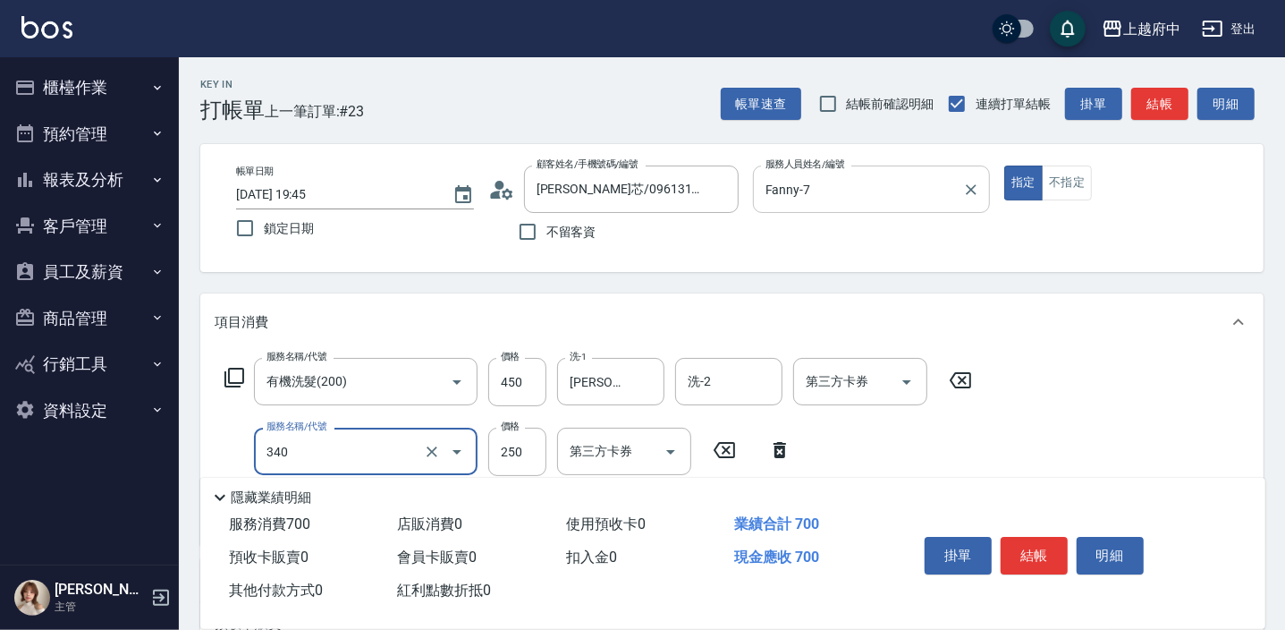
type input "剪髮(340)"
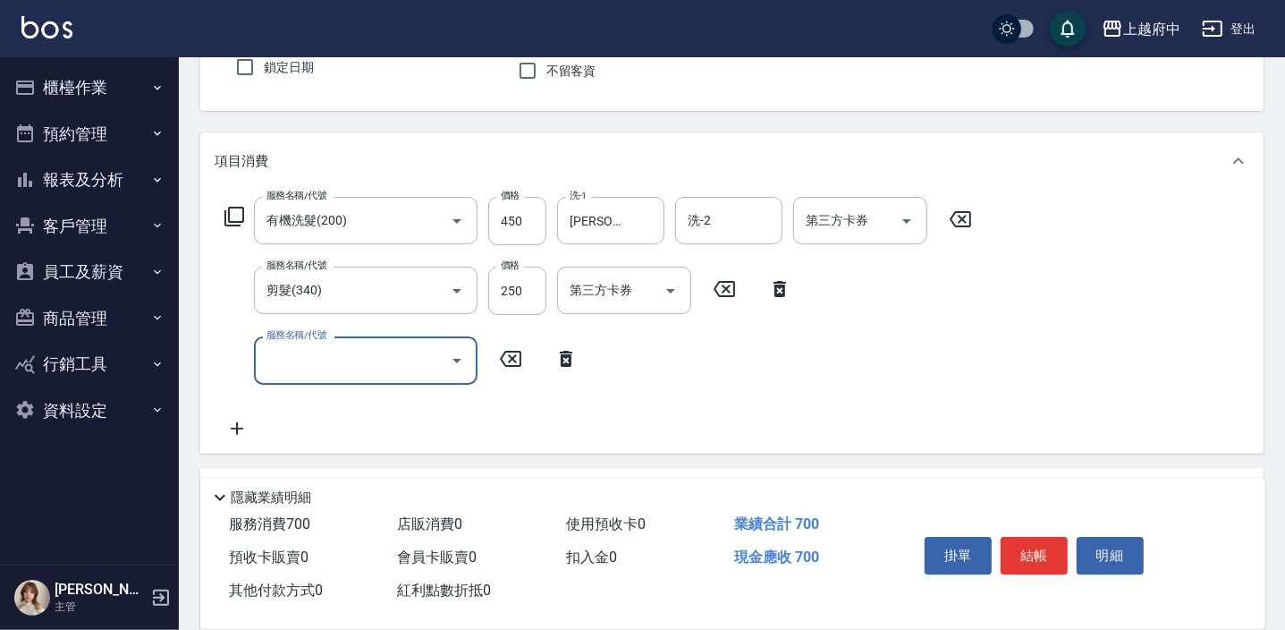
scroll to position [162, 0]
type input "結構三段式(222300)"
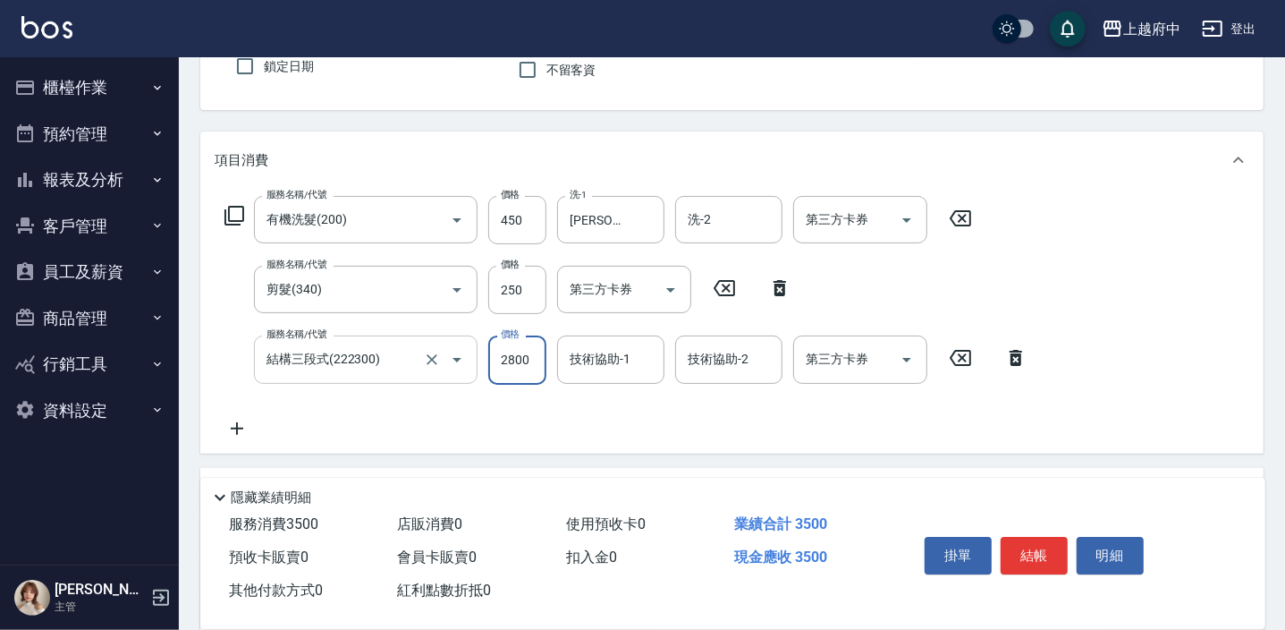
type input "2800"
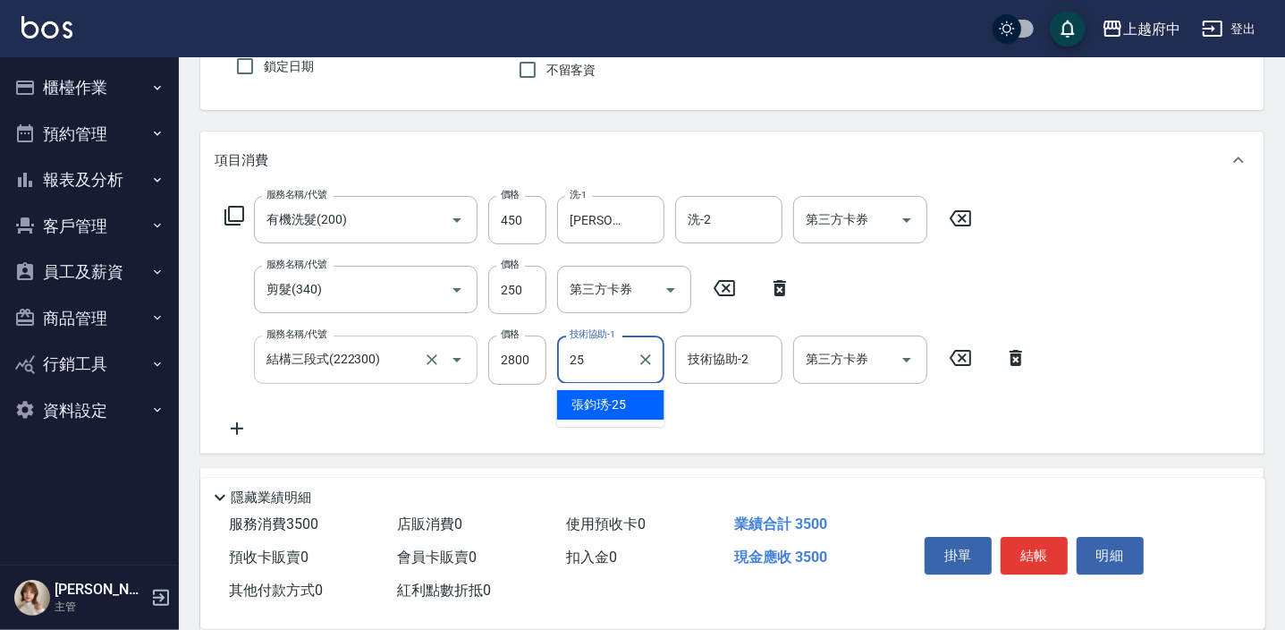
type input "張鈞琇-25"
click at [586, 419] on div "服務名稱/代號 有機洗髮(200) 服務名稱/代號 價格 450 價格 洗-1 張鈞琇-25 洗-1 洗-2 洗-2 第三方卡券 第三方卡券 服務名稱/代號 …" at bounding box center [627, 317] width 824 height 242
click at [743, 412] on div "服務名稱/代號 有機洗髮(200) 服務名稱/代號 價格 450 價格 洗-1 張鈞琇-25 洗-1 洗-2 洗-2 第三方卡券 第三方卡券 服務名稱/代號 …" at bounding box center [627, 317] width 824 height 242
click at [698, 423] on div "服務名稱/代號 有機洗髮(200) 服務名稱/代號 價格 450 價格 洗-1 張鈞琇-25 洗-1 洗-2 洗-2 第三方卡券 第三方卡券 服務名稱/代號 …" at bounding box center [627, 317] width 824 height 242
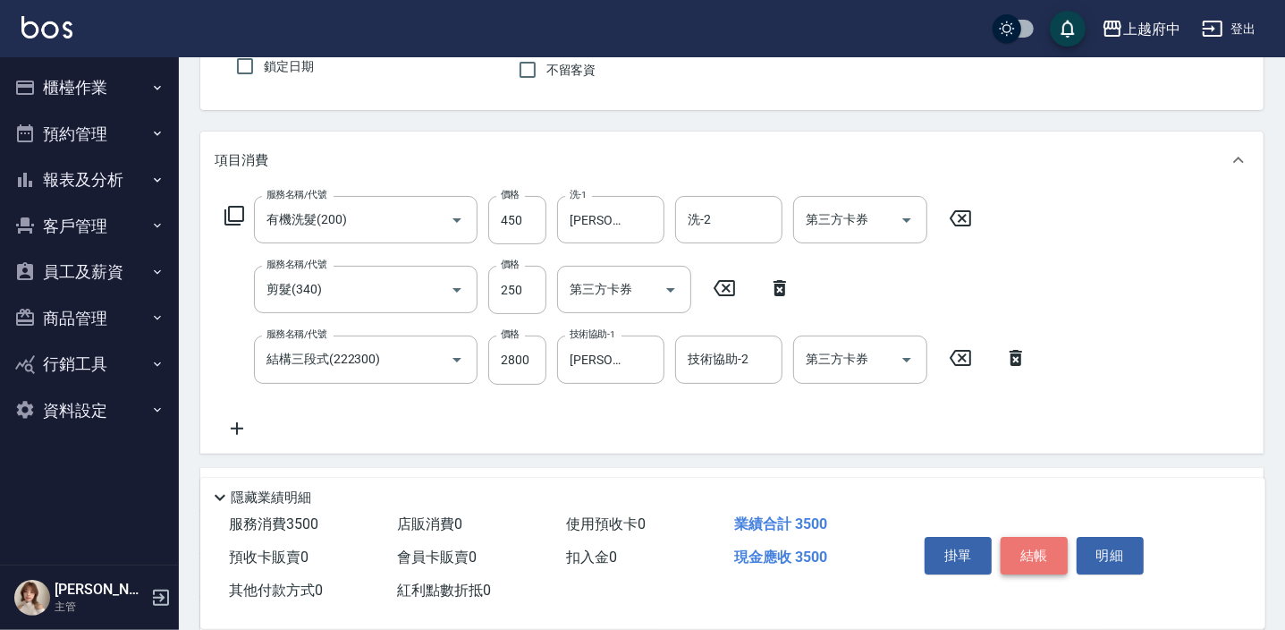
click at [1040, 551] on button "結帳" at bounding box center [1034, 556] width 67 height 38
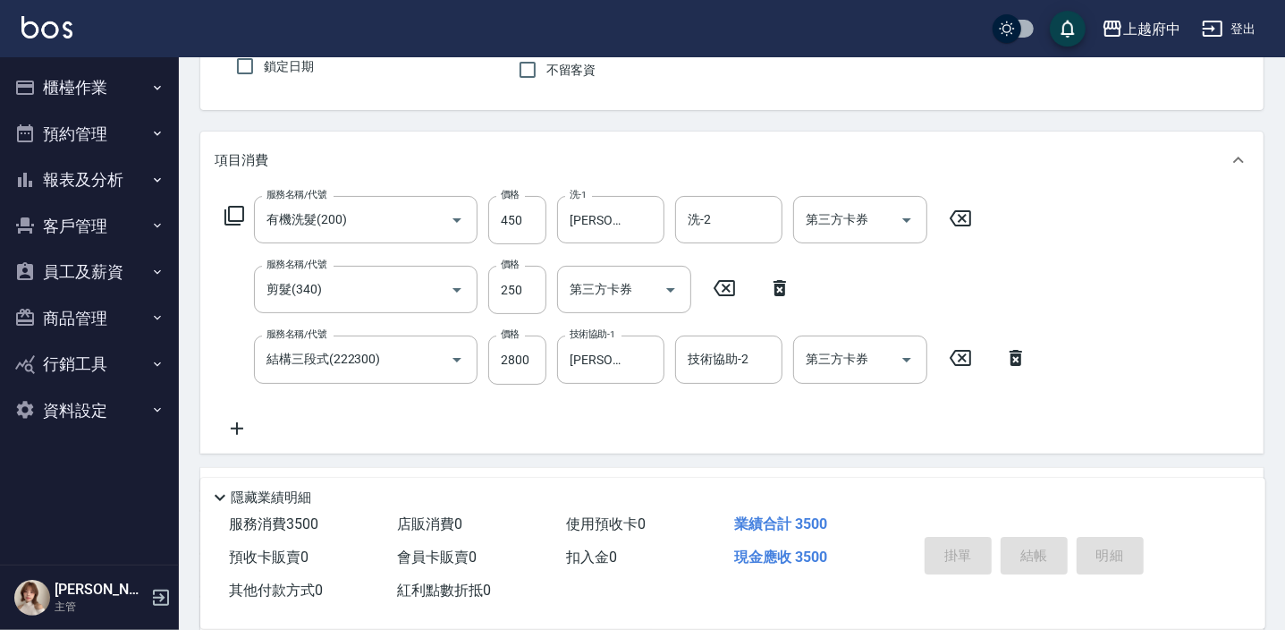
type input "2025/09/13 19:48"
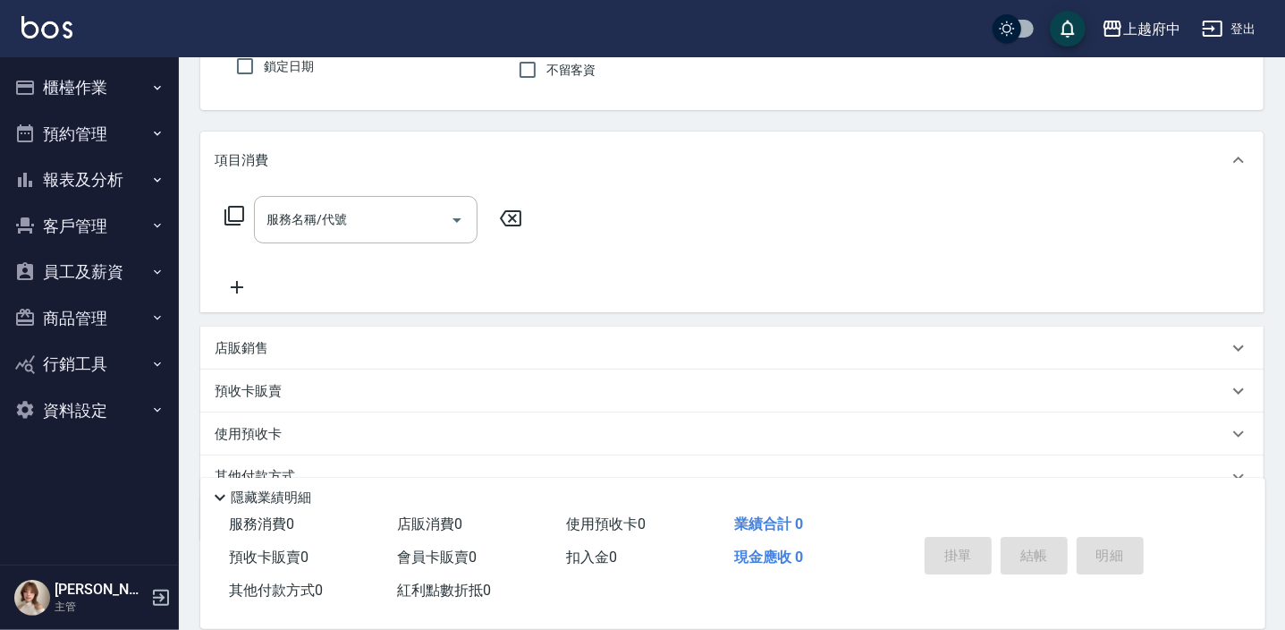
scroll to position [0, 0]
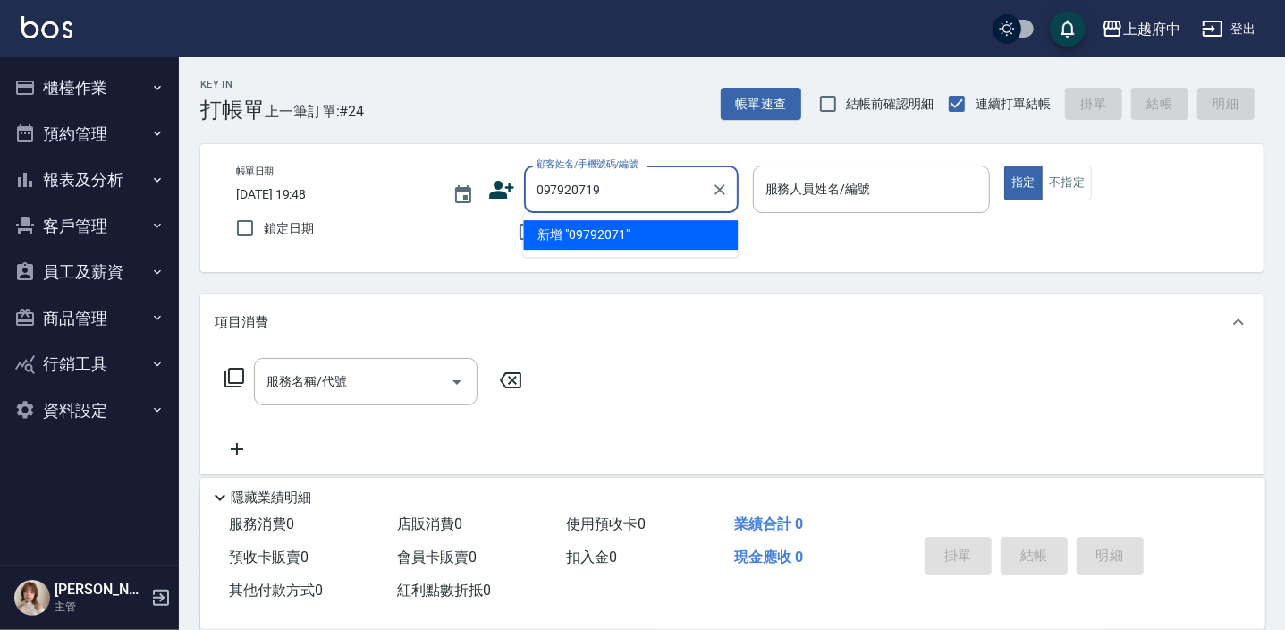
type input "0979207195"
click at [724, 193] on icon "Clear" at bounding box center [720, 189] width 11 height 11
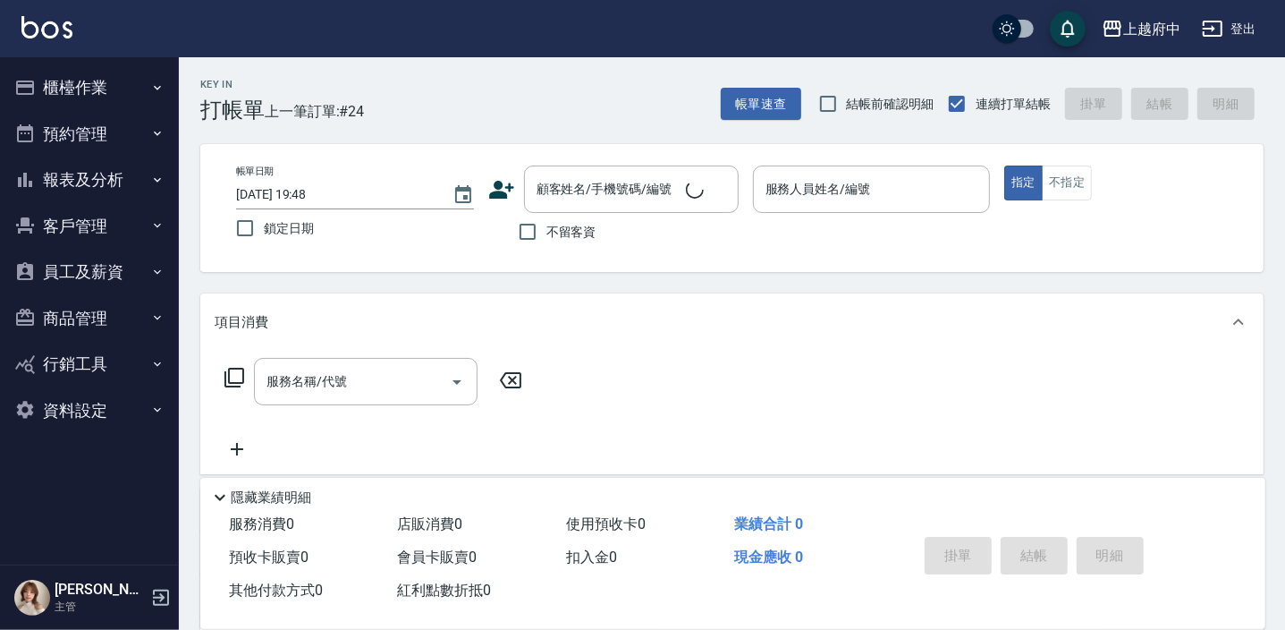
click at [499, 188] on icon at bounding box center [501, 190] width 25 height 18
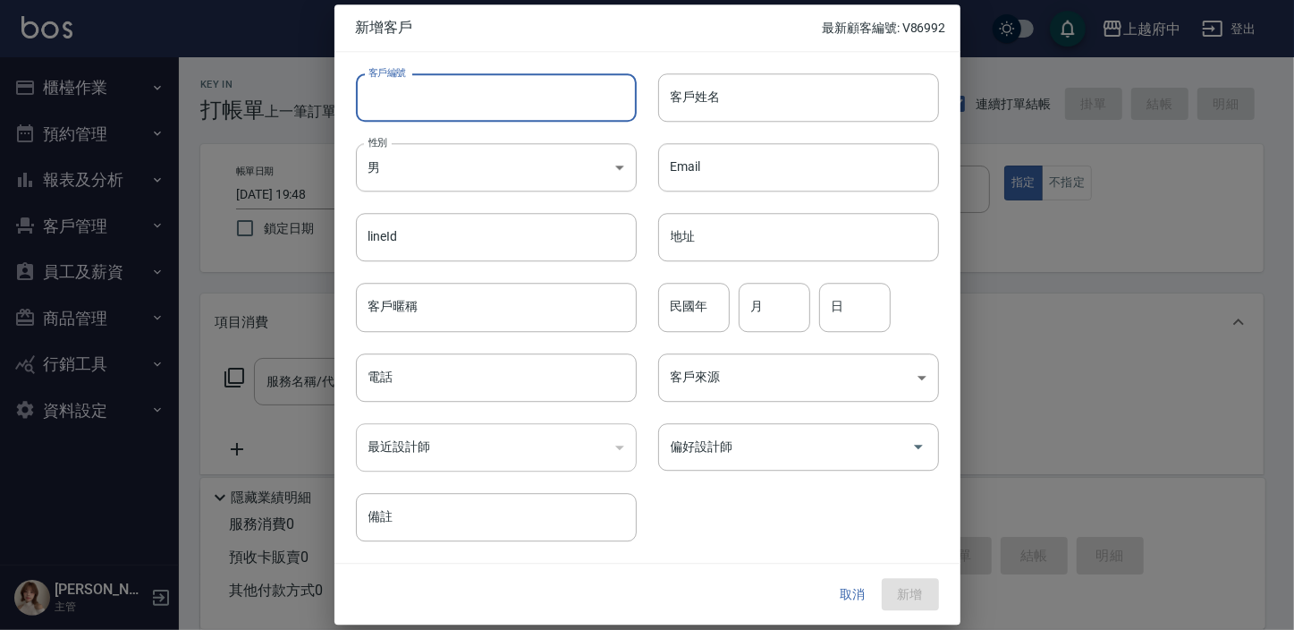
click at [466, 94] on input "客戶編號" at bounding box center [496, 97] width 281 height 48
drag, startPoint x: 466, startPoint y: 94, endPoint x: 311, endPoint y: 91, distance: 154.7
click at [311, 91] on div "新增客戶 最新顧客編號: V86992 客戶編號 0979207195 ​ 客戶編號 客戶姓名 客戶姓名 性別 男 MALE 性別 Email Email l…" at bounding box center [647, 315] width 1294 height 630
type input "0979207195"
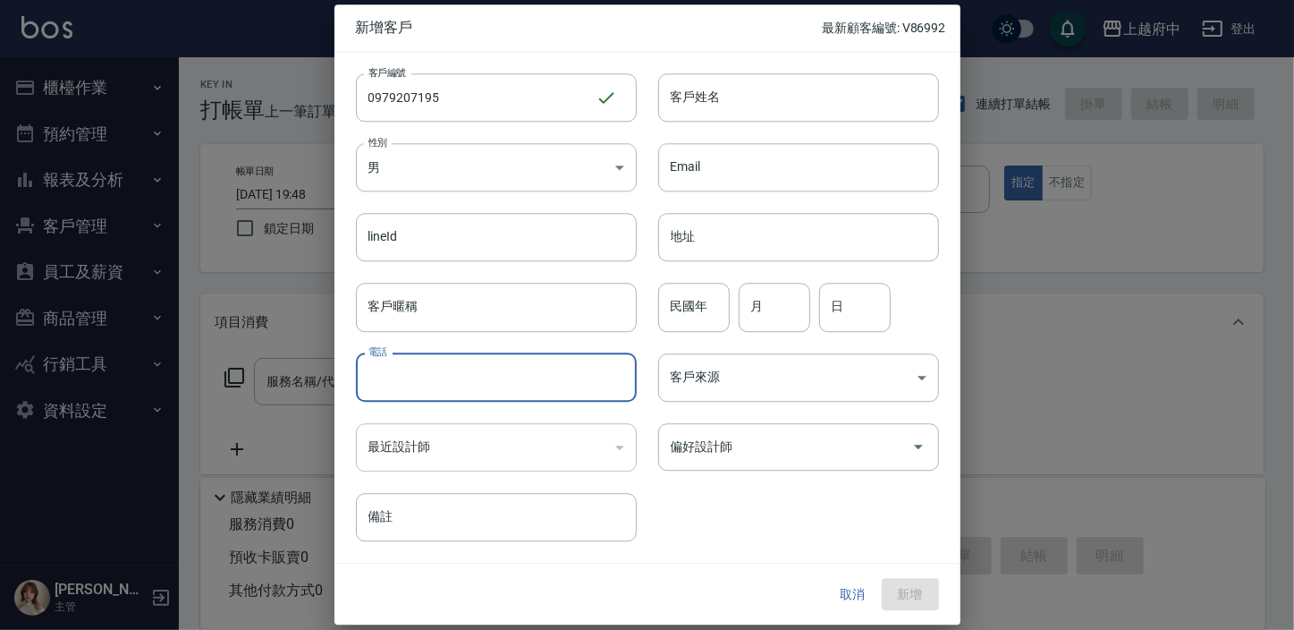
click at [419, 391] on input "電話" at bounding box center [496, 377] width 281 height 48
paste input "0979207195"
type input "0979207195"
click at [691, 101] on input "客戶姓名" at bounding box center [798, 97] width 281 height 48
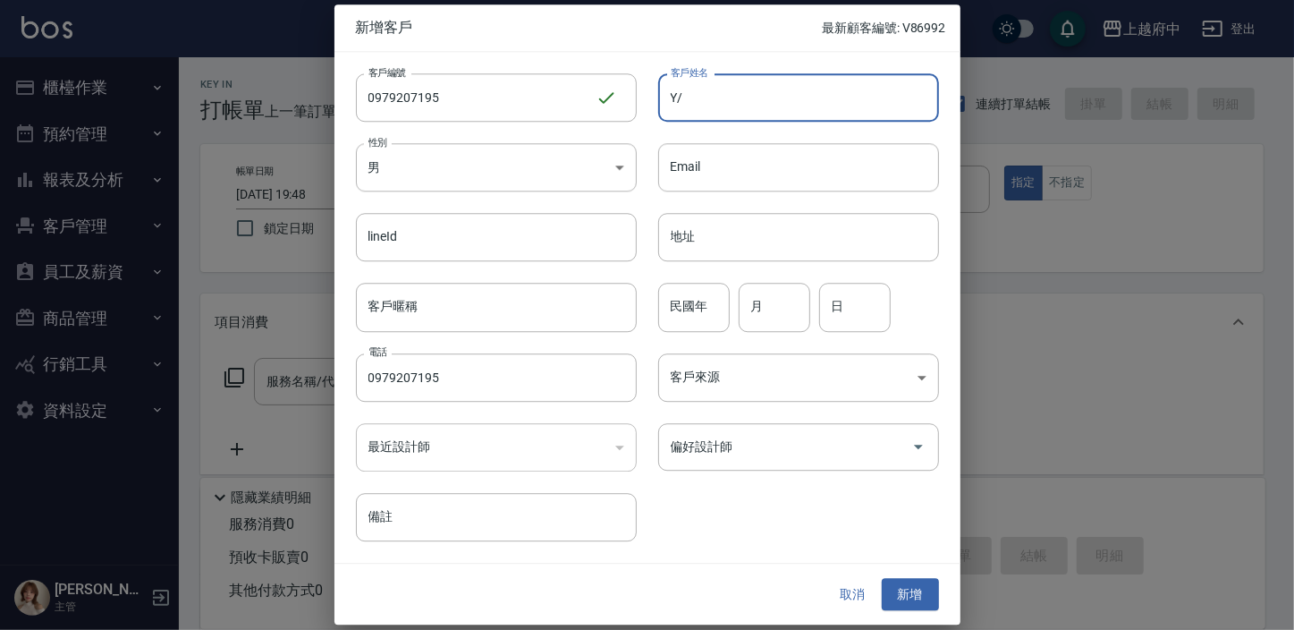
type input "Y"
type input "[PERSON_NAME]"
click at [709, 310] on input "民國年" at bounding box center [694, 308] width 72 height 48
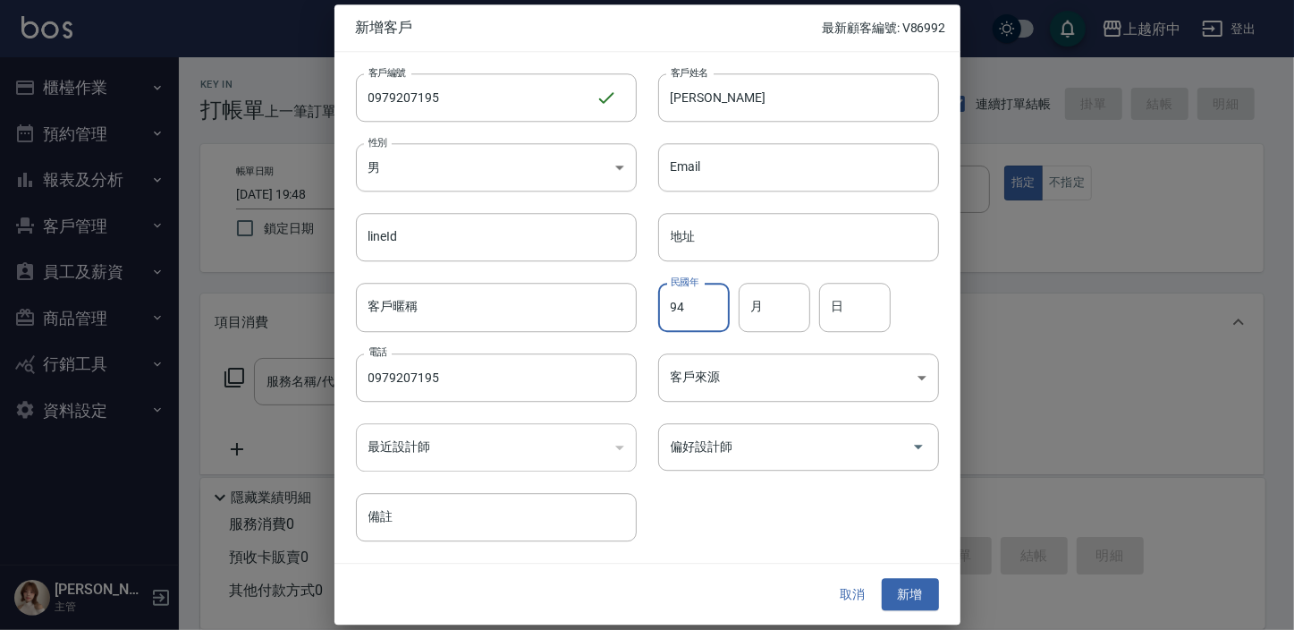
type input "94"
type input "10"
type input "16"
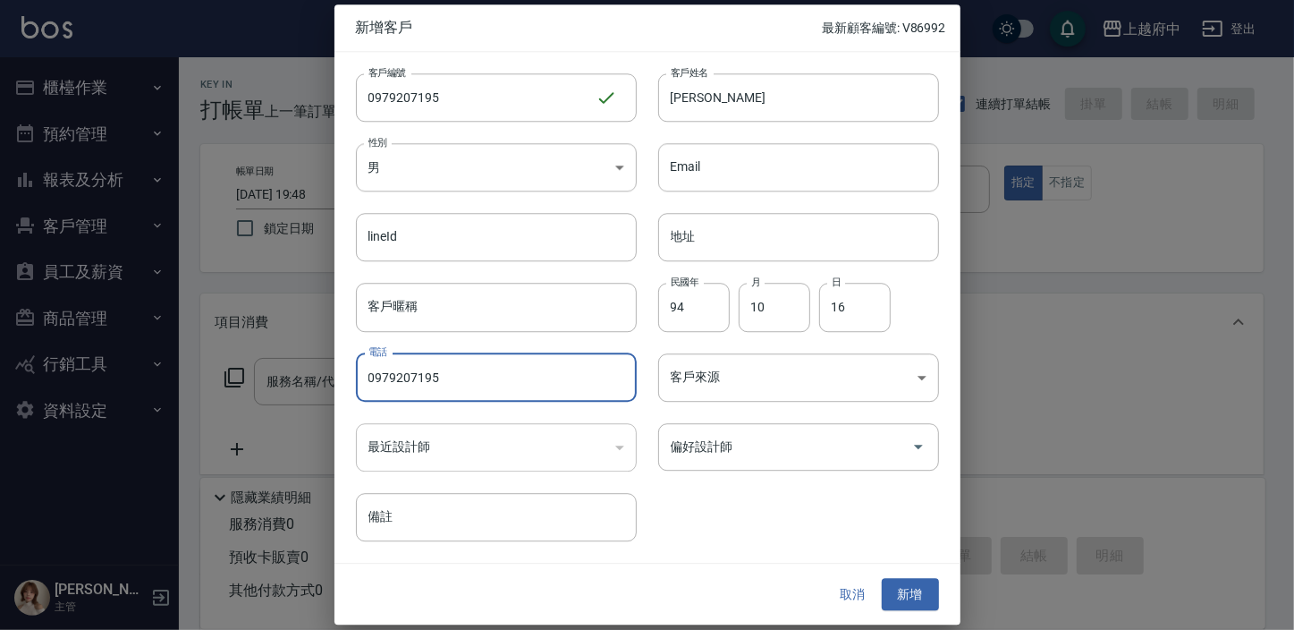
click at [777, 478] on div "客戶編號 0979207195 ​ 客戶編號 客戶姓名 曾品華 客戶姓名 性別 男 MALE 性別 Email Email lineId lineId 地址 …" at bounding box center [636, 296] width 605 height 489
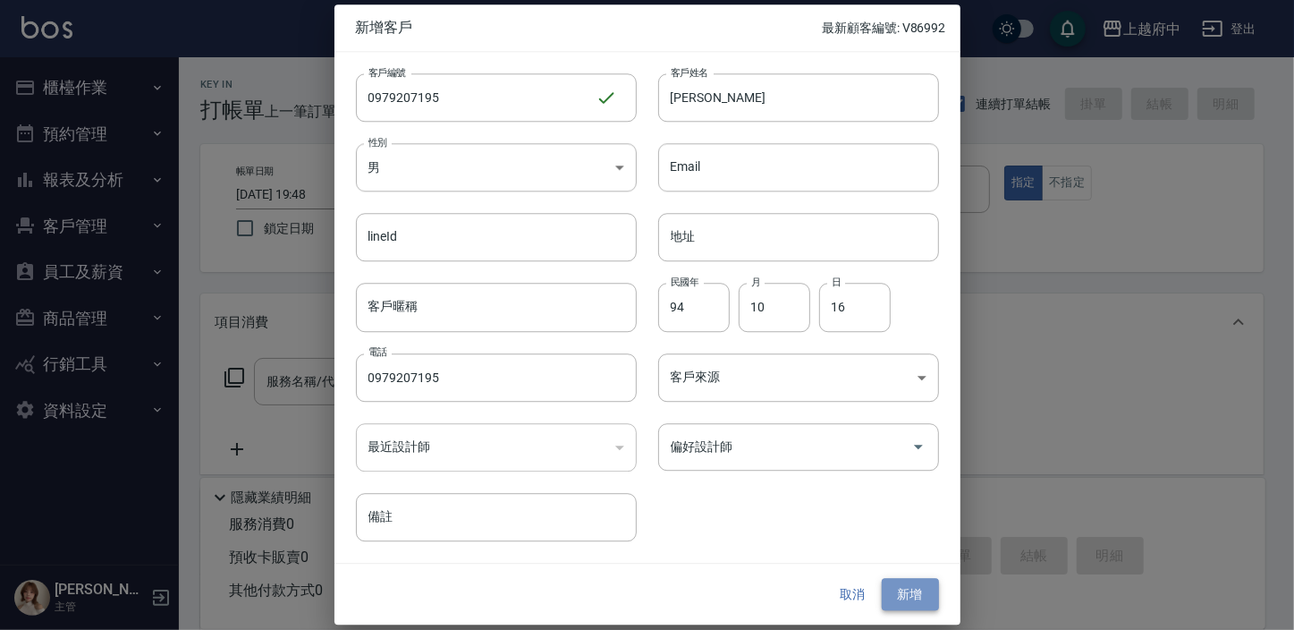
click at [893, 599] on button "新增" at bounding box center [910, 594] width 57 height 33
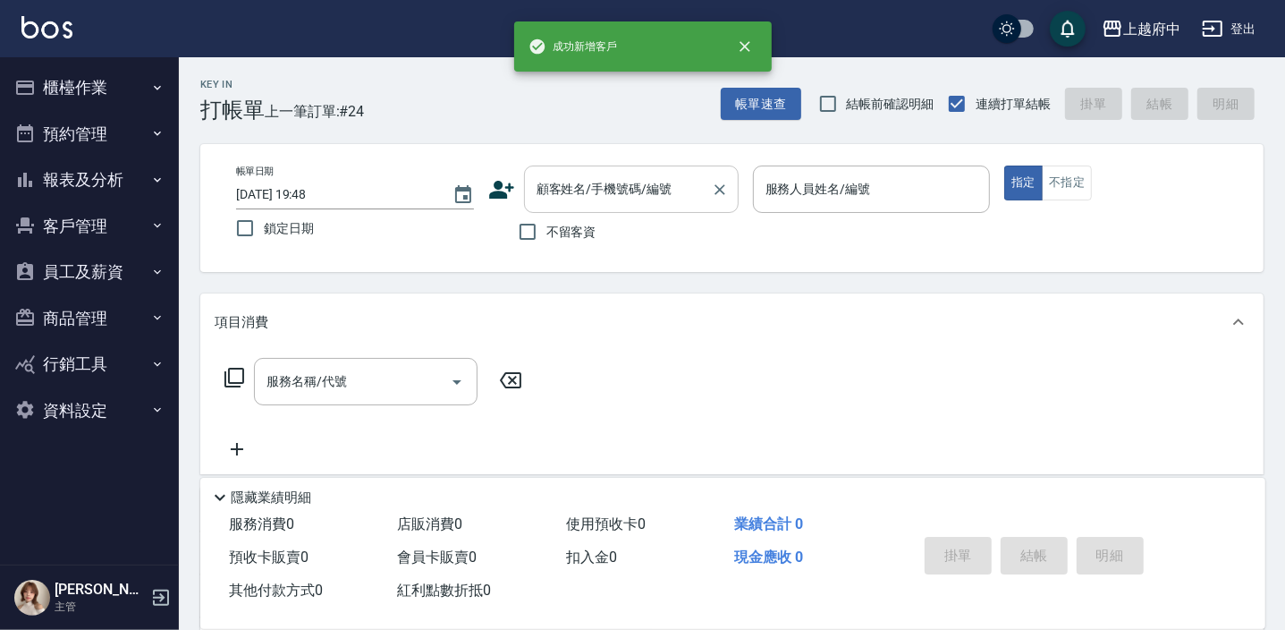
click at [590, 184] on input "顧客姓名/手機號碼/編號" at bounding box center [618, 189] width 172 height 31
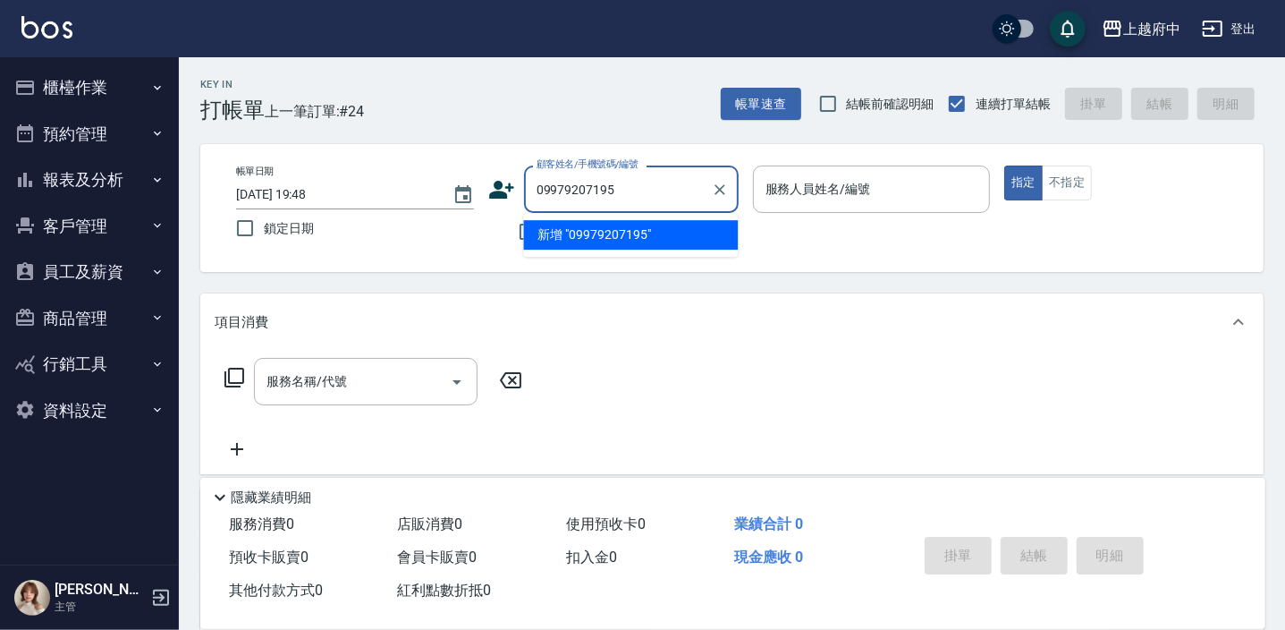
click at [557, 186] on input "09979207195" at bounding box center [618, 189] width 172 height 31
drag, startPoint x: 585, startPoint y: 240, endPoint x: 587, endPoint y: 252, distance: 12.6
click at [585, 239] on li "曾品華/0979207195/0979207195" at bounding box center [630, 235] width 215 height 30
type input "曾品華/0979207195/0979207195"
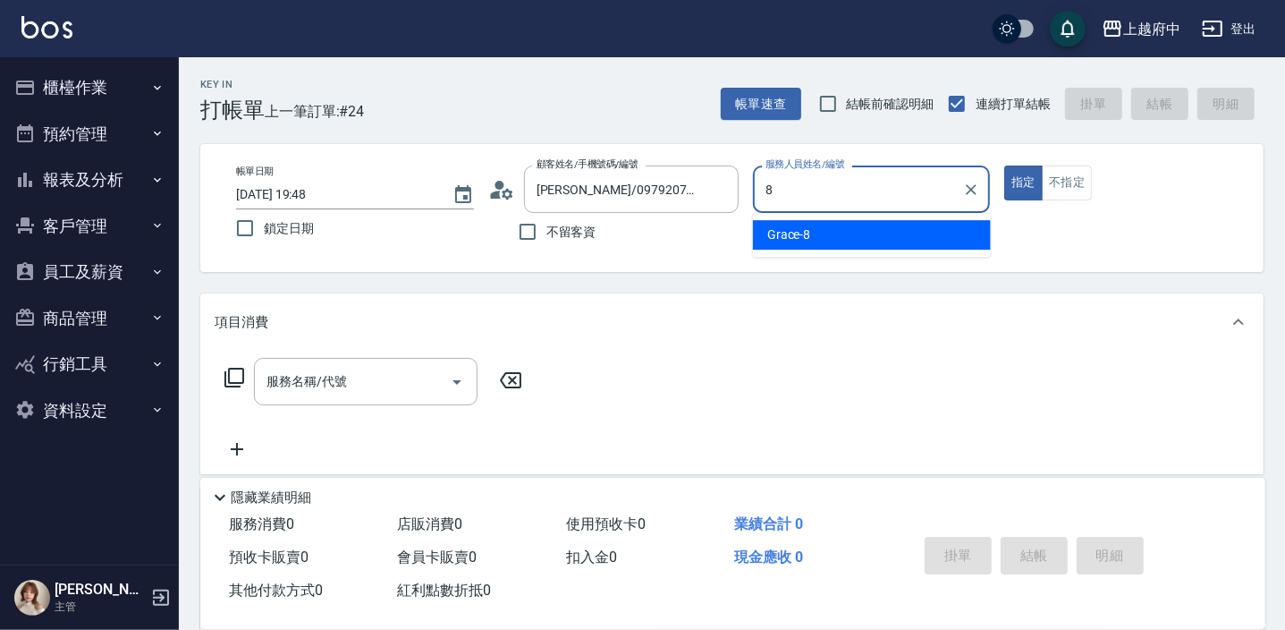
type input "Grace-8"
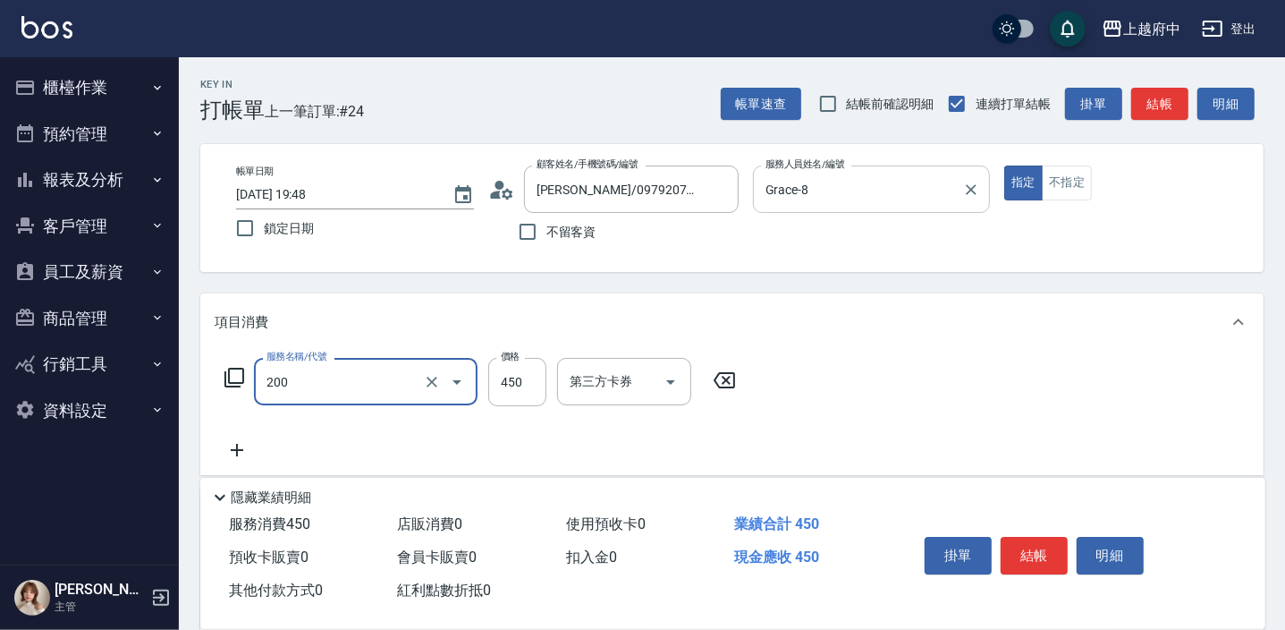
type input "有機洗髮(200)"
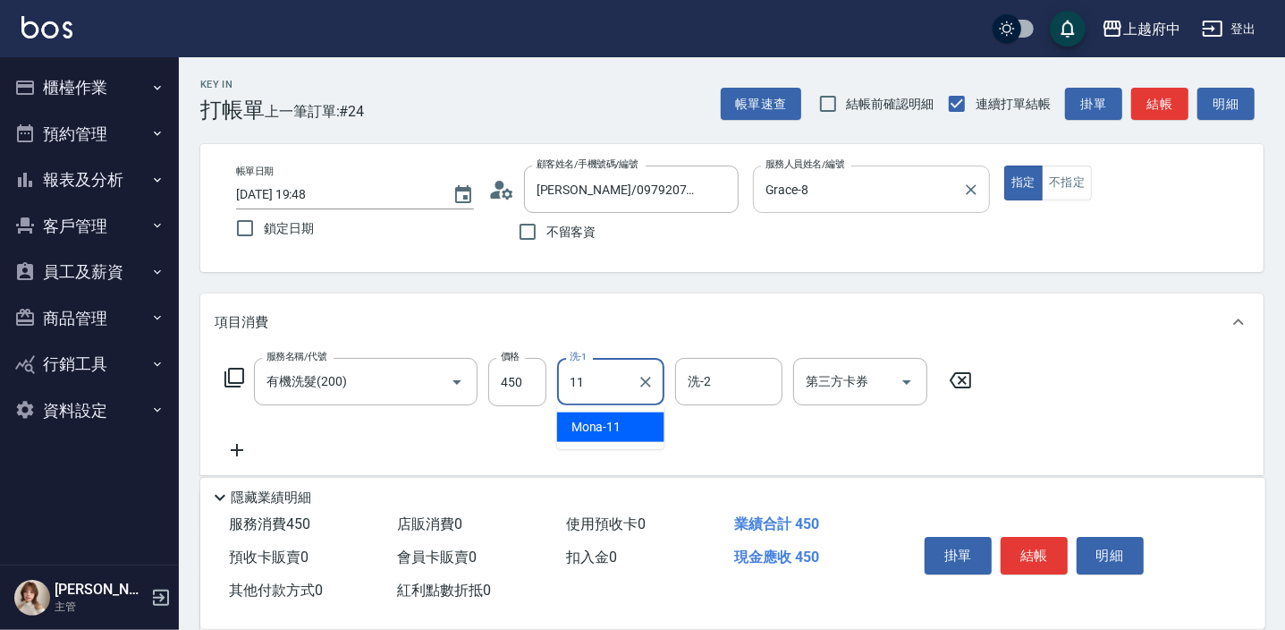
type input "Mona-11"
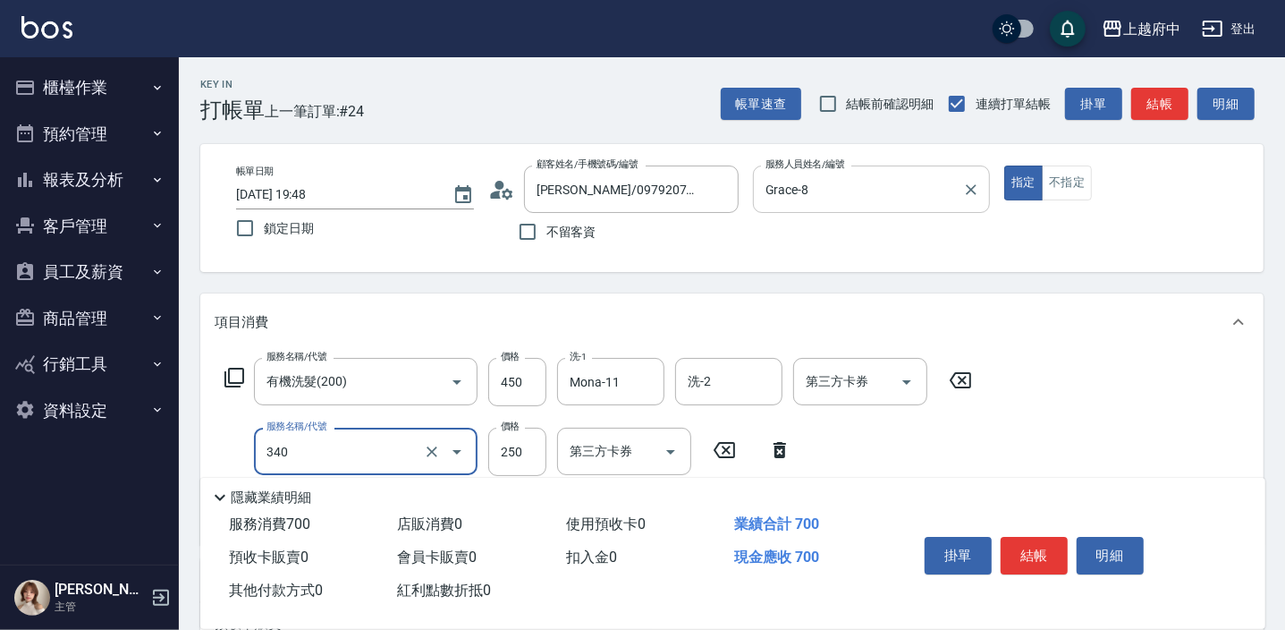
type input "剪髮(340)"
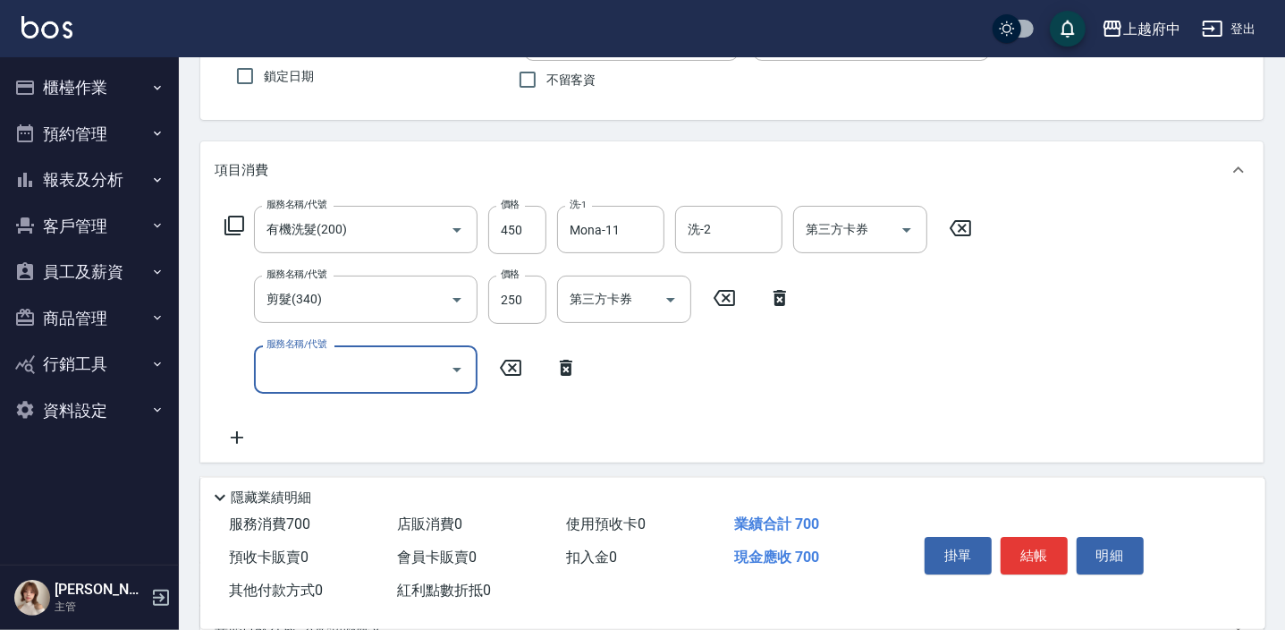
scroll to position [162, 0]
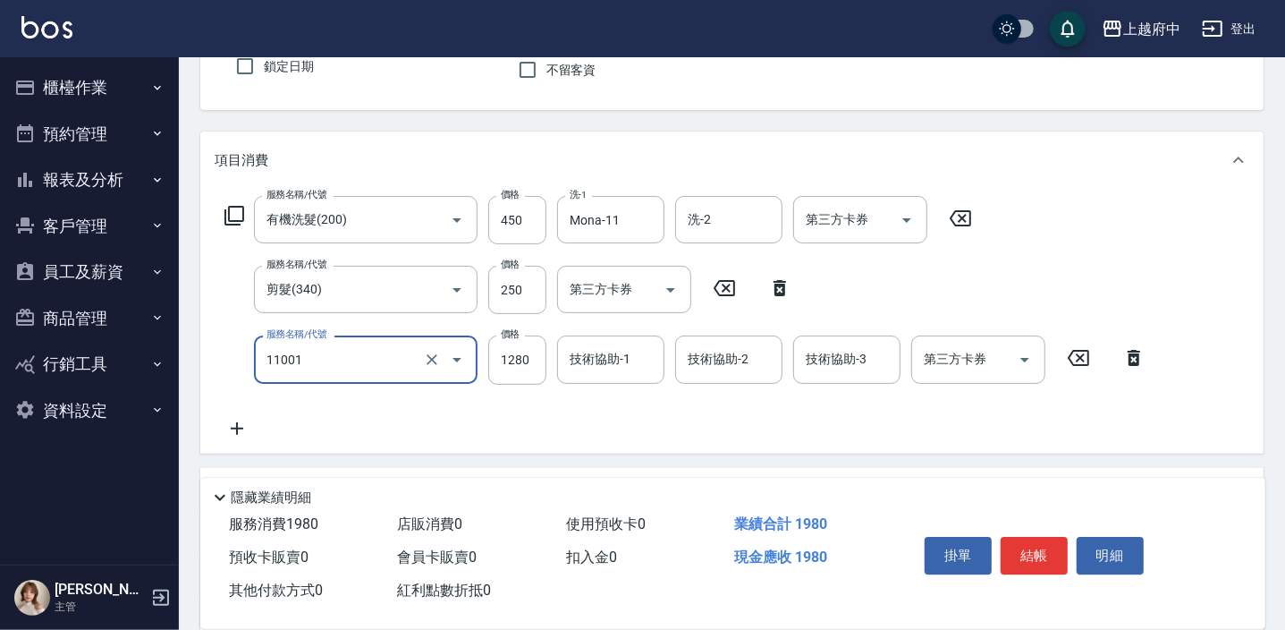
type input "燙髮S(11001)"
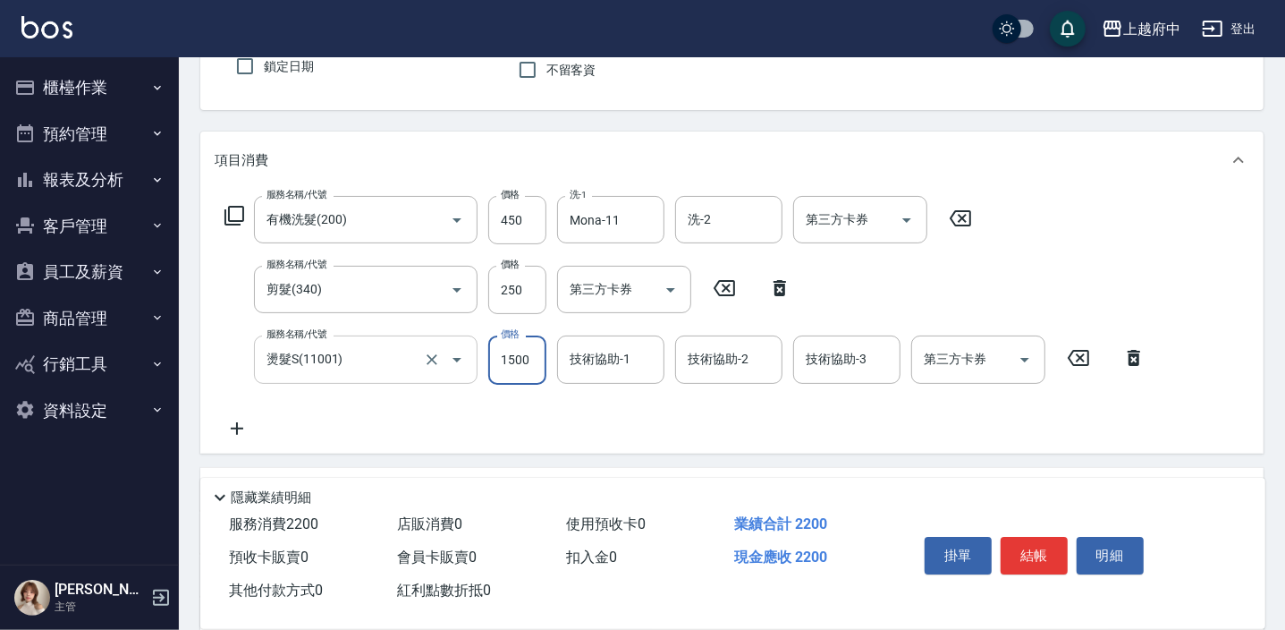
type input "1500"
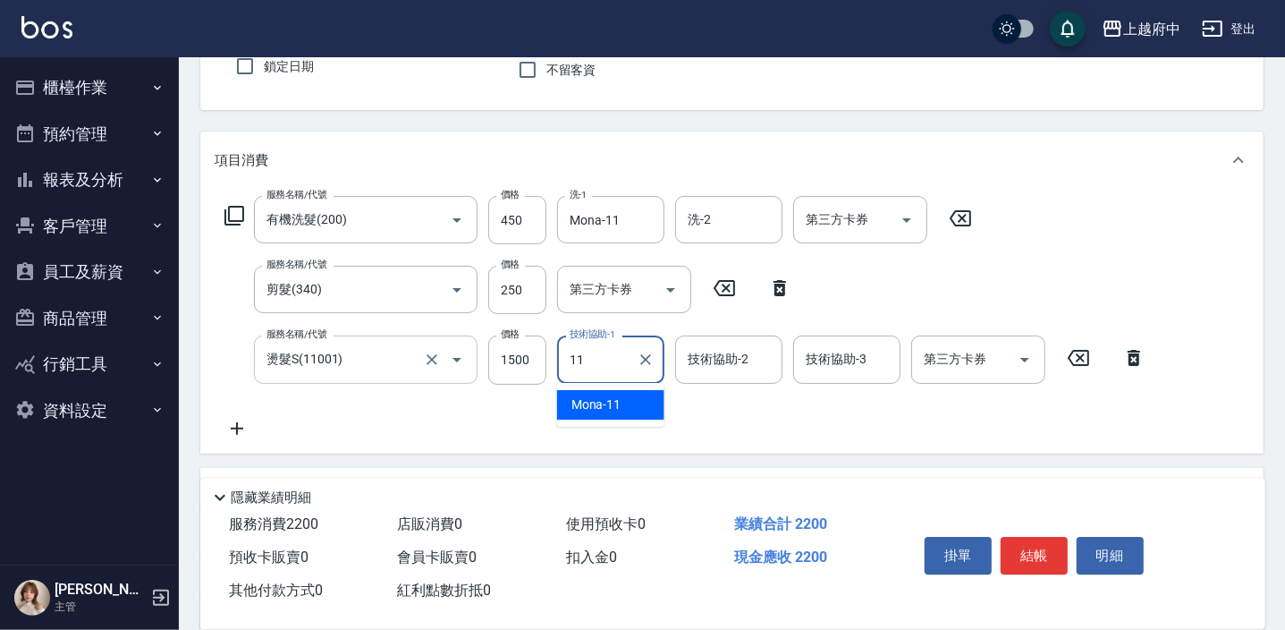
type input "Mona-11"
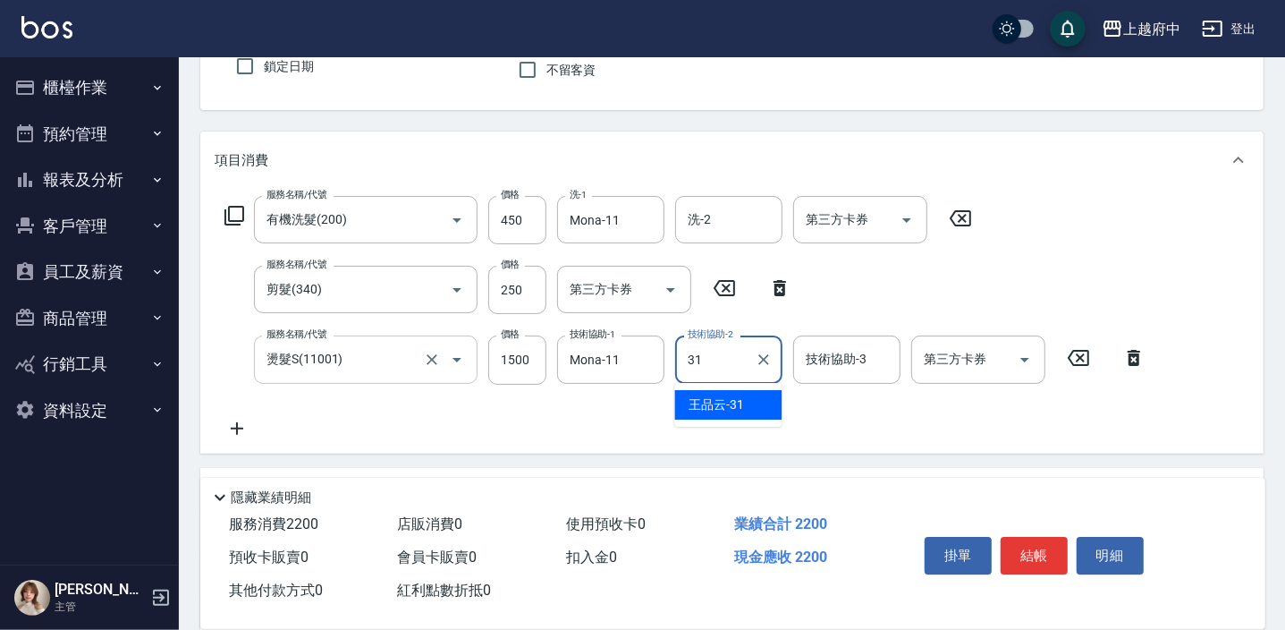
type input "王品云-31"
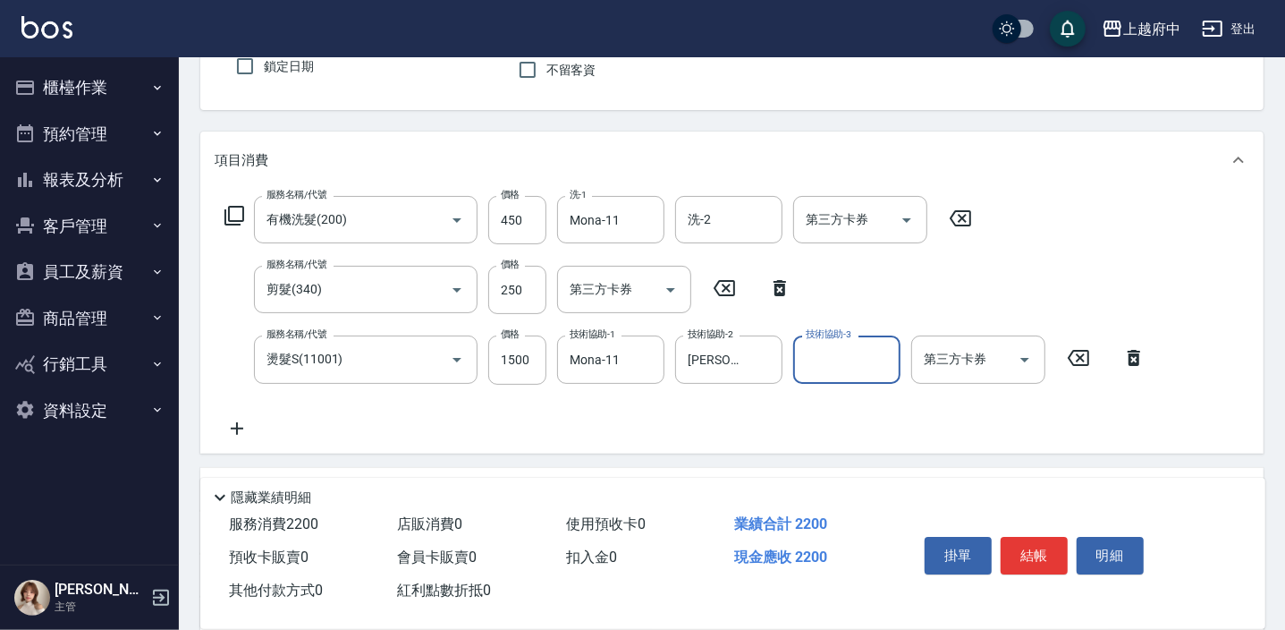
click at [690, 437] on div "服務名稱/代號 有機洗髮(200) 服務名稱/代號 價格 450 價格 洗-1 Mona-11 洗-1 洗-2 洗-2 第三方卡券 第三方卡券 服務名稱/代號…" at bounding box center [686, 317] width 942 height 242
click at [1032, 561] on button "結帳" at bounding box center [1034, 556] width 67 height 38
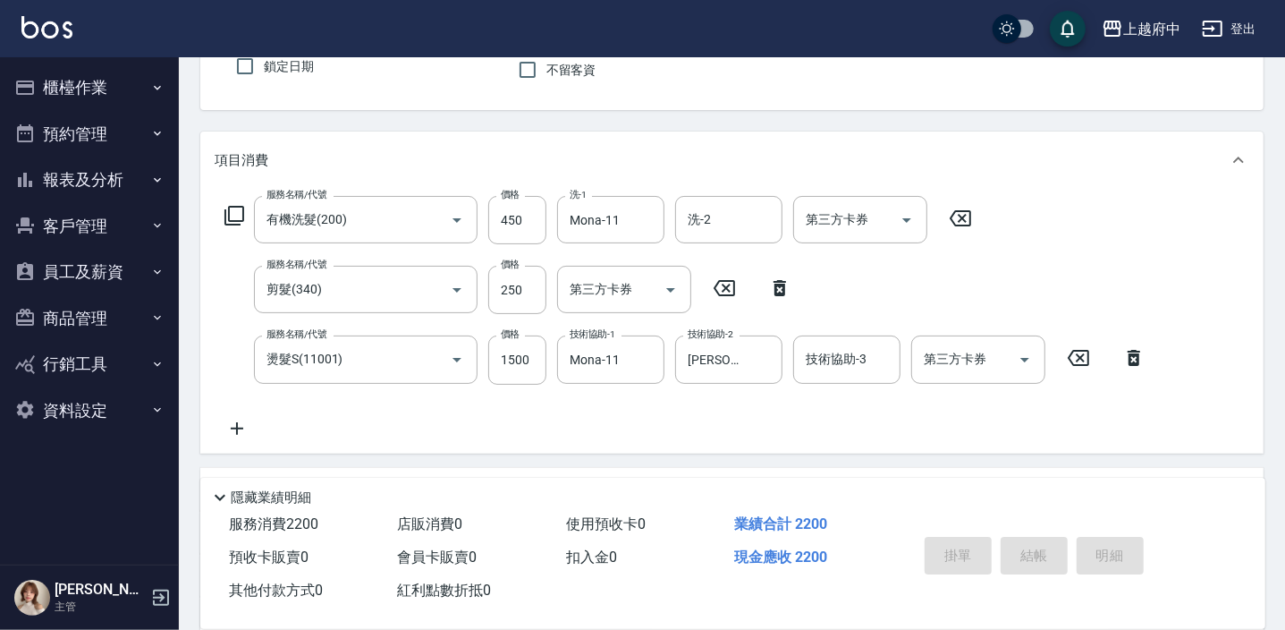
type input "2025/09/13 19:51"
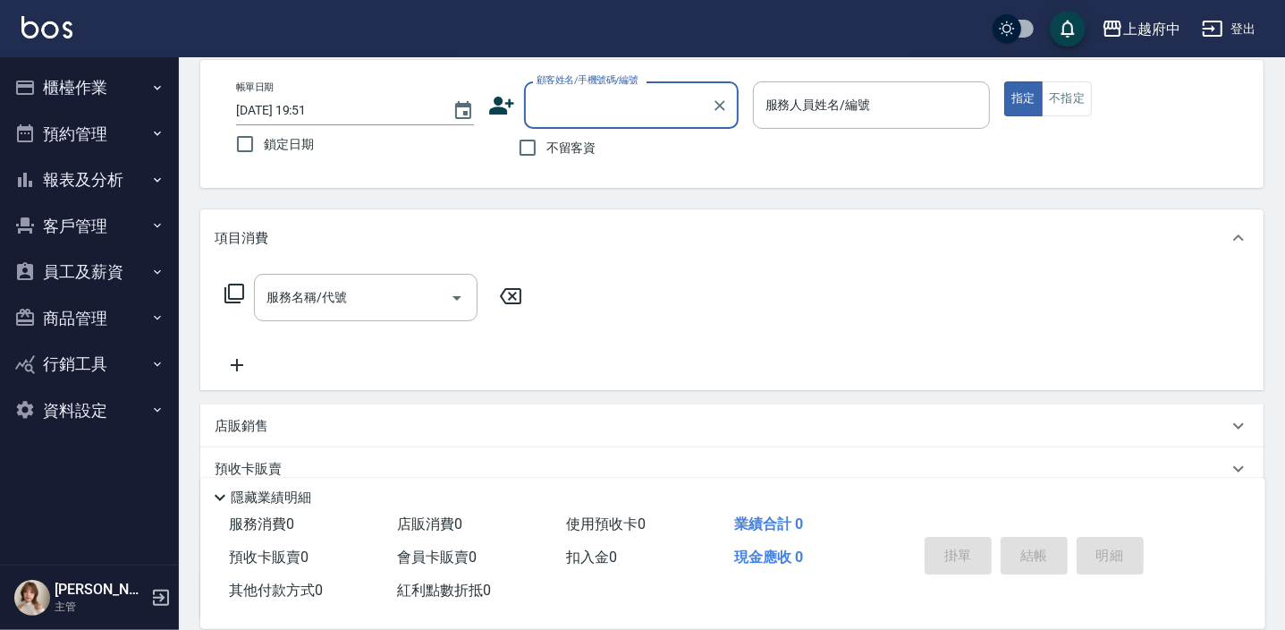
scroll to position [0, 0]
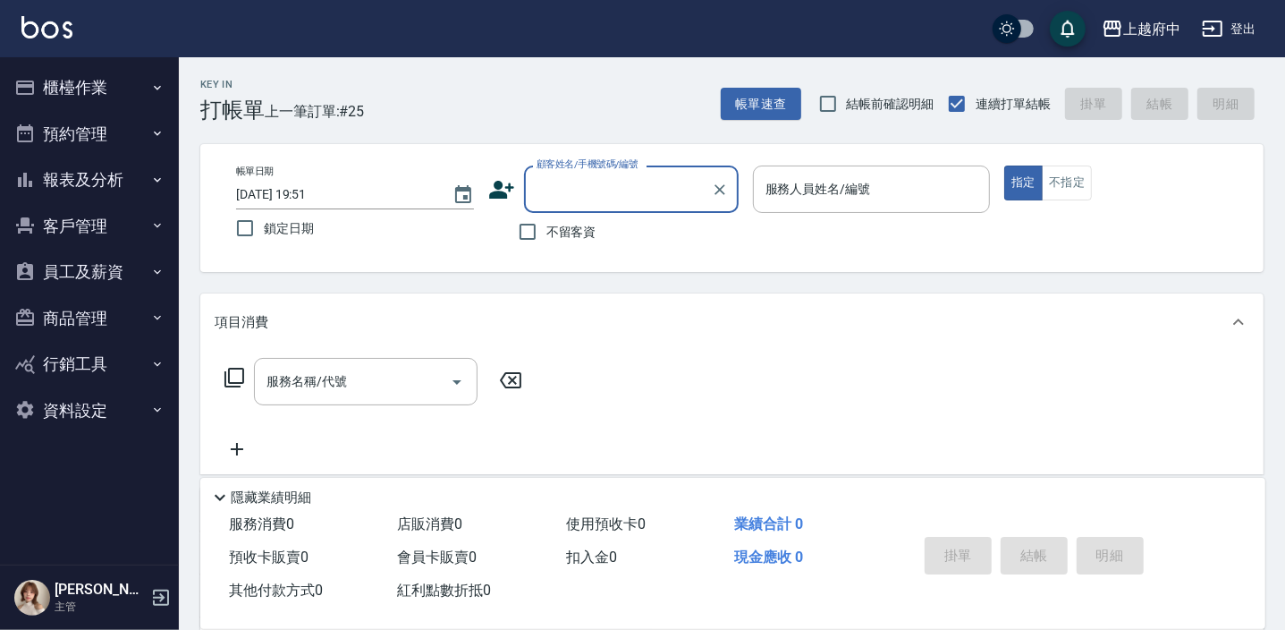
type input "ㄒ"
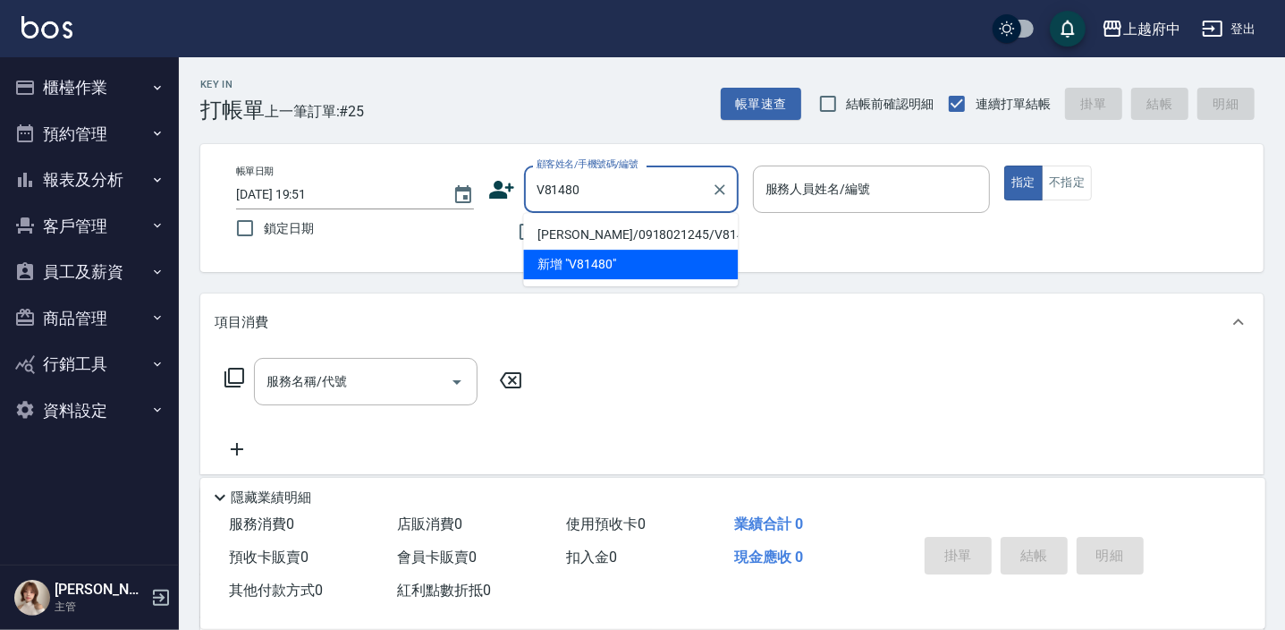
click at [652, 233] on li "杜宇平/0918021245/V81480" at bounding box center [630, 235] width 215 height 30
type input "杜宇平/0918021245/V81480"
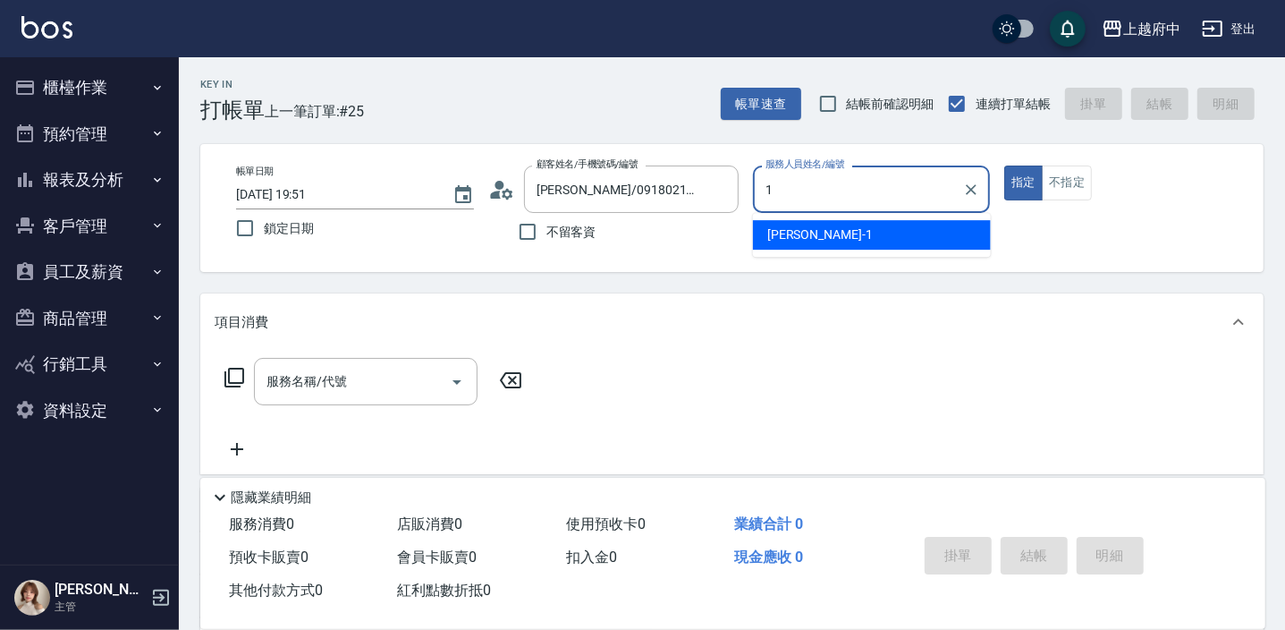
type input "Annie -1"
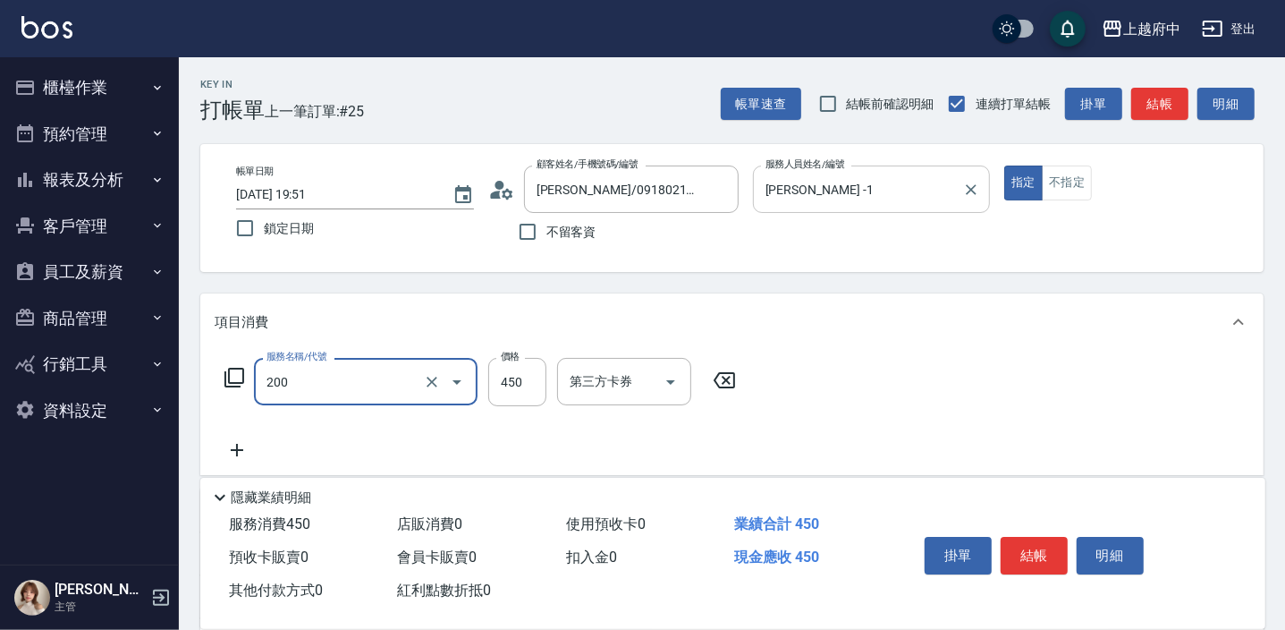
type input "有機洗髮(200)"
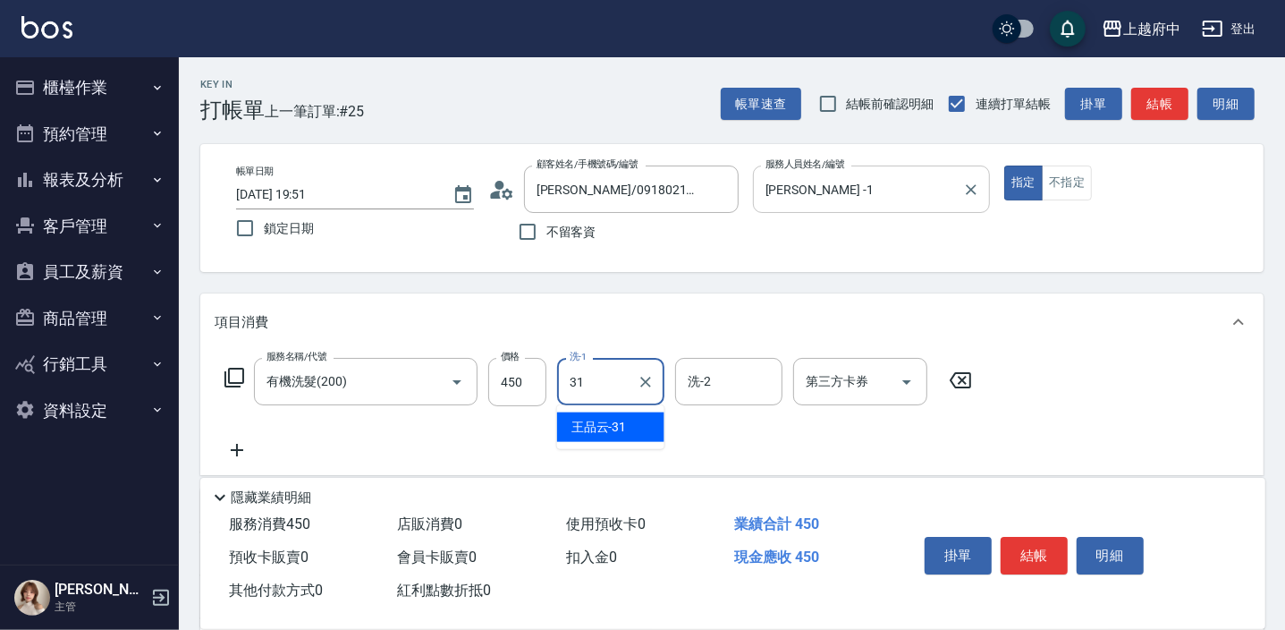
type input "王品云-31"
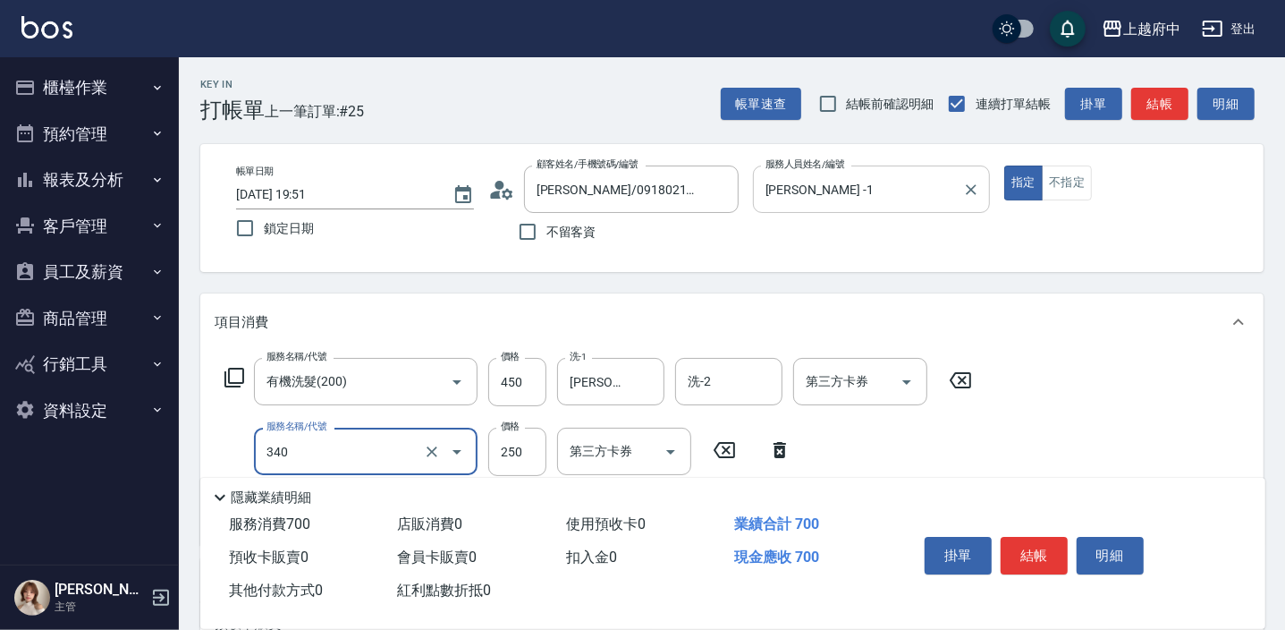
type input "剪髮(340)"
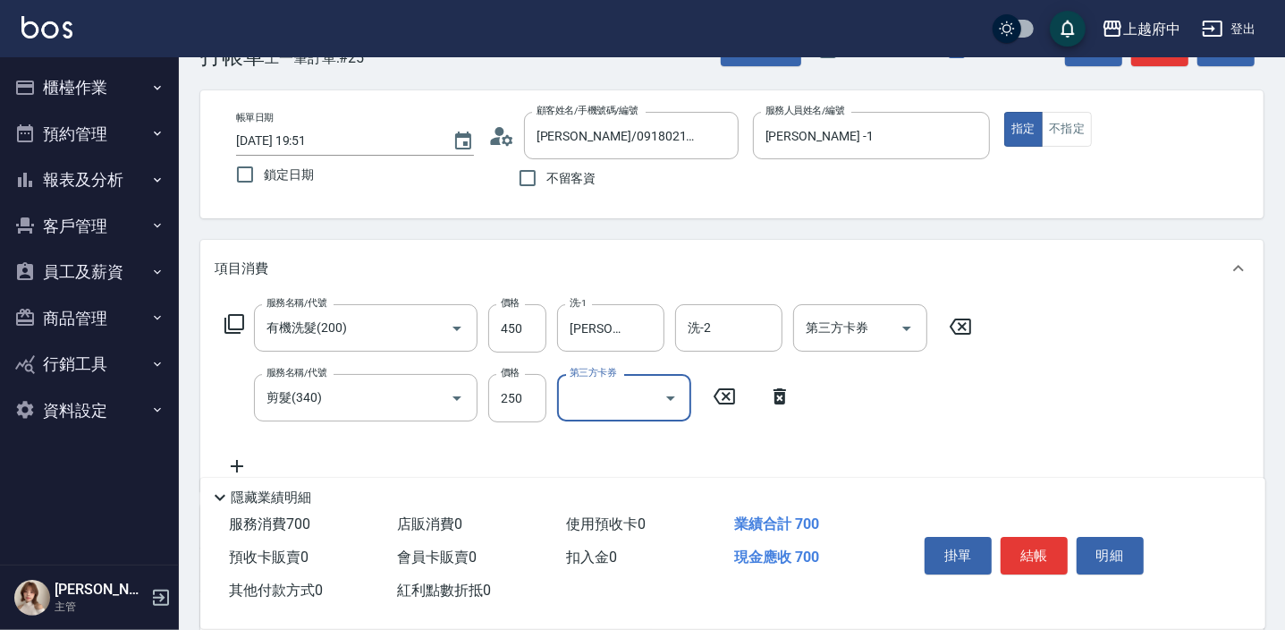
scroll to position [80, 0]
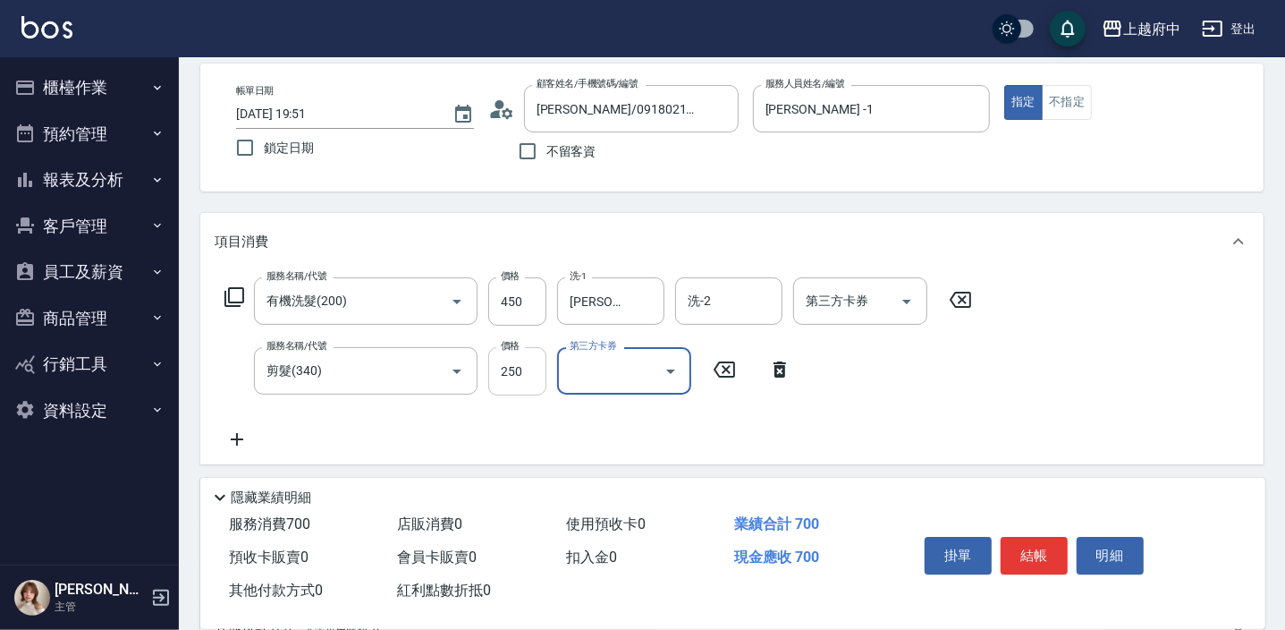
click at [512, 380] on input "250" at bounding box center [517, 371] width 58 height 48
type input "300"
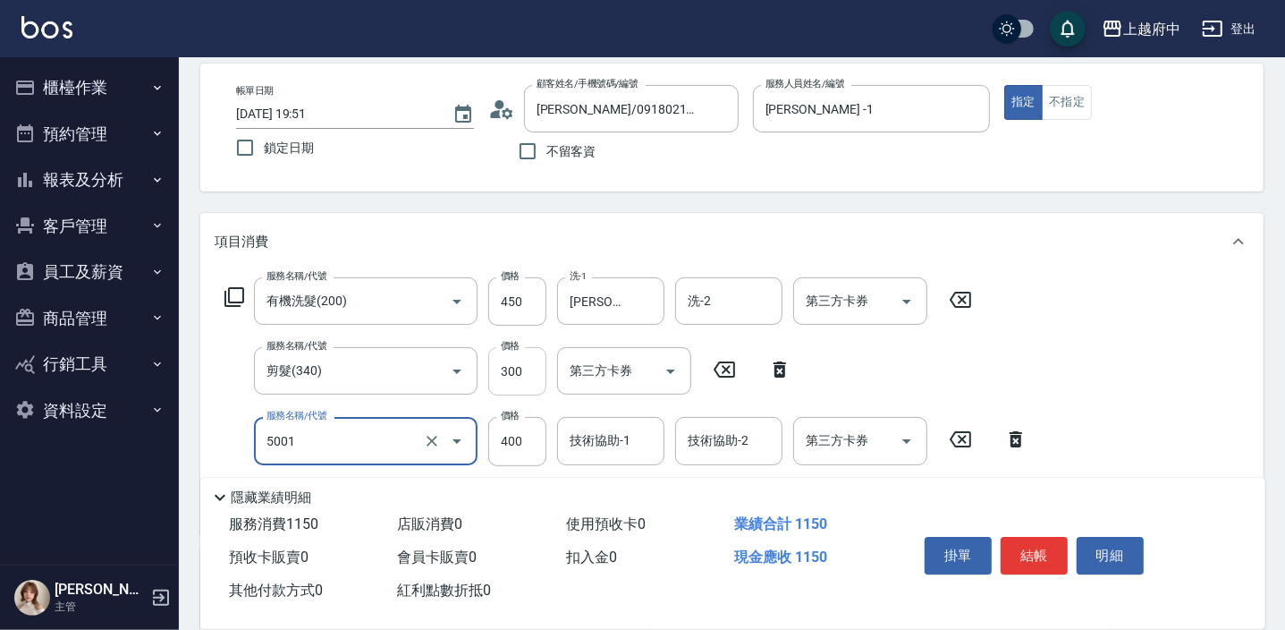
type input "側邊壓貼(5001)"
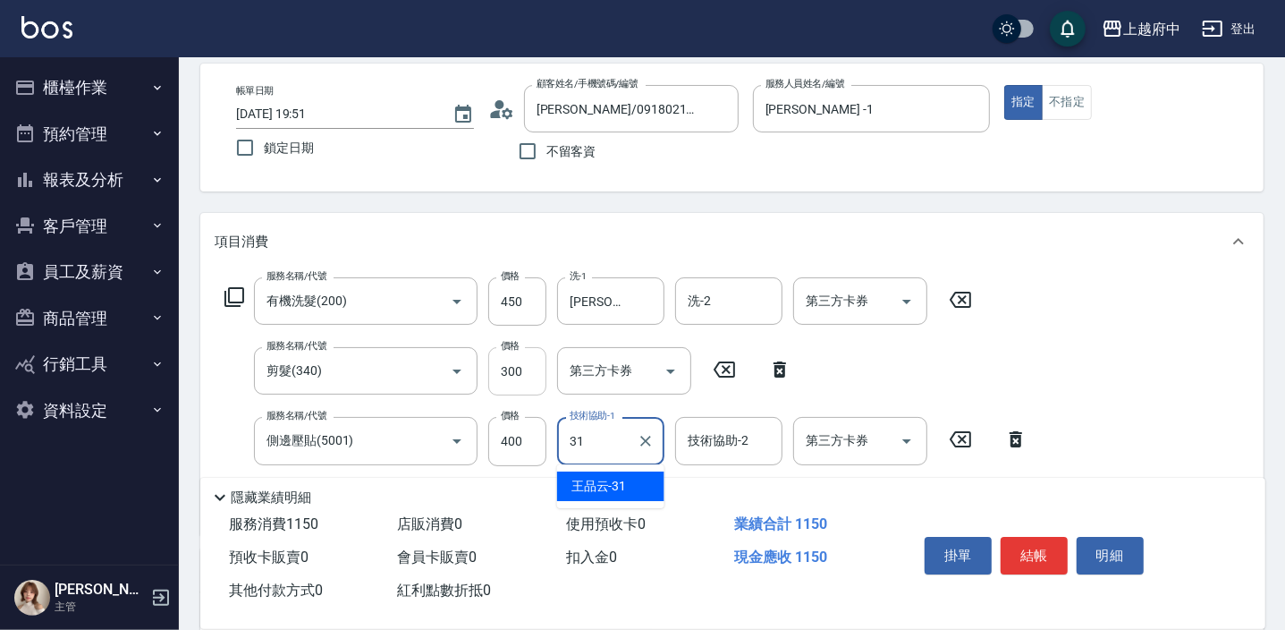
type input "王品云-31"
click at [1145, 428] on div "服務名稱/代號 有機洗髮(200) 服務名稱/代號 價格 450 價格 洗-1 王品云-31 洗-1 洗-2 洗-2 第三方卡券 第三方卡券 服務名稱/代號 …" at bounding box center [731, 402] width 1063 height 264
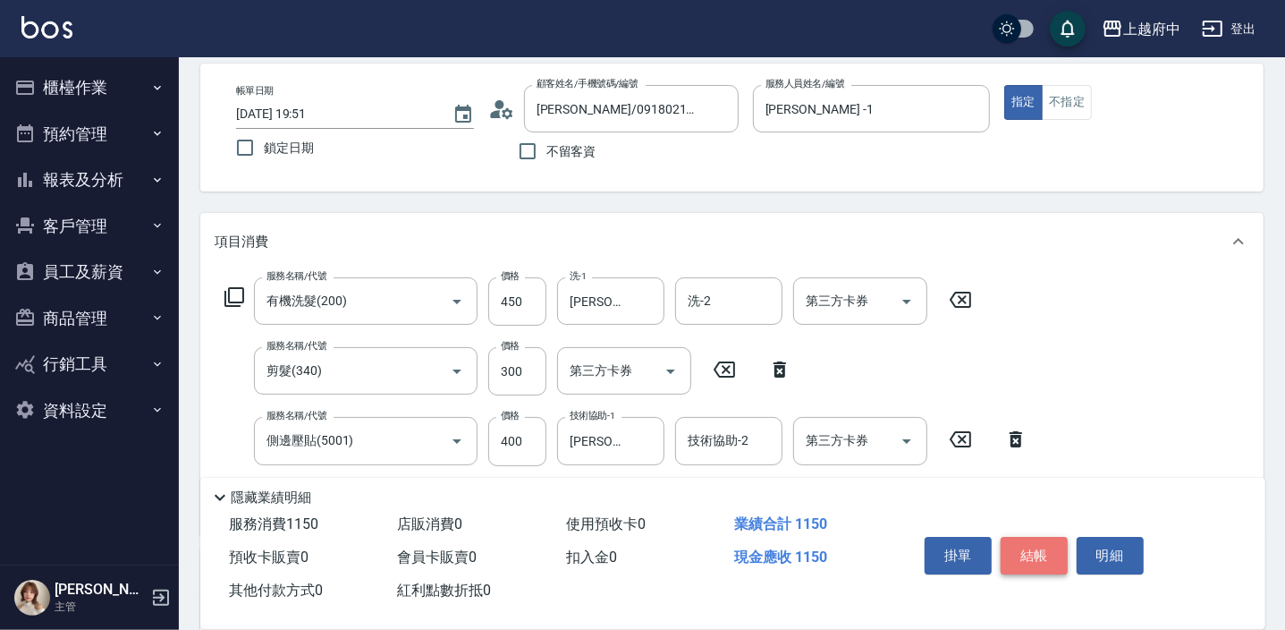
click at [1034, 548] on button "結帳" at bounding box center [1034, 556] width 67 height 38
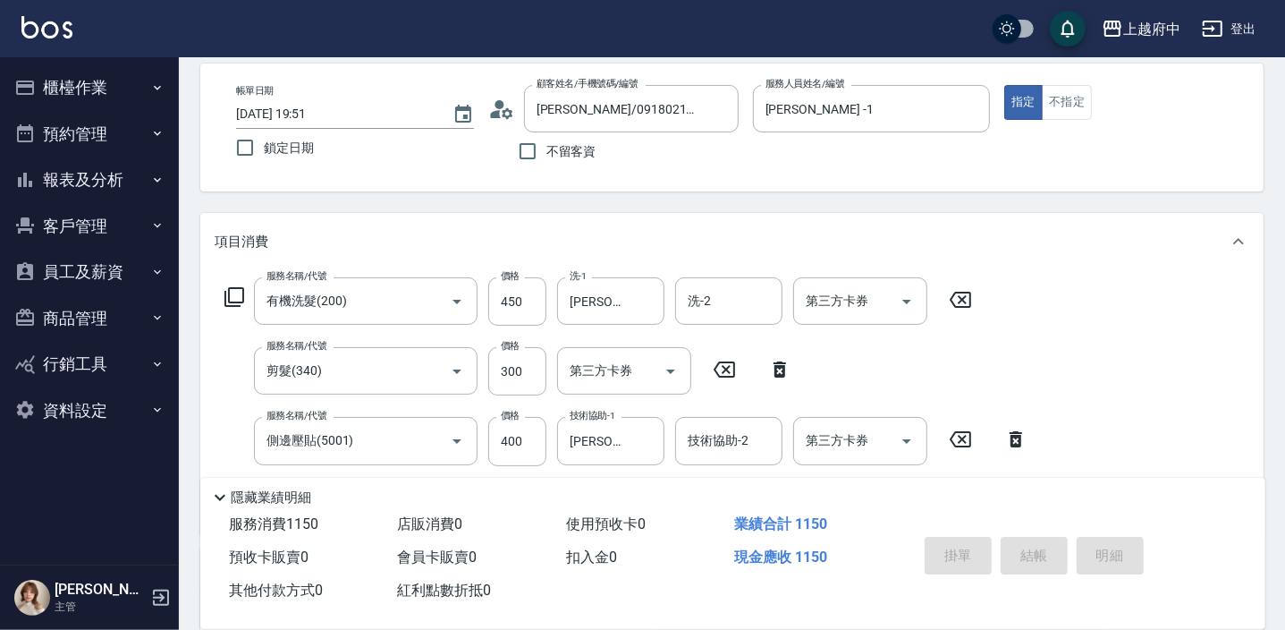
type input "2025/09/13 19:52"
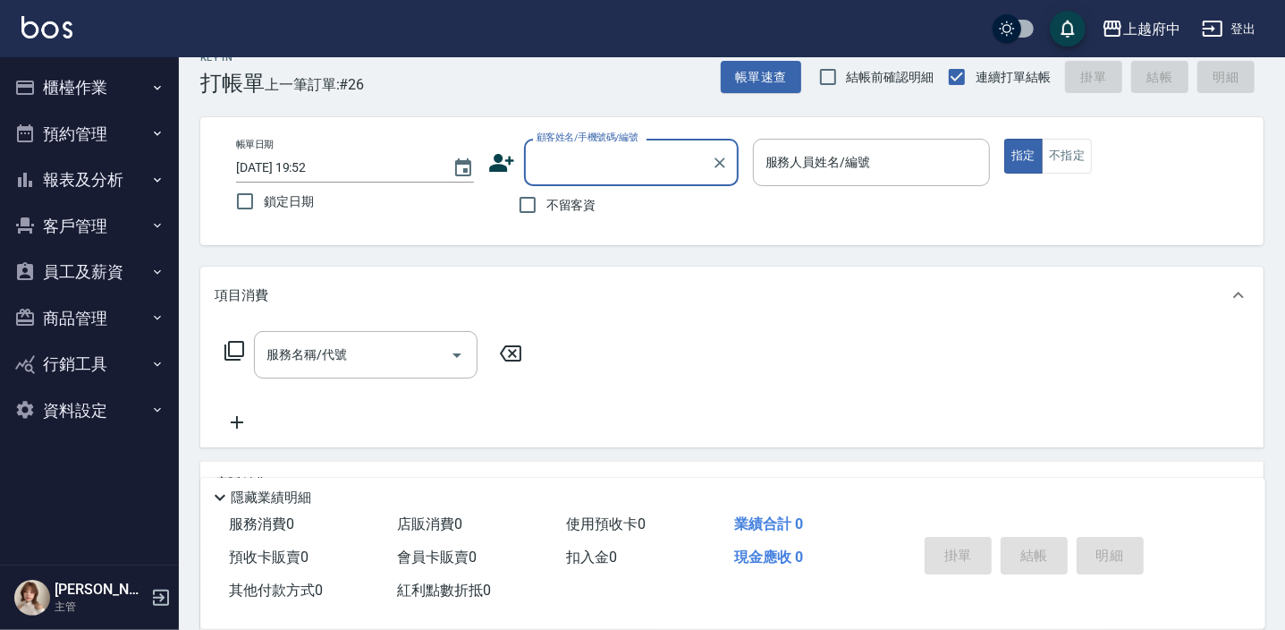
scroll to position [0, 0]
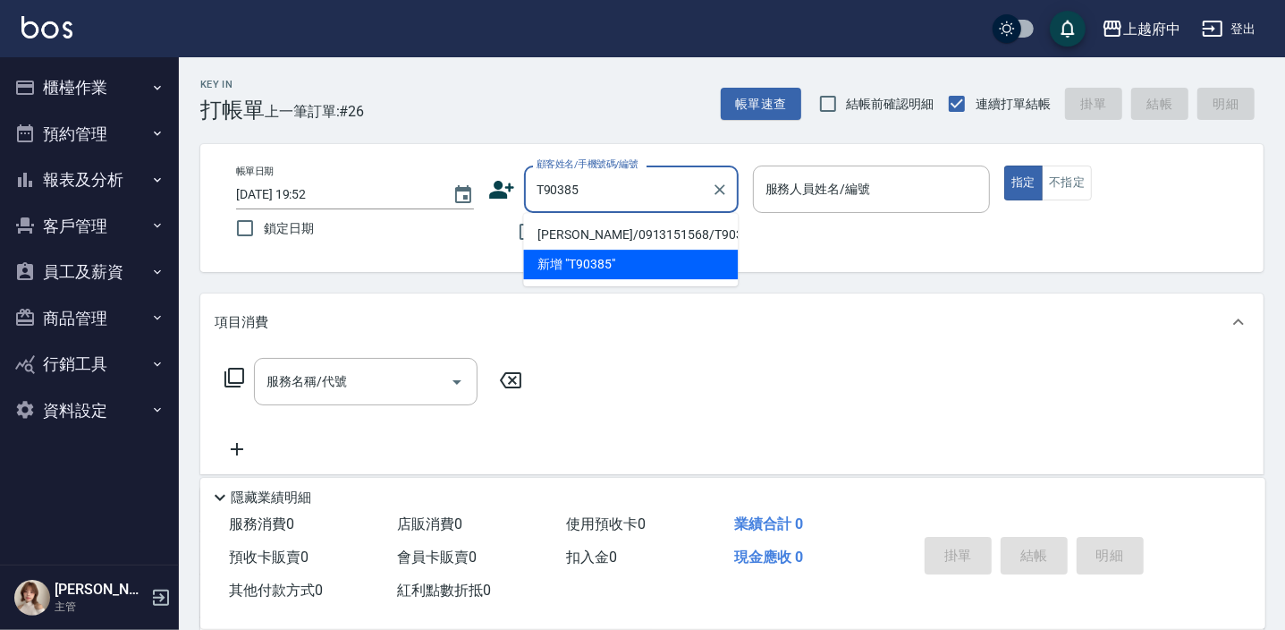
click at [595, 239] on li "曾柏崴/0913151568/T90385" at bounding box center [630, 235] width 215 height 30
type input "曾柏崴/0913151568/T90385"
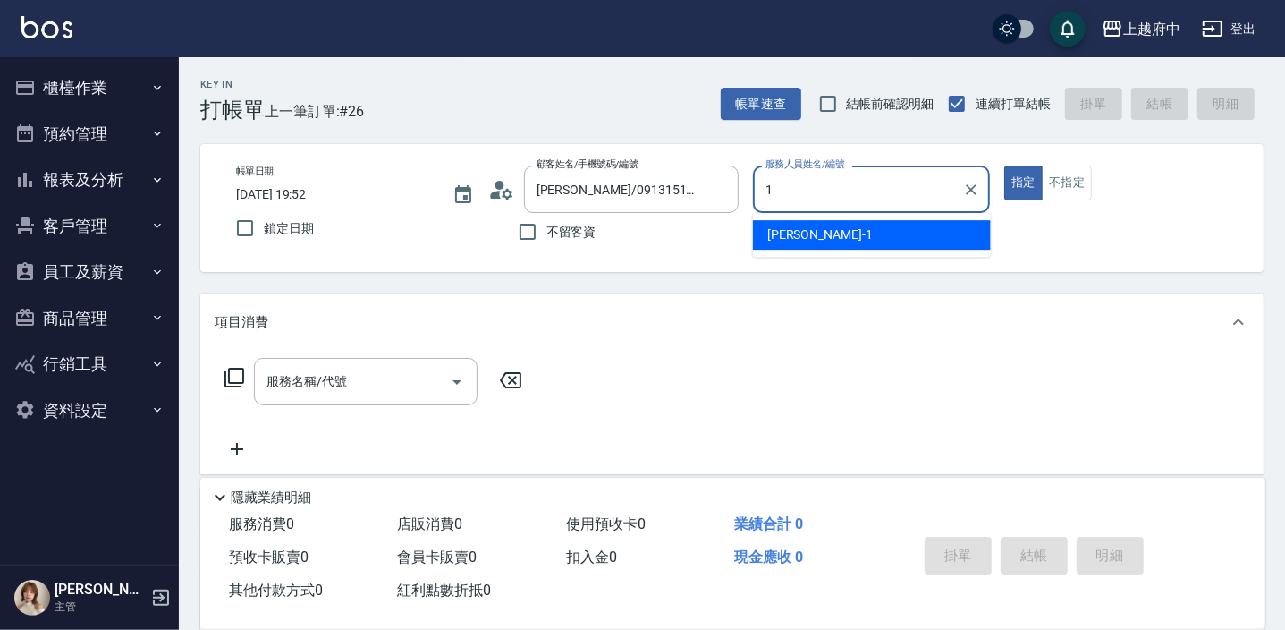
type input "Annie -1"
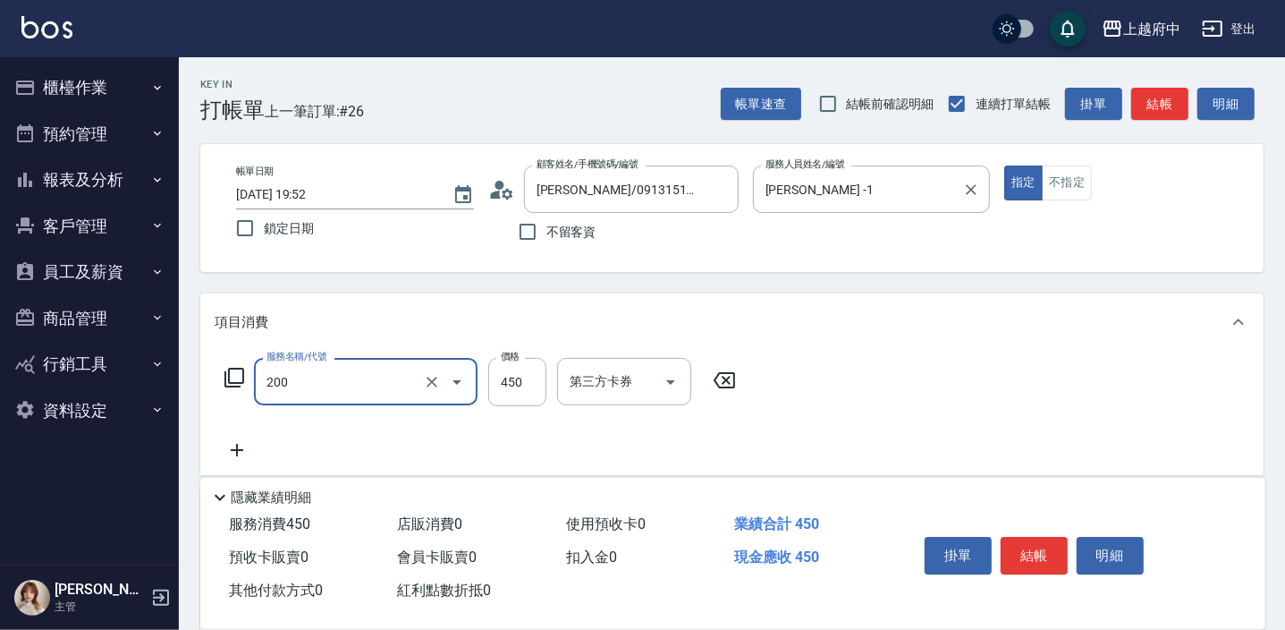
type input "有機洗髮(200)"
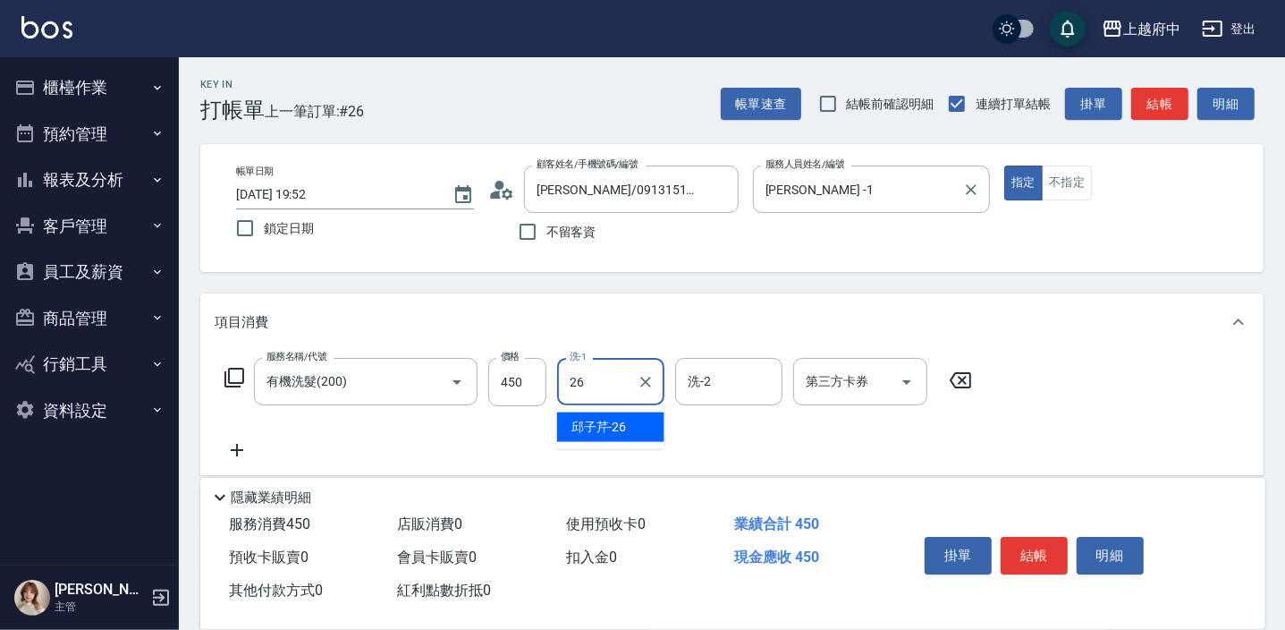
type input "邱子芹-26"
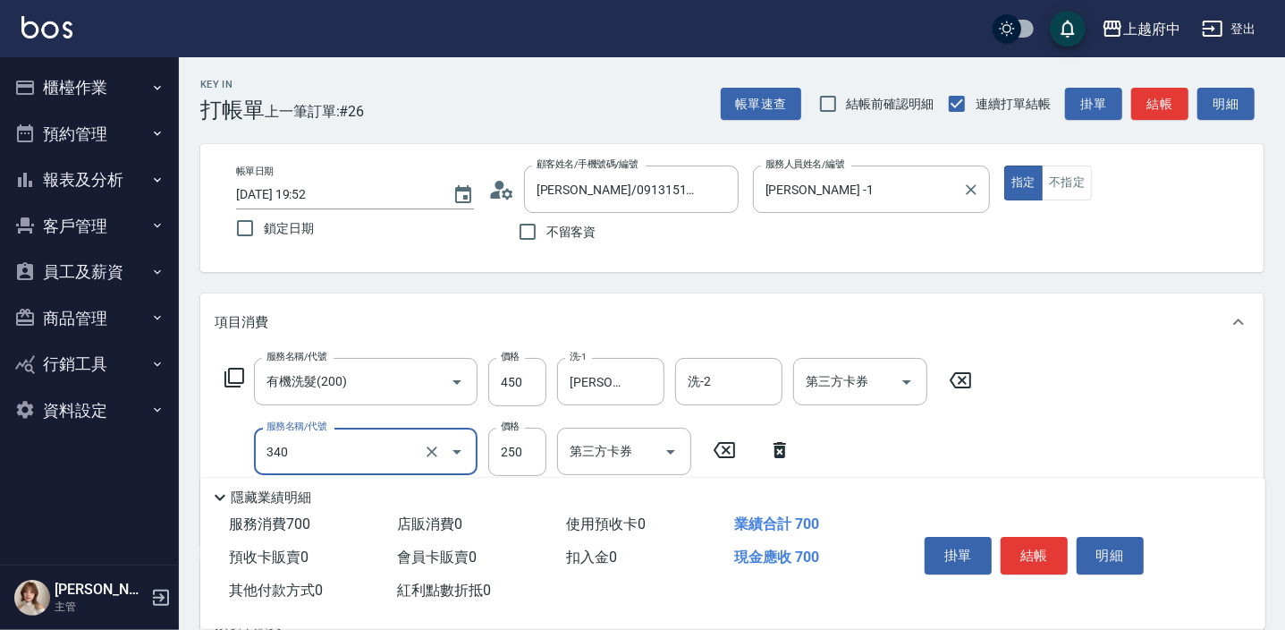
type input "剪髮(340)"
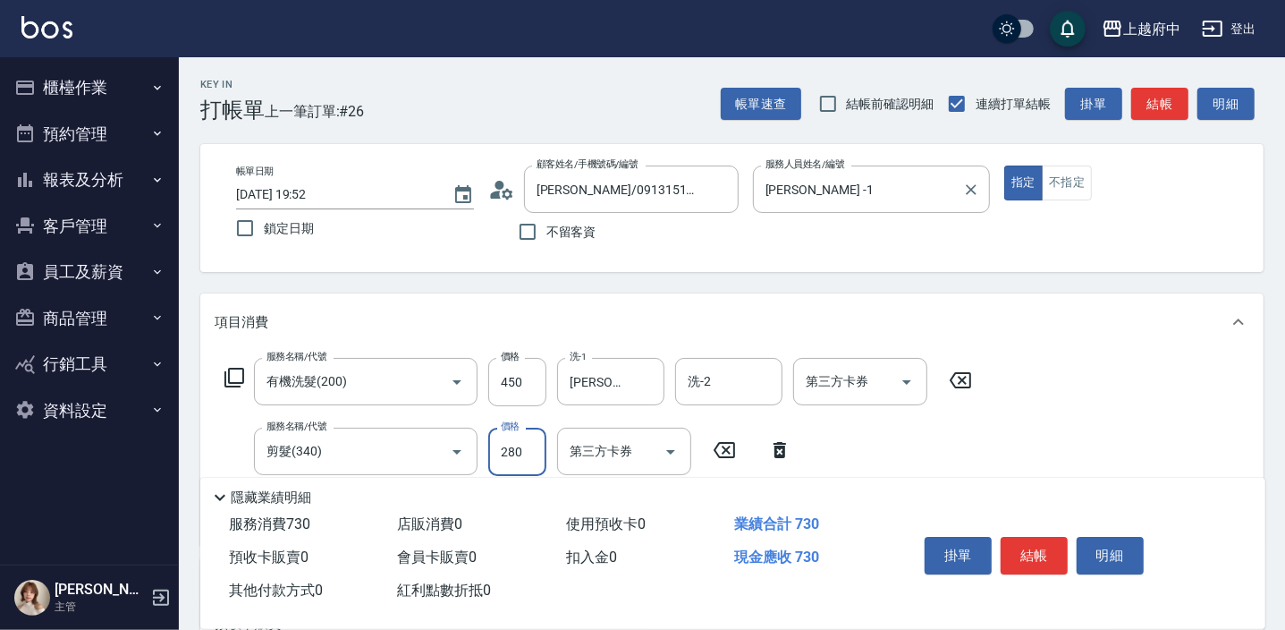
type input "280"
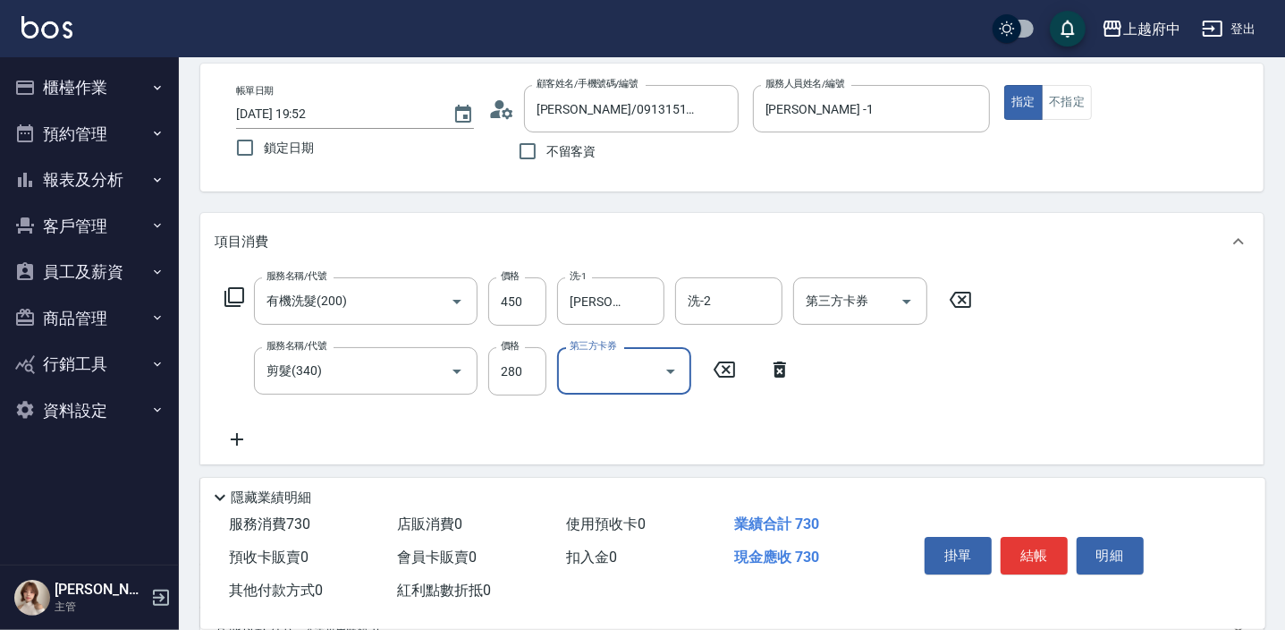
click at [1014, 401] on div "服務名稱/代號 有機洗髮(200) 服務名稱/代號 價格 450 價格 洗-1 邱子芹-26 洗-1 洗-2 洗-2 第三方卡券 第三方卡券 服務名稱/代號 …" at bounding box center [731, 367] width 1063 height 194
click at [1025, 547] on button "結帳" at bounding box center [1034, 556] width 67 height 38
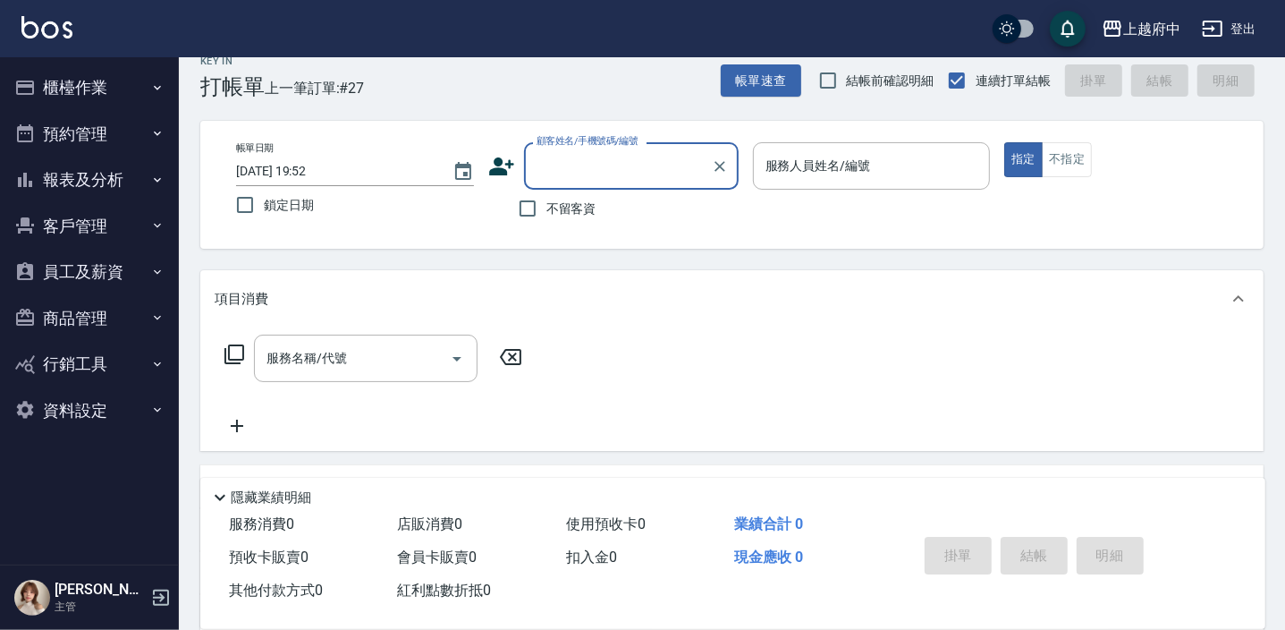
scroll to position [0, 0]
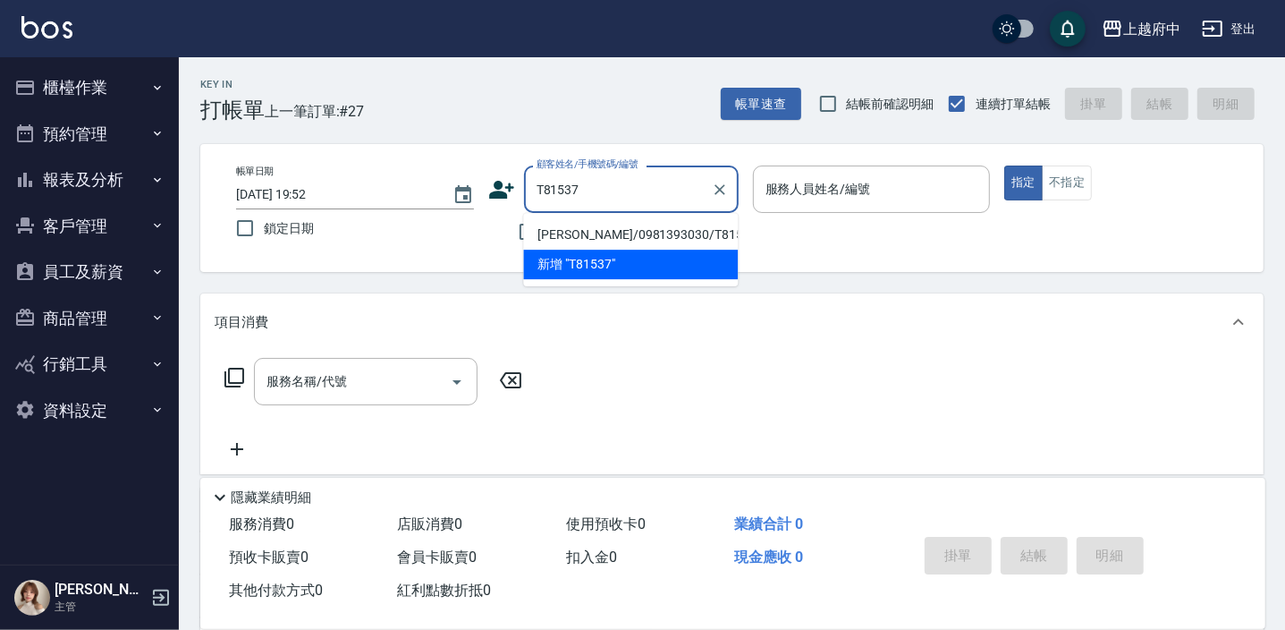
click at [584, 234] on li "施佑學/0981393030/T81537" at bounding box center [630, 235] width 215 height 30
type input "施佑學/0981393030/T81537"
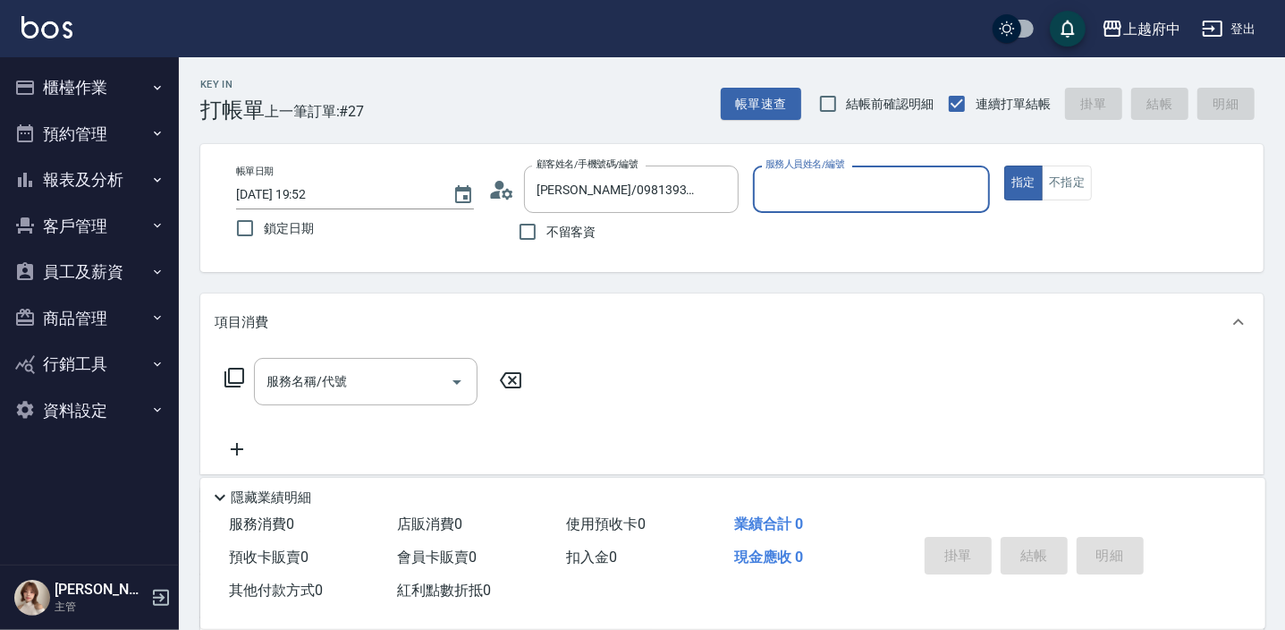
type input "Annie -1"
click at [1004, 165] on button "指定" at bounding box center [1023, 182] width 38 height 35
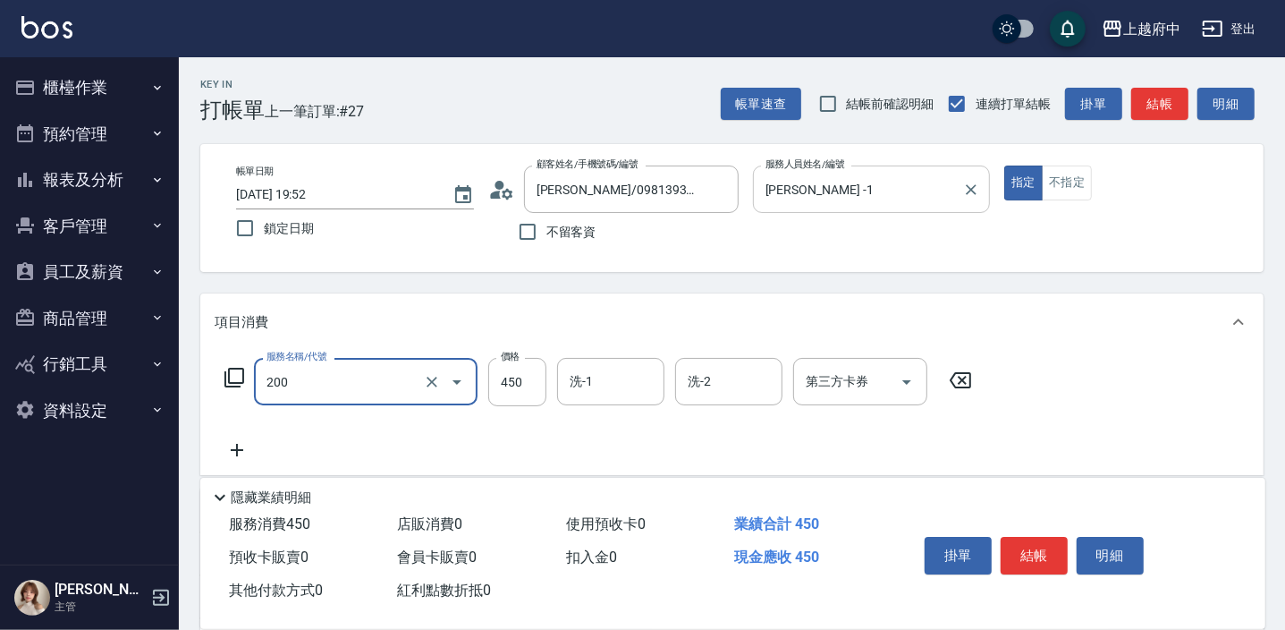
type input "有機洗髮(200)"
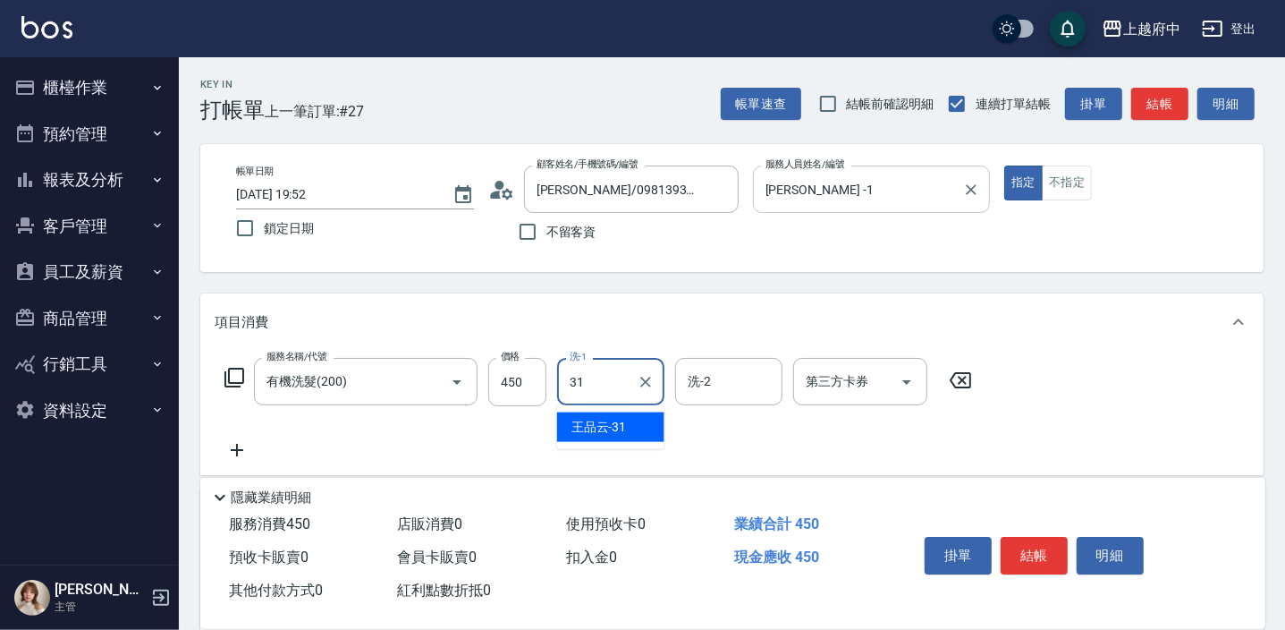
type input "王品云-31"
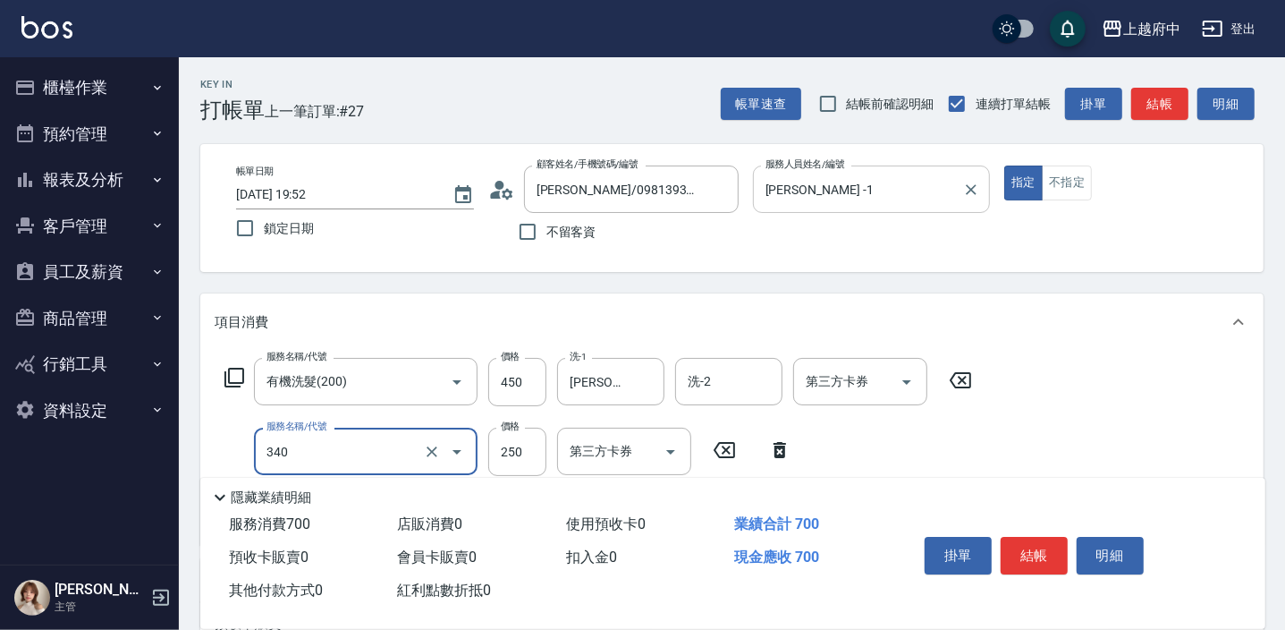
type input "剪髮(340)"
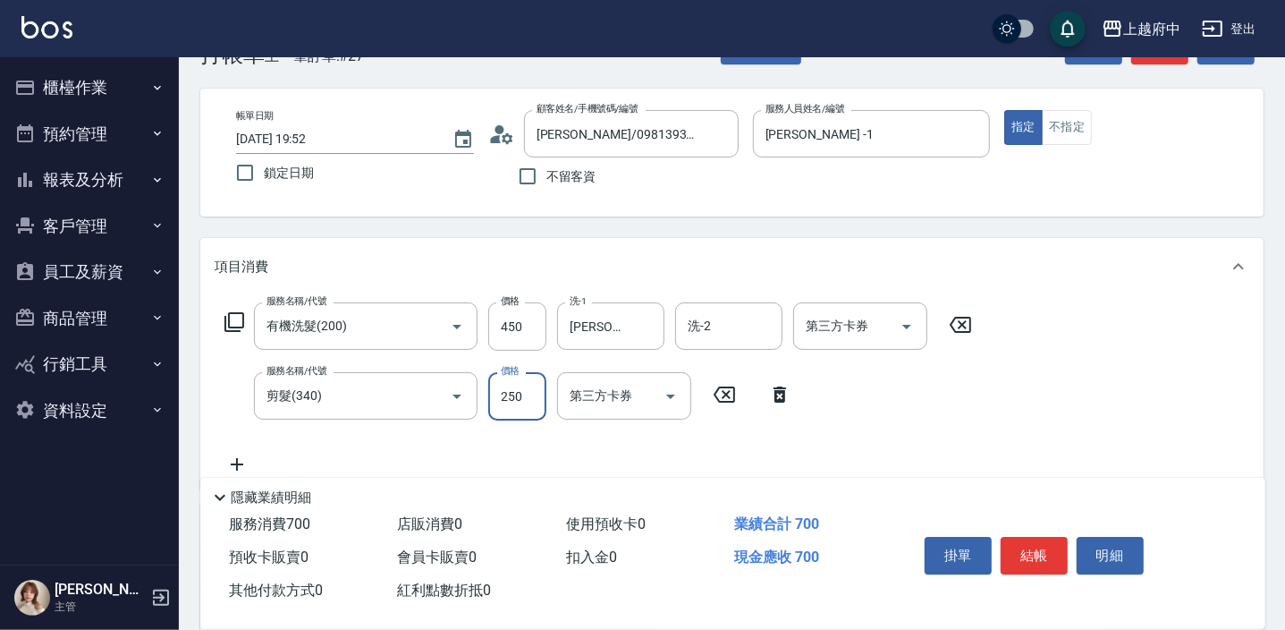
scroll to position [80, 0]
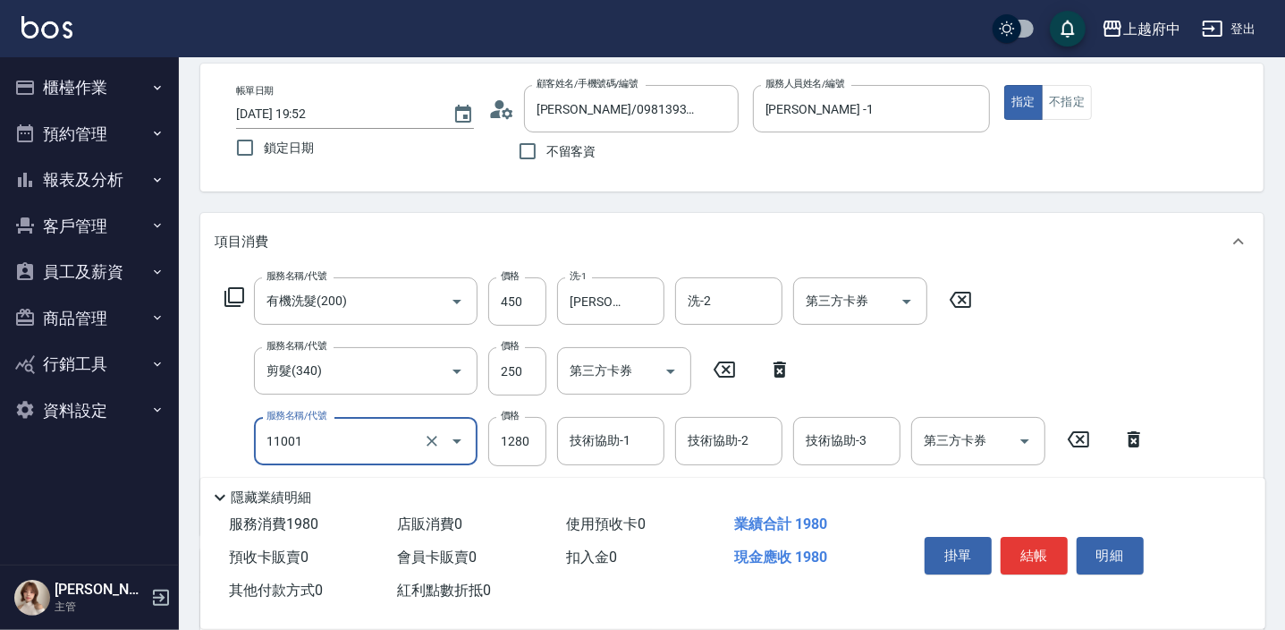
type input "燙髮S(11001)"
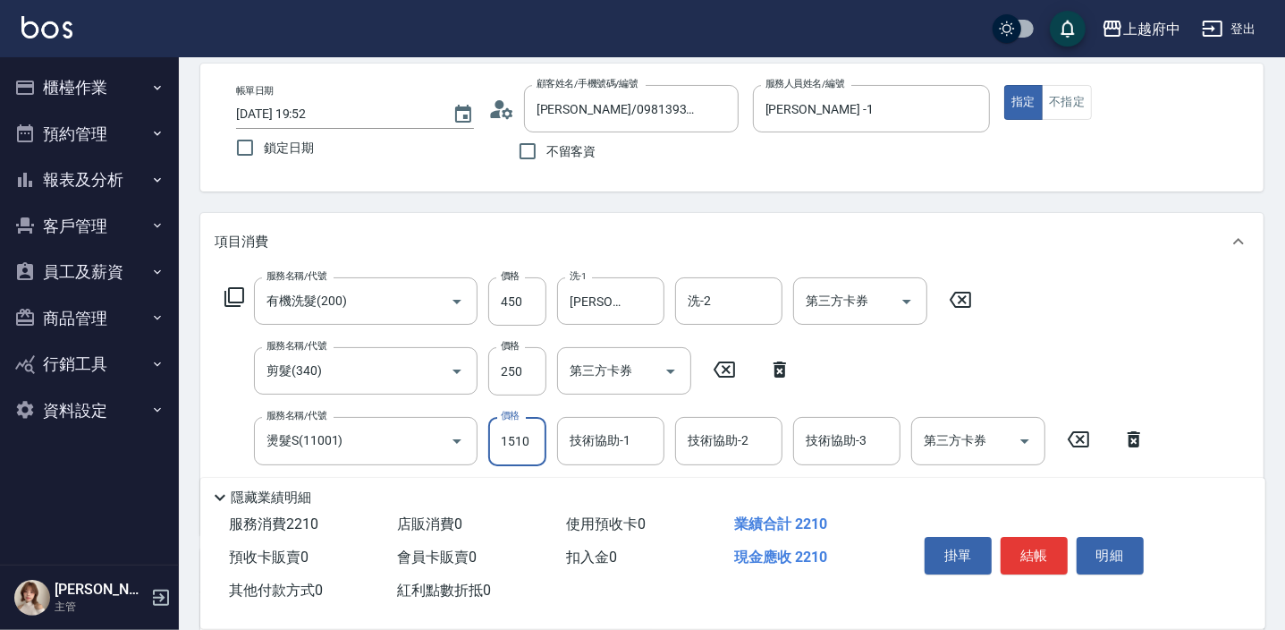
type input "1510"
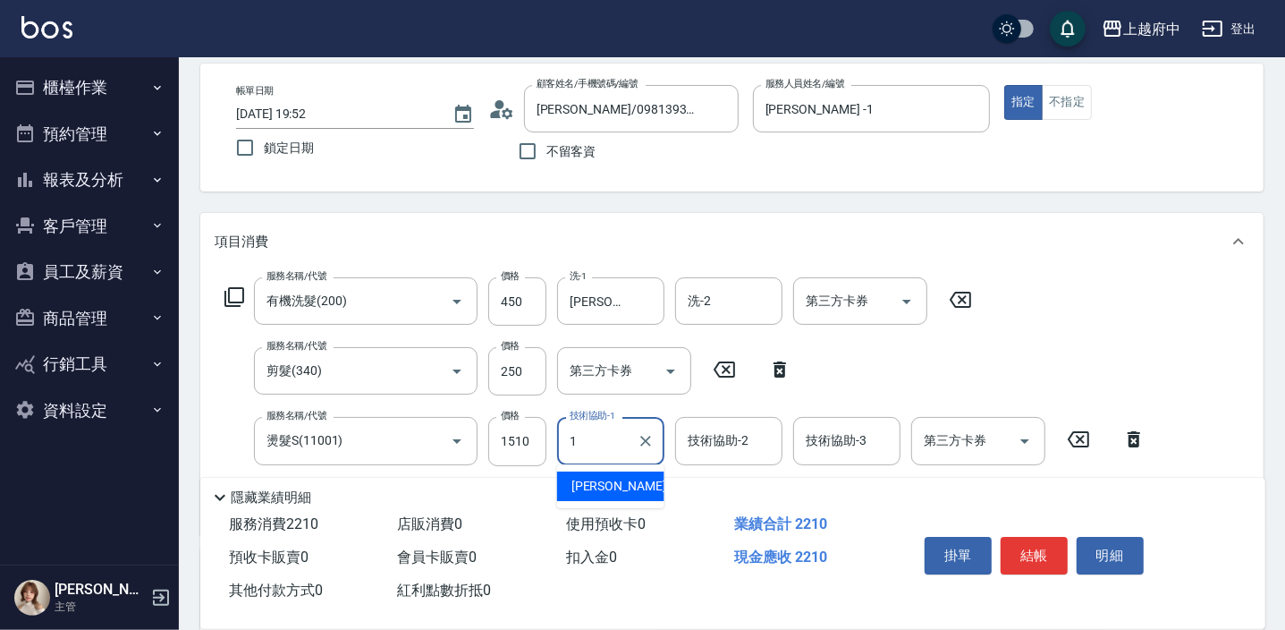
type input "Annie -1"
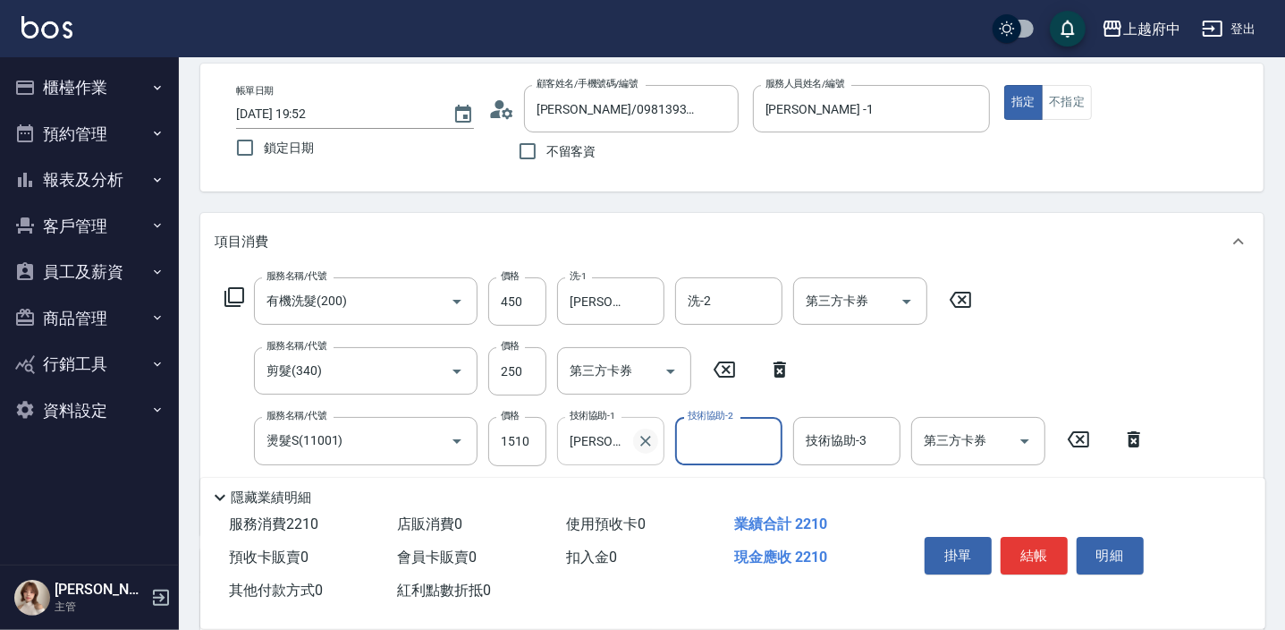
click at [639, 436] on icon "Clear" at bounding box center [646, 441] width 18 height 18
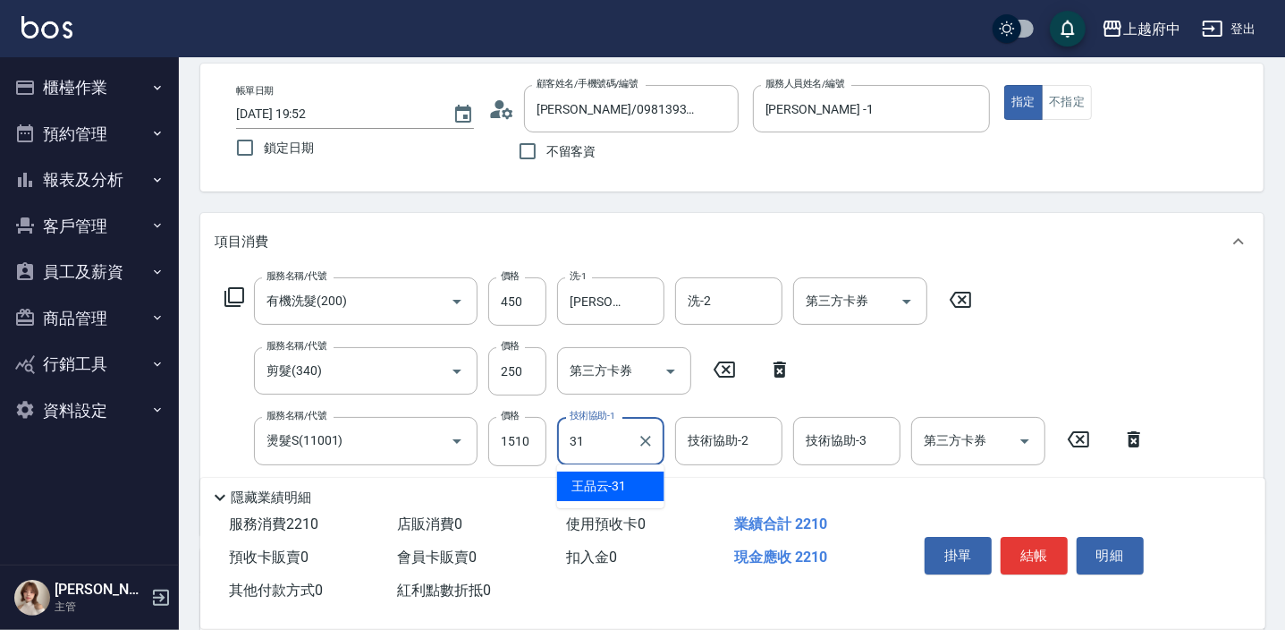
type input "王品云-31"
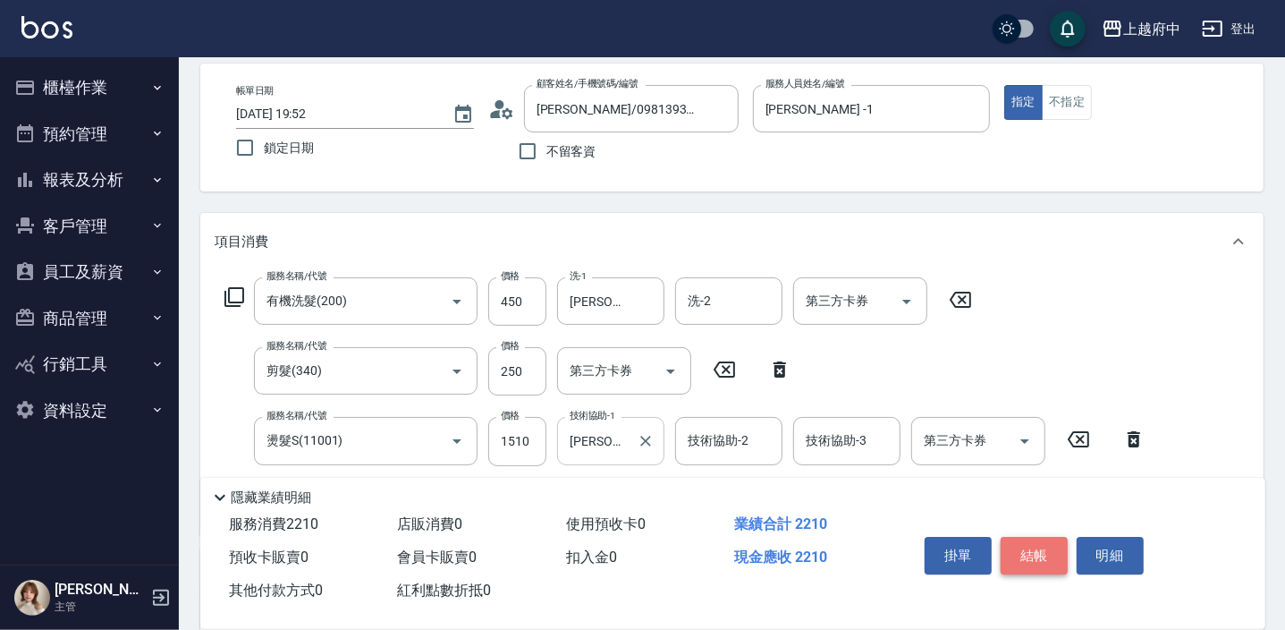
click at [1025, 540] on button "結帳" at bounding box center [1034, 556] width 67 height 38
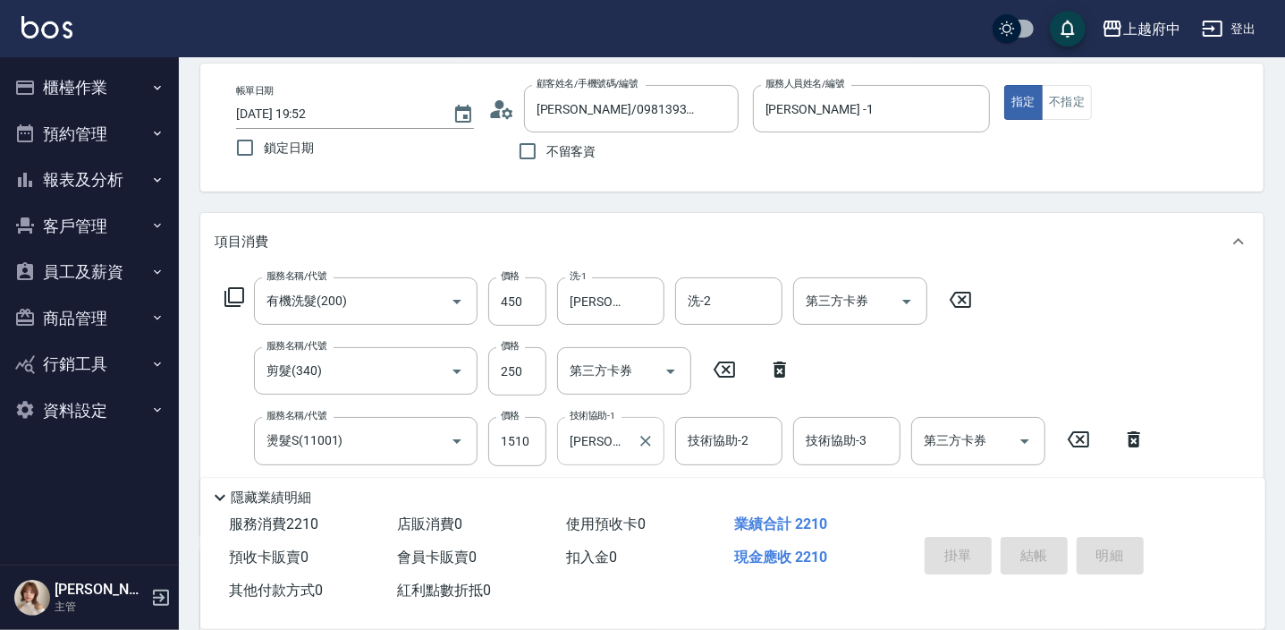
type input "2025/09/13 19:53"
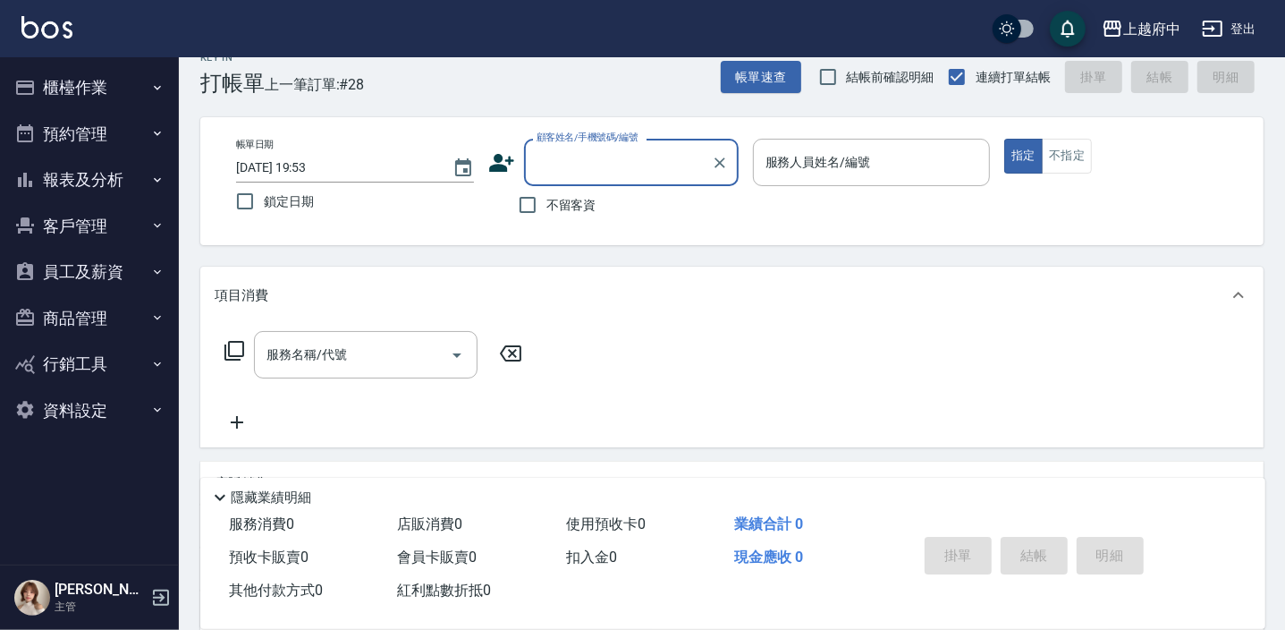
scroll to position [0, 0]
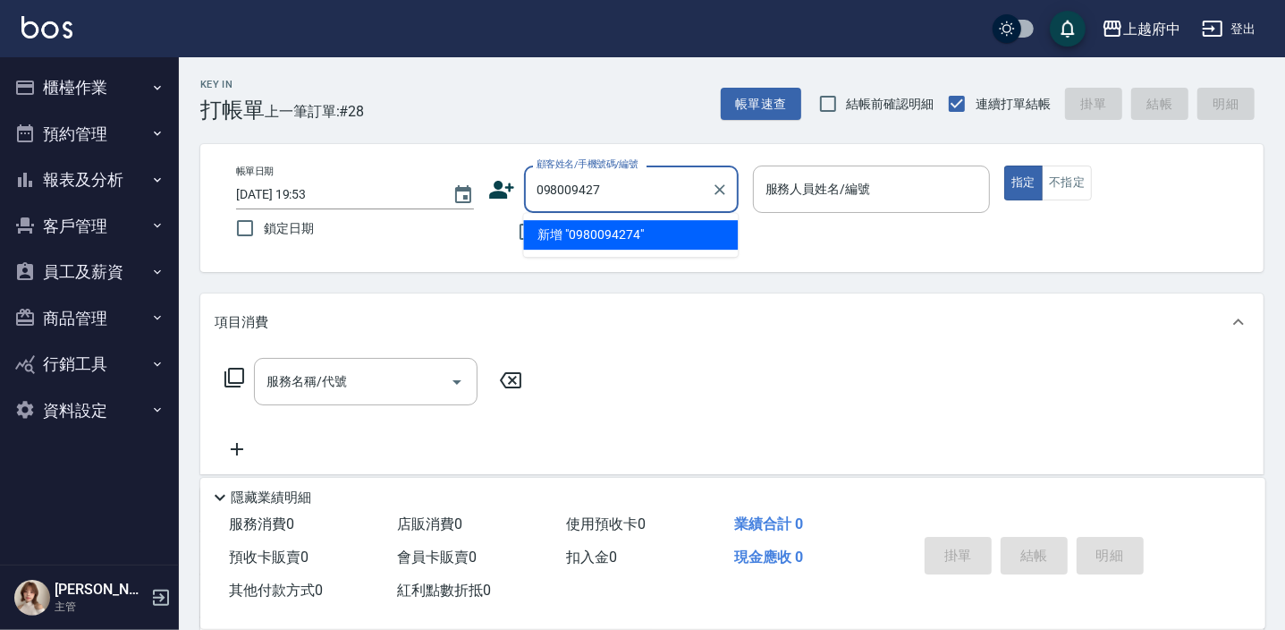
type input "0980094274"
click at [722, 188] on icon "Clear" at bounding box center [720, 189] width 11 height 11
click at [532, 233] on input "不留客資" at bounding box center [528, 232] width 38 height 38
checkbox input "true"
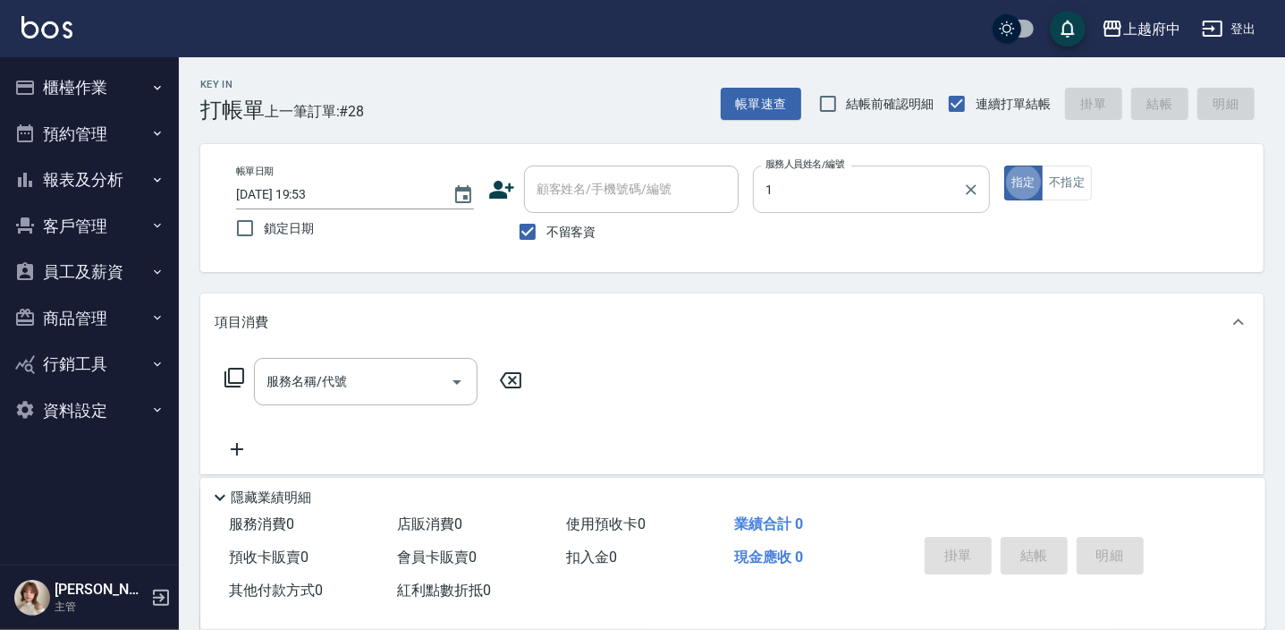
type input "Annie -1"
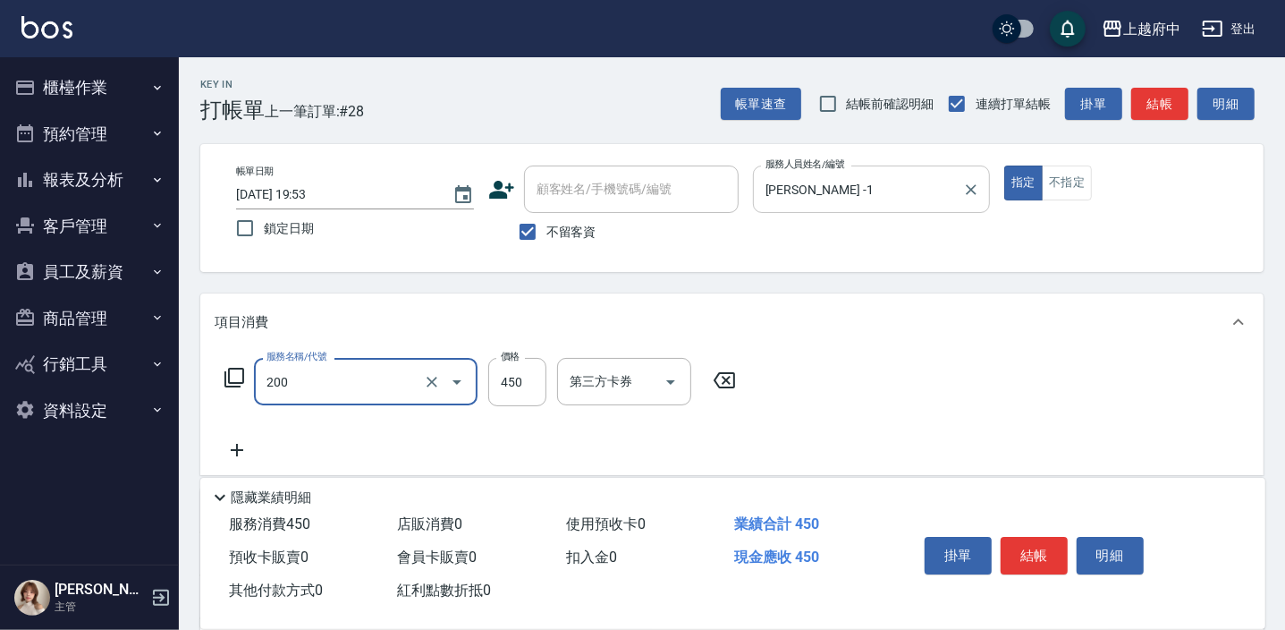
type input "有機洗髮(200)"
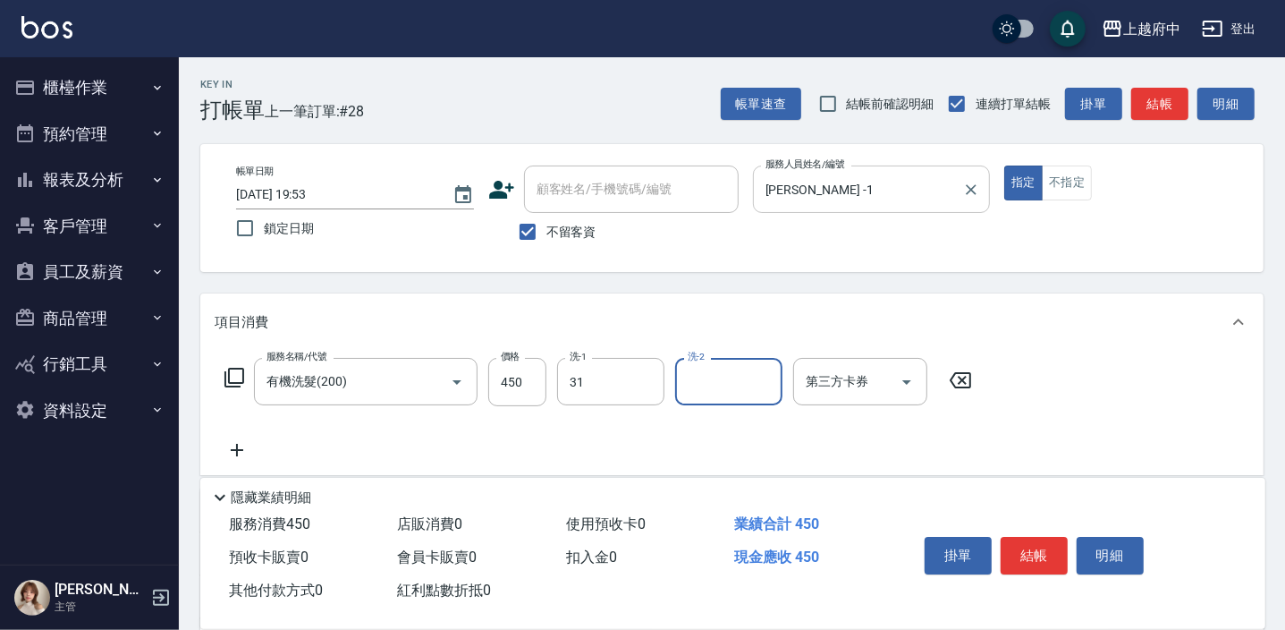
type input "王品云-31"
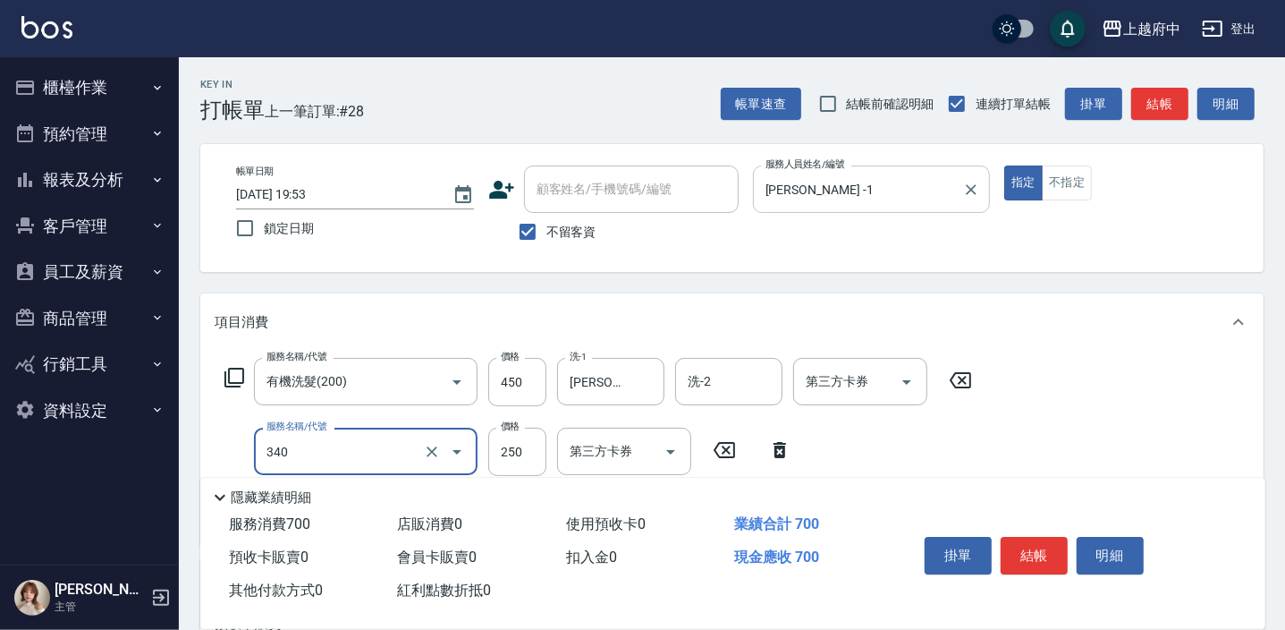
type input "剪髮(340)"
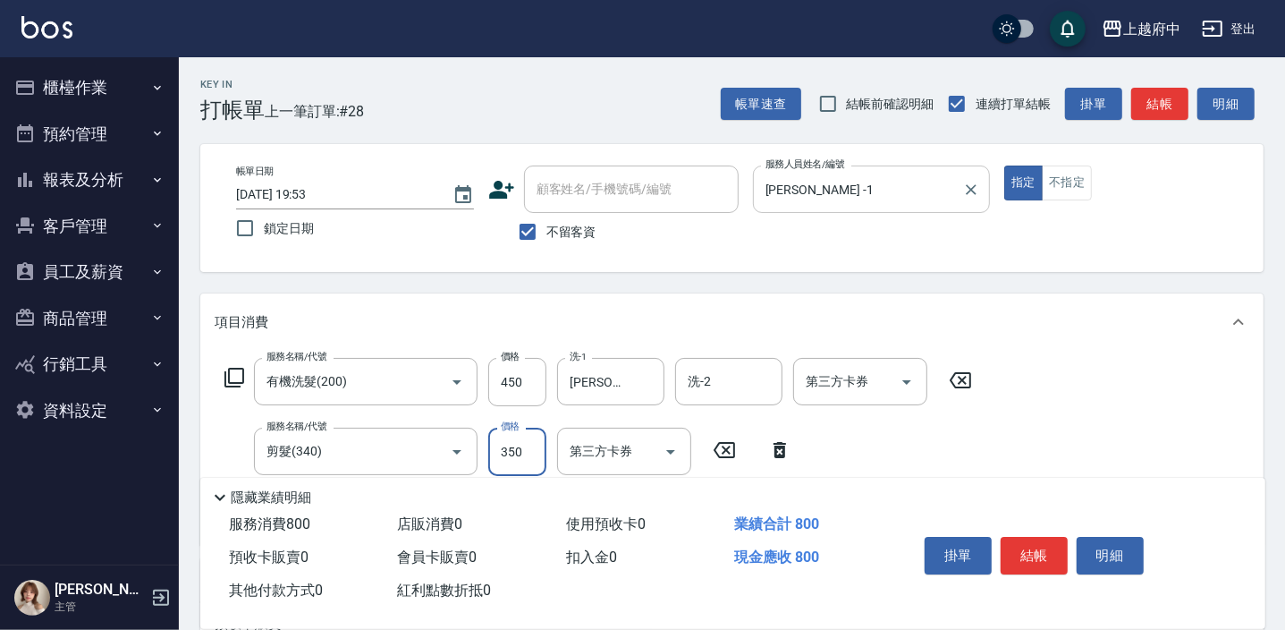
type input "350"
click at [989, 432] on div "服務名稱/代號 有機洗髮(200) 服務名稱/代號 價格 450 價格 洗-1 王品云-31 洗-1 洗-2 洗-2 第三方卡券 第三方卡券 服務名稱/代號 …" at bounding box center [731, 448] width 1063 height 194
click at [1037, 554] on button "結帳" at bounding box center [1034, 556] width 67 height 38
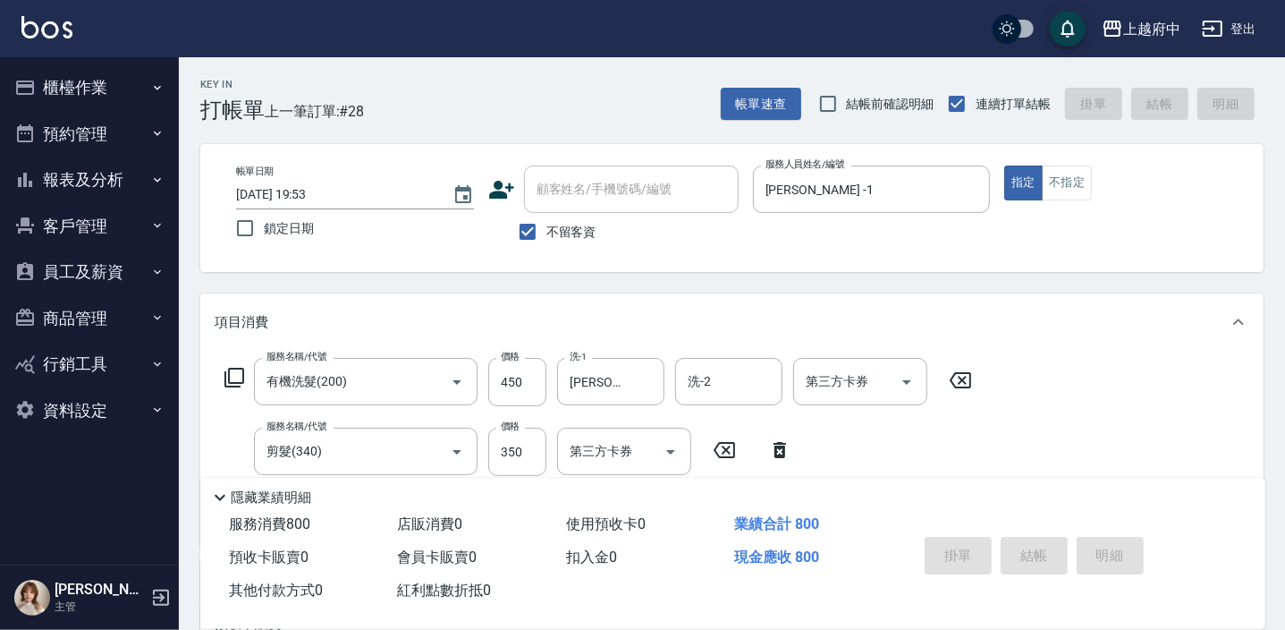
type input "2025/09/13 19:54"
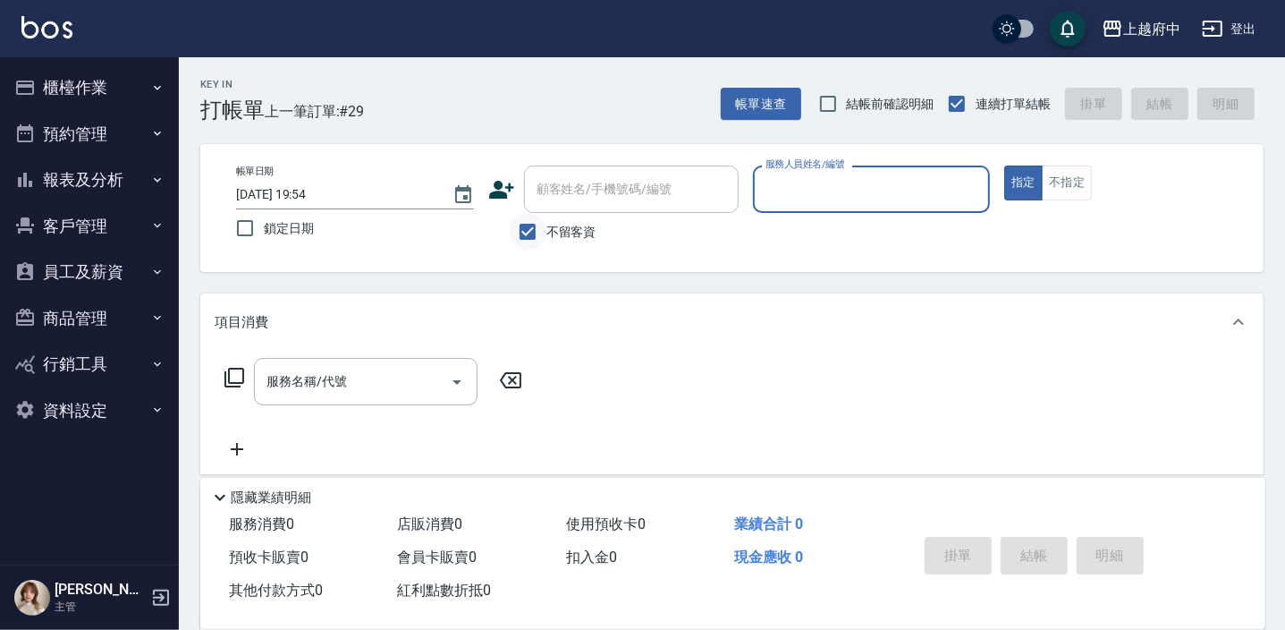
click at [521, 233] on input "不留客資" at bounding box center [528, 232] width 38 height 38
checkbox input "false"
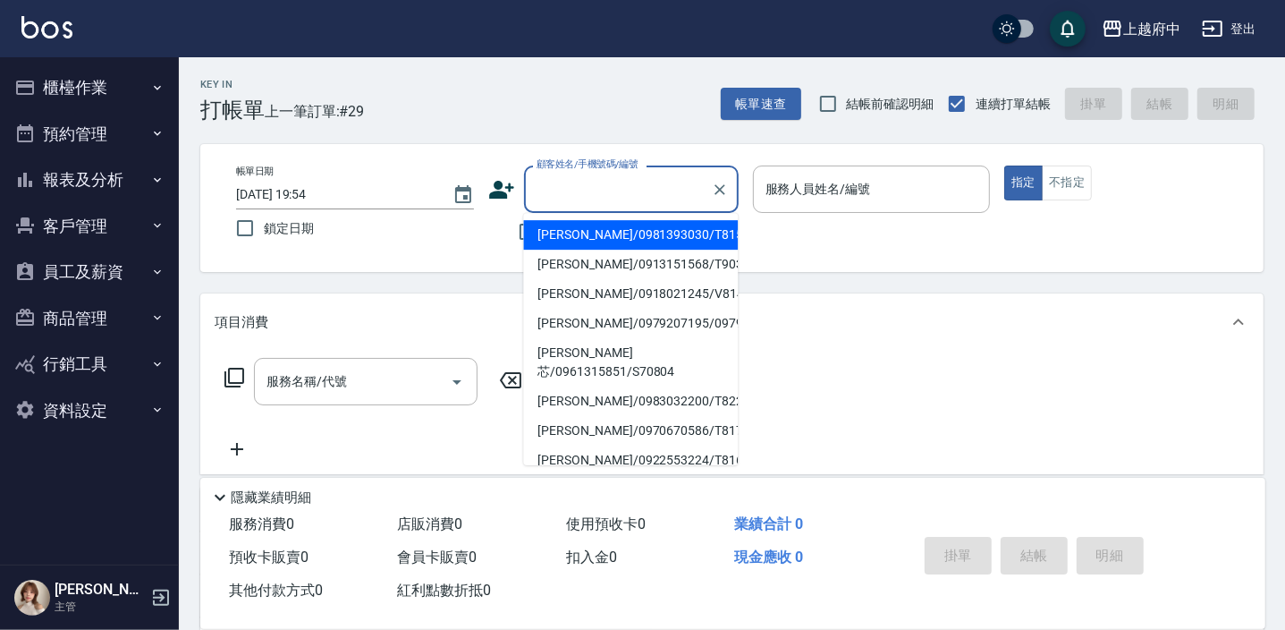
click at [558, 192] on div "顧客姓名/手機號碼/編號 顧客姓名/手機號碼/編號" at bounding box center [631, 188] width 215 height 47
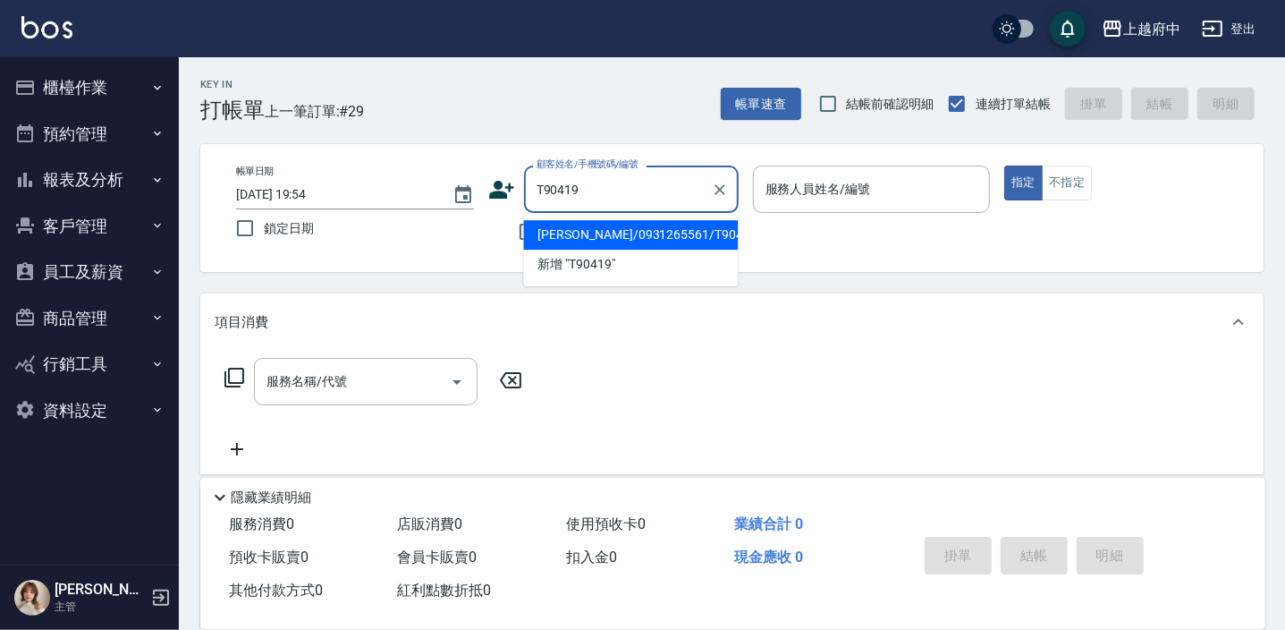
click at [614, 222] on li "蔡勳鳳/0931265561/T90419" at bounding box center [630, 235] width 215 height 30
type input "蔡勳鳳/0931265561/T90419"
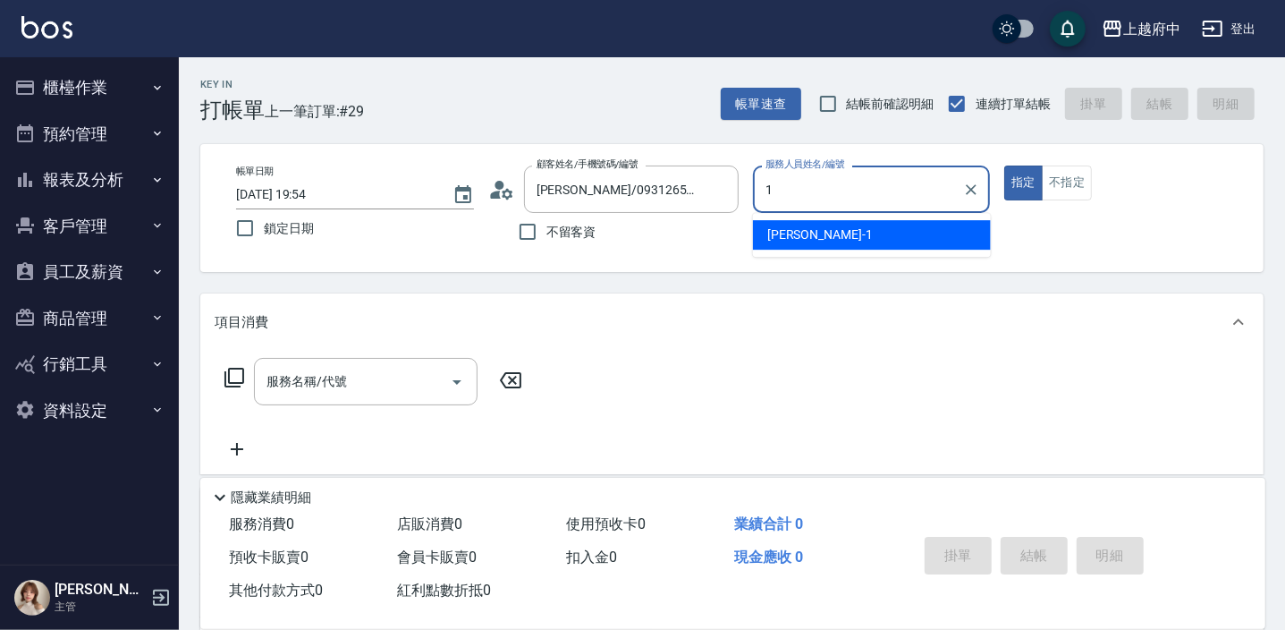
type input "Annie -1"
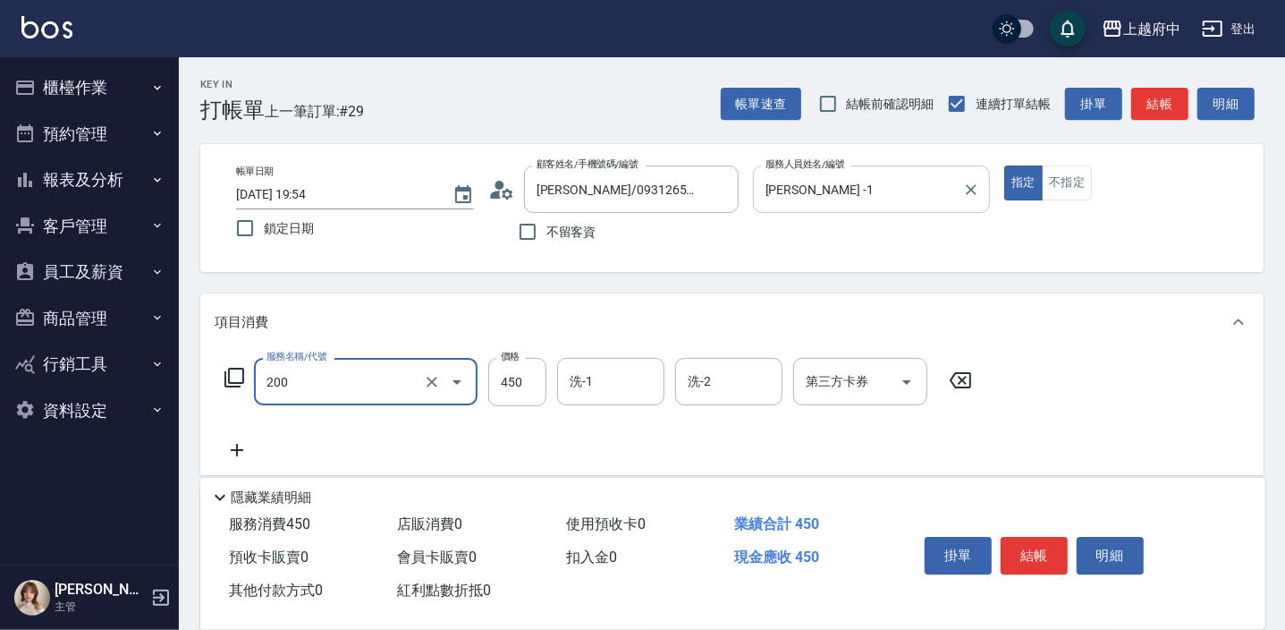
type input "有機洗髮(200)"
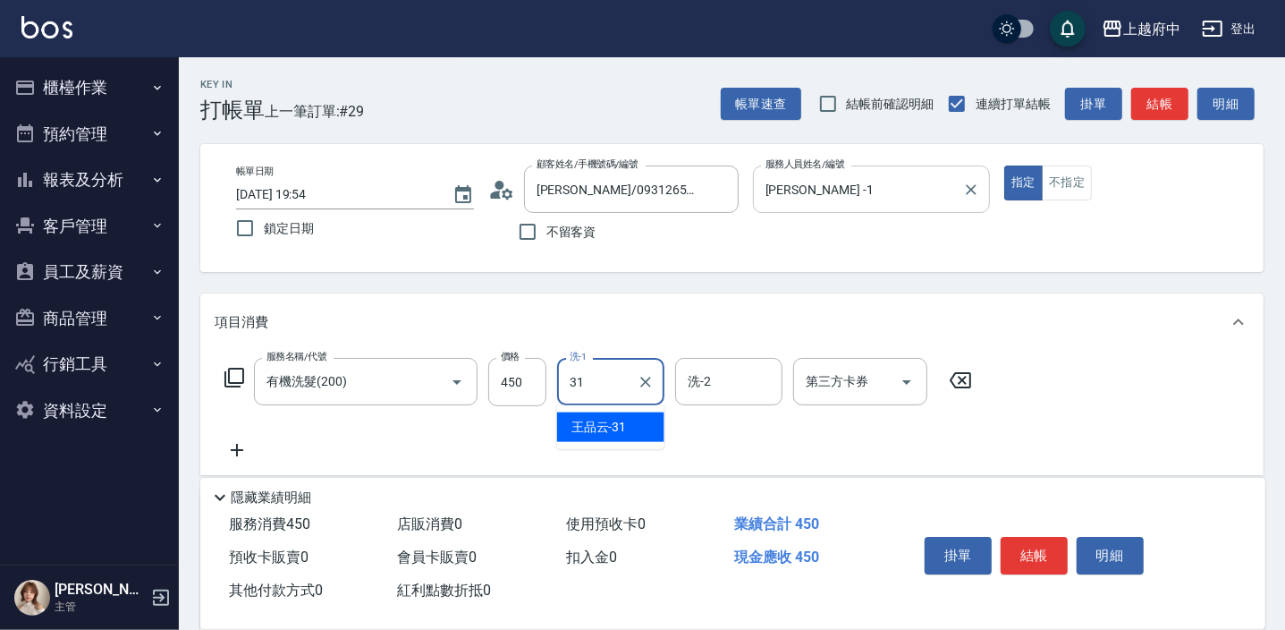
type input "王品云-31"
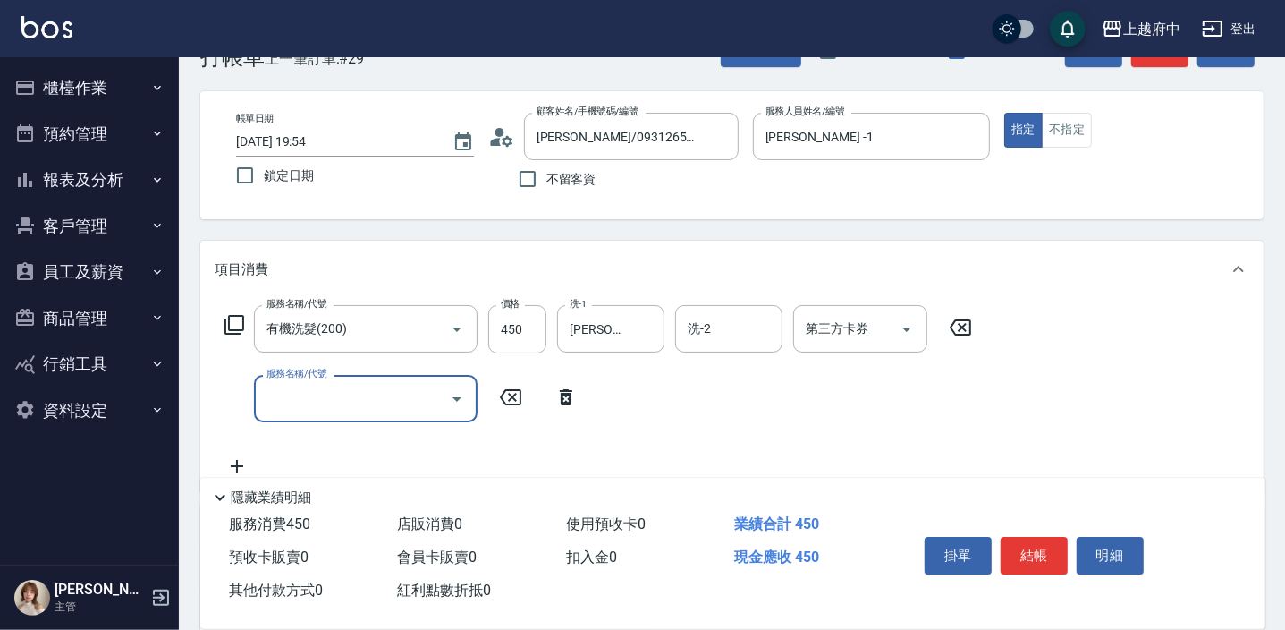
scroll to position [80, 0]
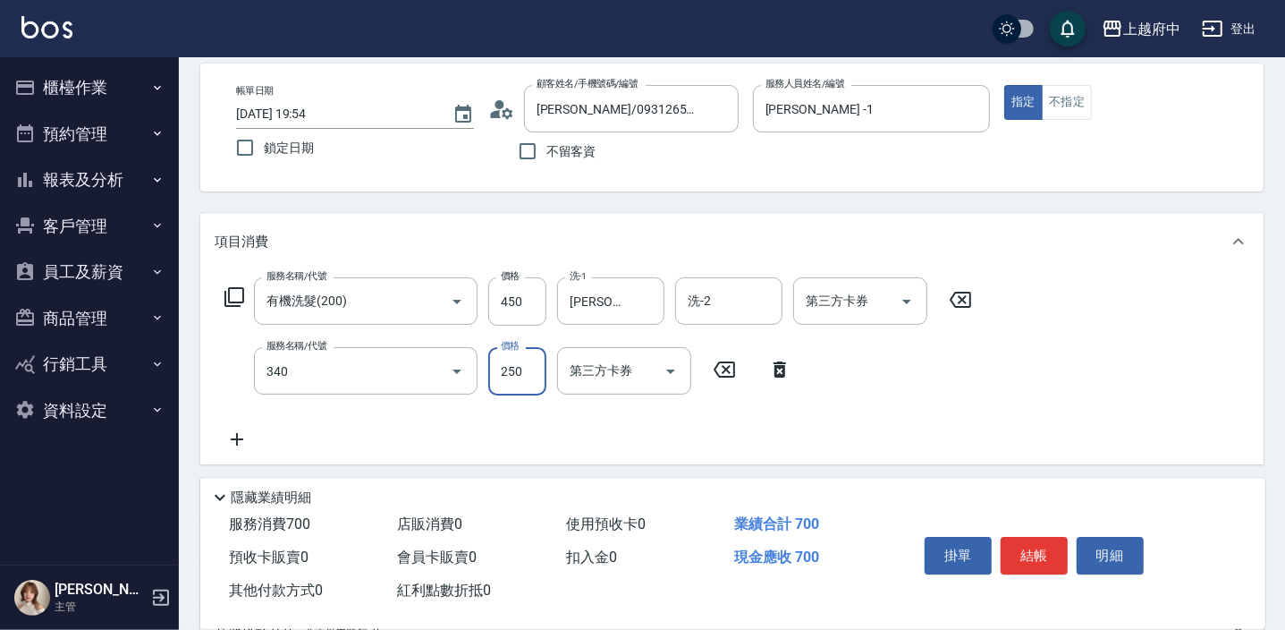
type input "剪髮(340)"
type input "280"
click at [898, 423] on div "服務名稱/代號 有機洗髮(200) 服務名稱/代號 價格 450 價格 洗-1 王品云-31 洗-1 洗-2 洗-2 第三方卡券 第三方卡券 服務名稱/代號 …" at bounding box center [599, 363] width 768 height 173
click at [1026, 554] on button "結帳" at bounding box center [1034, 556] width 67 height 38
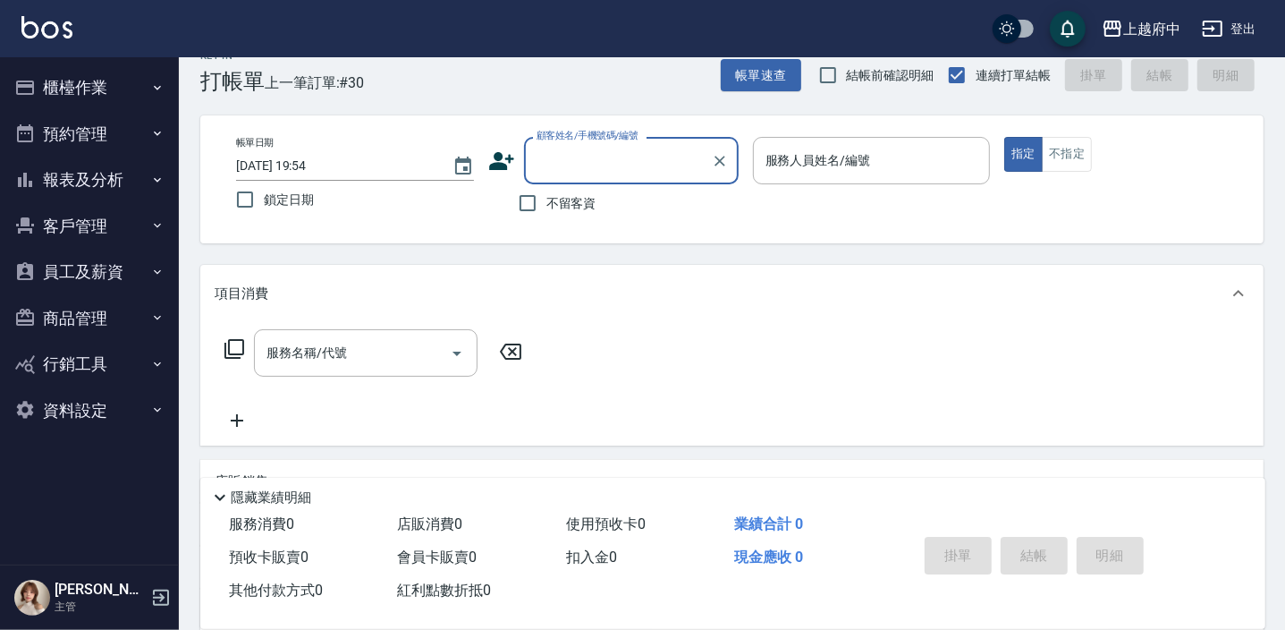
scroll to position [0, 0]
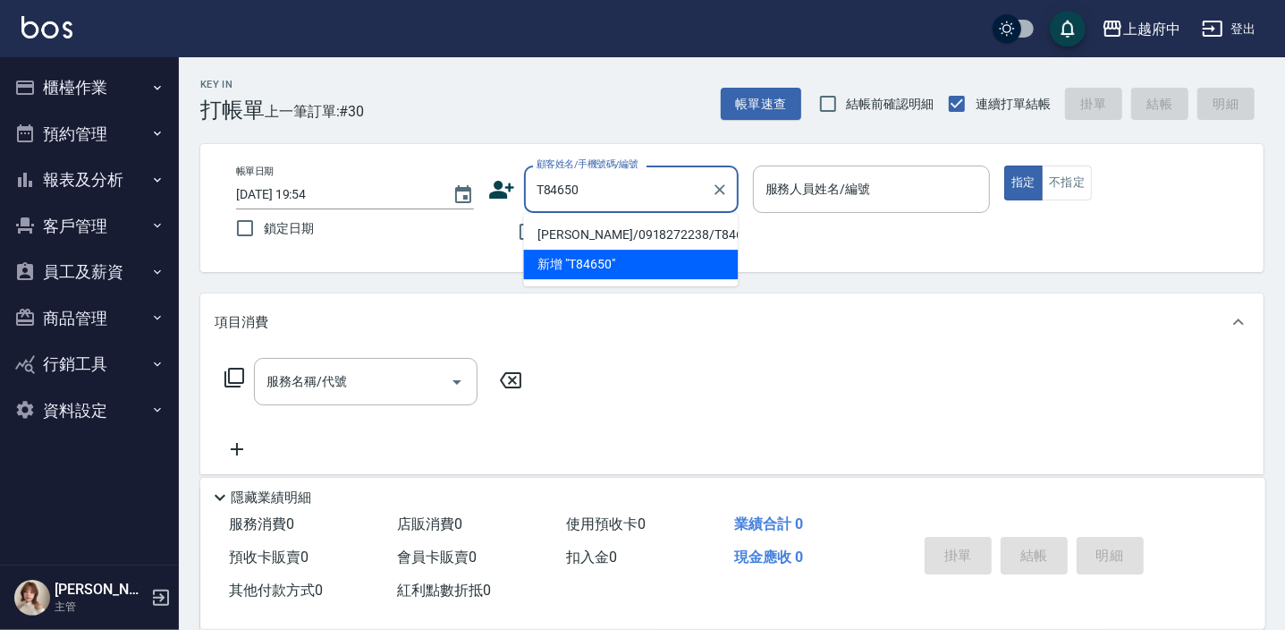
click at [608, 232] on li "張茗翔/0918272238/T84650" at bounding box center [630, 235] width 215 height 30
type input "張茗翔/0918272238/T84650"
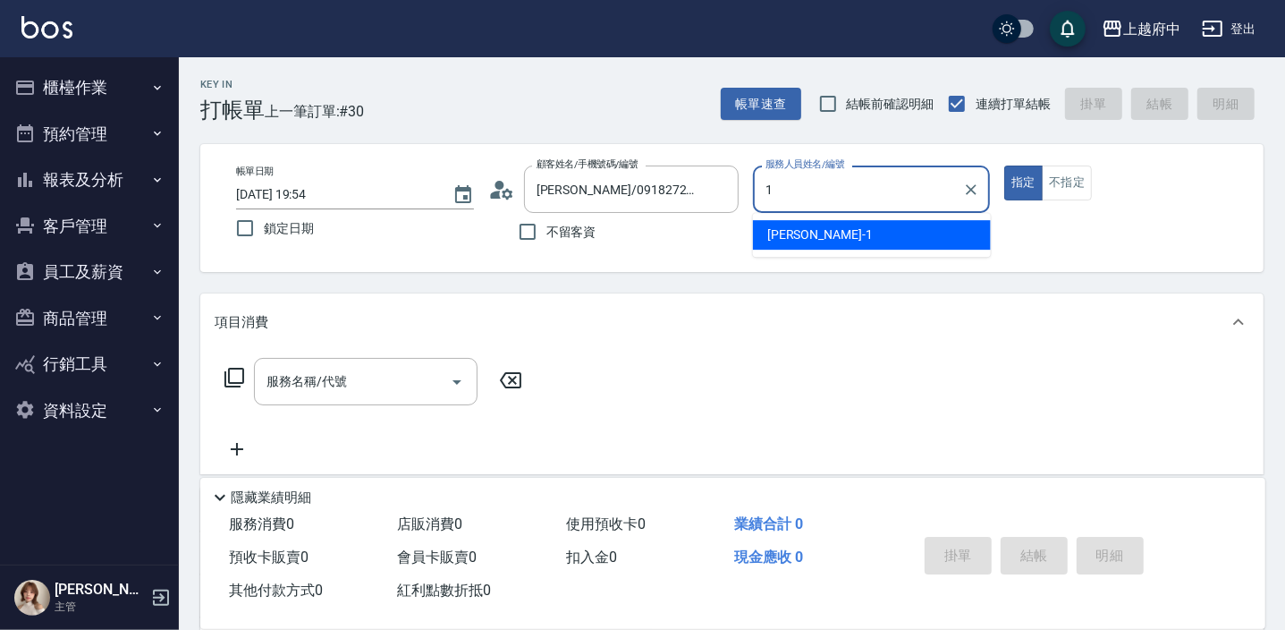
type input "Annie -1"
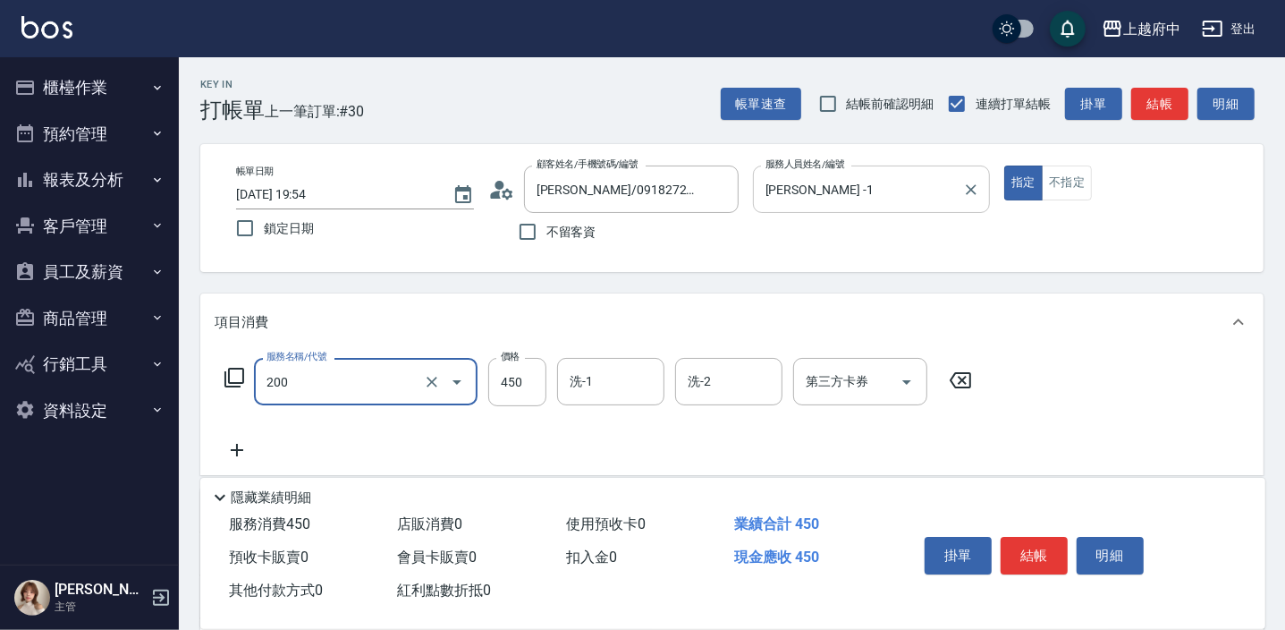
type input "有機洗髮(200)"
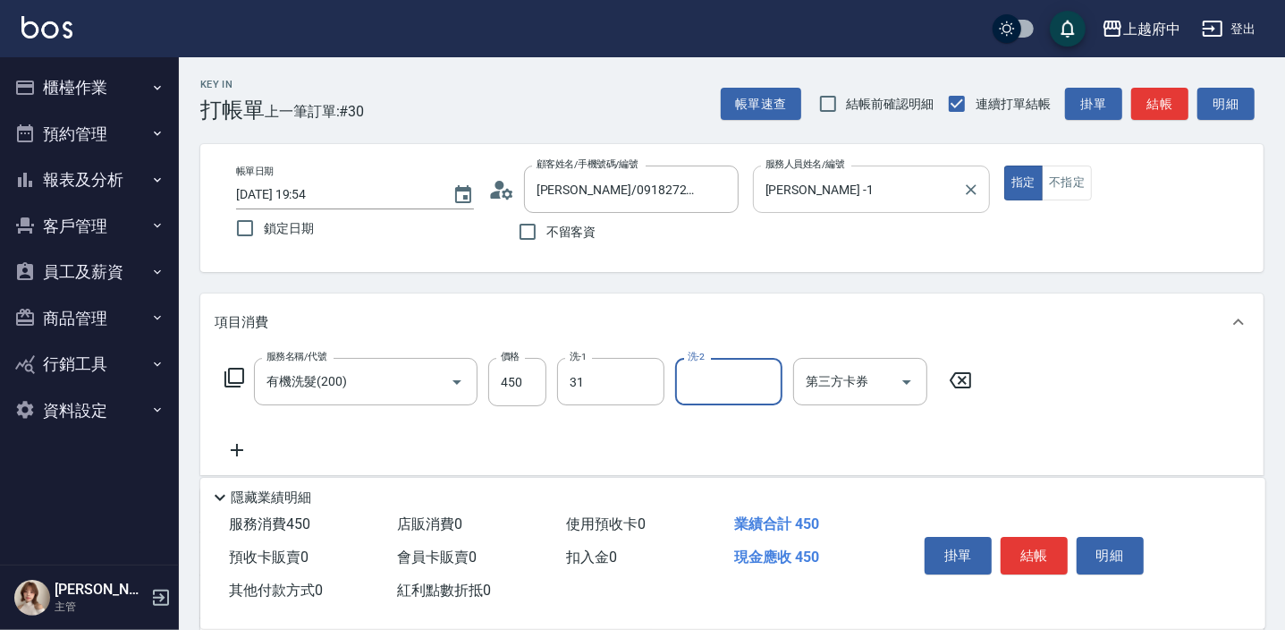
type input "王品云-31"
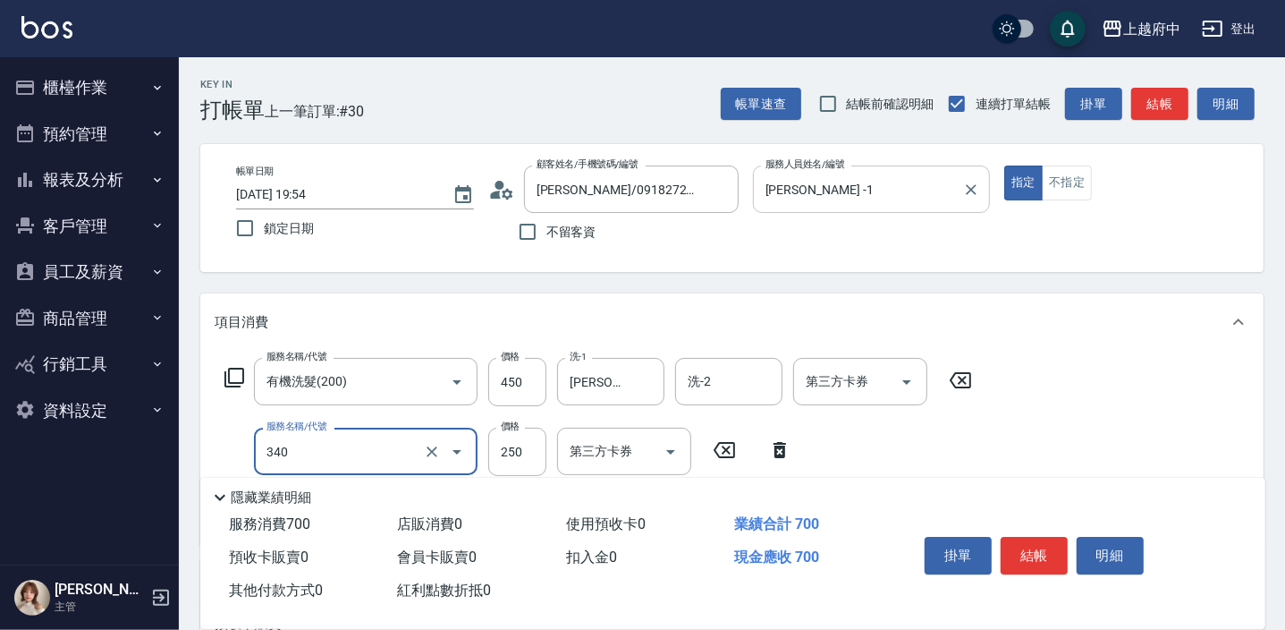
type input "剪髮(340)"
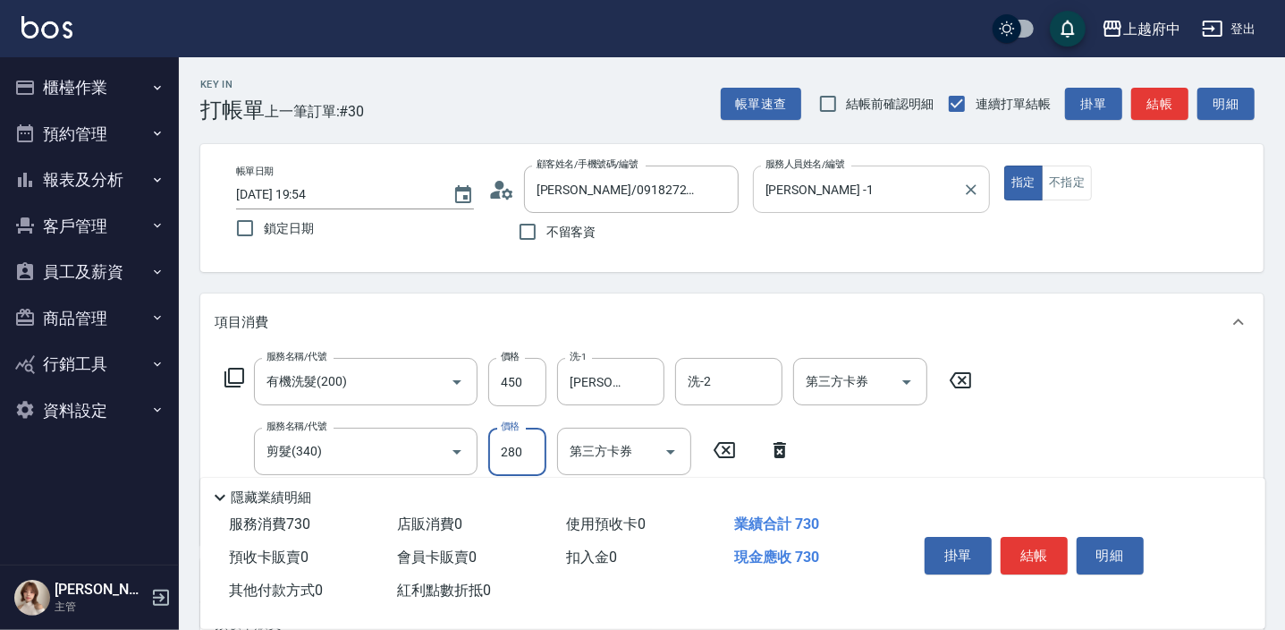
type input "280"
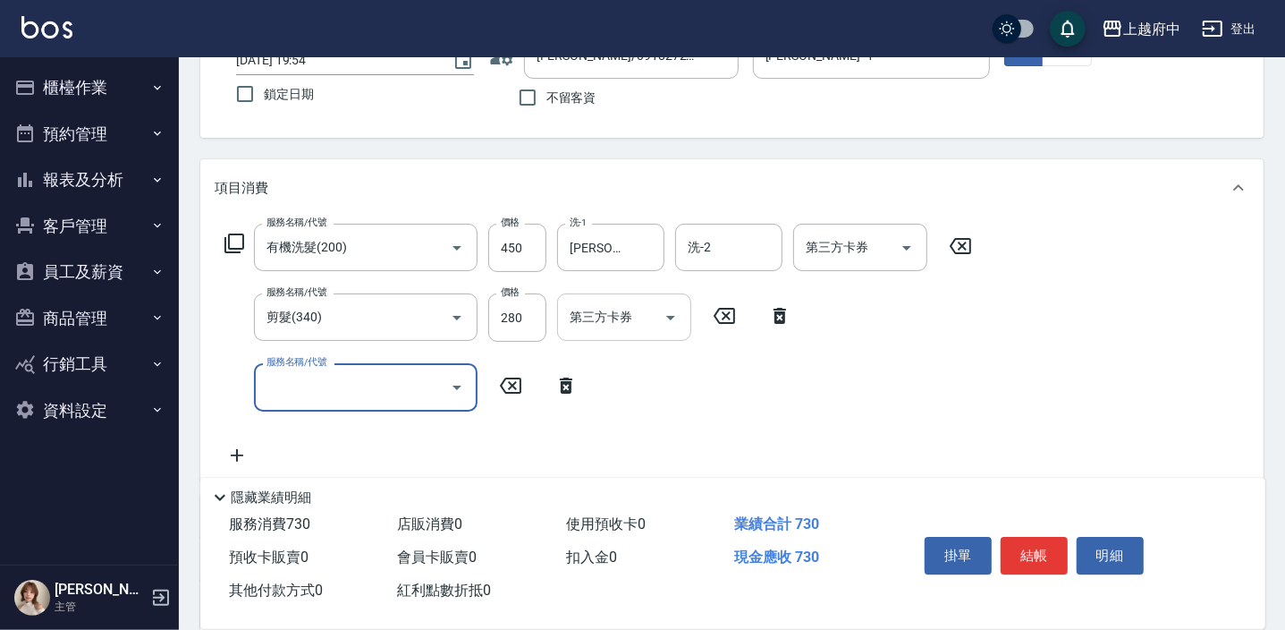
scroll to position [162, 0]
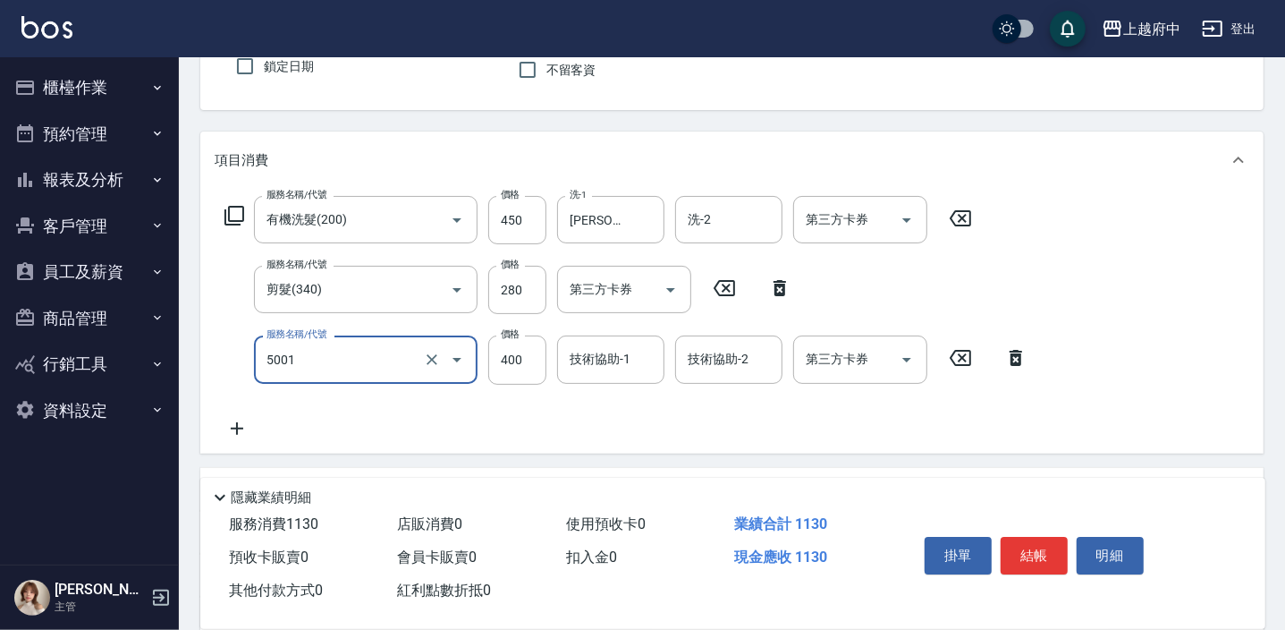
type input "側邊壓貼(5001)"
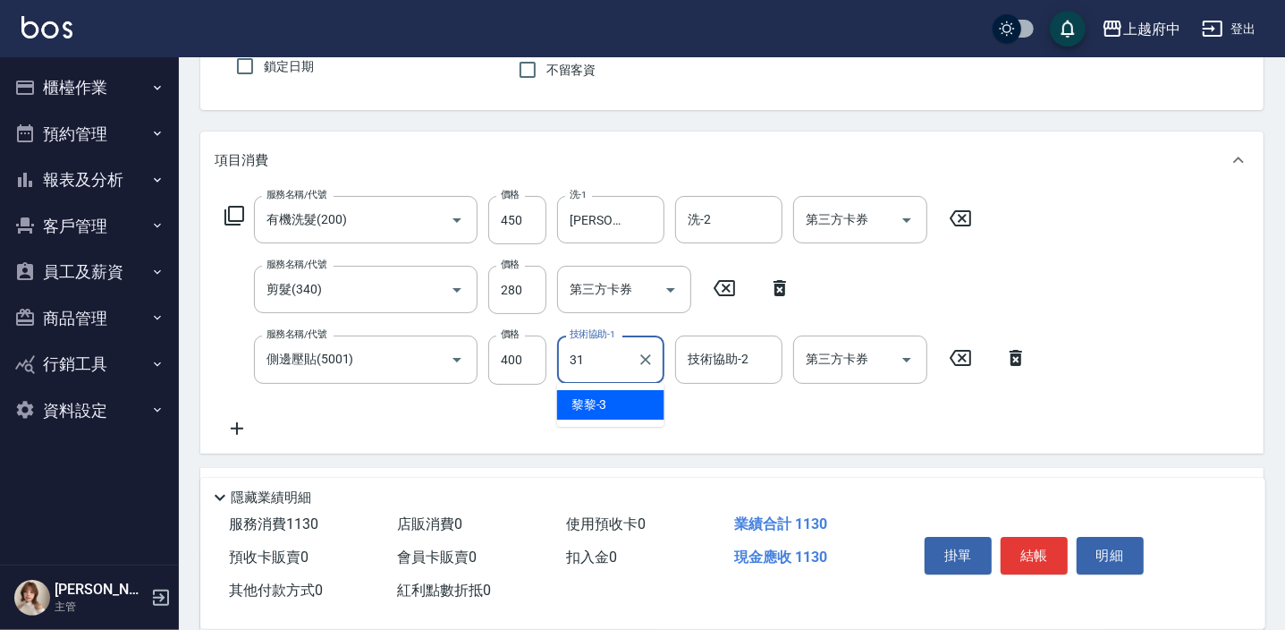
type input "王品云-31"
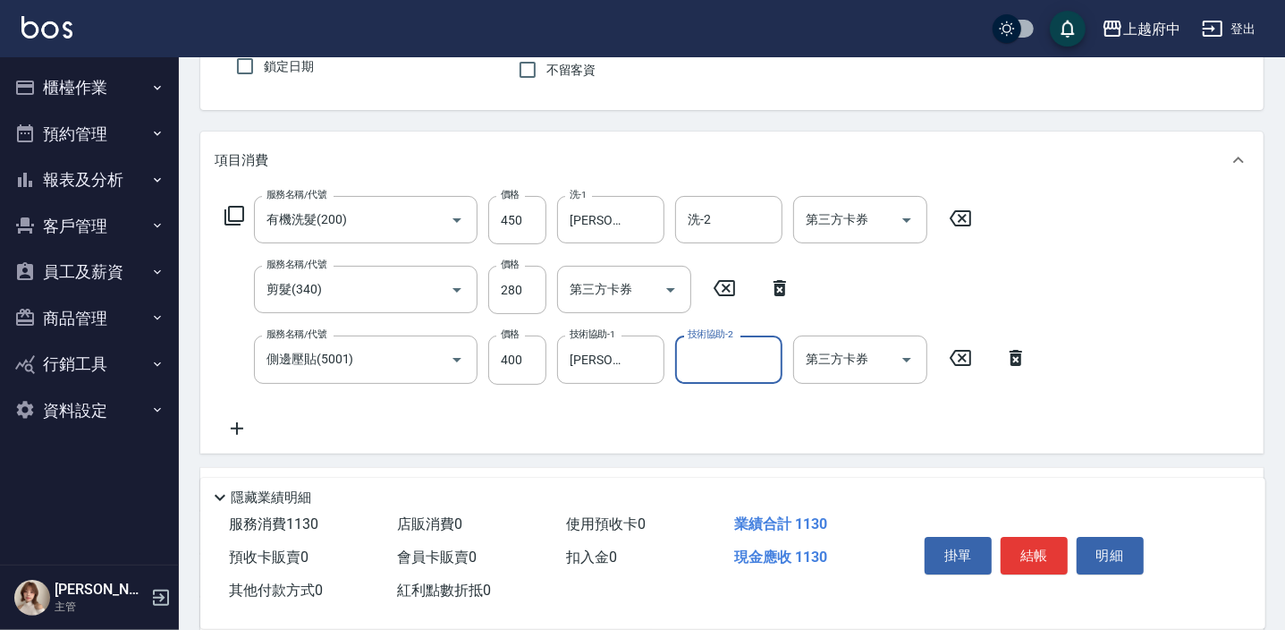
click at [667, 405] on div "服務名稱/代號 有機洗髮(200) 服務名稱/代號 價格 450 價格 洗-1 王品云-31 洗-1 洗-2 洗-2 第三方卡券 第三方卡券 服務名稱/代號 …" at bounding box center [627, 317] width 824 height 242
click at [1029, 546] on button "結帳" at bounding box center [1034, 556] width 67 height 38
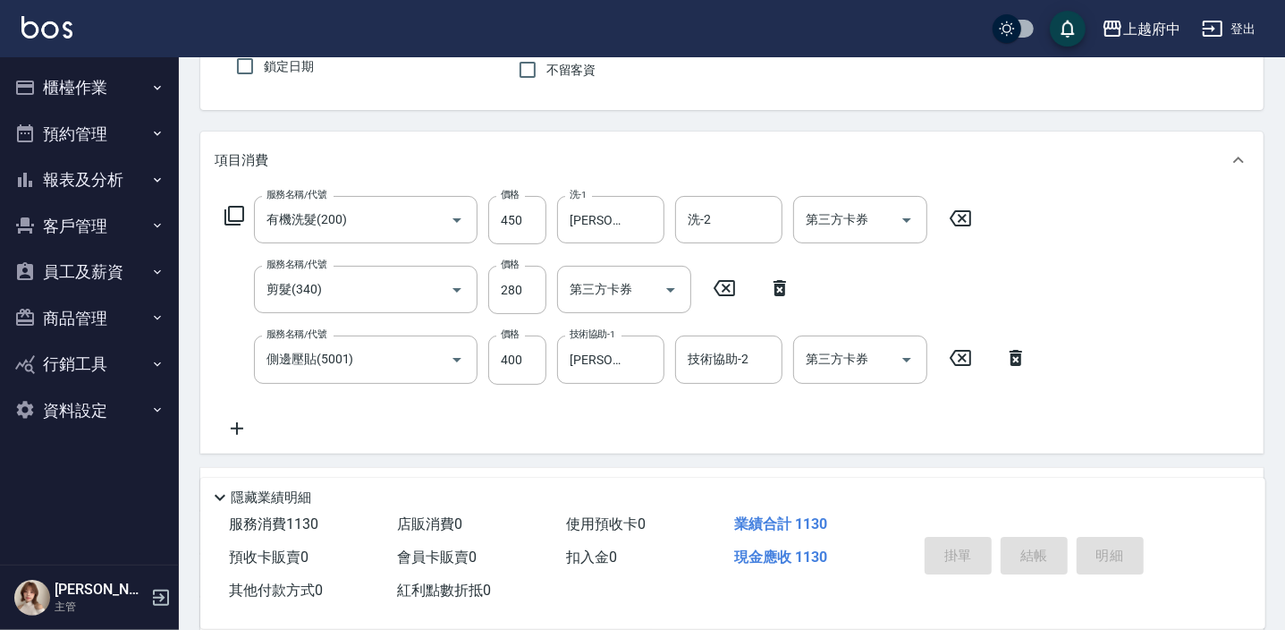
type input "2025/09/13 19:55"
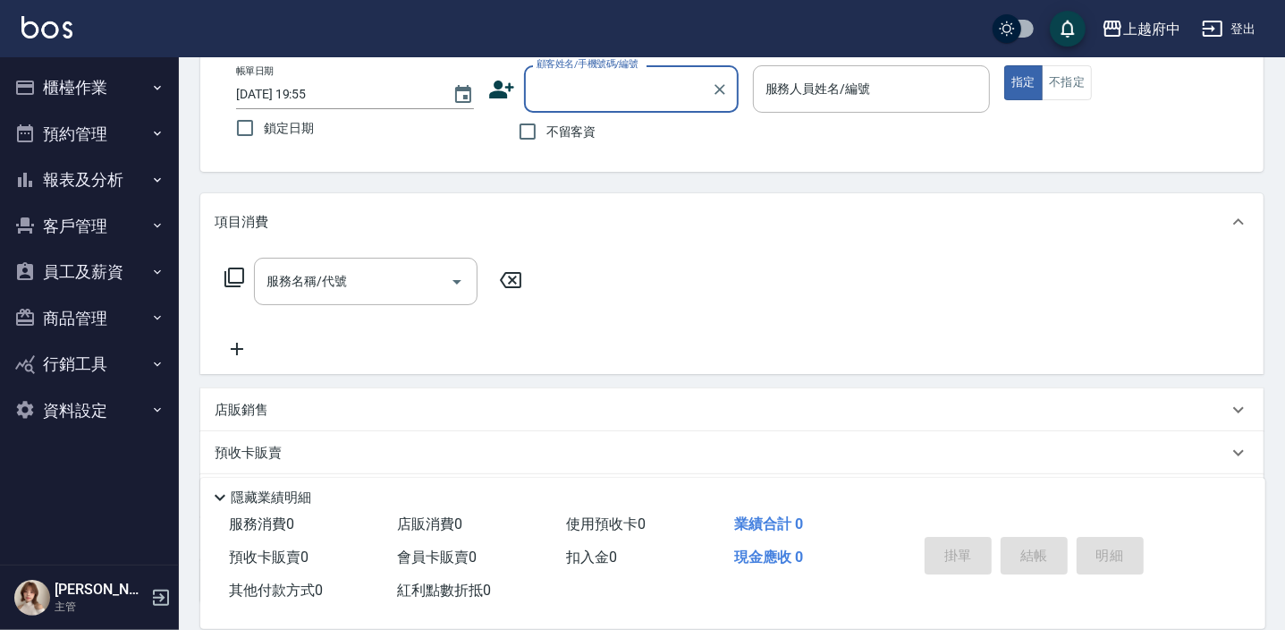
scroll to position [0, 0]
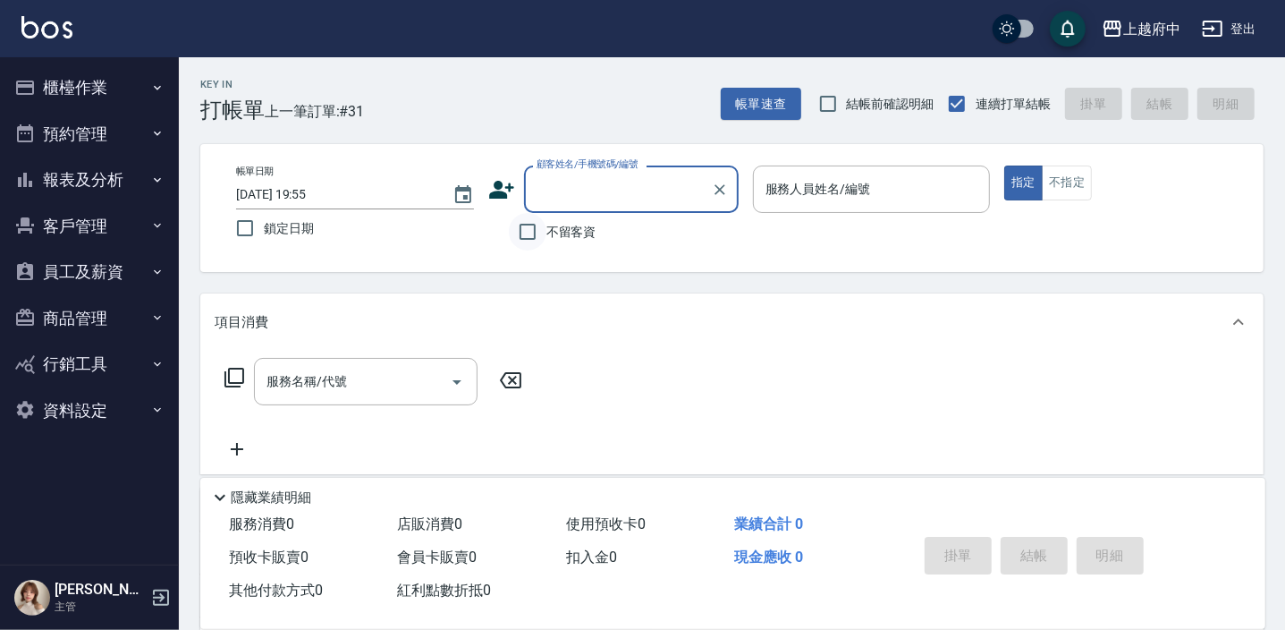
click at [528, 233] on input "不留客資" at bounding box center [528, 232] width 38 height 38
checkbox input "true"
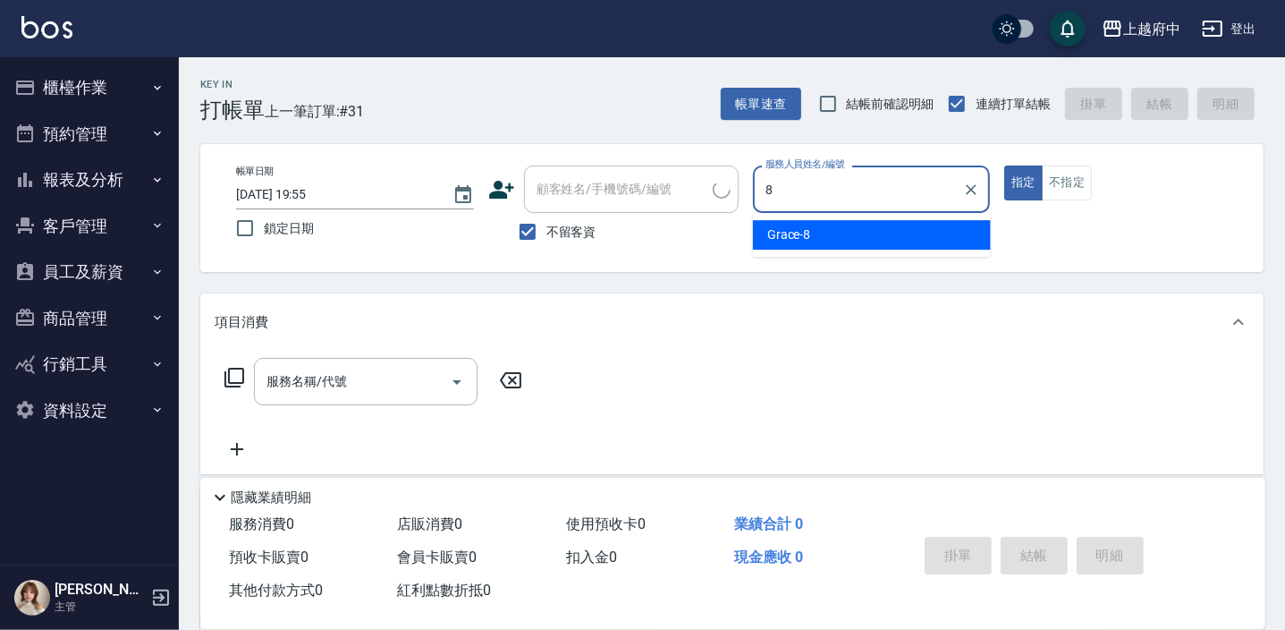
type input "Grace-8"
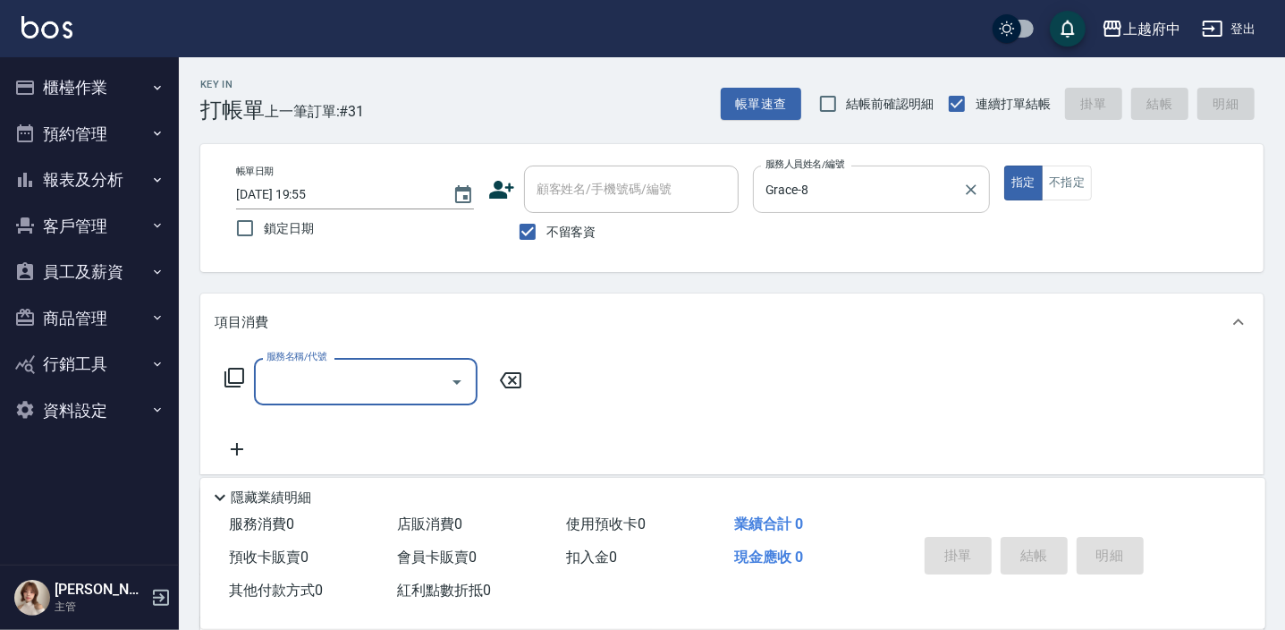
type input "3"
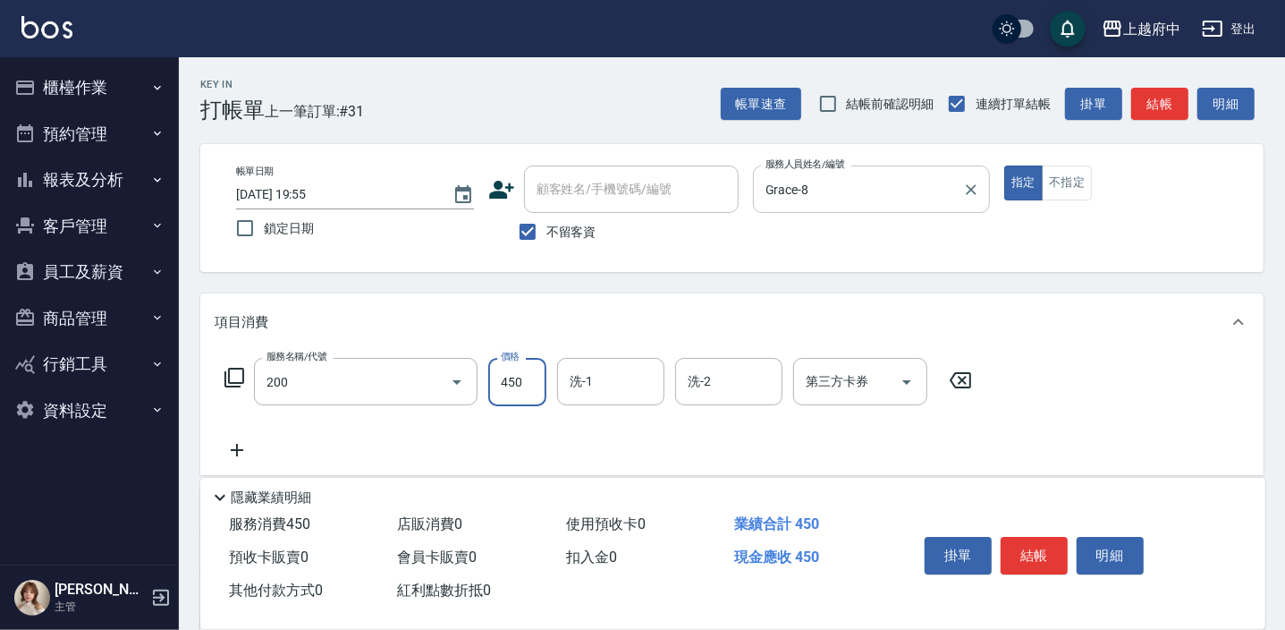
type input "有機洗髮(200)"
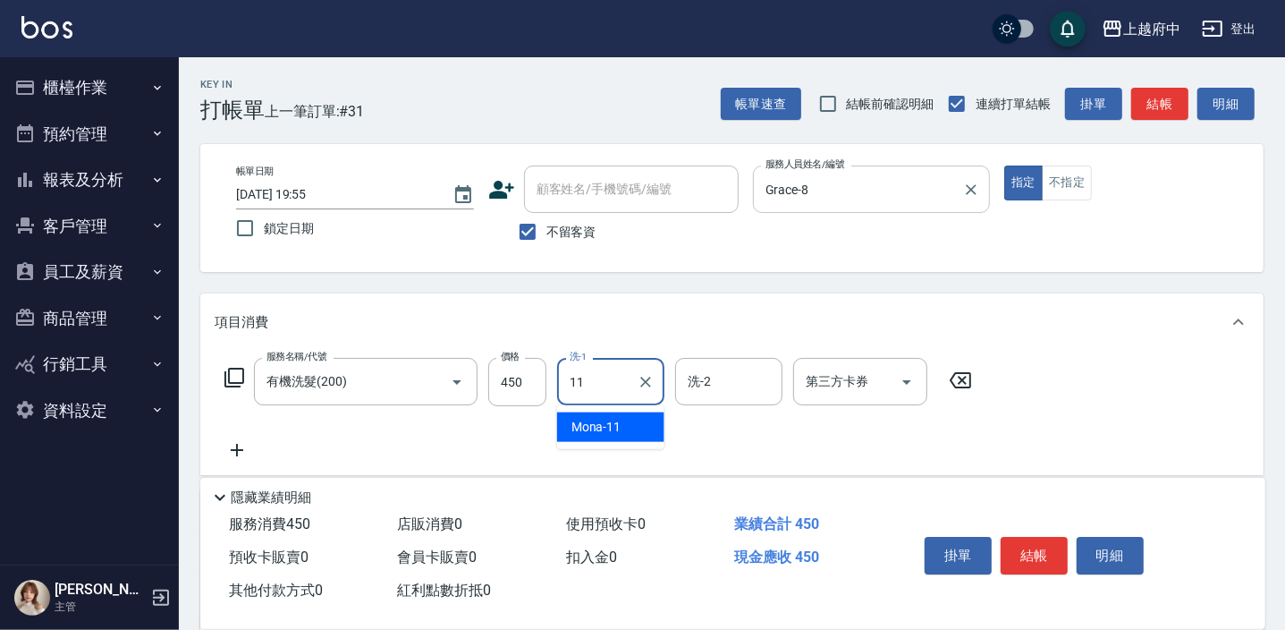
type input "Mona-11"
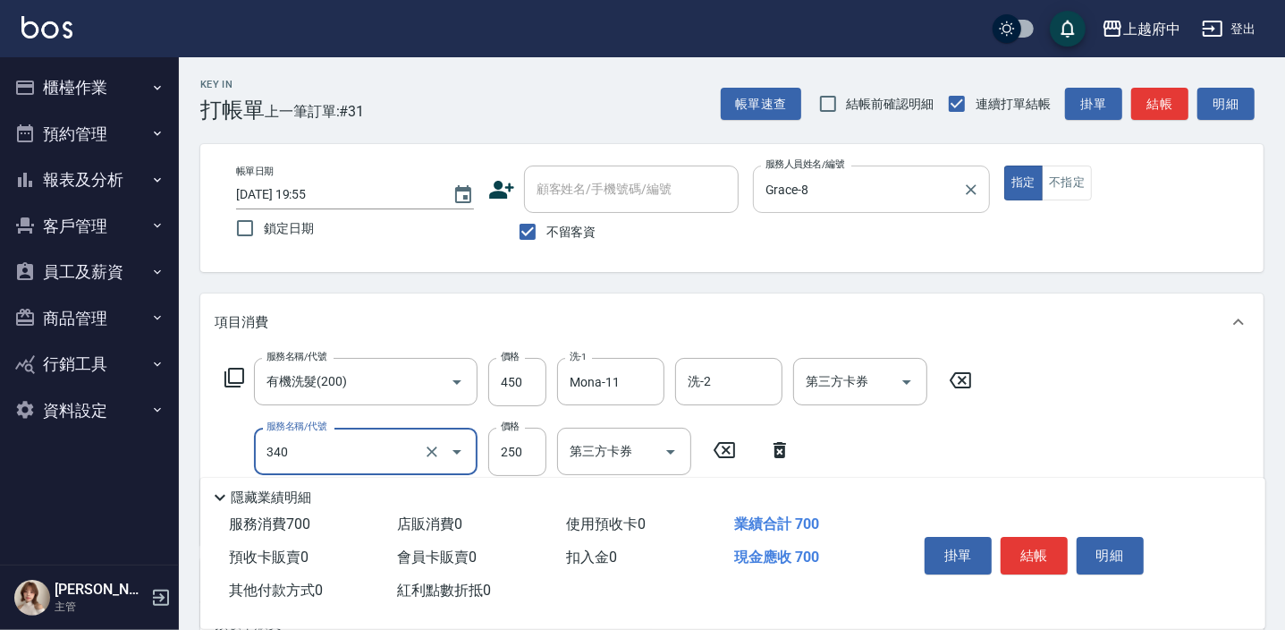
type input "剪髮(340)"
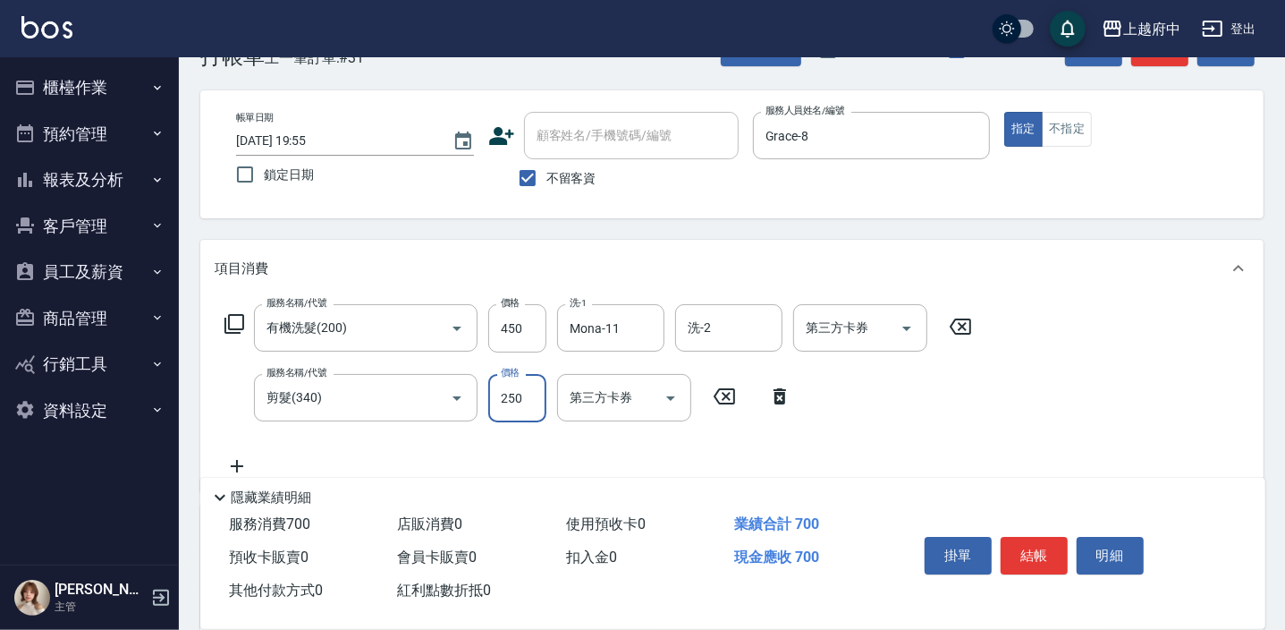
scroll to position [80, 0]
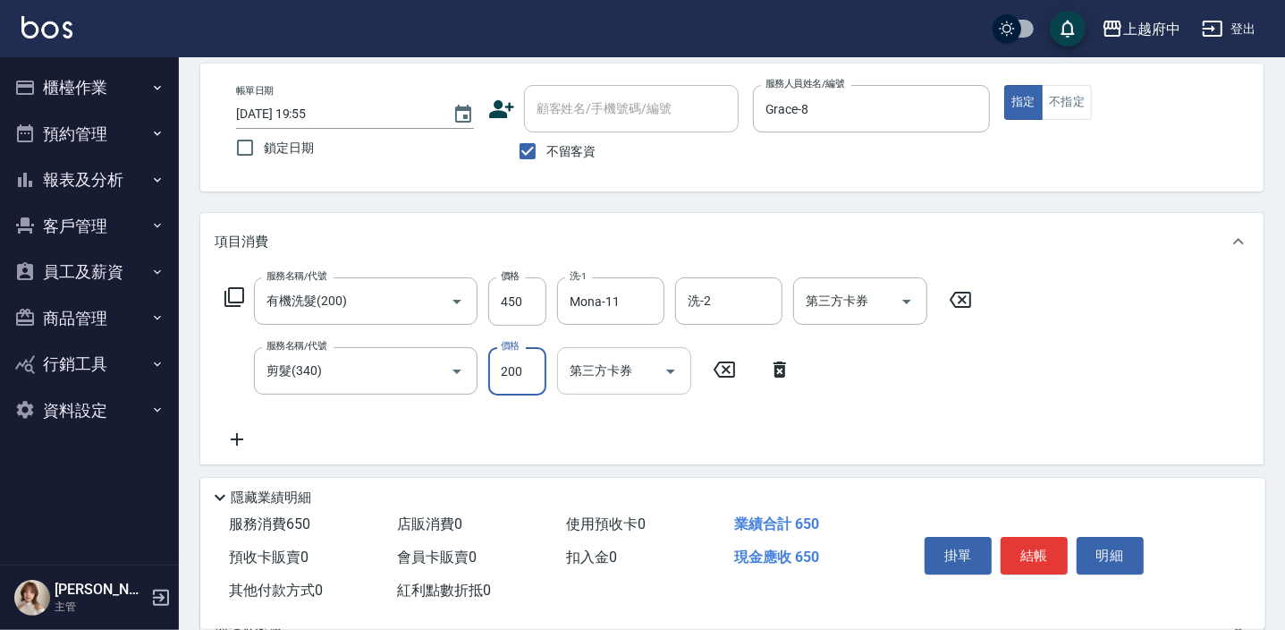
type input "200"
click at [918, 410] on div "服務名稱/代號 有機洗髮(200) 服務名稱/代號 價格 450 價格 洗-1 Mona-11 洗-1 洗-2 洗-2 第三方卡券 第三方卡券 服務名稱/代號…" at bounding box center [599, 363] width 768 height 173
click at [1025, 555] on button "結帳" at bounding box center [1034, 556] width 67 height 38
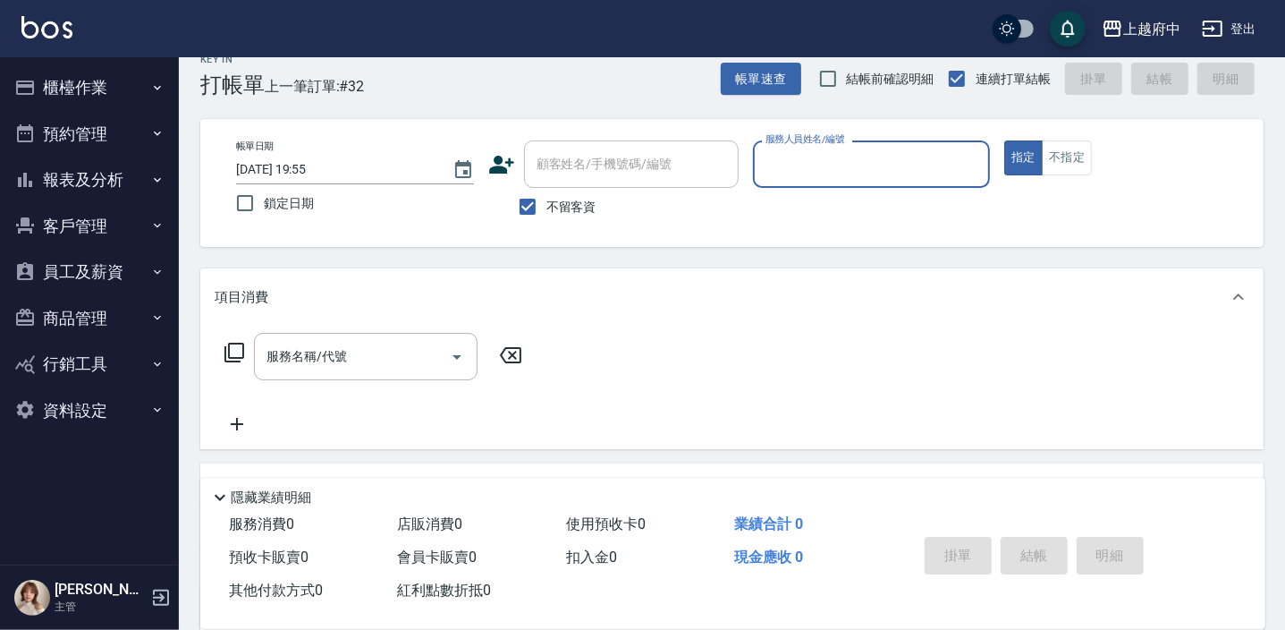
scroll to position [0, 0]
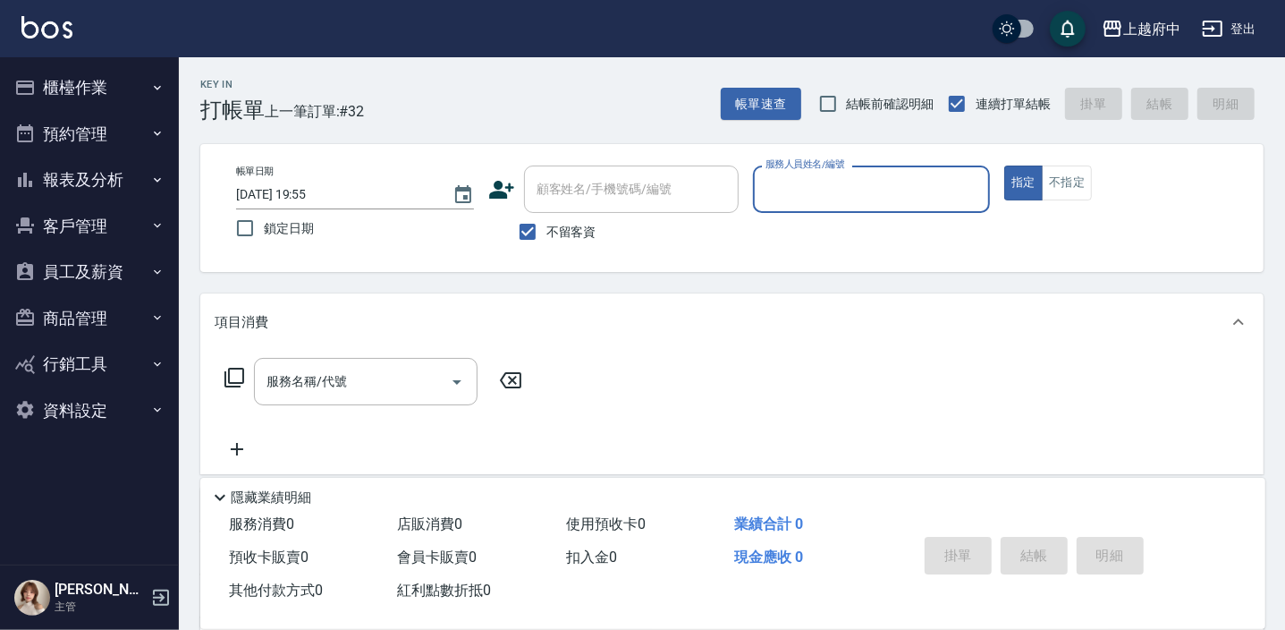
drag, startPoint x: 531, startPoint y: 232, endPoint x: 569, endPoint y: 205, distance: 46.2
click at [531, 231] on input "不留客資" at bounding box center [528, 232] width 38 height 38
checkbox input "false"
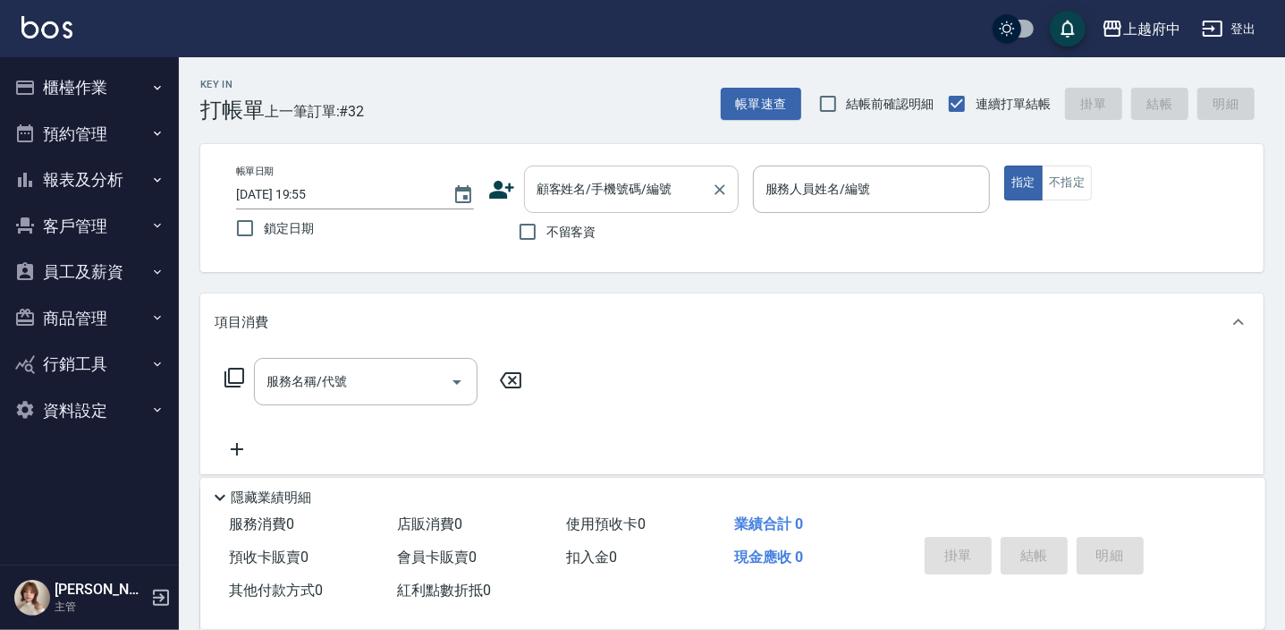
click at [579, 192] on div "顧客姓名/手機號碼/編號 顧客姓名/手機號碼/編號" at bounding box center [631, 188] width 215 height 47
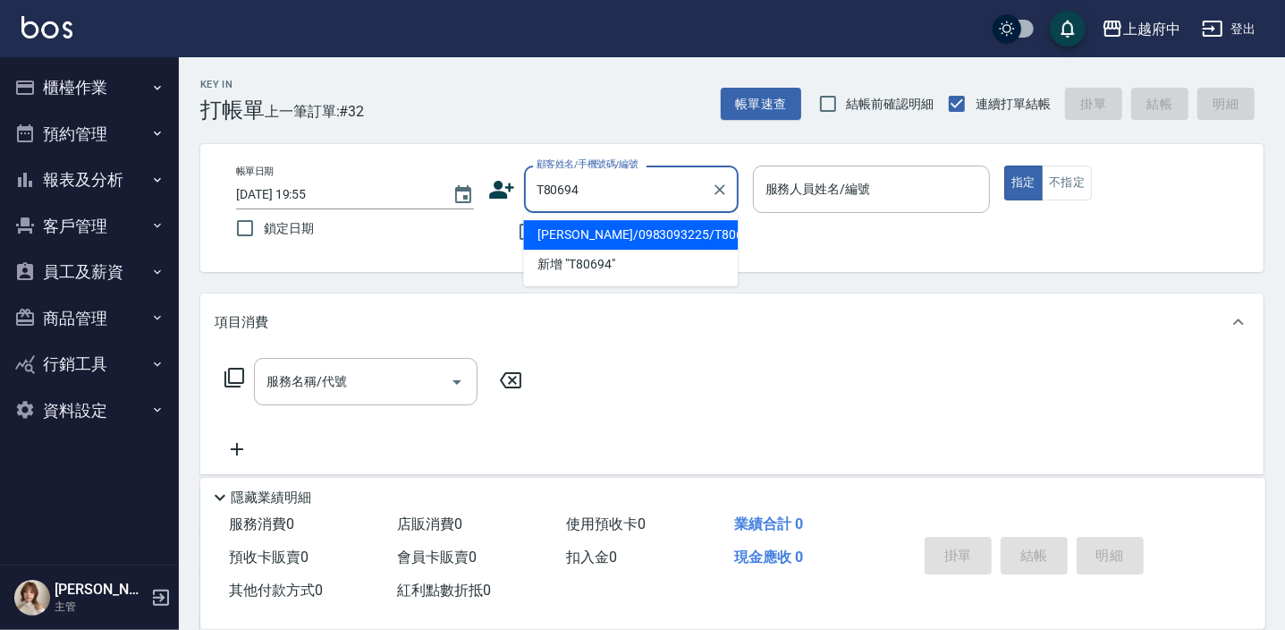
click at [581, 233] on li "林東樟/0983093225/T80694" at bounding box center [630, 235] width 215 height 30
type input "林東樟/0983093225/T80694"
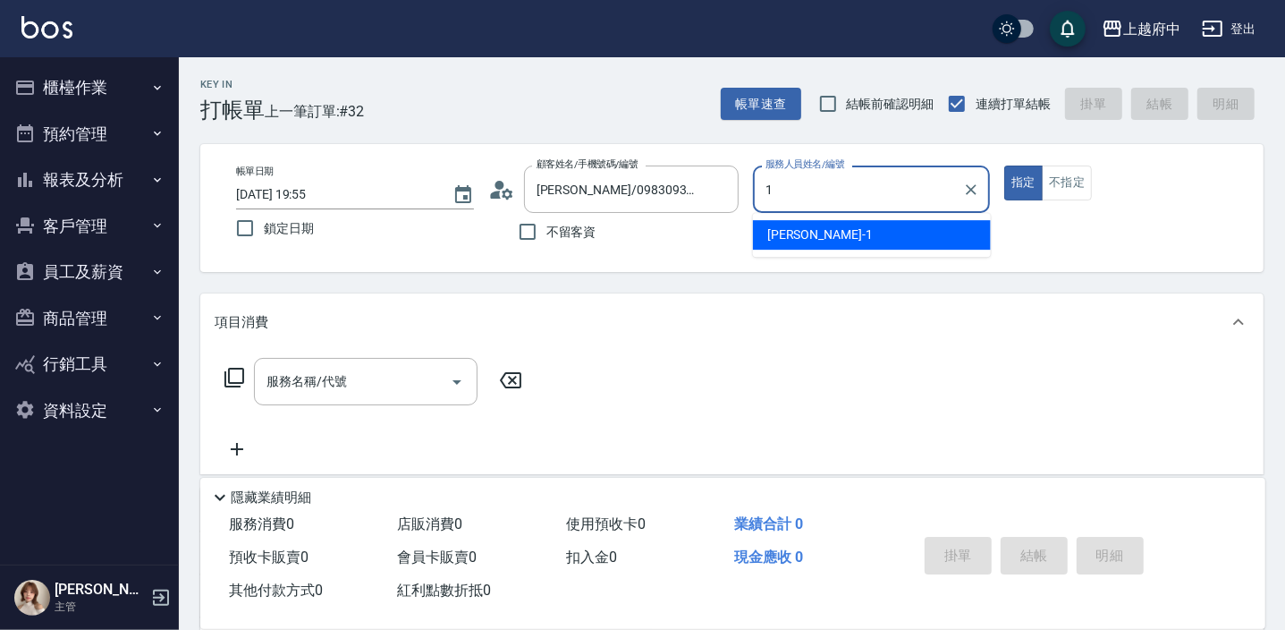
type input "Annie -1"
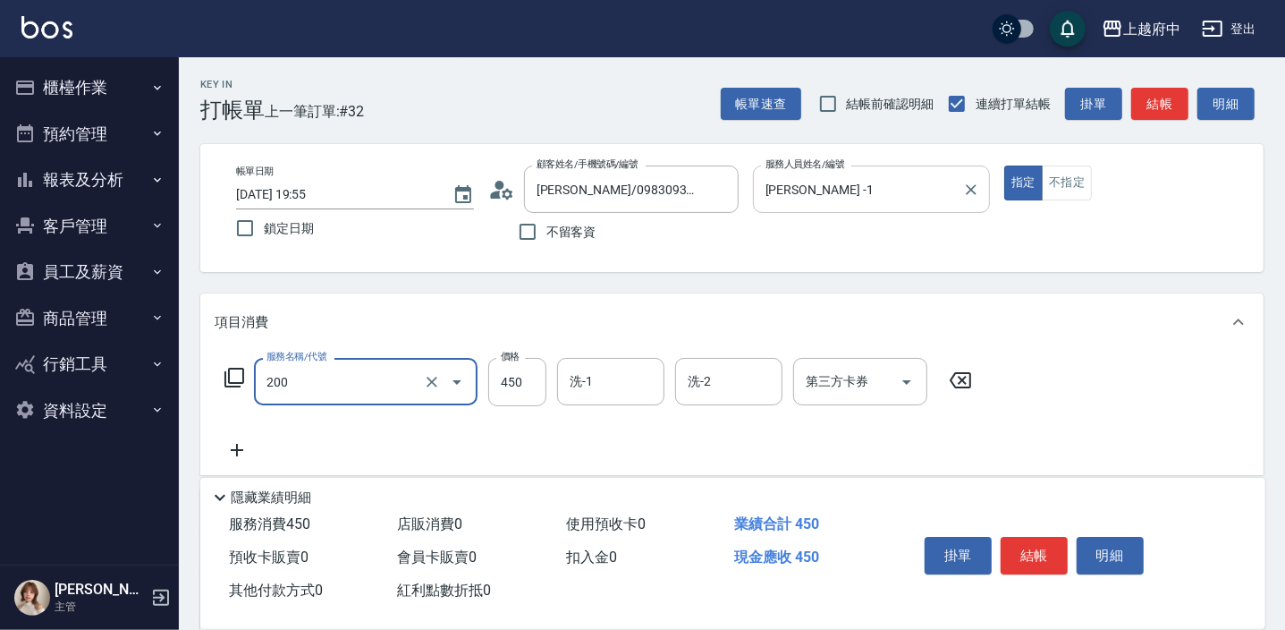
type input "有機洗髮(200)"
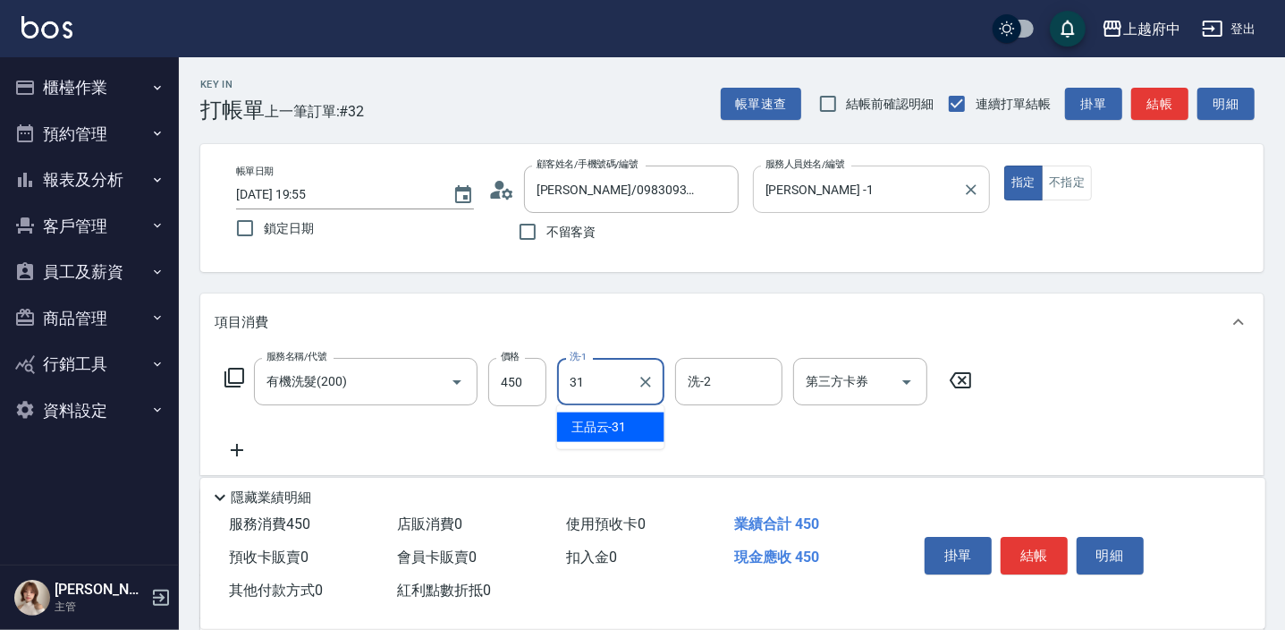
type input "王品云-31"
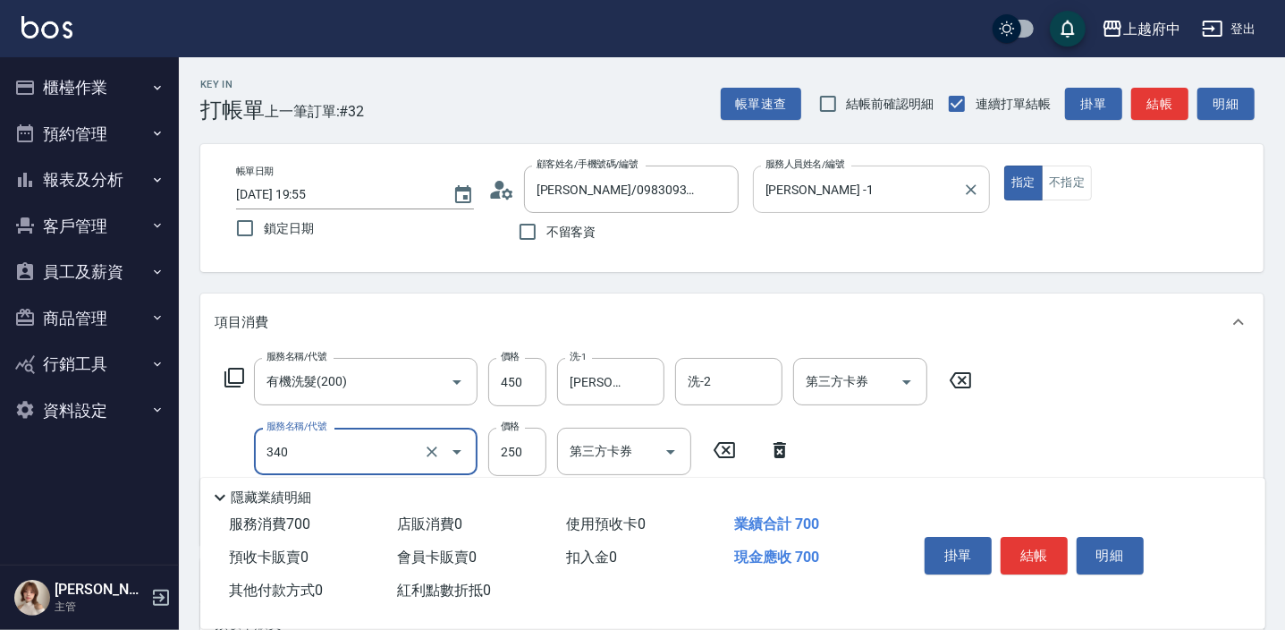
type input "剪髮(340)"
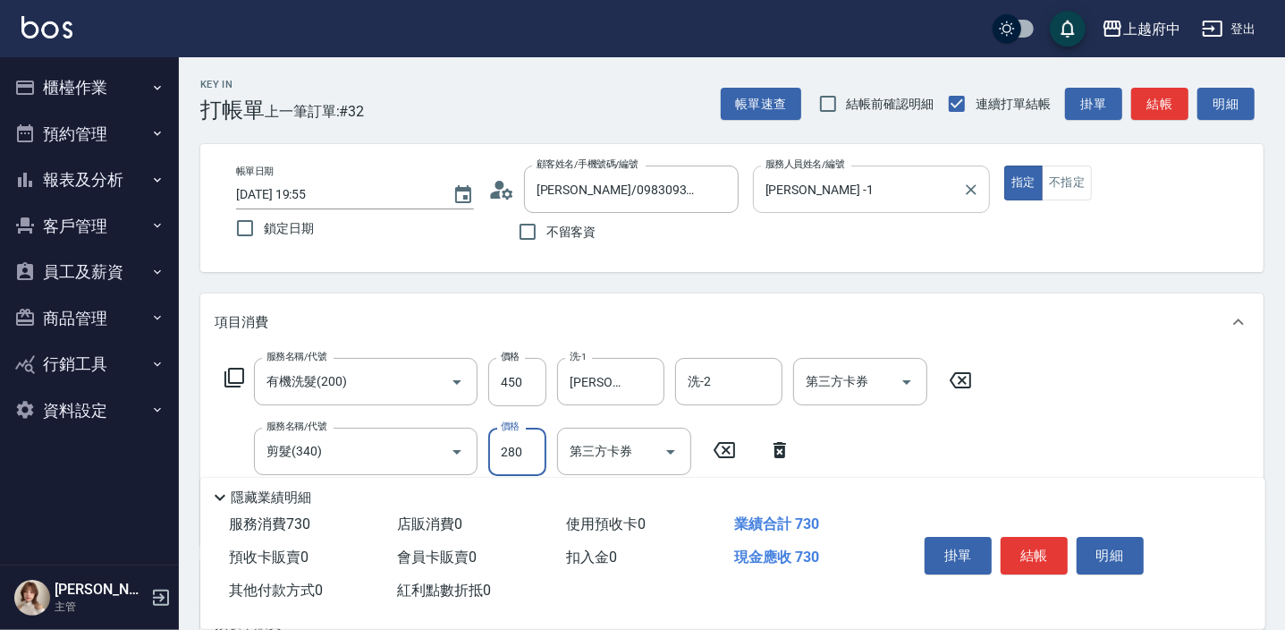
type input "280"
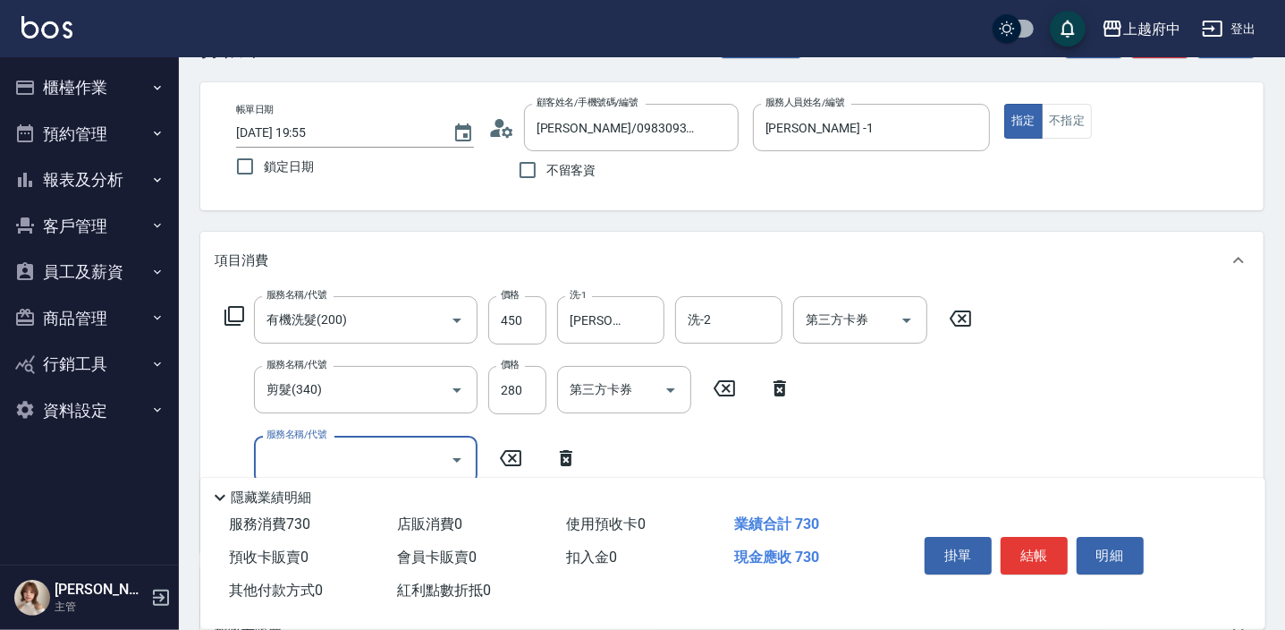
scroll to position [162, 0]
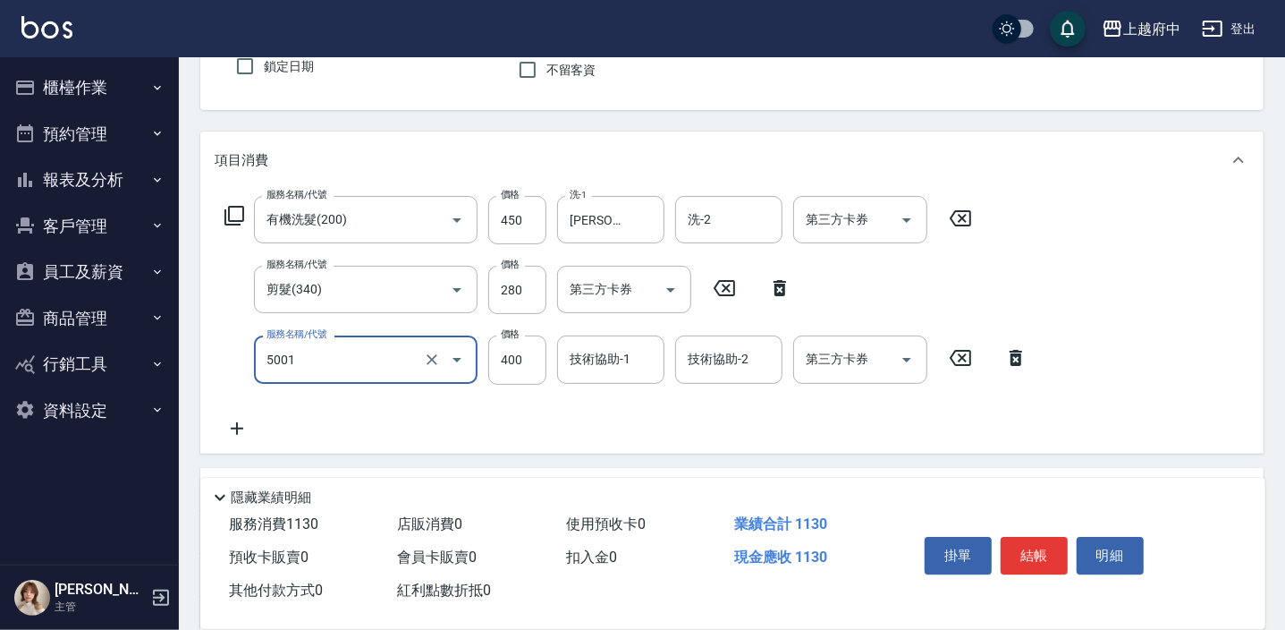
type input "側邊壓貼(5001)"
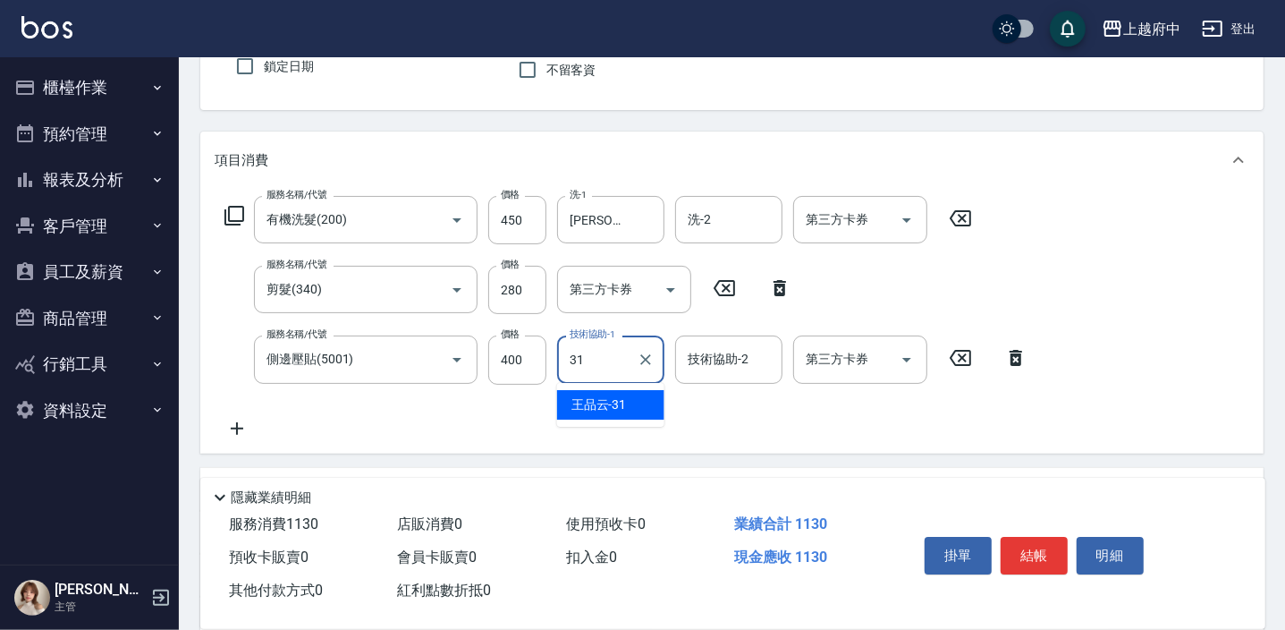
type input "王品云-31"
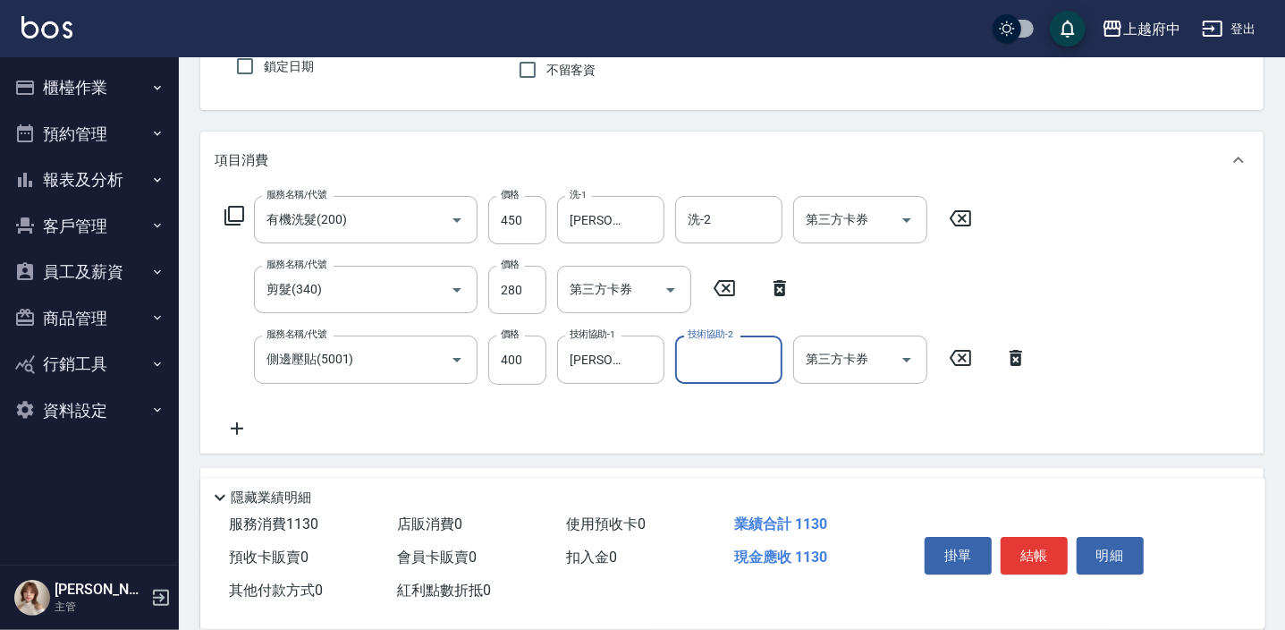
click at [624, 421] on div "服務名稱/代號 有機洗髮(200) 服務名稱/代號 價格 450 價格 洗-1 王品云-31 洗-1 洗-2 洗-2 第三方卡券 第三方卡券 服務名稱/代號 …" at bounding box center [627, 317] width 824 height 242
click at [1040, 560] on button "結帳" at bounding box center [1034, 556] width 67 height 38
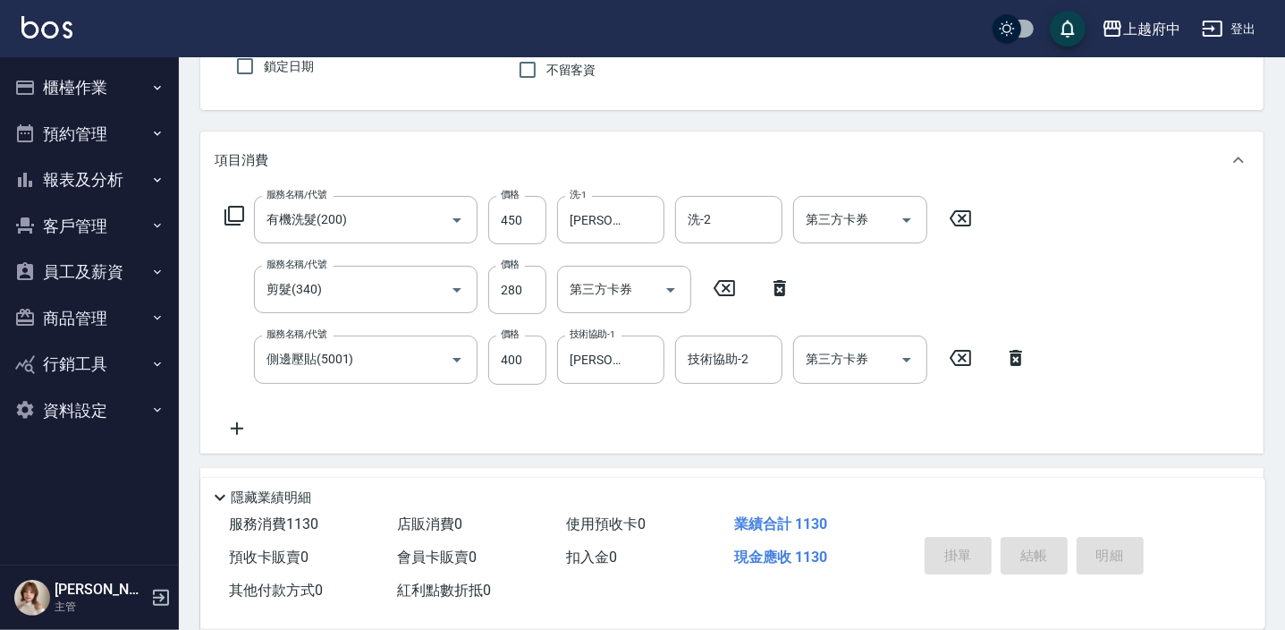
type input "2025/09/13 19:56"
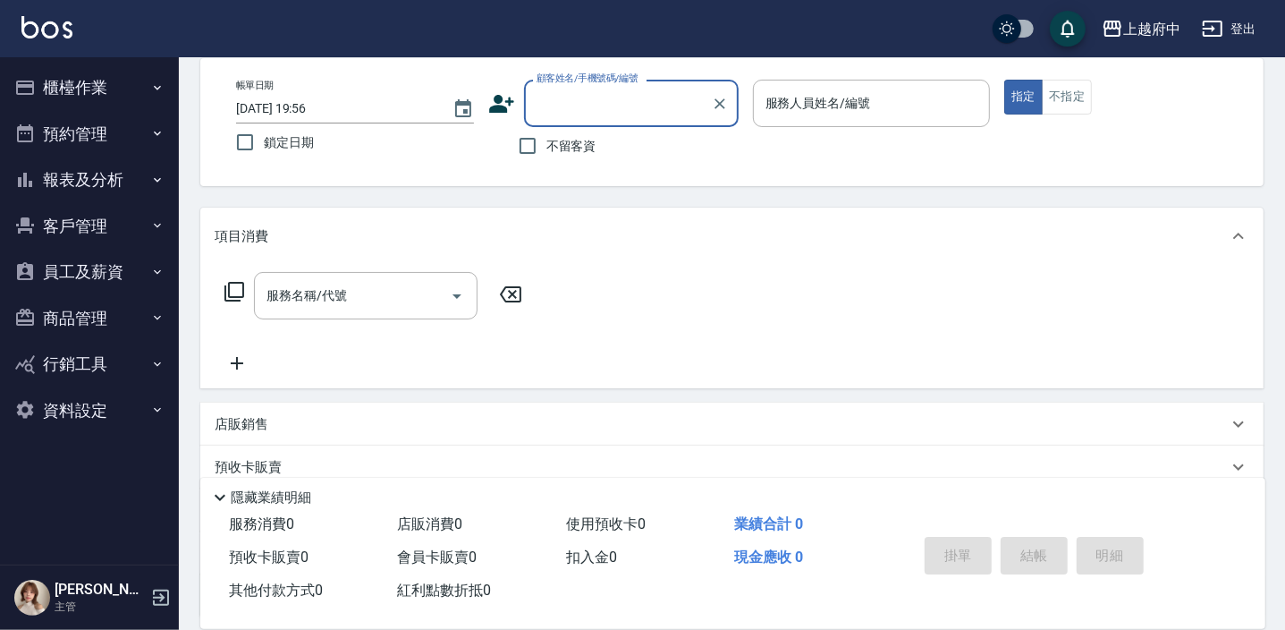
scroll to position [0, 0]
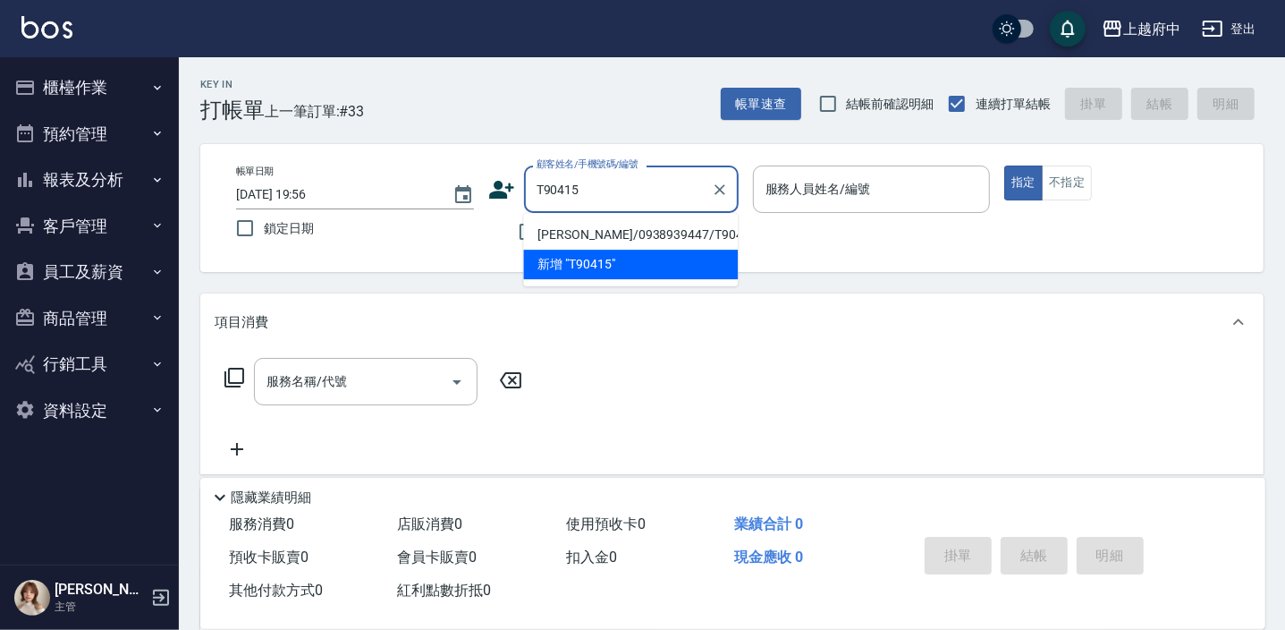
click at [607, 241] on li "吳信融/0938939447/T90415" at bounding box center [630, 235] width 215 height 30
type input "吳信融/0938939447/T90415"
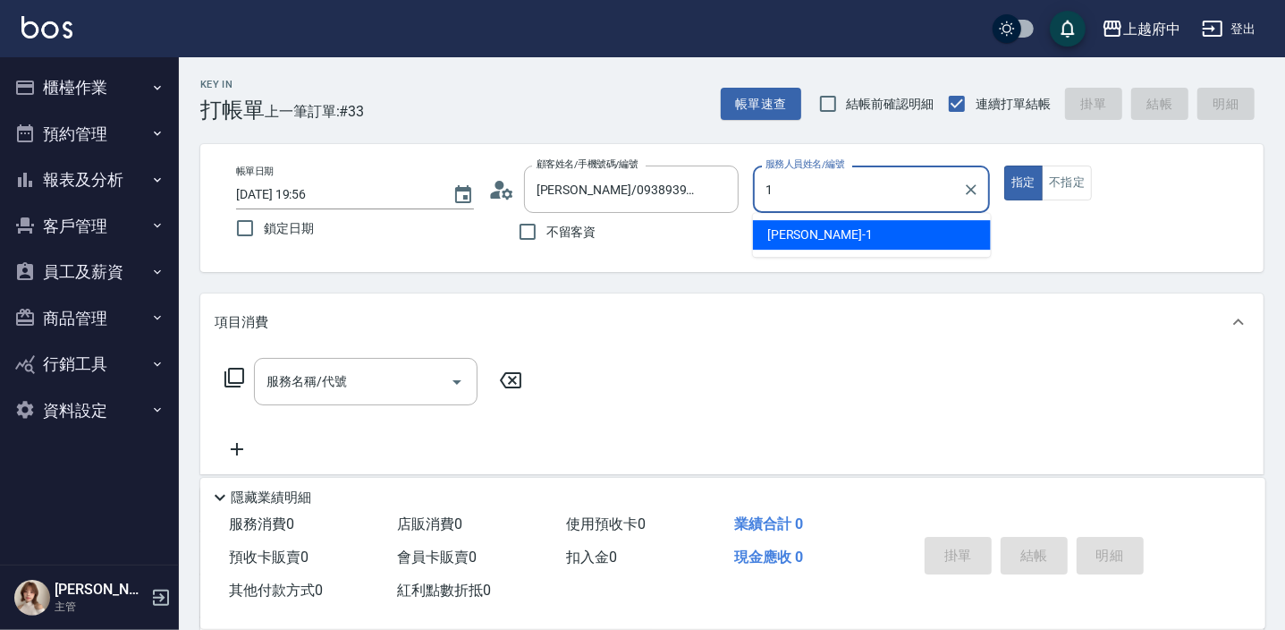
type input "Annie -1"
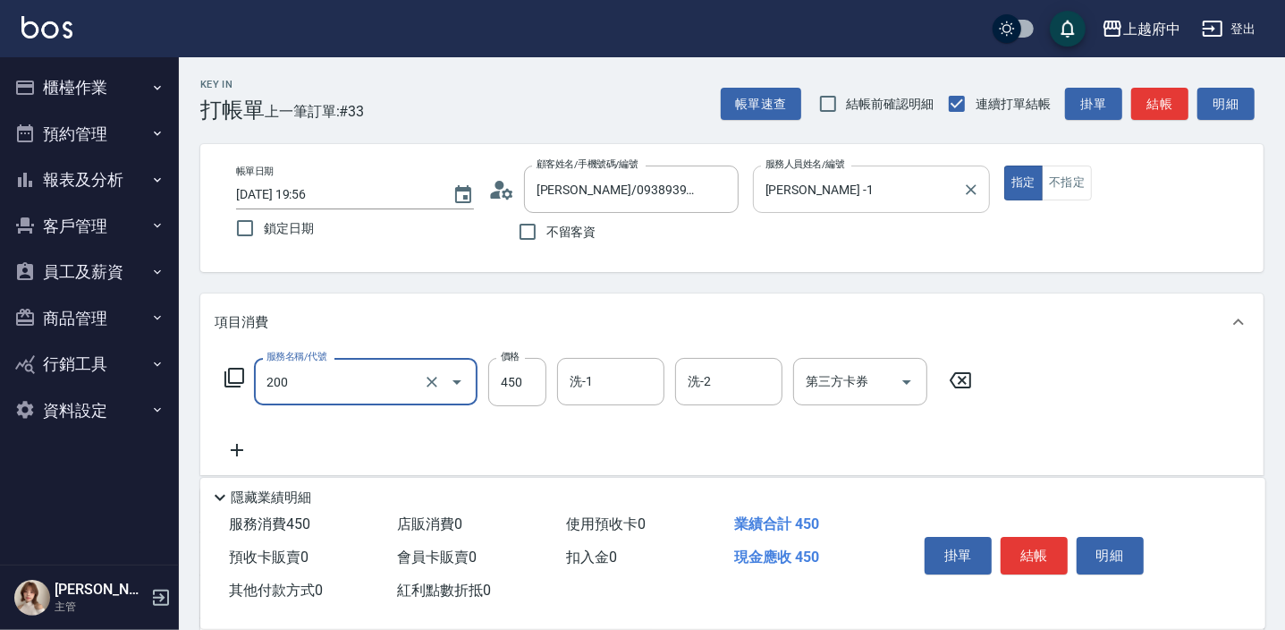
type input "有機洗髮(200)"
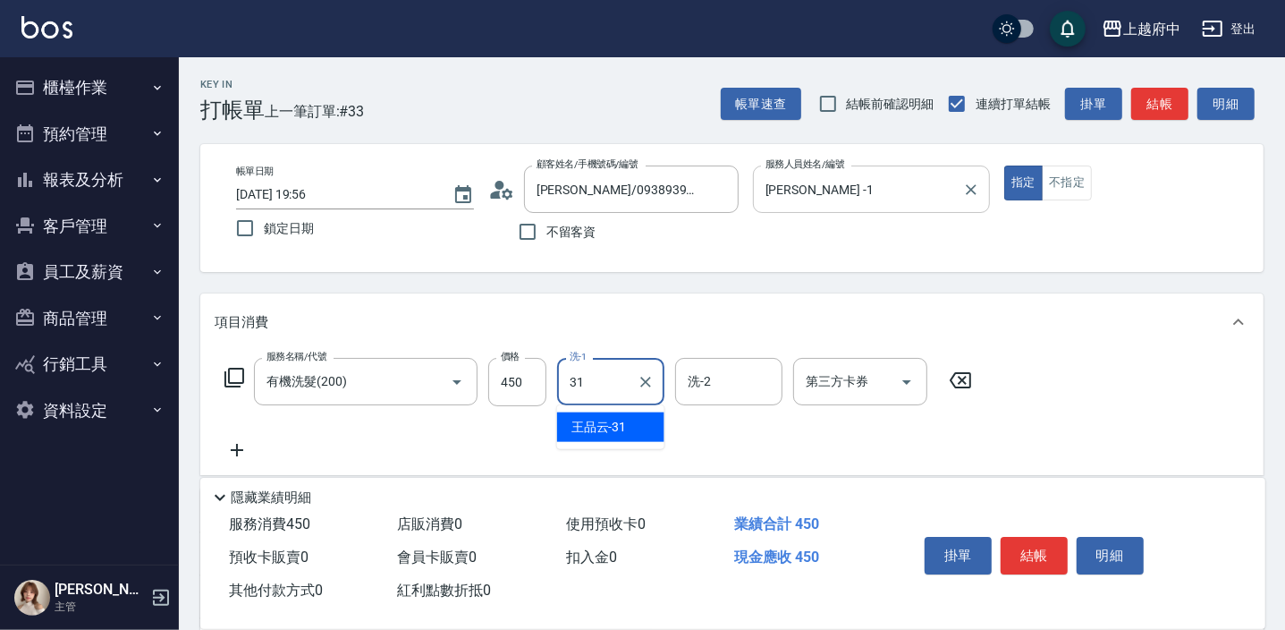
type input "王品云-31"
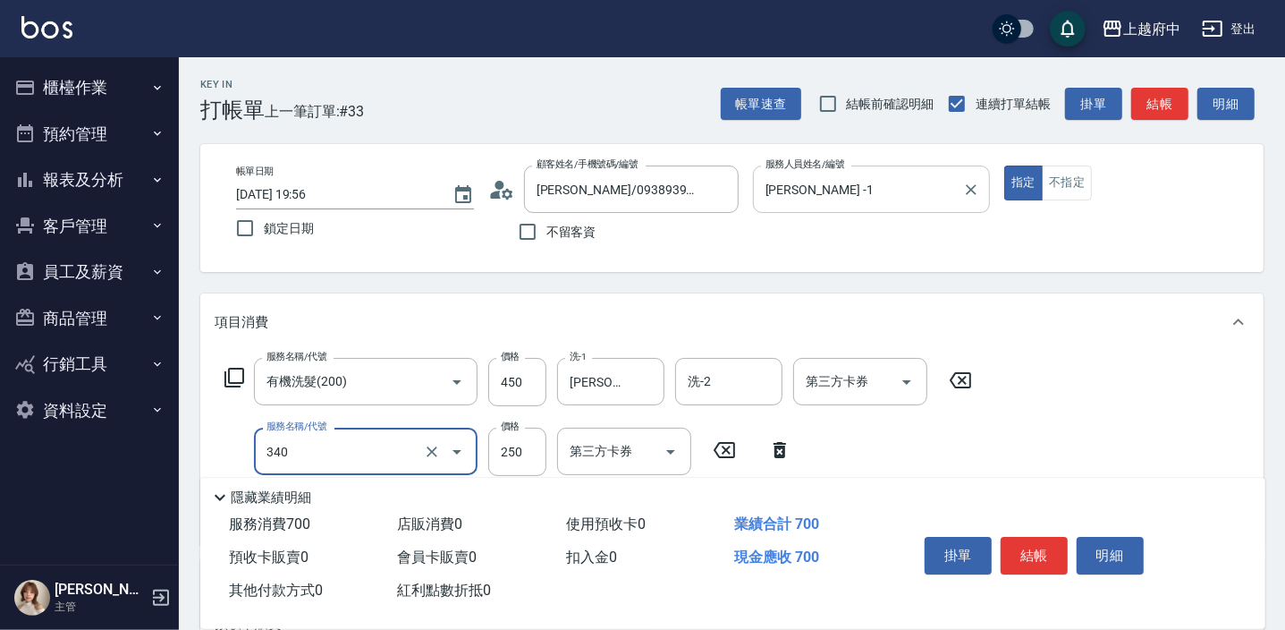
type input "剪髮(340)"
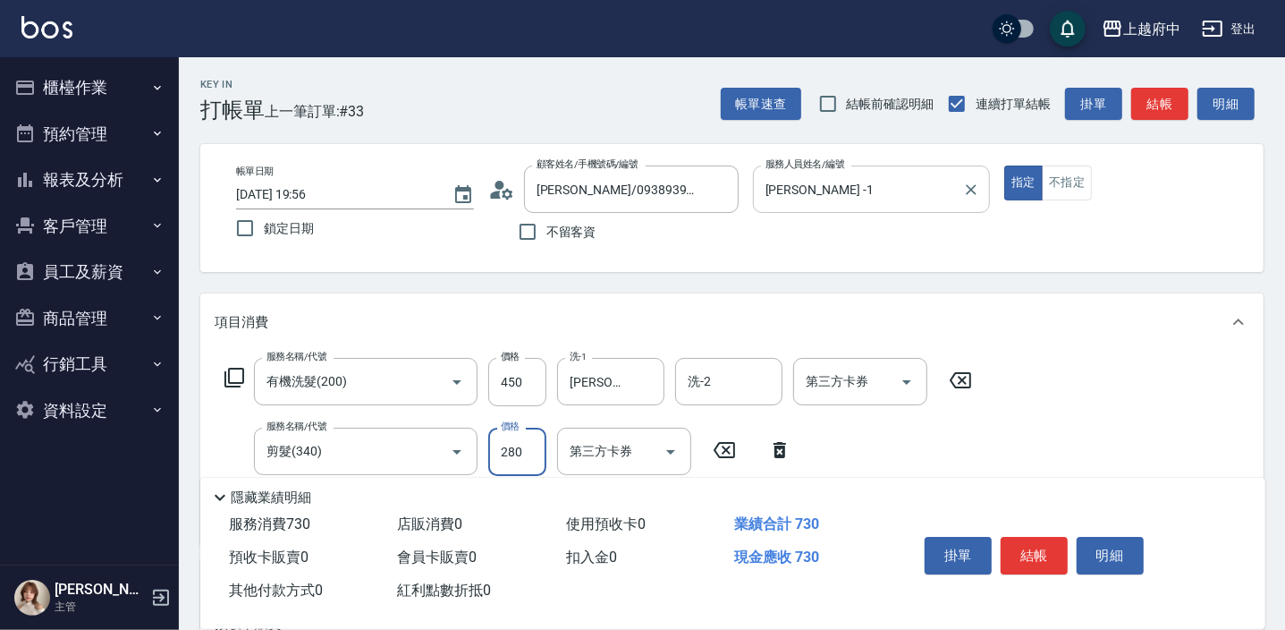
type input "280"
click at [876, 461] on div "服務名稱/代號 有機洗髮(200) 服務名稱/代號 價格 450 價格 洗-1 王品云-31 洗-1 洗-2 洗-2 第三方卡券 第三方卡券 服務名稱/代號 …" at bounding box center [599, 444] width 768 height 173
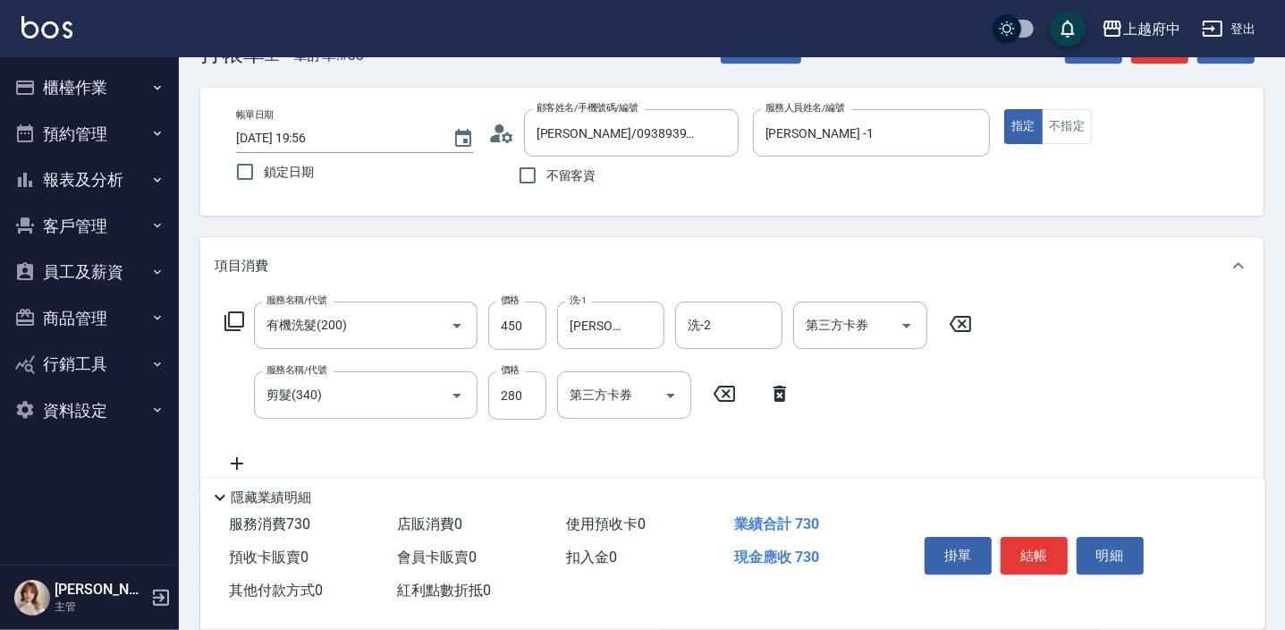
scroll to position [80, 0]
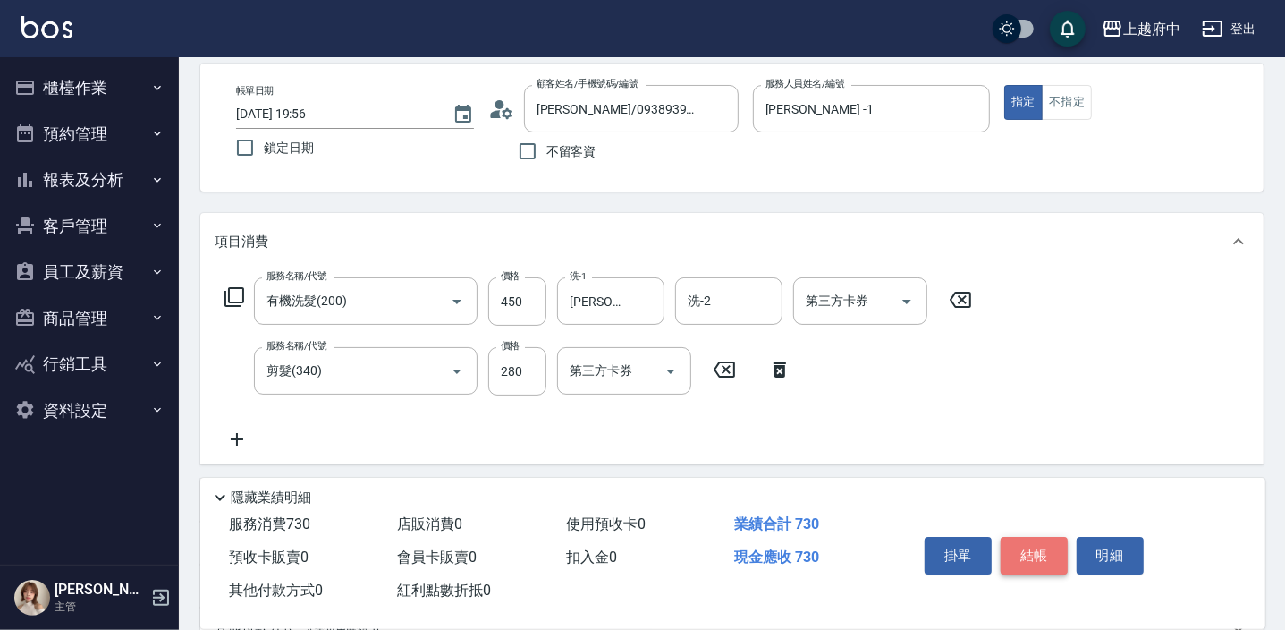
click at [1031, 539] on button "結帳" at bounding box center [1034, 556] width 67 height 38
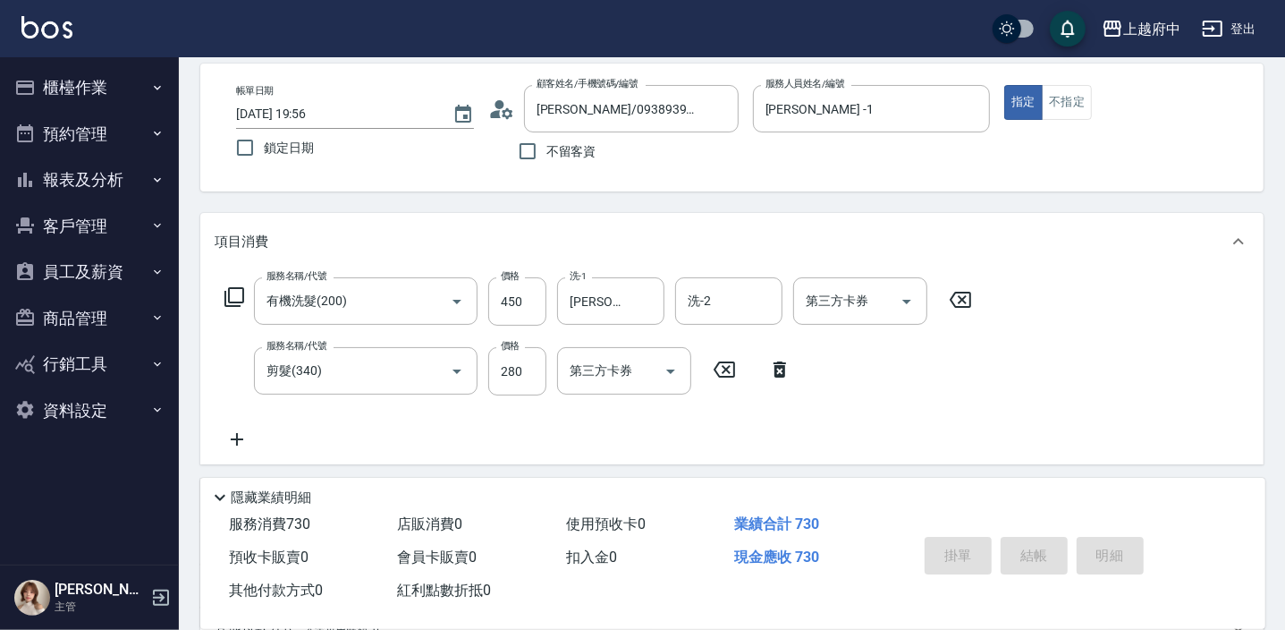
type input "2025/09/13 19:57"
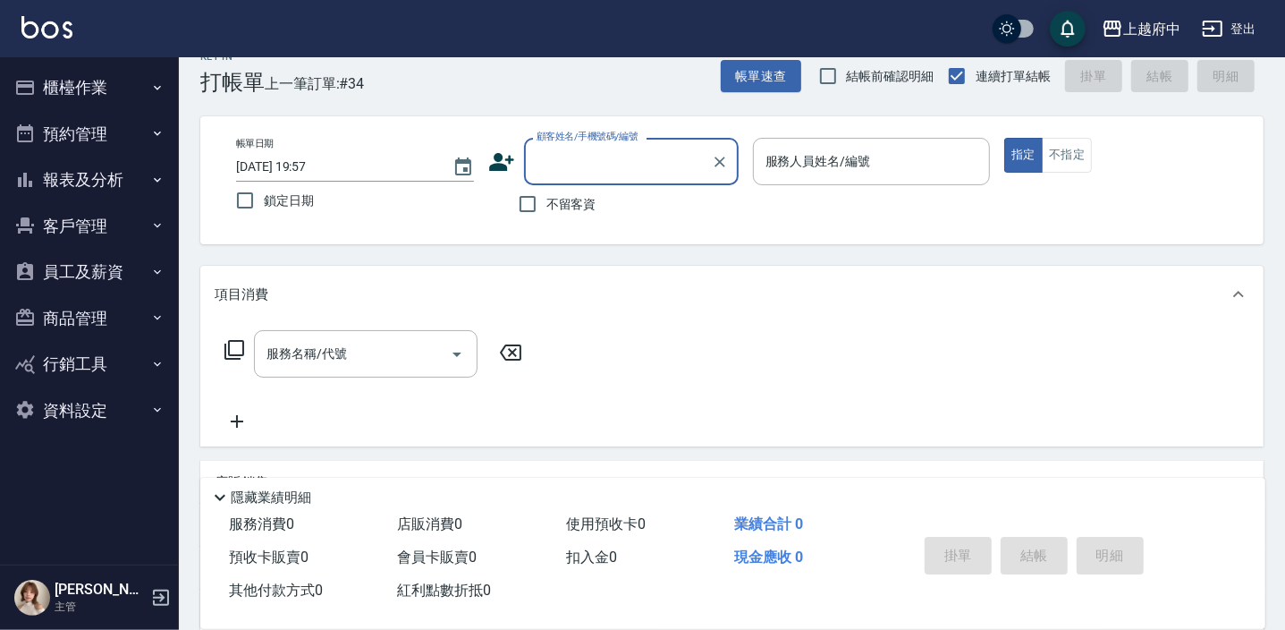
scroll to position [0, 0]
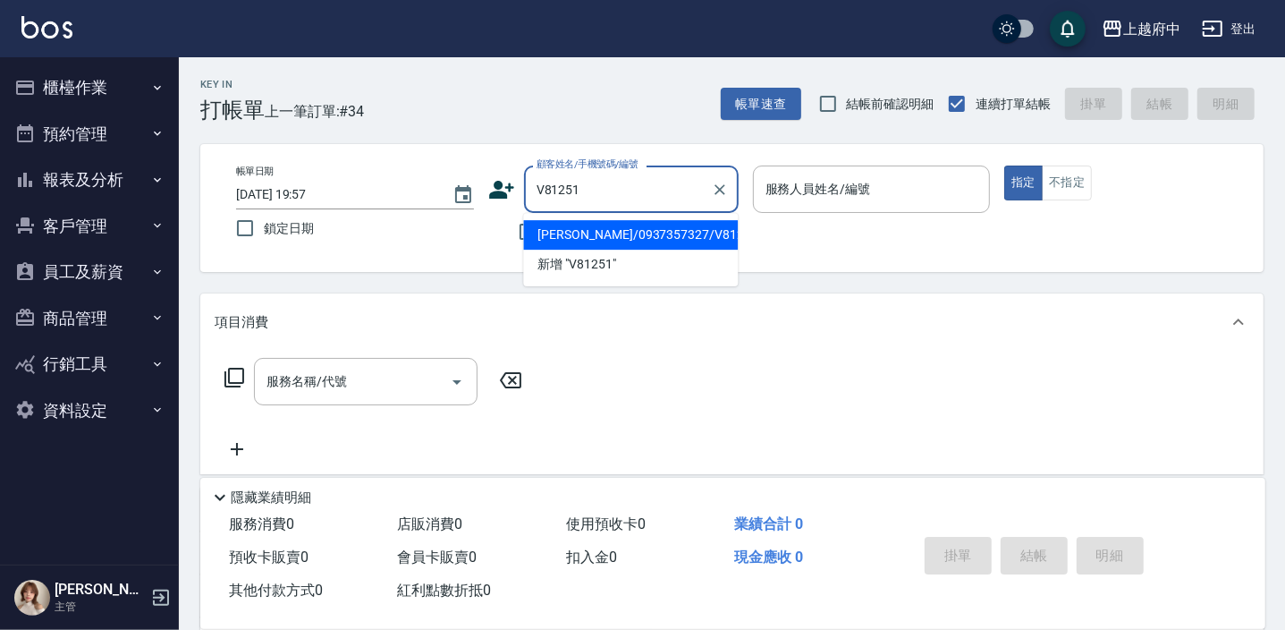
click at [676, 238] on li "劉育程/0937357327/V81251" at bounding box center [630, 235] width 215 height 30
type input "劉育程/0937357327/V81251"
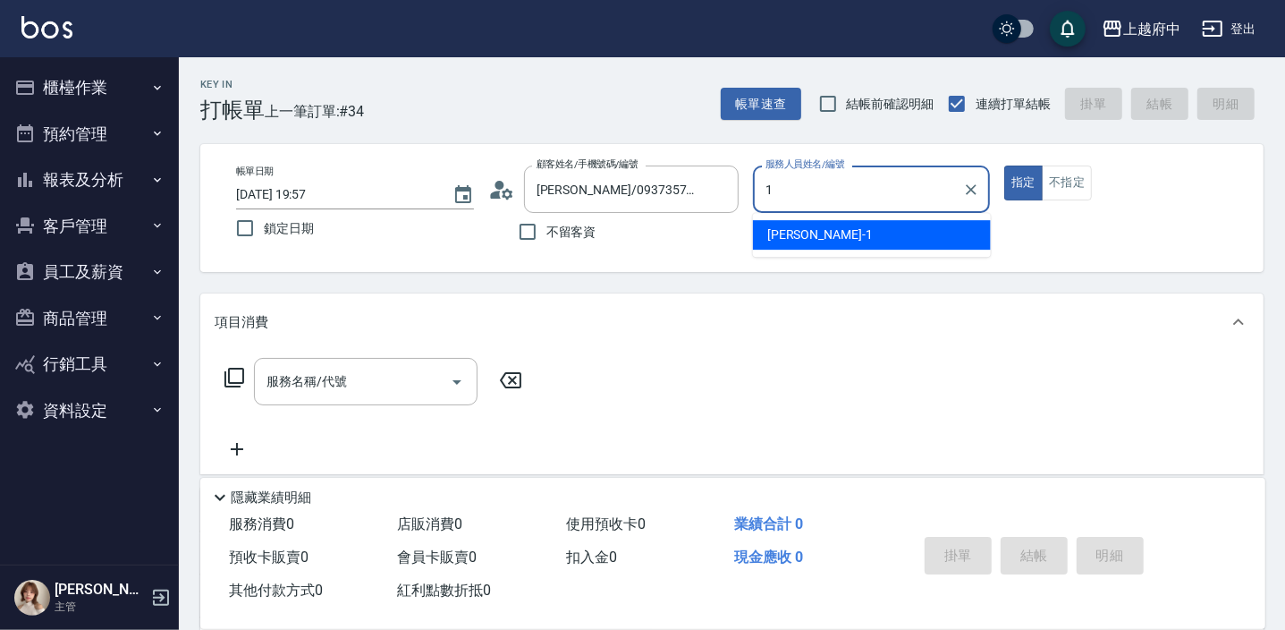
type input "Annie -1"
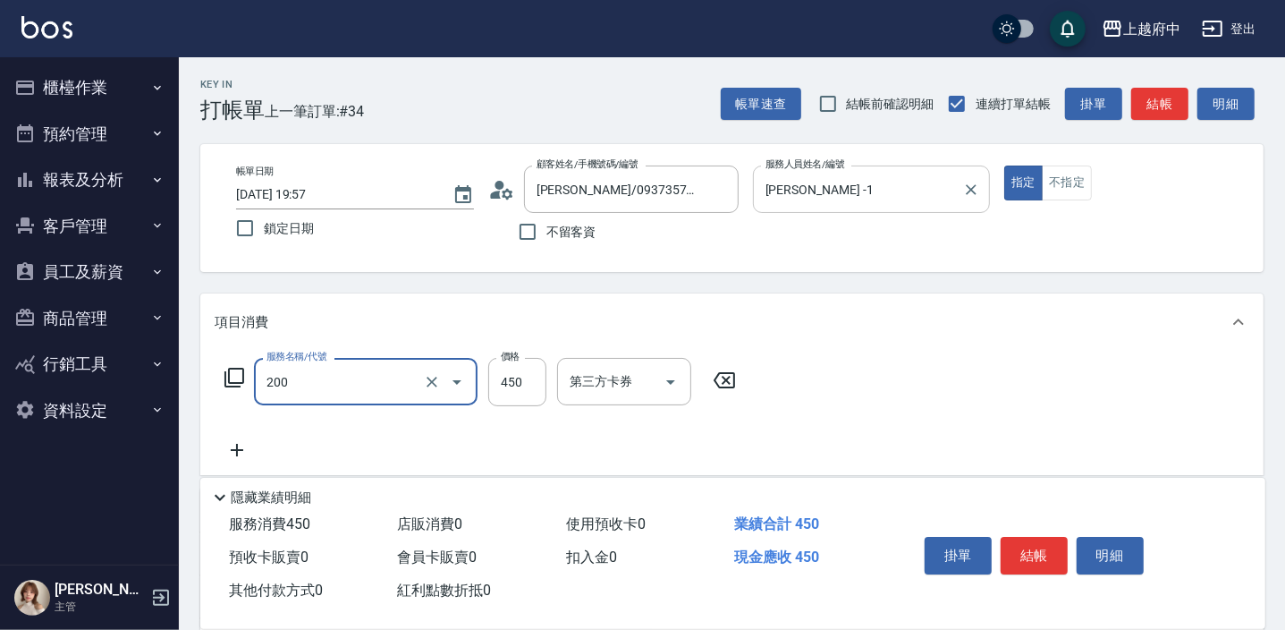
type input "有機洗髮(200)"
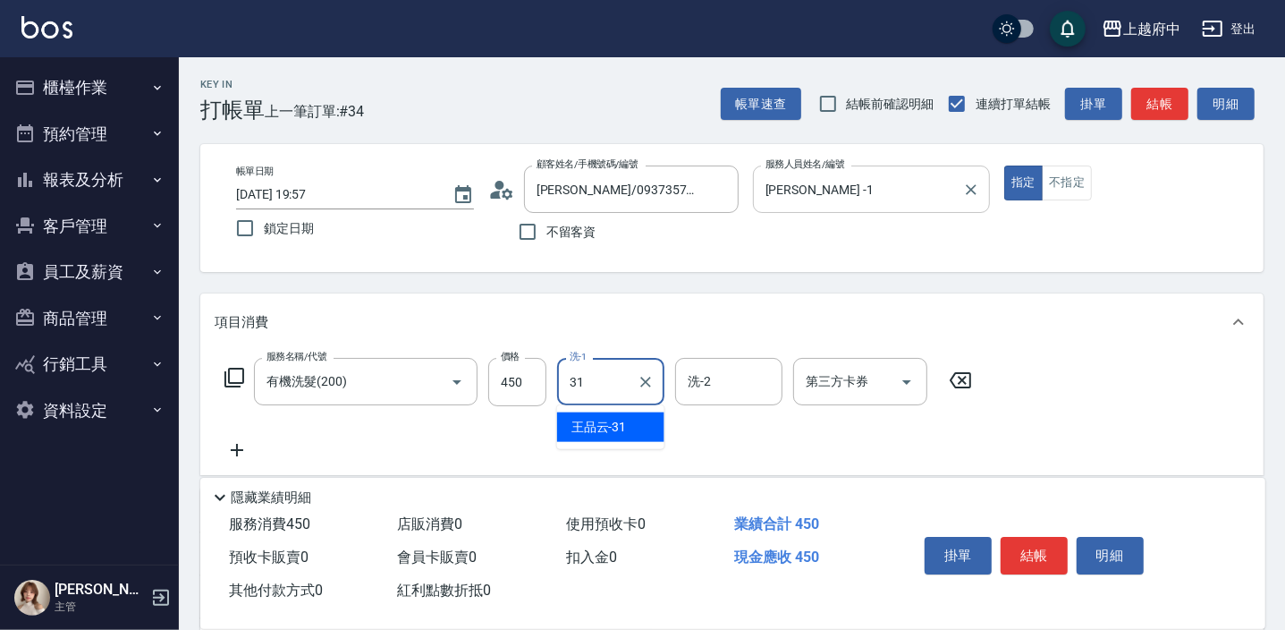
type input "王品云-31"
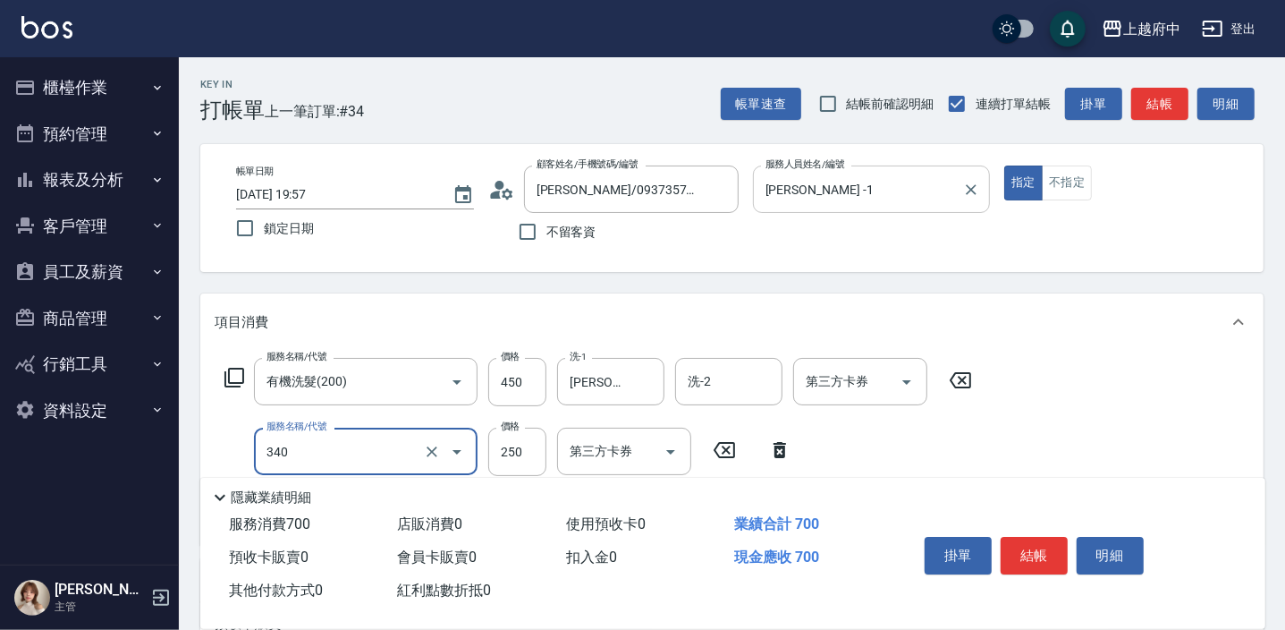
type input "剪髮(340)"
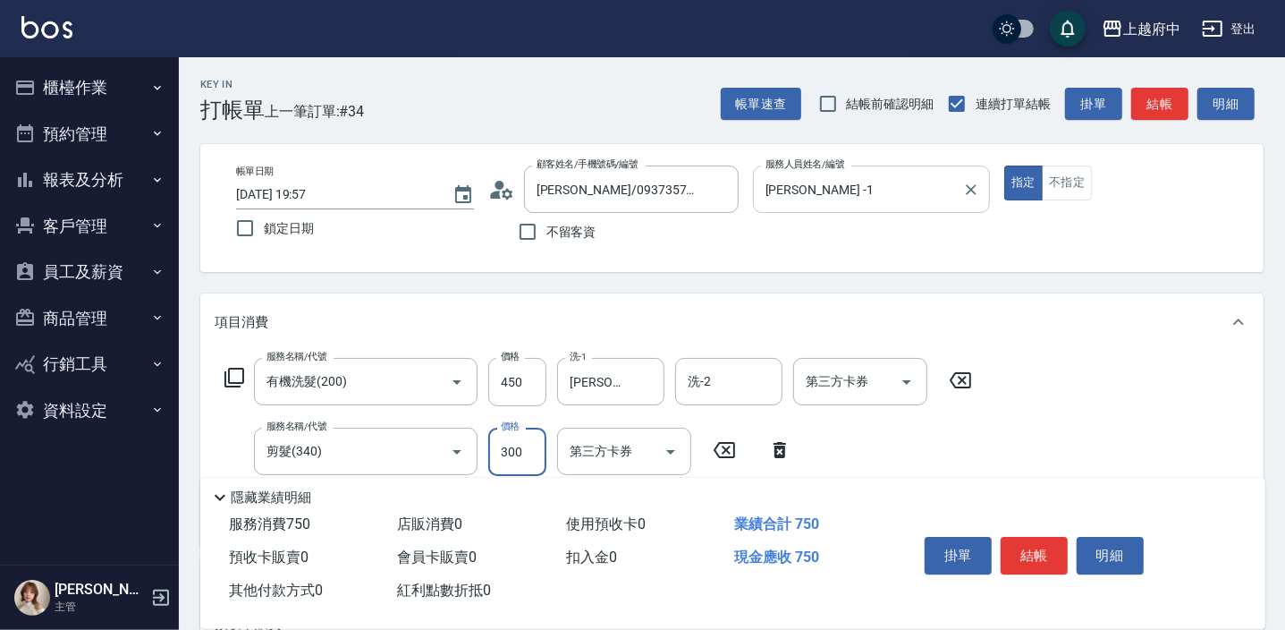
type input "300"
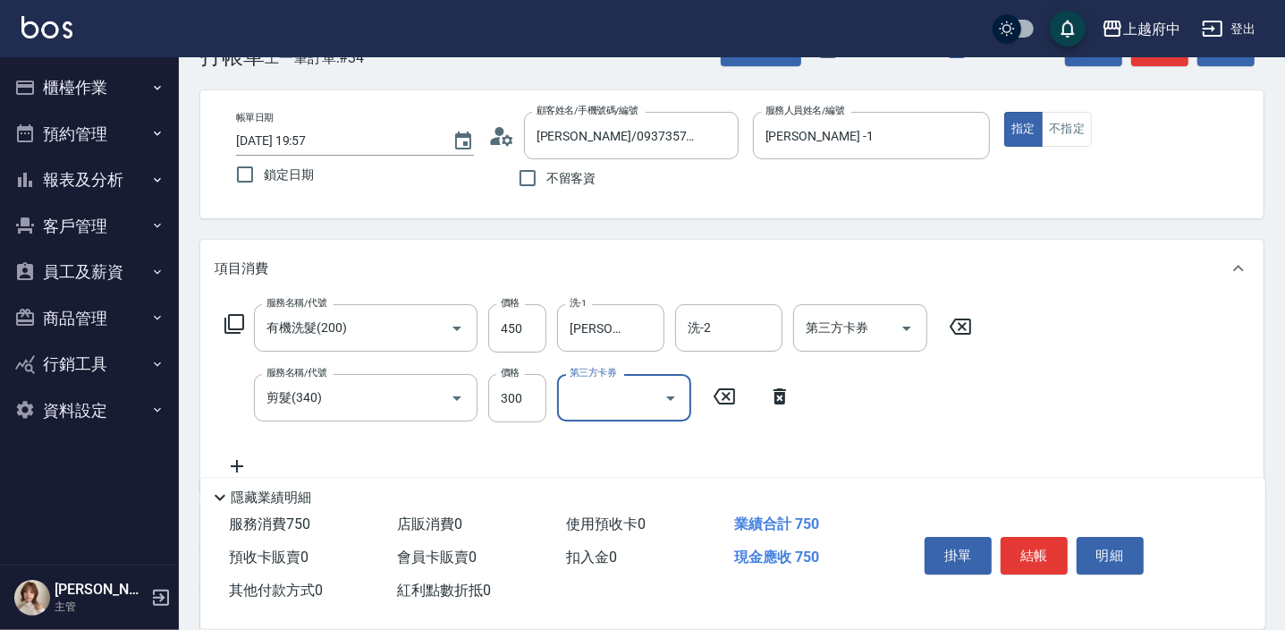
scroll to position [80, 0]
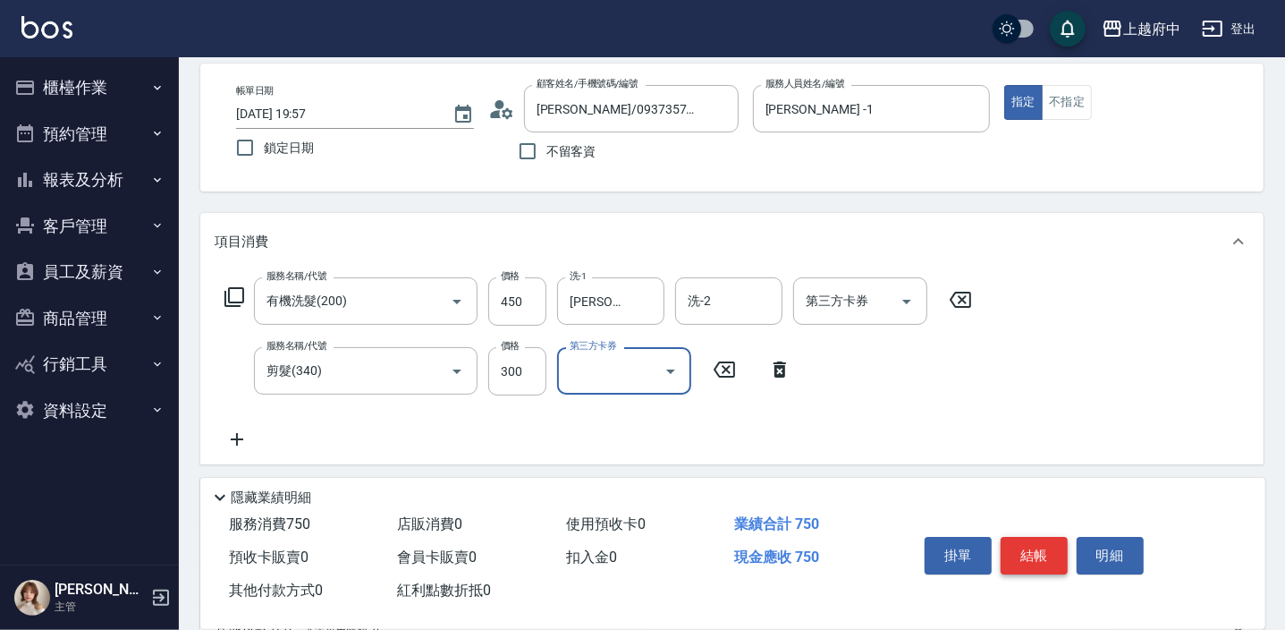
click at [1029, 542] on button "結帳" at bounding box center [1034, 556] width 67 height 38
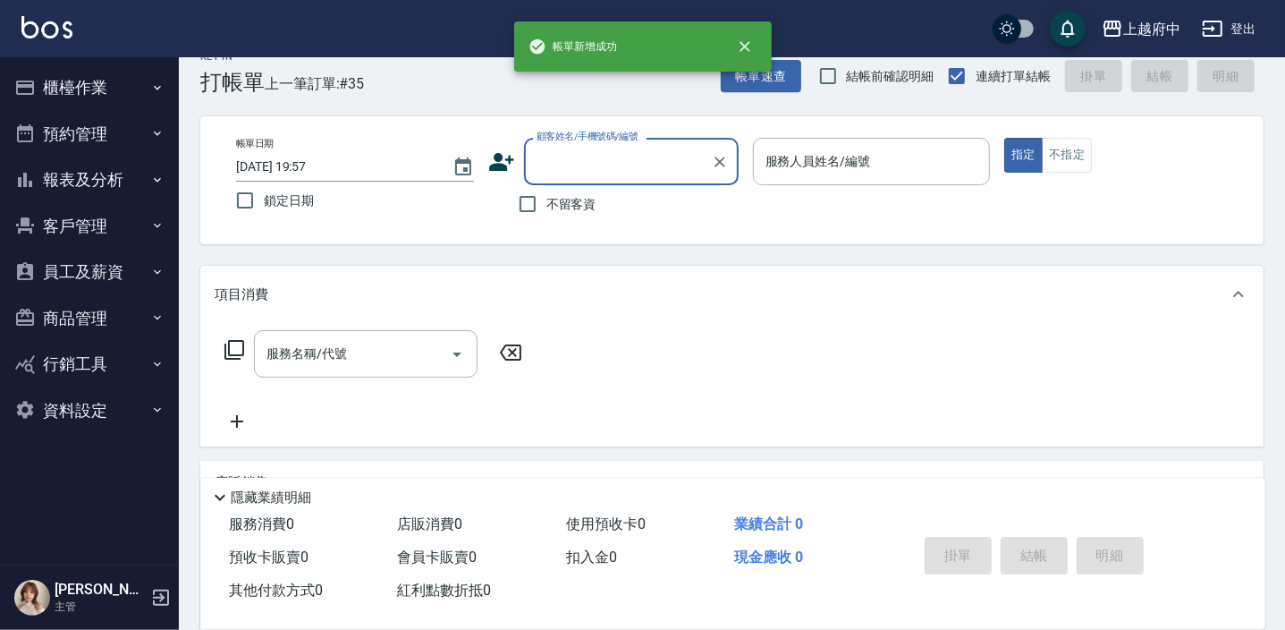
scroll to position [0, 0]
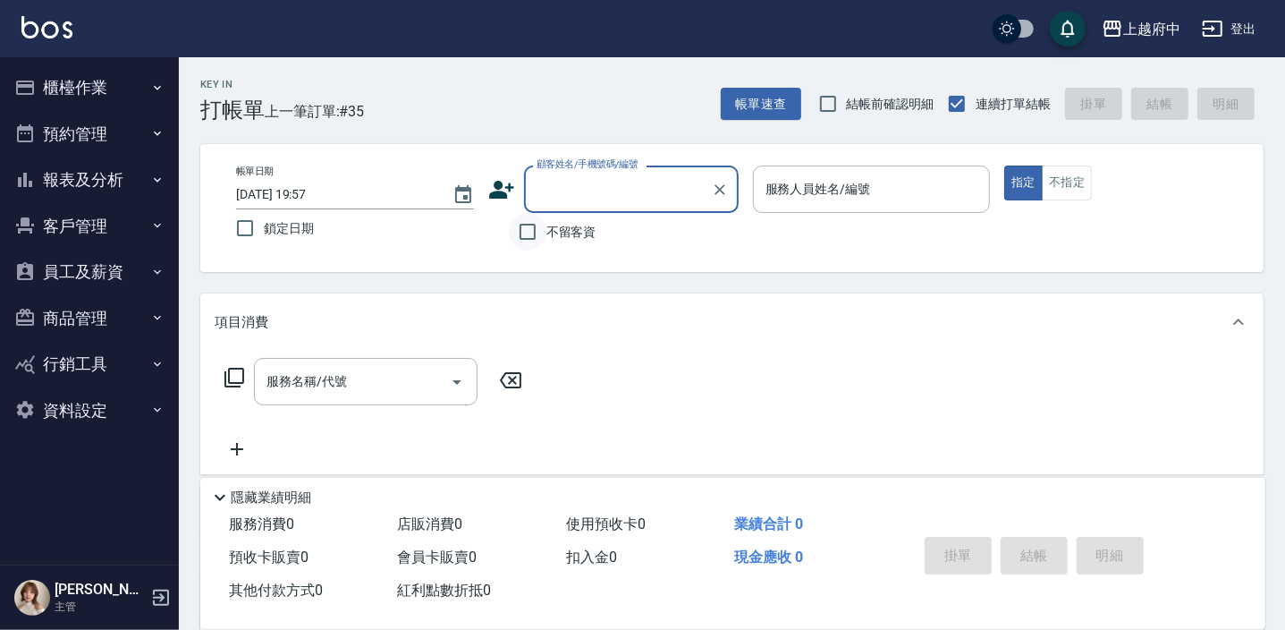
click at [534, 235] on input "不留客資" at bounding box center [528, 232] width 38 height 38
checkbox input "true"
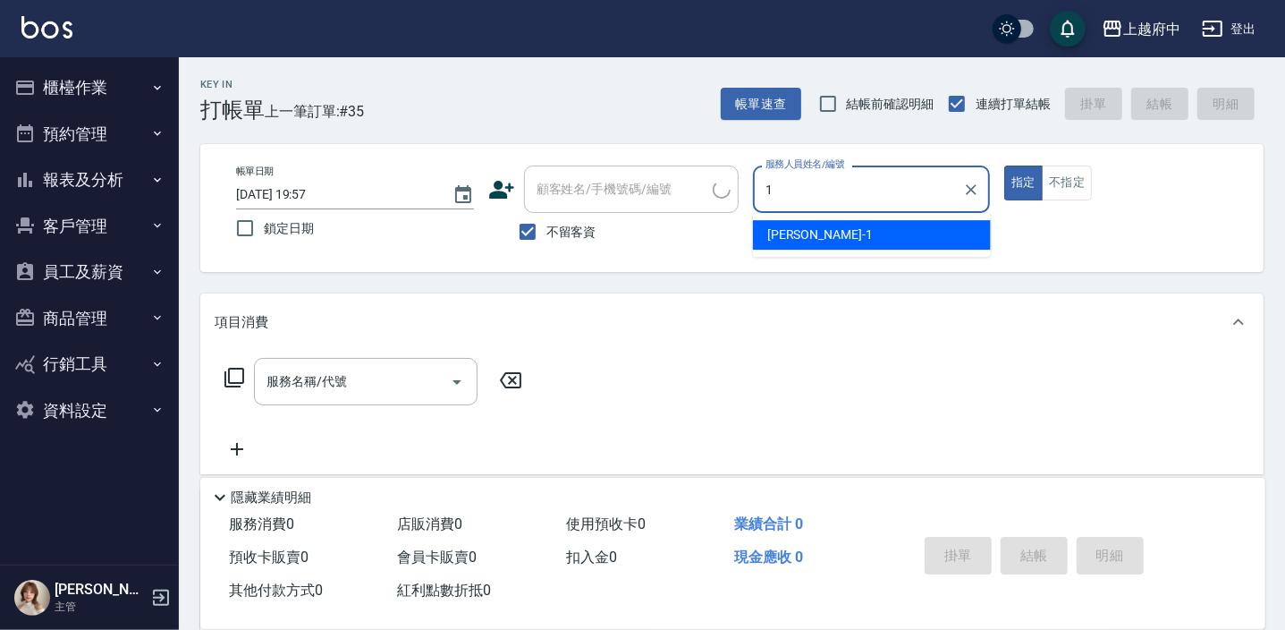
type input "Annie -1"
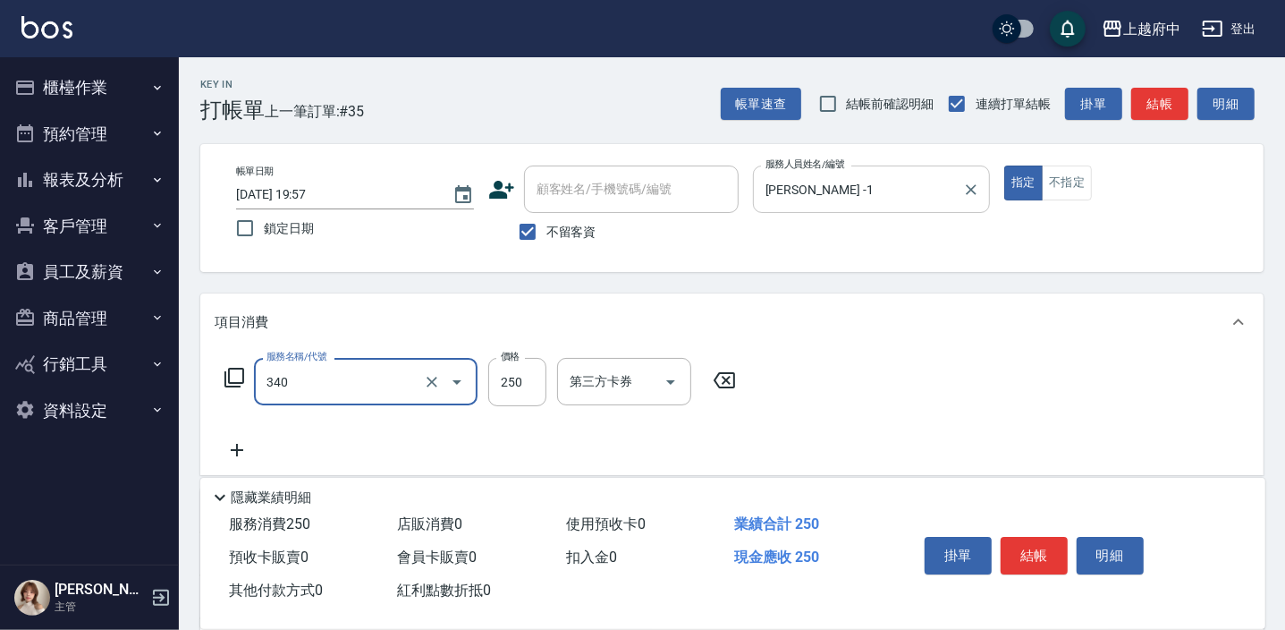
type input "剪髮(340)"
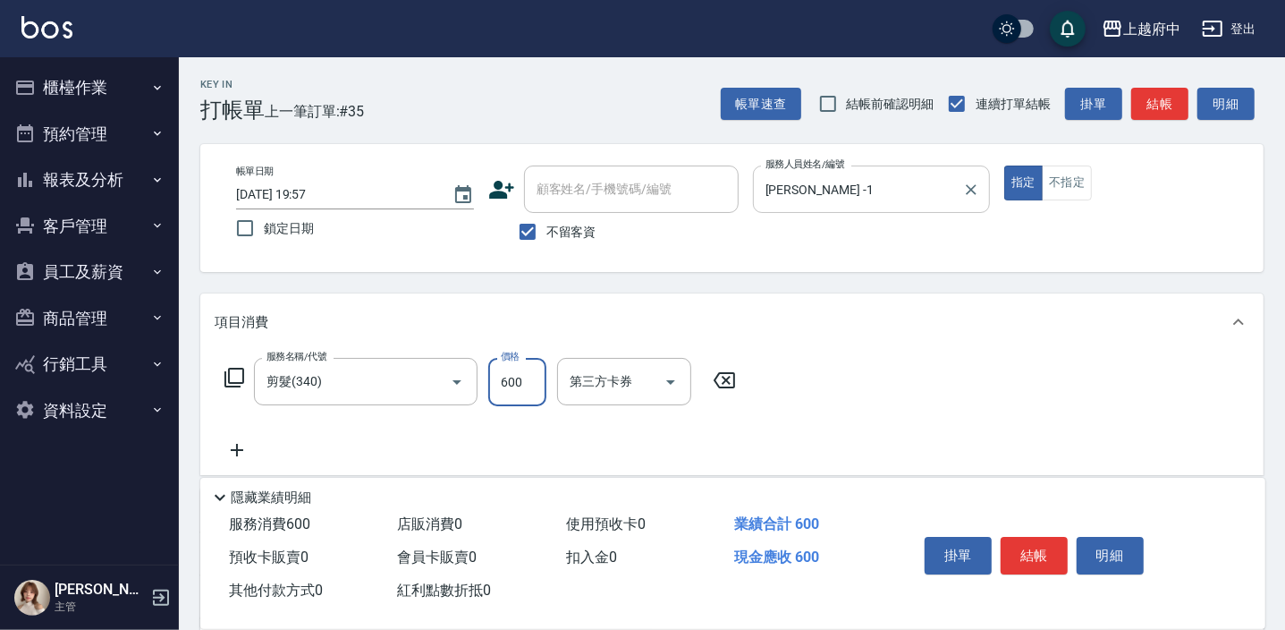
type input "600"
click at [883, 421] on div "服務名稱/代號 剪髮(340) 服務名稱/代號 價格 600 價格 第三方卡券 第三方卡券" at bounding box center [731, 413] width 1063 height 124
click at [1024, 555] on button "結帳" at bounding box center [1034, 556] width 67 height 38
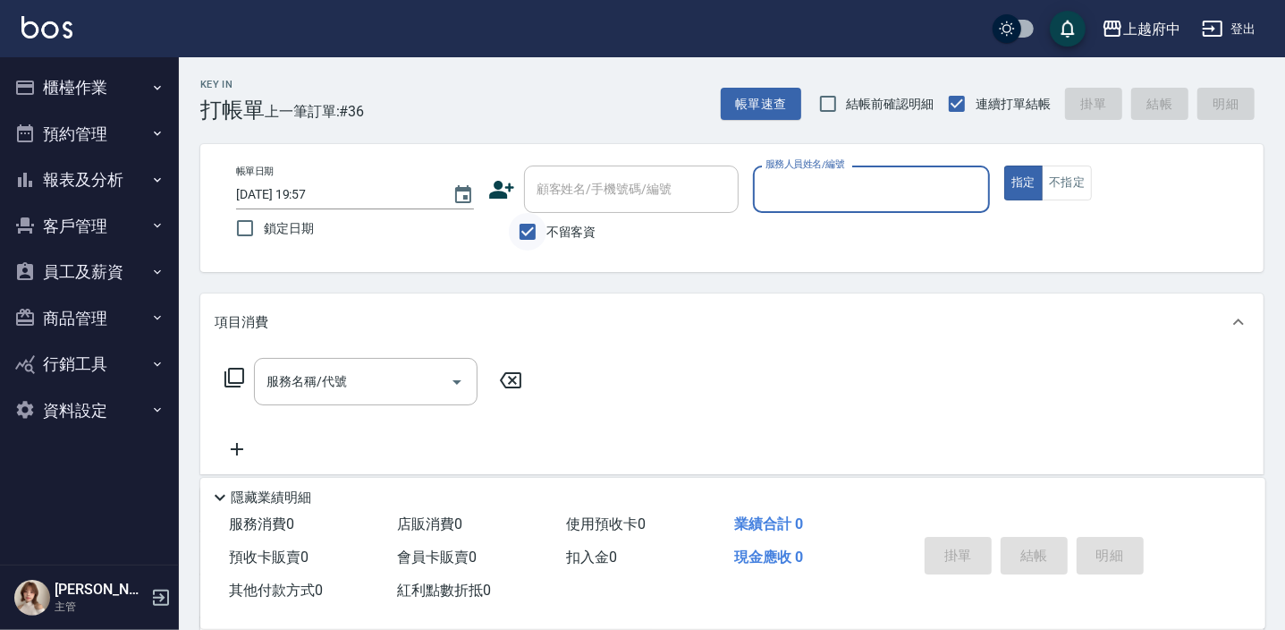
click at [529, 227] on input "不留客資" at bounding box center [528, 232] width 38 height 38
checkbox input "false"
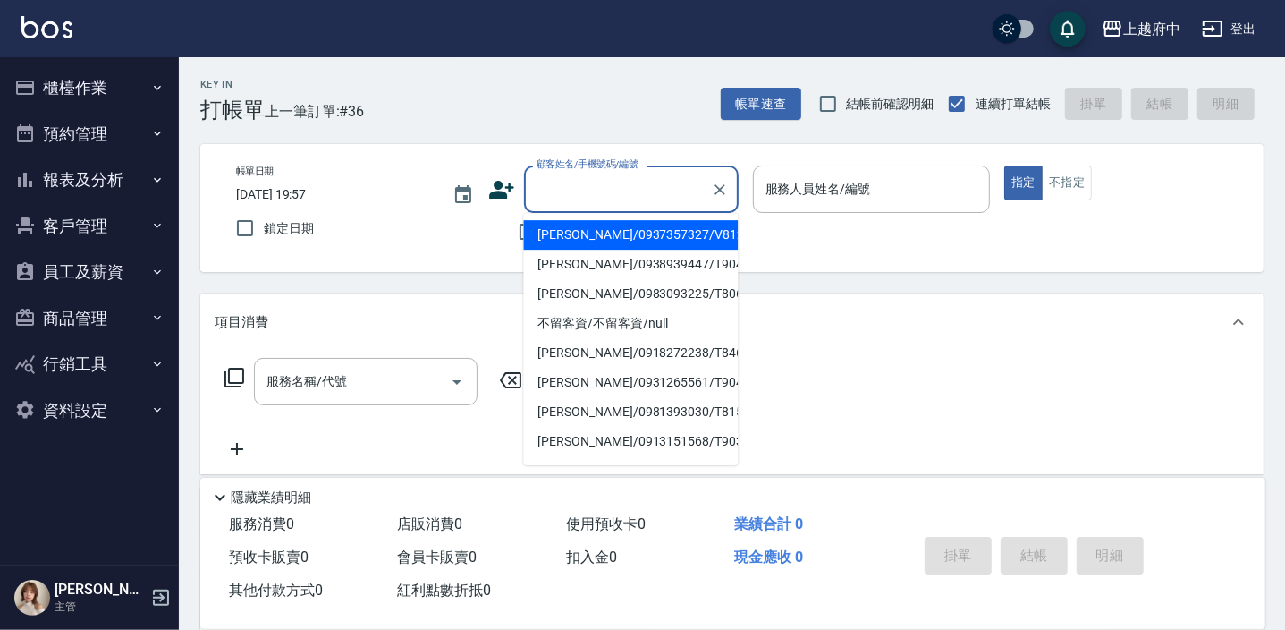
click at [572, 190] on div "顧客姓名/手機號碼/編號 顧客姓名/手機號碼/編號" at bounding box center [631, 188] width 215 height 47
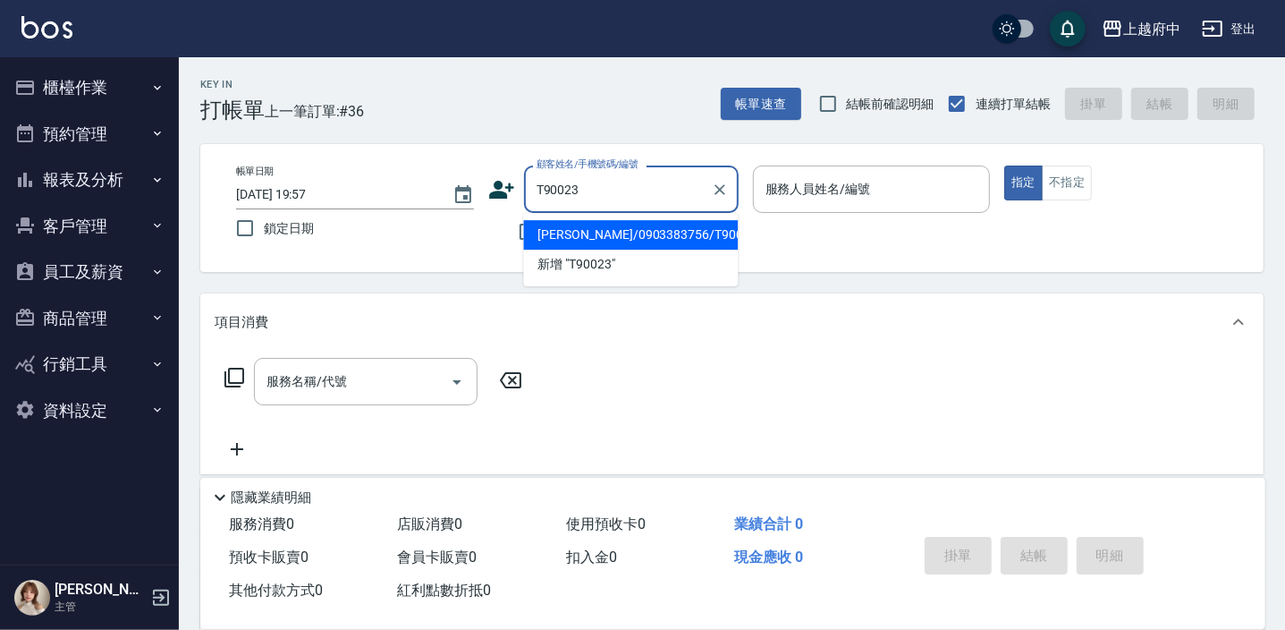
click at [607, 225] on li "王啓驊/0903383756/T90023" at bounding box center [630, 235] width 215 height 30
type input "王啓驊/0903383756/T90023"
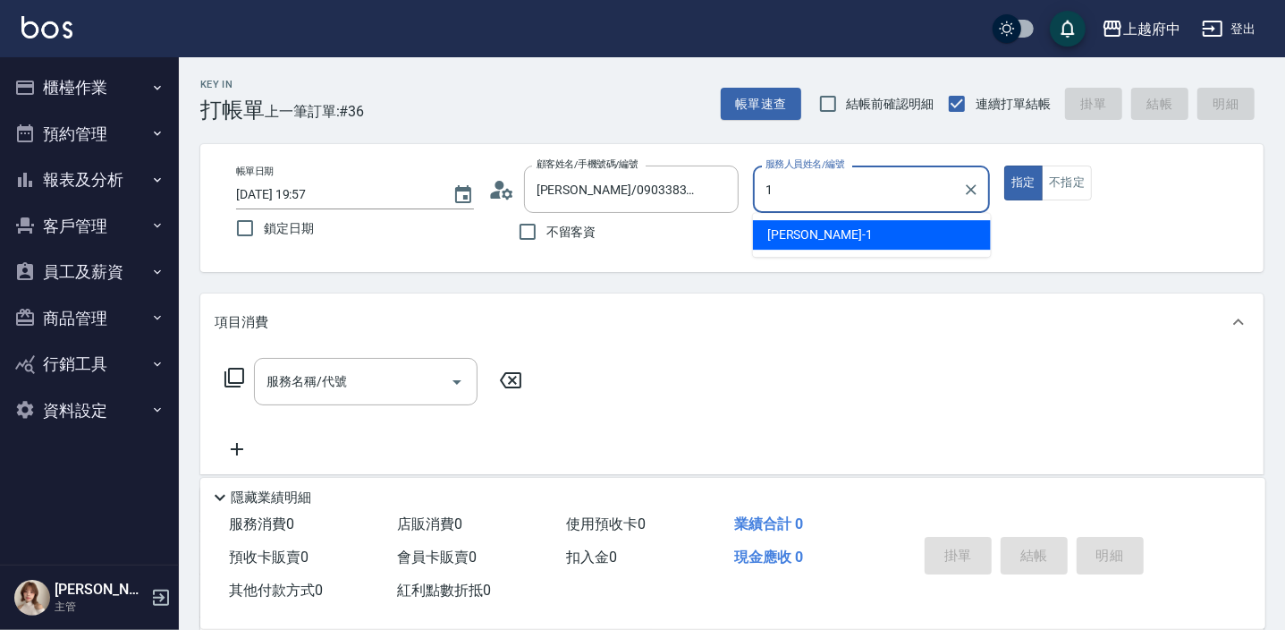
type input "Annie -1"
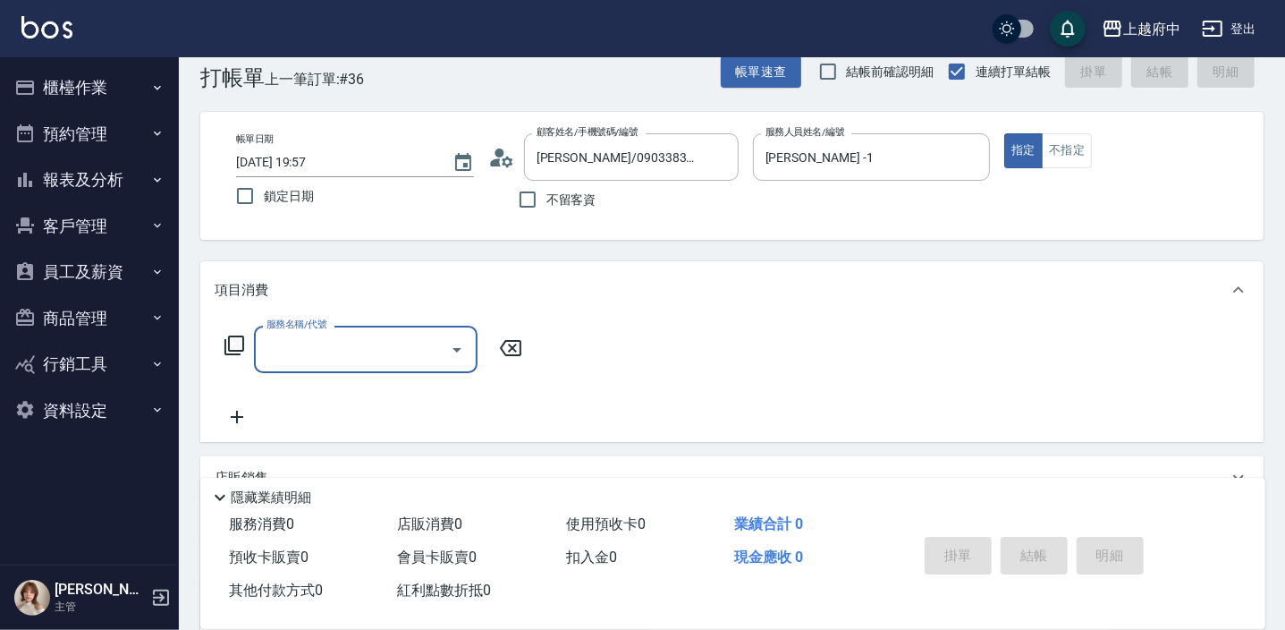
scroll to position [80, 0]
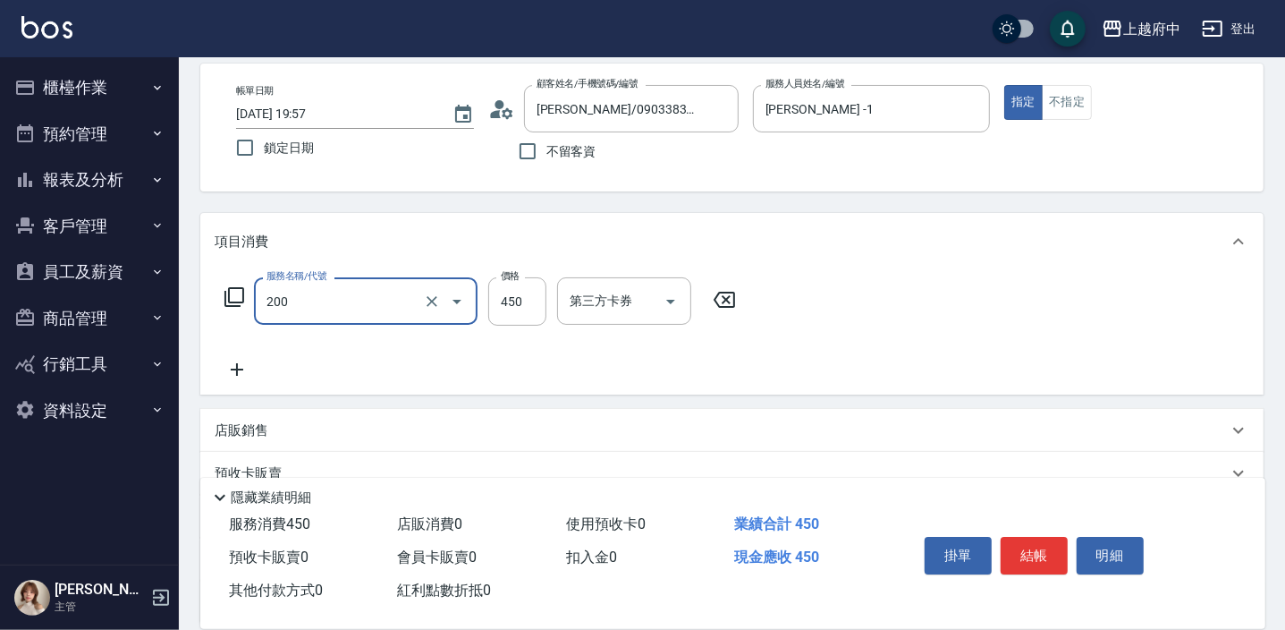
type input "有機洗髮(200)"
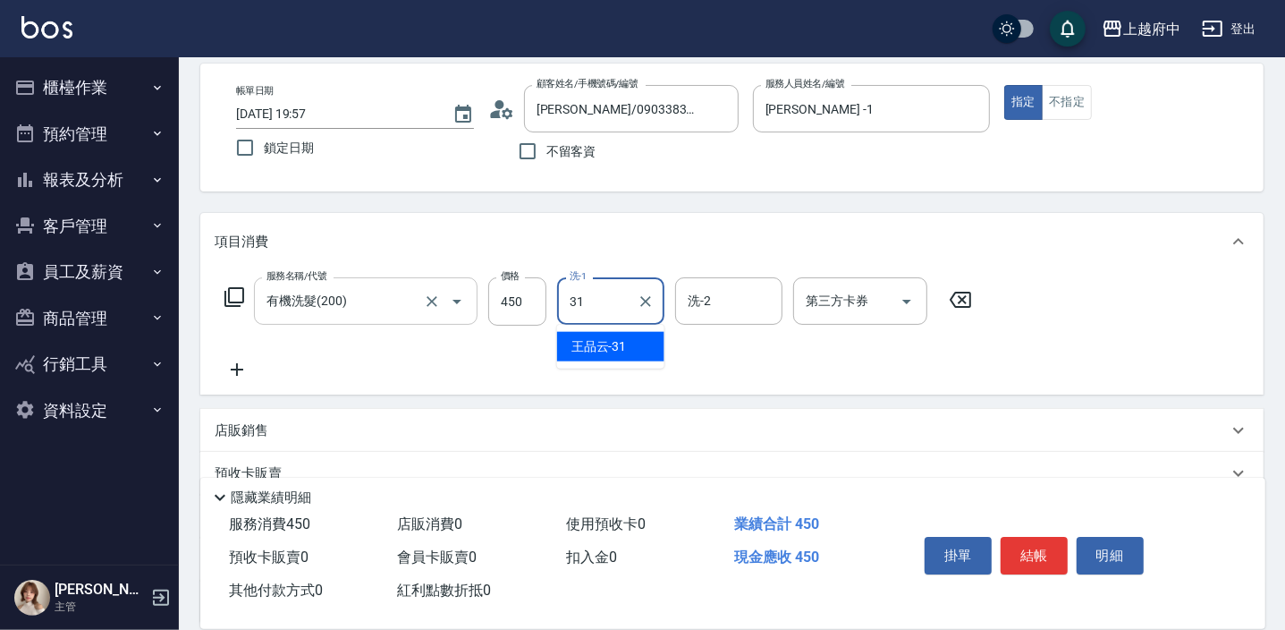
type input "王品云-31"
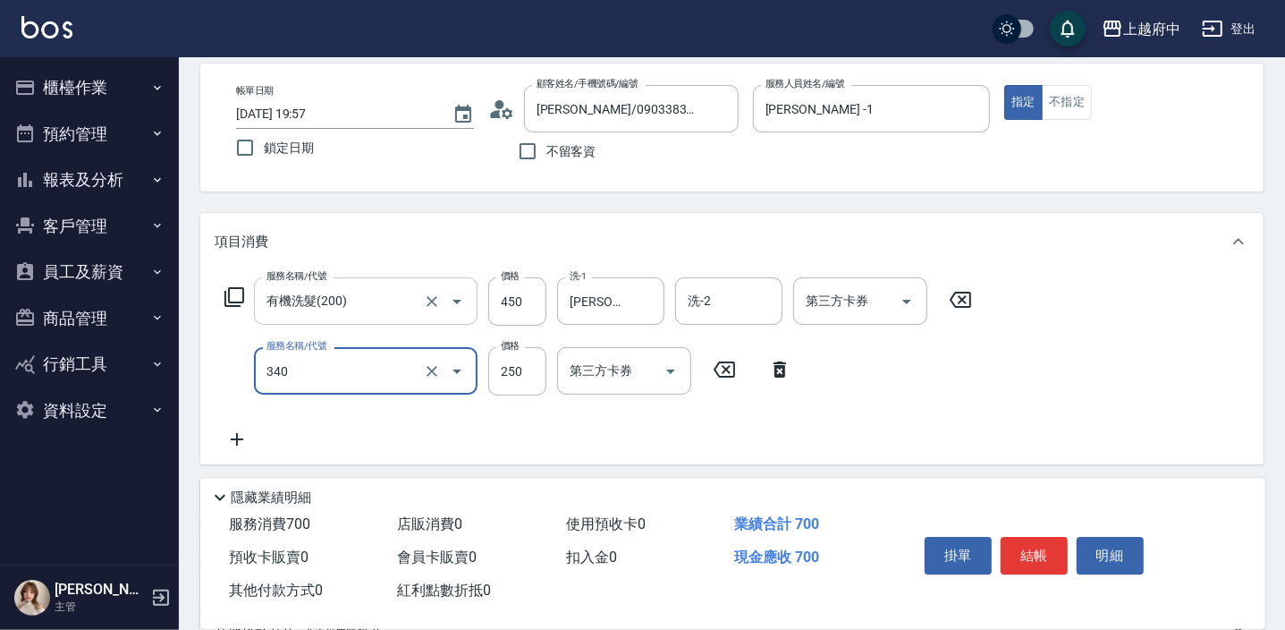
type input "剪髮(340)"
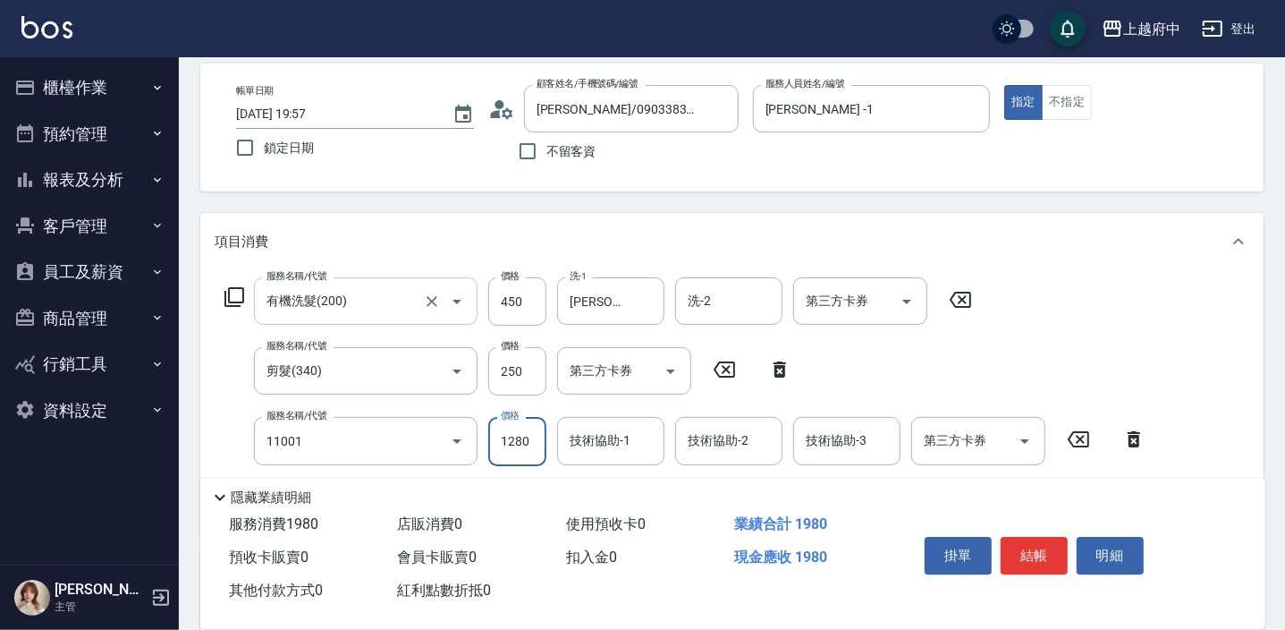
type input "燙髮S(11001)"
type input "1640"
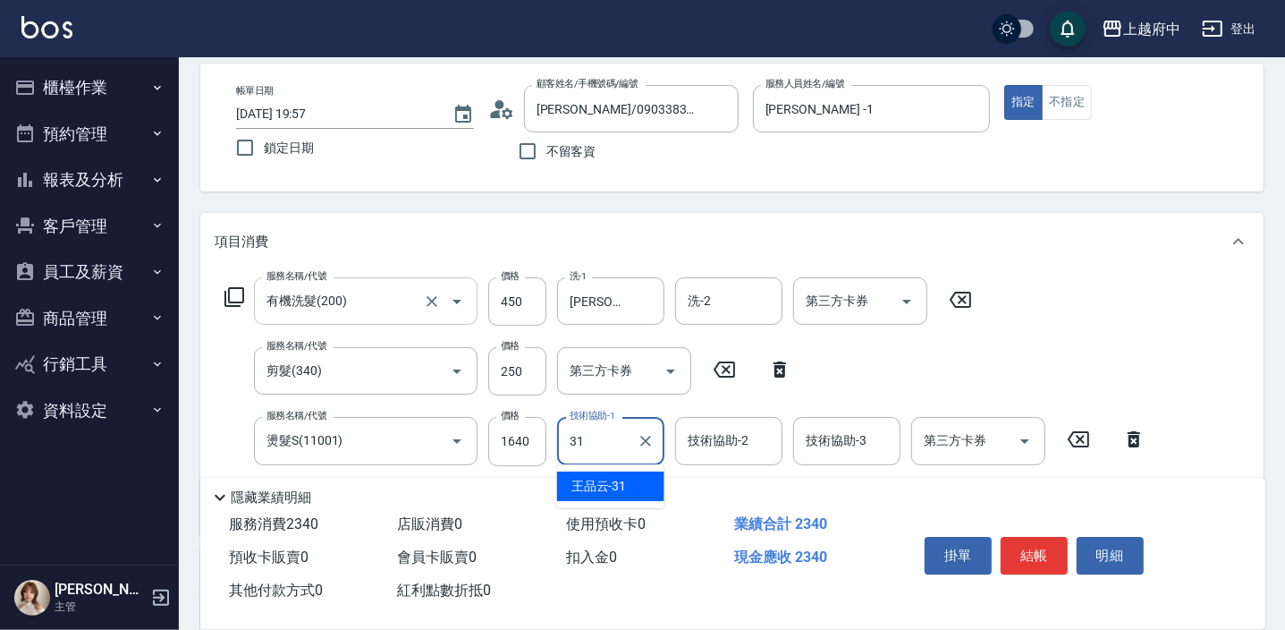
type input "王品云-31"
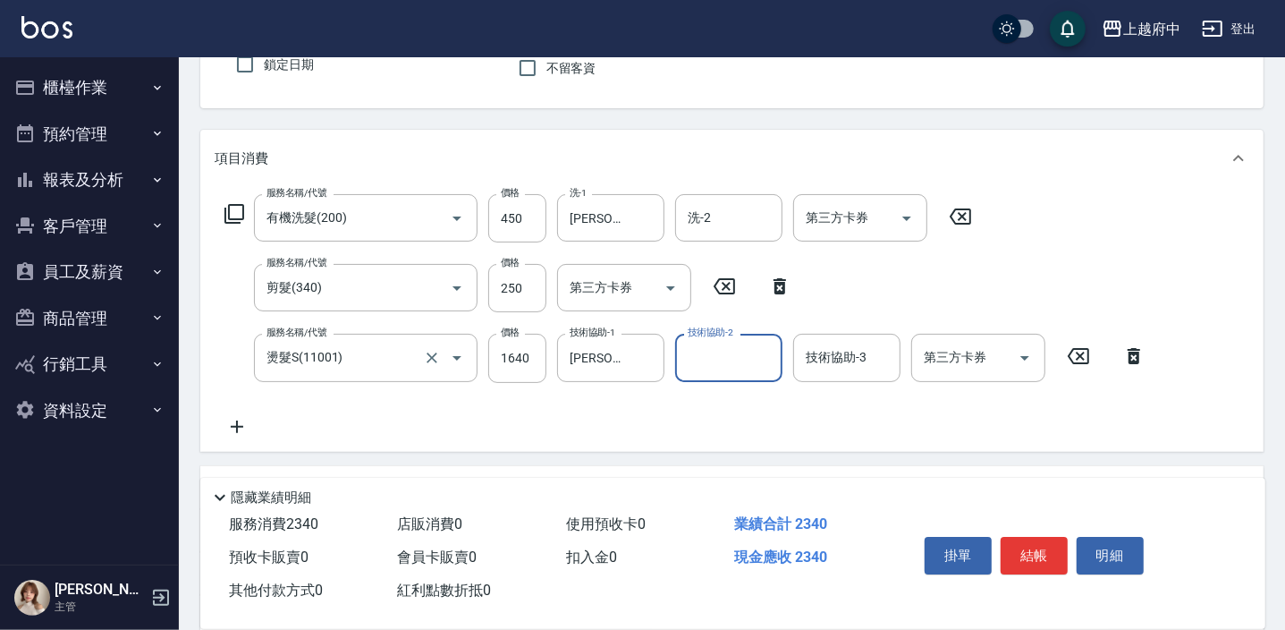
scroll to position [162, 0]
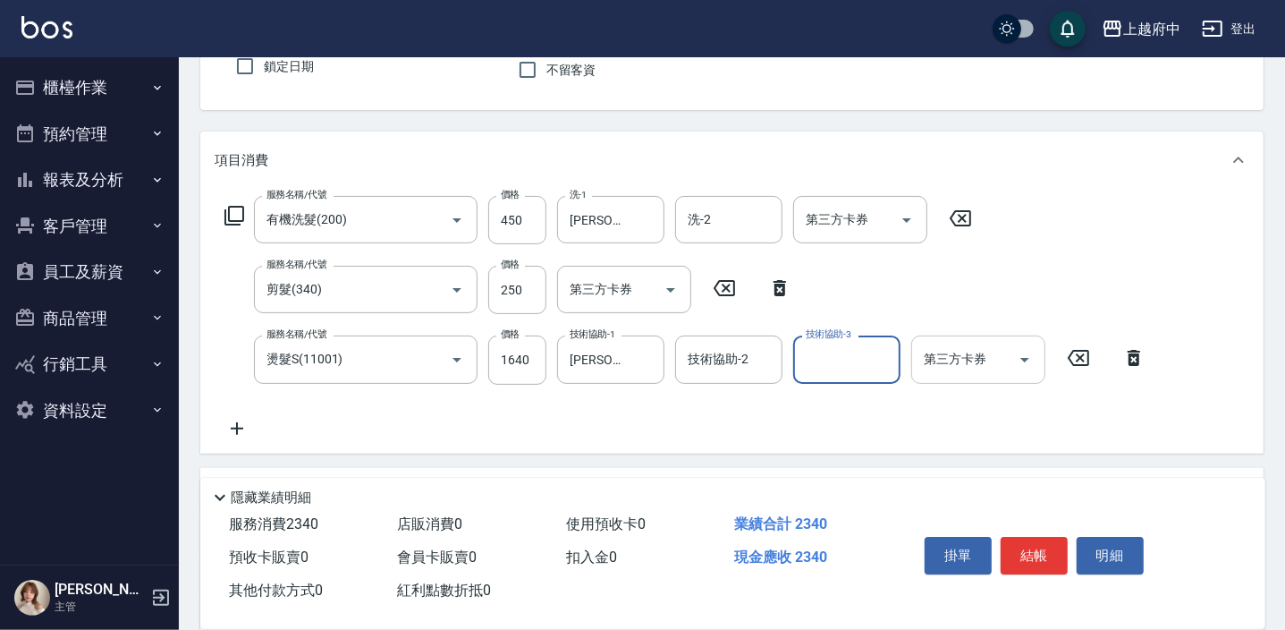
click at [1021, 356] on icon "Open" at bounding box center [1024, 359] width 21 height 21
click at [791, 435] on div "服務名稱/代號 有機洗髮(200) 服務名稱/代號 價格 450 價格 洗-1 王品云-31 洗-1 洗-2 洗-2 第三方卡券 第三方卡券 服務名稱/代號 …" at bounding box center [686, 317] width 942 height 242
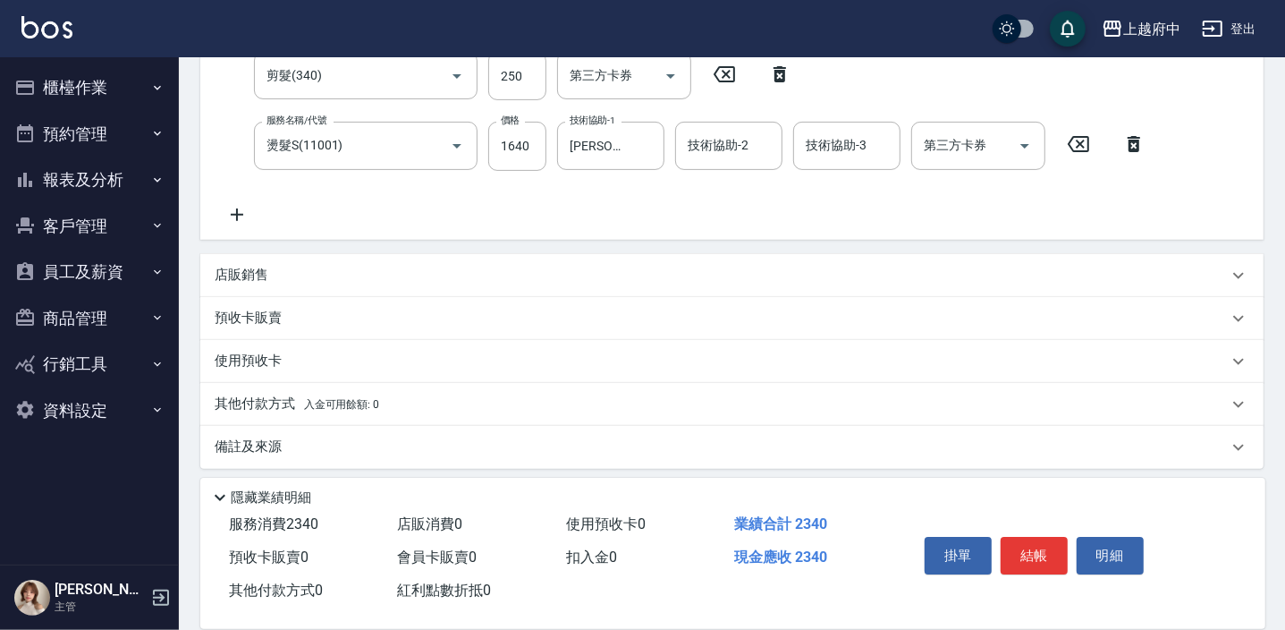
scroll to position [382, 0]
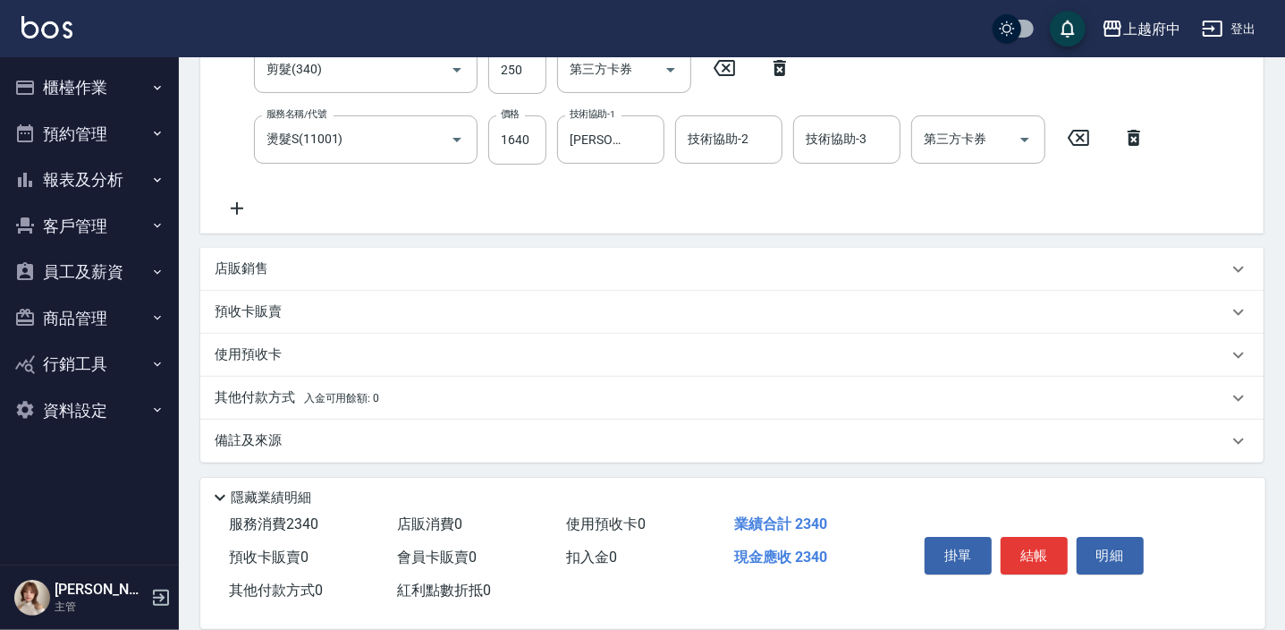
click at [241, 266] on p "店販銷售" at bounding box center [242, 268] width 54 height 19
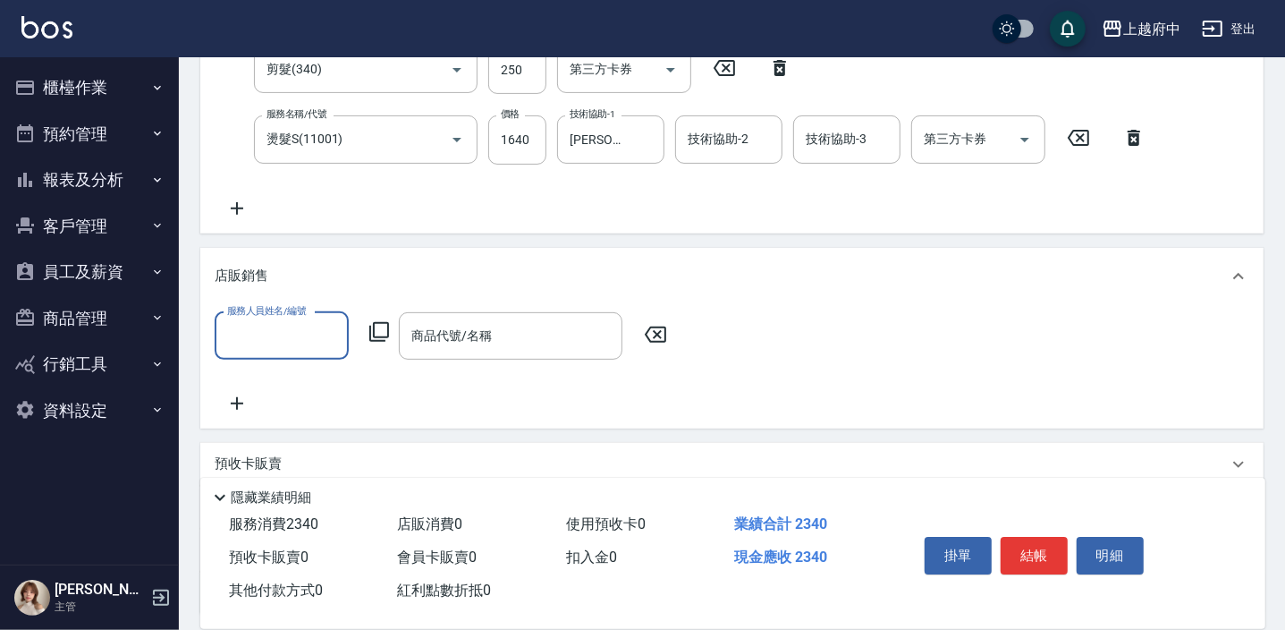
scroll to position [0, 0]
type input "Annie -1"
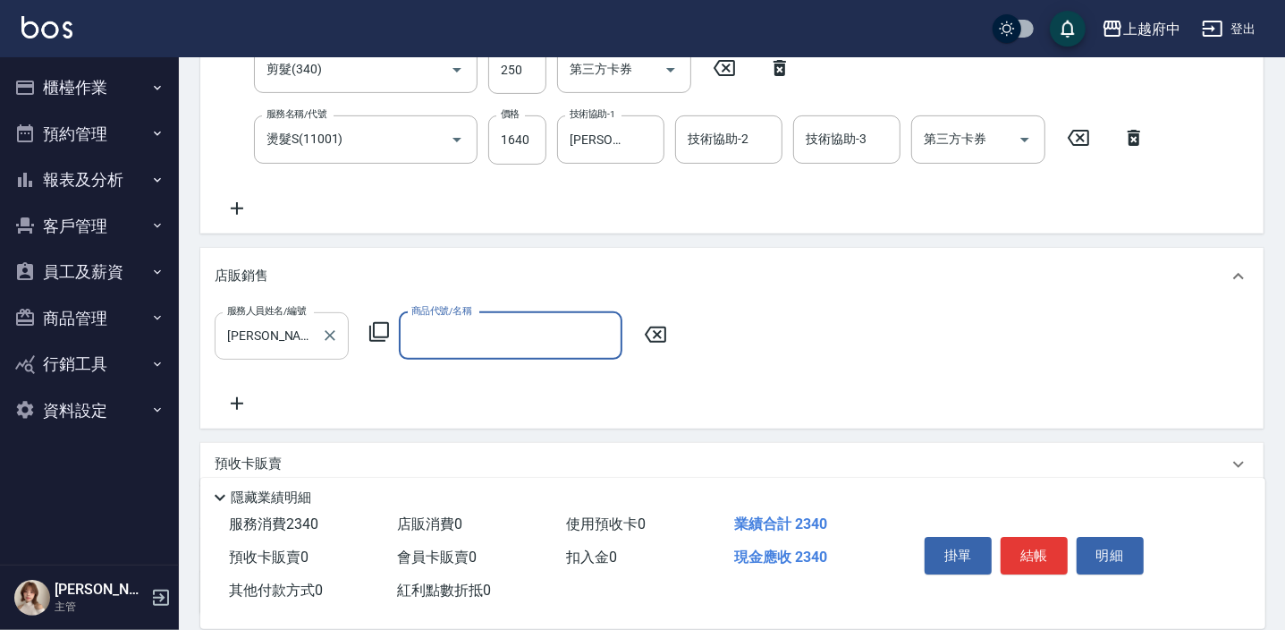
type input "1"
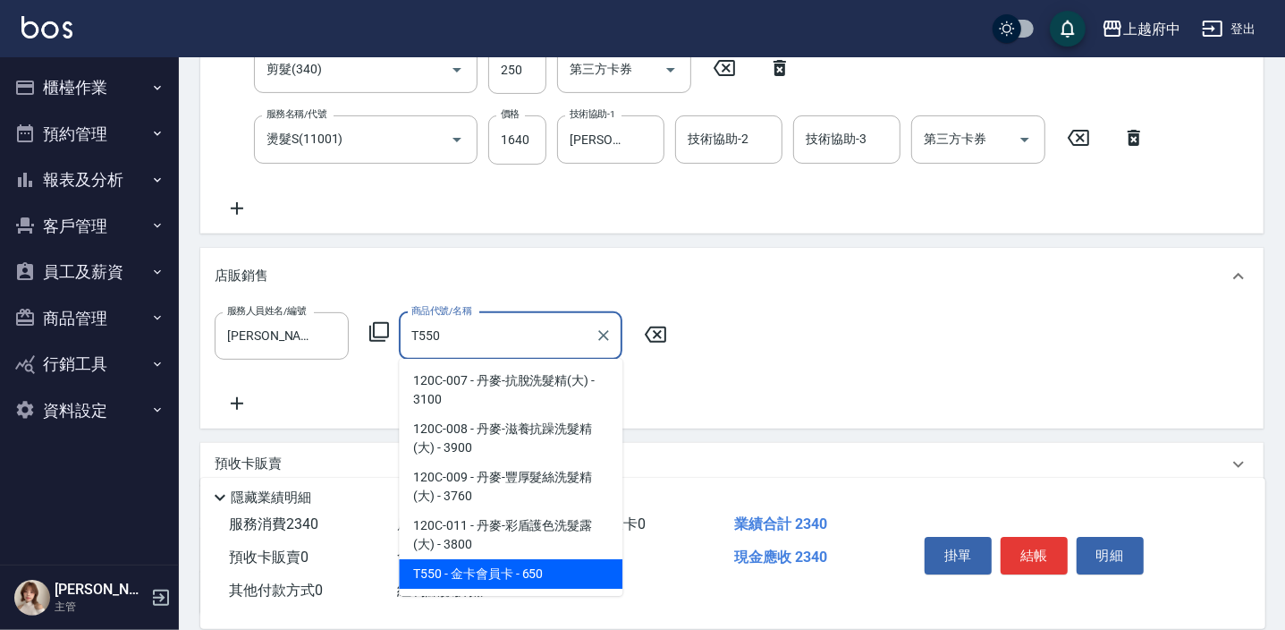
click at [552, 583] on span "T550 - 金卡會員卡 - 650" at bounding box center [511, 574] width 224 height 30
type input "金卡會員卡"
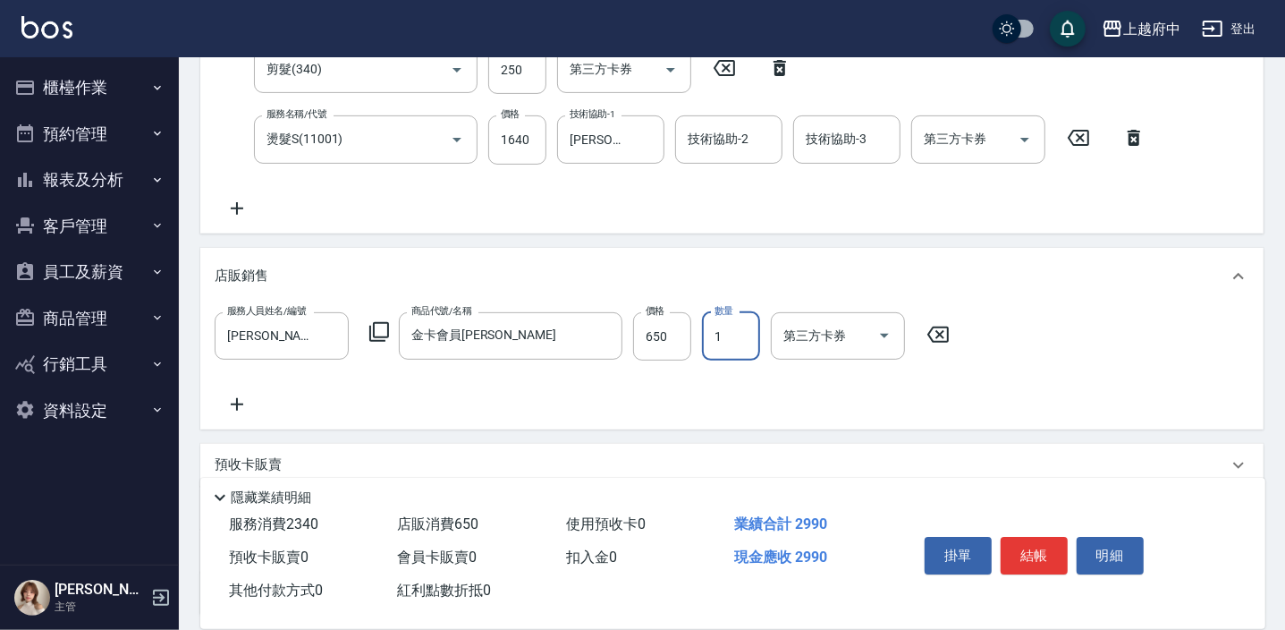
click at [655, 406] on div "服務人員姓名/編號 Annie -1 服務人員姓名/編號 商品代號/名稱 金卡會員卡 商品代號/名稱 價格 650 價格 數量 1 數量 第三方卡券 第三方卡券" at bounding box center [732, 363] width 1035 height 103
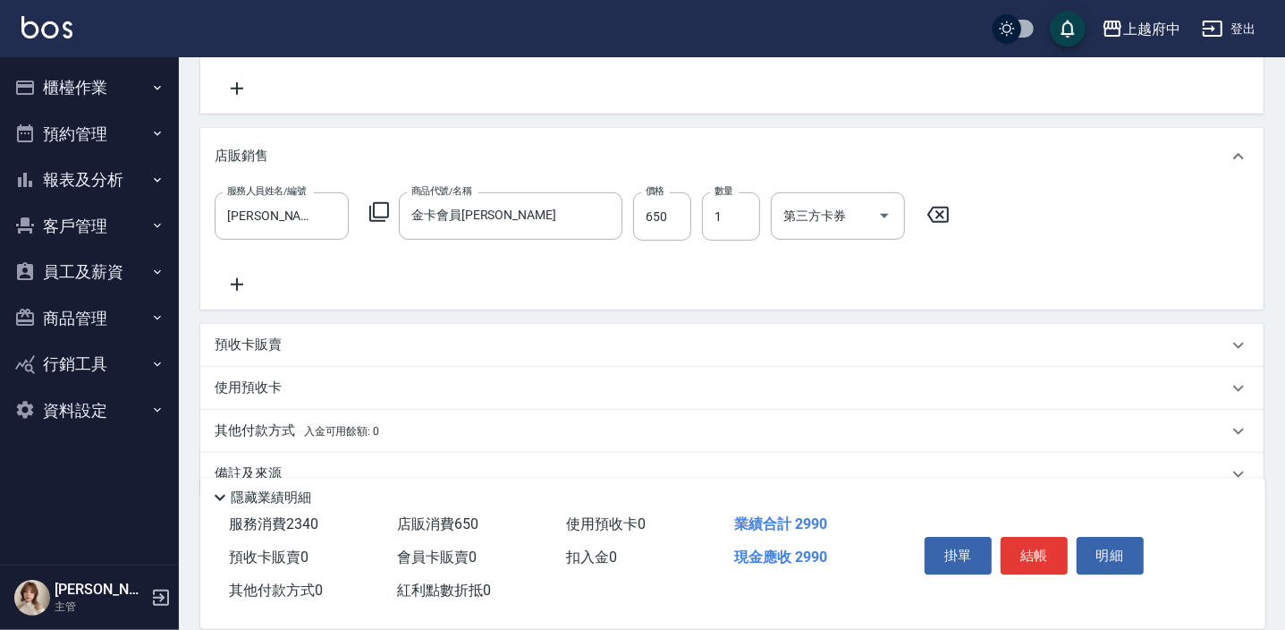
scroll to position [535, 0]
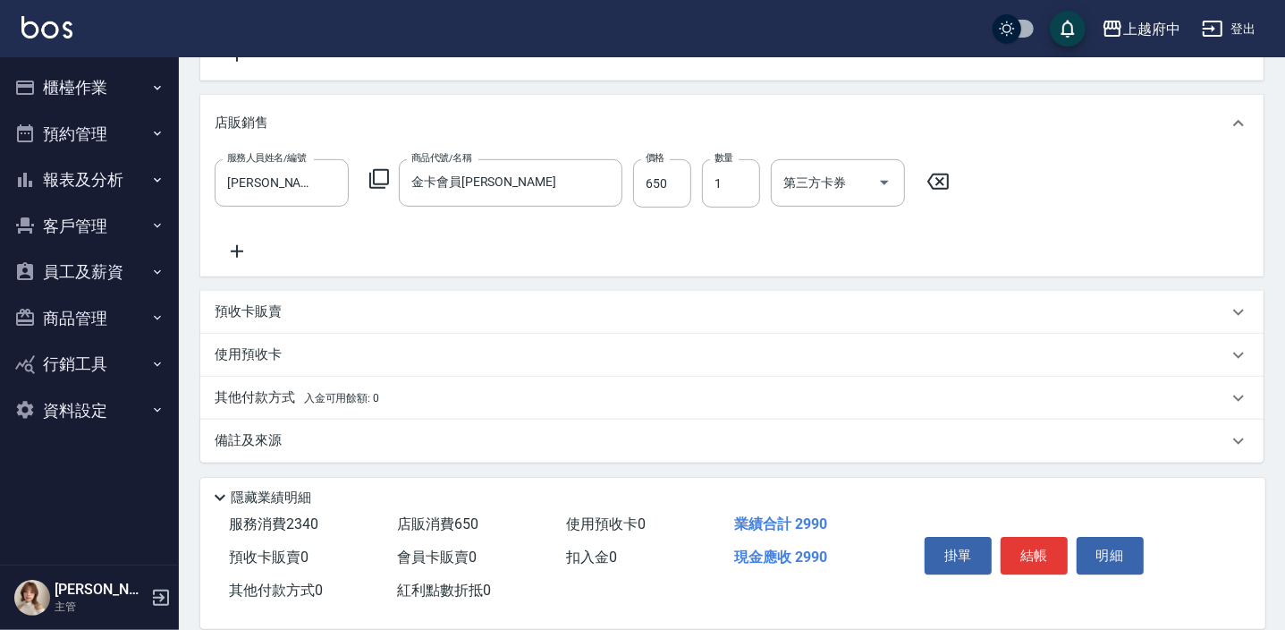
click at [260, 399] on p "其他付款方式 入金可用餘額: 0" at bounding box center [297, 398] width 165 height 20
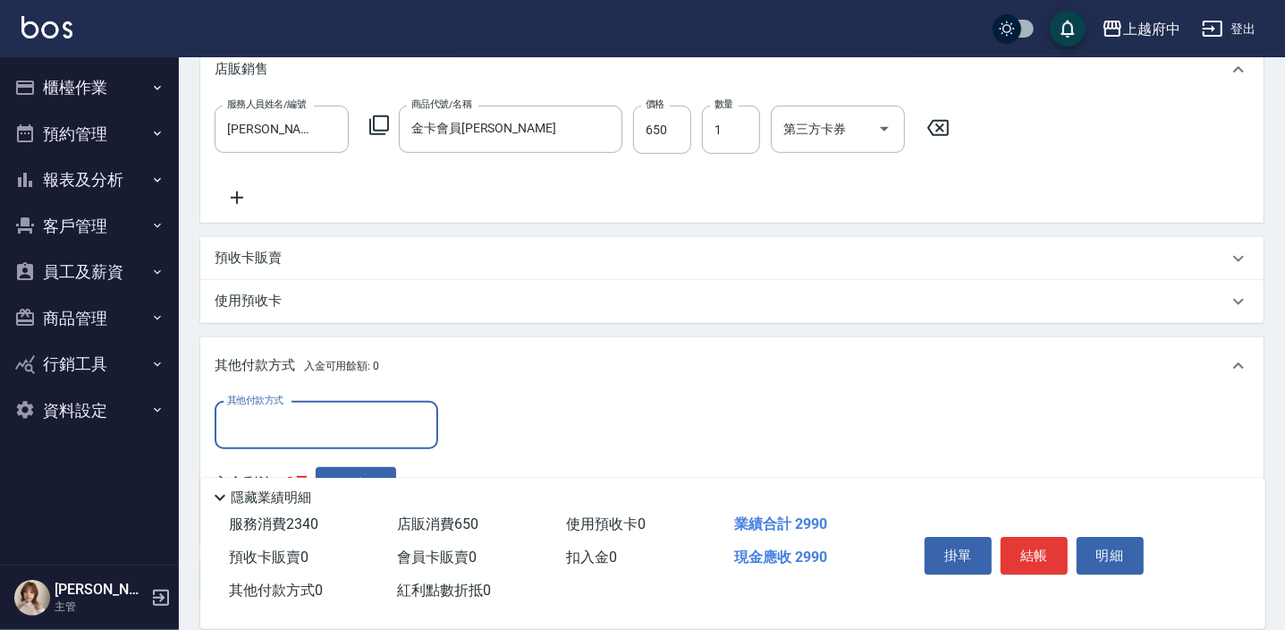
scroll to position [698, 0]
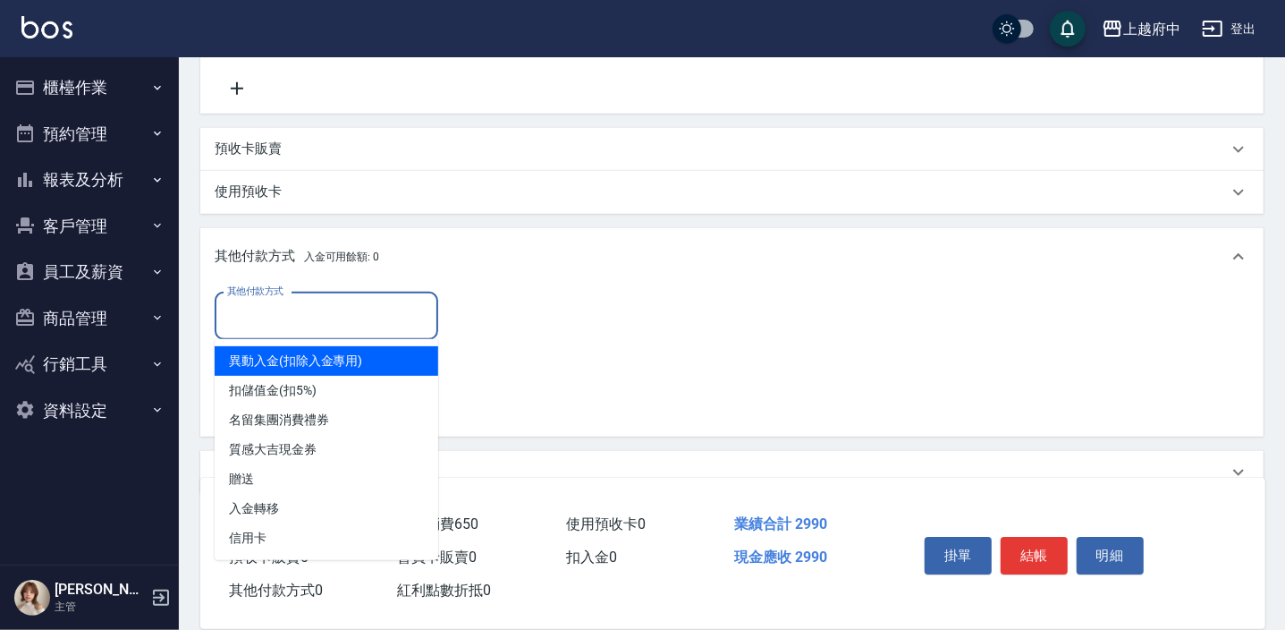
click at [283, 314] on input "其他付款方式" at bounding box center [326, 316] width 207 height 31
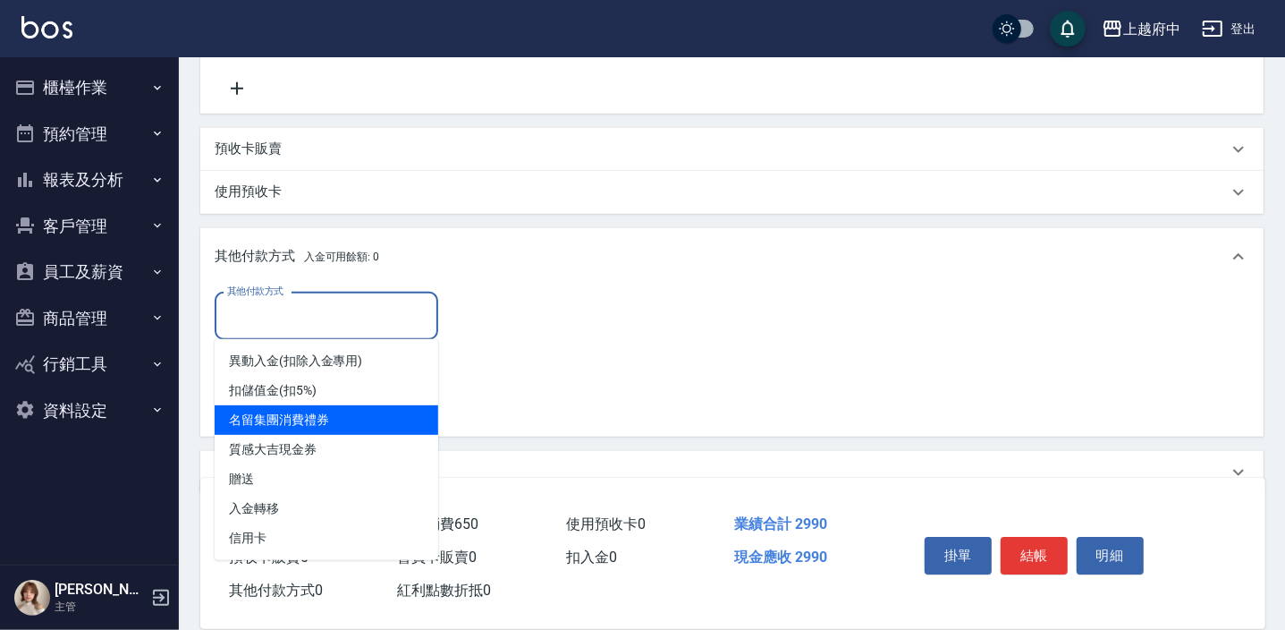
click at [279, 411] on span "名留集團消費禮券" at bounding box center [327, 420] width 224 height 30
type input "名留集團消費禮券"
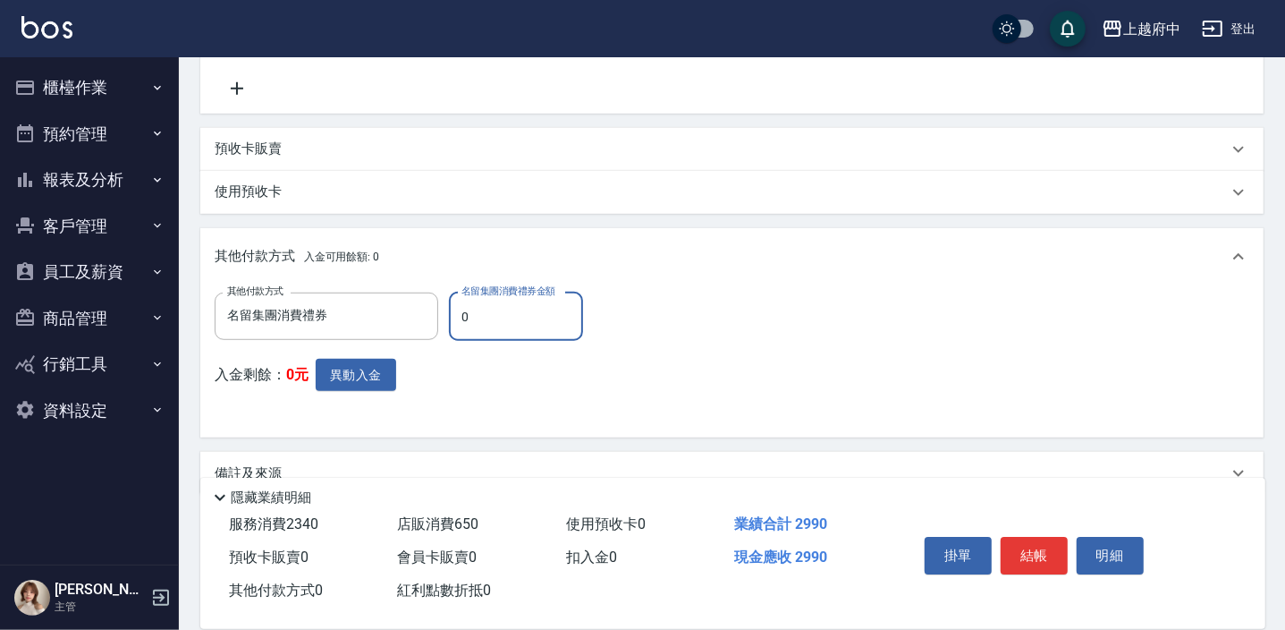
drag, startPoint x: 483, startPoint y: 312, endPoint x: 467, endPoint y: 313, distance: 16.1
click at [467, 313] on input "0" at bounding box center [516, 316] width 134 height 48
drag, startPoint x: 460, startPoint y: 313, endPoint x: 449, endPoint y: 313, distance: 10.7
click at [449, 313] on input "0" at bounding box center [516, 316] width 134 height 48
drag, startPoint x: 506, startPoint y: 317, endPoint x: 465, endPoint y: 317, distance: 41.1
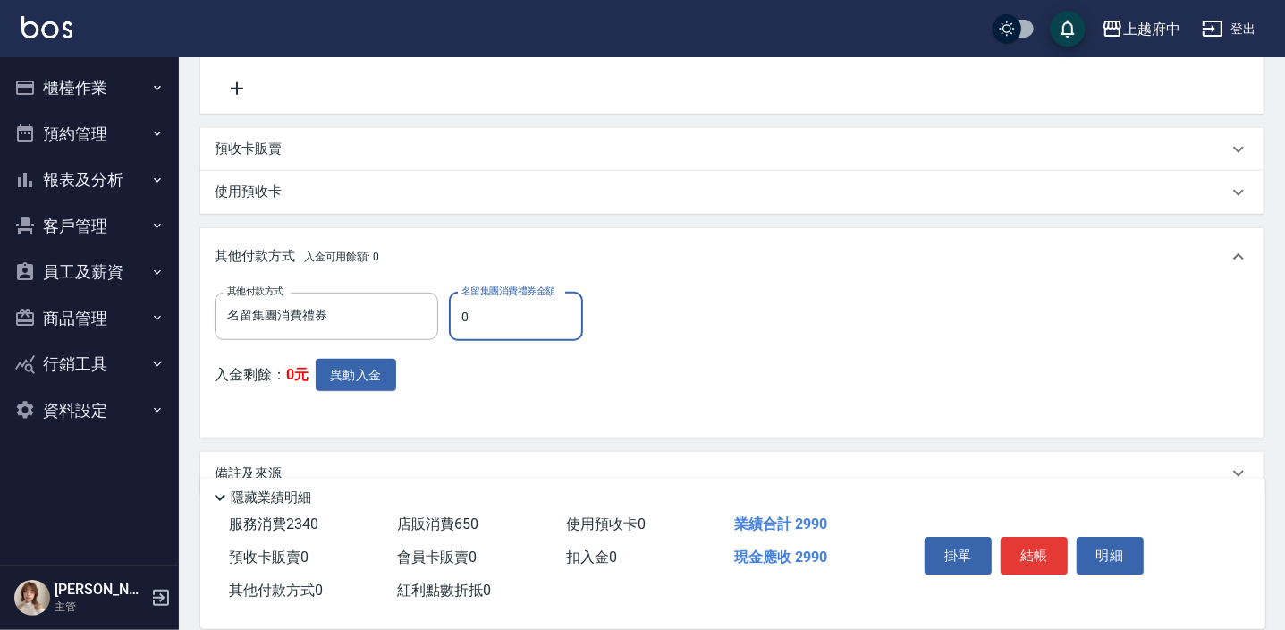
click at [465, 317] on input "0" at bounding box center [516, 316] width 134 height 48
drag, startPoint x: 469, startPoint y: 317, endPoint x: 453, endPoint y: 317, distance: 16.1
click at [453, 317] on input "0" at bounding box center [516, 316] width 134 height 48
type input "1000"
click at [586, 430] on div "其他付款方式 名留集團消費禮券 其他付款方式 名留集團消費禮券金額 1000 名留集團消費禮券金額 入金剩餘： 0元 異動入金" at bounding box center [731, 361] width 1063 height 153
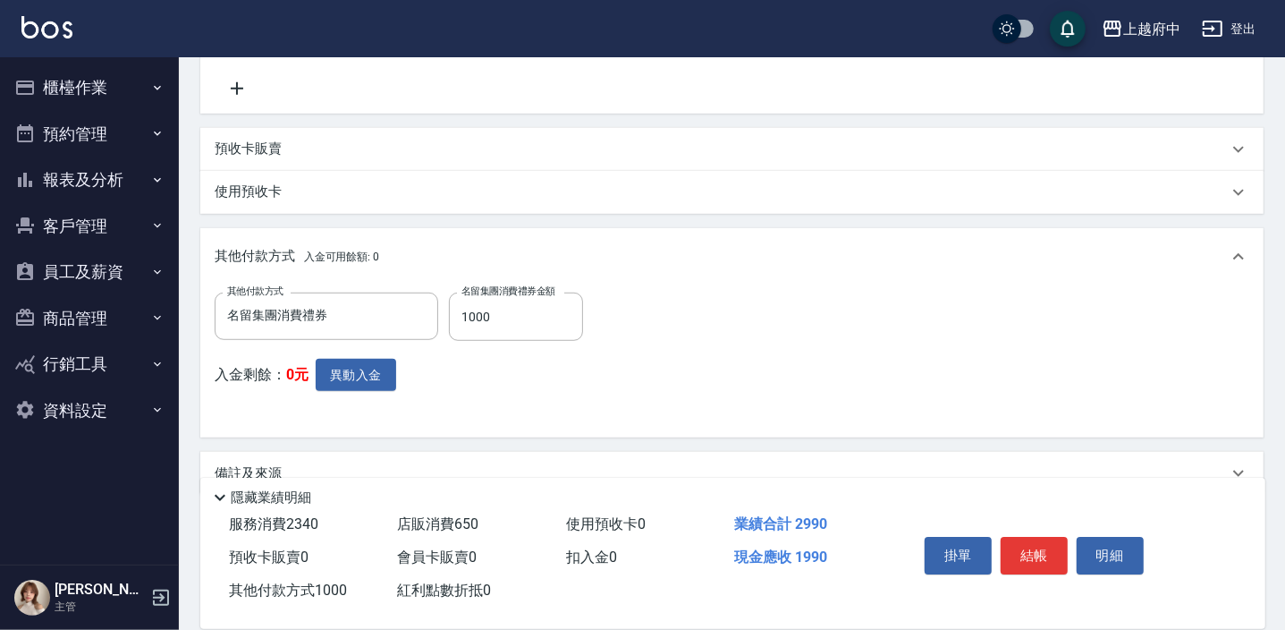
click at [650, 391] on div "其他付款方式 名留集團消費禮券 其他付款方式 名留集團消費禮券金額 1000 名留集團消費禮券金額 入金剩餘： 0元 異動入金" at bounding box center [732, 357] width 1035 height 131
click at [1019, 545] on button "結帳" at bounding box center [1034, 556] width 67 height 38
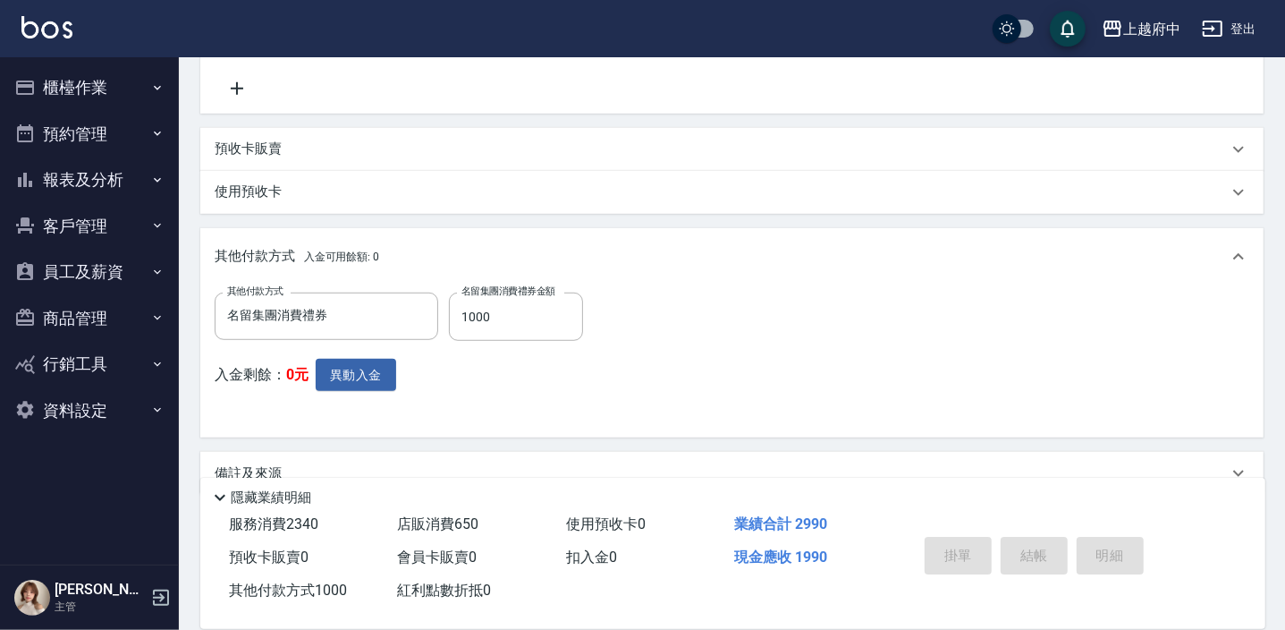
type input "2025/09/13 20:01"
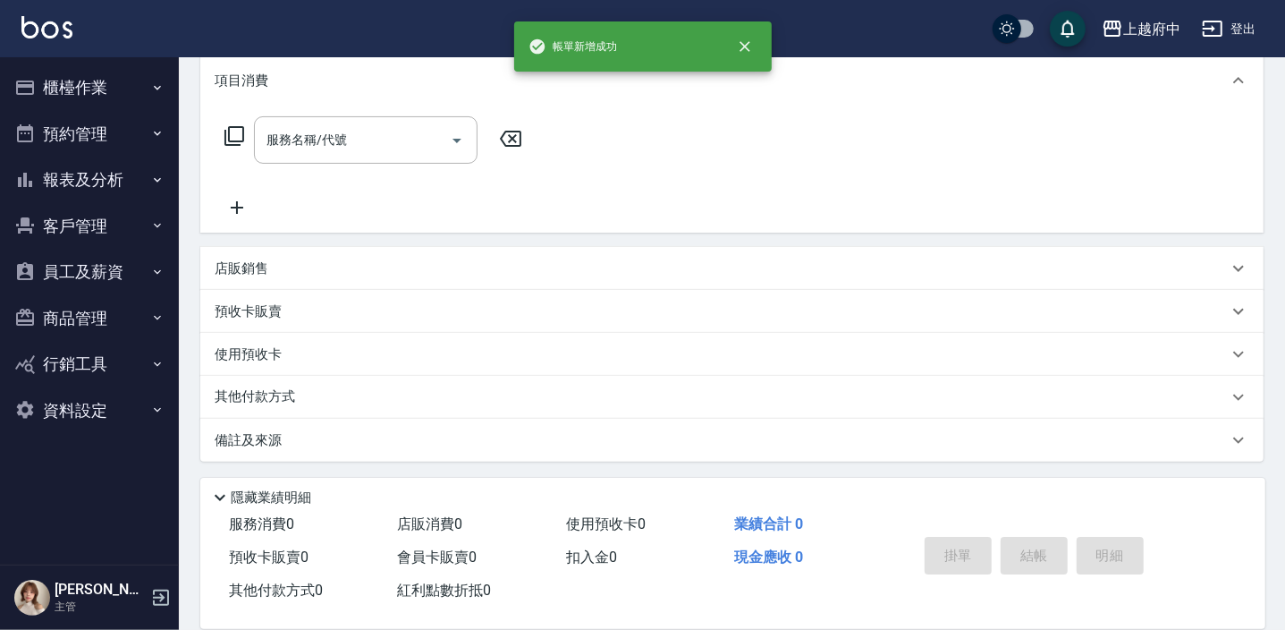
scroll to position [0, 0]
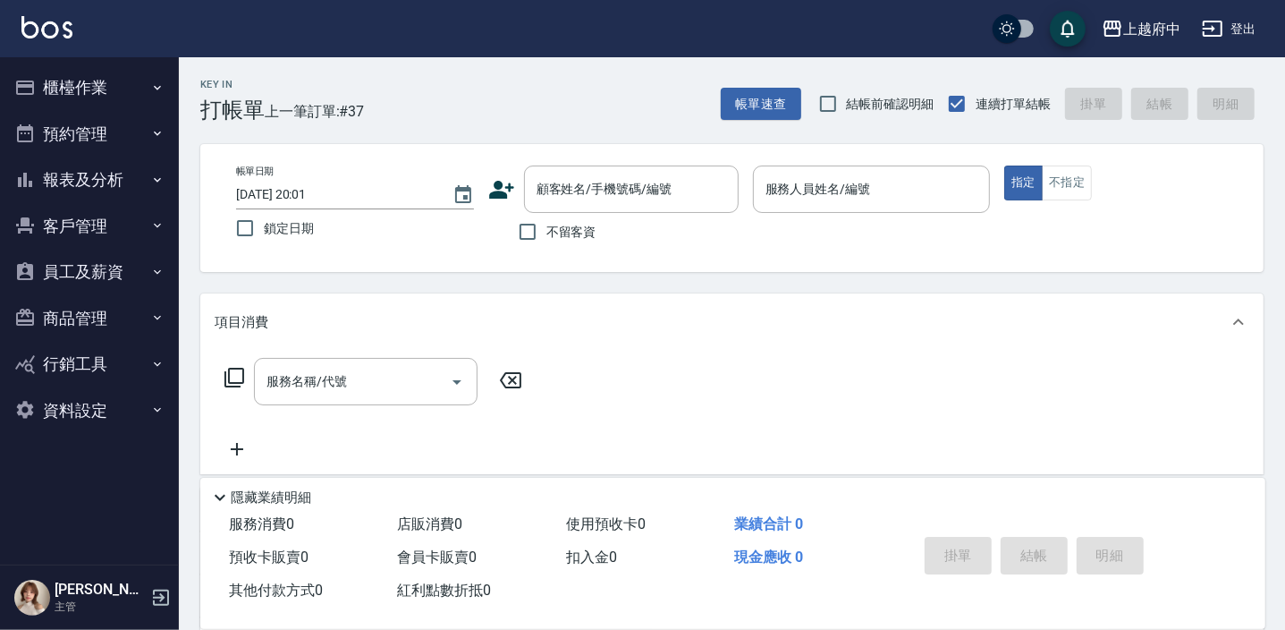
click at [494, 186] on icon at bounding box center [501, 190] width 25 height 18
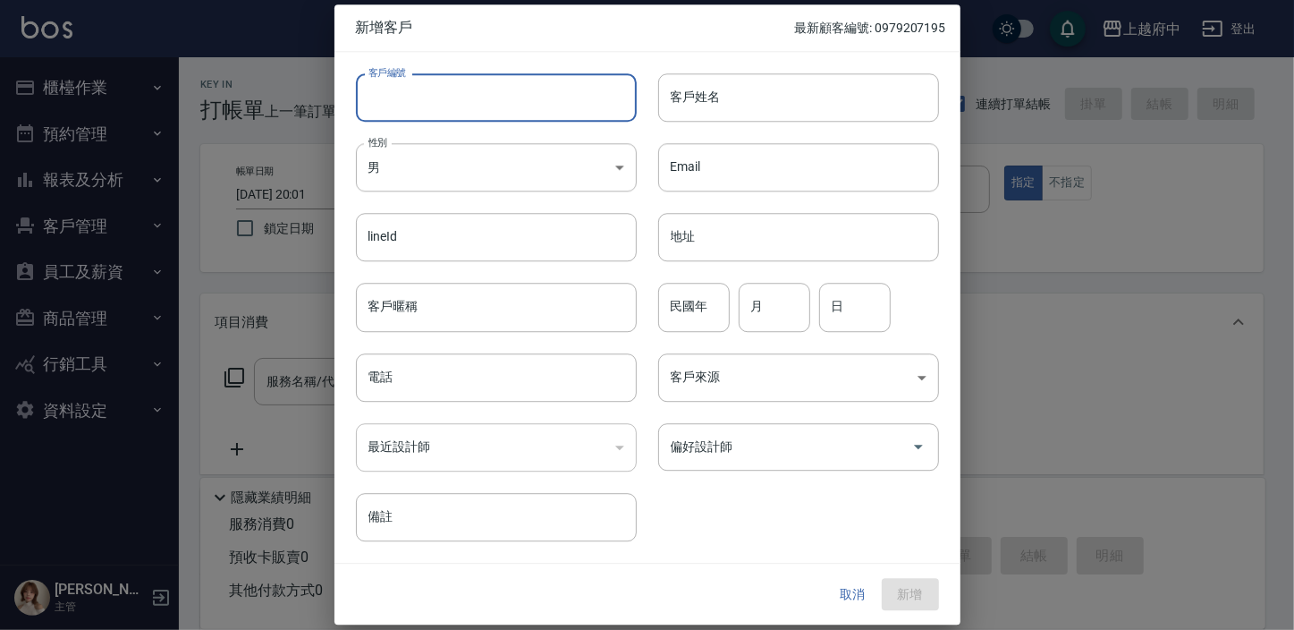
click at [428, 99] on input "客戶編號" at bounding box center [496, 97] width 281 height 48
type input "0967097219"
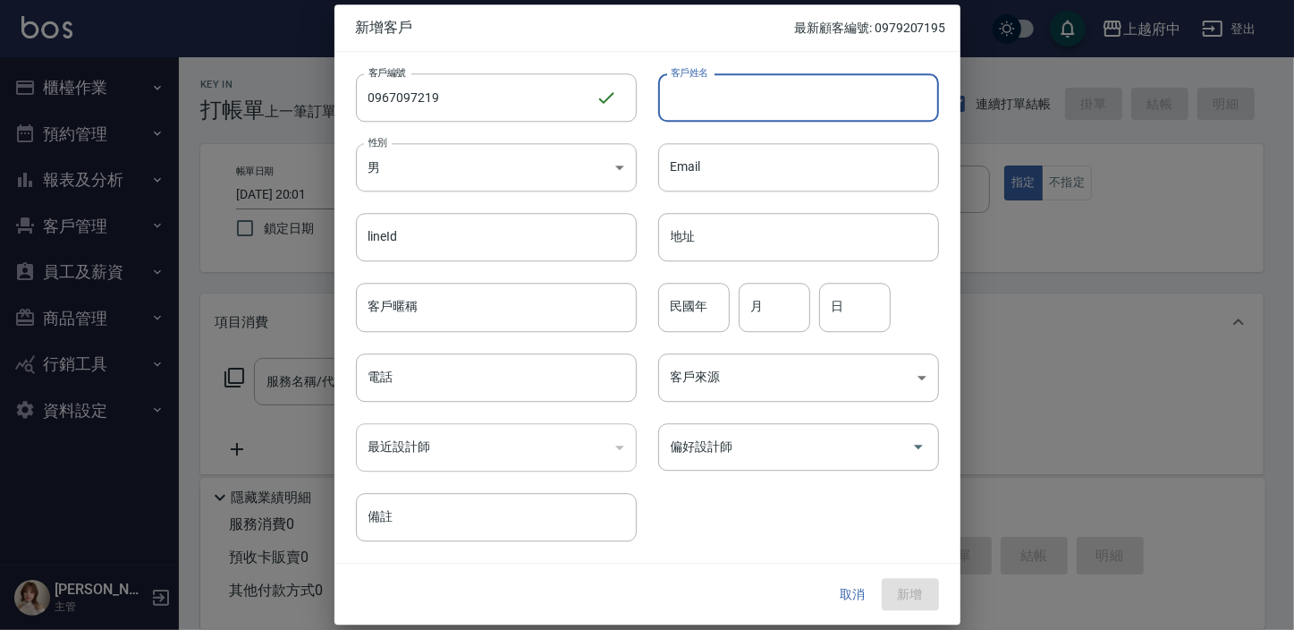
click at [724, 91] on input "客戶姓名" at bounding box center [798, 97] width 281 height 48
type input "Y"
type input "[PERSON_NAME]"
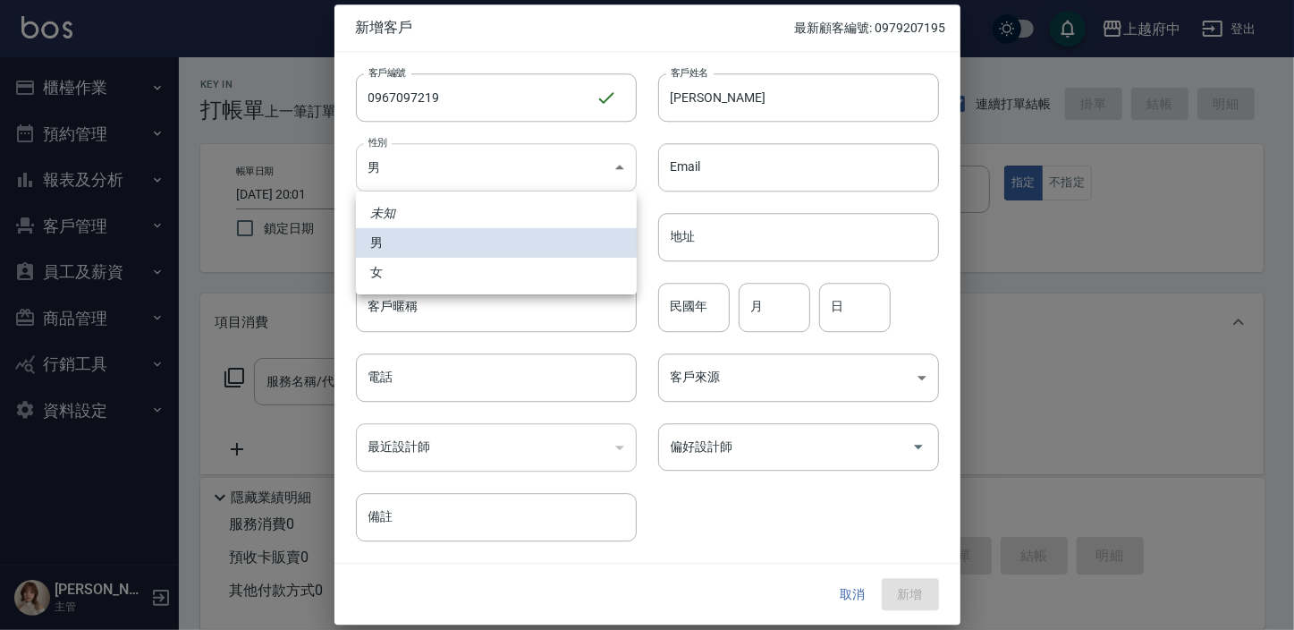
click at [491, 166] on body "上越府中 登出 櫃檯作業 打帳單 帳單列表 掛單列表 營業儀表板 現金收支登錄 材料自購登錄 每日結帳 排班表 現場電腦打卡 預約管理 預約管理 單日預約紀錄…" at bounding box center [647, 435] width 1294 height 871
click at [495, 267] on li "女" at bounding box center [496, 273] width 281 height 30
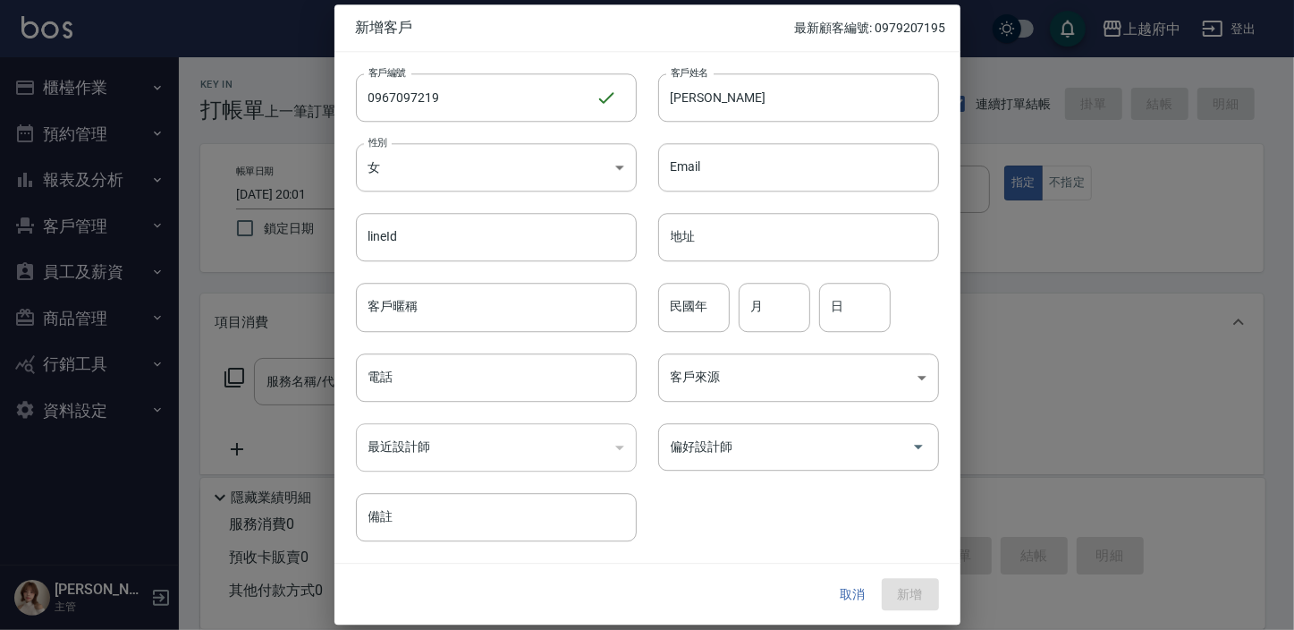
type input "[DEMOGRAPHIC_DATA]"
click at [419, 309] on input "客戶暱稱" at bounding box center [496, 308] width 281 height 48
drag, startPoint x: 464, startPoint y: 103, endPoint x: 296, endPoint y: 74, distance: 170.6
click at [296, 74] on div "新增客戶 最新顧客編號: 0979207195 客戶編號 0967097219 ​ 客戶編號 客戶姓名 陳妘萱 客戶姓名 性別 女 FEMALE 性別 Ema…" at bounding box center [647, 315] width 1294 height 630
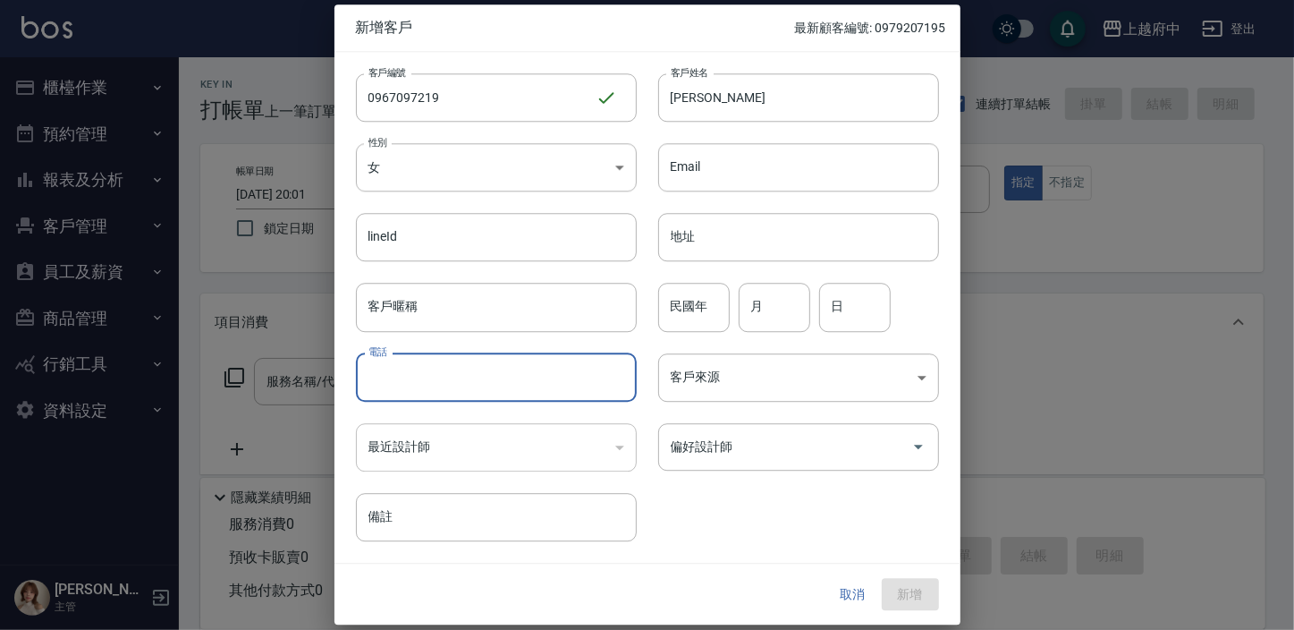
click at [401, 393] on input "電話" at bounding box center [496, 377] width 281 height 48
paste input "0967097219"
type input "0967097219"
click at [687, 323] on input "民國年" at bounding box center [694, 308] width 72 height 48
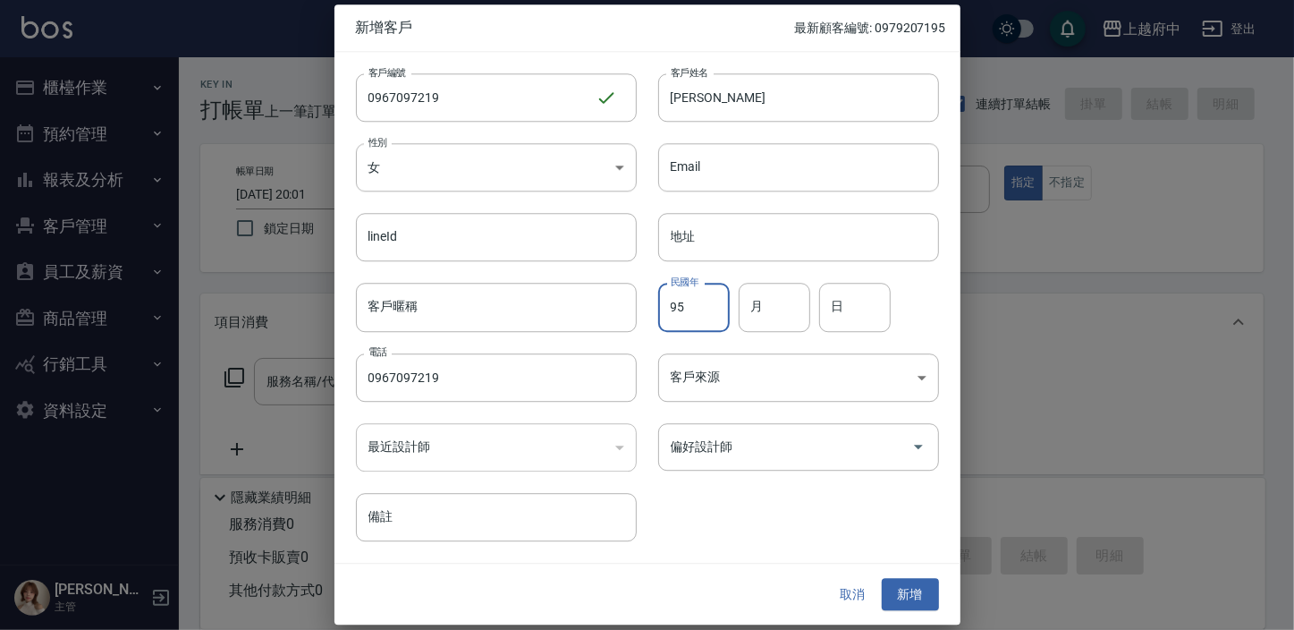
type input "95"
type input "9"
type input "27"
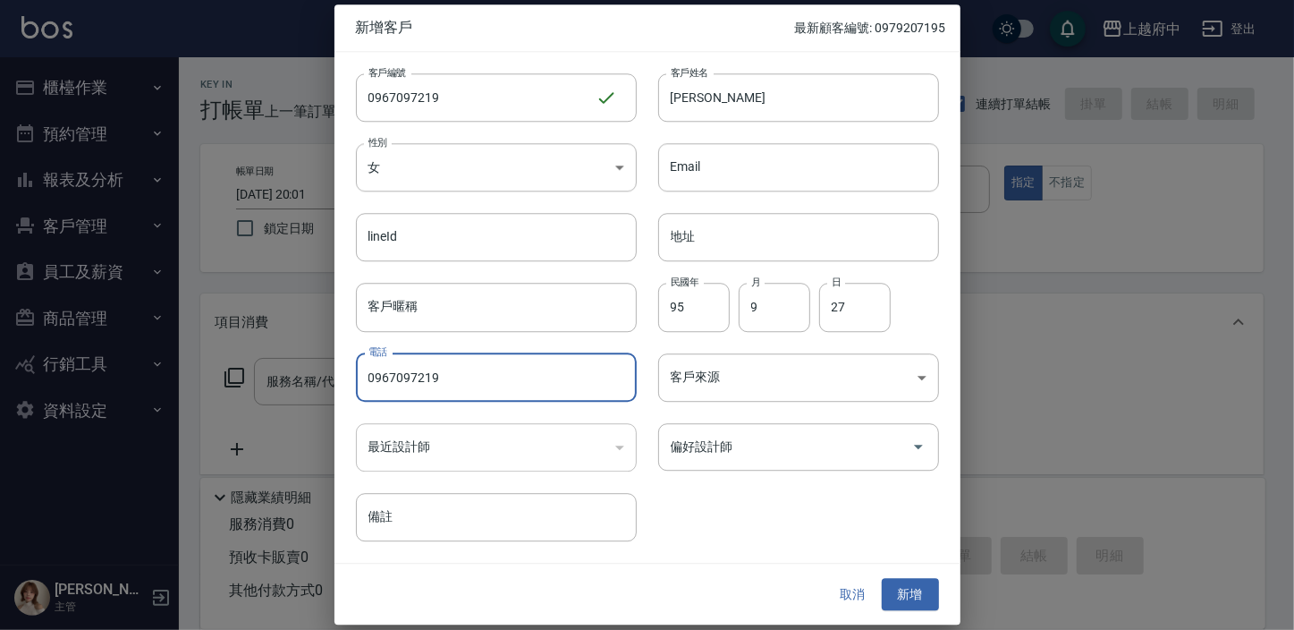
click at [732, 500] on div "客戶編號 0967097219 ​ 客戶編號 客戶姓名 陳妘萱 客戶姓名 性別 女 FEMALE 性別 Email Email lineId lineId 地…" at bounding box center [636, 296] width 605 height 489
click at [922, 588] on button "新增" at bounding box center [910, 594] width 57 height 33
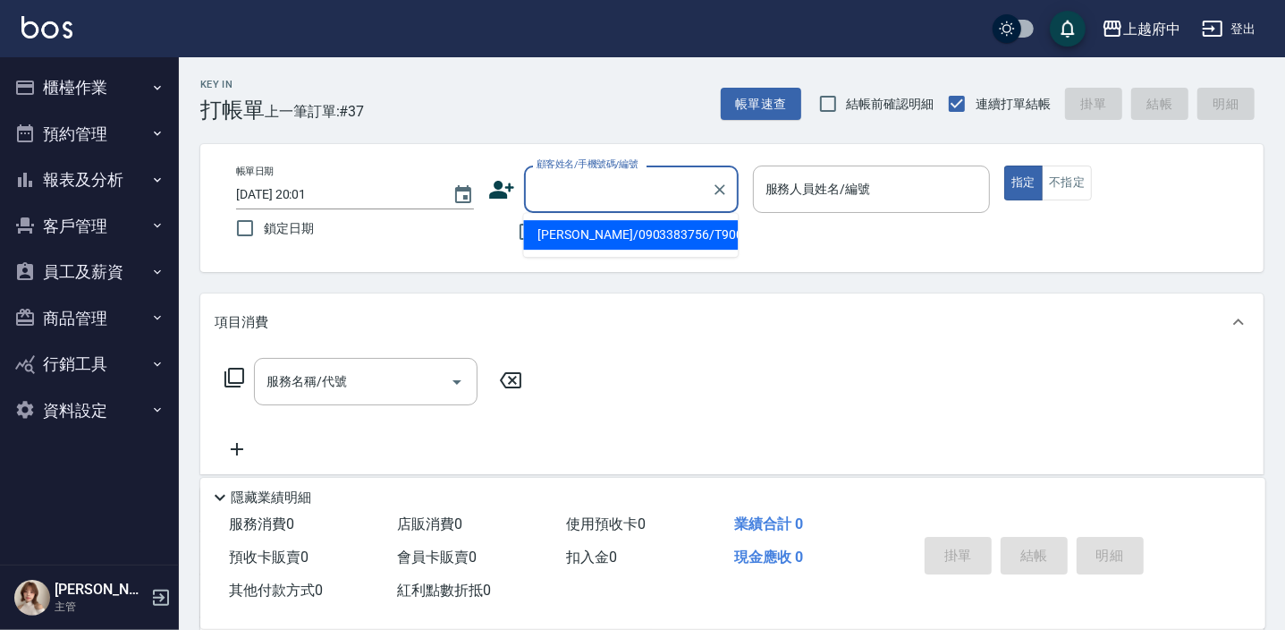
click at [585, 193] on input "顧客姓名/手機號碼/編號" at bounding box center [618, 189] width 172 height 31
type input "0967097269"
drag, startPoint x: 636, startPoint y: 179, endPoint x: 499, endPoint y: 200, distance: 138.5
click at [499, 200] on div "顧客姓名/手機號碼/編號 0967097269 顧客姓名/手機號碼/編號" at bounding box center [613, 188] width 250 height 47
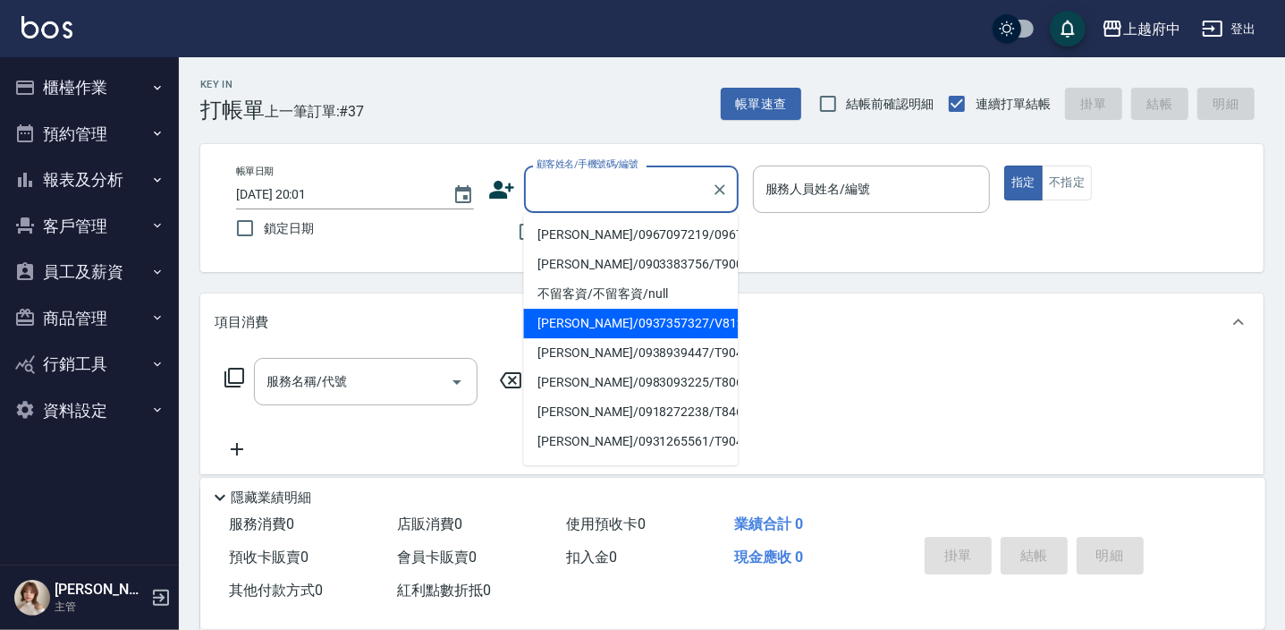
click at [581, 250] on li "陳妘萱/0967097219/0967097219" at bounding box center [630, 235] width 215 height 30
type input "陳妘萱/0967097219/0967097219"
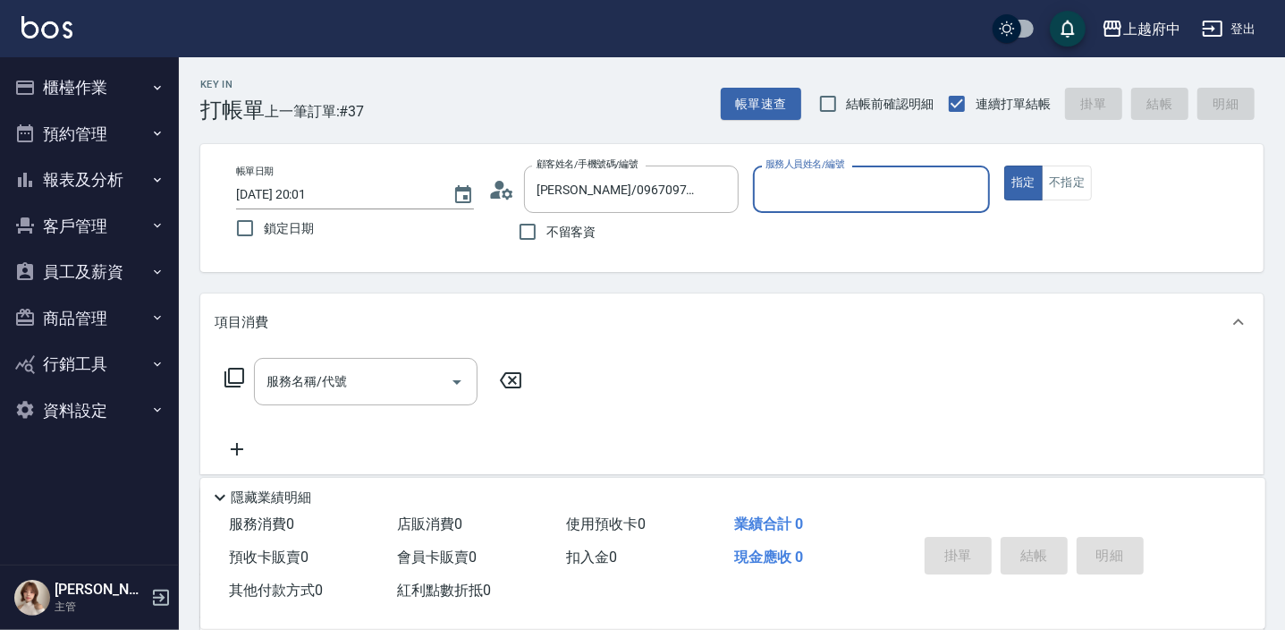
click at [505, 188] on icon at bounding box center [501, 189] width 27 height 27
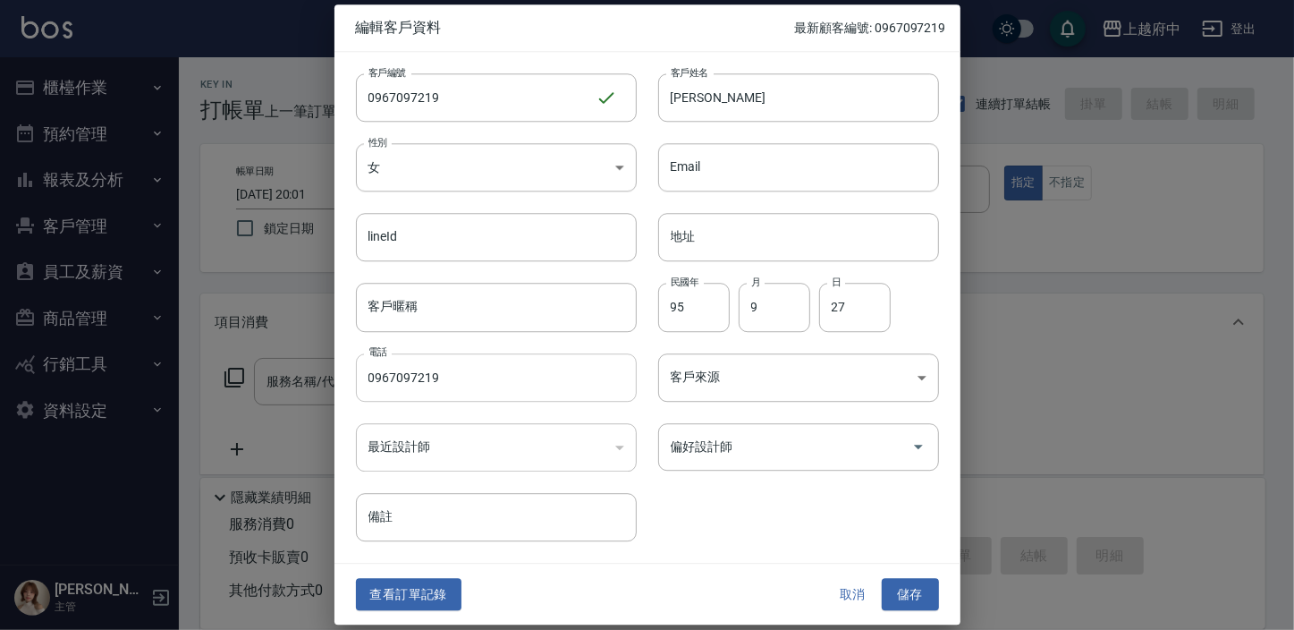
click at [428, 382] on input "0967097219" at bounding box center [496, 377] width 281 height 48
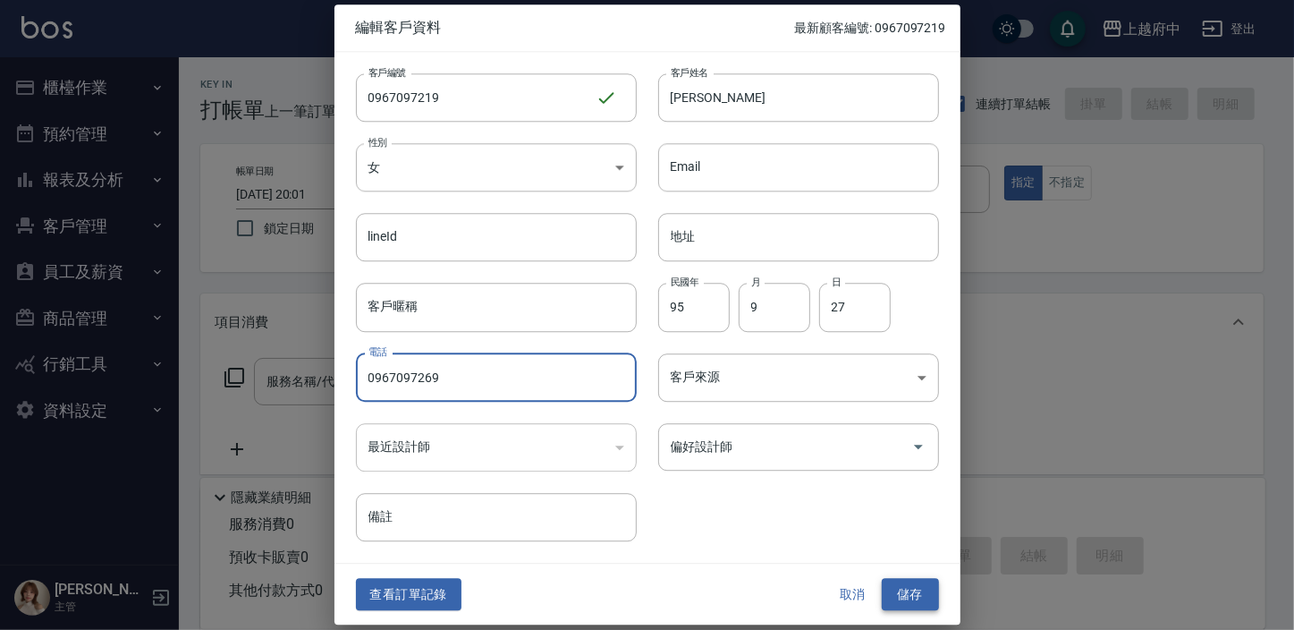
type input "0967097269"
click at [909, 593] on button "儲存" at bounding box center [910, 594] width 57 height 33
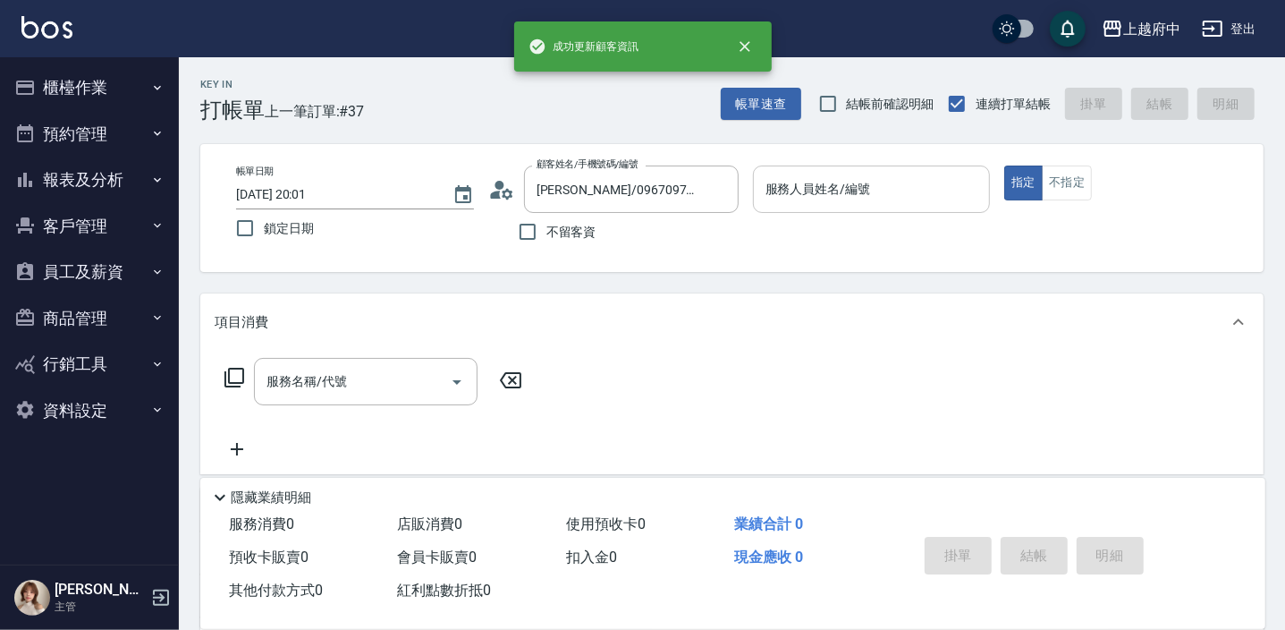
click at [814, 188] on input "服務人員姓名/編號" at bounding box center [872, 189] width 222 height 31
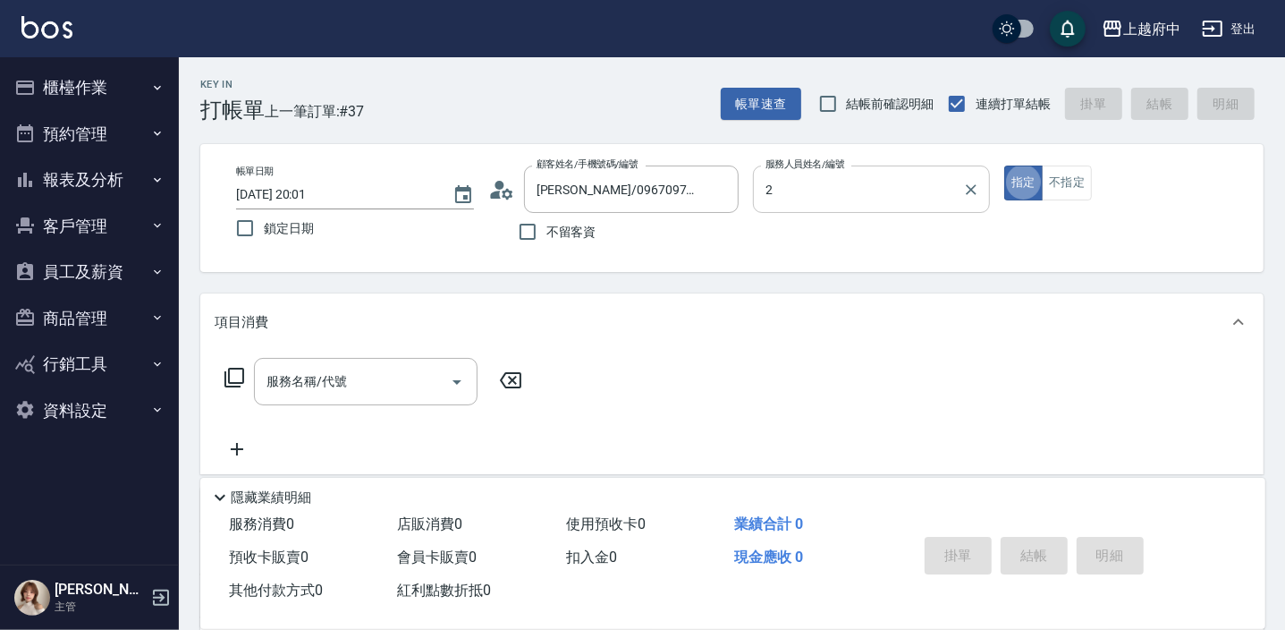
type input "Jun-2"
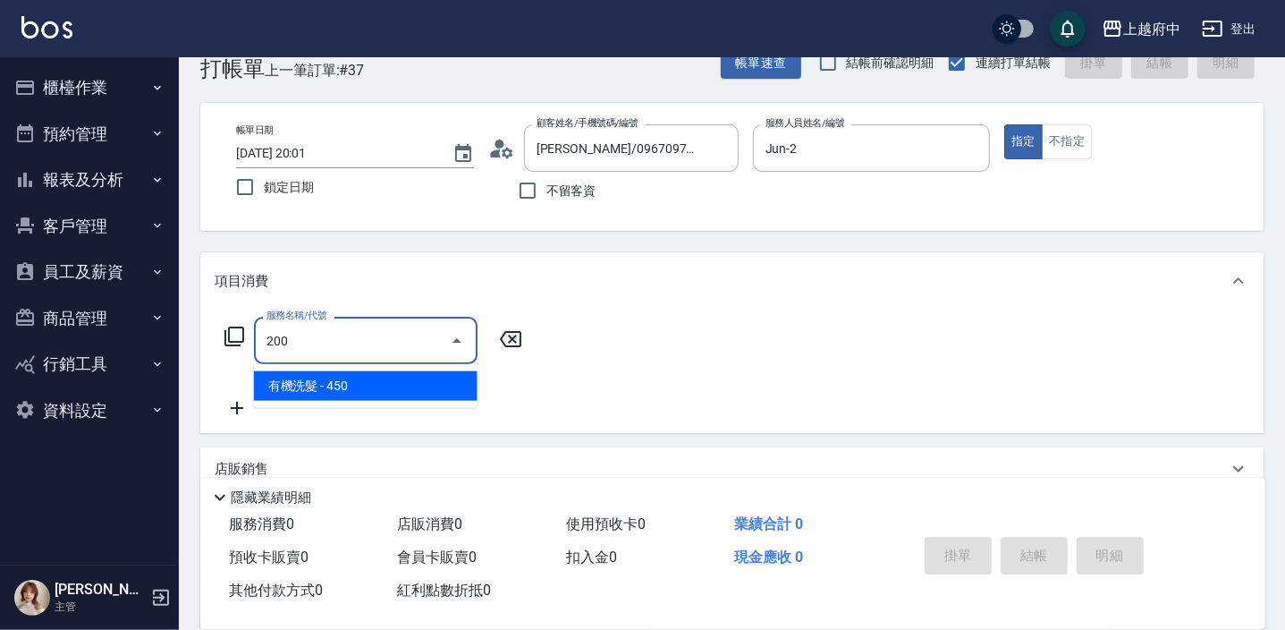
scroll to position [80, 0]
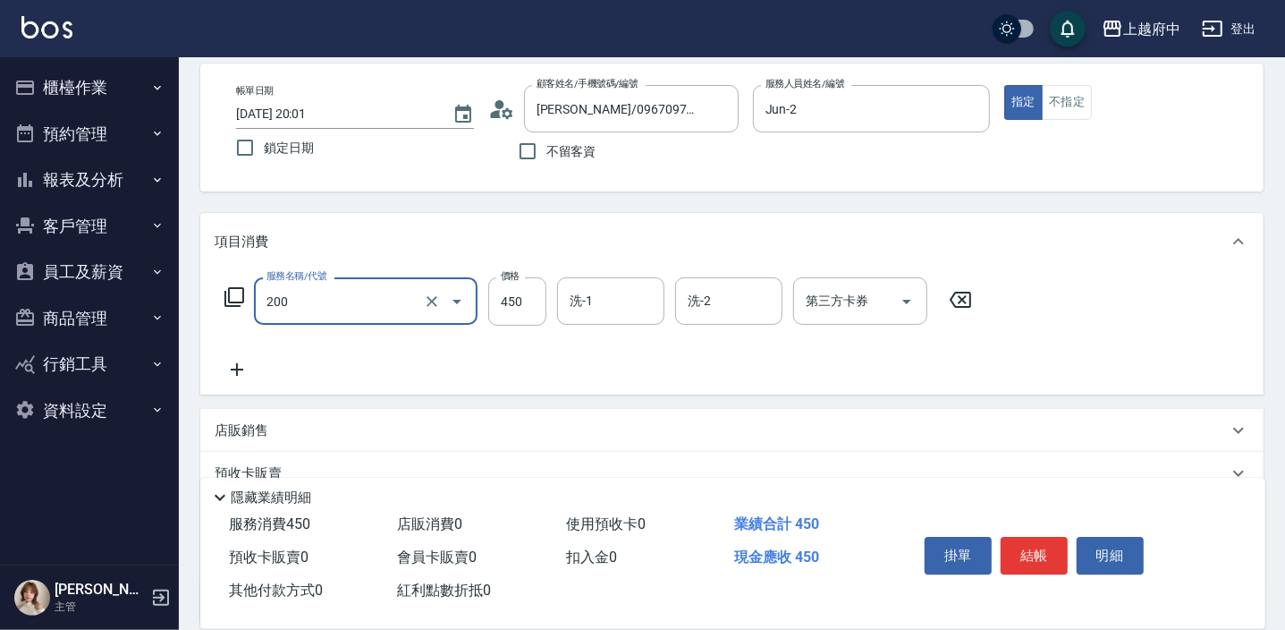
type input "有機洗髮(200)"
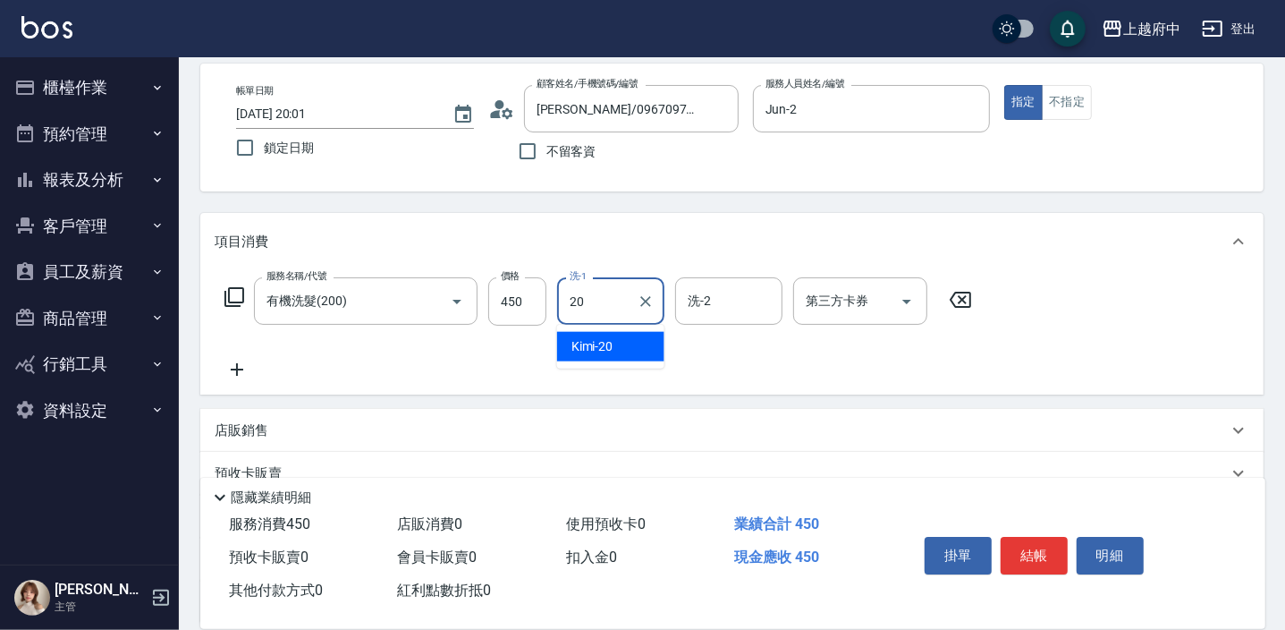
type input "Kimi-20"
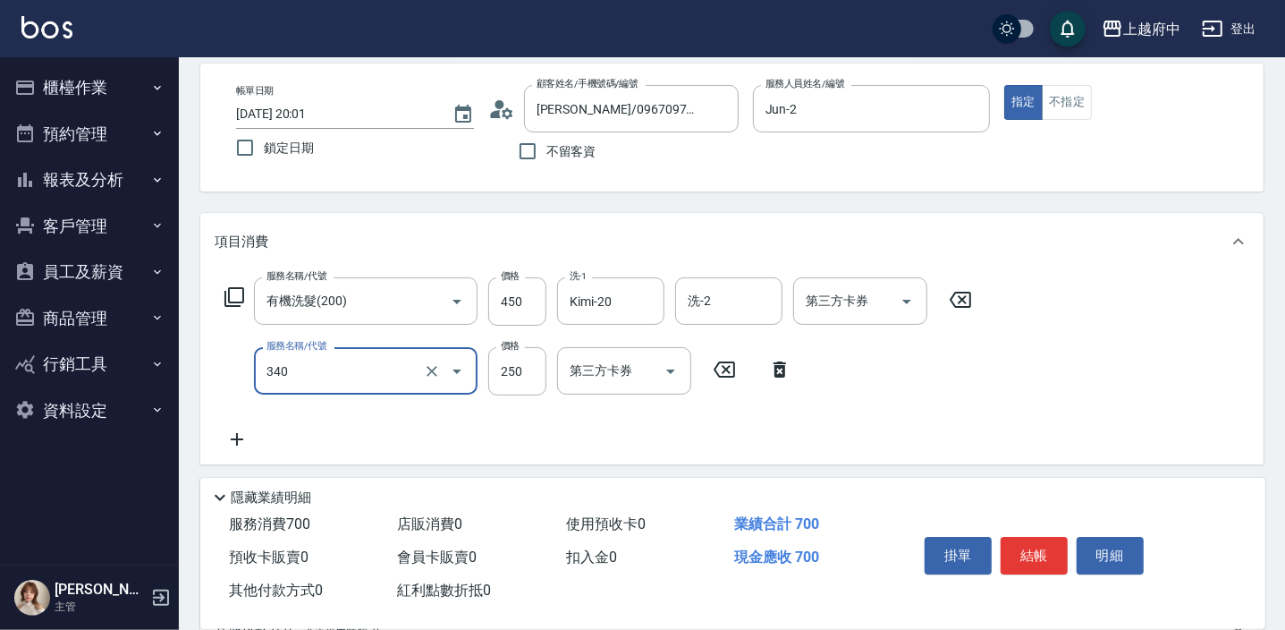
type input "剪髮(340)"
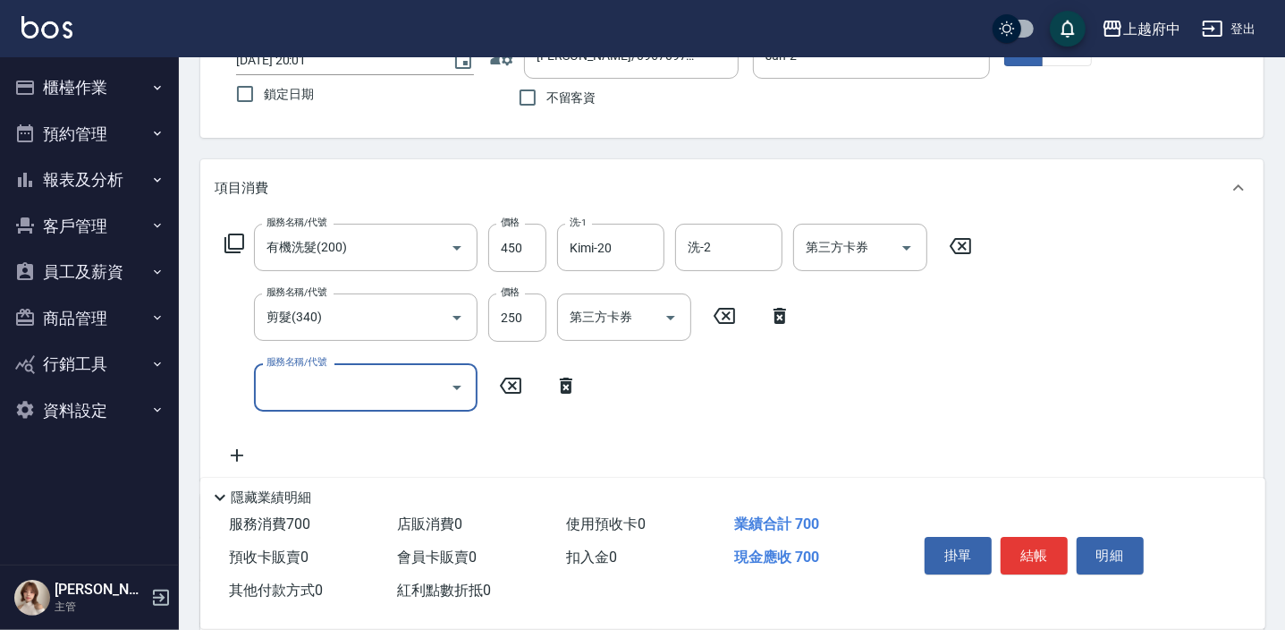
scroll to position [162, 0]
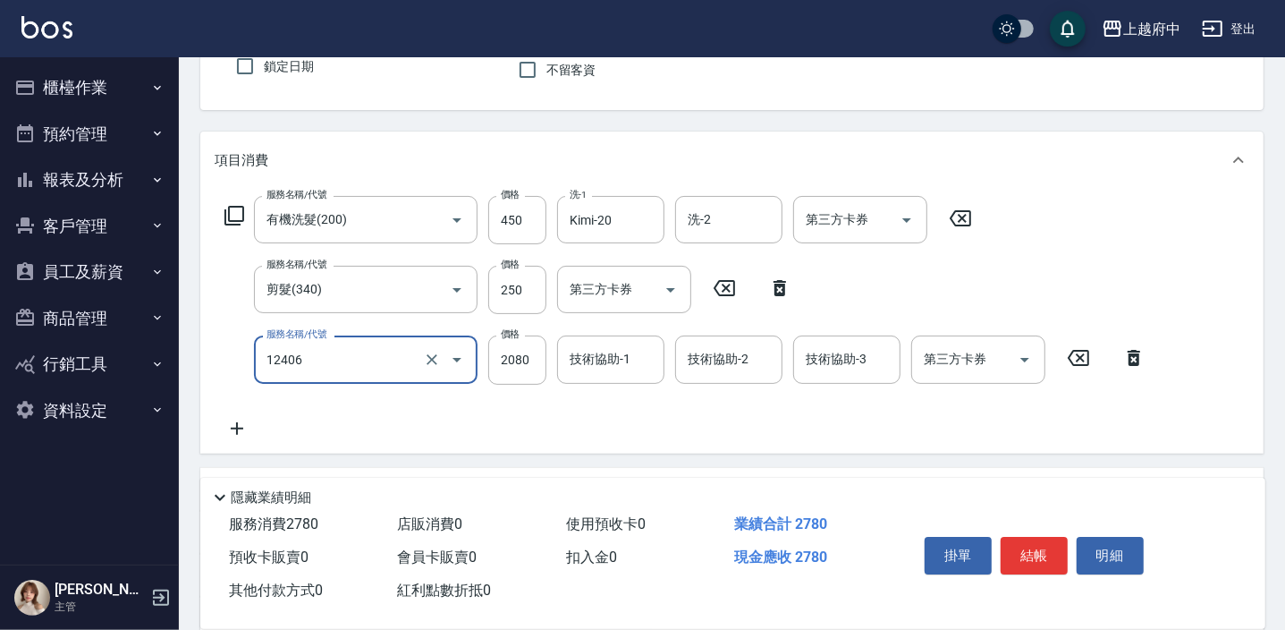
type input "染髮XL(12406)"
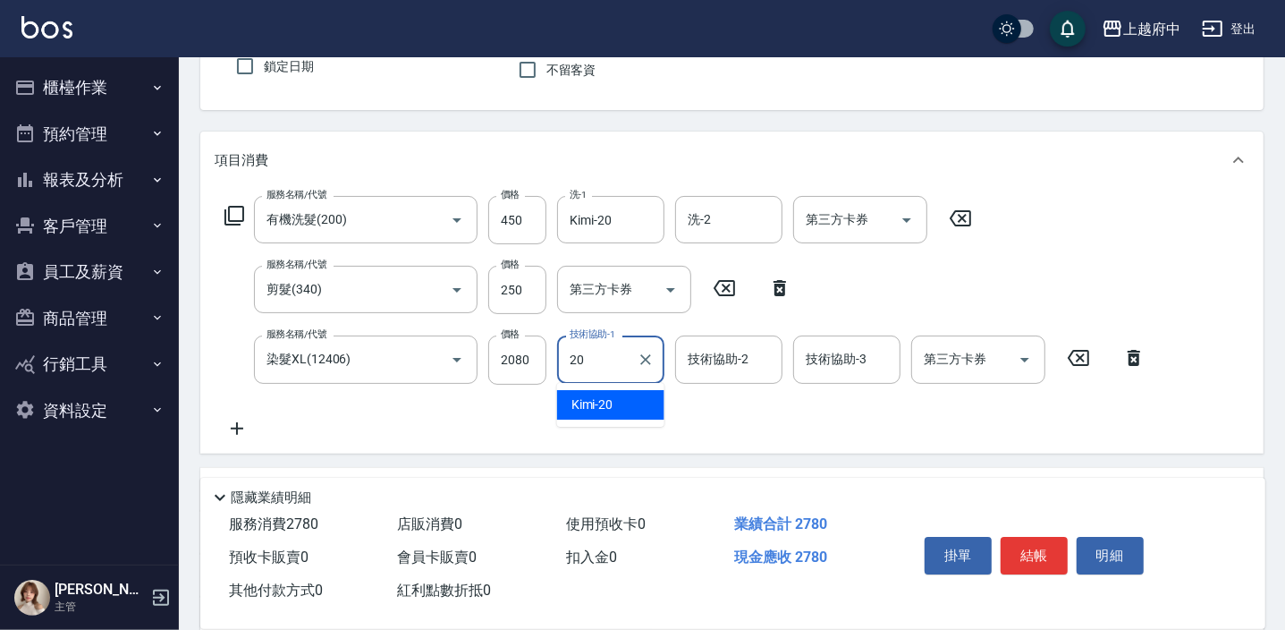
type input "Kimi-20"
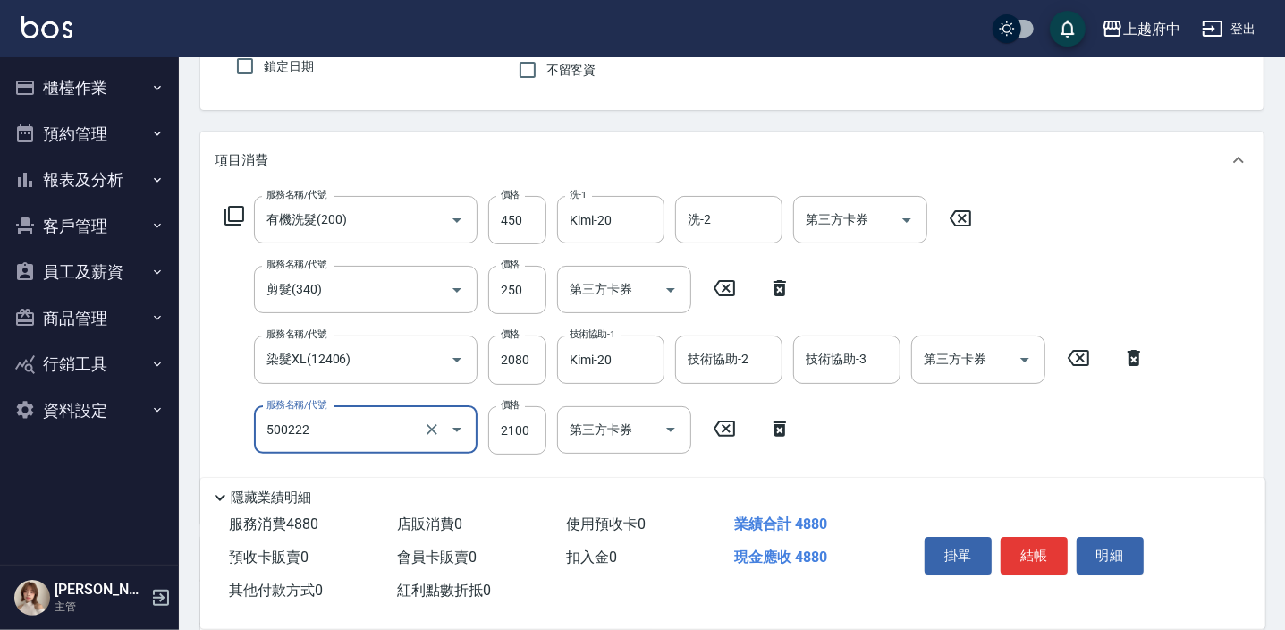
type input "漂髮 長(500222)"
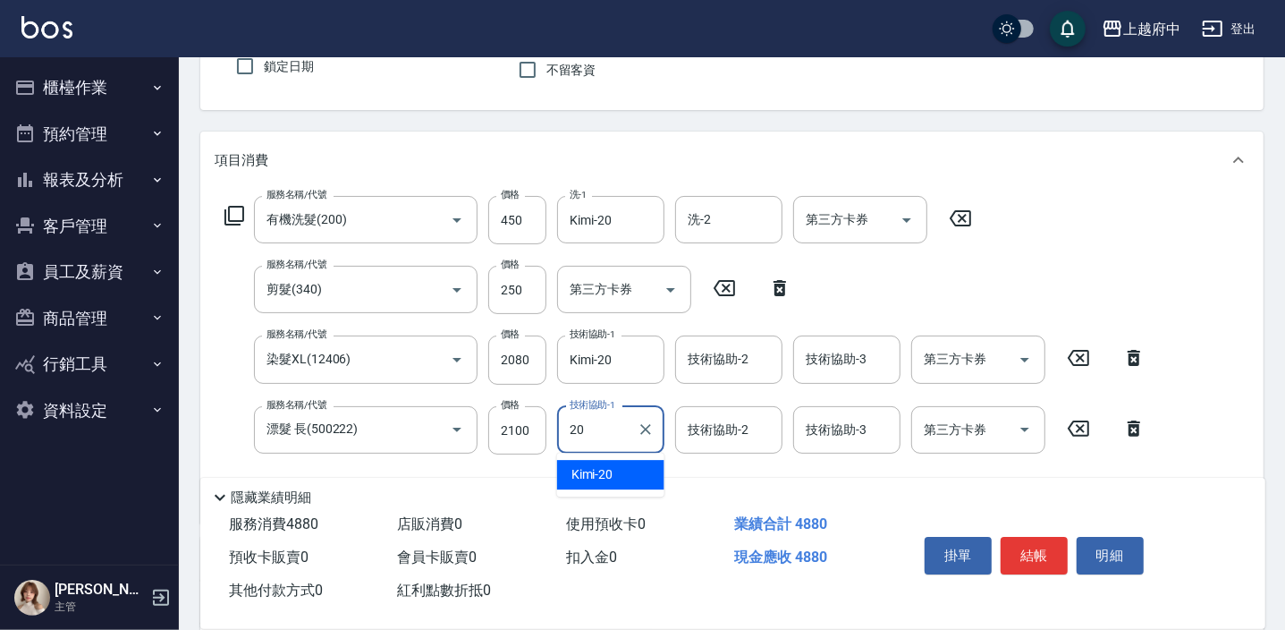
type input "Kimi-20"
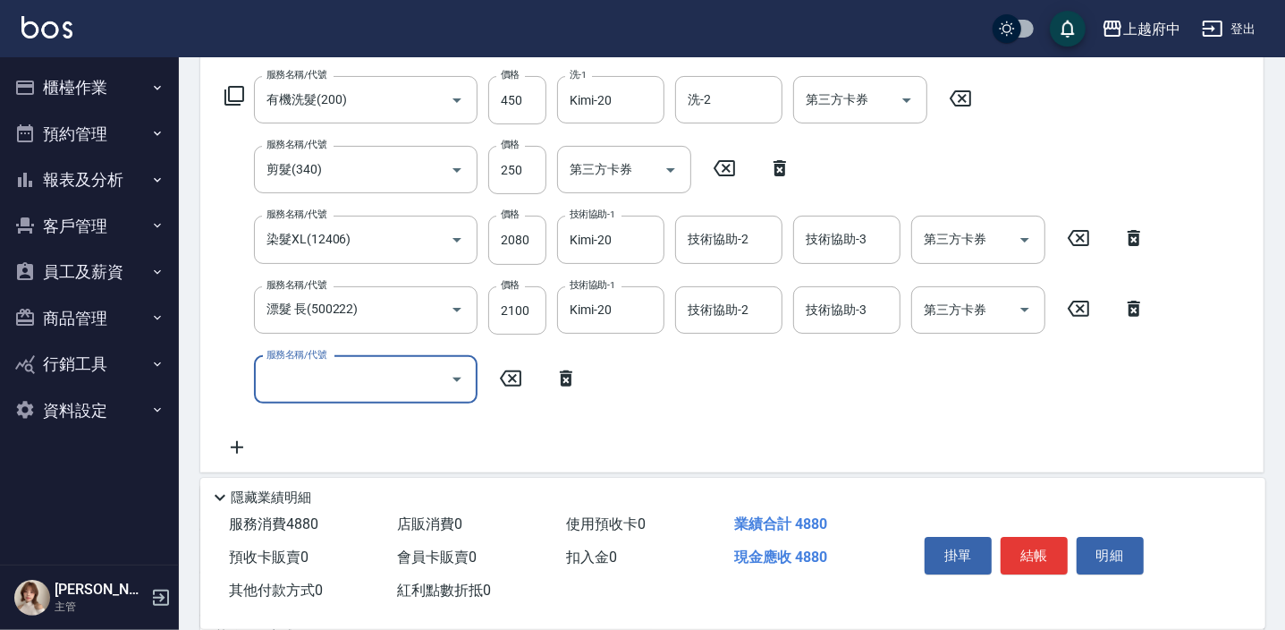
scroll to position [325, 0]
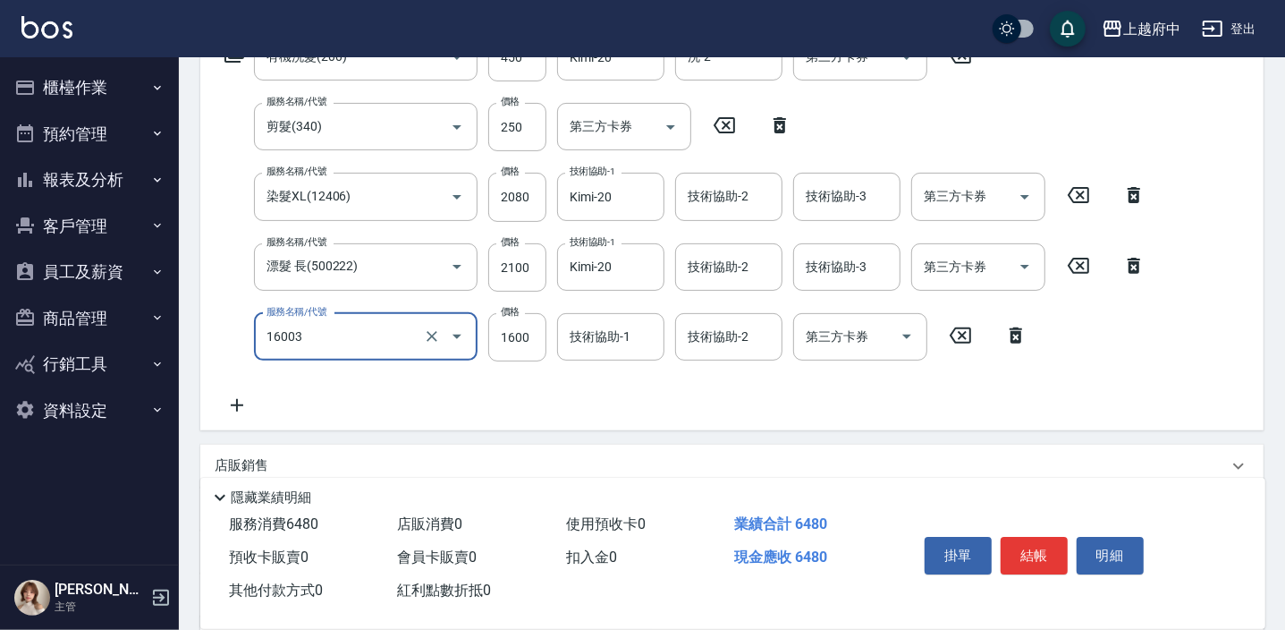
type input "漸層/手刷(16003)"
click at [521, 199] on input "2080" at bounding box center [517, 197] width 58 height 48
type input "1000"
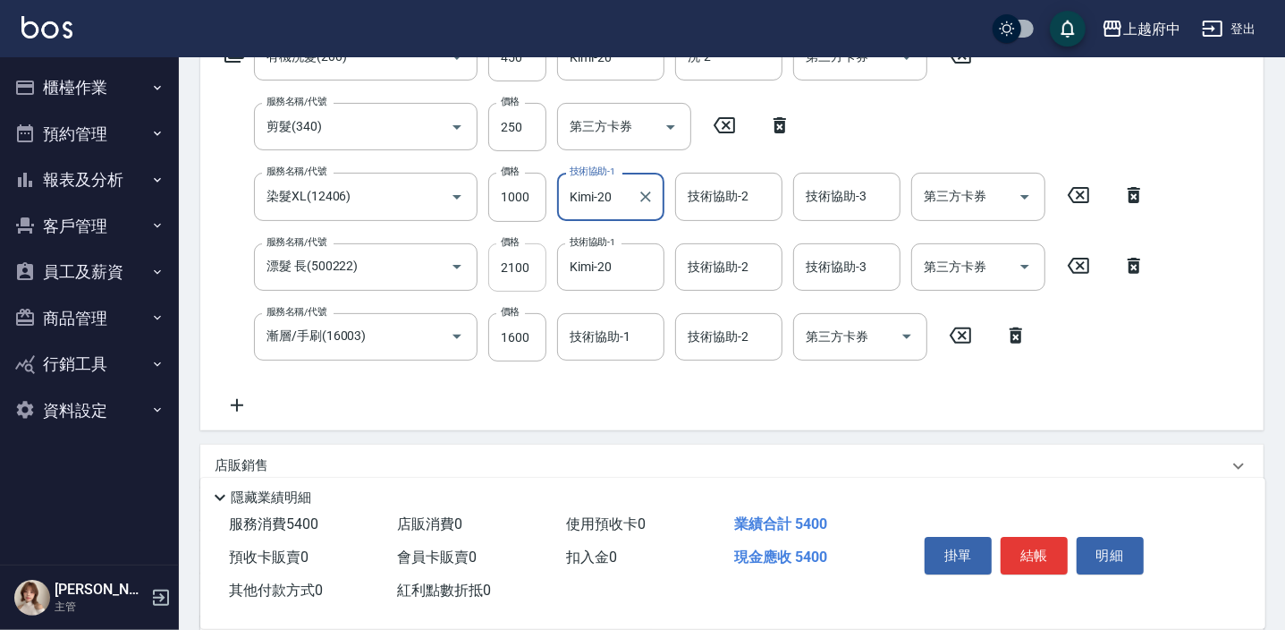
click at [529, 265] on input "2100" at bounding box center [517, 267] width 58 height 48
click at [524, 267] on input "2100" at bounding box center [517, 267] width 58 height 48
type input "1000"
click at [506, 340] on input "1600" at bounding box center [517, 337] width 58 height 48
type input "800"
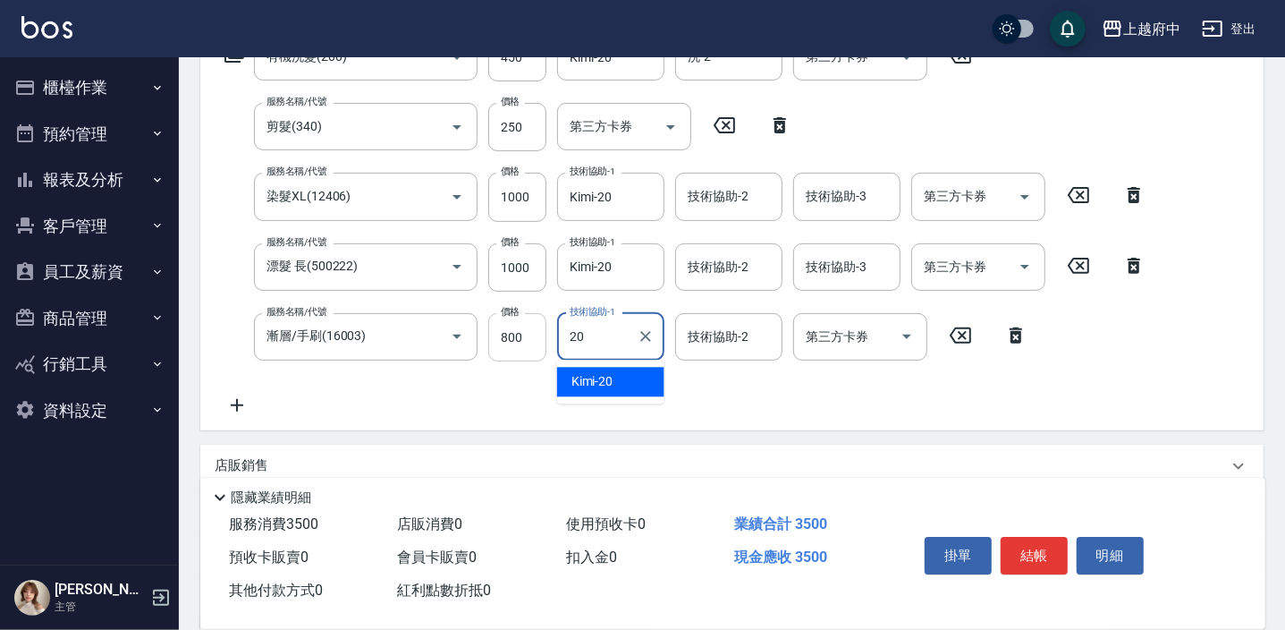
type input "Kimi-20"
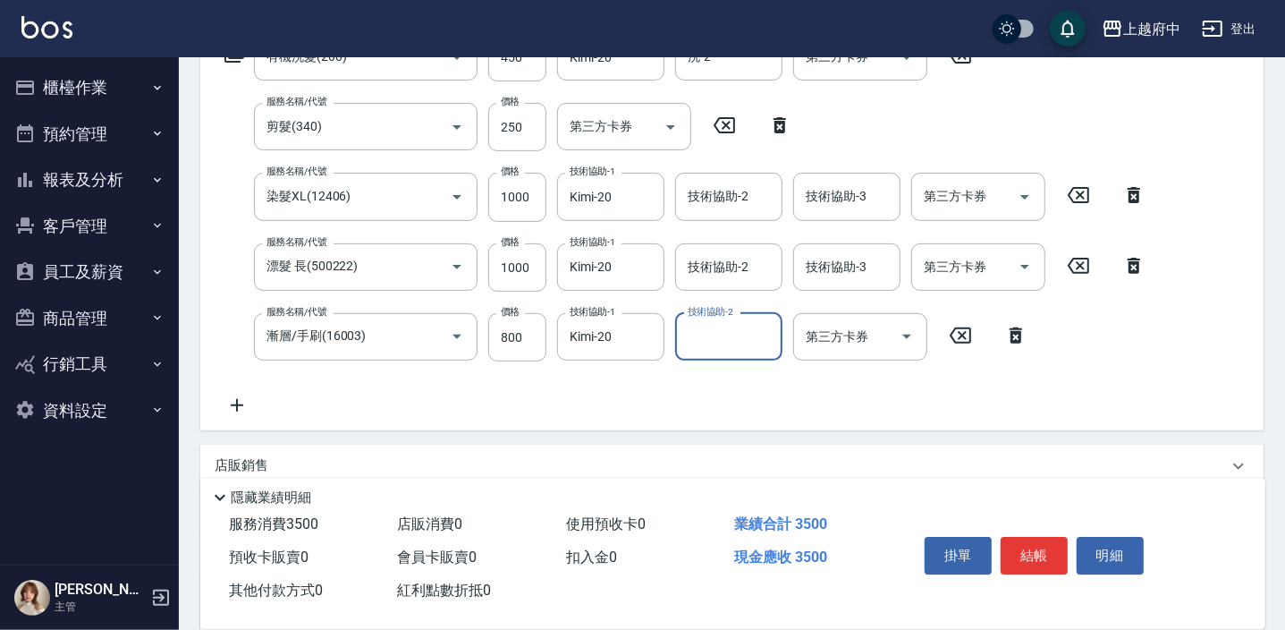
click at [644, 405] on div "服務名稱/代號 有機洗髮(200) 服務名稱/代號 價格 450 價格 洗-1 Kimi-20 洗-1 洗-2 洗-2 第三方卡券 第三方卡券 服務名稱/代號…" at bounding box center [686, 224] width 942 height 383
click at [242, 402] on icon at bounding box center [237, 404] width 45 height 21
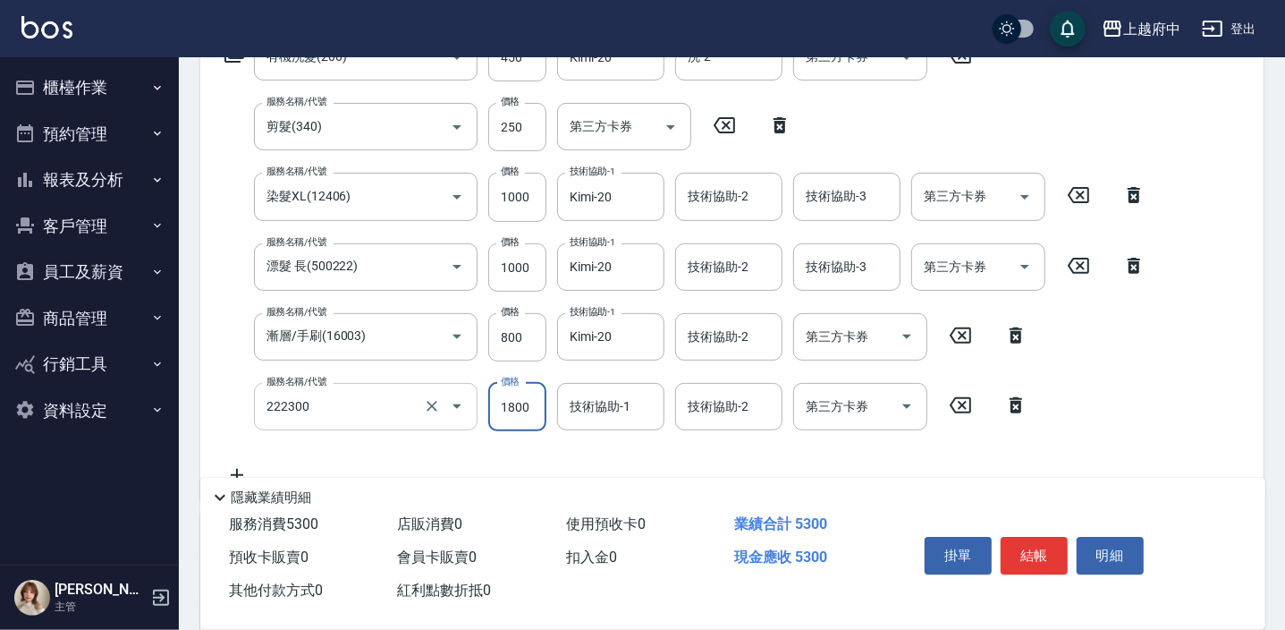
type input "結構三段式(222300)"
type input "2800"
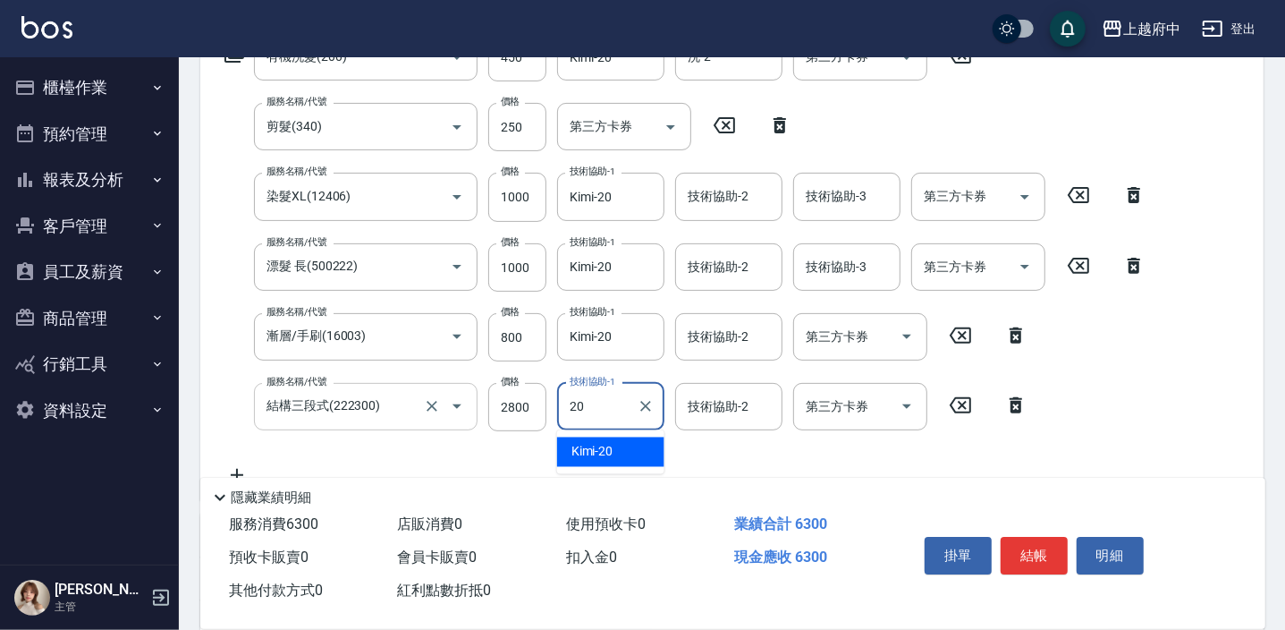
type input "Kimi-20"
click at [987, 451] on div "服務名稱/代號 有機洗髮(200) 服務名稱/代號 價格 450 價格 洗-1 Kimi-20 洗-1 洗-2 洗-2 第三方卡券 第三方卡券 服務名稱/代號…" at bounding box center [686, 259] width 942 height 453
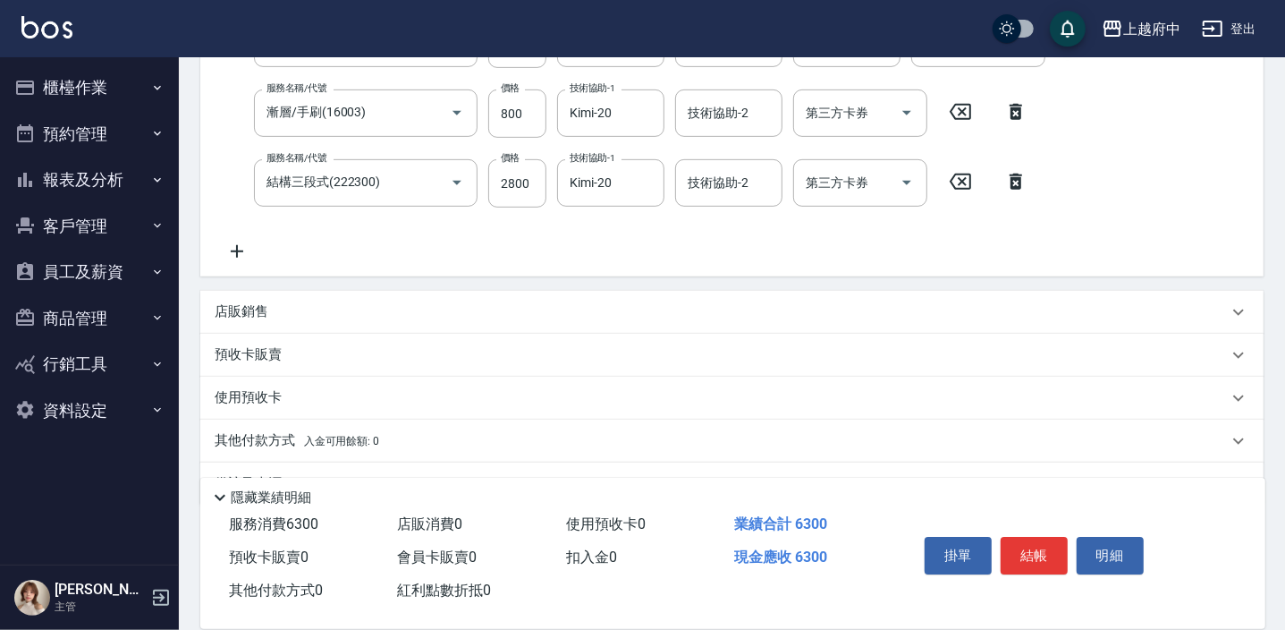
scroll to position [591, 0]
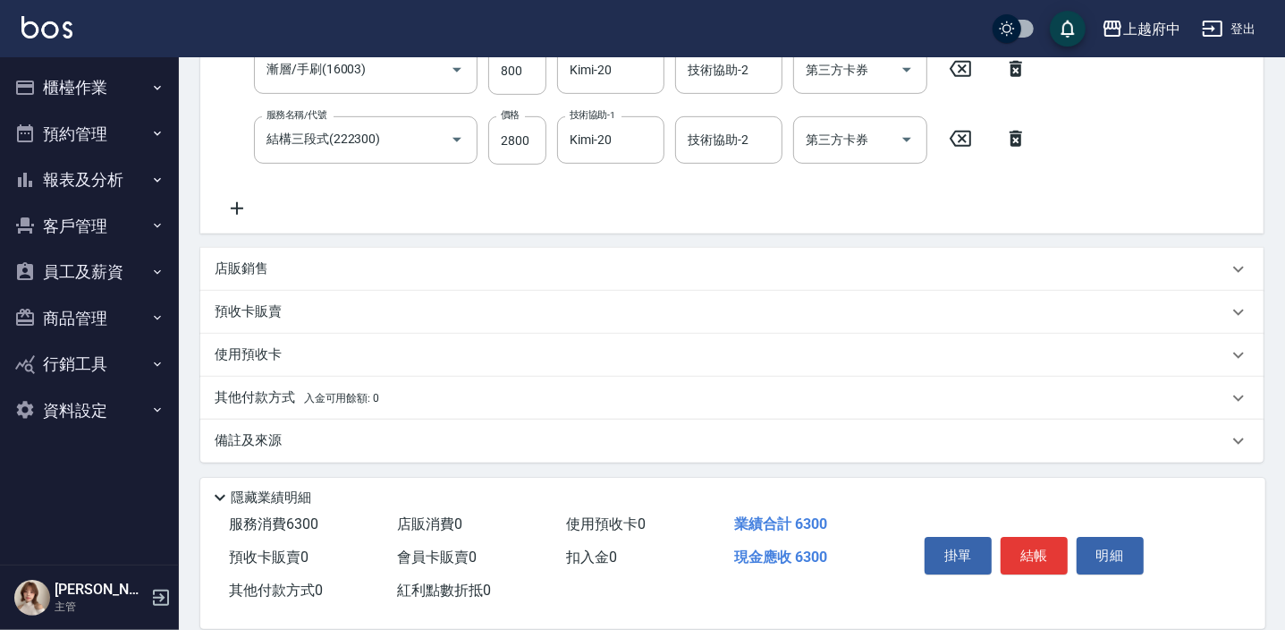
click at [270, 388] on p "其他付款方式 入金可用餘額: 0" at bounding box center [297, 398] width 165 height 20
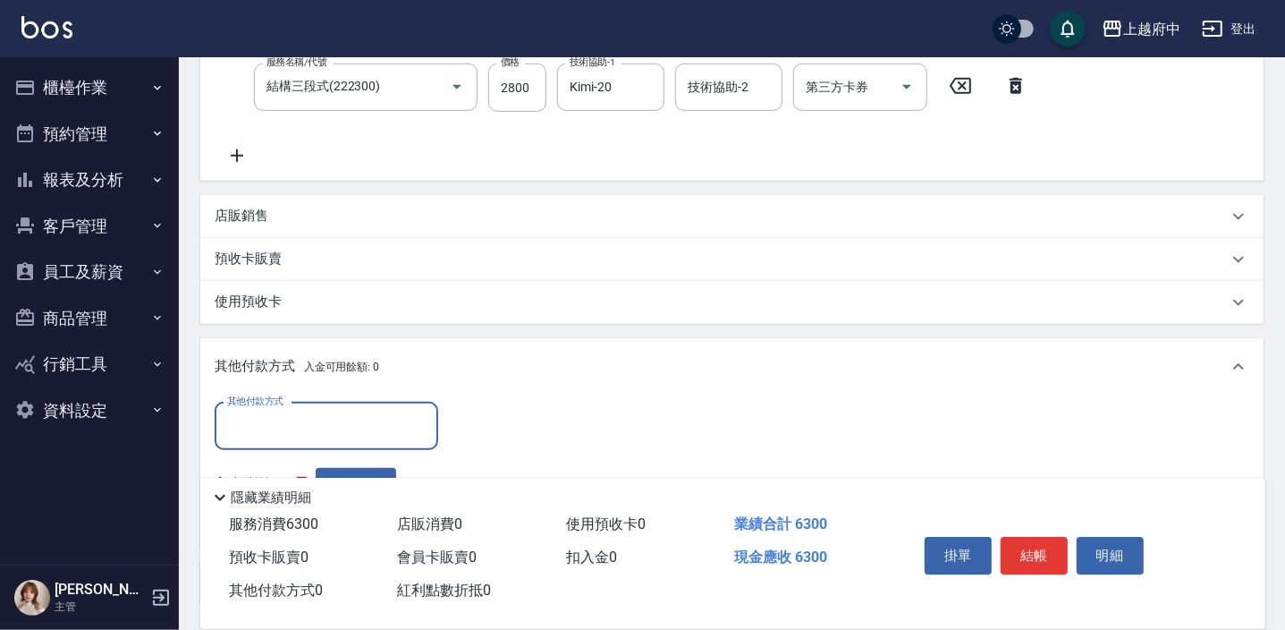
scroll to position [673, 0]
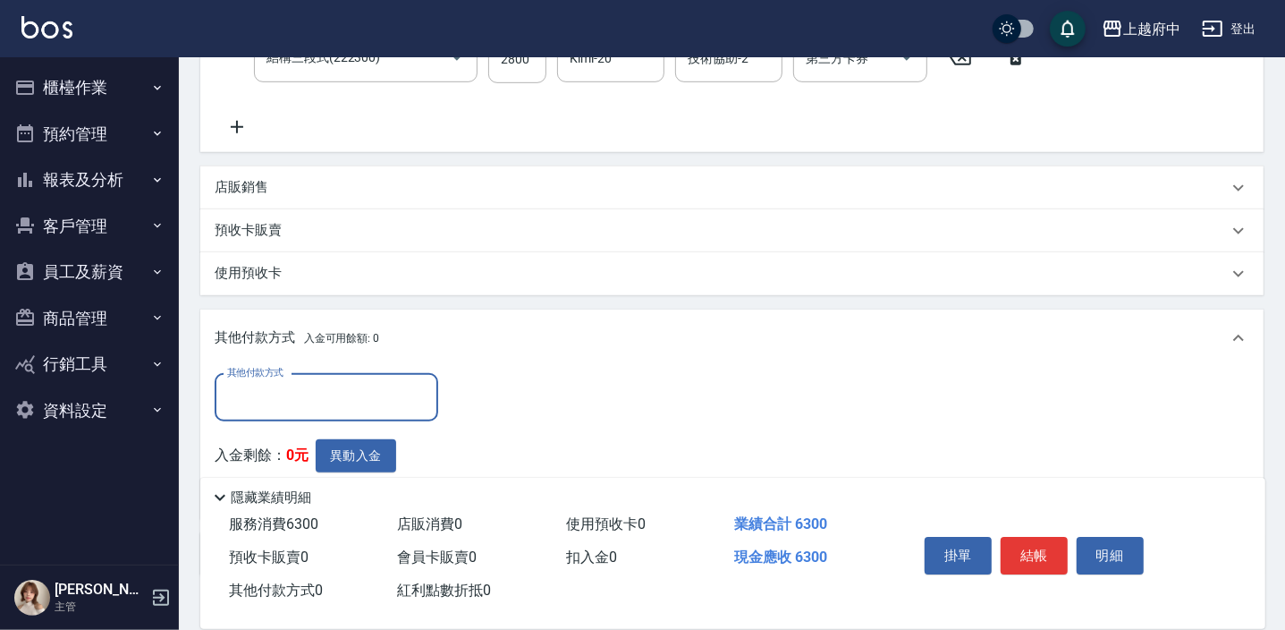
click at [292, 385] on input "其他付款方式" at bounding box center [326, 397] width 207 height 31
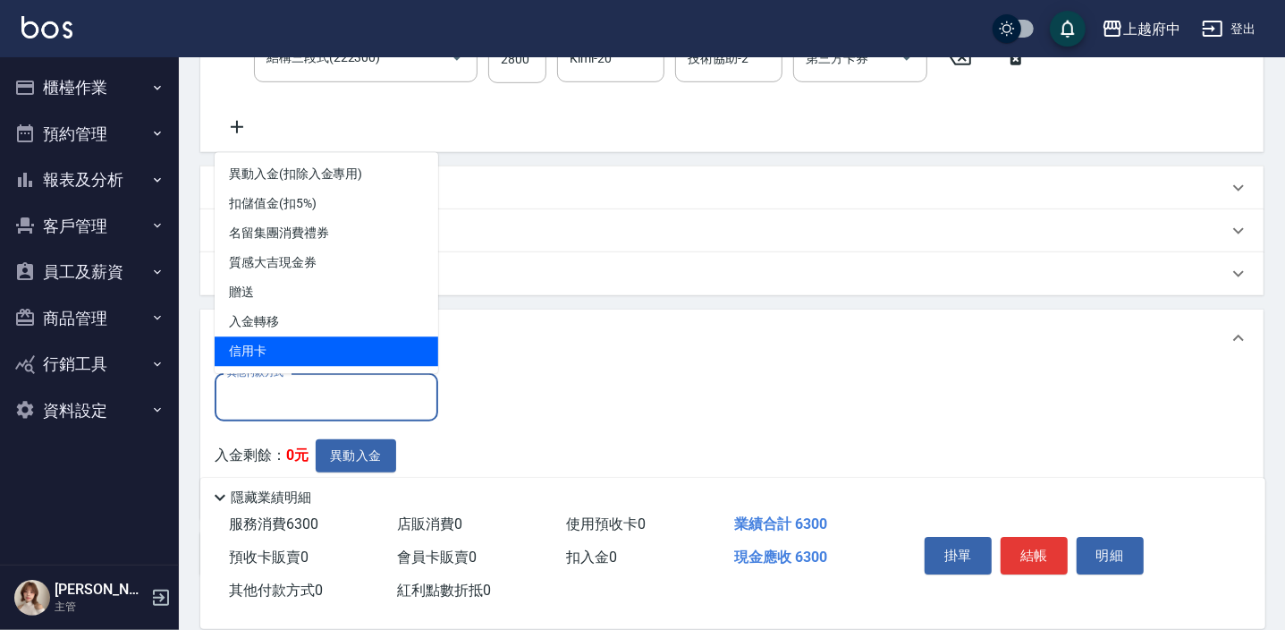
click at [267, 349] on span "信用卡" at bounding box center [327, 351] width 224 height 30
type input "信用卡"
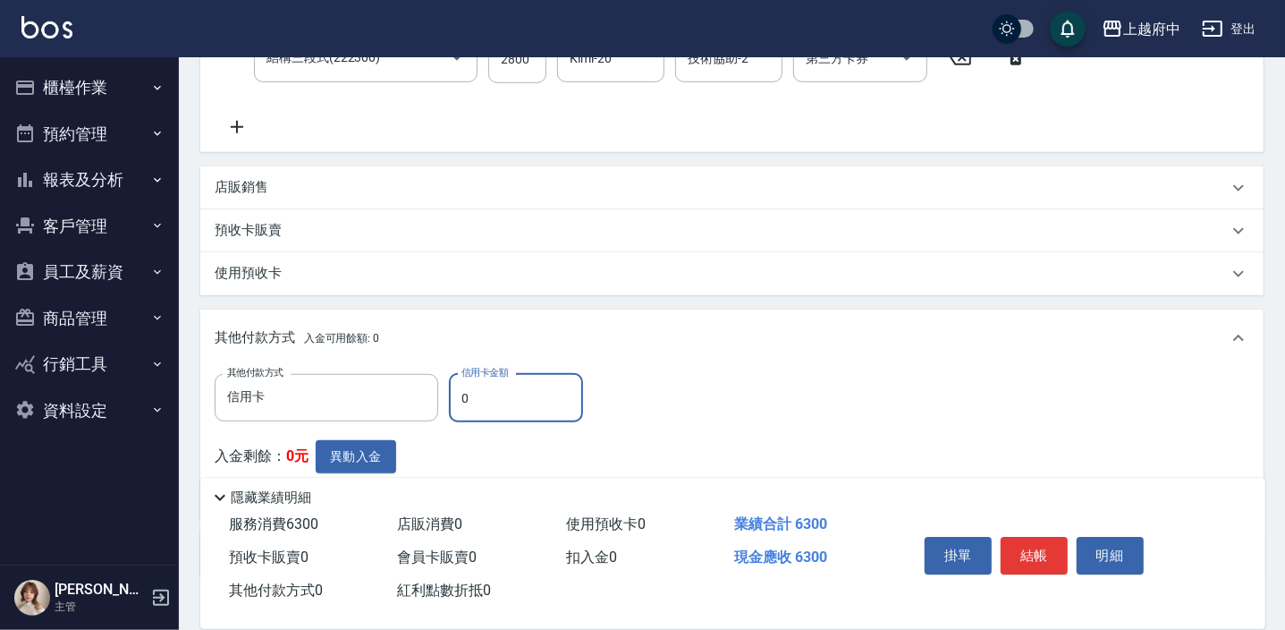
drag, startPoint x: 485, startPoint y: 389, endPoint x: 438, endPoint y: 401, distance: 47.9
click at [438, 401] on div "其他付款方式 信用卡 其他付款方式 信用卡金額 0 信用卡金額" at bounding box center [404, 398] width 379 height 48
click at [741, 419] on div "其他付款方式 信用卡 其他付款方式 信用卡金額 6300 信用卡金額 入金剩餘： 0元 異動入金" at bounding box center [732, 439] width 1035 height 131
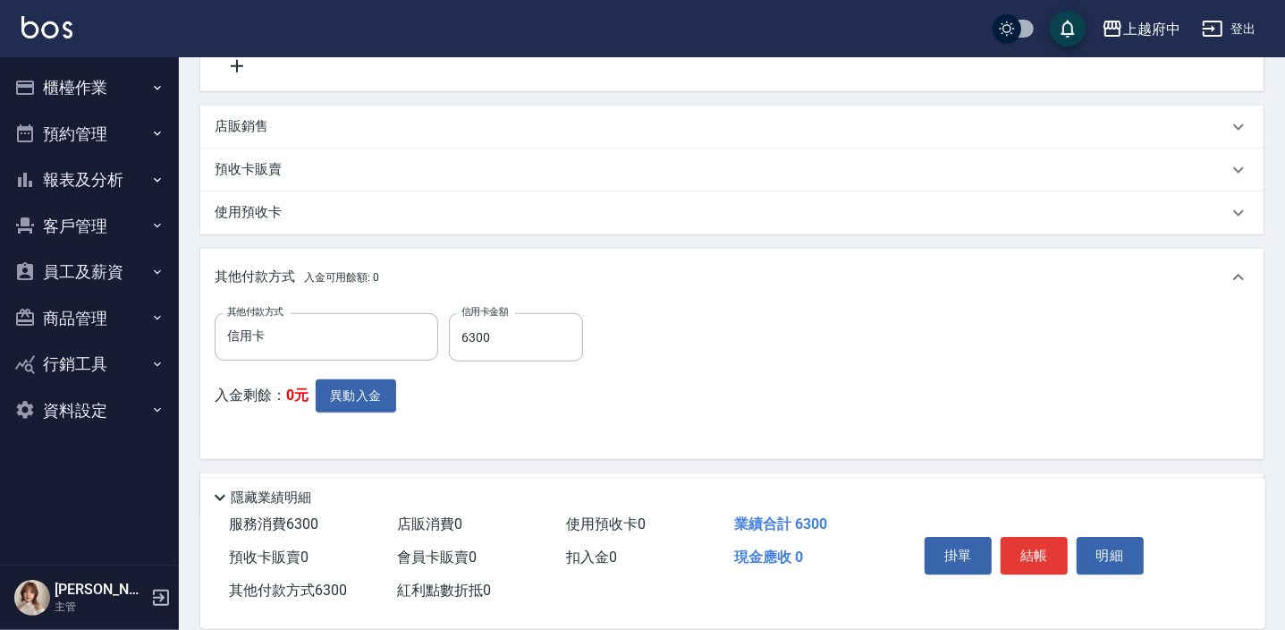
scroll to position [787, 0]
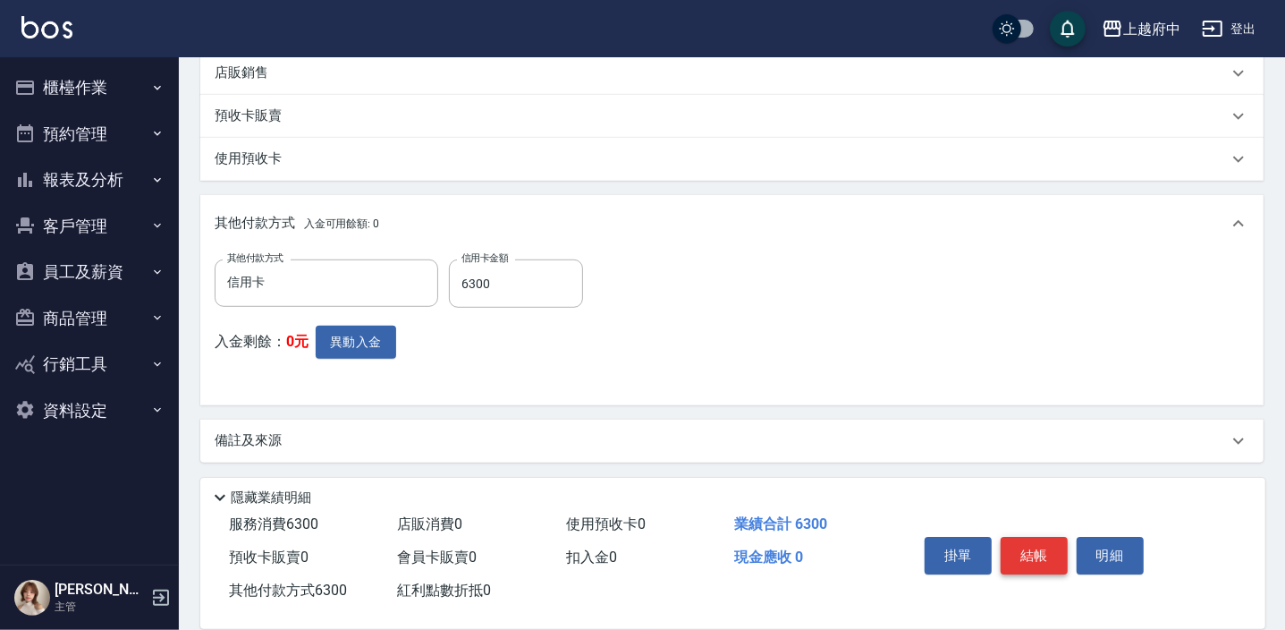
click at [1022, 546] on button "結帳" at bounding box center [1034, 556] width 67 height 38
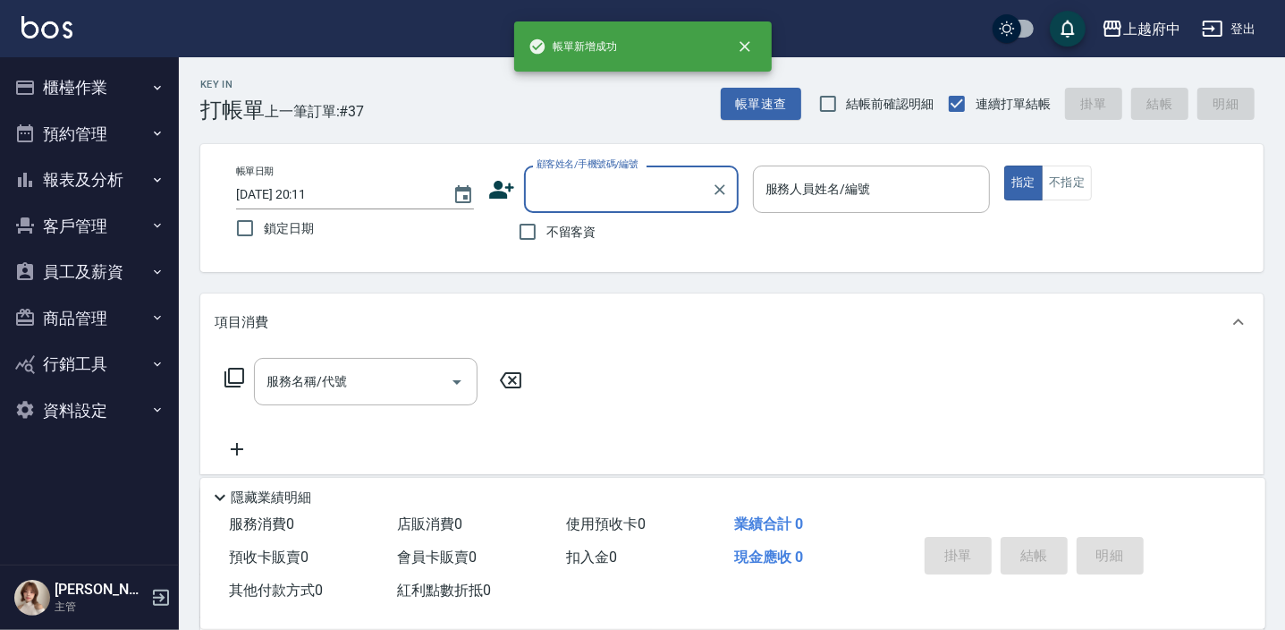
scroll to position [0, 0]
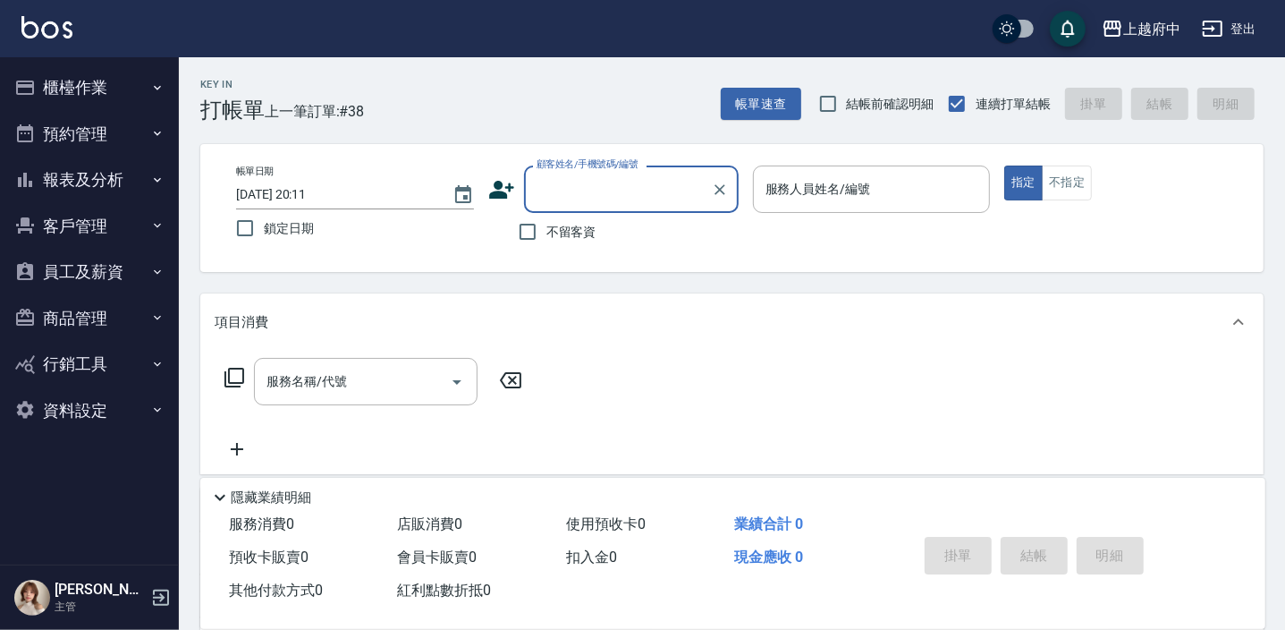
click at [492, 191] on icon at bounding box center [501, 190] width 25 height 18
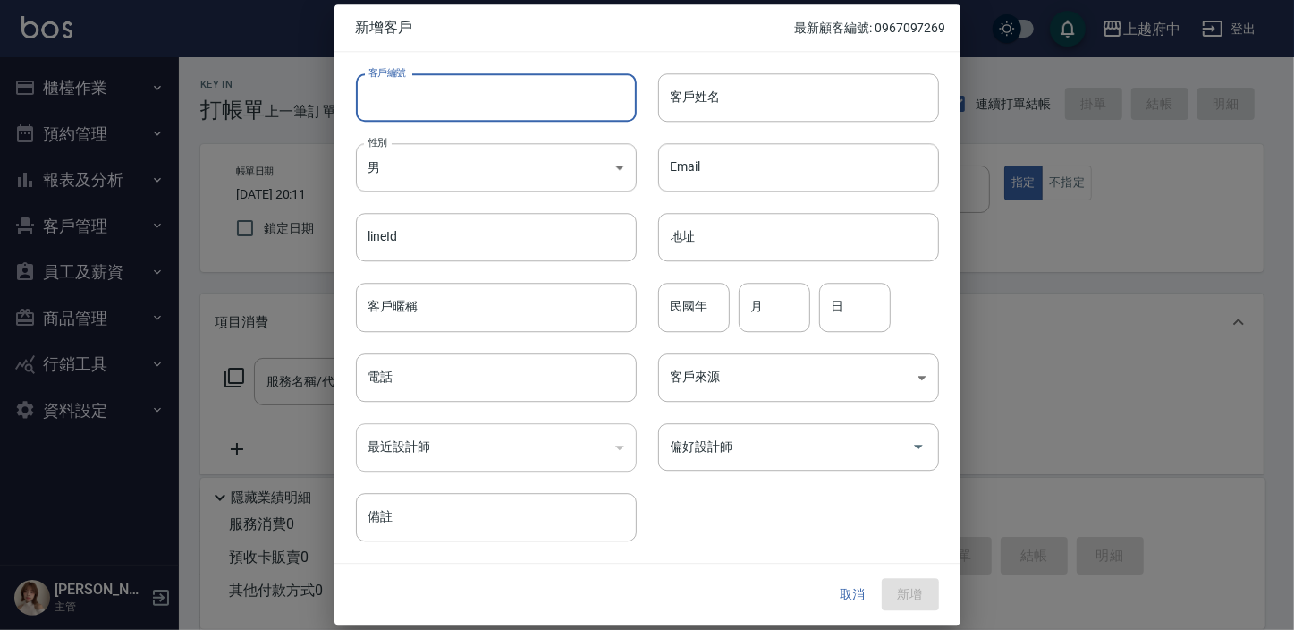
click at [433, 95] on input "客戶編號" at bounding box center [496, 97] width 281 height 48
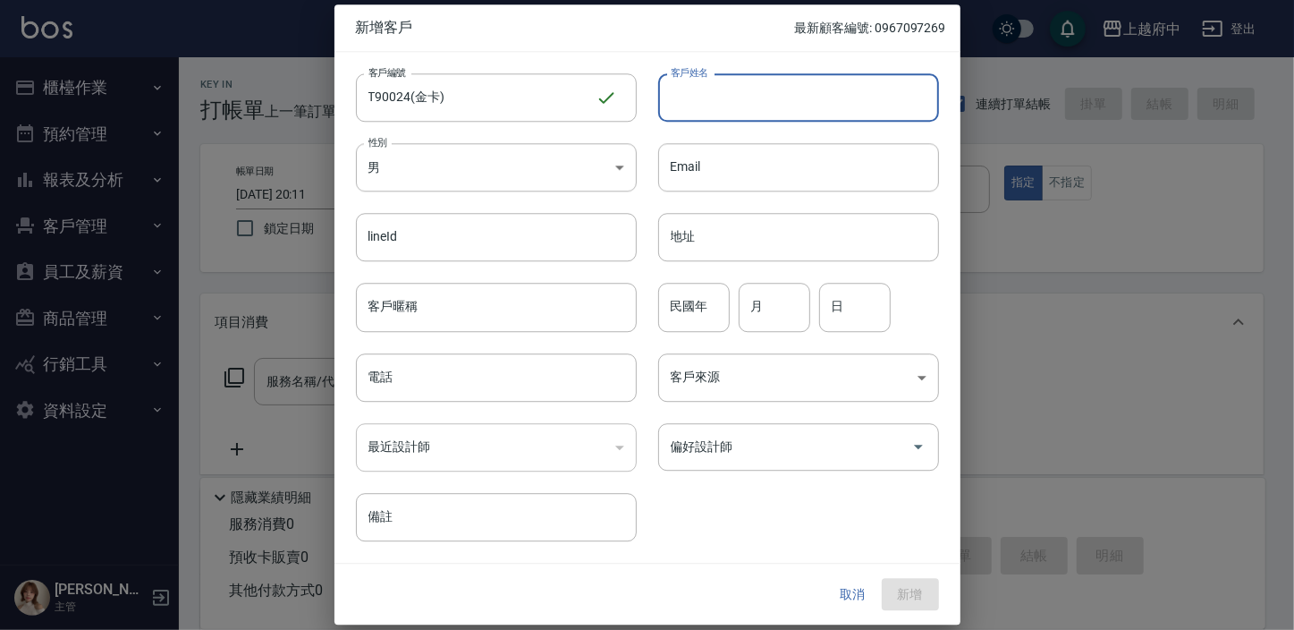
click at [762, 99] on input "客戶姓名" at bounding box center [798, 97] width 281 height 48
click at [429, 311] on input "客戶暱稱" at bounding box center [496, 308] width 281 height 48
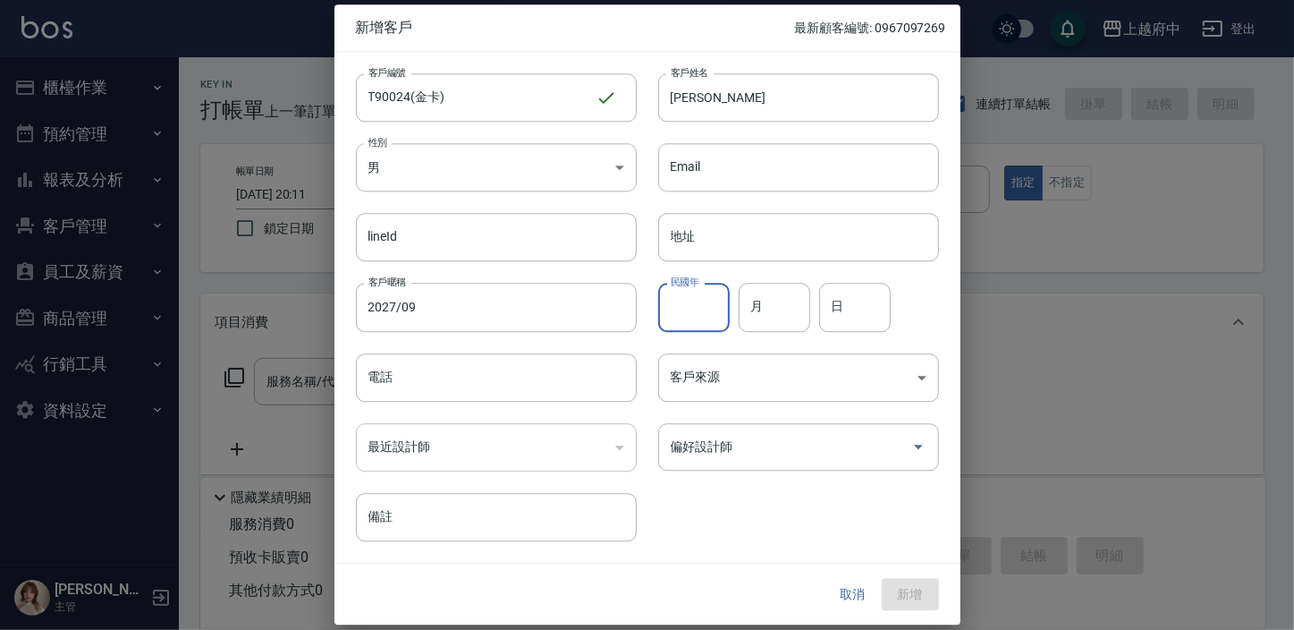
click at [673, 315] on input "民國年" at bounding box center [694, 308] width 72 height 48
click at [805, 519] on div "客戶編號 T90024(金卡) ​ 客戶編號 客戶姓名 彭俊叡 客戶姓名 性別 男 MALE 性別 Email Email lineId lineId 地址 …" at bounding box center [636, 296] width 605 height 489
click at [929, 596] on button "新增" at bounding box center [910, 594] width 57 height 33
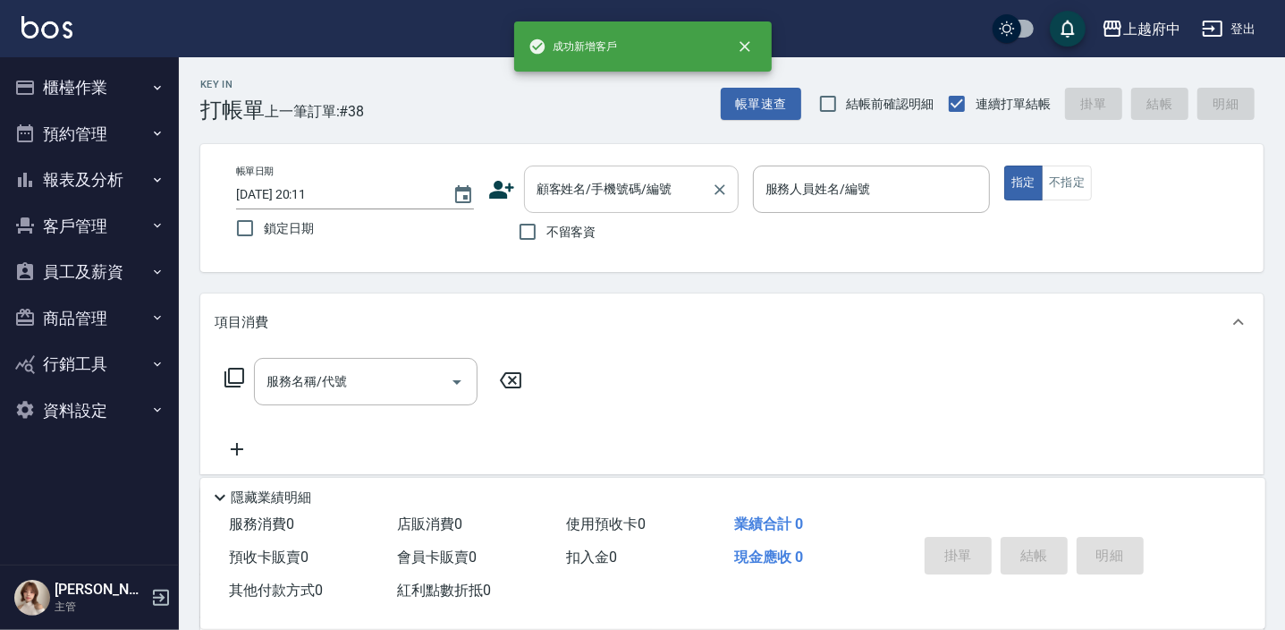
click at [576, 212] on div "顧客姓名/手機號碼/編號" at bounding box center [631, 188] width 215 height 47
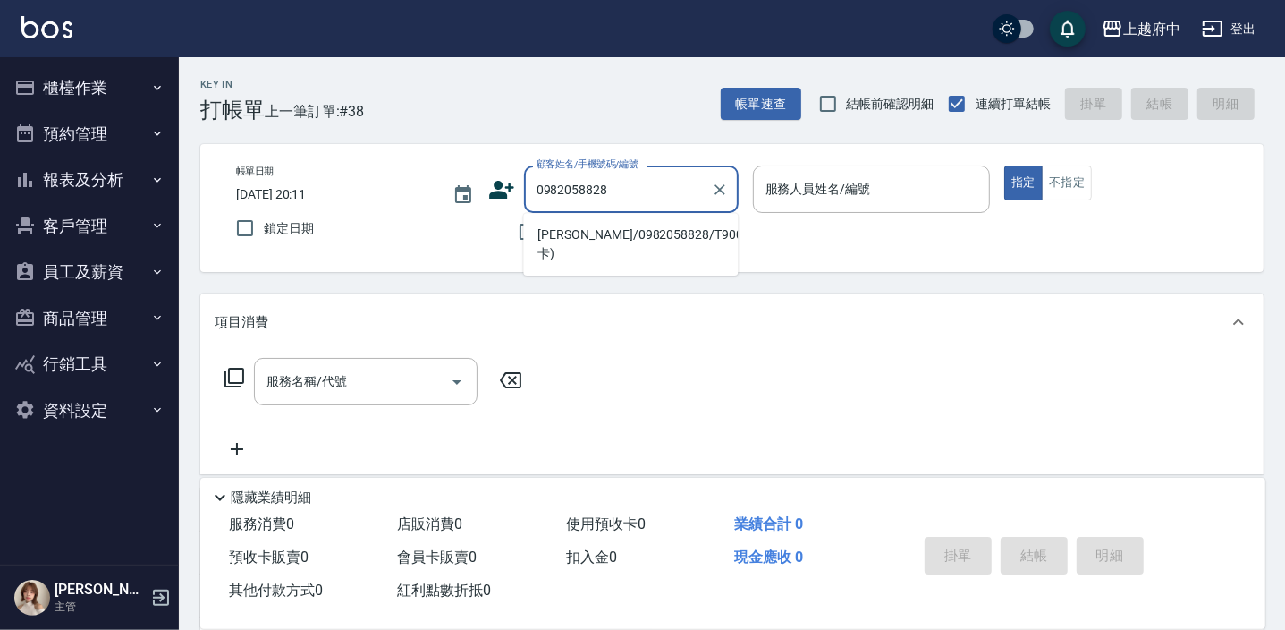
click at [634, 247] on li "彭俊叡/0982058828/T90024(金卡)" at bounding box center [630, 244] width 215 height 48
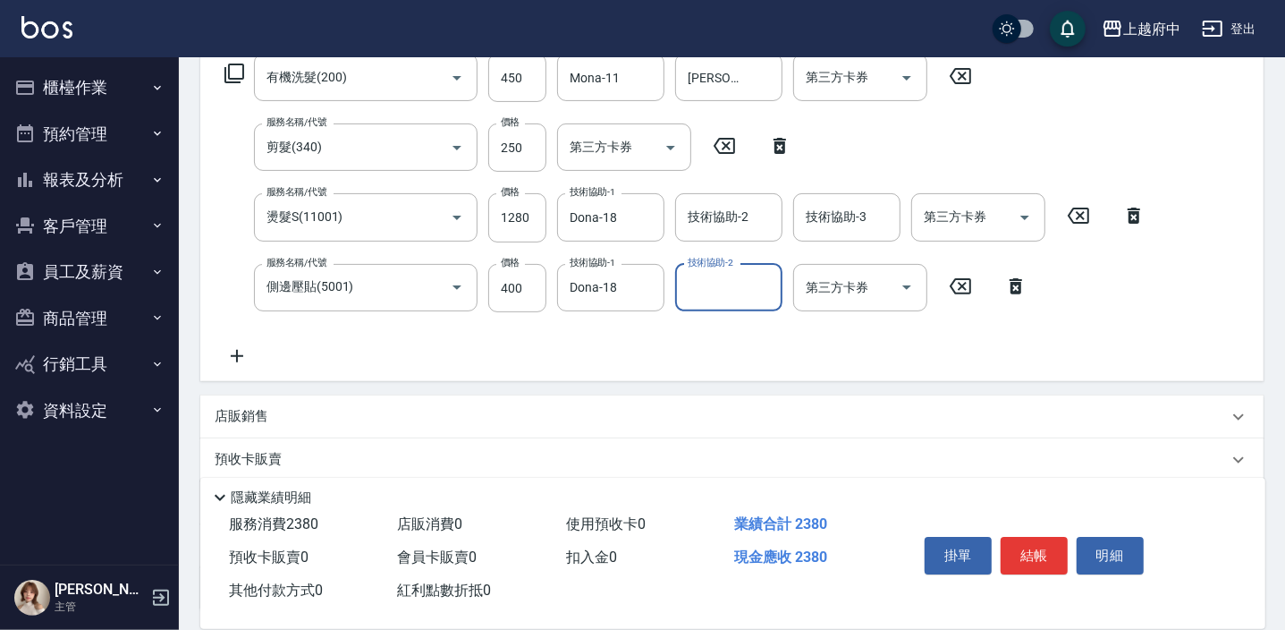
scroll to position [325, 0]
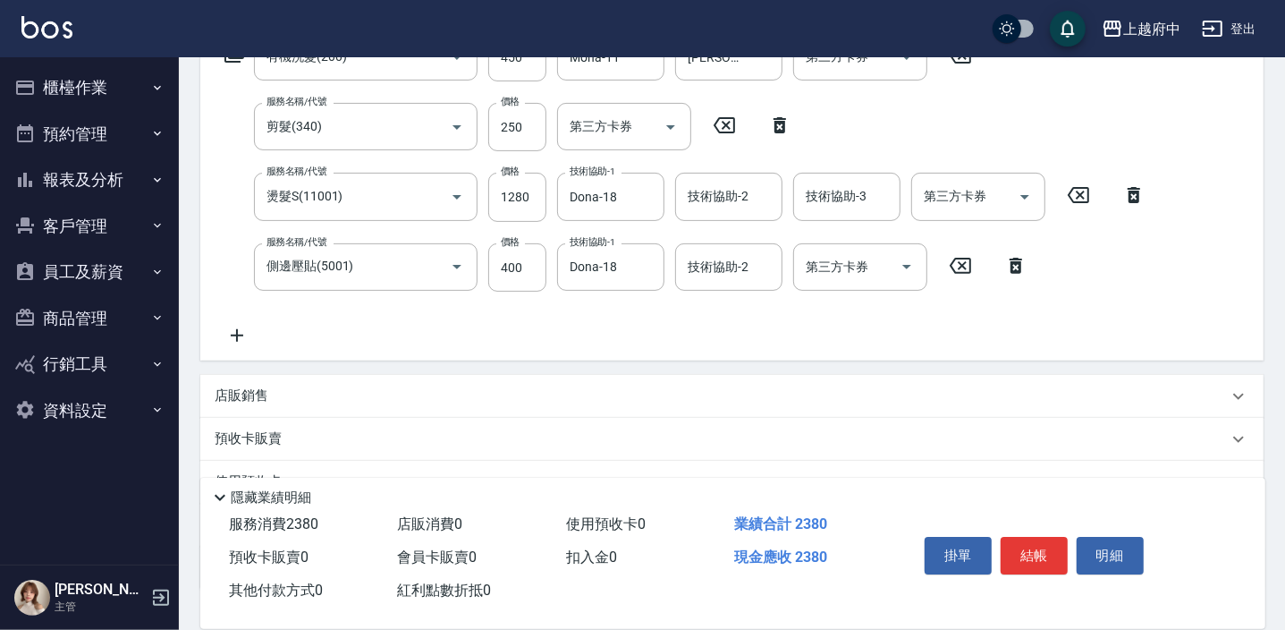
click at [242, 400] on p "店販銷售" at bounding box center [242, 395] width 54 height 19
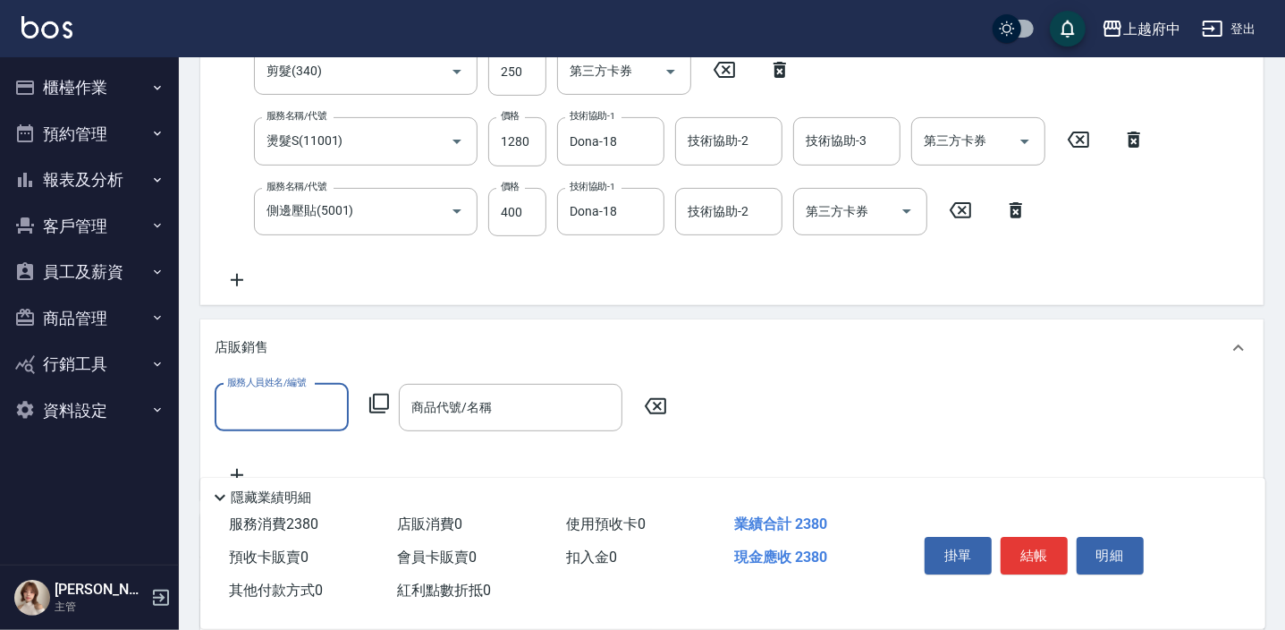
scroll to position [406, 0]
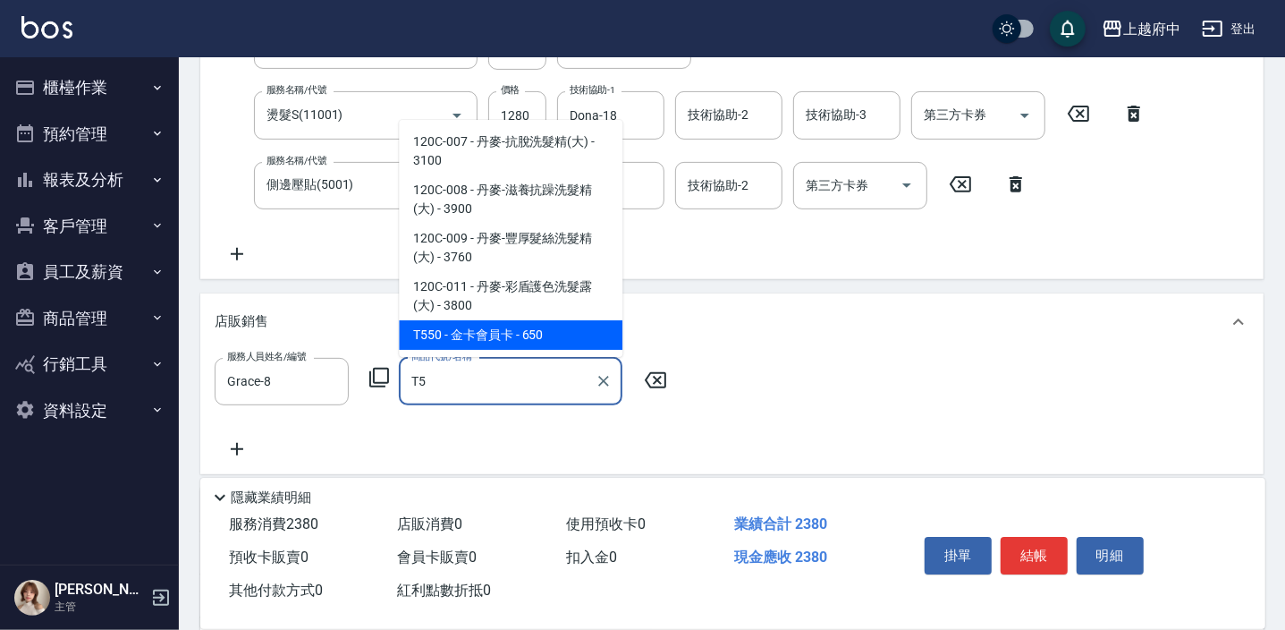
click at [484, 329] on span "T550 - 金卡會員卡 - 650" at bounding box center [511, 335] width 224 height 30
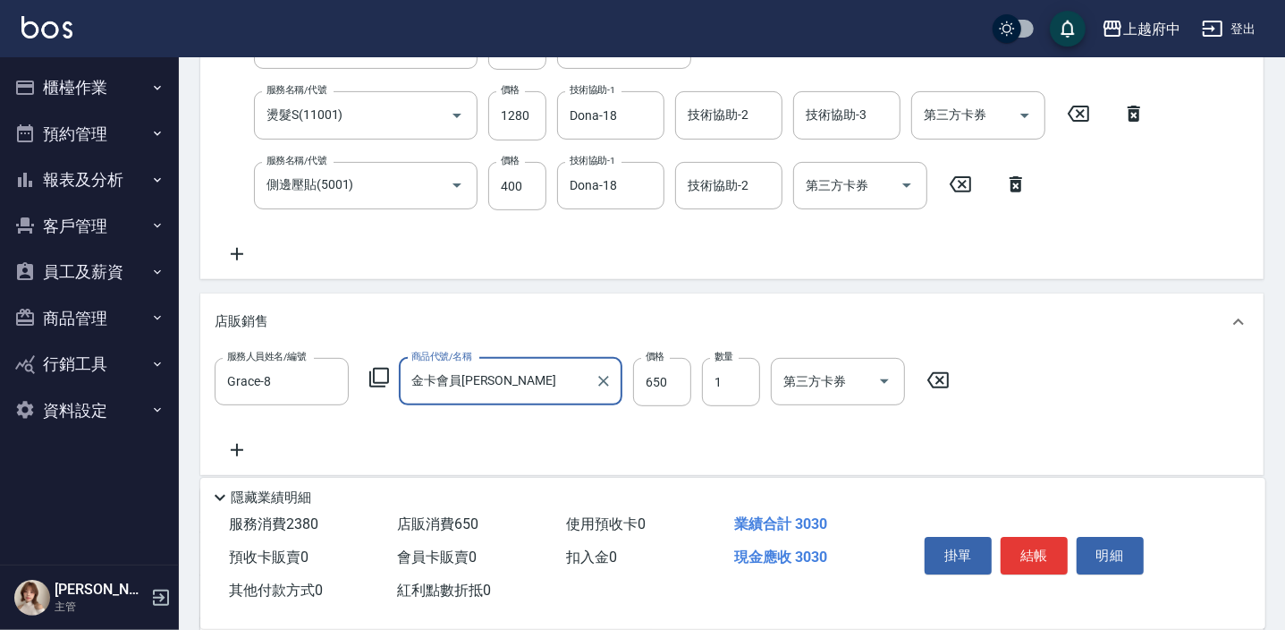
click at [614, 436] on div "服務人員姓名/編號 Grace-8 服務人員姓名/編號 商品代號/名稱 金卡會員卡 商品代號/名稱 價格 650 價格 數量 1 數量 第三方卡券 第三方卡券" at bounding box center [732, 409] width 1035 height 103
click at [1033, 542] on button "結帳" at bounding box center [1034, 556] width 67 height 38
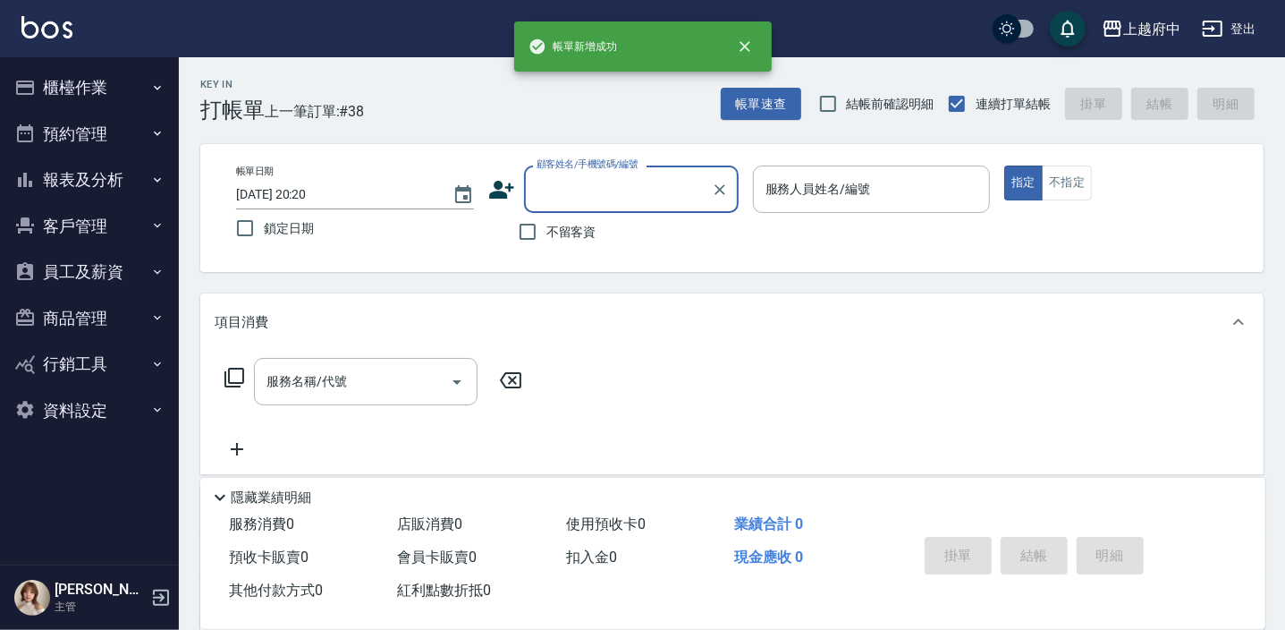
scroll to position [0, 0]
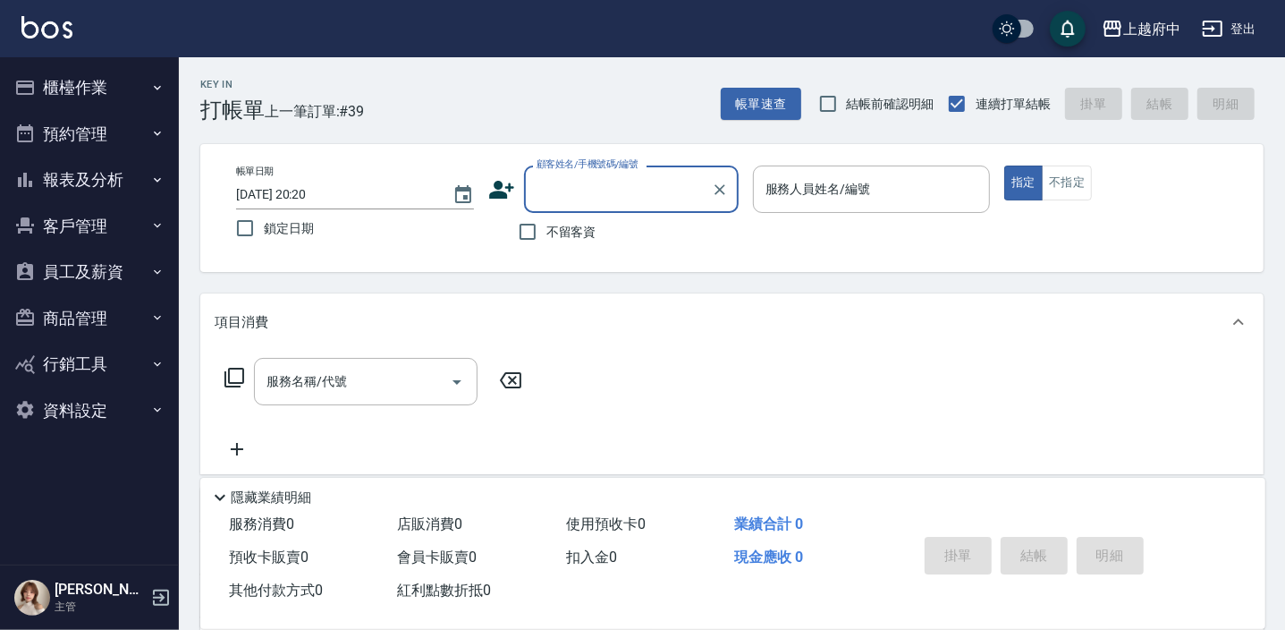
click at [501, 189] on icon at bounding box center [501, 189] width 27 height 27
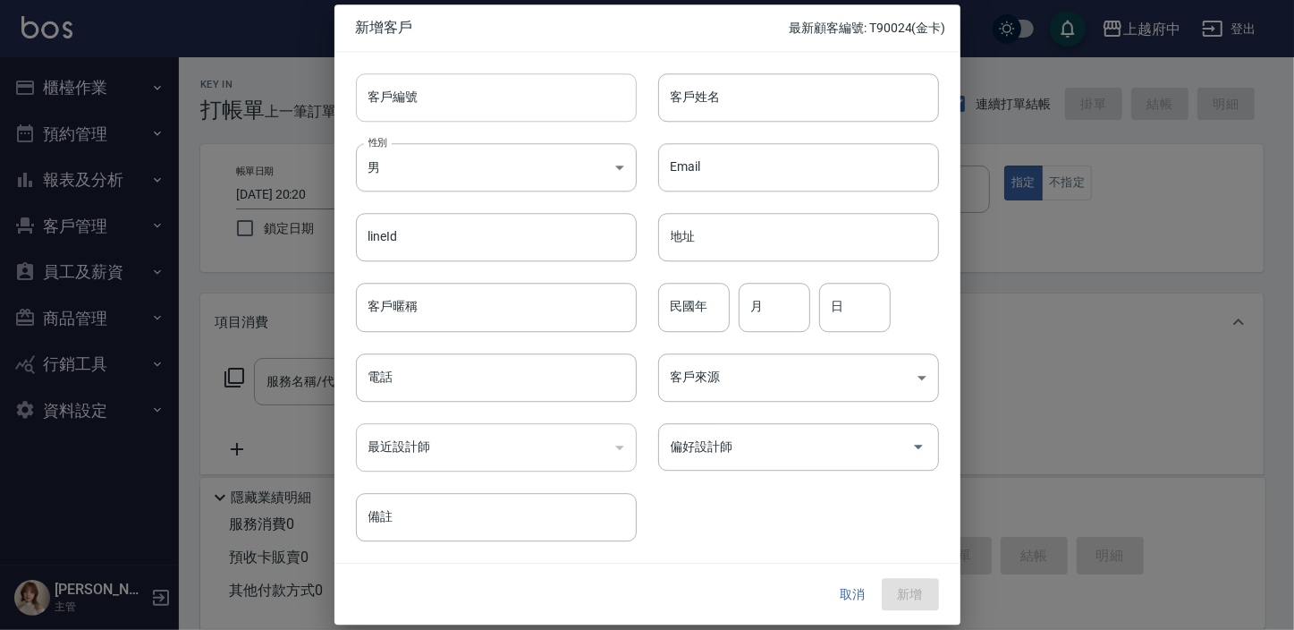
click at [425, 97] on input "客戶編號" at bounding box center [496, 97] width 281 height 48
click at [733, 95] on input "客戶姓名" at bounding box center [798, 97] width 281 height 48
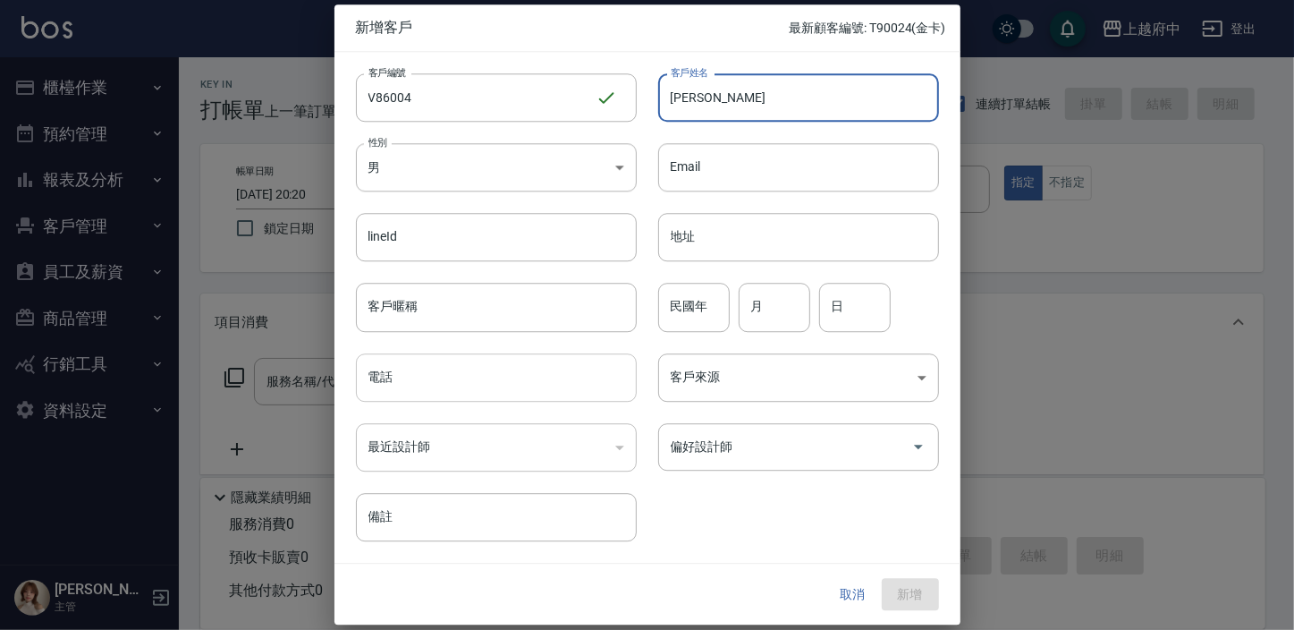
drag, startPoint x: 406, startPoint y: 382, endPoint x: 417, endPoint y: 377, distance: 11.6
click at [403, 379] on input "電話" at bounding box center [496, 377] width 281 height 48
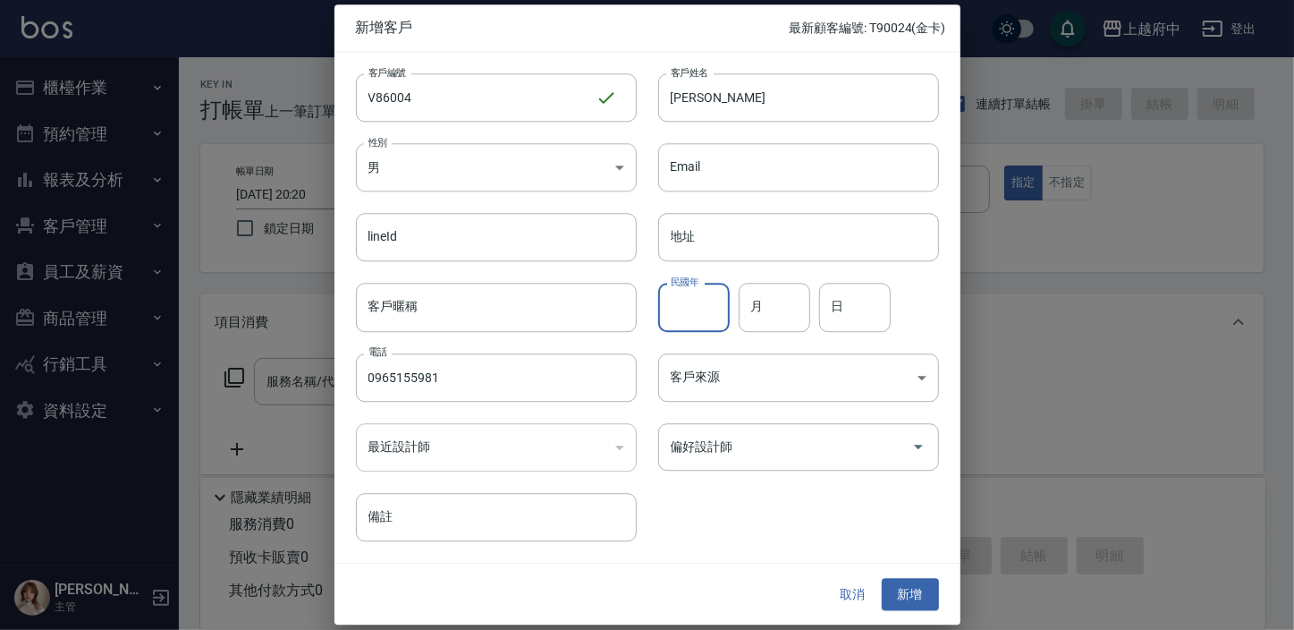
click at [705, 309] on input "民國年" at bounding box center [694, 308] width 72 height 48
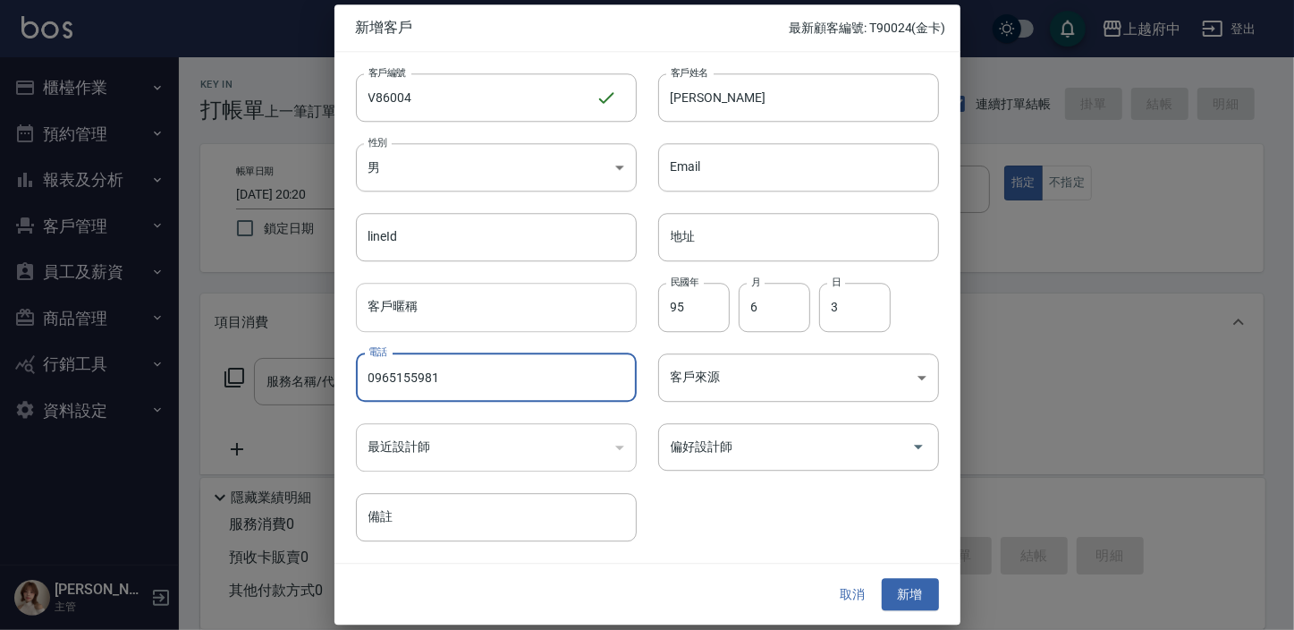
click at [427, 295] on input "客戶暱稱" at bounding box center [496, 308] width 281 height 48
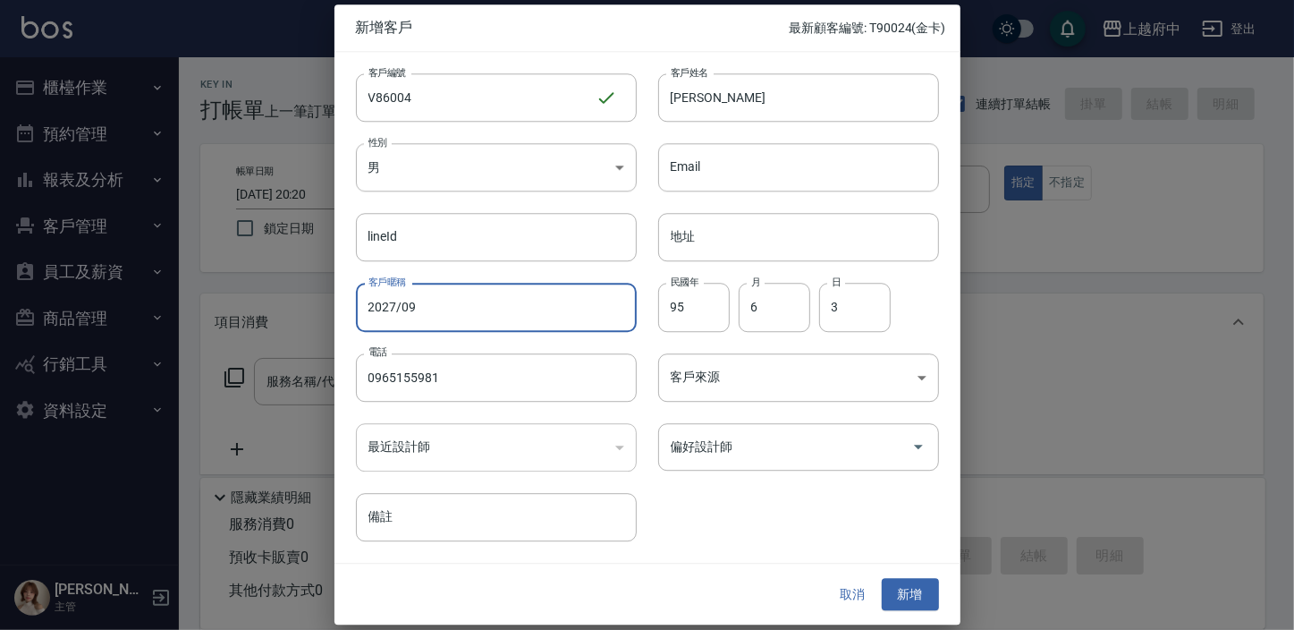
click at [747, 501] on div "客戶編號 V86004 ​ 客戶編號 客戶姓名 彭庭瑋 客戶姓名 性別 男 MALE 性別 Email Email lineId lineId 地址 地址 客…" at bounding box center [636, 296] width 605 height 489
click at [924, 590] on button "新增" at bounding box center [910, 594] width 57 height 33
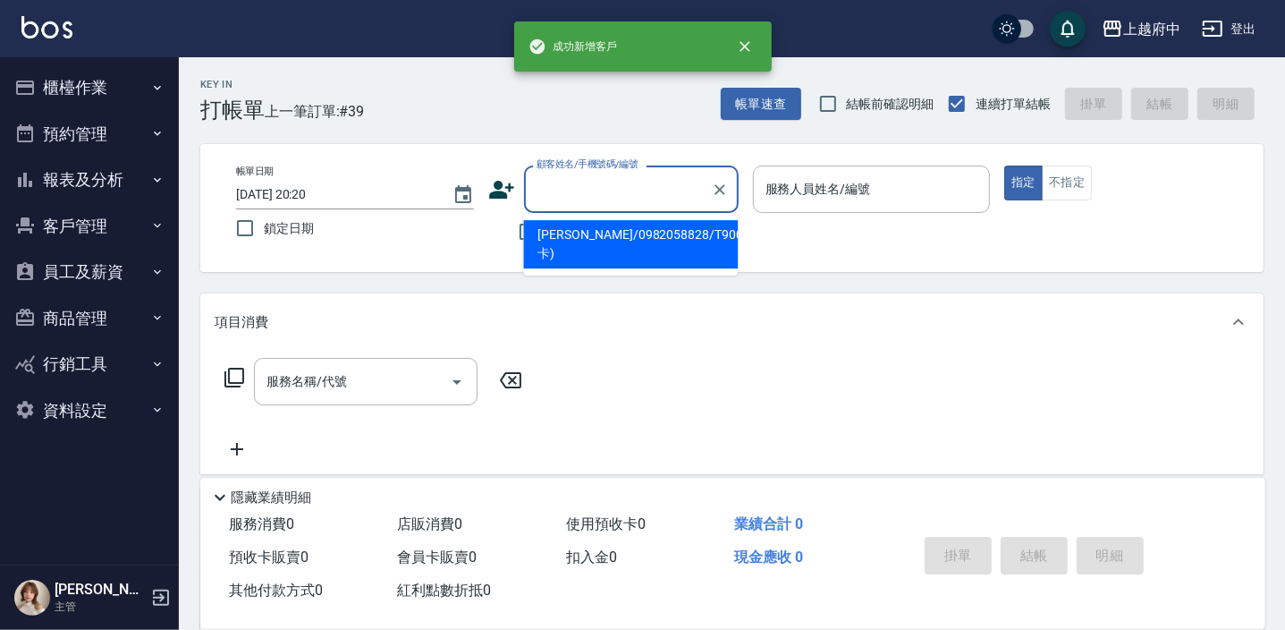
click at [556, 190] on input "顧客姓名/手機號碼/編號" at bounding box center [618, 189] width 172 height 31
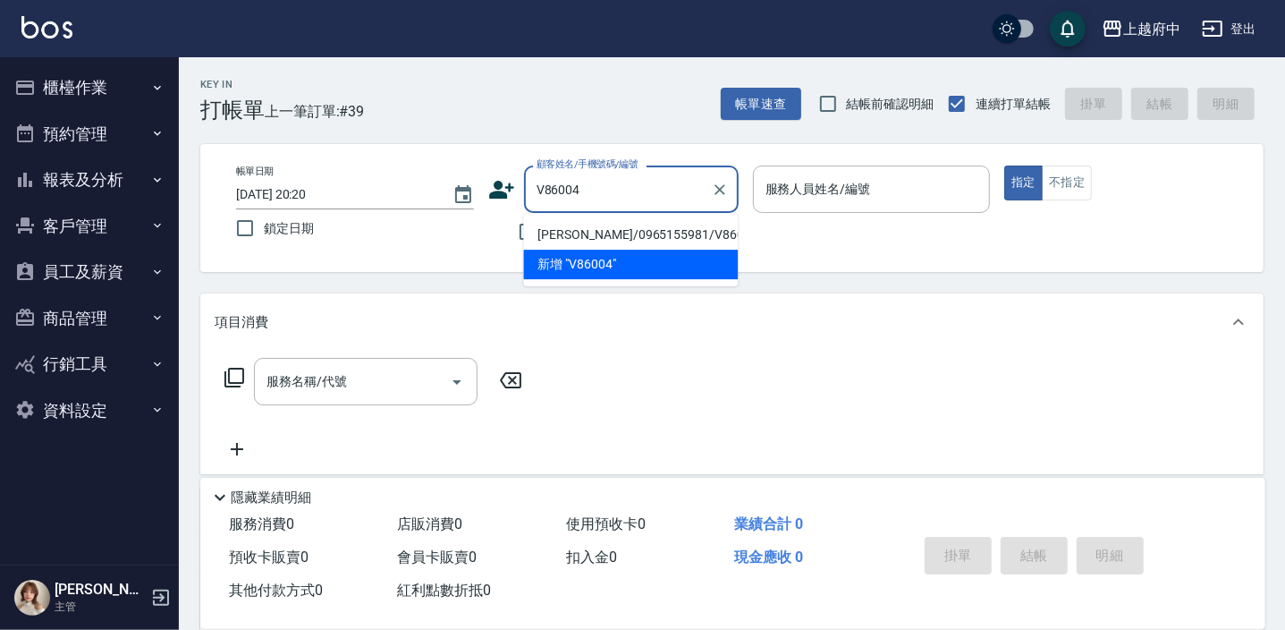
click at [588, 225] on li "彭庭瑋/0965155981/V86004" at bounding box center [630, 235] width 215 height 30
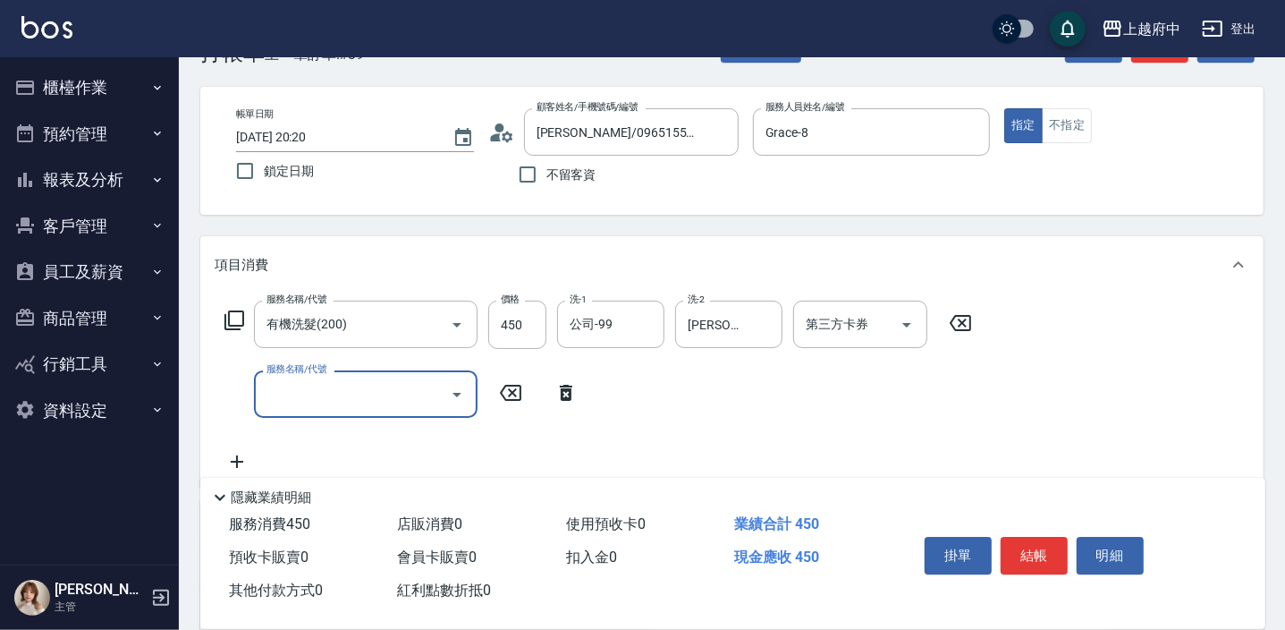
scroll to position [80, 0]
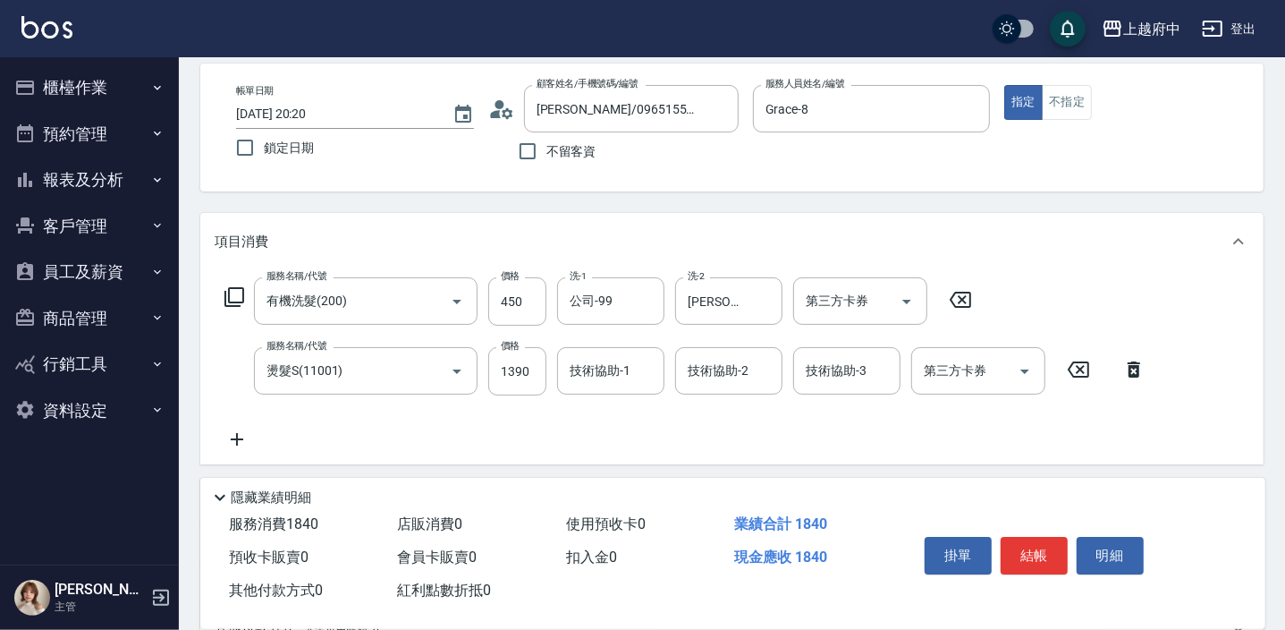
click at [1086, 364] on icon at bounding box center [1078, 369] width 45 height 21
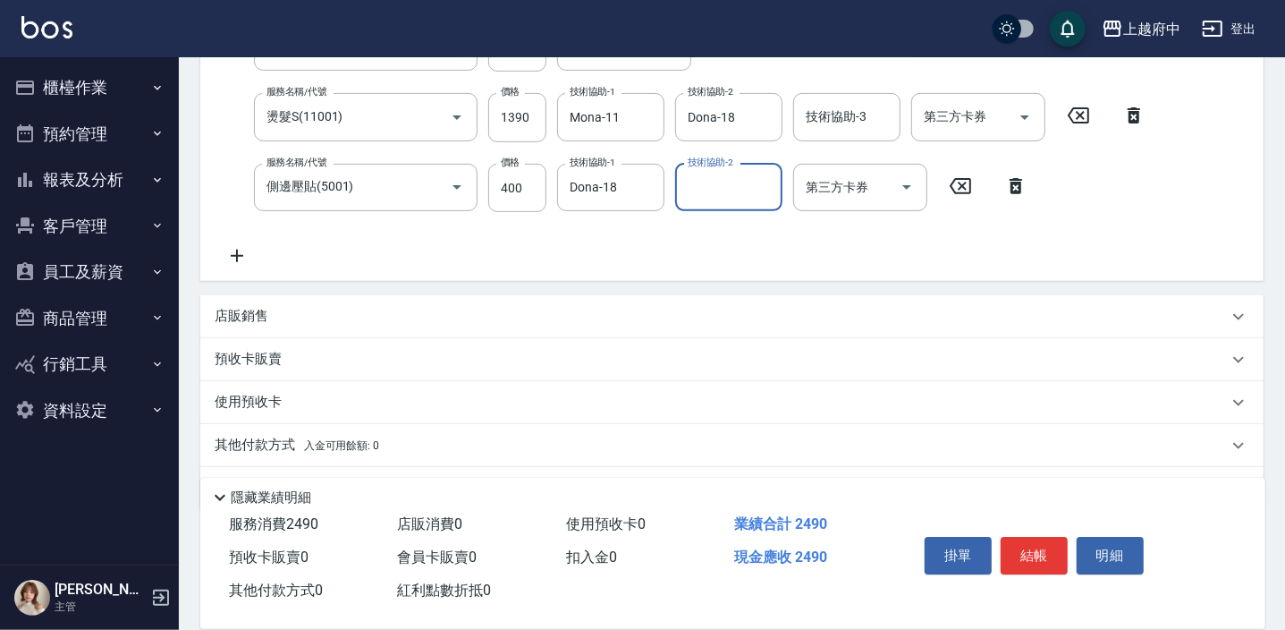
scroll to position [406, 0]
drag, startPoint x: 255, startPoint y: 311, endPoint x: 233, endPoint y: 330, distance: 29.2
click at [255, 310] on p "店販銷售" at bounding box center [242, 314] width 54 height 19
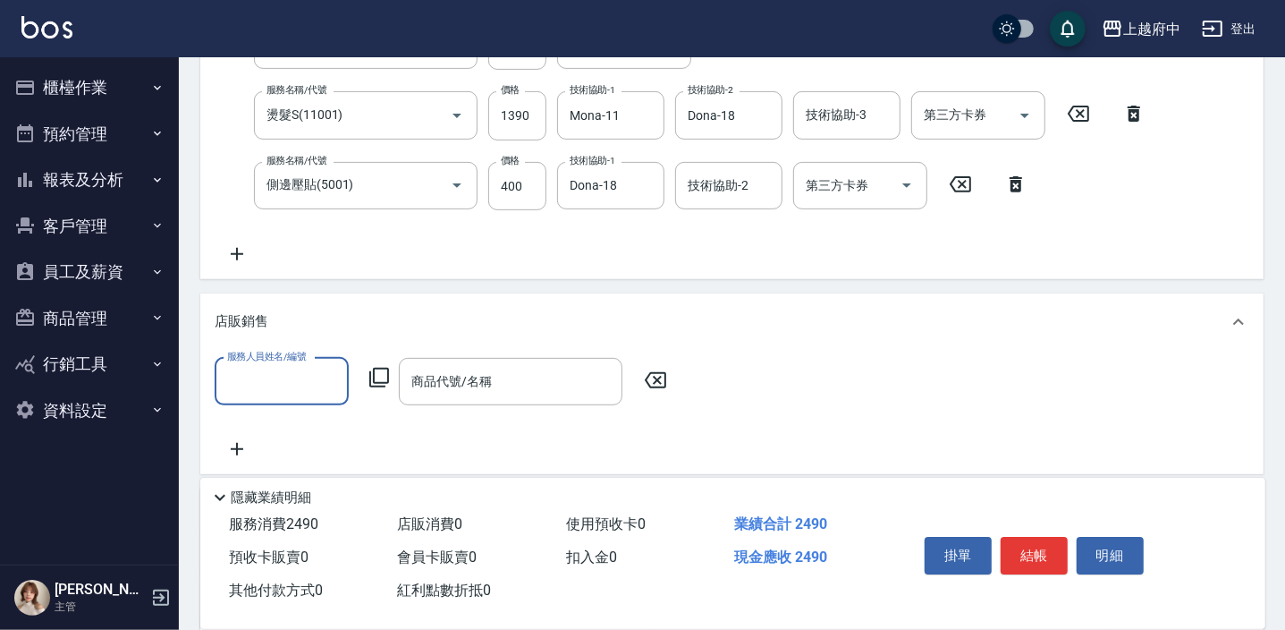
scroll to position [0, 0]
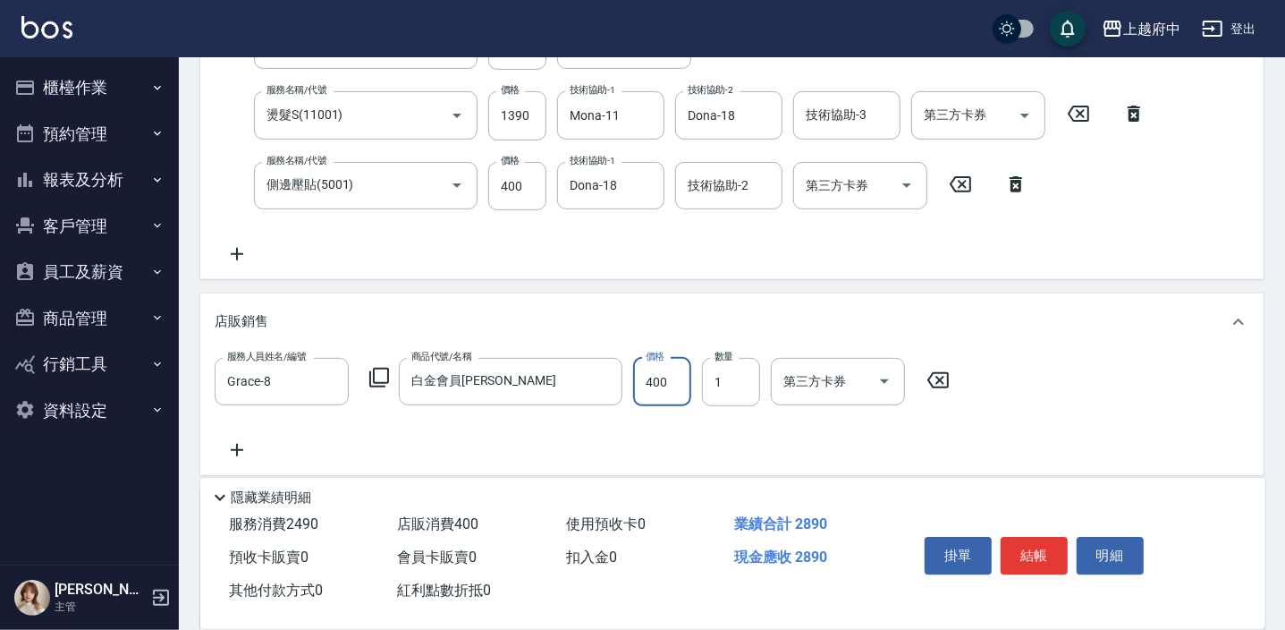
click at [708, 437] on div "服務人員姓名/編號 Grace-8 服務人員姓名/編號 商品代號/名稱 白金會員卡 商品代號/名稱 價格 400 價格 數量 1 數量 第三方卡券 第三方卡券" at bounding box center [732, 409] width 1035 height 103
click at [1013, 543] on button "結帳" at bounding box center [1034, 556] width 67 height 38
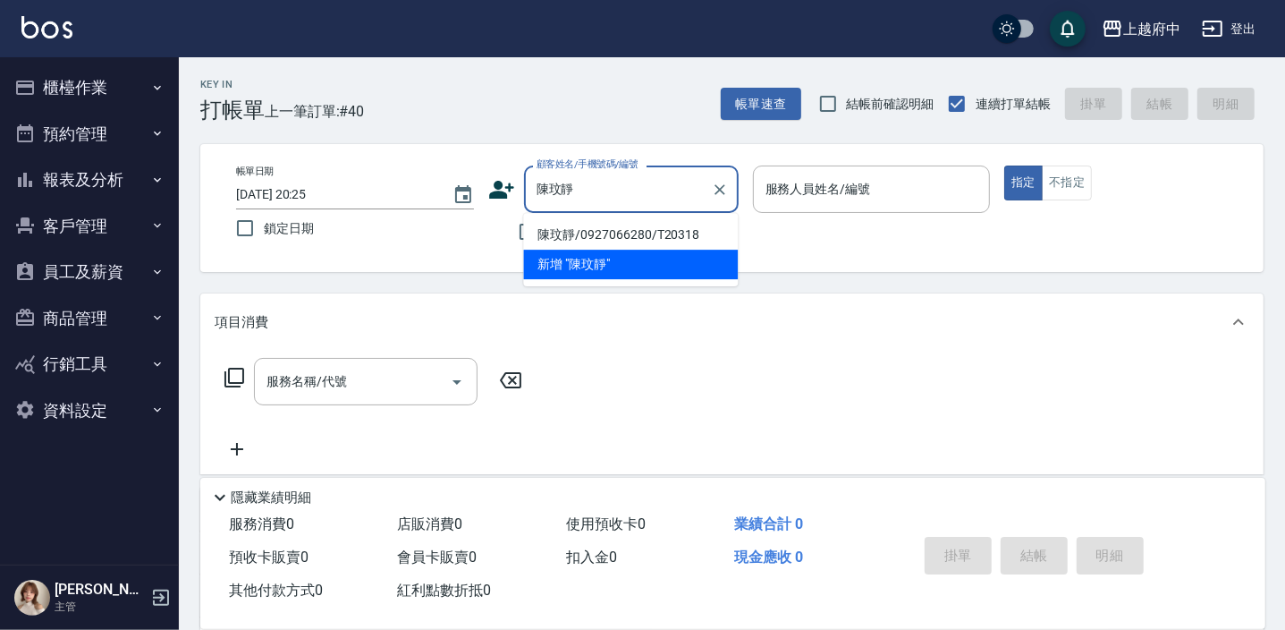
click at [603, 226] on li "陳玟靜/0927066280/T20318" at bounding box center [630, 235] width 215 height 30
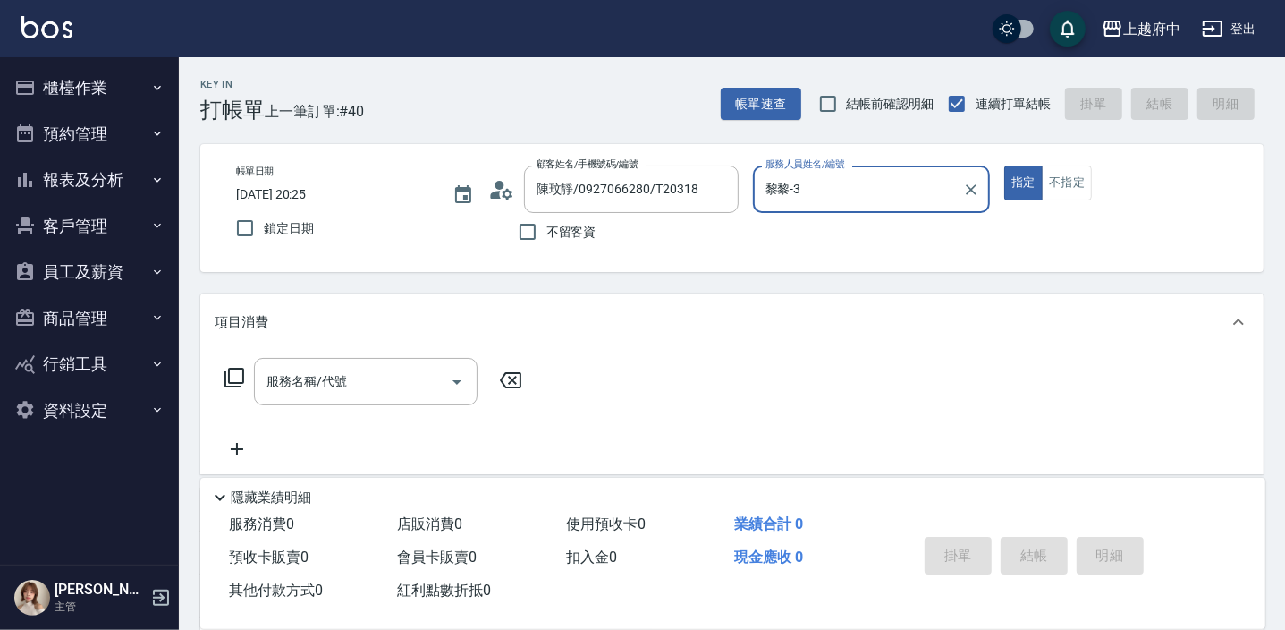
click at [1004, 165] on button "指定" at bounding box center [1023, 182] width 38 height 35
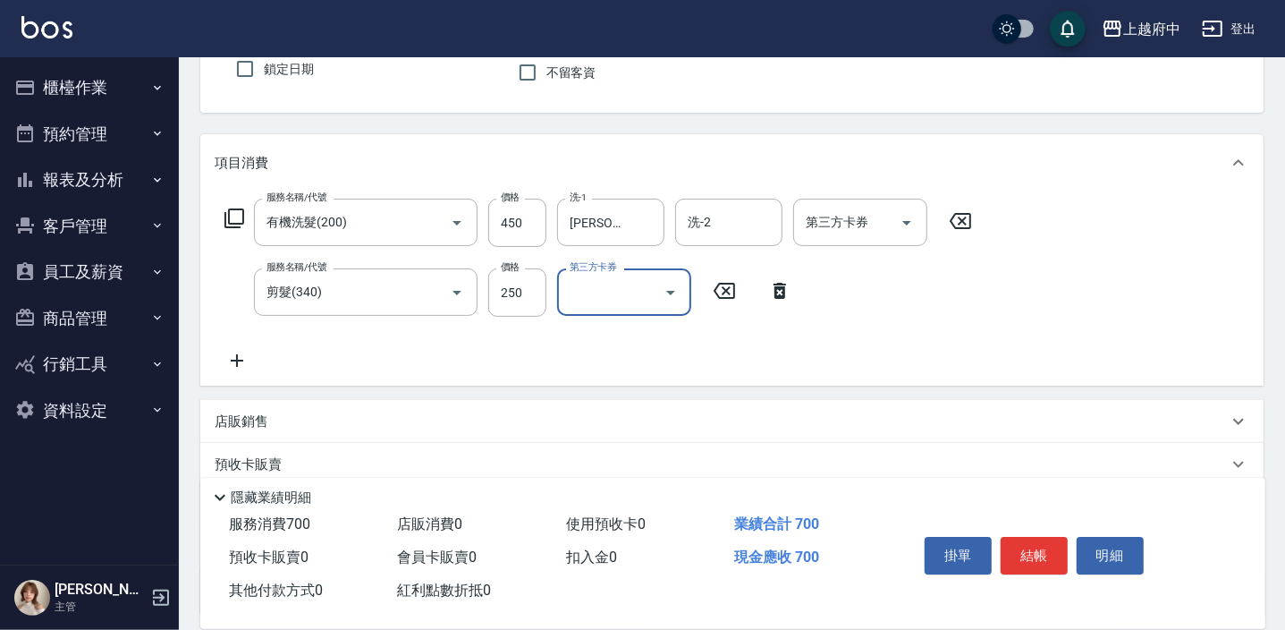
scroll to position [162, 0]
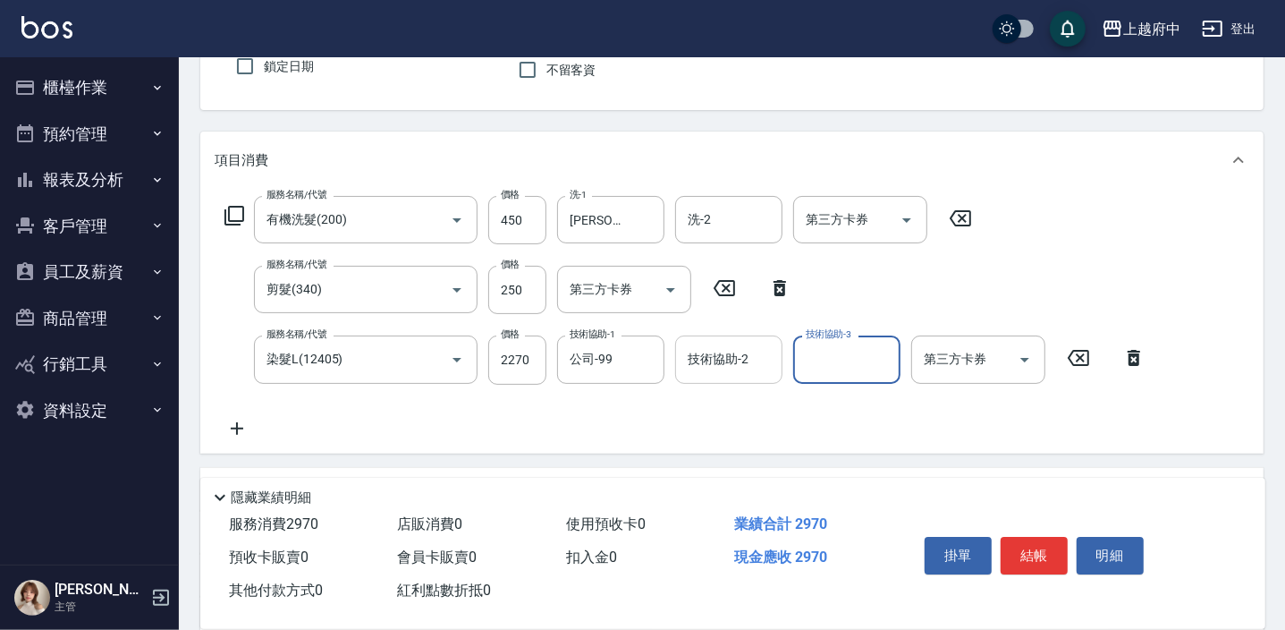
click at [707, 358] on div "技術協助-2 技術協助-2" at bounding box center [728, 358] width 107 height 47
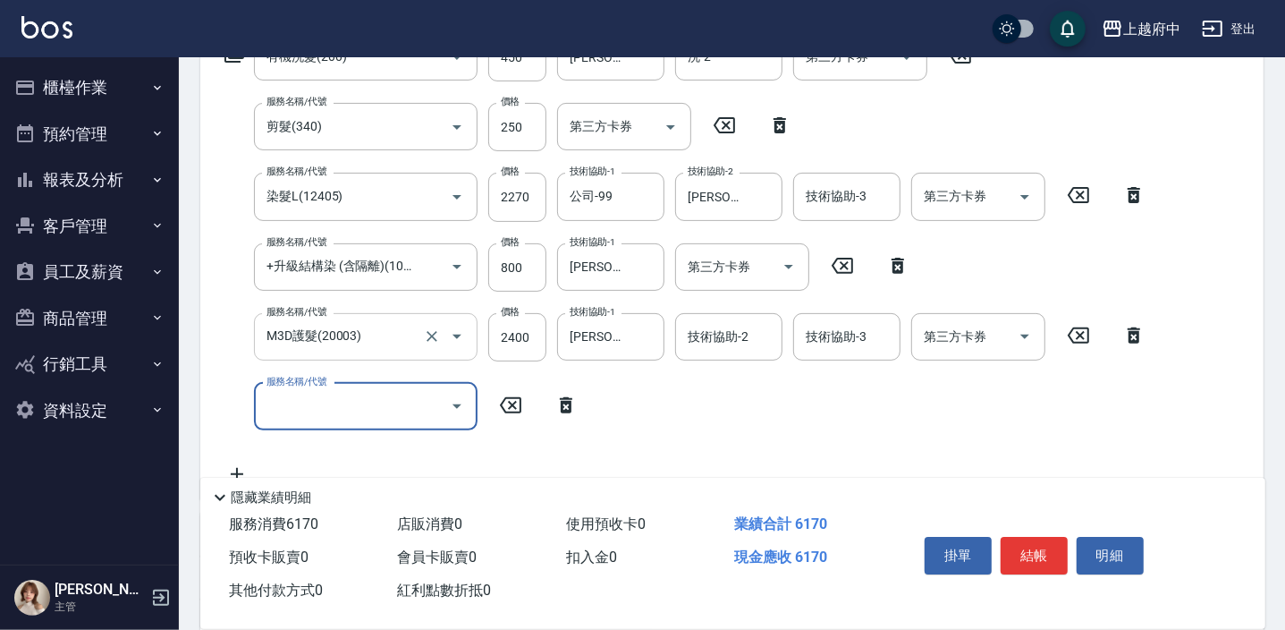
scroll to position [0, 0]
click at [572, 402] on icon at bounding box center [566, 404] width 45 height 21
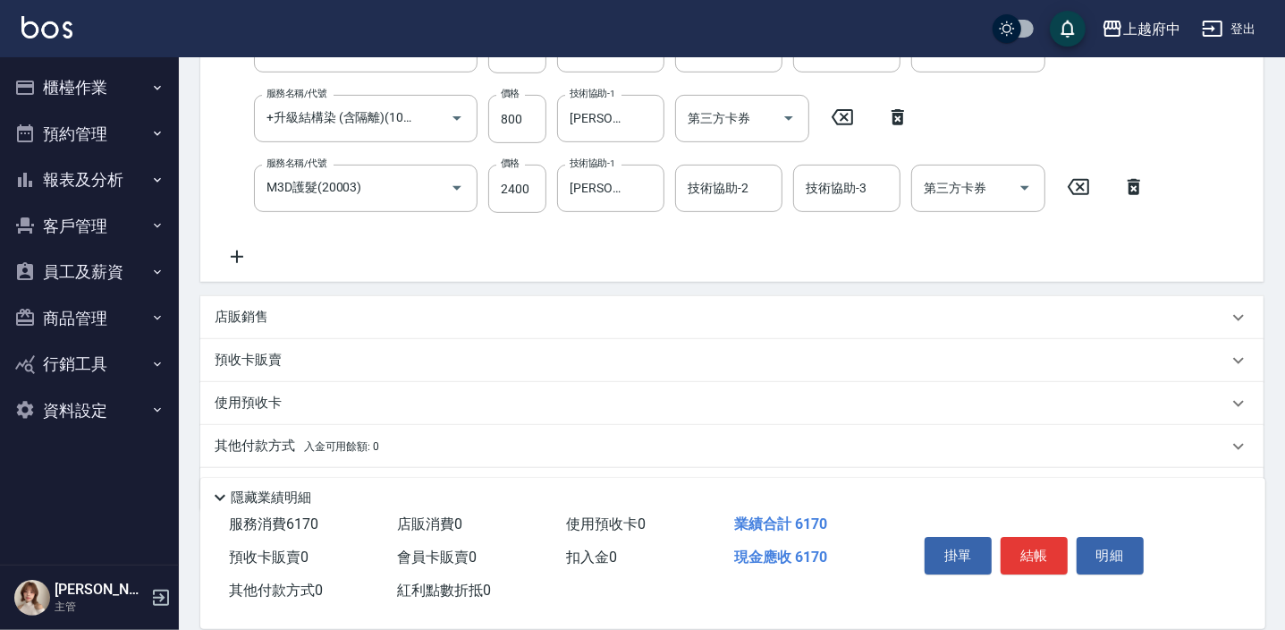
scroll to position [487, 0]
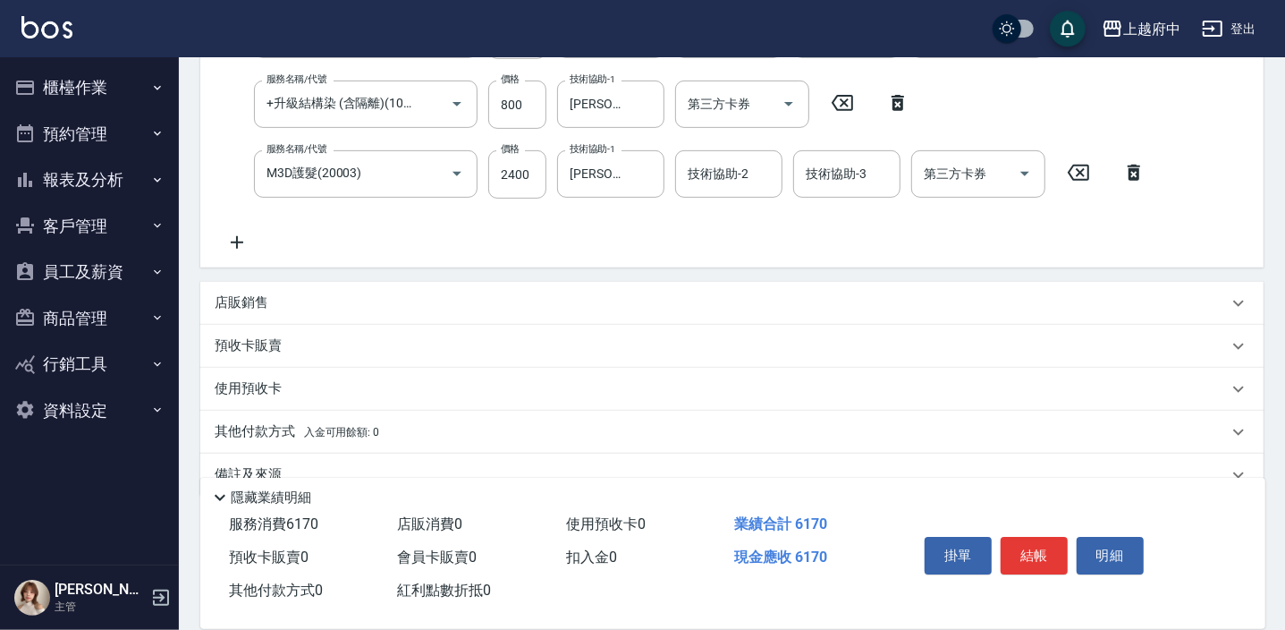
click at [250, 296] on p "店販銷售" at bounding box center [242, 302] width 54 height 19
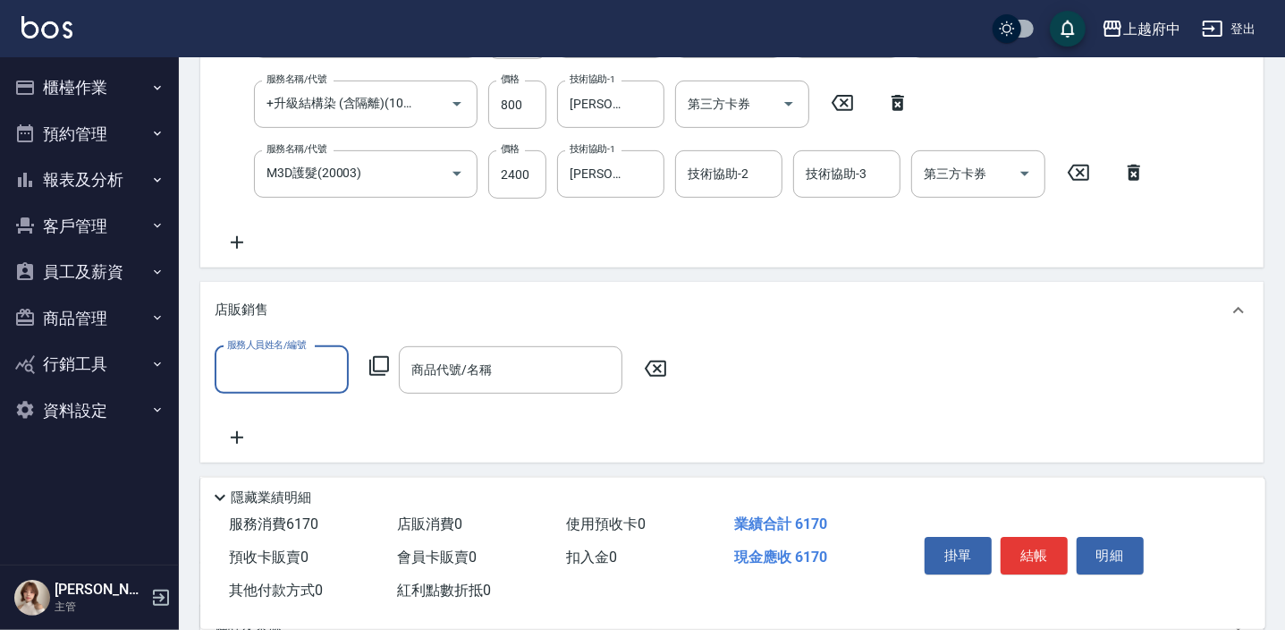
scroll to position [0, 0]
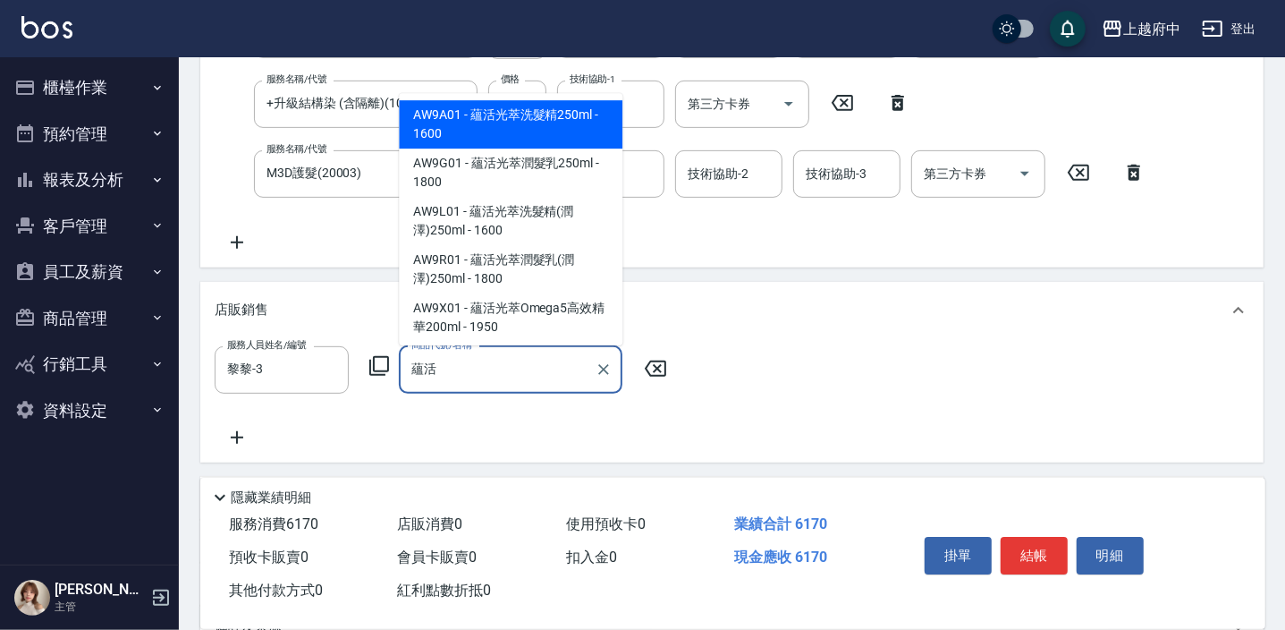
click at [492, 117] on span "AW9A01 - 蘊活光萃洗髮精250ml - 1600" at bounding box center [511, 125] width 224 height 48
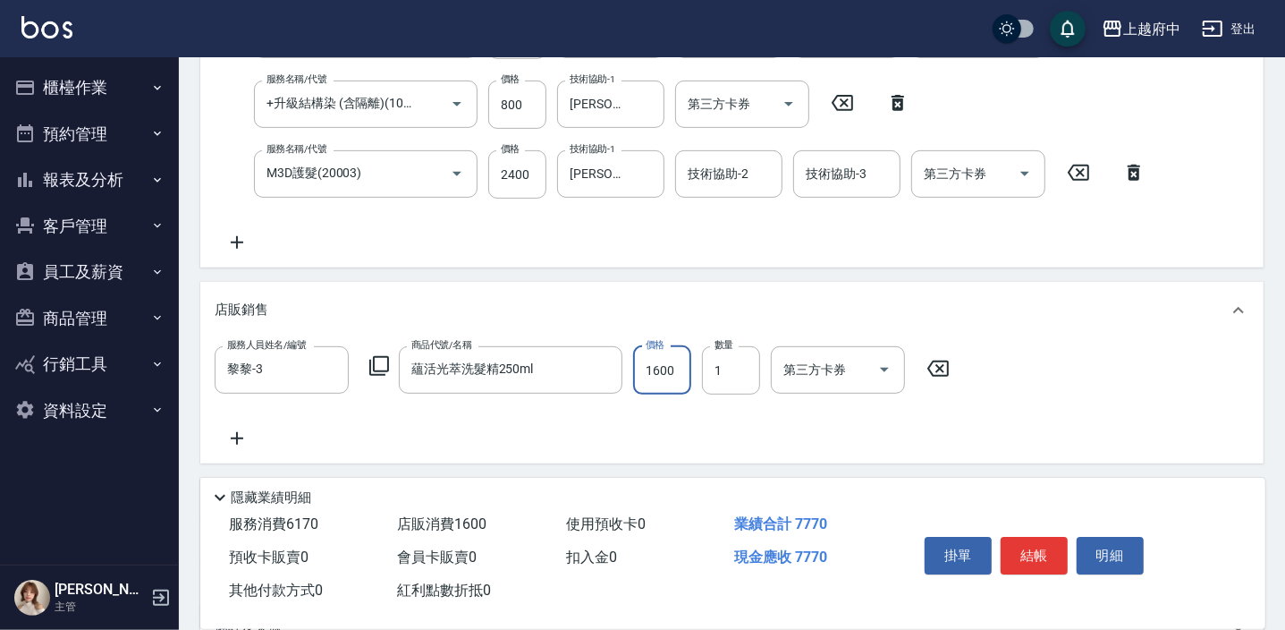
click at [658, 373] on input "1600" at bounding box center [662, 370] width 58 height 48
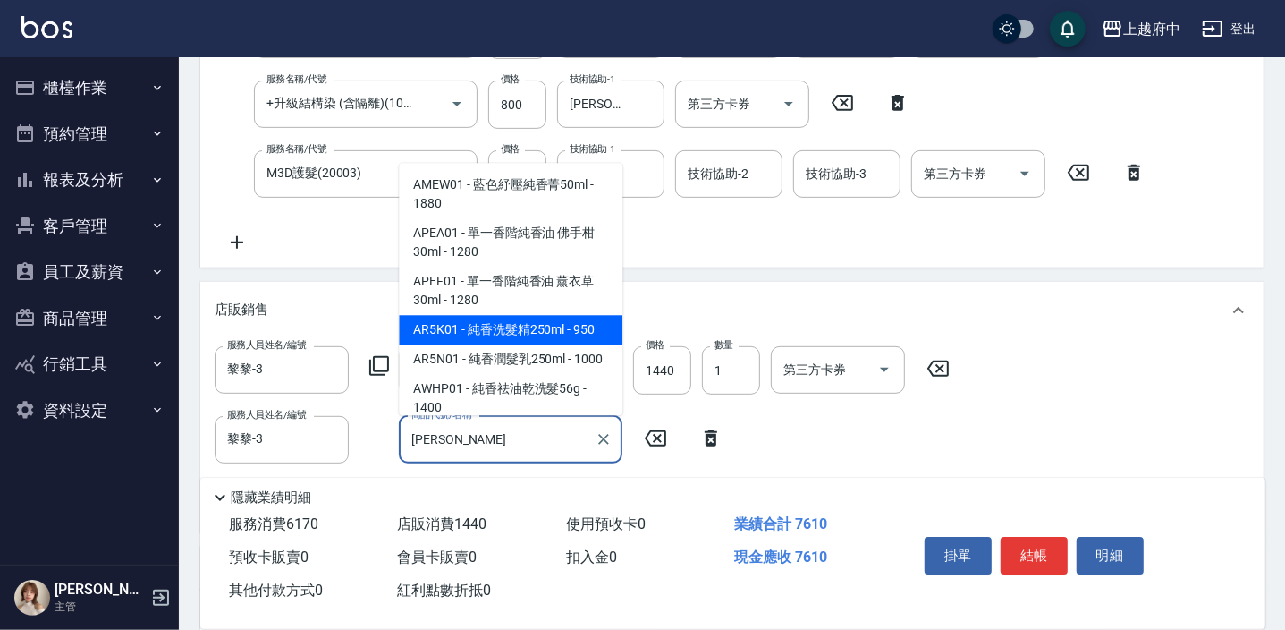
click at [545, 329] on span "AR5K01 - 純香洗髮精250ml - 950" at bounding box center [511, 331] width 224 height 30
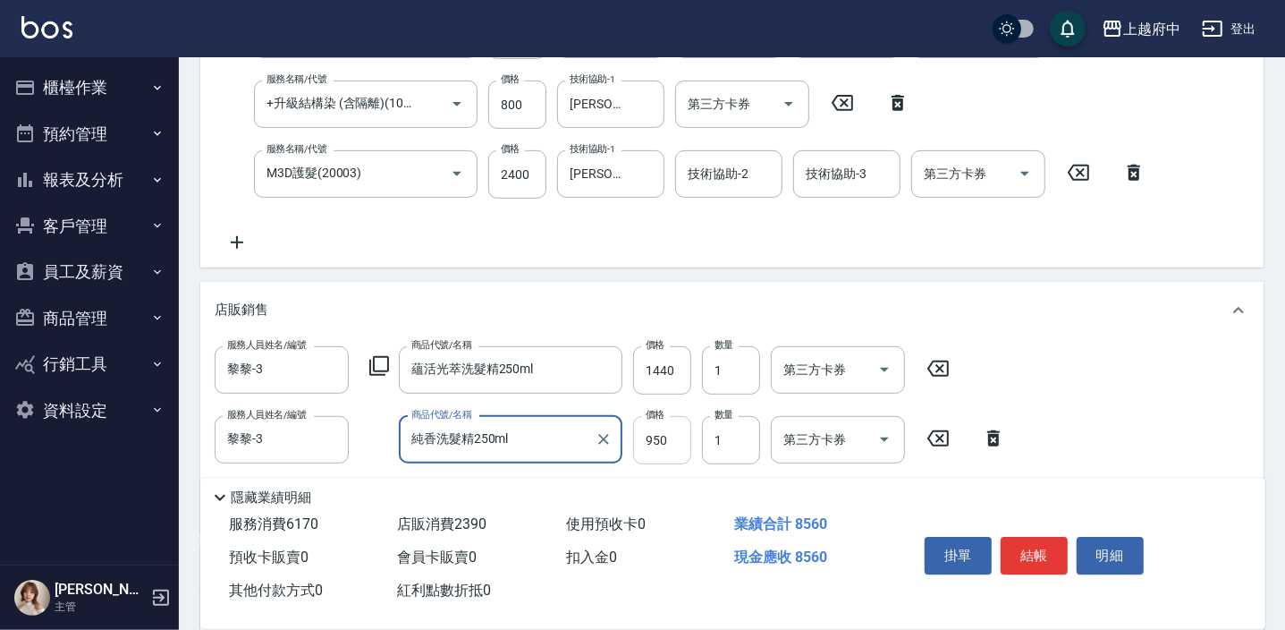
click at [656, 440] on input "950" at bounding box center [662, 440] width 58 height 48
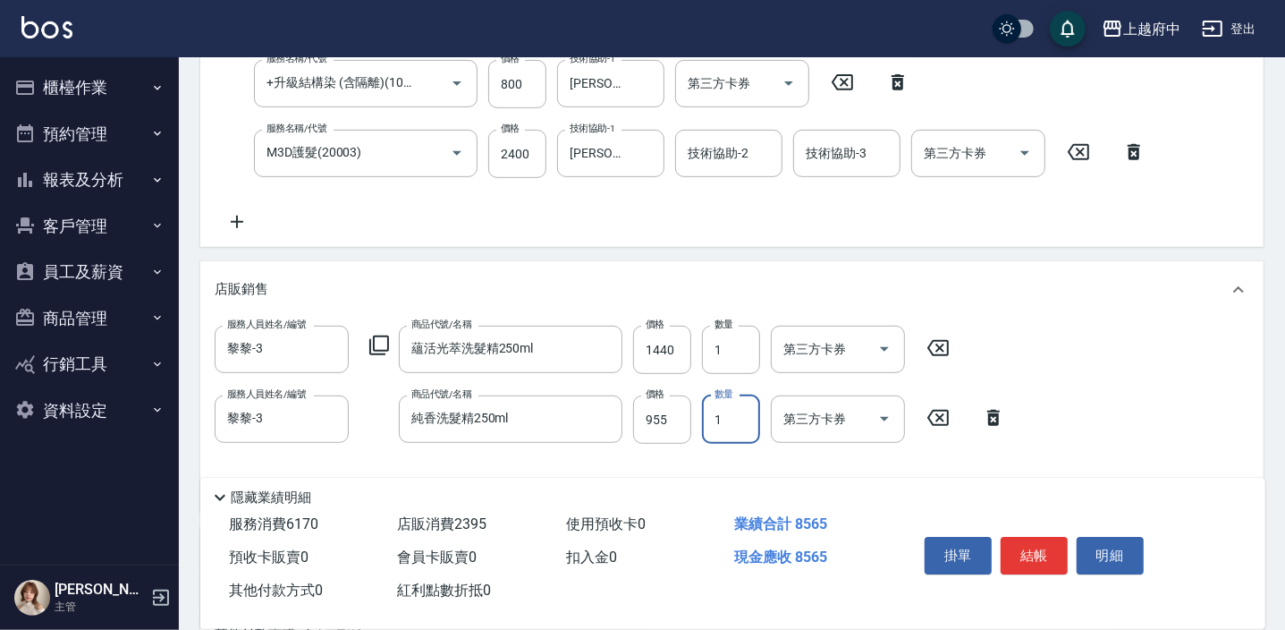
scroll to position [650, 0]
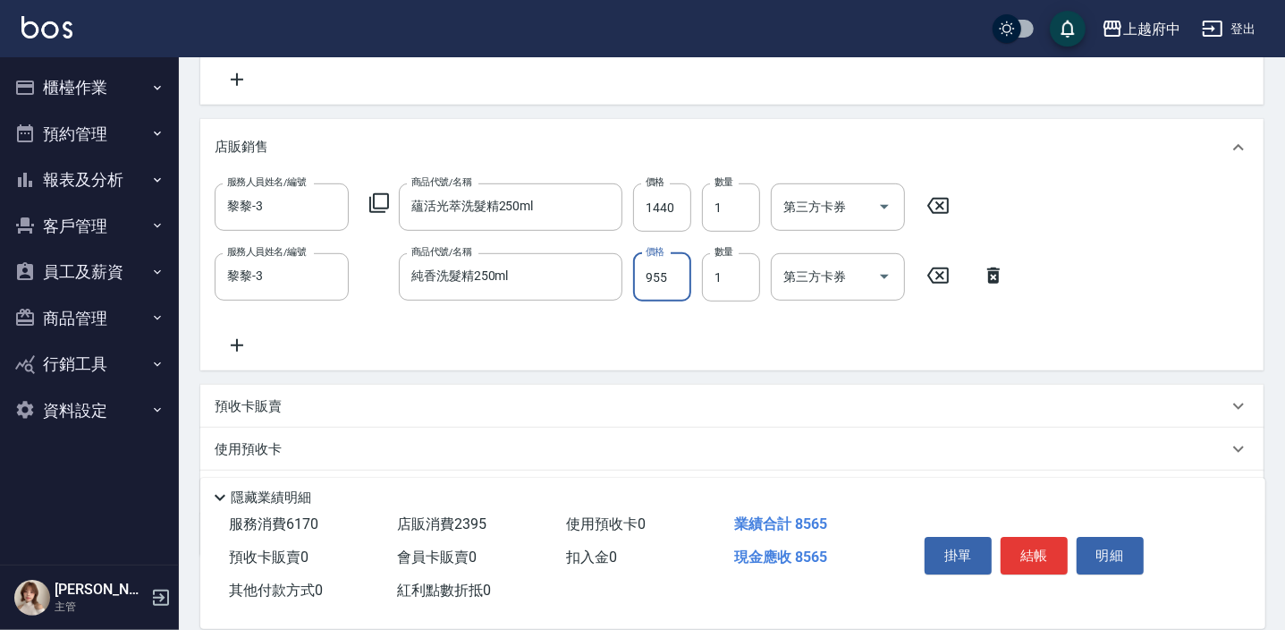
click at [657, 278] on input "955" at bounding box center [662, 277] width 58 height 48
click at [742, 334] on div "服務人員姓名/編號 黎黎-3 服務人員姓名/編號 商品代號/名稱 蘊活光萃洗髮精250ml 商品代號/名稱 價格 1440 價格 數量 1 數量 第三方卡券 …" at bounding box center [732, 269] width 1035 height 173
click at [1029, 546] on button "結帳" at bounding box center [1034, 556] width 67 height 38
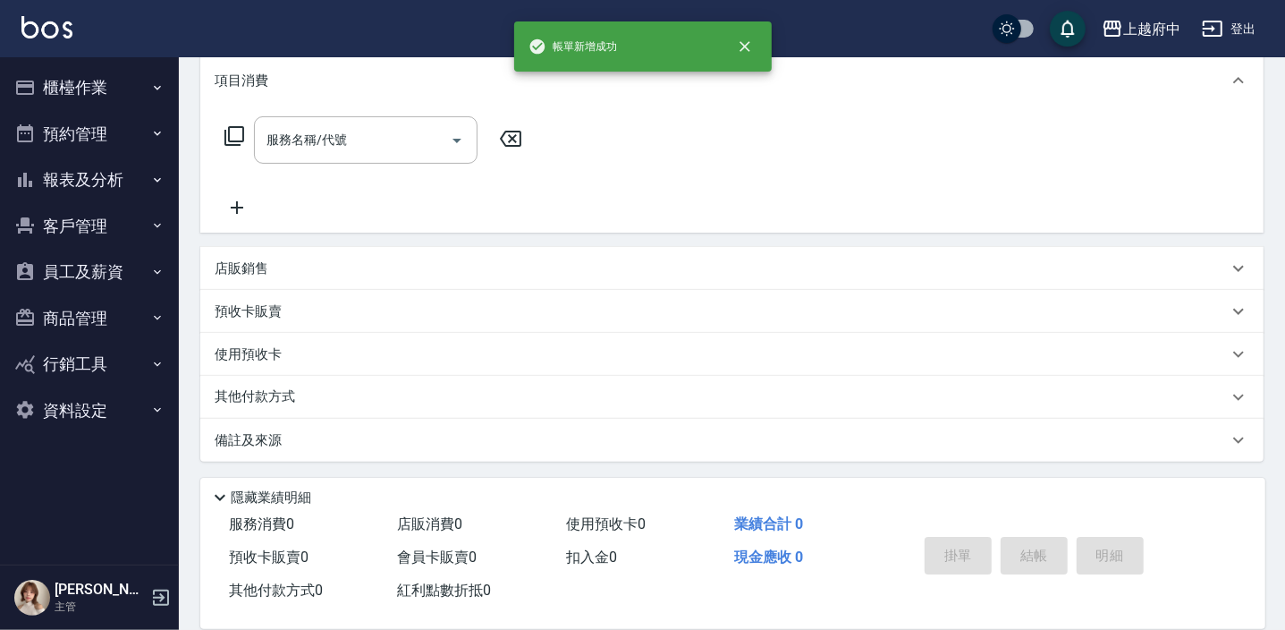
scroll to position [0, 0]
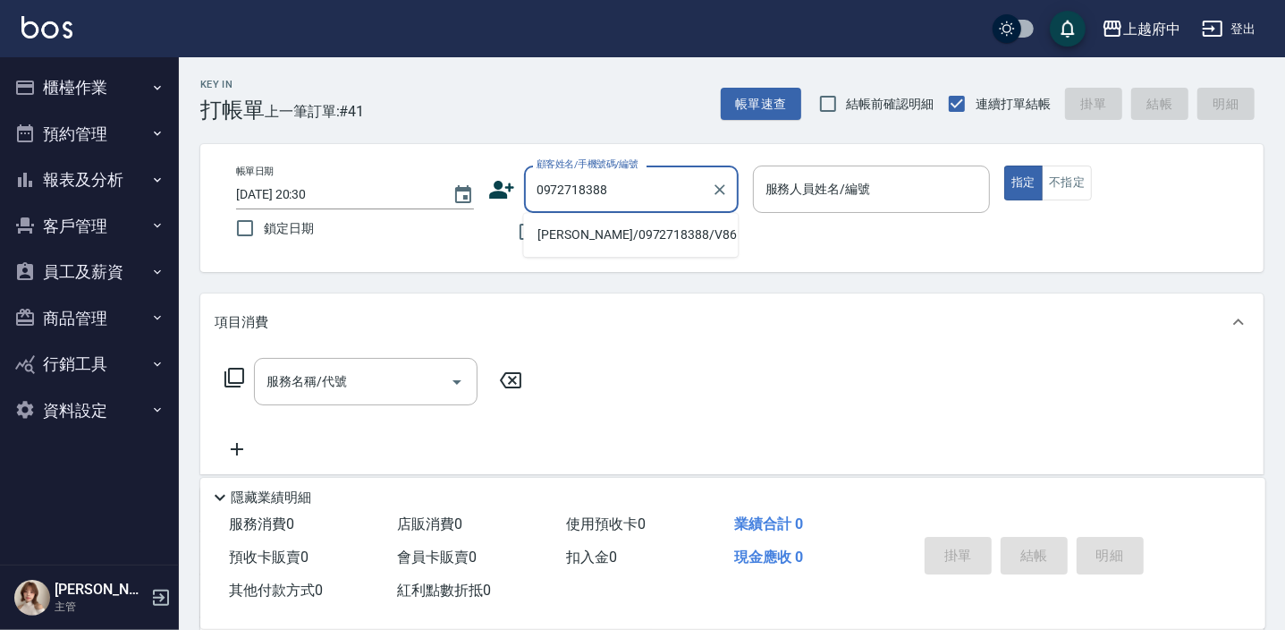
click at [648, 226] on li "吳宗璟/0972718388/V86105" at bounding box center [630, 235] width 215 height 30
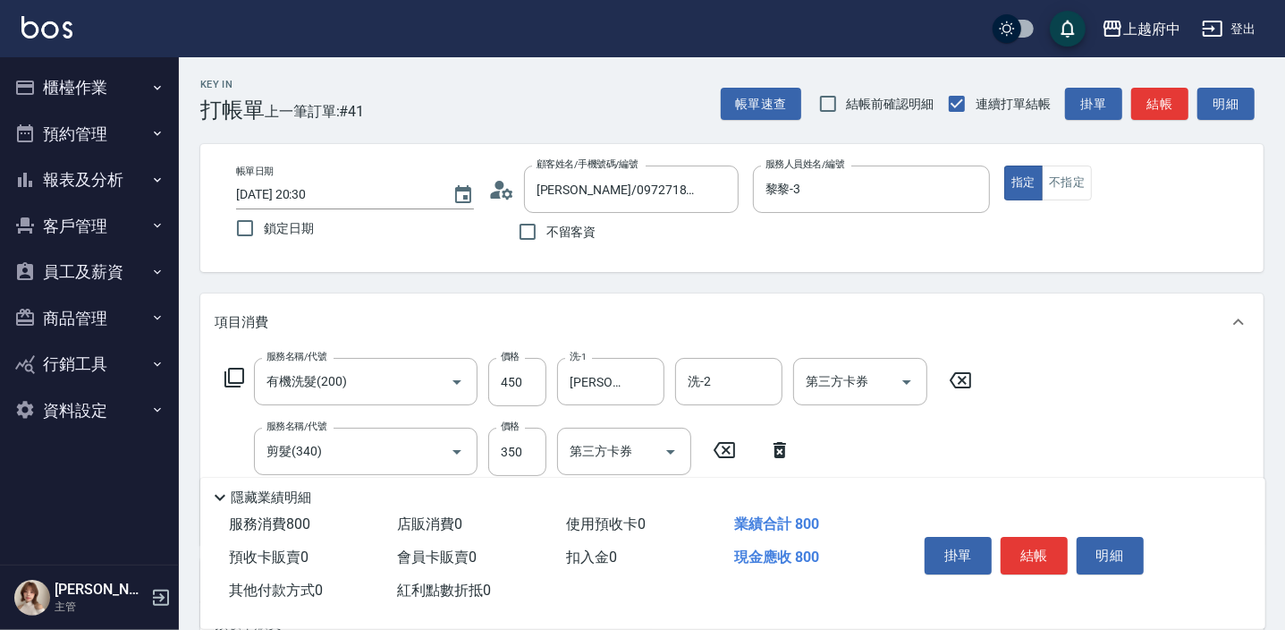
click at [937, 420] on div "服務名稱/代號 有機洗髮(200) 服務名稱/代號 價格 450 價格 洗-1 李鎮宇-28 洗-1 洗-2 洗-2 第三方卡券 第三方卡券 服務名稱/代號 …" at bounding box center [599, 444] width 768 height 173
click at [1035, 546] on button "結帳" at bounding box center [1034, 556] width 67 height 38
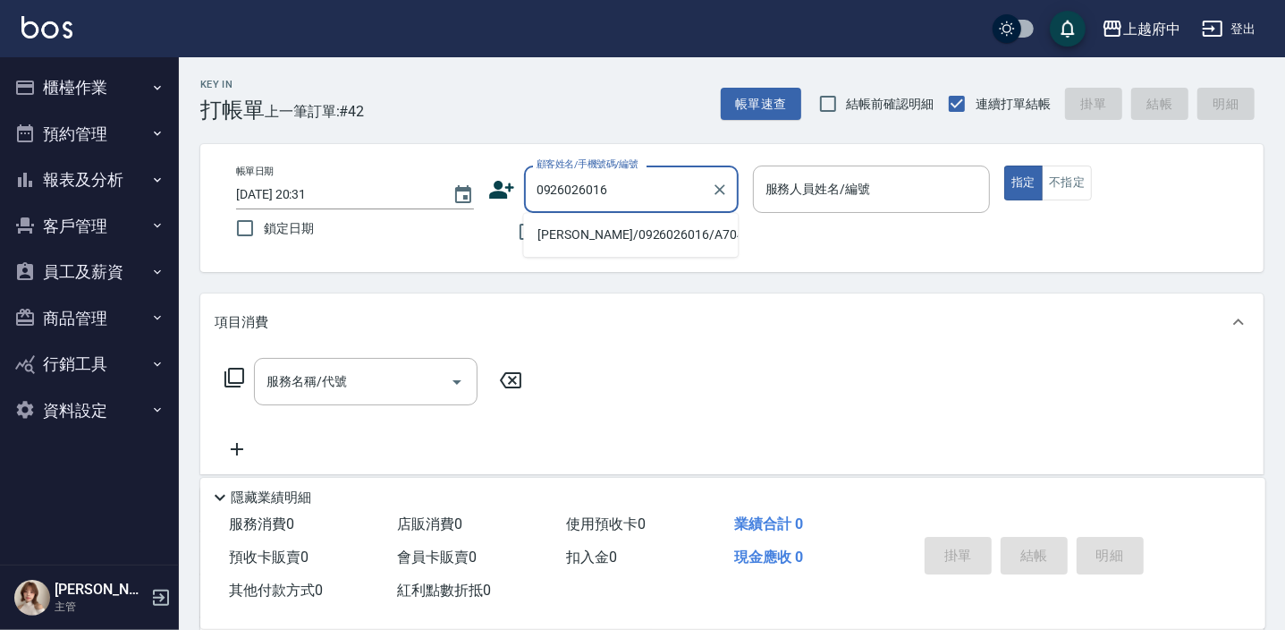
click at [647, 234] on li "謝明修/0926026016/A70492" at bounding box center [630, 235] width 215 height 30
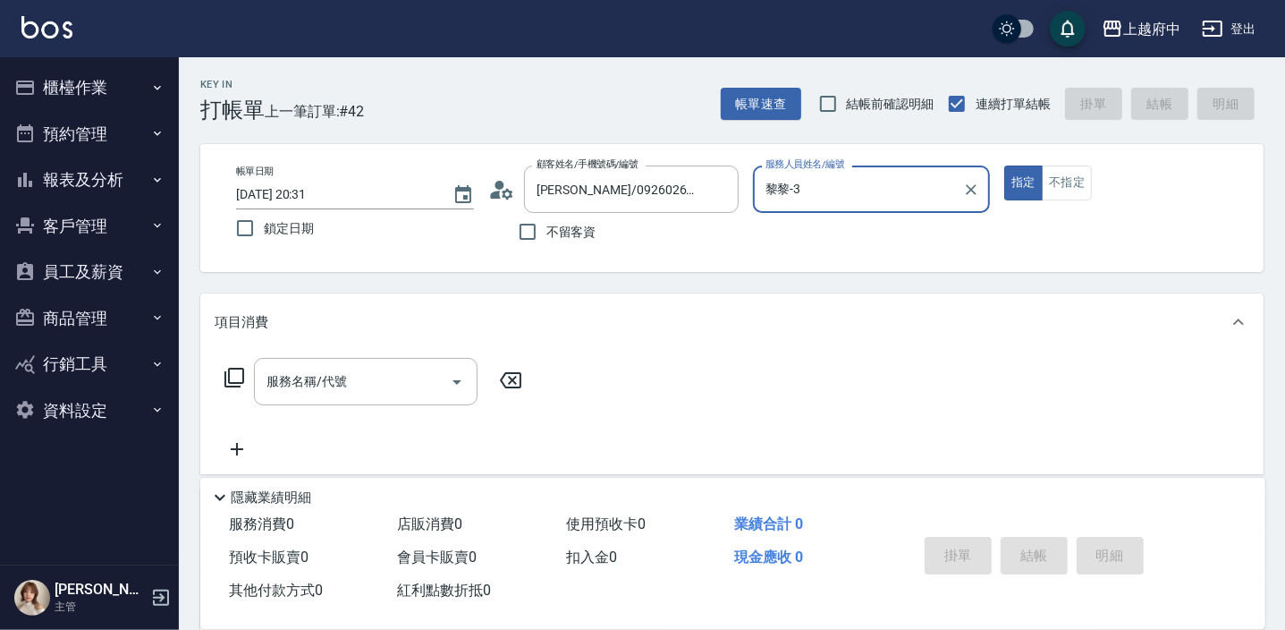
click at [1004, 165] on button "指定" at bounding box center [1023, 182] width 38 height 35
click at [276, 391] on input "服務名稱/代號" at bounding box center [352, 381] width 181 height 31
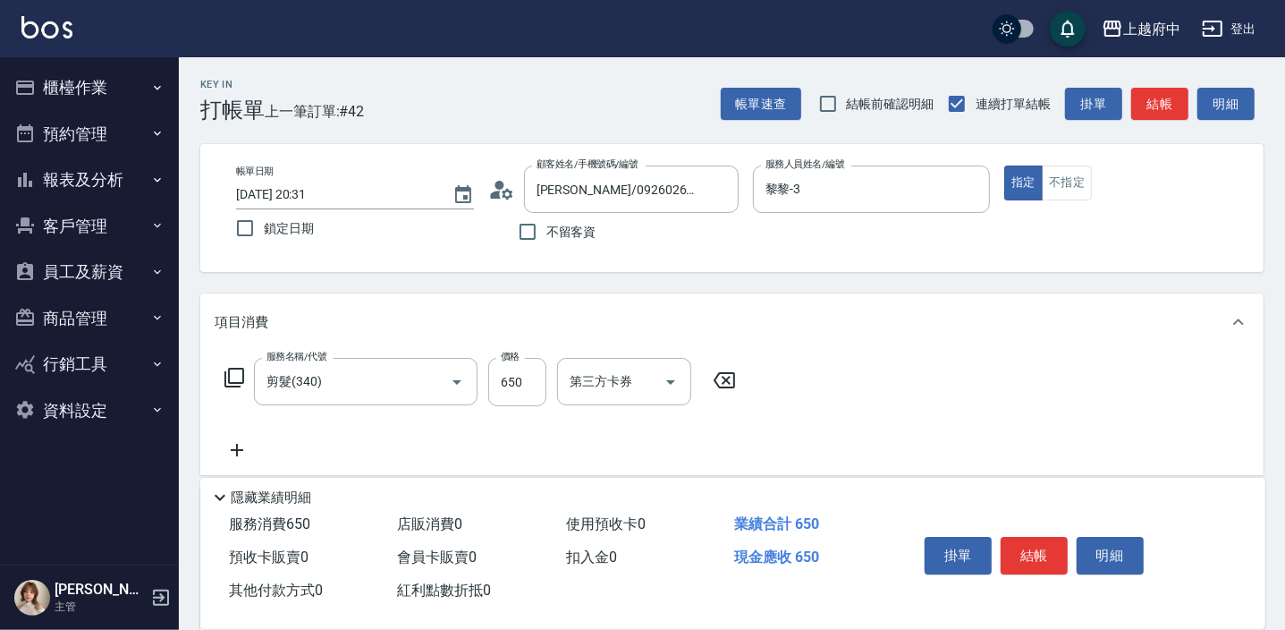
click at [860, 397] on div "服務名稱/代號 剪髮(340) 服務名稱/代號 價格 650 價格 第三方卡券 第三方卡券" at bounding box center [731, 413] width 1063 height 124
click at [1026, 551] on button "結帳" at bounding box center [1034, 556] width 67 height 38
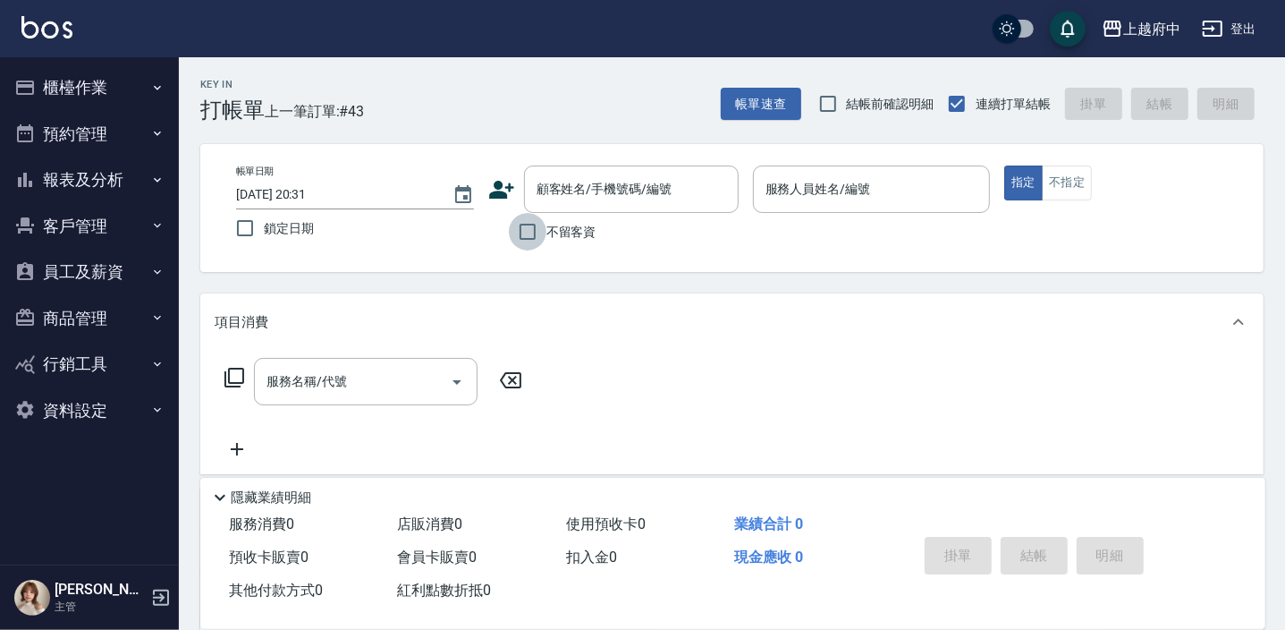
click at [528, 228] on input "不留客資" at bounding box center [528, 232] width 38 height 38
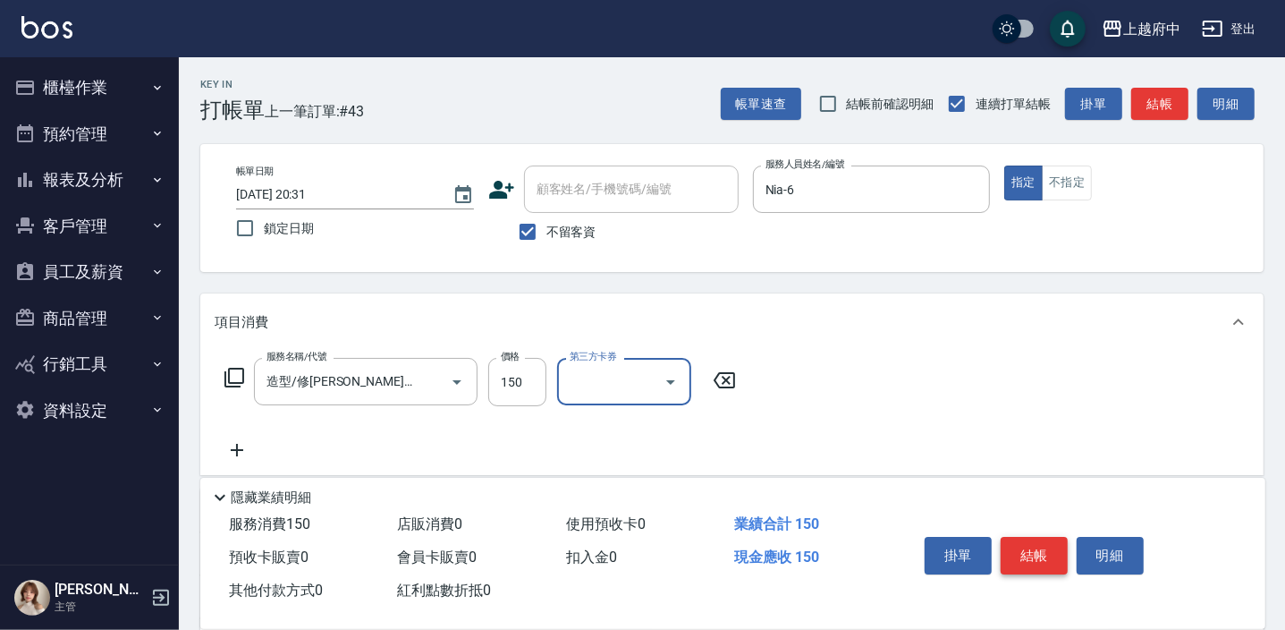
click at [1043, 550] on button "結帳" at bounding box center [1034, 556] width 67 height 38
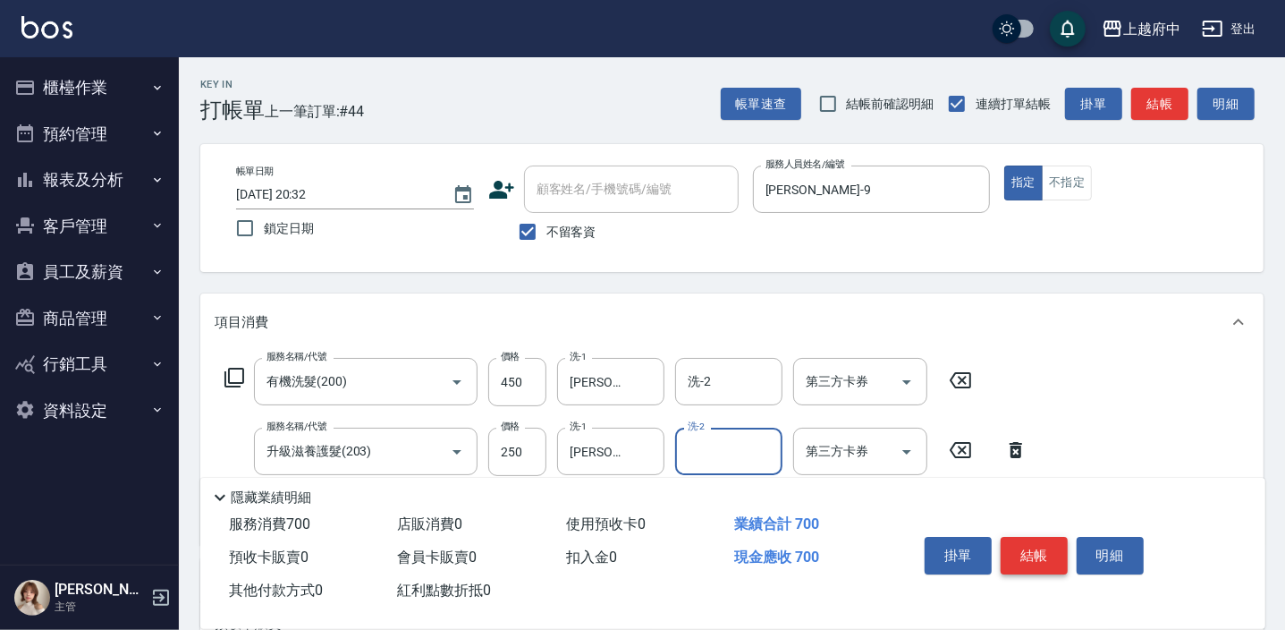
click at [1039, 548] on button "結帳" at bounding box center [1034, 556] width 67 height 38
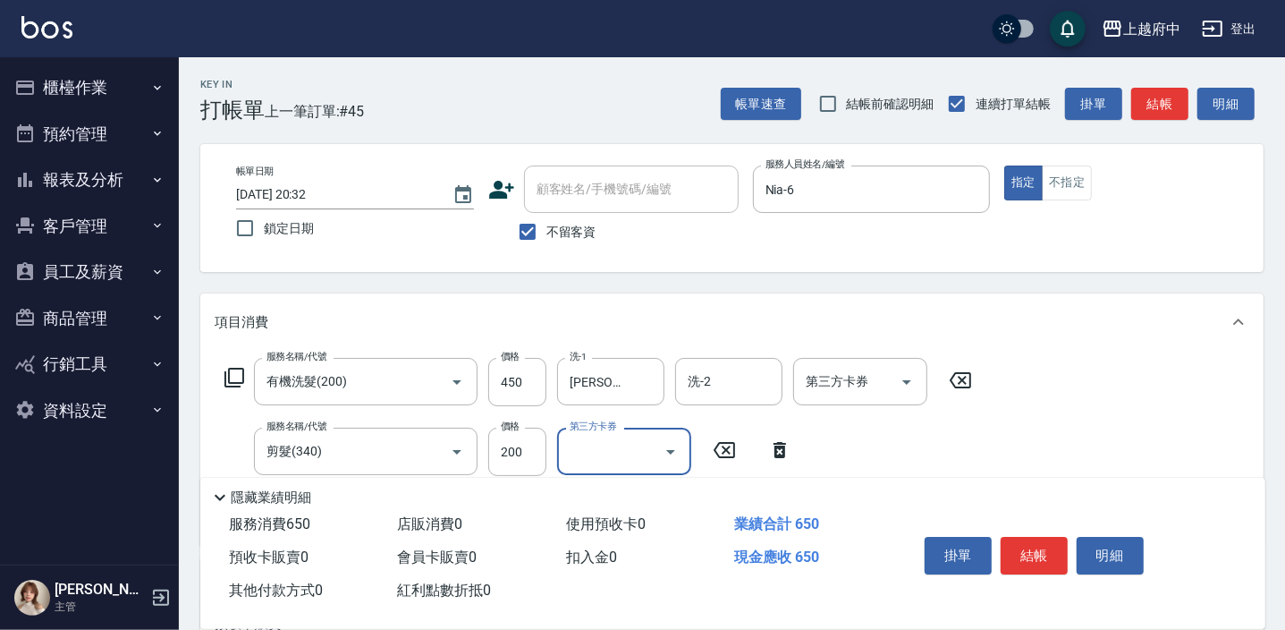
click at [1008, 437] on div "服務名稱/代號 有機洗髮(200) 服務名稱/代號 價格 450 價格 洗-1 邱子芹-26 洗-1 洗-2 洗-2 第三方卡券 第三方卡券 服務名稱/代號 …" at bounding box center [731, 448] width 1063 height 194
click at [1028, 541] on button "結帳" at bounding box center [1034, 556] width 67 height 38
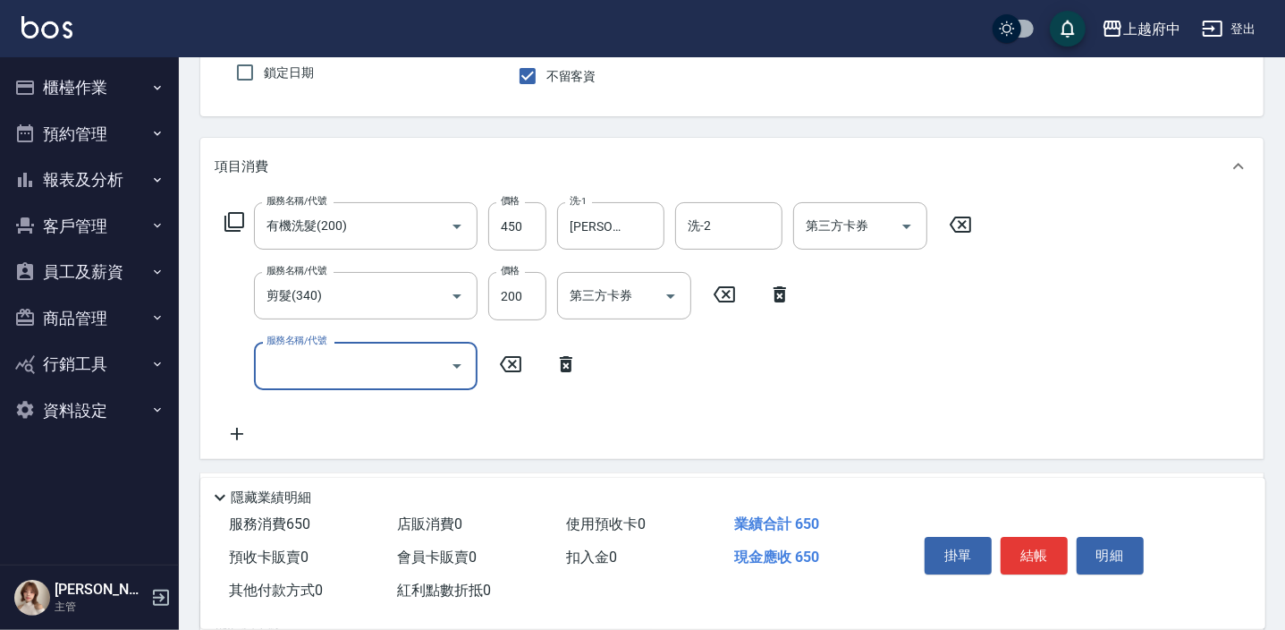
scroll to position [162, 0]
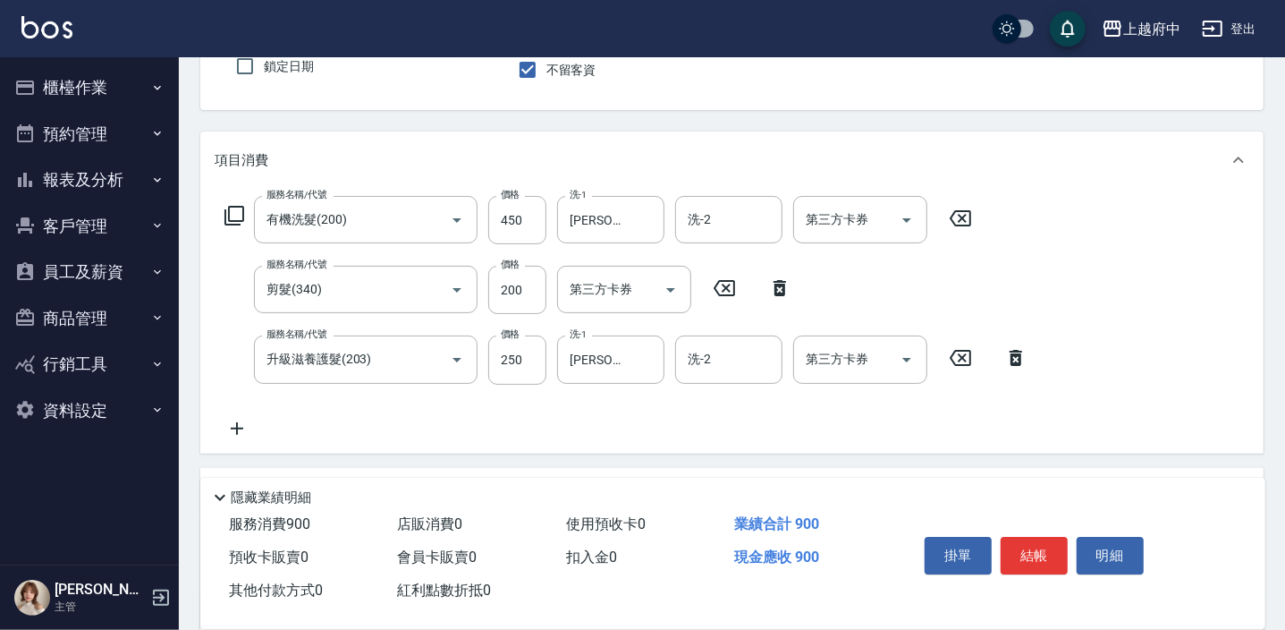
click at [744, 418] on div "服務名稱/代號 有機洗髮(200) 服務名稱/代號 價格 450 價格 洗-1 邱子芹-26 洗-1 洗-2 洗-2 第三方卡券 第三方卡券 服務名稱/代號 …" at bounding box center [627, 317] width 824 height 242
click at [1045, 547] on button "結帳" at bounding box center [1034, 556] width 67 height 38
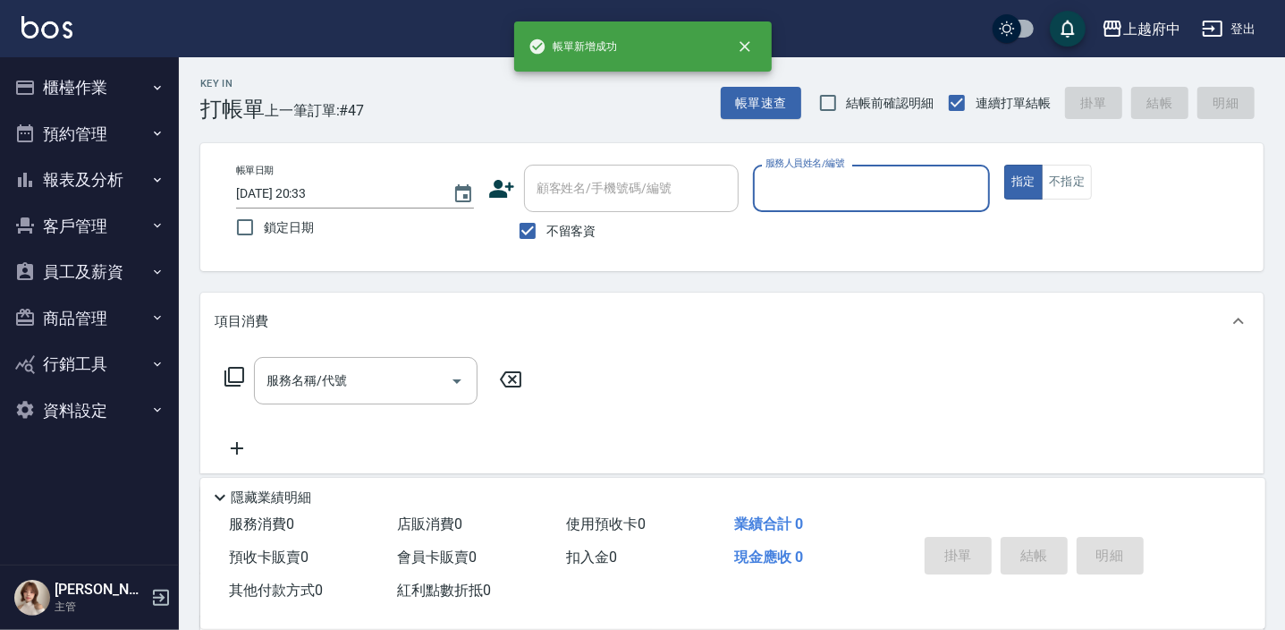
scroll to position [0, 0]
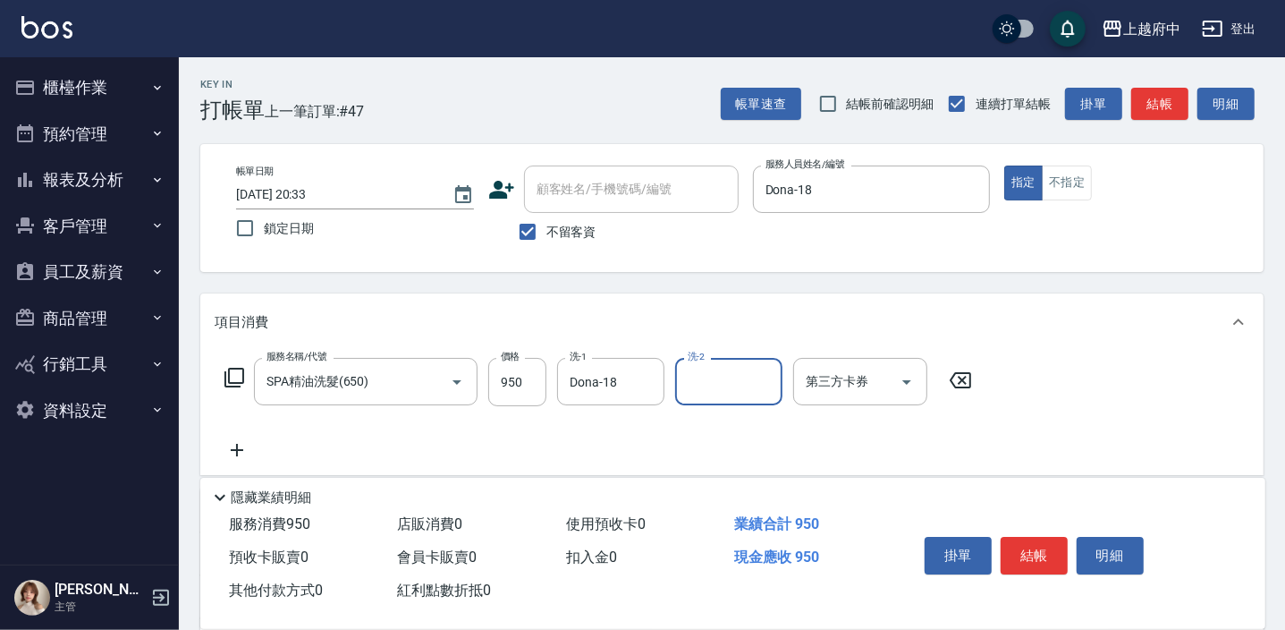
click at [808, 446] on div "服務名稱/代號 SPA精油洗髮(650) 服務名稱/代號 價格 950 價格 洗-1 Dona-18 洗-1 洗-2 洗-2 第三方卡券 第三方卡券" at bounding box center [599, 409] width 768 height 103
click at [1031, 548] on button "結帳" at bounding box center [1034, 556] width 67 height 38
click at [1019, 554] on button "結帳" at bounding box center [1034, 556] width 67 height 38
click at [1035, 548] on button "結帳" at bounding box center [1034, 556] width 67 height 38
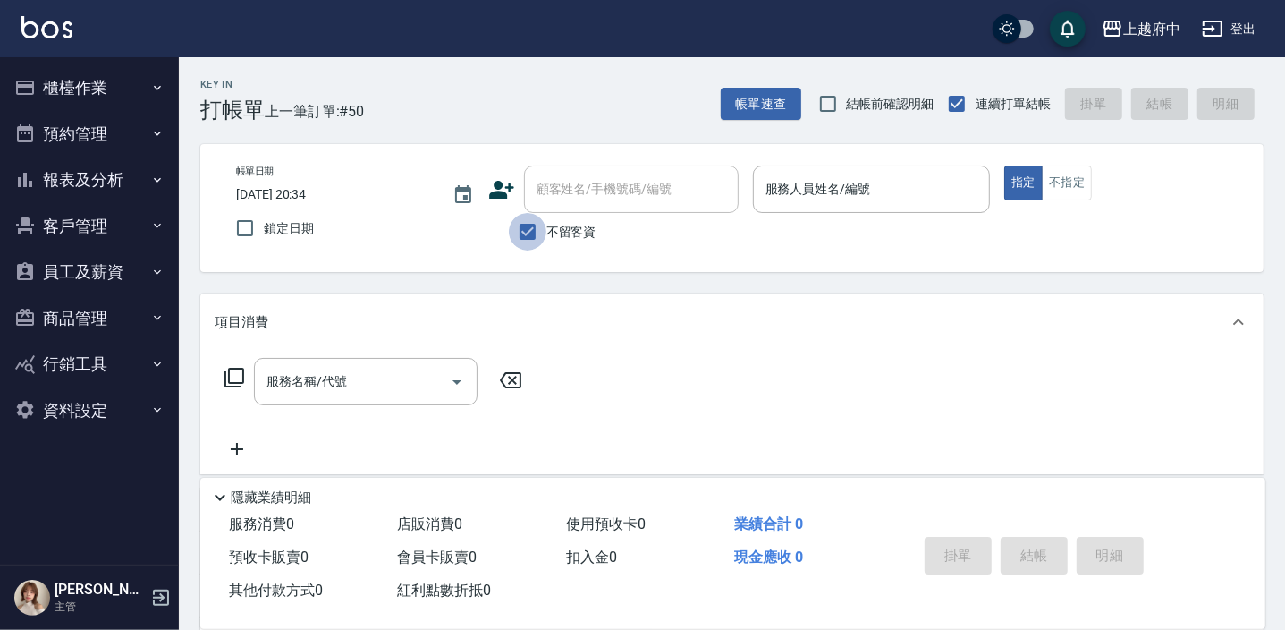
click at [529, 226] on input "不留客資" at bounding box center [528, 232] width 38 height 38
click at [564, 193] on div "顧客姓名/手機號碼/編號 顧客姓名/手機號碼/編號" at bounding box center [631, 188] width 215 height 47
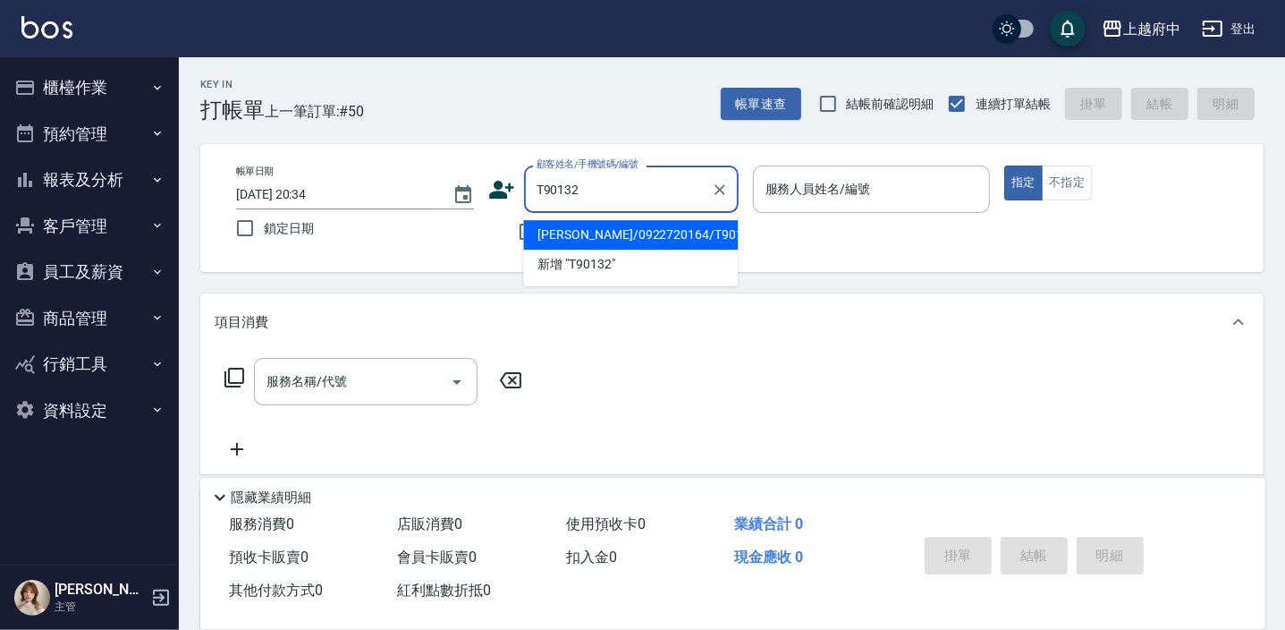
click at [584, 220] on li "陳瓊玲/0922720164/T90132" at bounding box center [630, 235] width 215 height 30
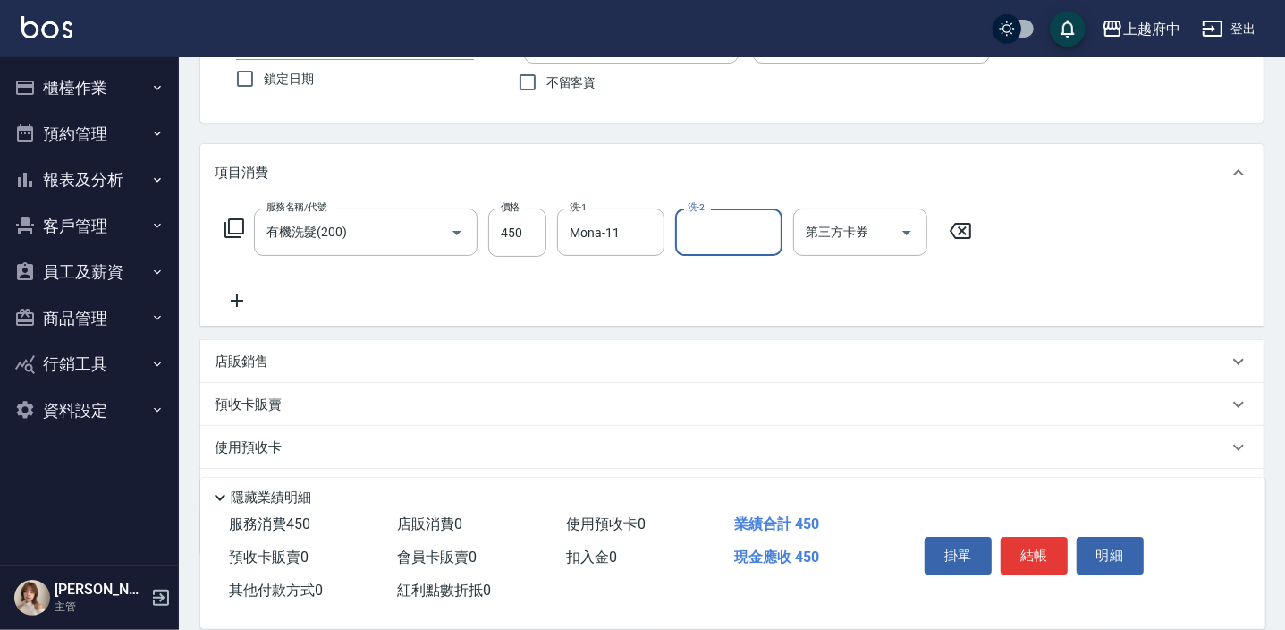
scroll to position [242, 0]
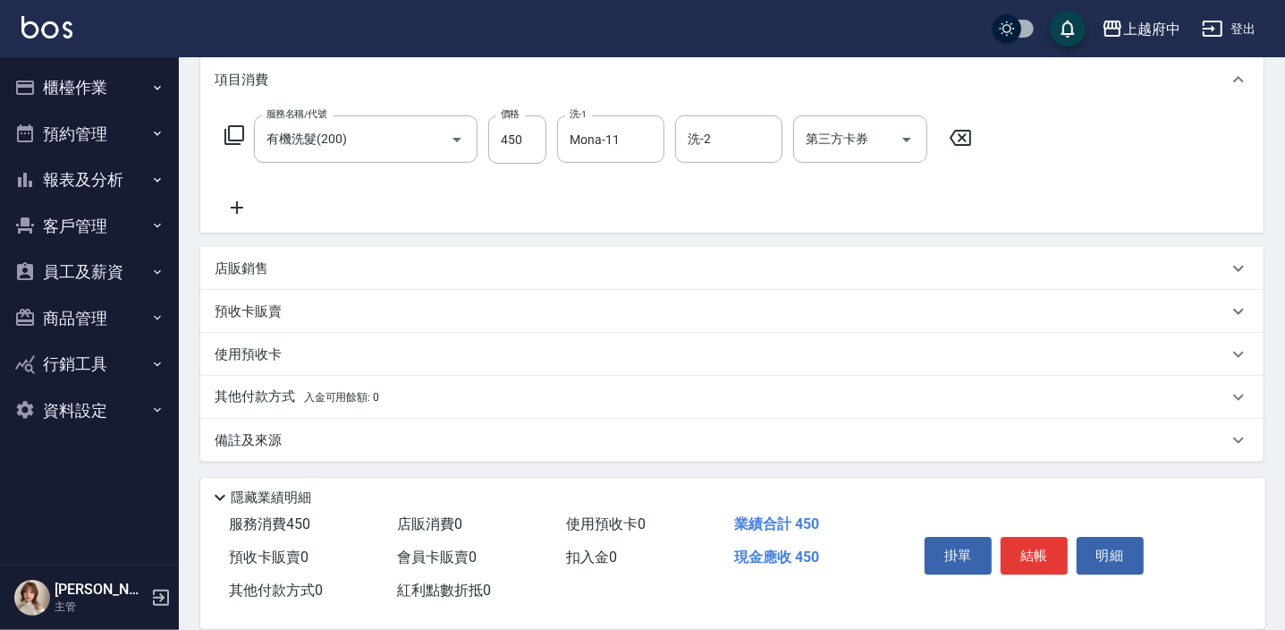
click at [250, 270] on p "店販銷售" at bounding box center [242, 268] width 54 height 19
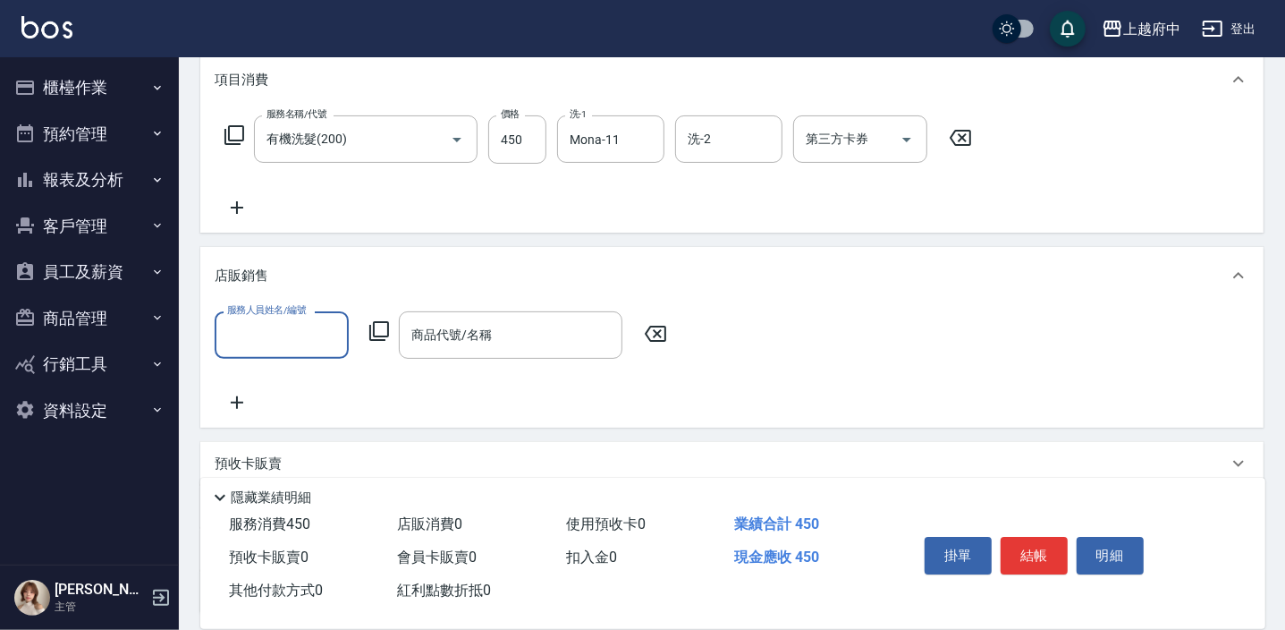
scroll to position [0, 0]
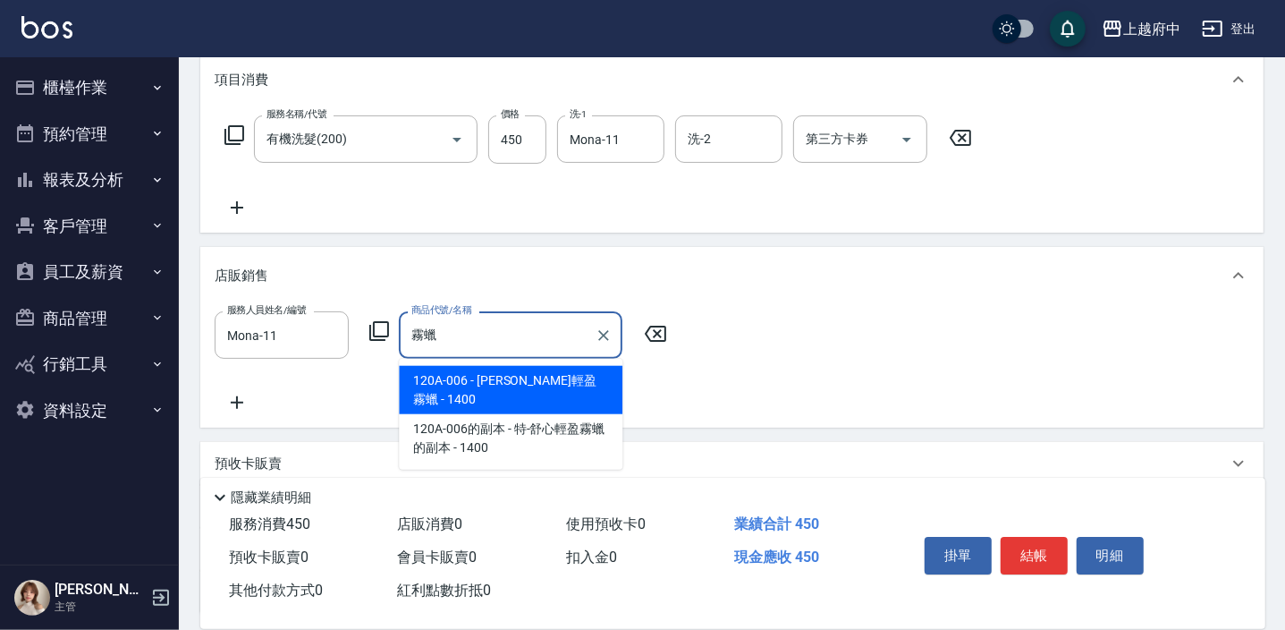
drag, startPoint x: 472, startPoint y: 399, endPoint x: 471, endPoint y: 423, distance: 24.2
click at [472, 399] on span "120A-006 - 丹麥-舒心輕盈霧蠟 - 1400" at bounding box center [511, 390] width 224 height 48
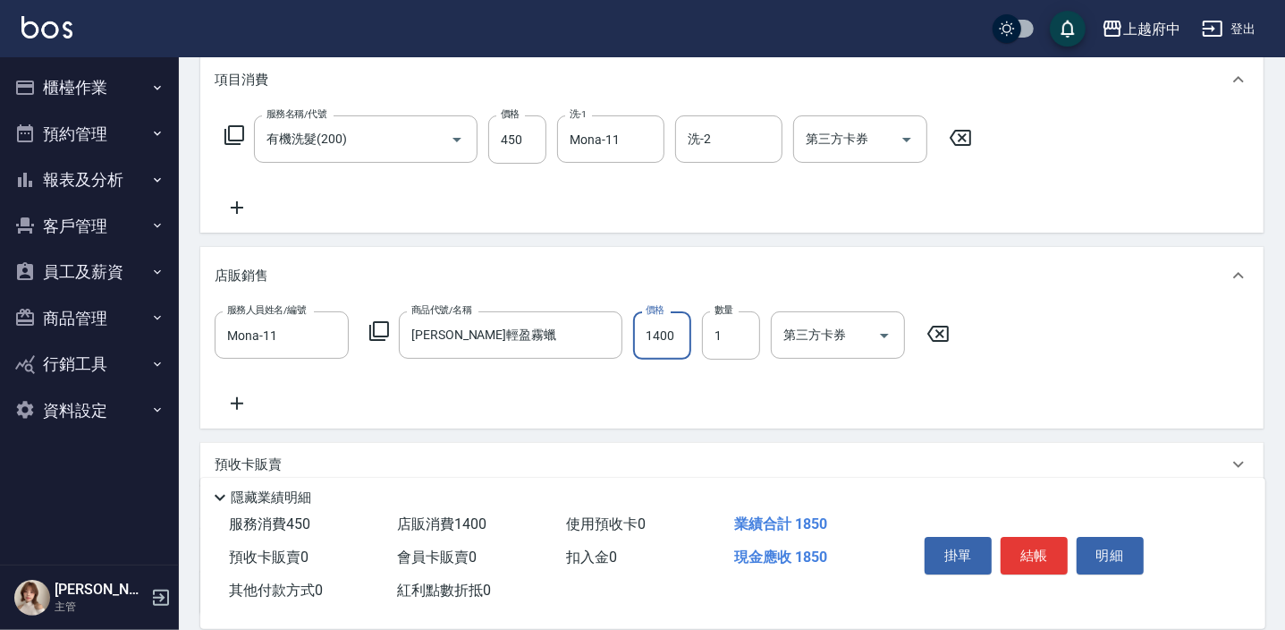
click at [666, 339] on input "1400" at bounding box center [662, 335] width 58 height 48
click at [597, 390] on div "服務人員姓名/編號 Mona-11 服務人員姓名/編號 商品代號/名稱 丹麥-舒心輕盈霧蠟 商品代號/名稱 價格 1341 價格 數量 1 數量 第三方卡券 …" at bounding box center [732, 362] width 1035 height 103
click at [1017, 554] on button "結帳" at bounding box center [1034, 556] width 67 height 38
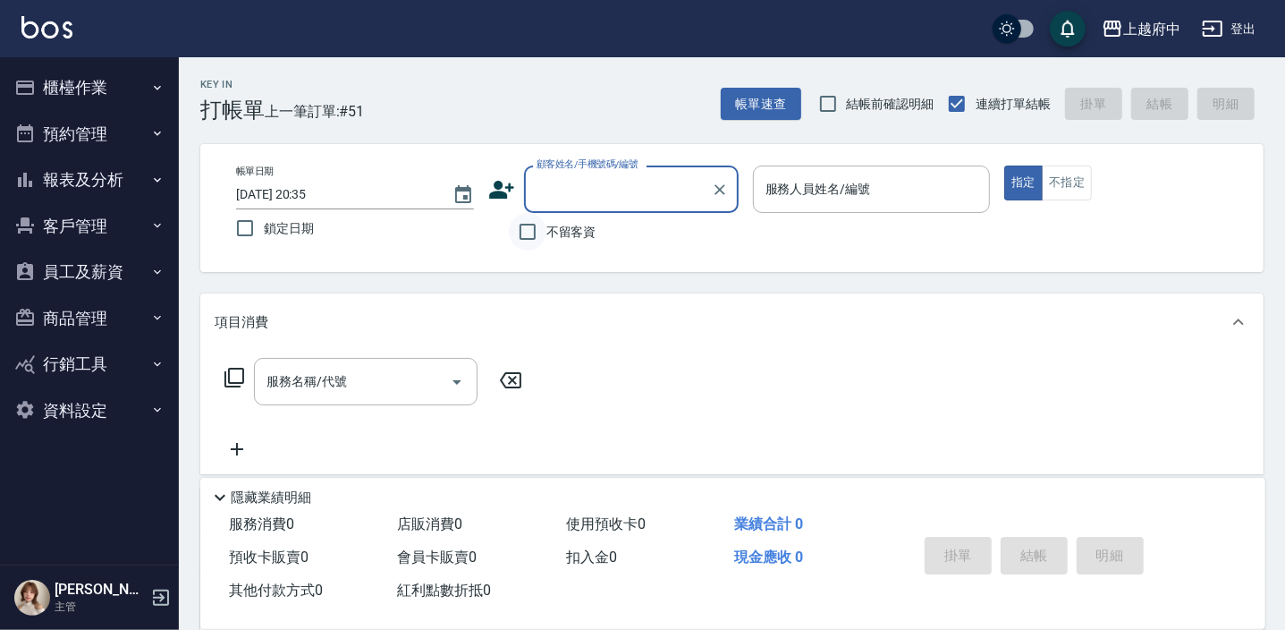
click at [528, 228] on input "不留客資" at bounding box center [528, 232] width 38 height 38
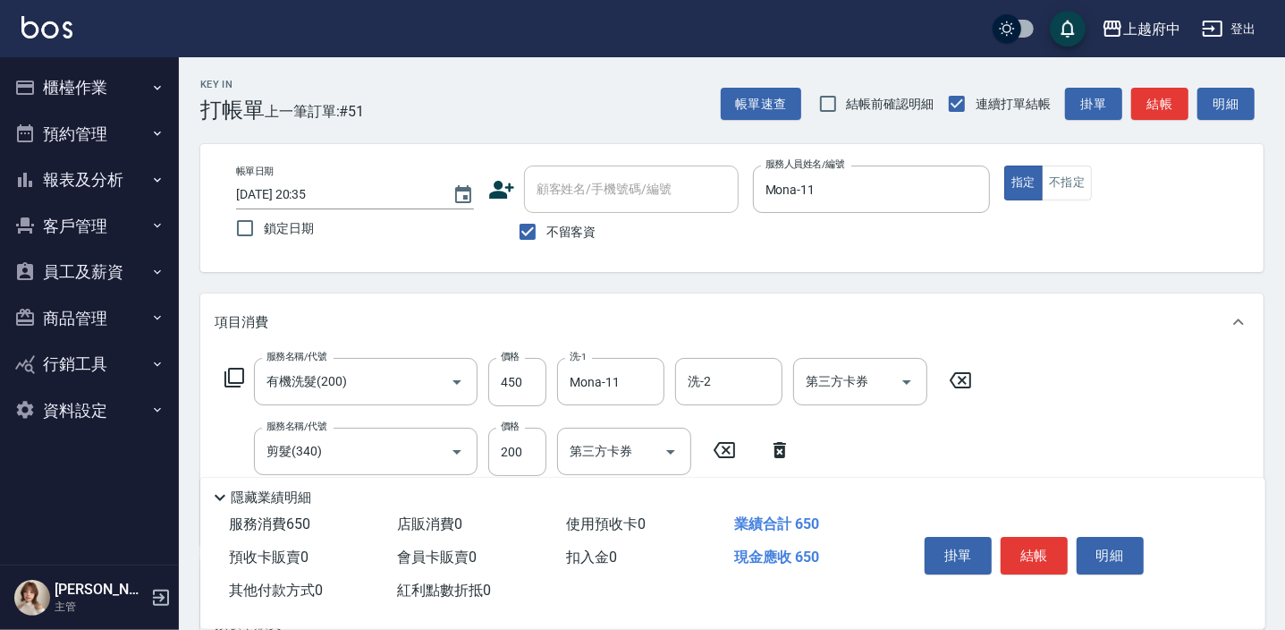
click at [1087, 402] on div "服務名稱/代號 有機洗髮(200) 服務名稱/代號 價格 450 價格 洗-1 Mona-11 洗-1 洗-2 洗-2 第三方卡券 第三方卡券 服務名稱/代號…" at bounding box center [731, 448] width 1063 height 194
click at [1040, 546] on button "結帳" at bounding box center [1034, 556] width 67 height 38
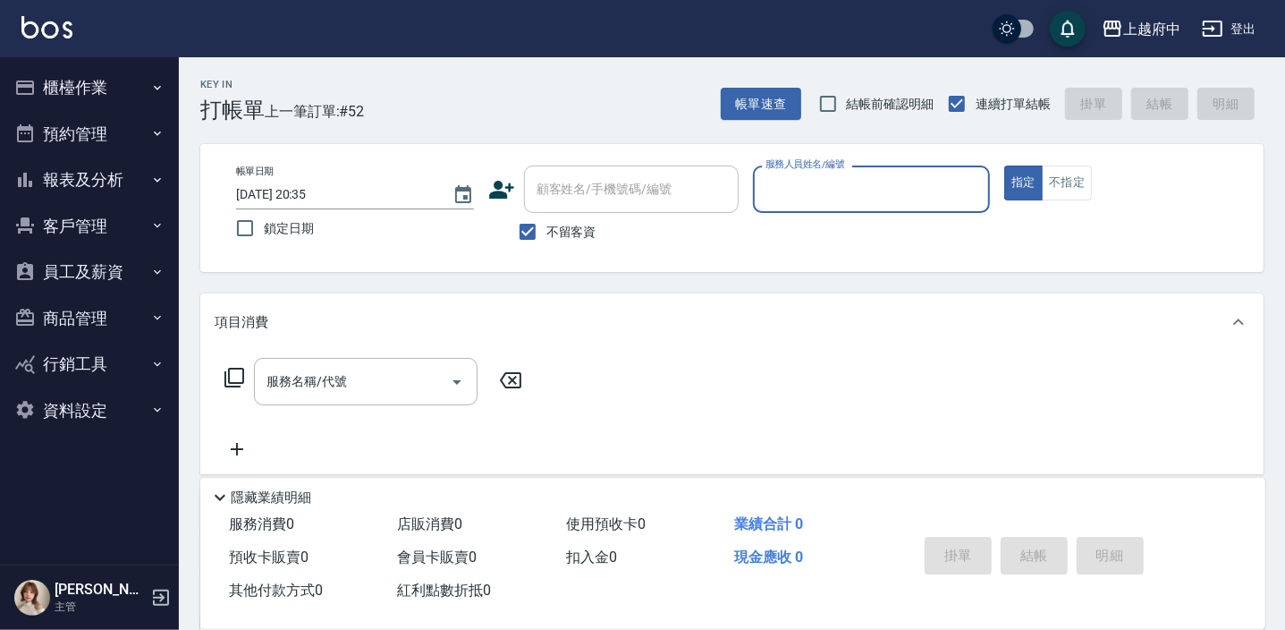
click at [55, 86] on button "櫃檯作業" at bounding box center [89, 87] width 165 height 47
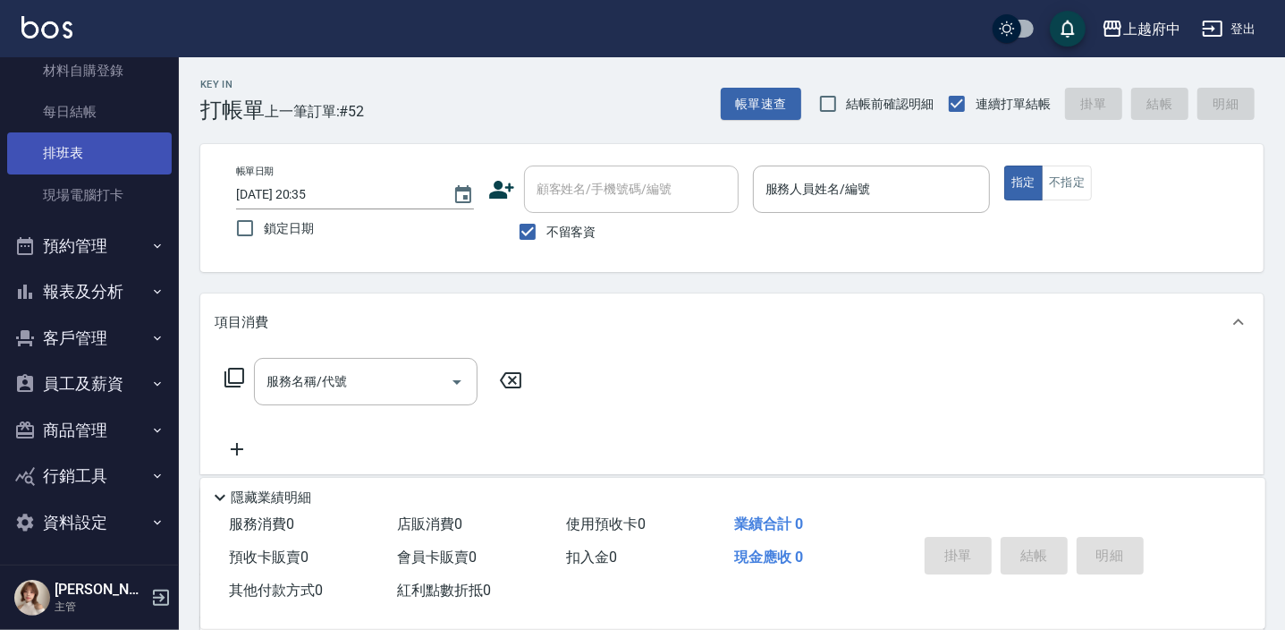
scroll to position [276, 0]
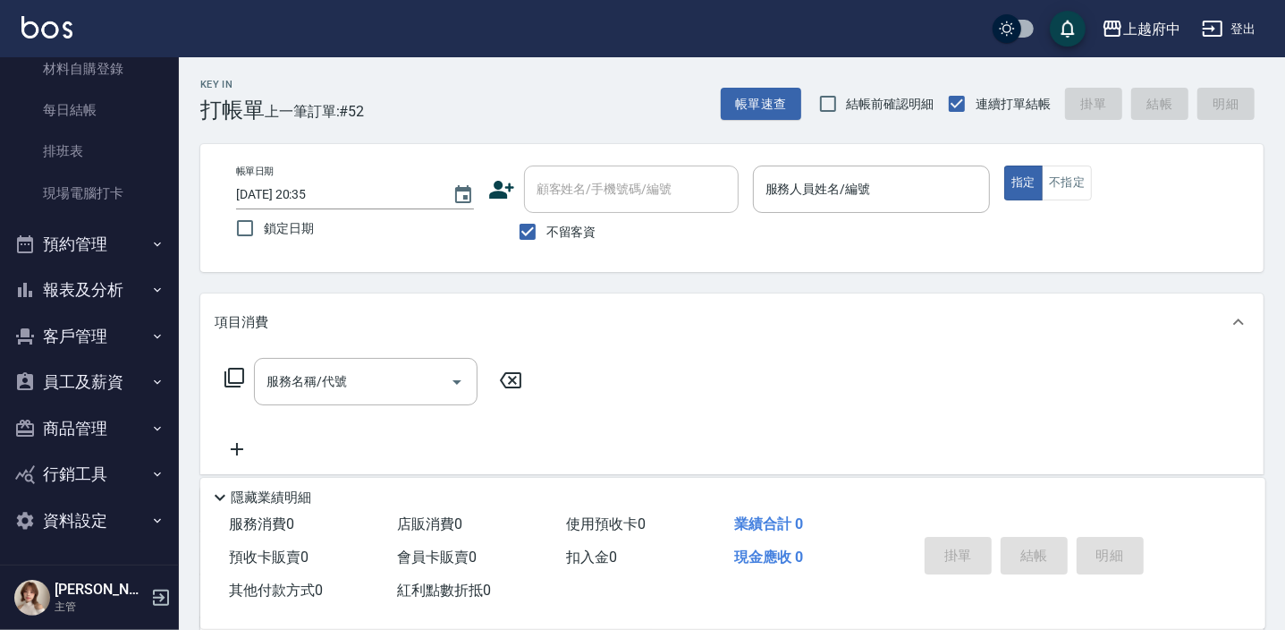
click at [93, 284] on button "報表及分析" at bounding box center [89, 290] width 165 height 47
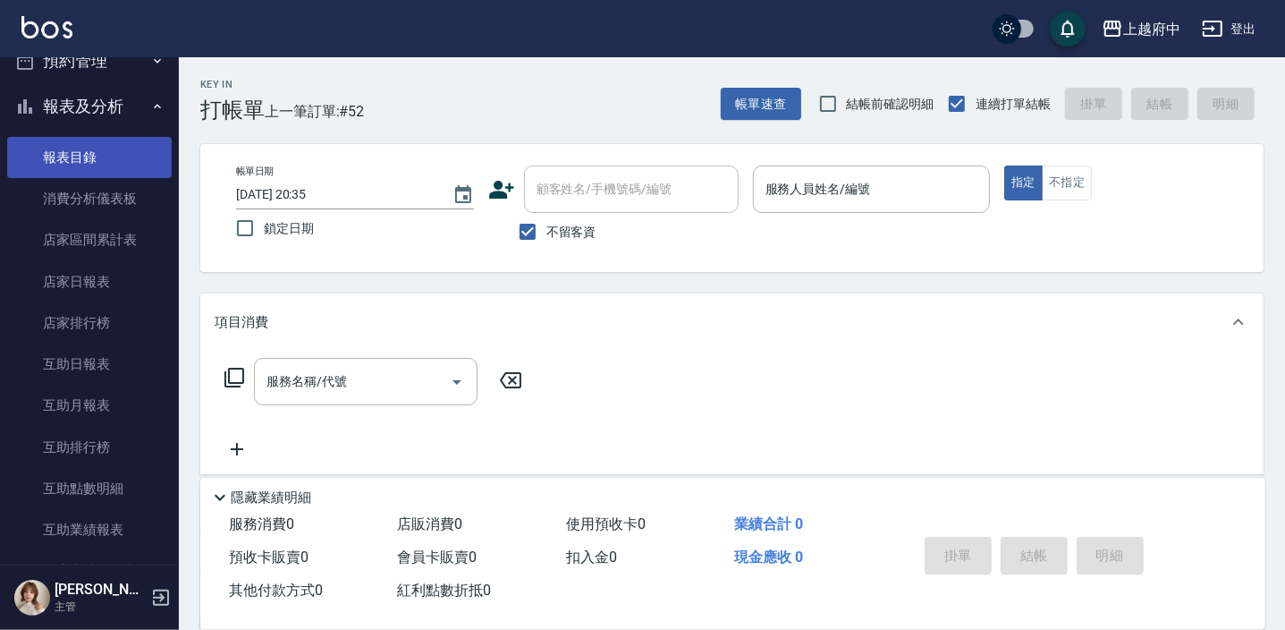
scroll to position [520, 0]
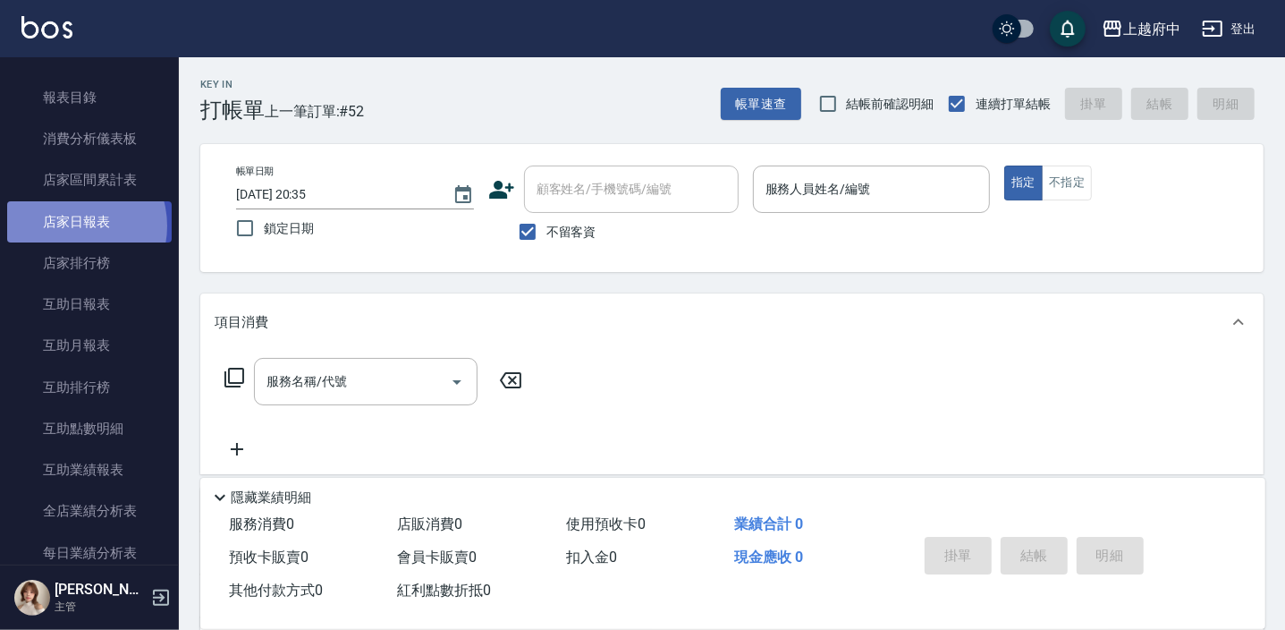
click at [70, 225] on link "店家日報表" at bounding box center [89, 221] width 165 height 41
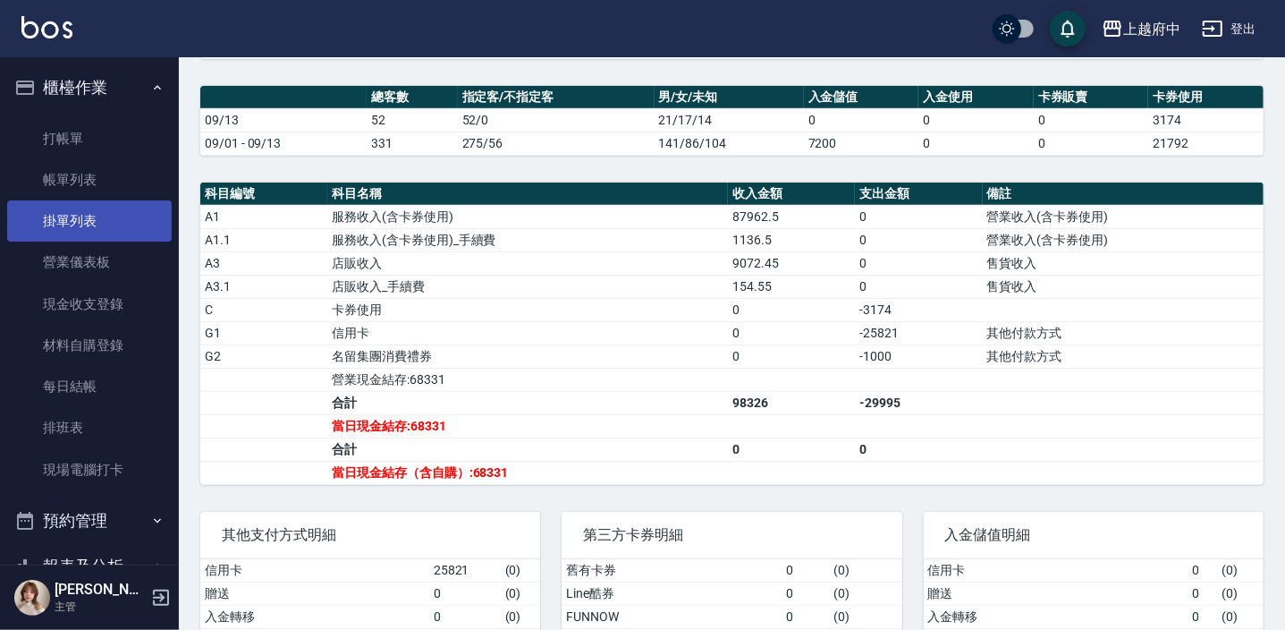
drag, startPoint x: 81, startPoint y: 172, endPoint x: 72, endPoint y: 203, distance: 32.6
click at [81, 172] on link "帳單列表" at bounding box center [89, 179] width 165 height 41
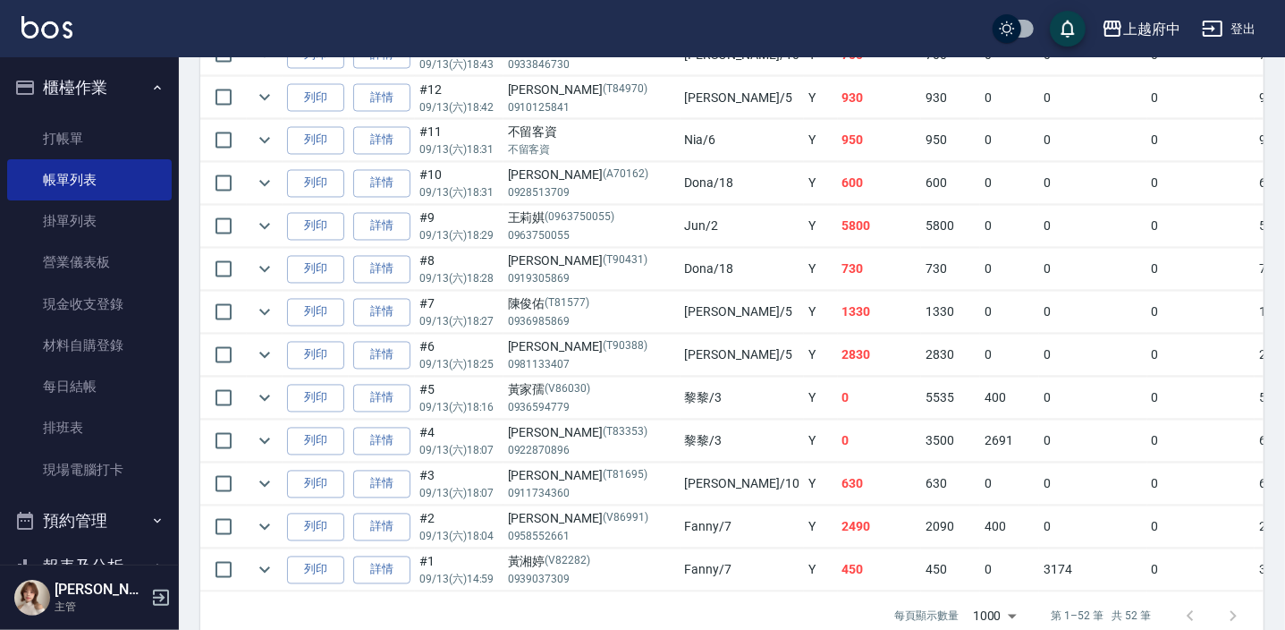
scroll to position [2269, 0]
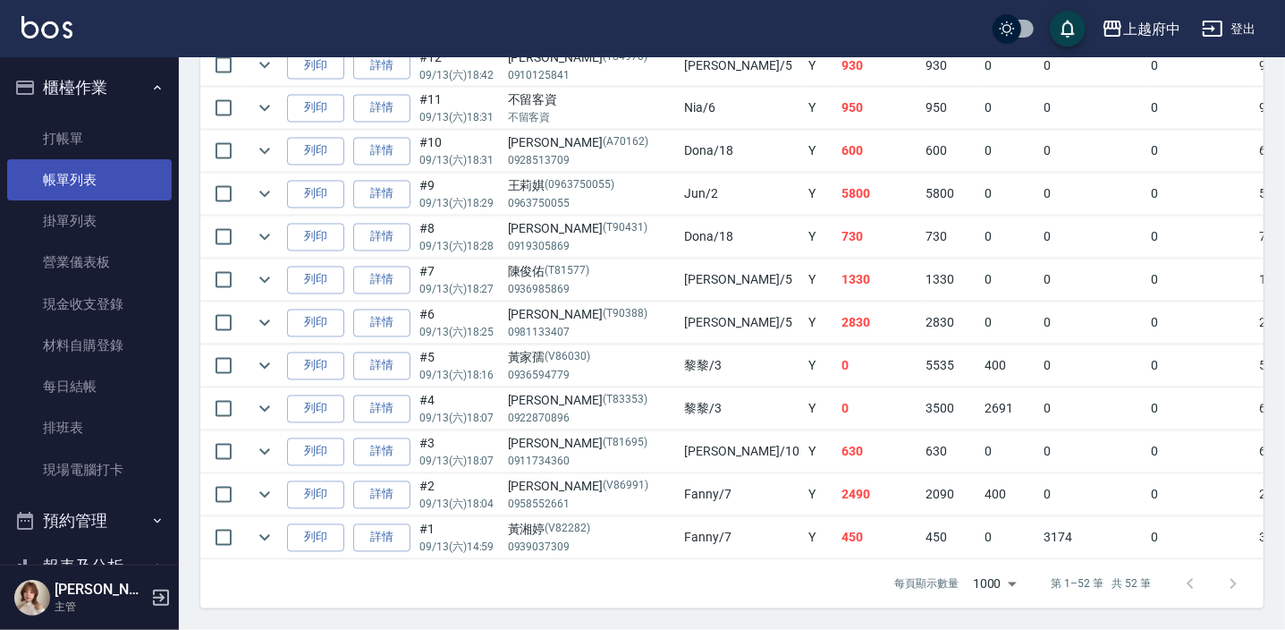
click at [73, 190] on link "帳單列表" at bounding box center [89, 179] width 165 height 41
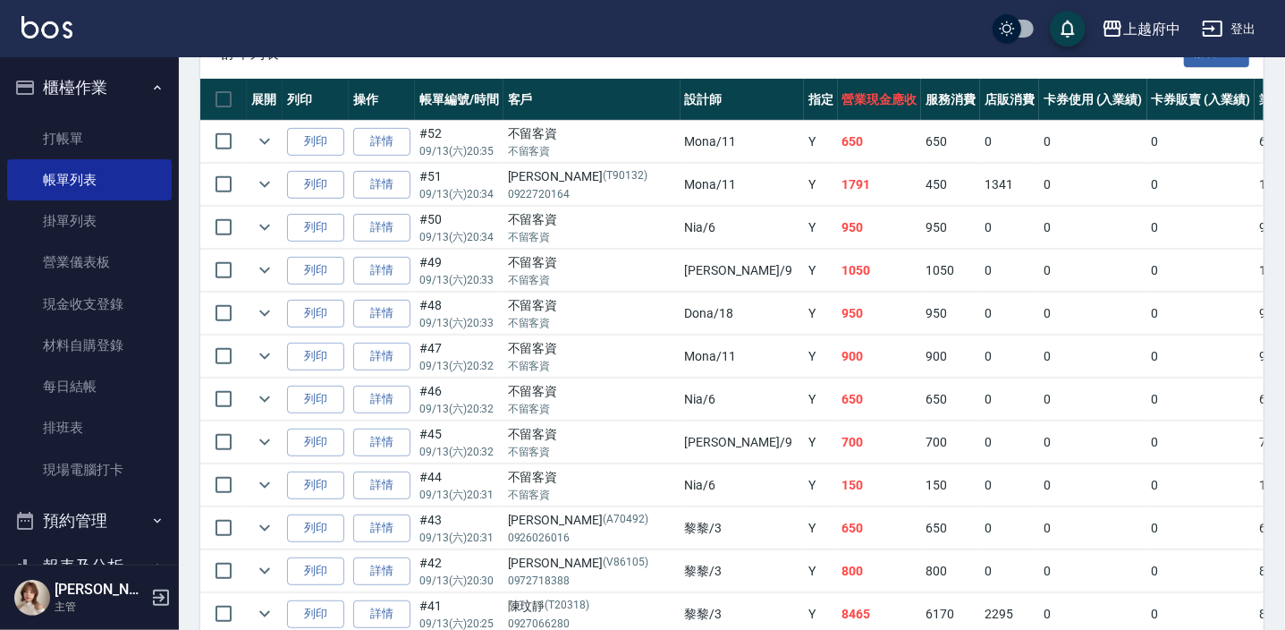
scroll to position [0, 0]
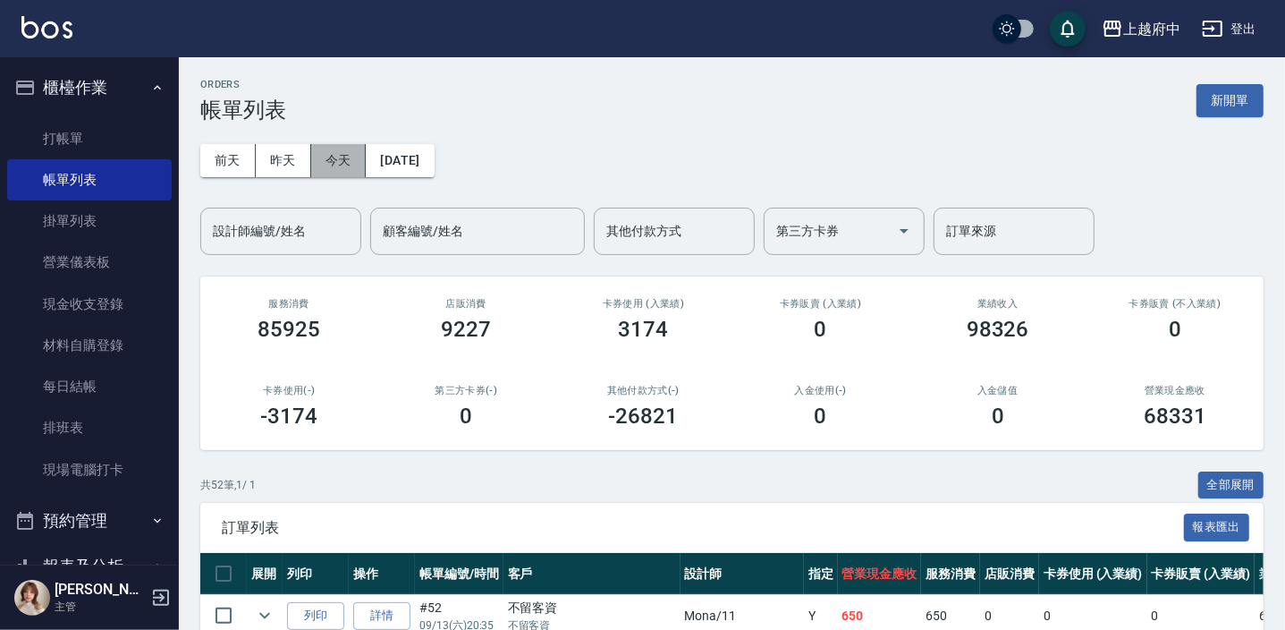
click at [339, 161] on button "今天" at bounding box center [338, 160] width 55 height 33
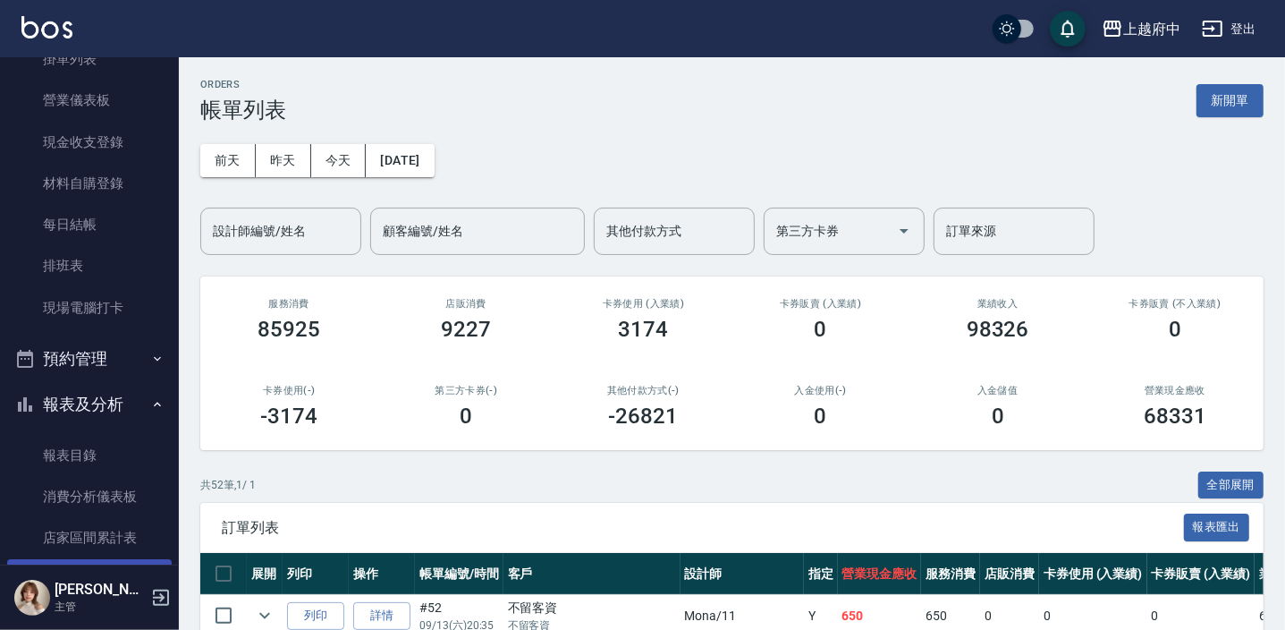
scroll to position [325, 0]
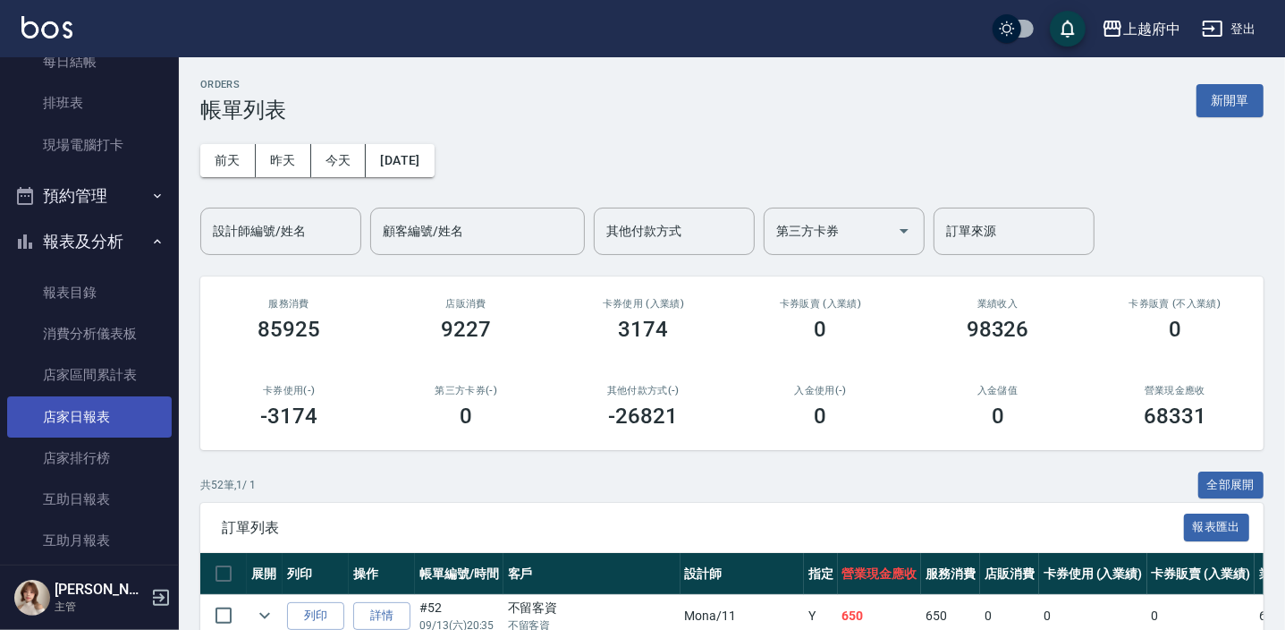
drag, startPoint x: 84, startPoint y: 424, endPoint x: 76, endPoint y: 434, distance: 12.7
click at [84, 424] on link "店家日報表" at bounding box center [89, 416] width 165 height 41
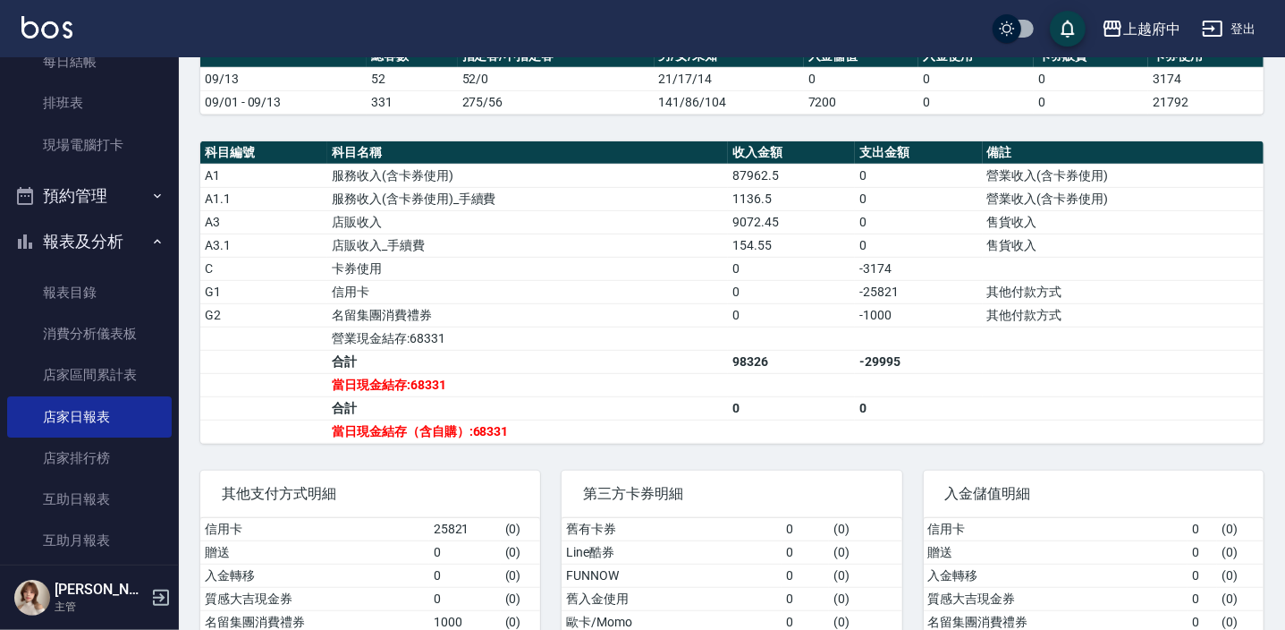
scroll to position [569, 0]
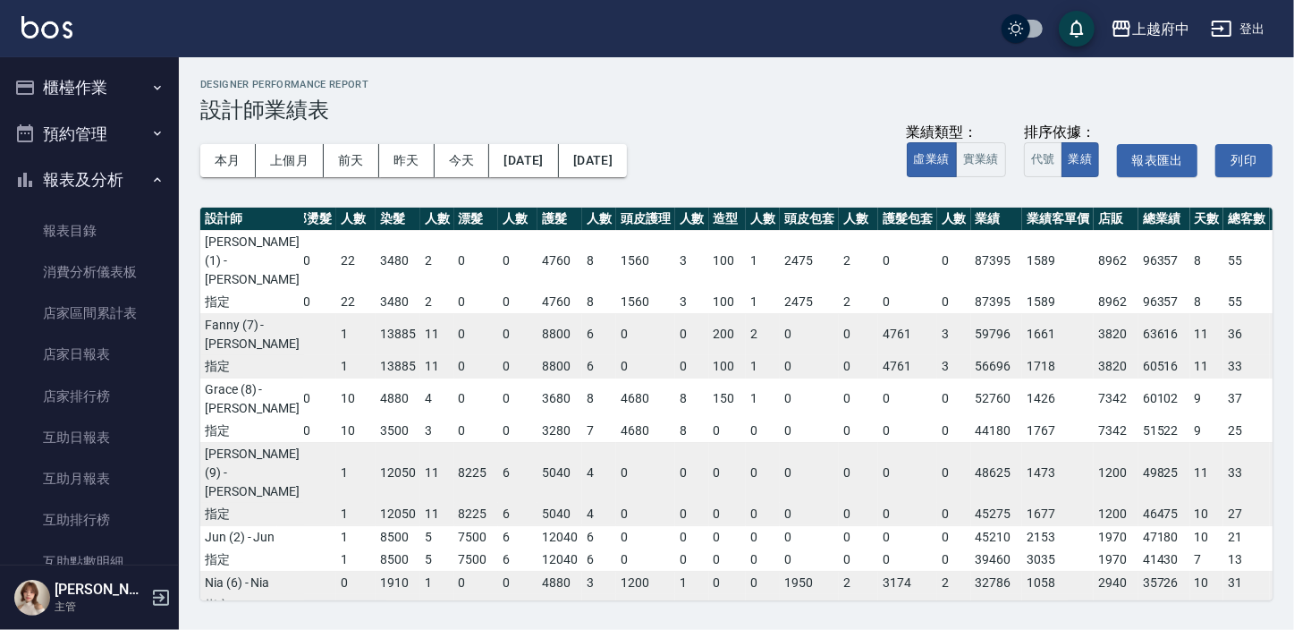
click at [85, 182] on button "報表及分析" at bounding box center [89, 180] width 165 height 47
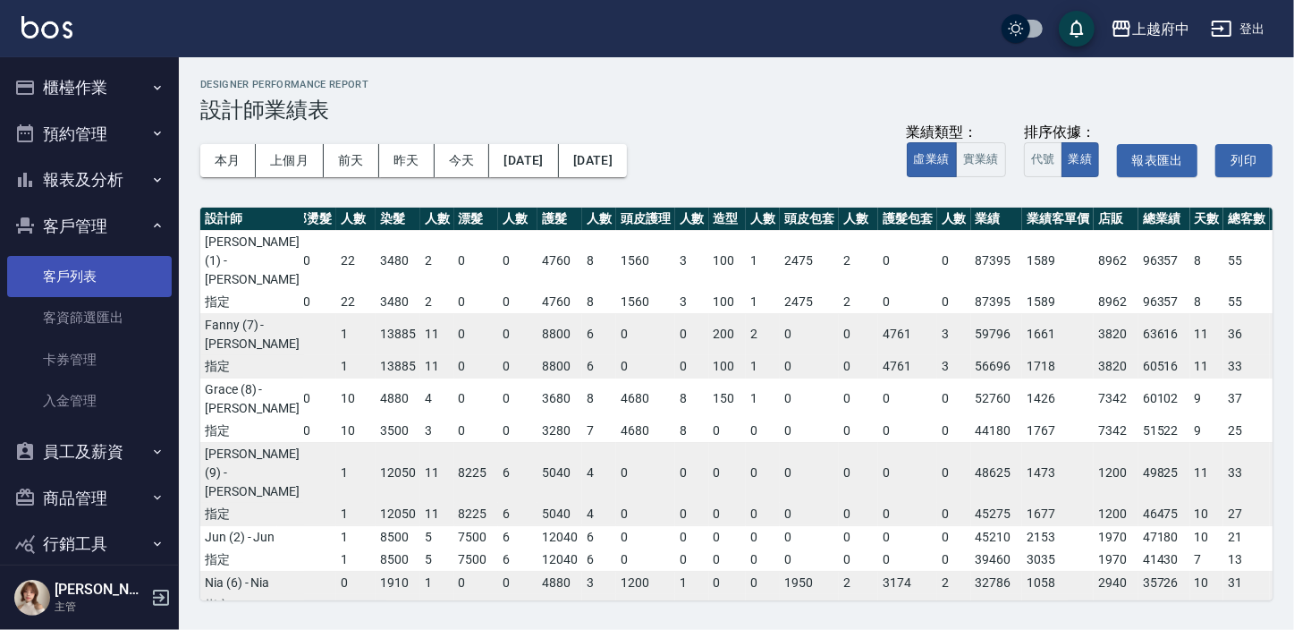
click at [69, 276] on link "客戶列表" at bounding box center [89, 276] width 165 height 41
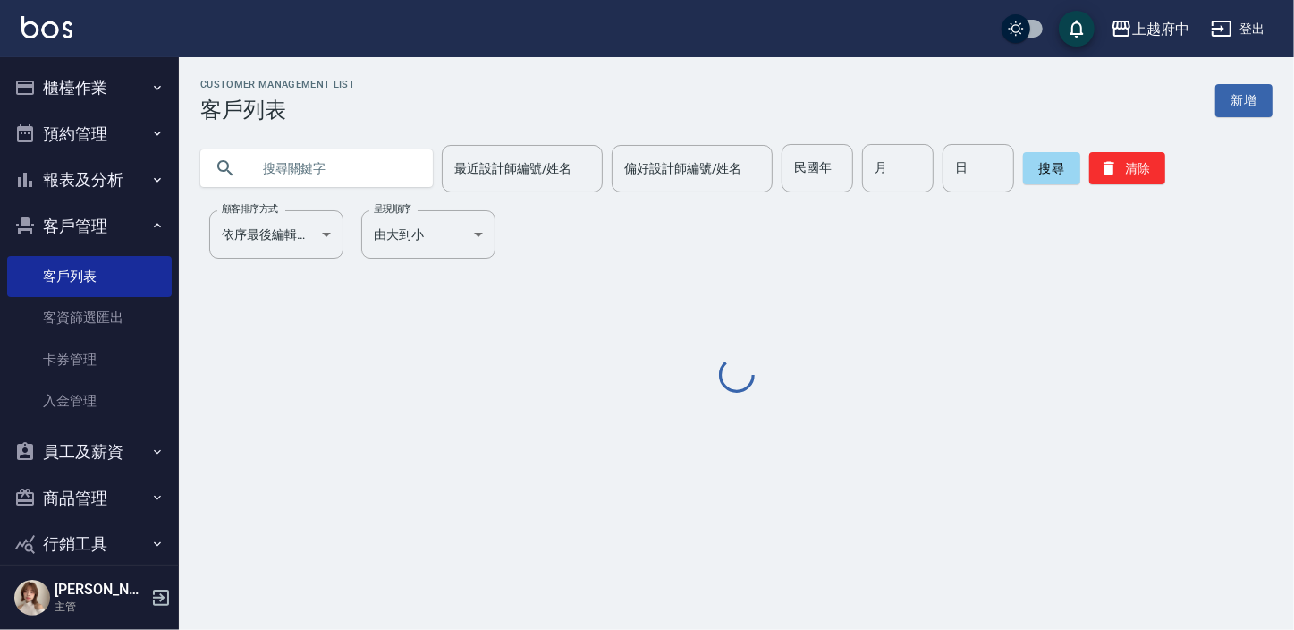
click at [286, 165] on input "text" at bounding box center [334, 168] width 168 height 48
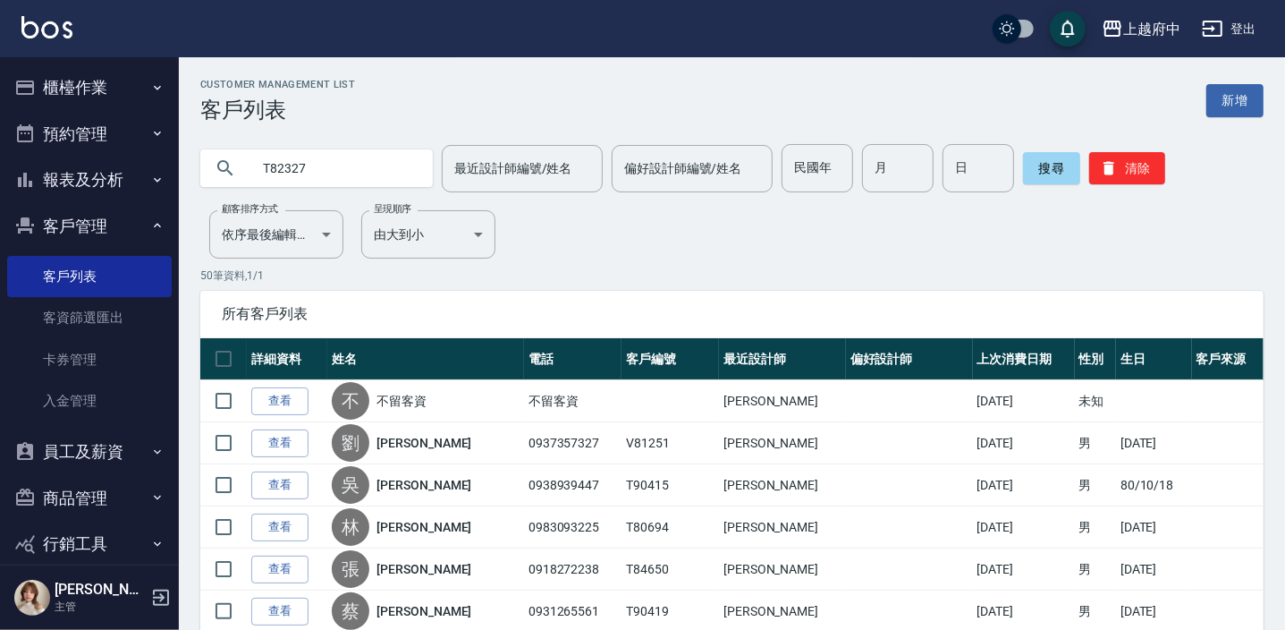
type input "T82327"
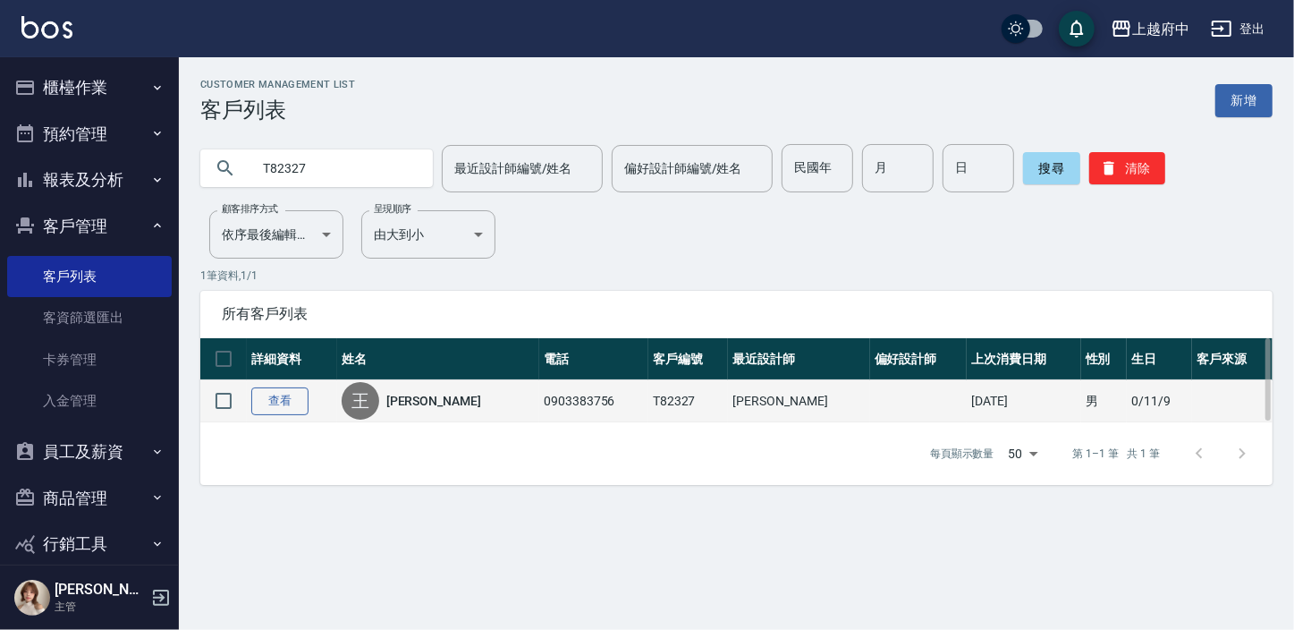
click at [274, 401] on link "查看" at bounding box center [279, 401] width 57 height 28
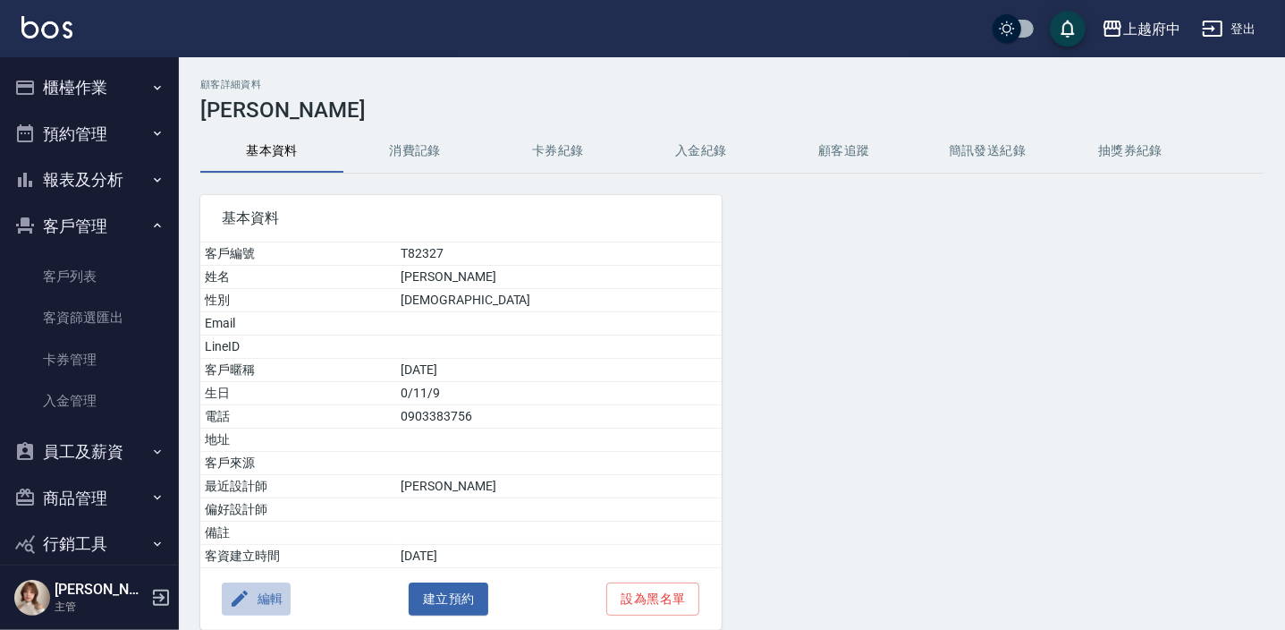
click at [263, 600] on button "編輯" at bounding box center [256, 598] width 69 height 33
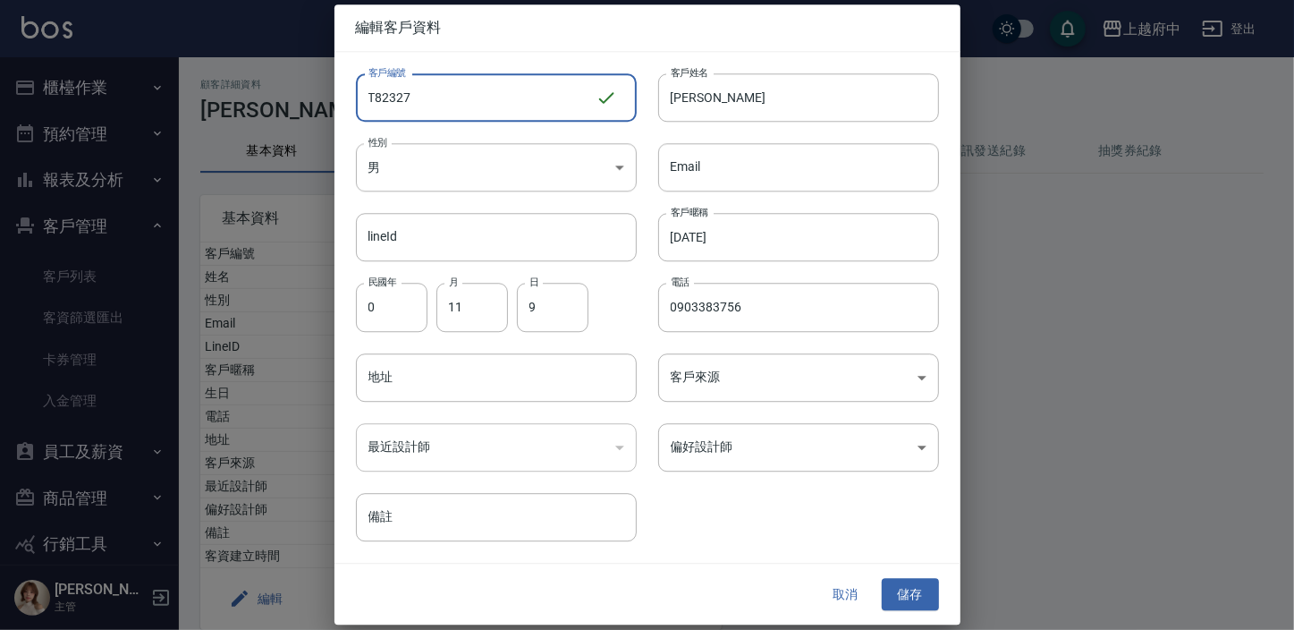
click at [428, 96] on input "T82327" at bounding box center [476, 97] width 240 height 48
type input "T90023"
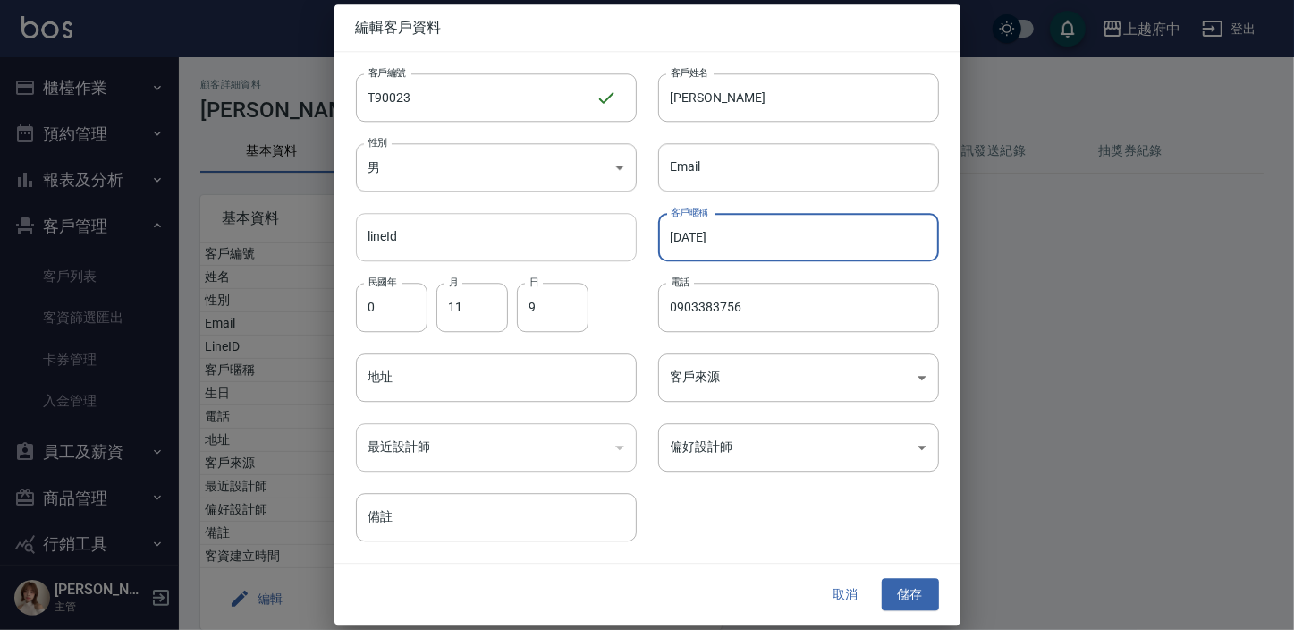
drag, startPoint x: 758, startPoint y: 239, endPoint x: 605, endPoint y: 242, distance: 153.0
click at [608, 243] on div "客戶編號 T90023 ​ 客戶編號 客戶姓名 [PERSON_NAME] 客戶姓名 性別 男 [DEMOGRAPHIC_DATA] 性別 Email Ema…" at bounding box center [636, 296] width 605 height 489
type input "2027/09"
click at [925, 597] on button "儲存" at bounding box center [910, 594] width 57 height 33
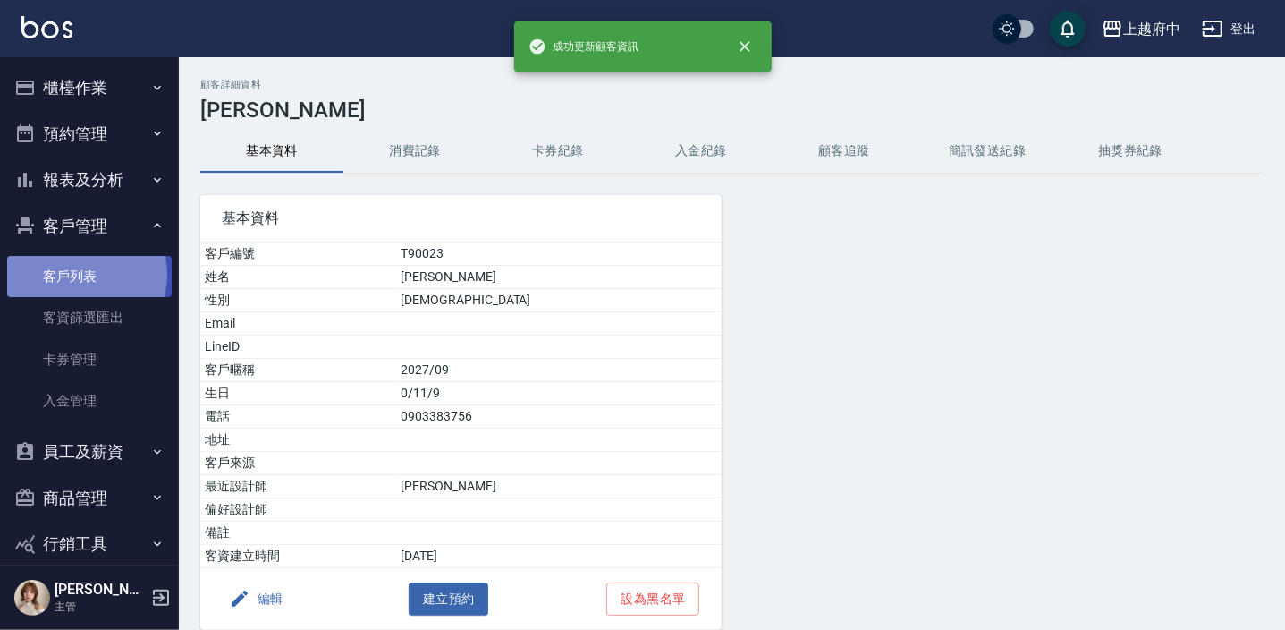
click at [83, 275] on link "客戶列表" at bounding box center [89, 276] width 165 height 41
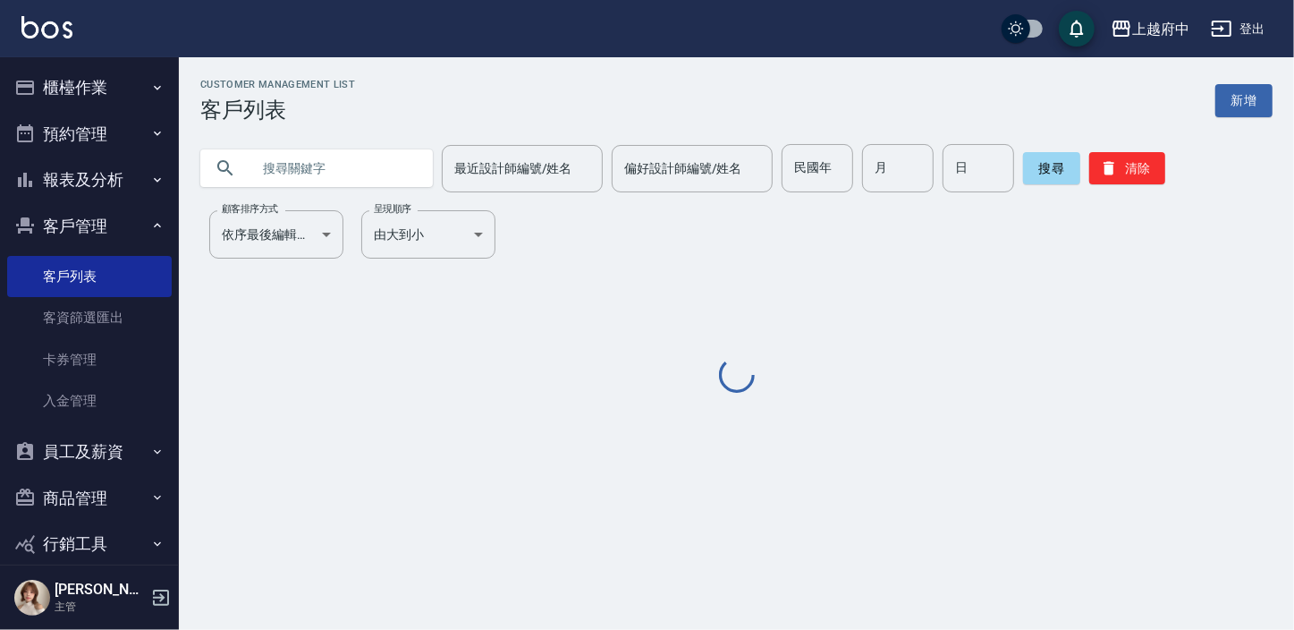
click at [311, 165] on input "text" at bounding box center [334, 168] width 168 height 48
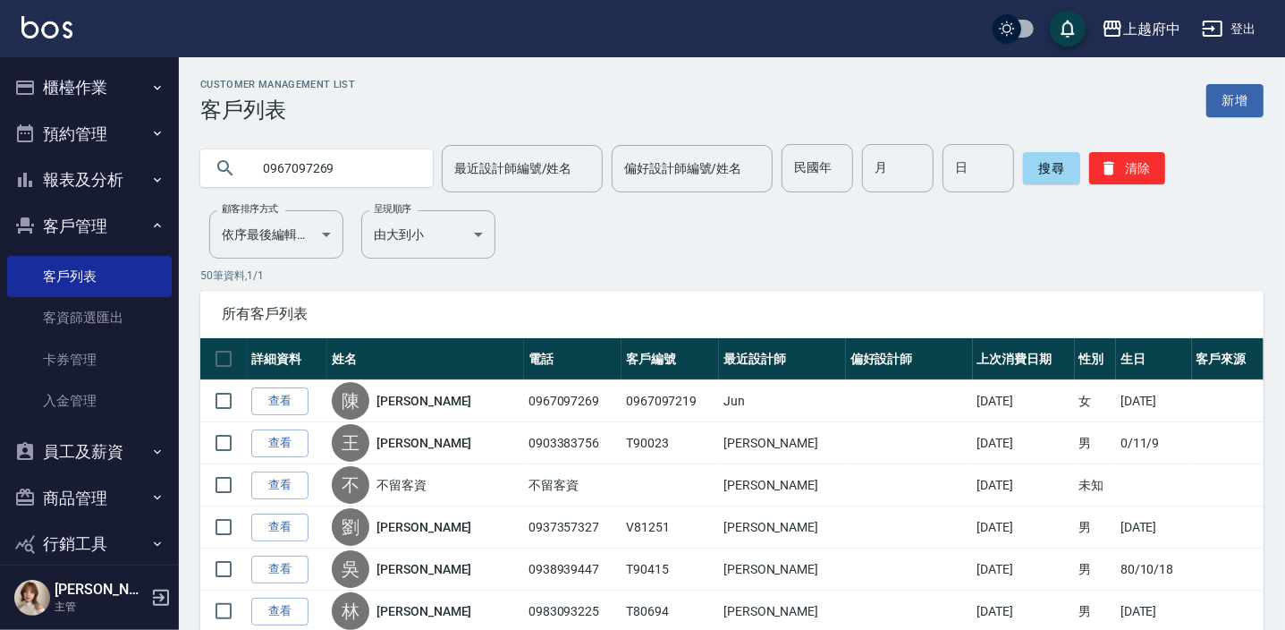
type input "0967097269"
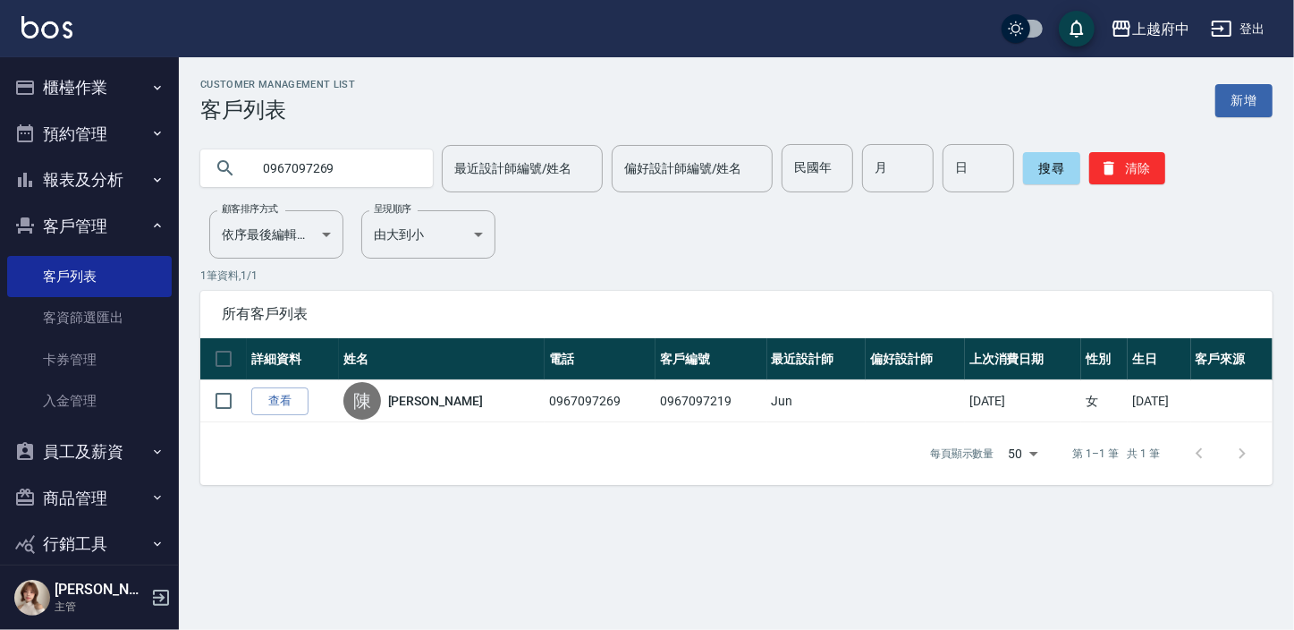
drag, startPoint x: 295, startPoint y: 402, endPoint x: 283, endPoint y: 419, distance: 21.1
click at [295, 402] on link "查看" at bounding box center [279, 401] width 57 height 28
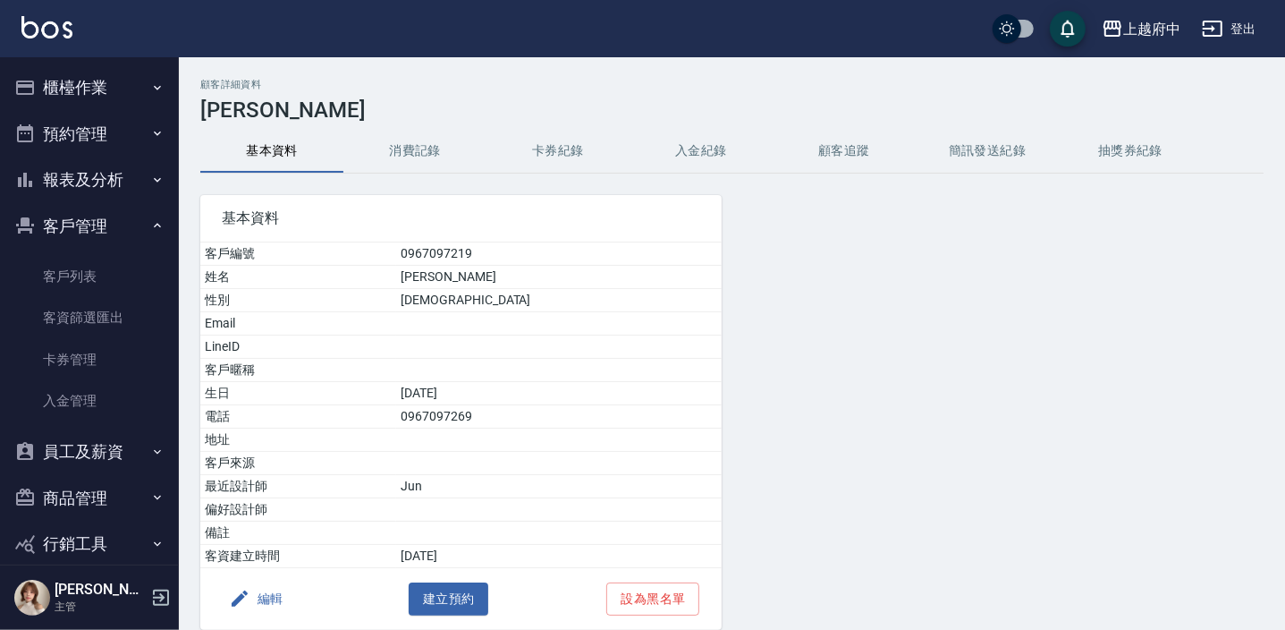
click at [256, 594] on button "編輯" at bounding box center [256, 598] width 69 height 33
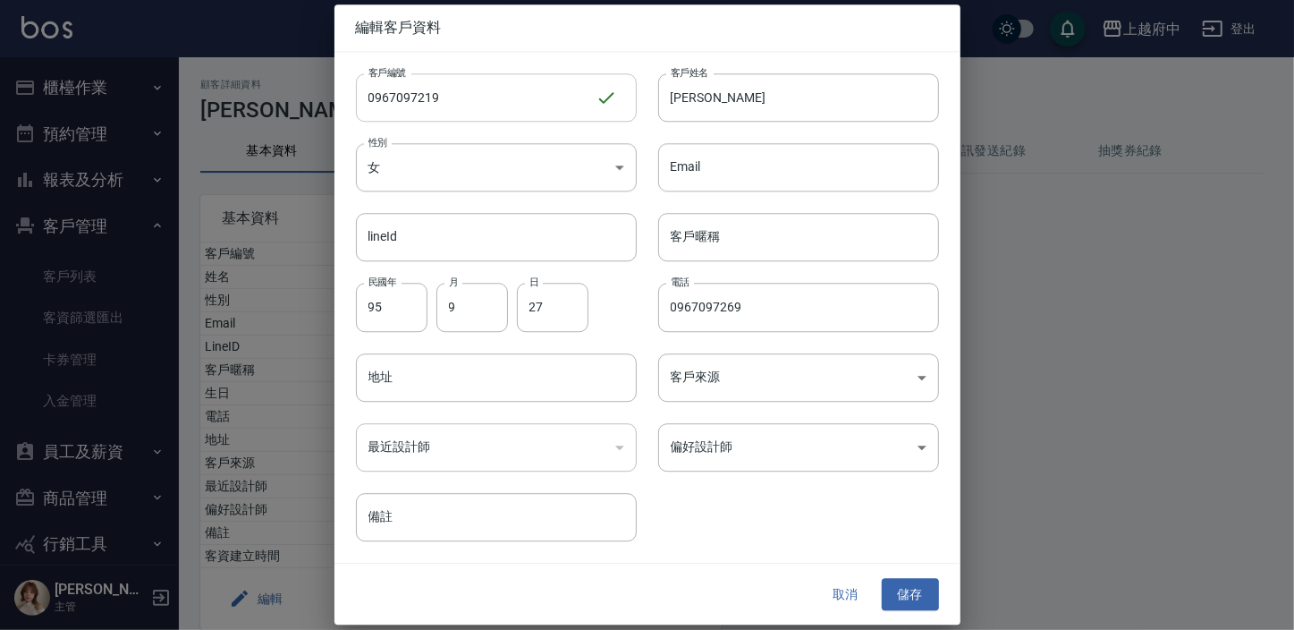
click at [432, 89] on input "0967097219" at bounding box center [476, 97] width 240 height 48
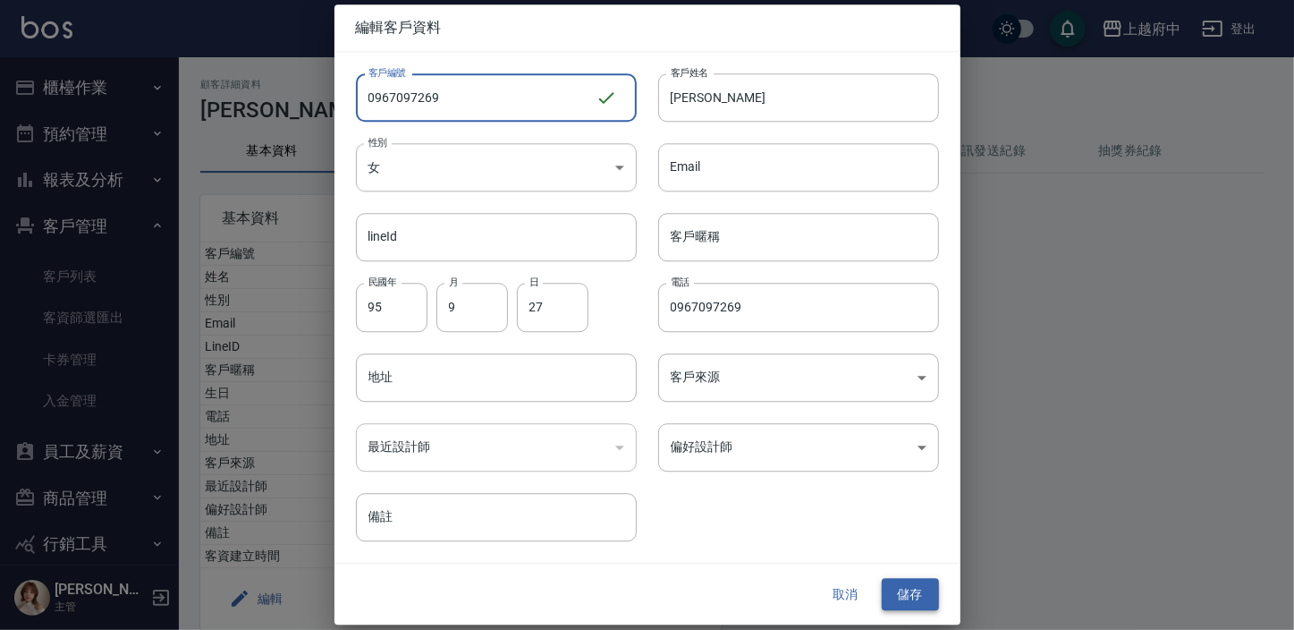
type input "0967097269"
click at [911, 594] on button "儲存" at bounding box center [910, 594] width 57 height 33
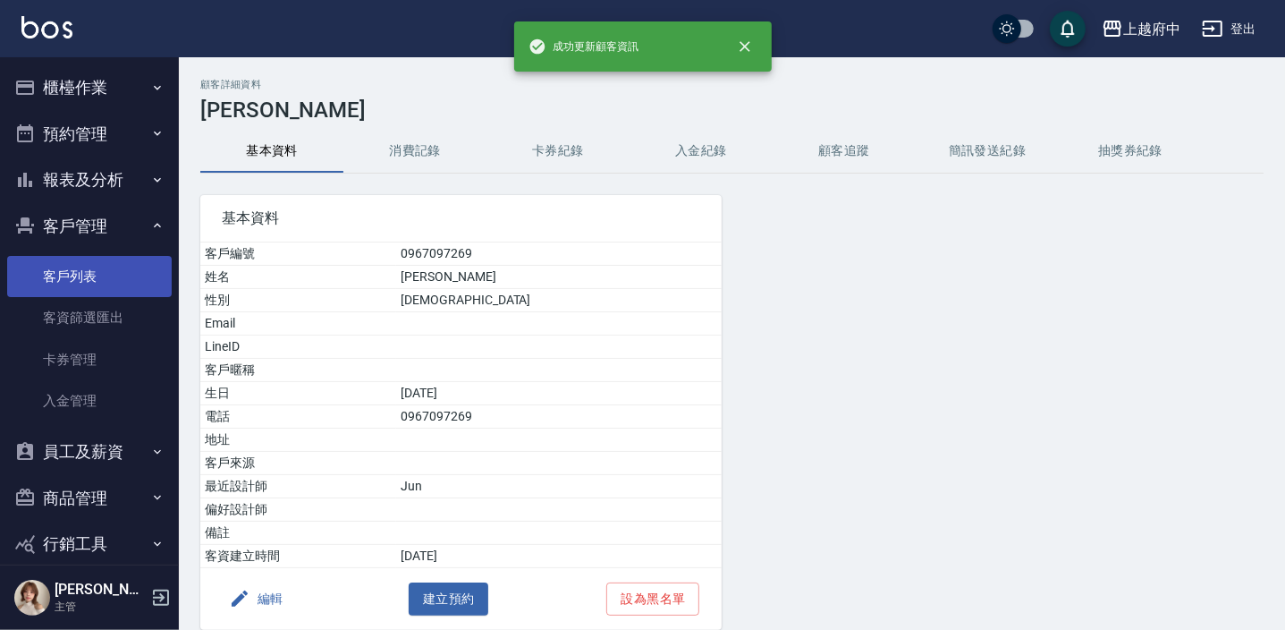
click at [81, 278] on link "客戶列表" at bounding box center [89, 276] width 165 height 41
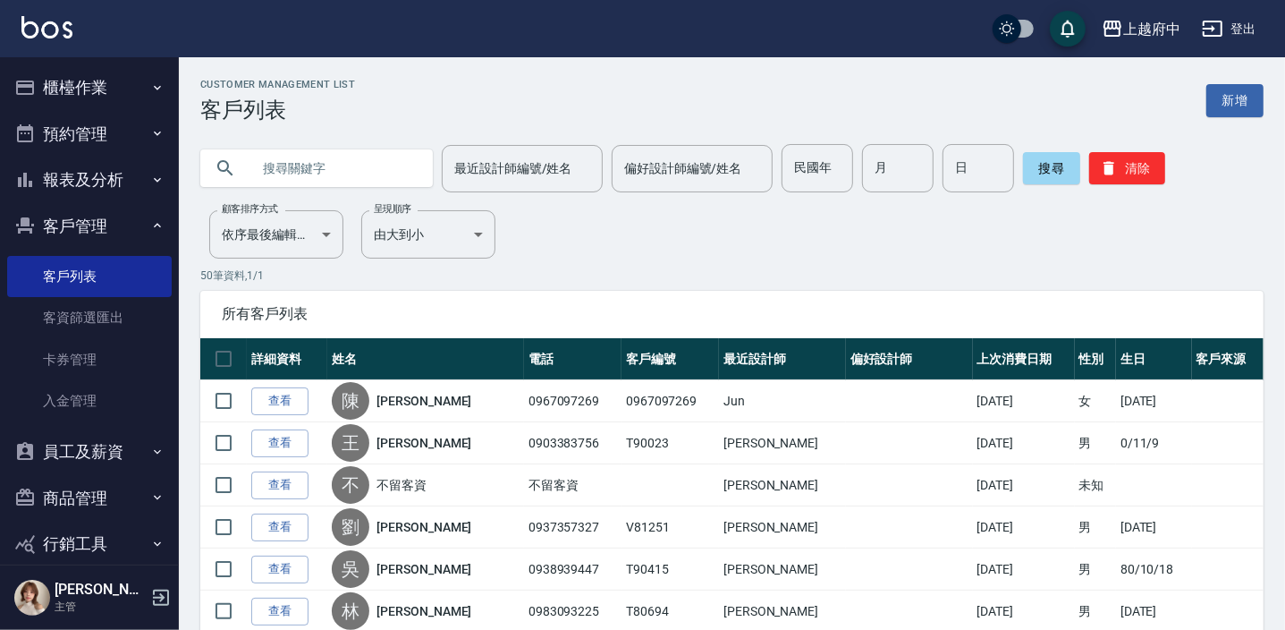
click at [297, 175] on input "text" at bounding box center [334, 168] width 168 height 48
type input "90024"
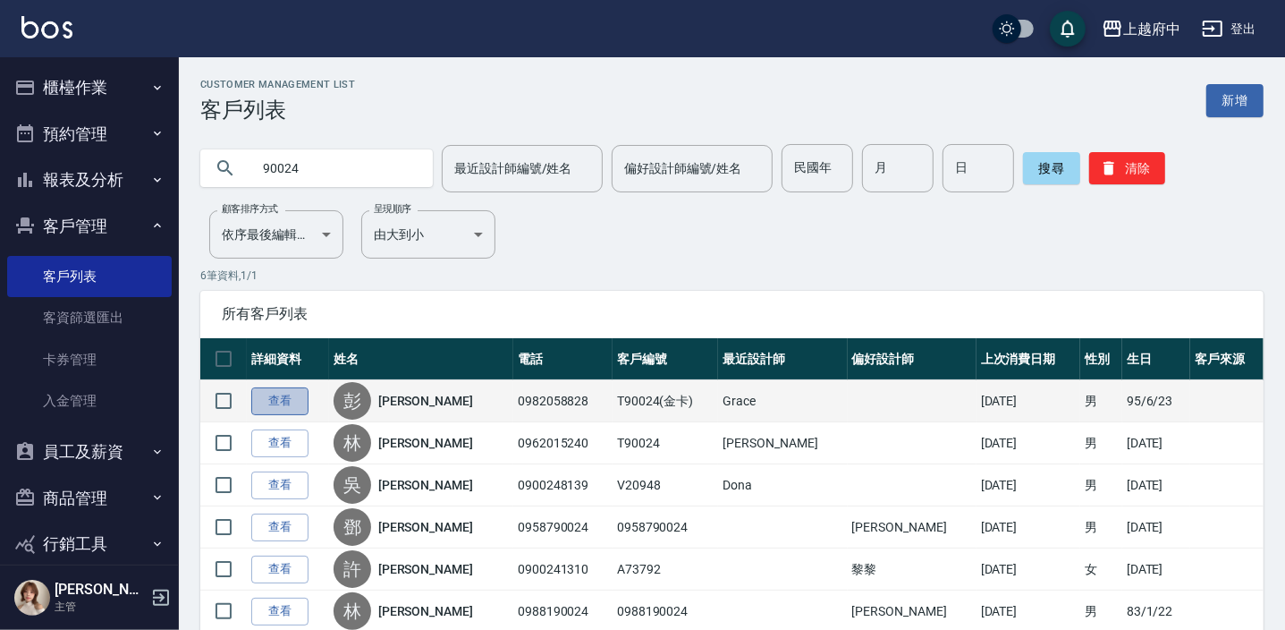
click at [267, 403] on link "查看" at bounding box center [279, 401] width 57 height 28
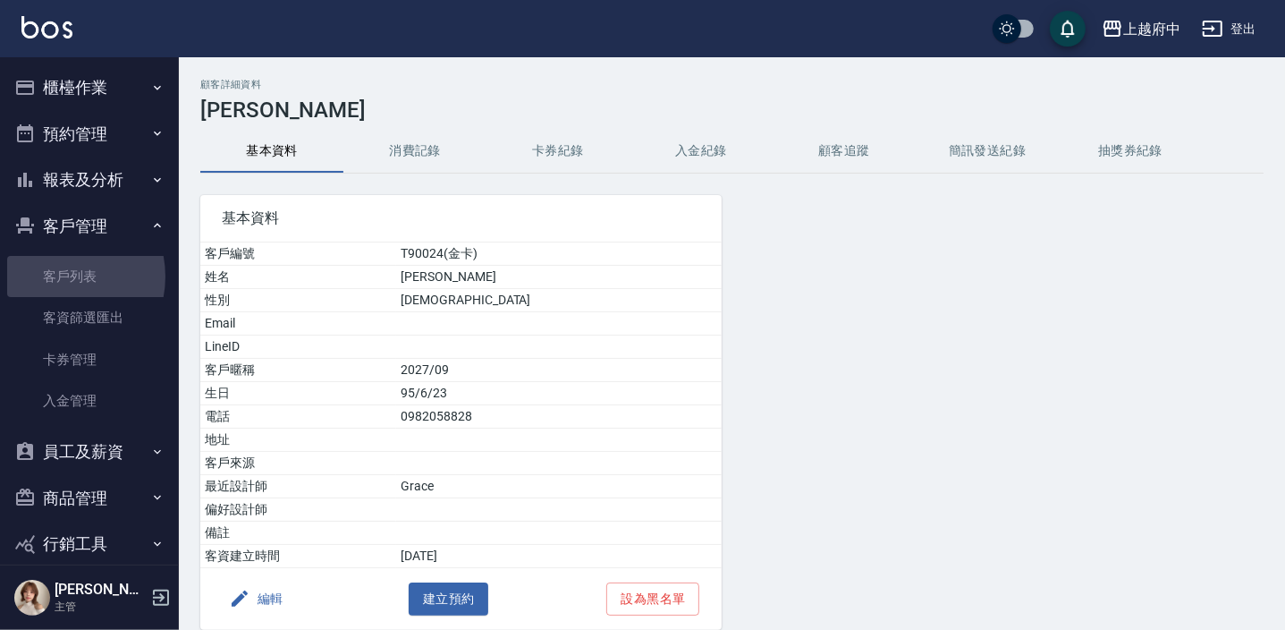
drag, startPoint x: 55, startPoint y: 276, endPoint x: 179, endPoint y: 2, distance: 301.4
click at [55, 275] on link "客戶列表" at bounding box center [89, 276] width 165 height 41
